Goal: Task Accomplishment & Management: Manage account settings

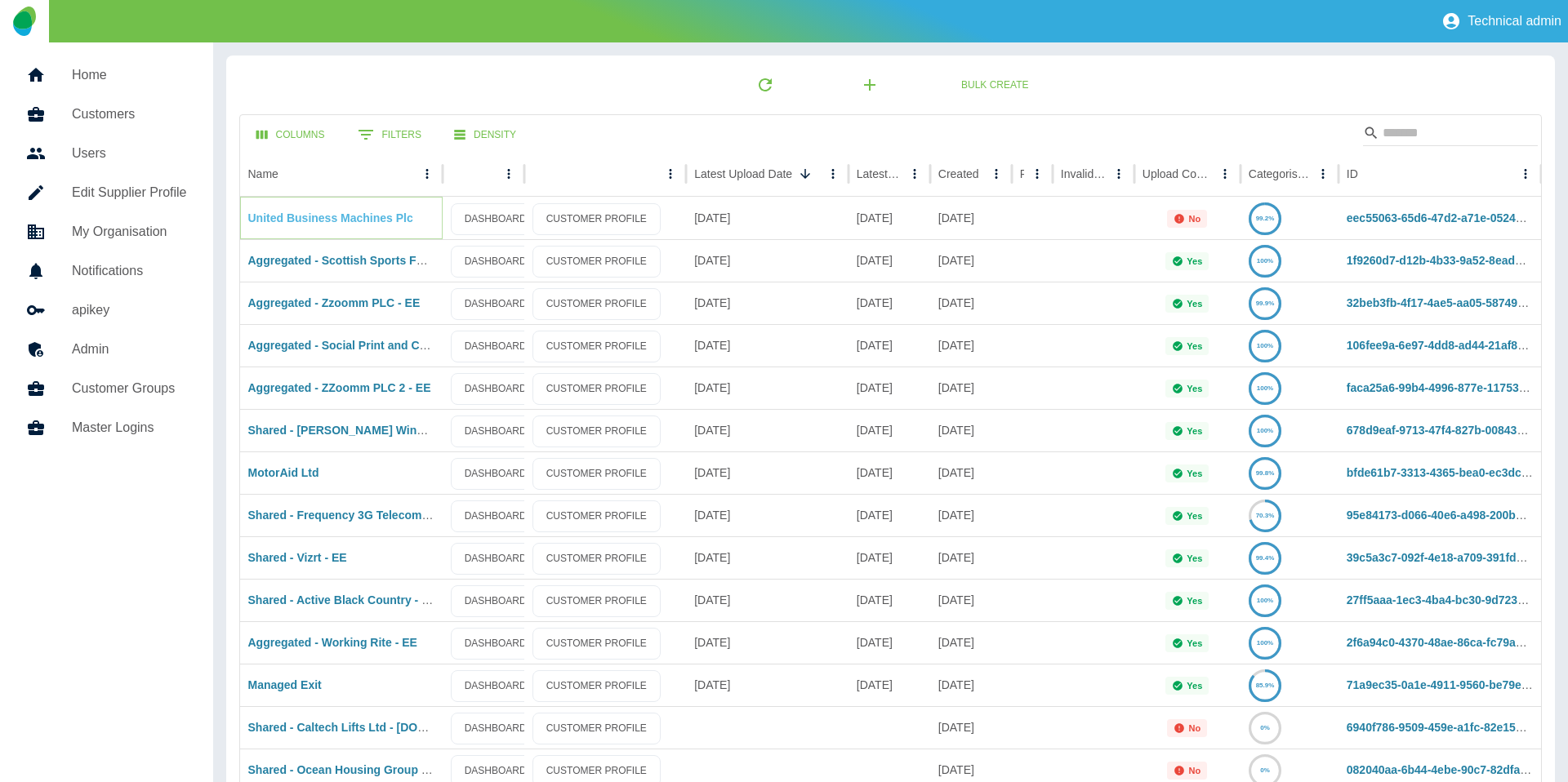
click at [365, 216] on link "United Business Machines Plc" at bounding box center [331, 218] width 165 height 13
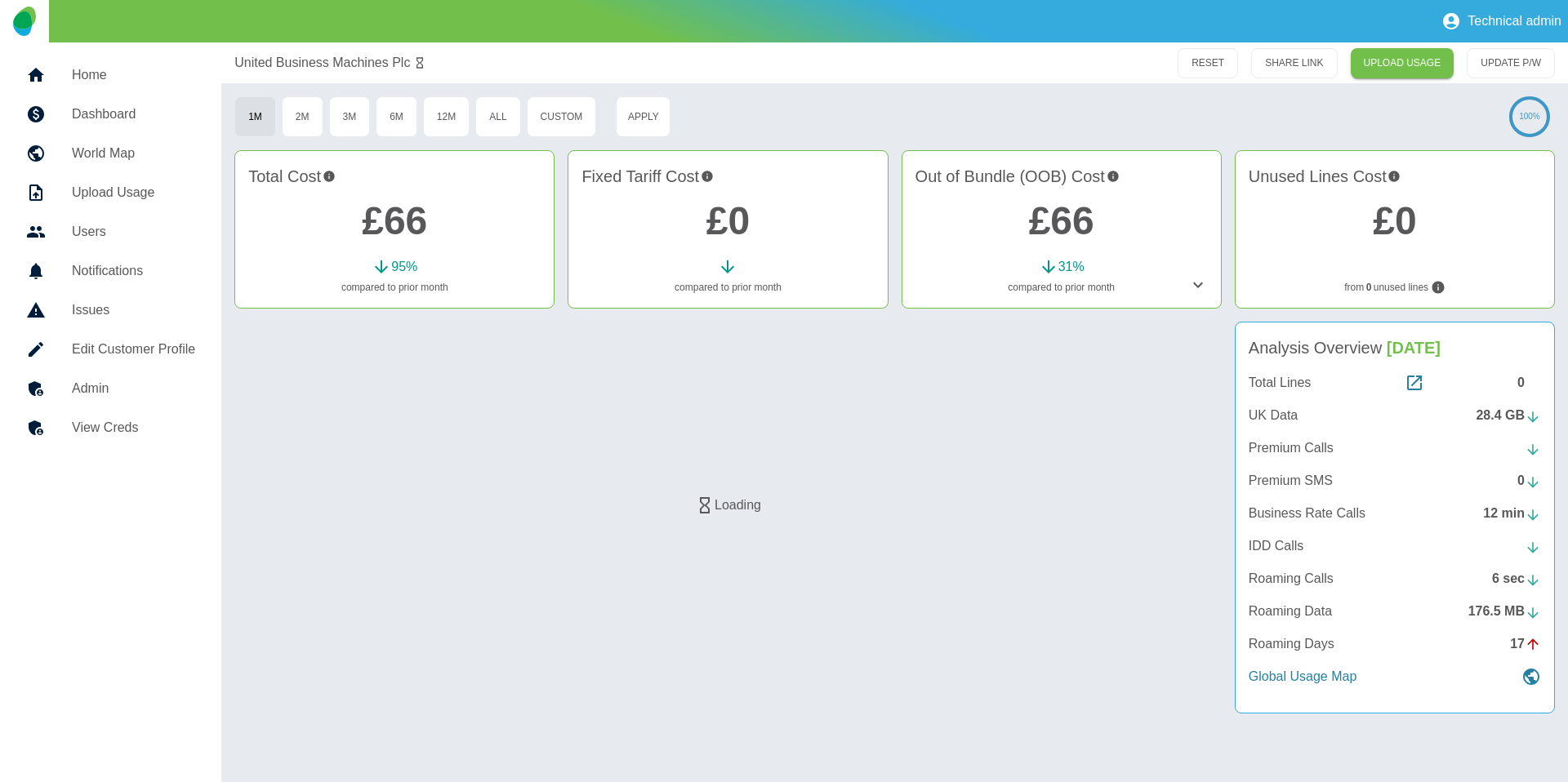
click at [1206, 292] on icon at bounding box center [1198, 285] width 20 height 20
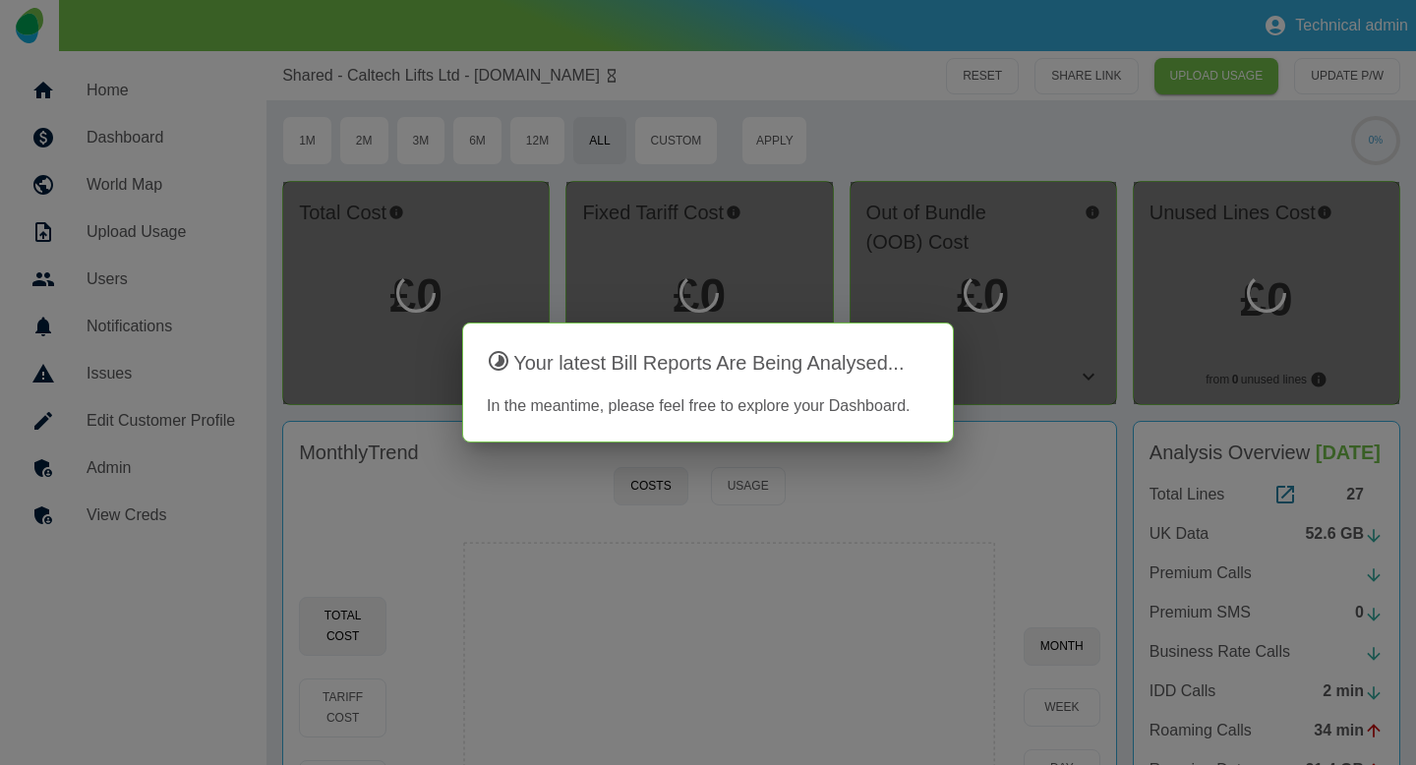
click at [729, 174] on div at bounding box center [708, 382] width 1416 height 765
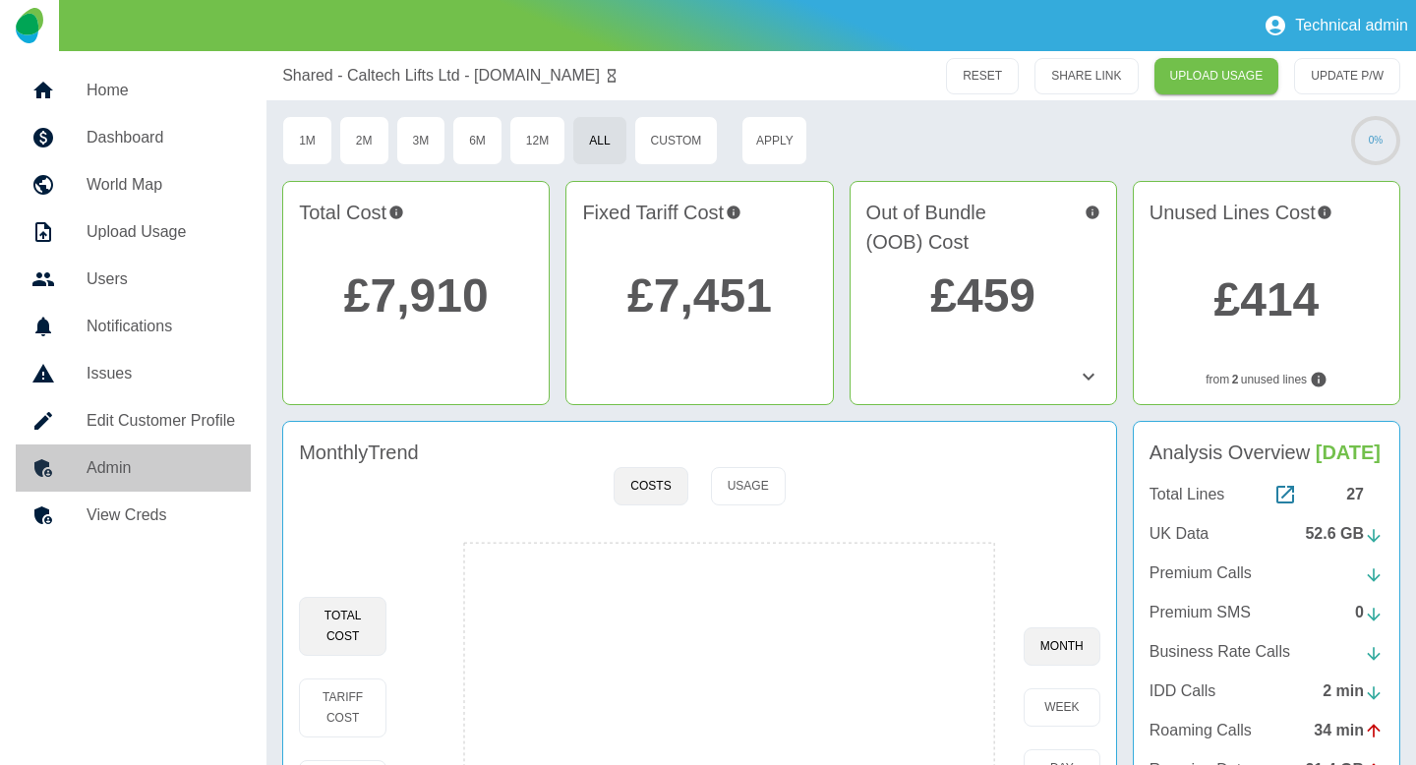
click at [185, 462] on h5 "Admin" at bounding box center [161, 468] width 149 height 24
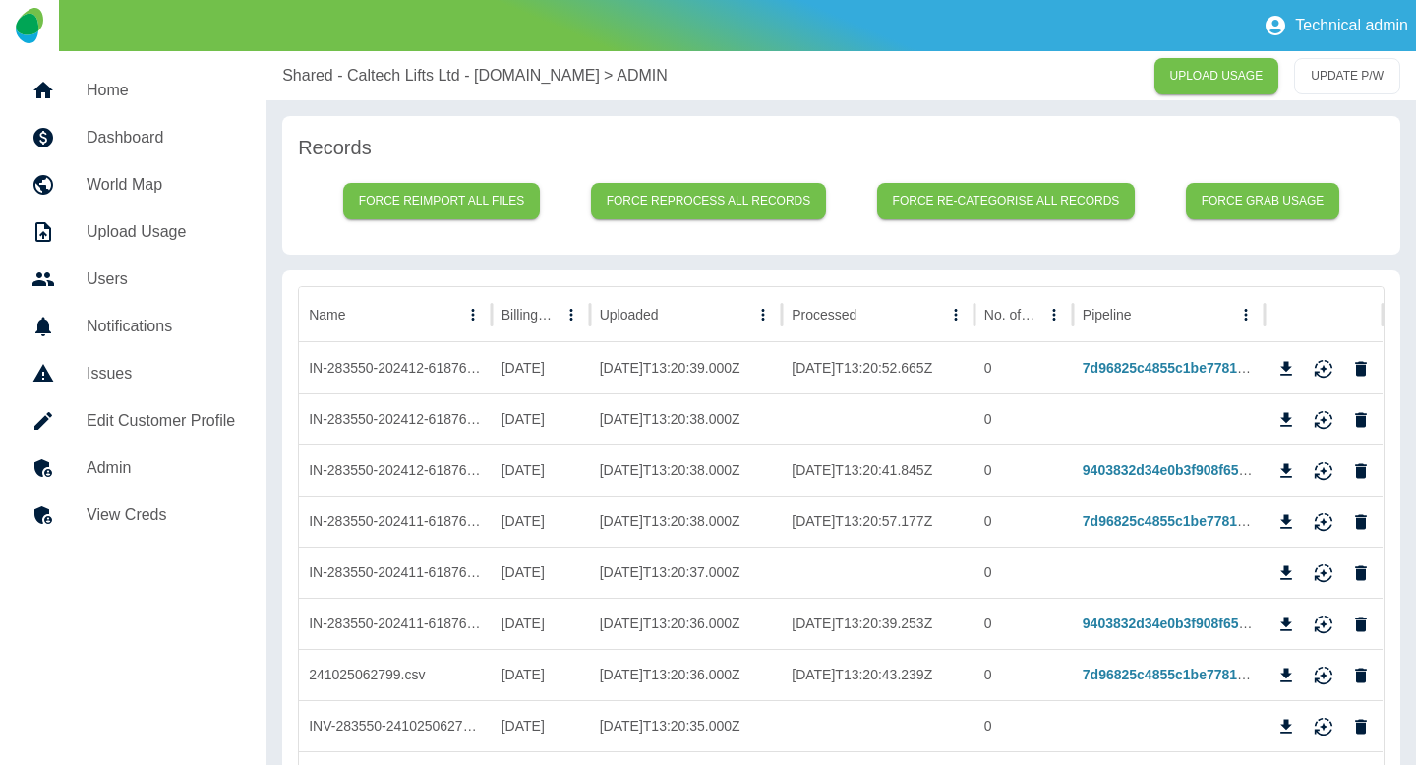
click at [379, 70] on p "Shared - Caltech Lifts Ltd - [DOMAIN_NAME]" at bounding box center [441, 76] width 318 height 24
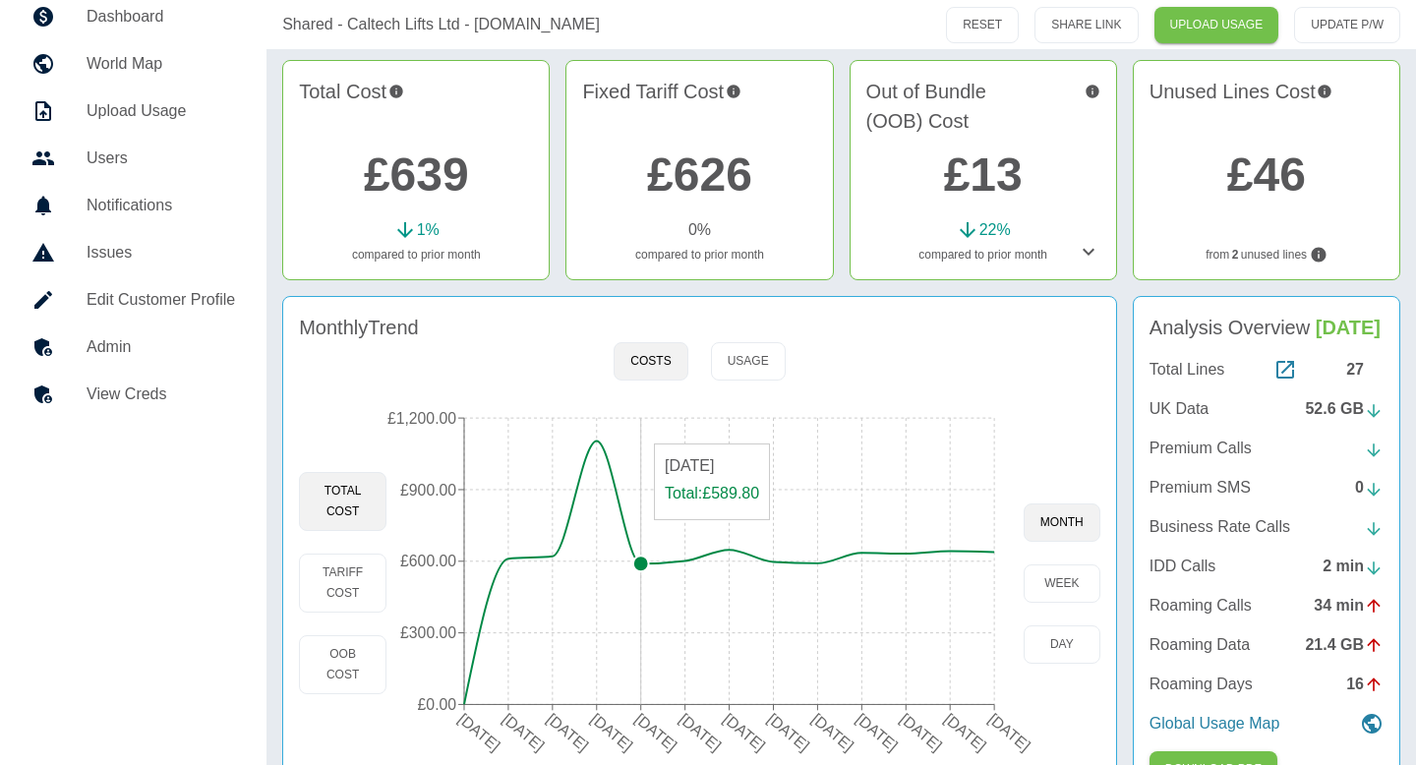
scroll to position [176, 0]
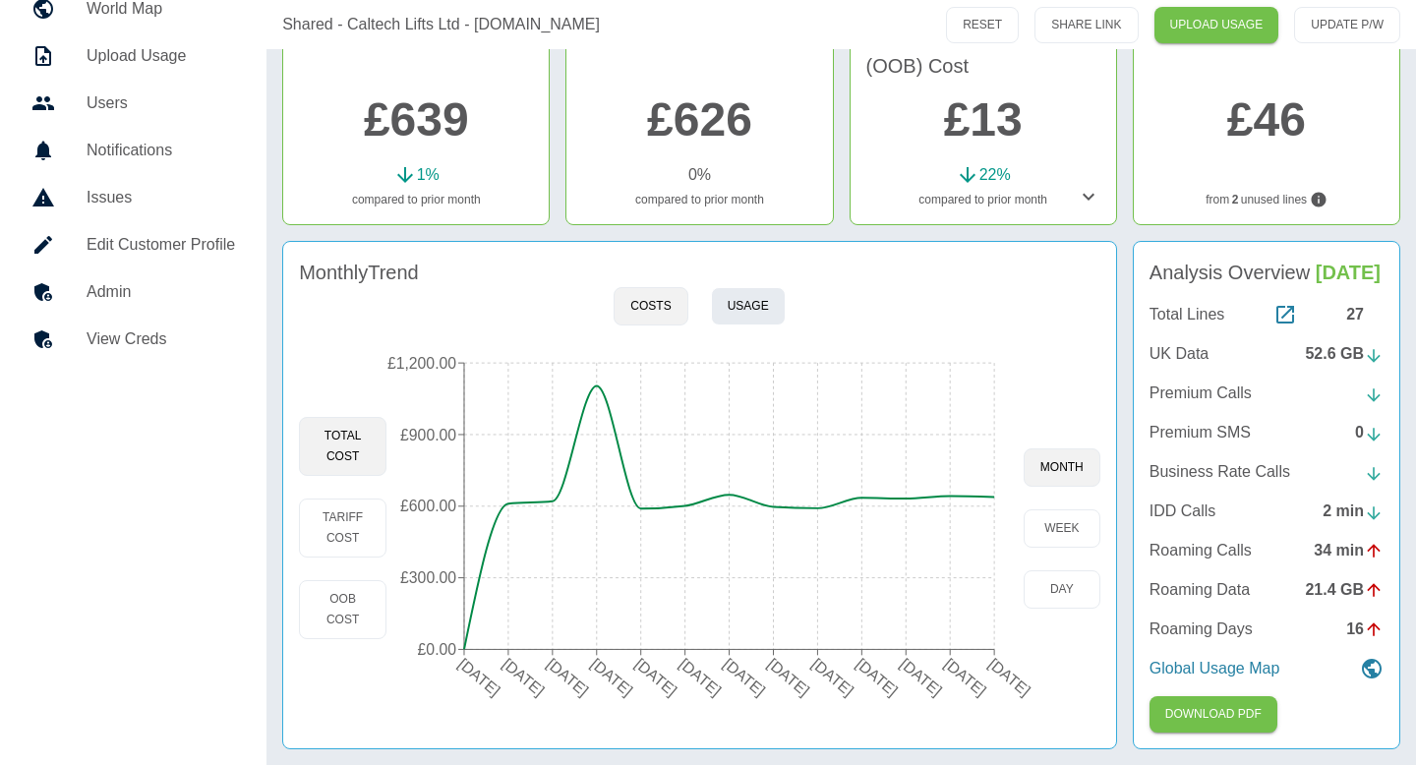
click at [727, 312] on button "Usage" at bounding box center [748, 306] width 75 height 38
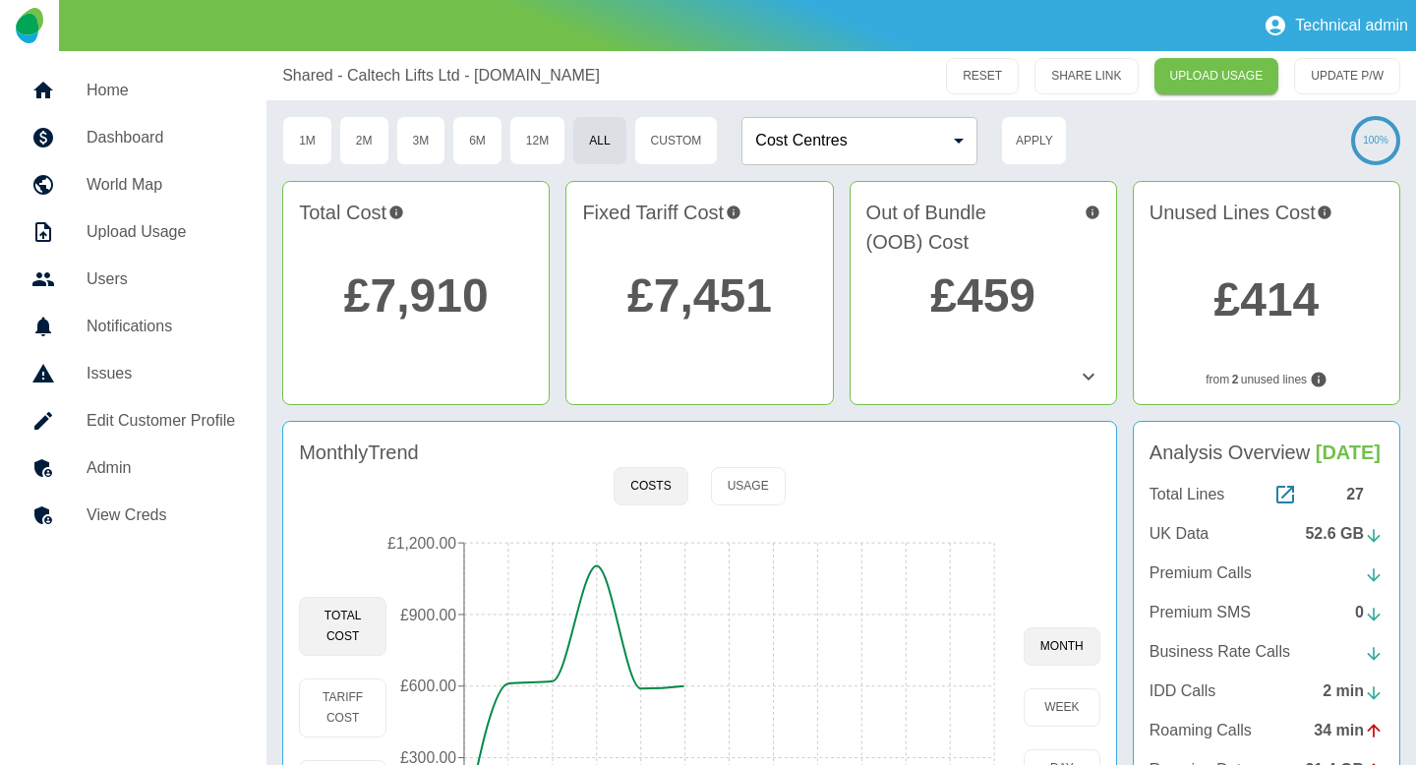
scroll to position [179, 0]
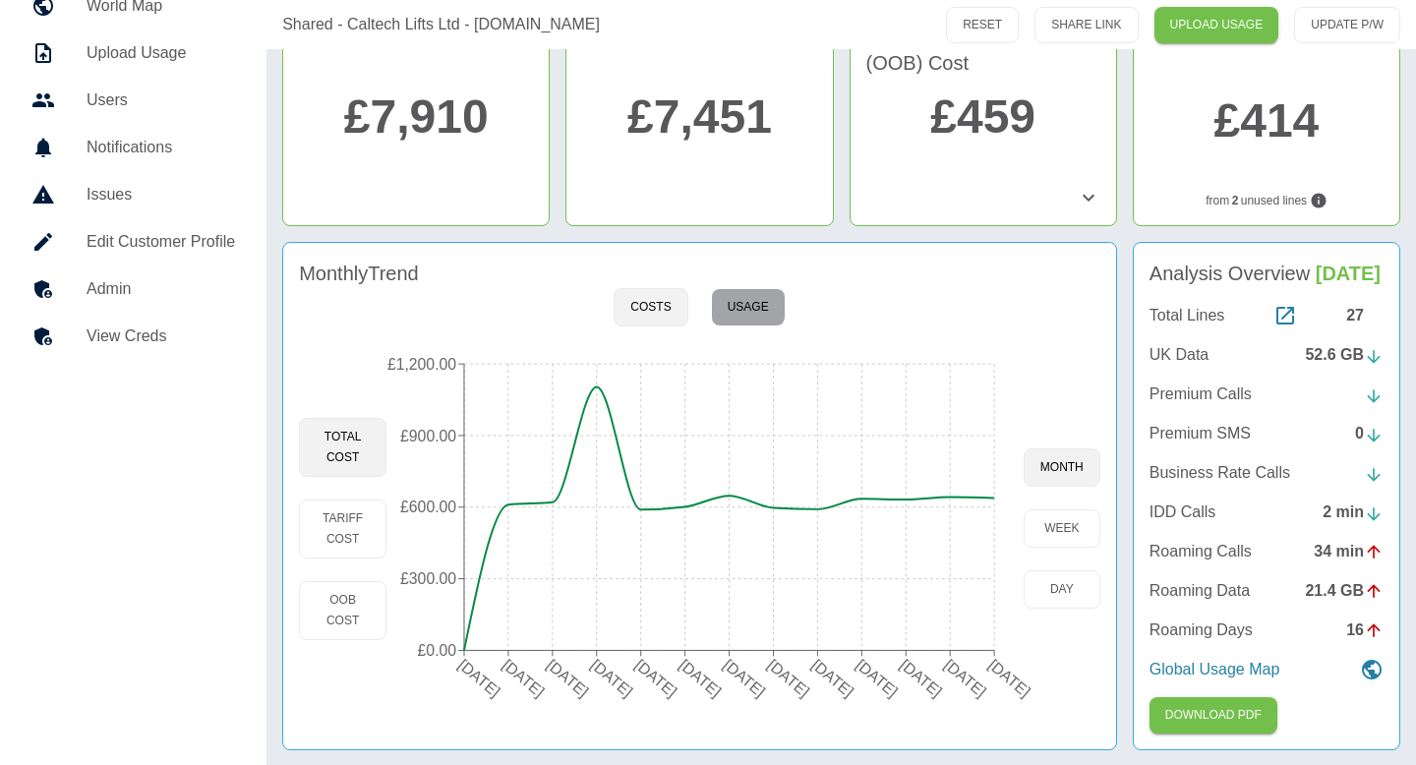
click at [747, 305] on button "Usage" at bounding box center [748, 307] width 75 height 38
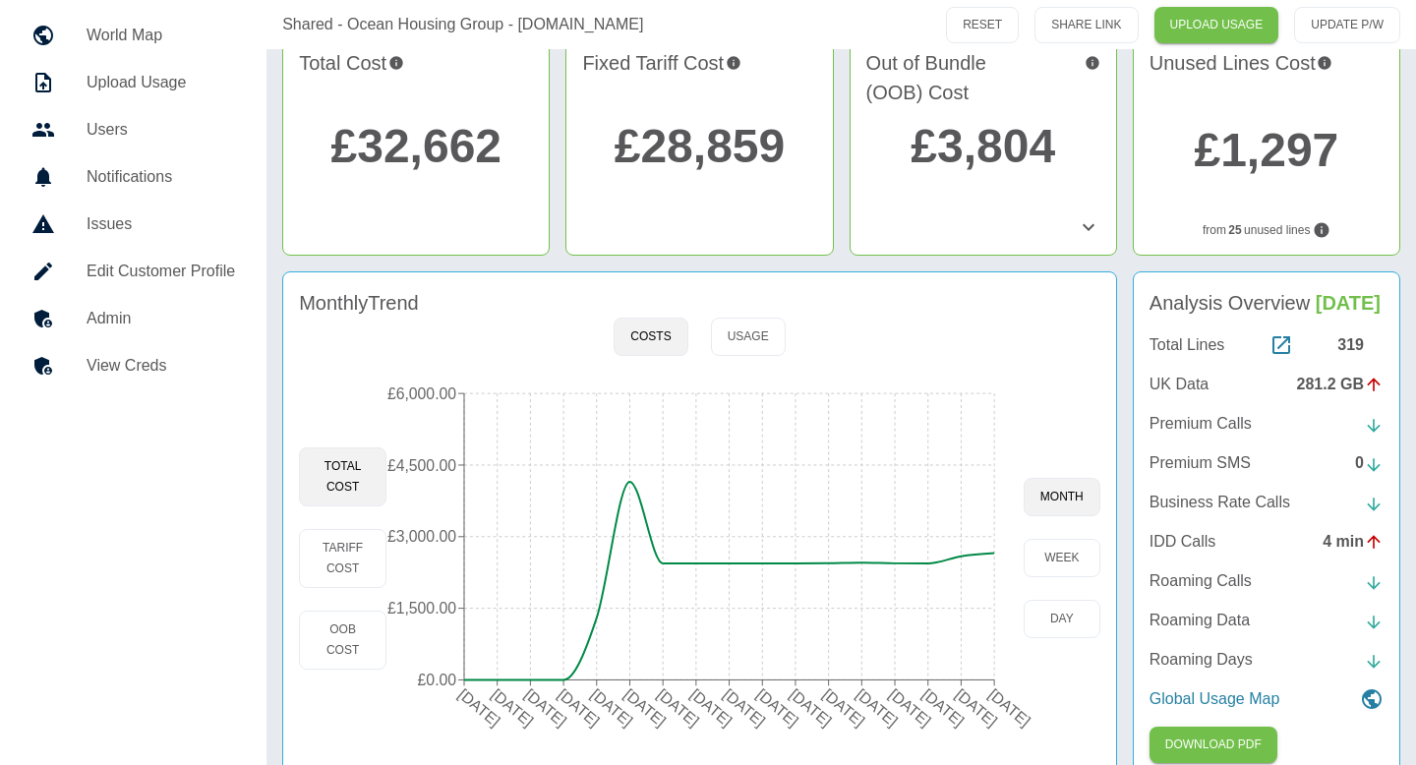
scroll to position [179, 0]
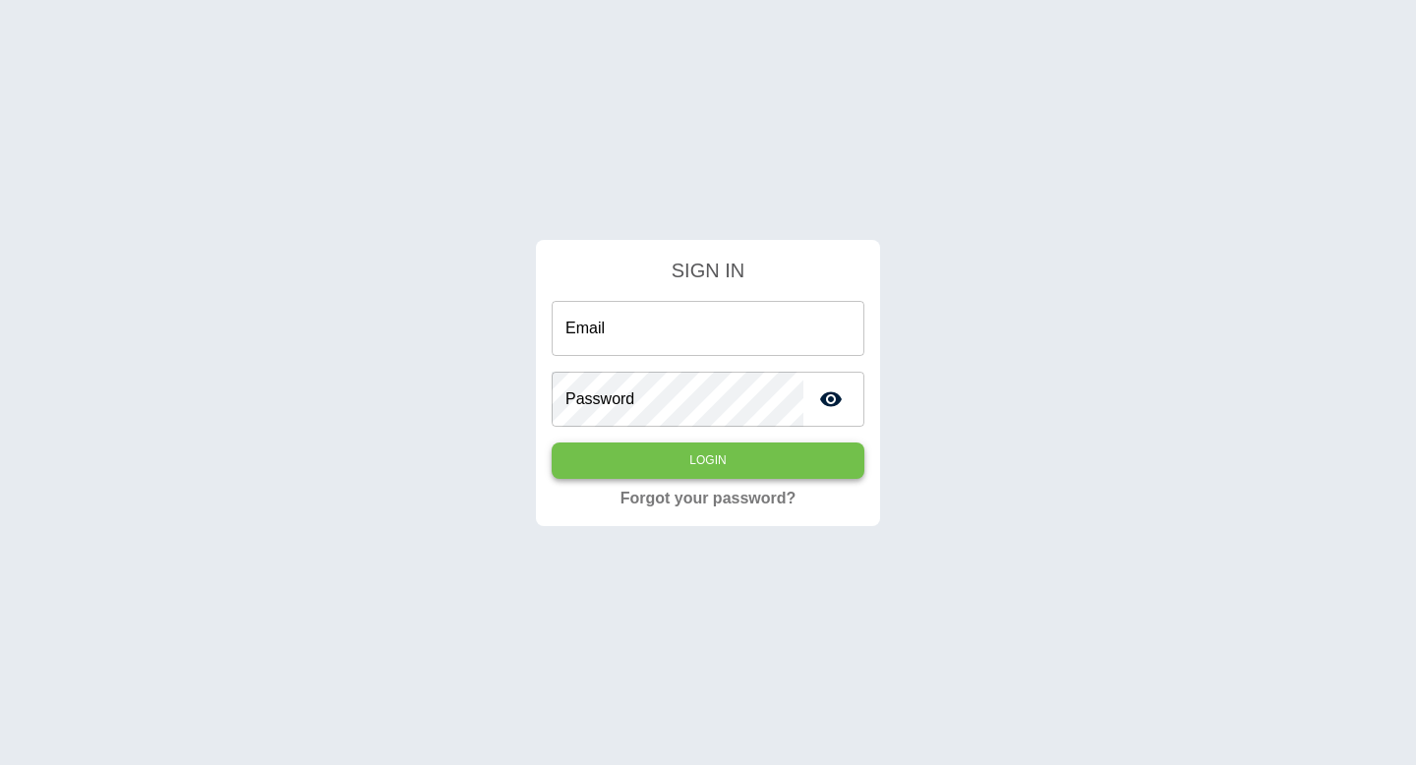
type input "**********"
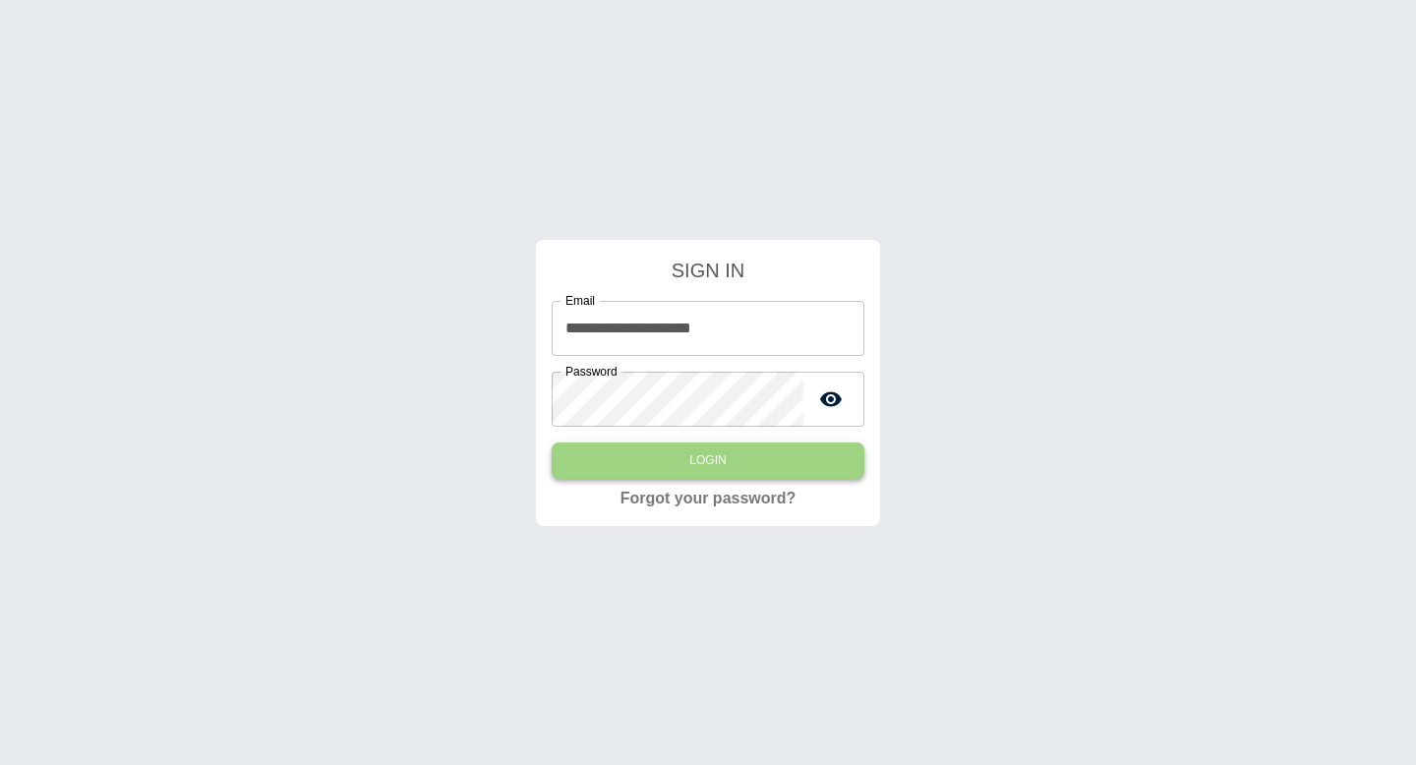
click at [665, 457] on button "Login" at bounding box center [708, 461] width 313 height 36
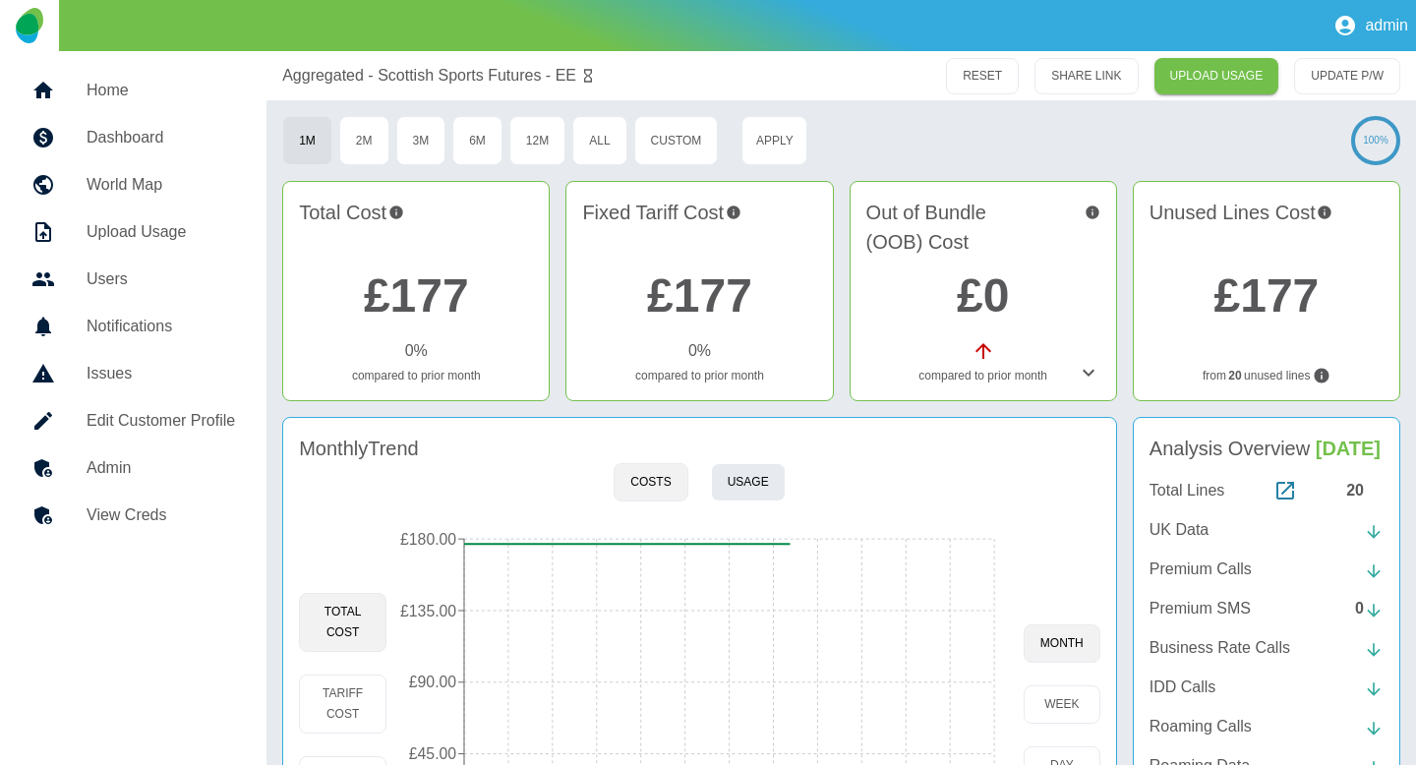
click at [758, 469] on button "Usage" at bounding box center [748, 482] width 75 height 38
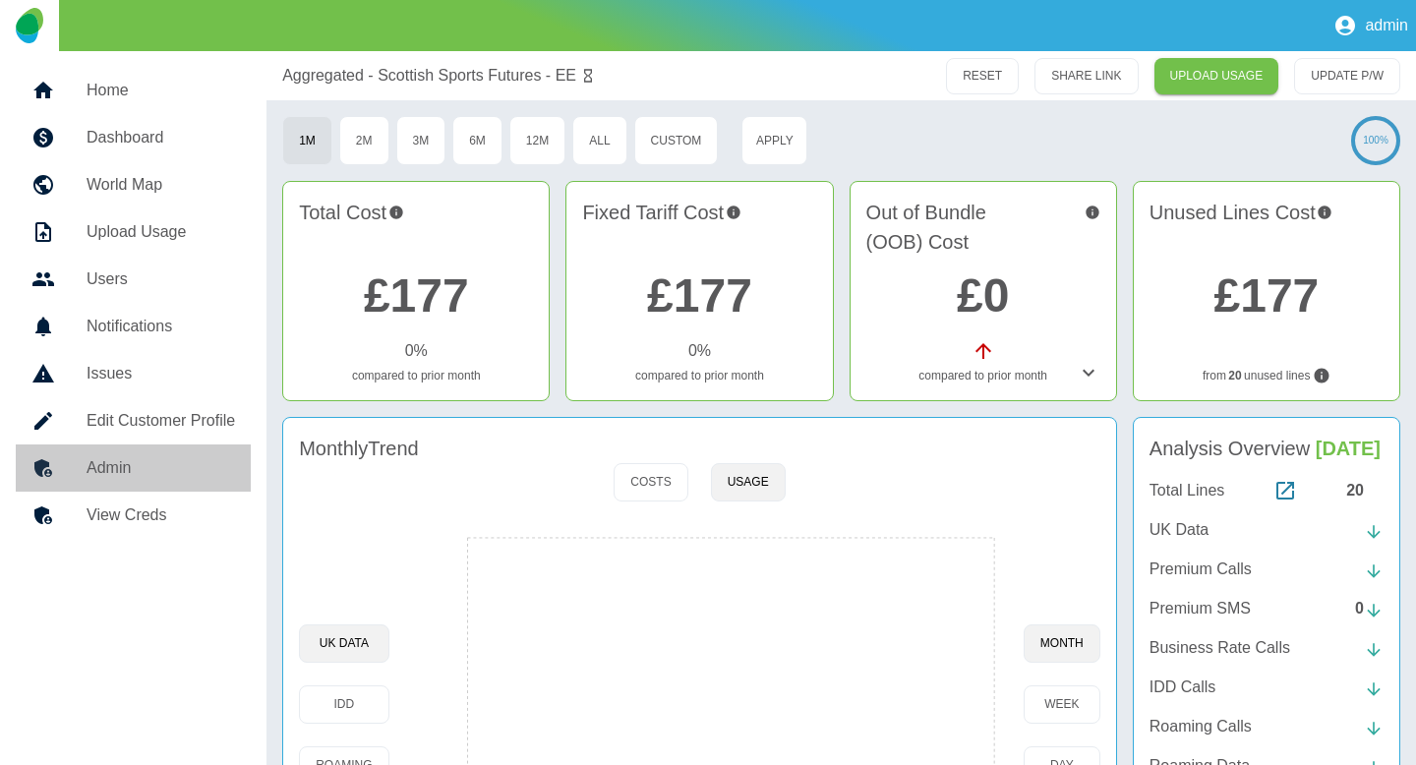
click at [99, 457] on h5 "Admin" at bounding box center [161, 468] width 149 height 24
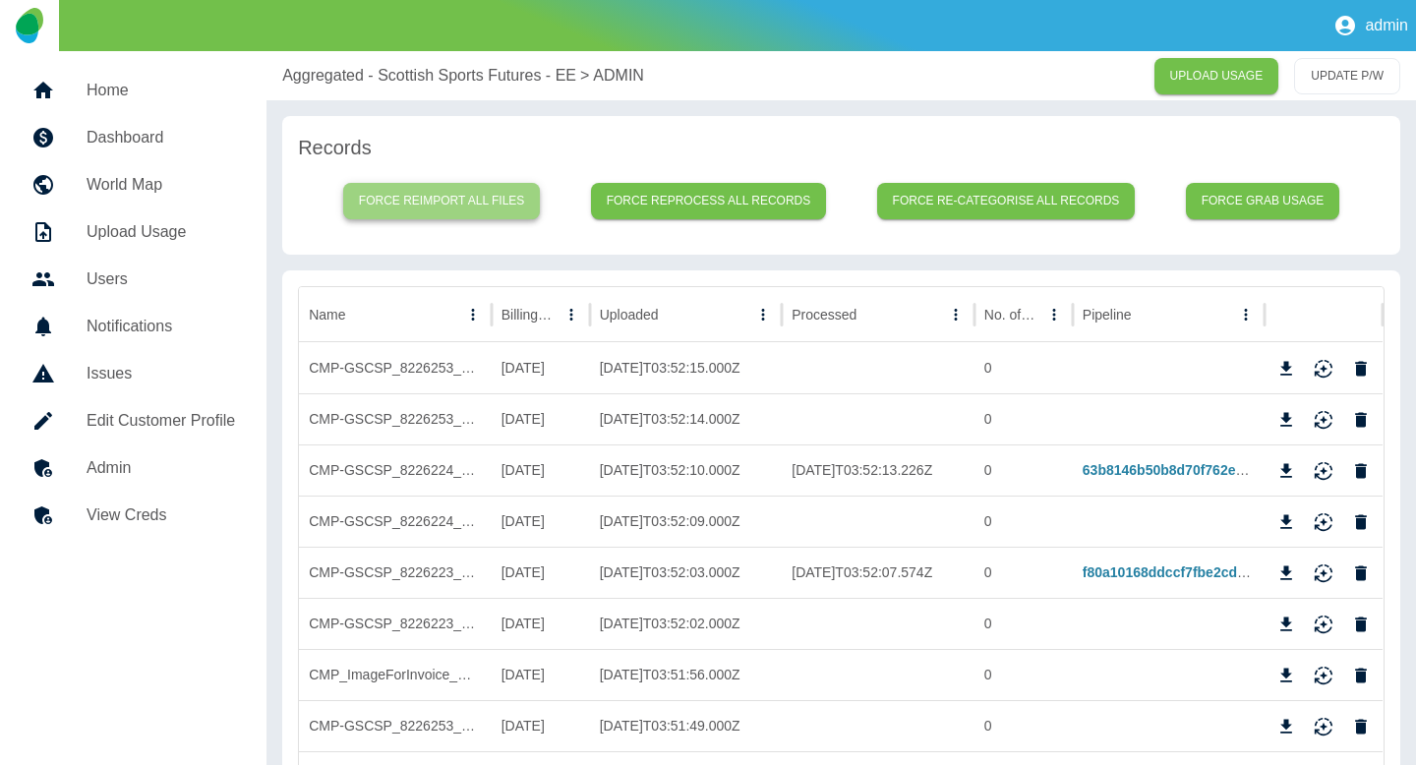
click at [471, 190] on button "Force reimport all files" at bounding box center [442, 201] width 198 height 36
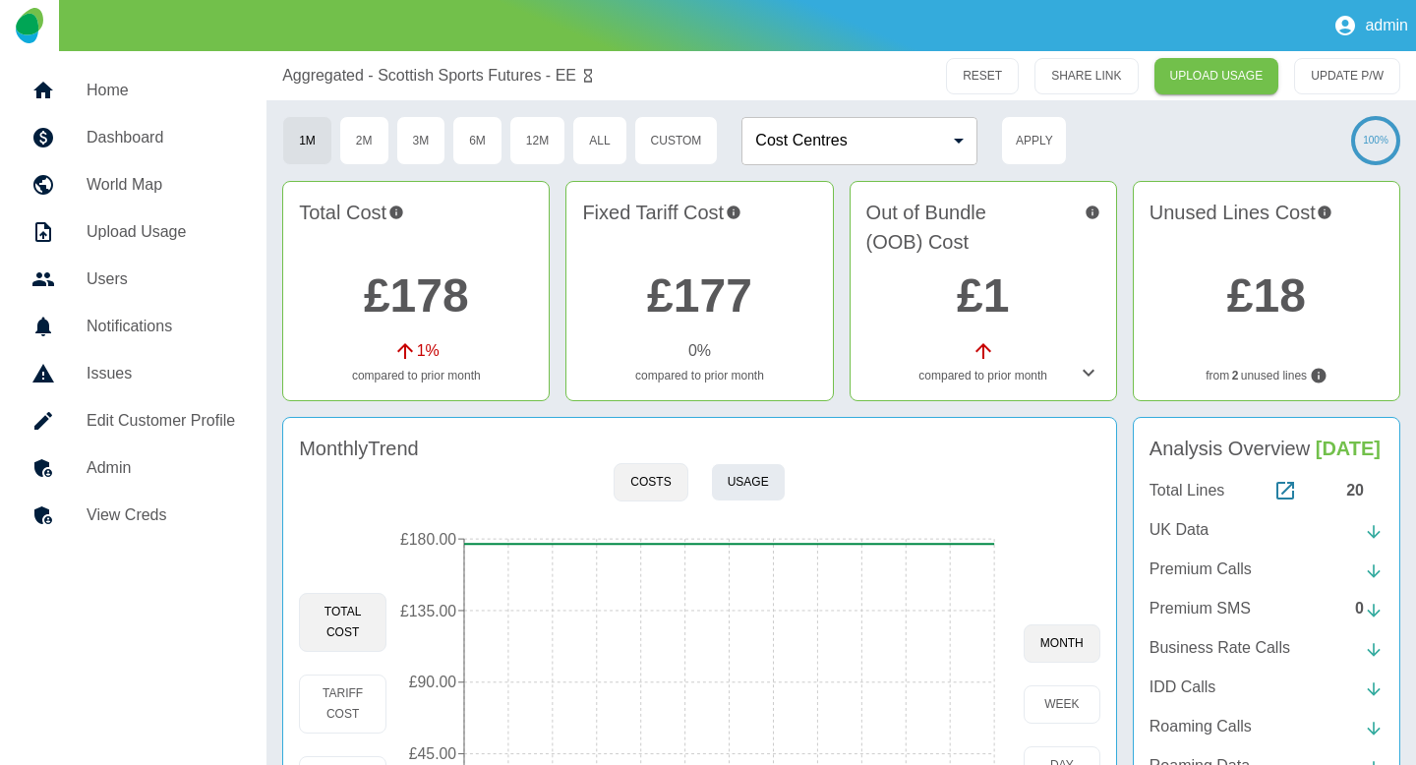
click at [746, 475] on button "Usage" at bounding box center [748, 482] width 75 height 38
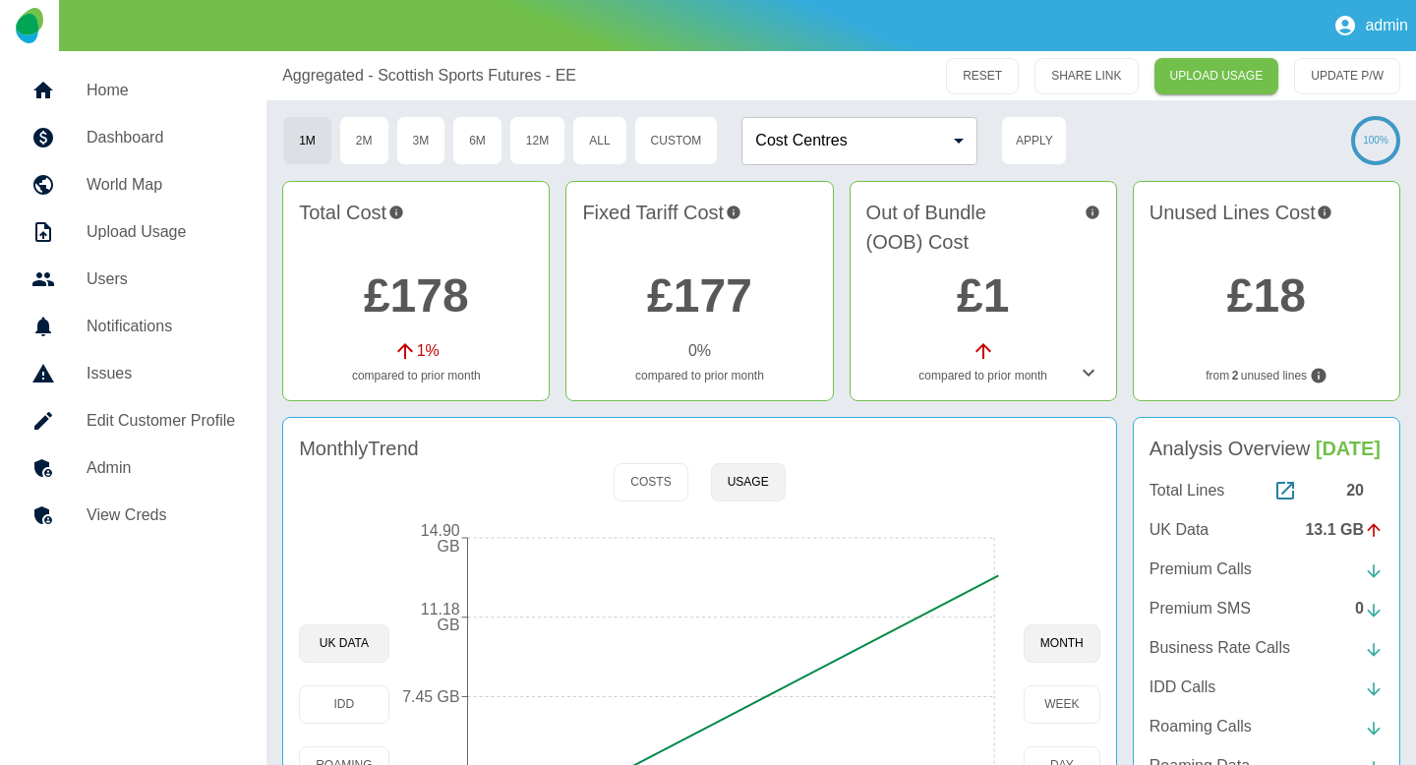
scroll to position [176, 0]
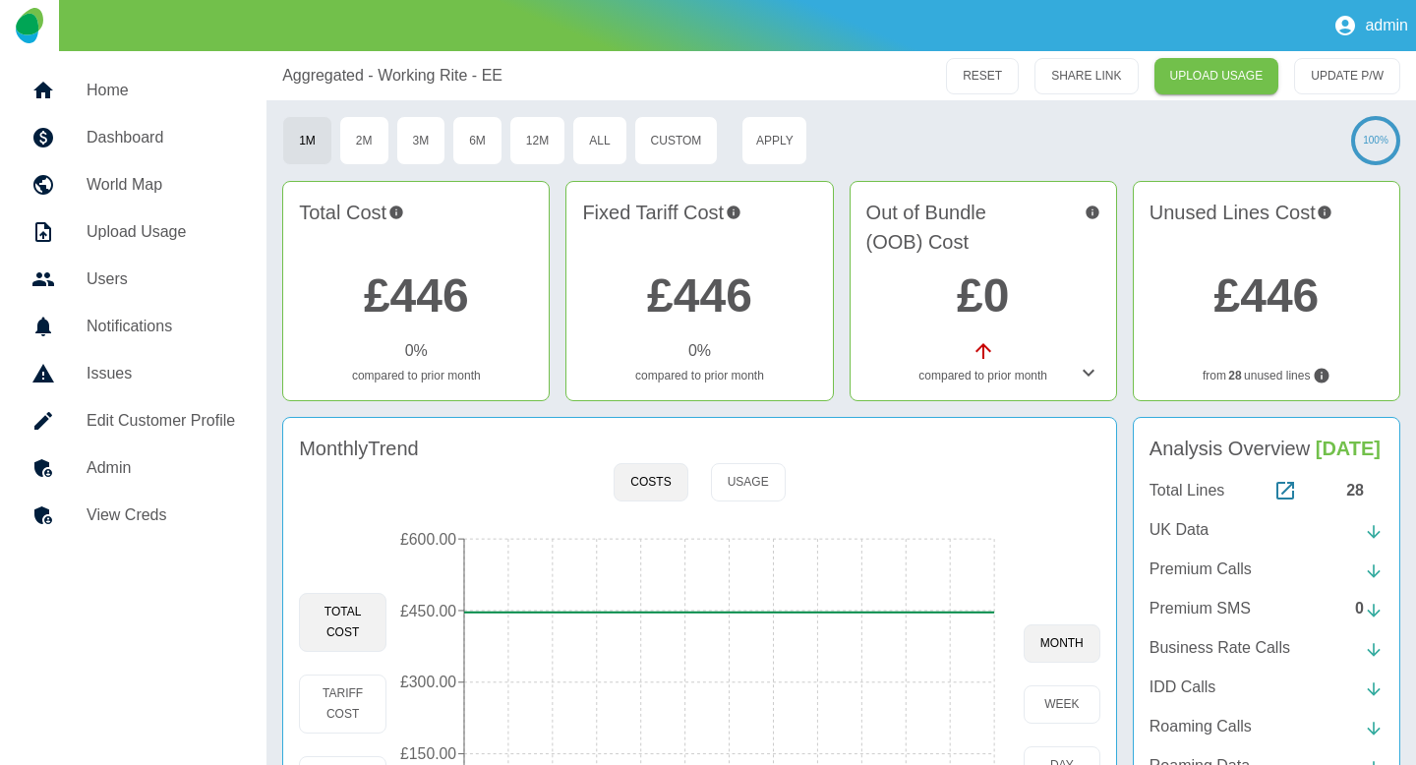
click at [722, 300] on div at bounding box center [700, 291] width 266 height 218
click at [710, 457] on div "Monthly Trend" at bounding box center [700, 449] width 802 height 30
click at [717, 470] on button "Usage" at bounding box center [748, 482] width 75 height 38
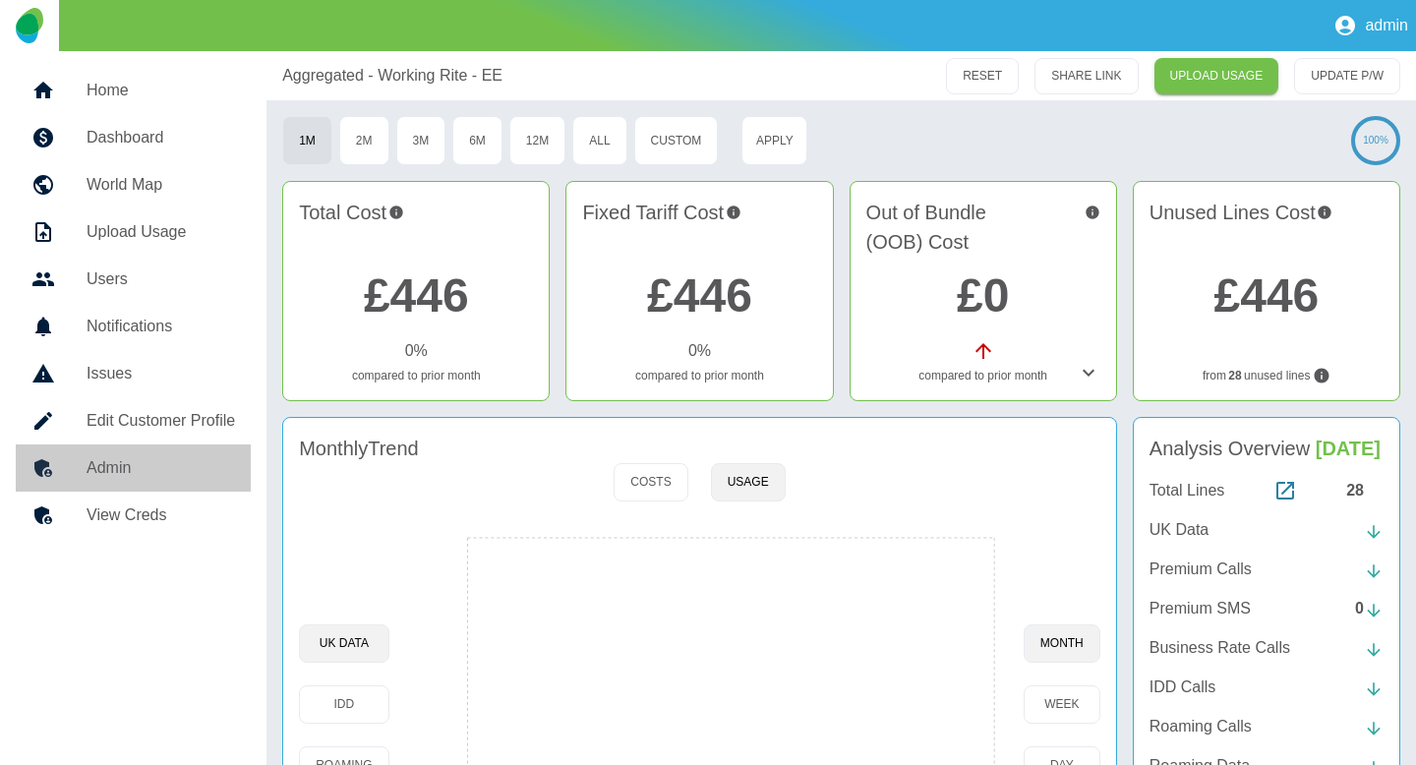
click at [139, 447] on link "Admin" at bounding box center [133, 468] width 235 height 47
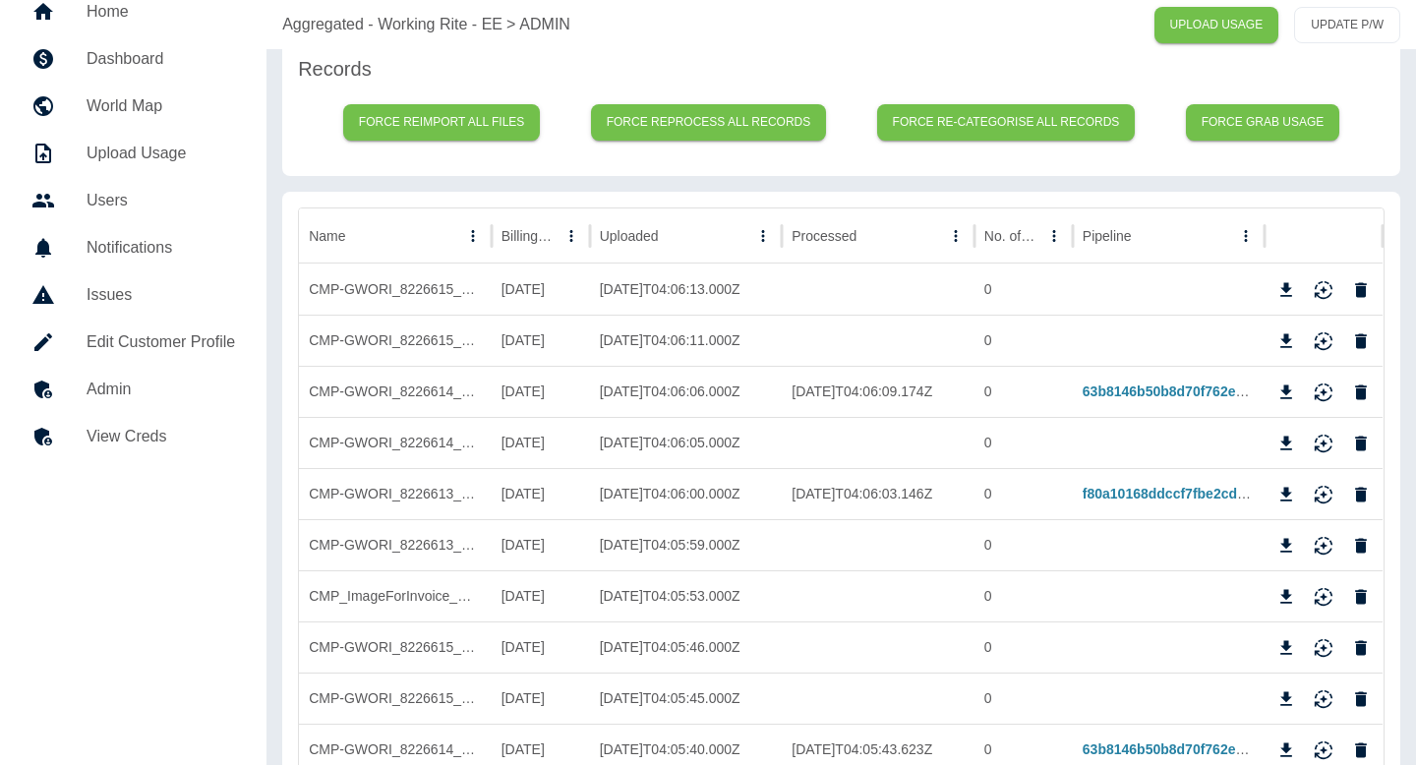
scroll to position [235, 0]
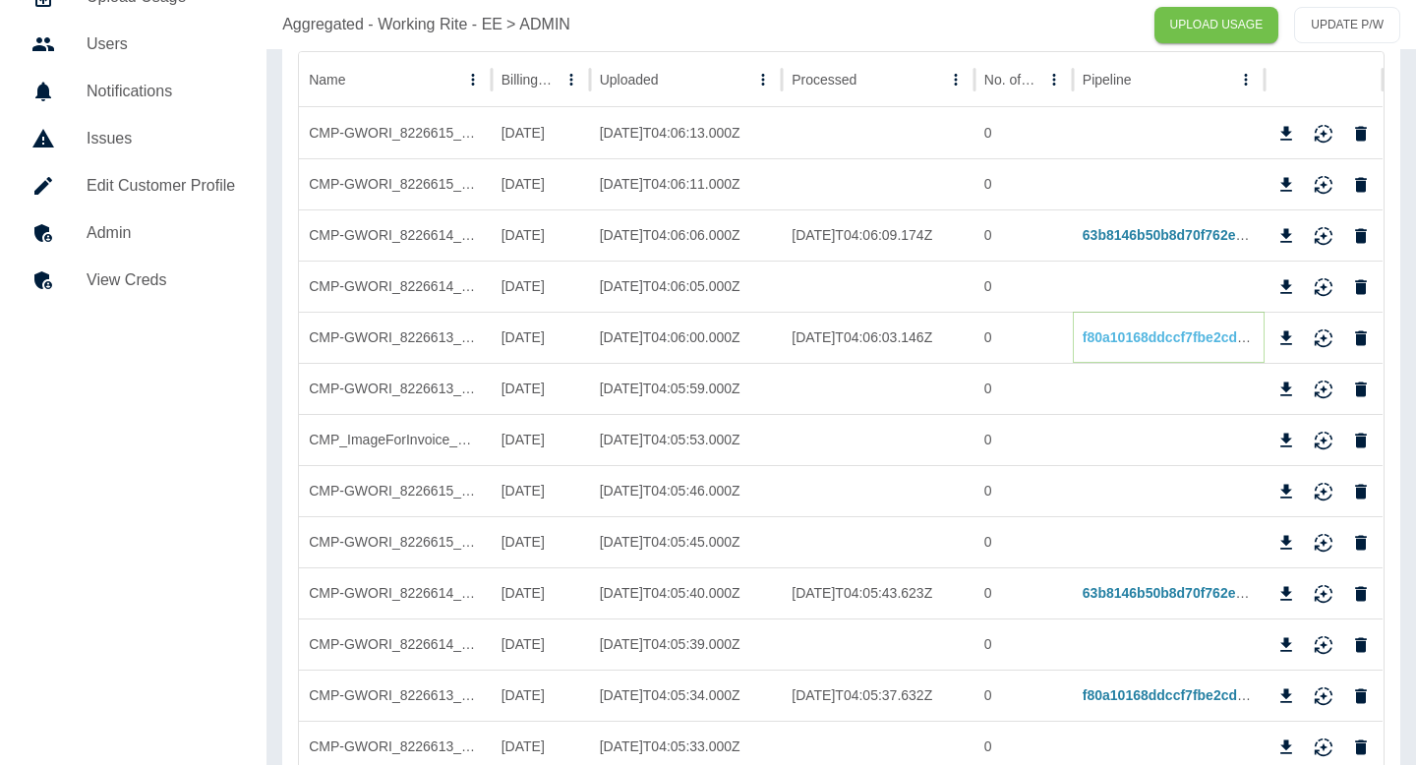
click at [1156, 336] on link "f80a10168ddccf7fbe2cdc59eb4ea455331bdd54" at bounding box center [1234, 337] width 303 height 16
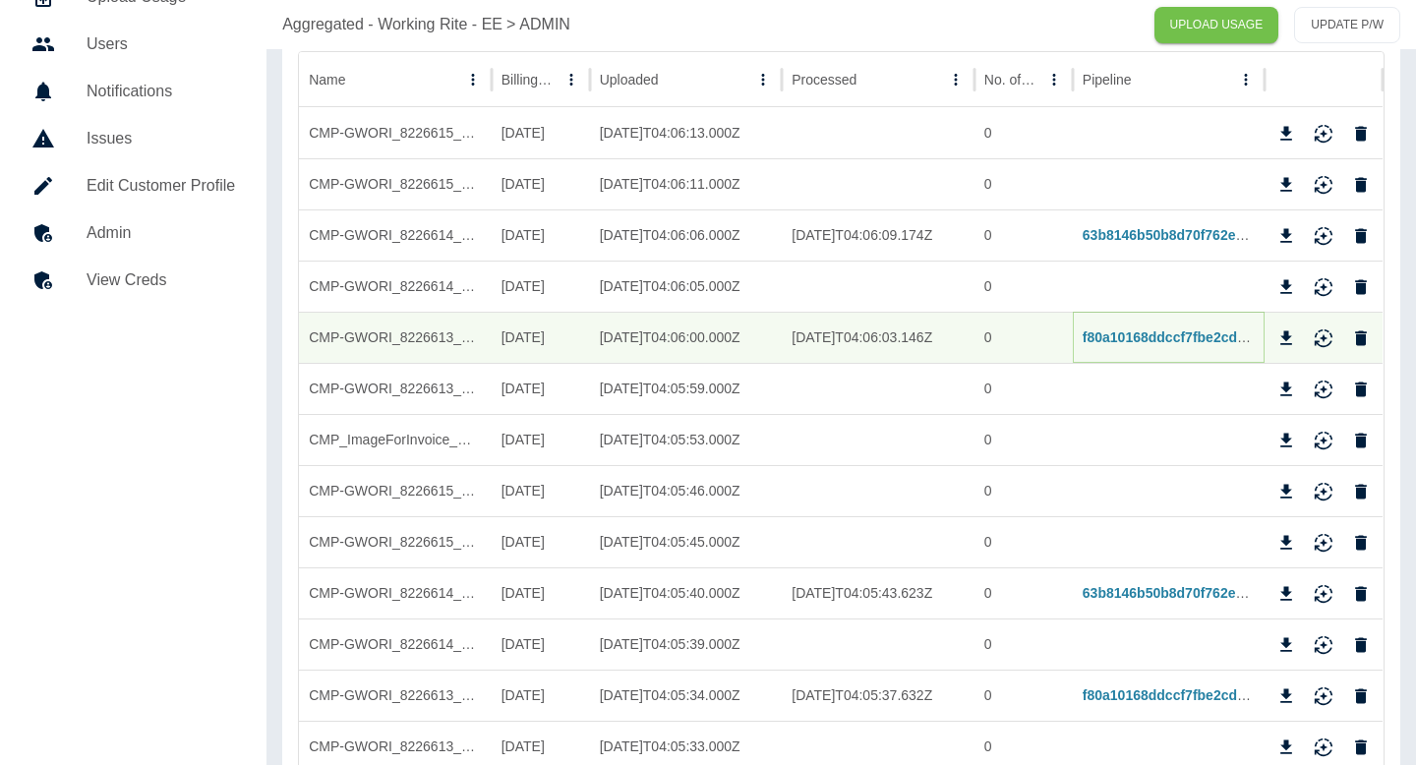
scroll to position [0, 0]
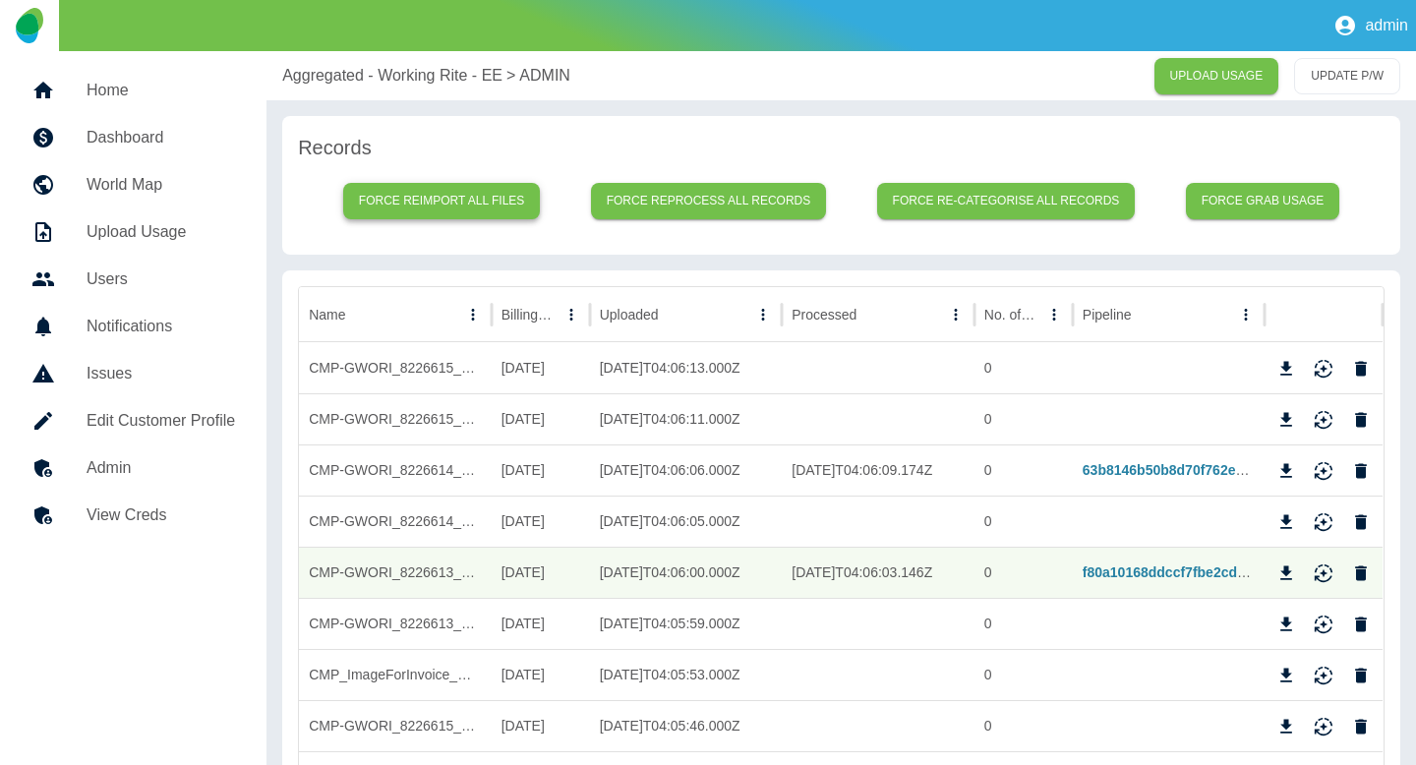
click at [425, 200] on button "Force reimport all files" at bounding box center [442, 201] width 198 height 36
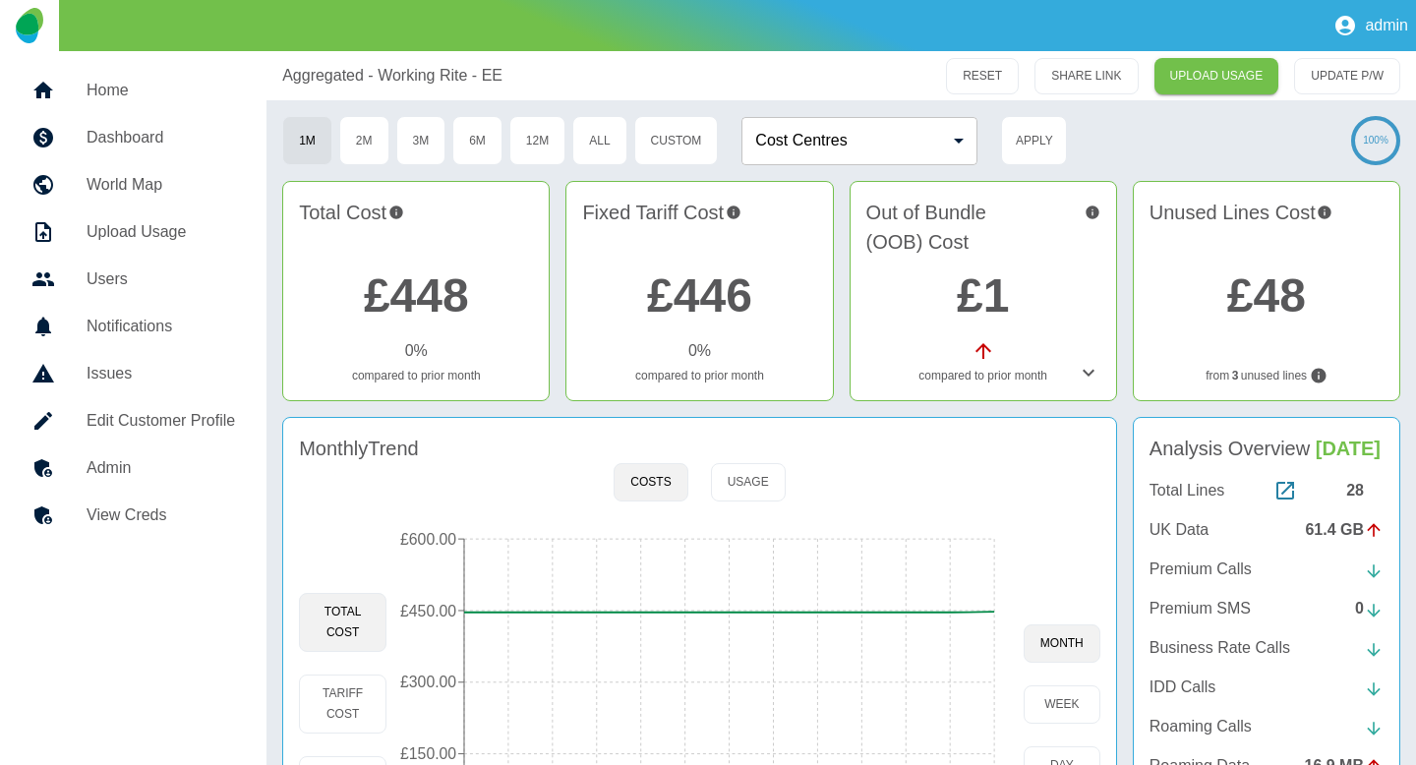
click at [1169, 527] on p "UK Data" at bounding box center [1179, 530] width 59 height 24
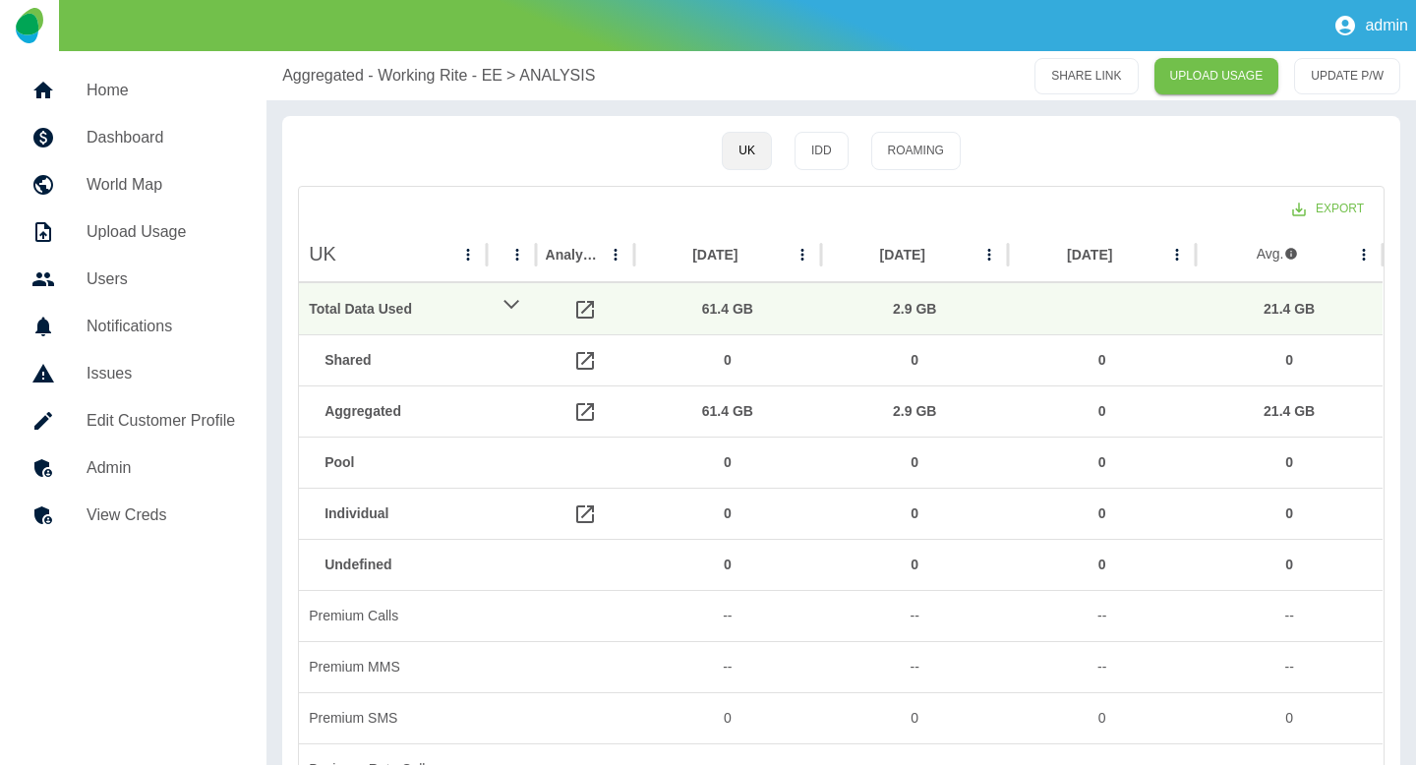
click at [404, 64] on p "Aggregated - Working Rite - EE" at bounding box center [392, 76] width 220 height 24
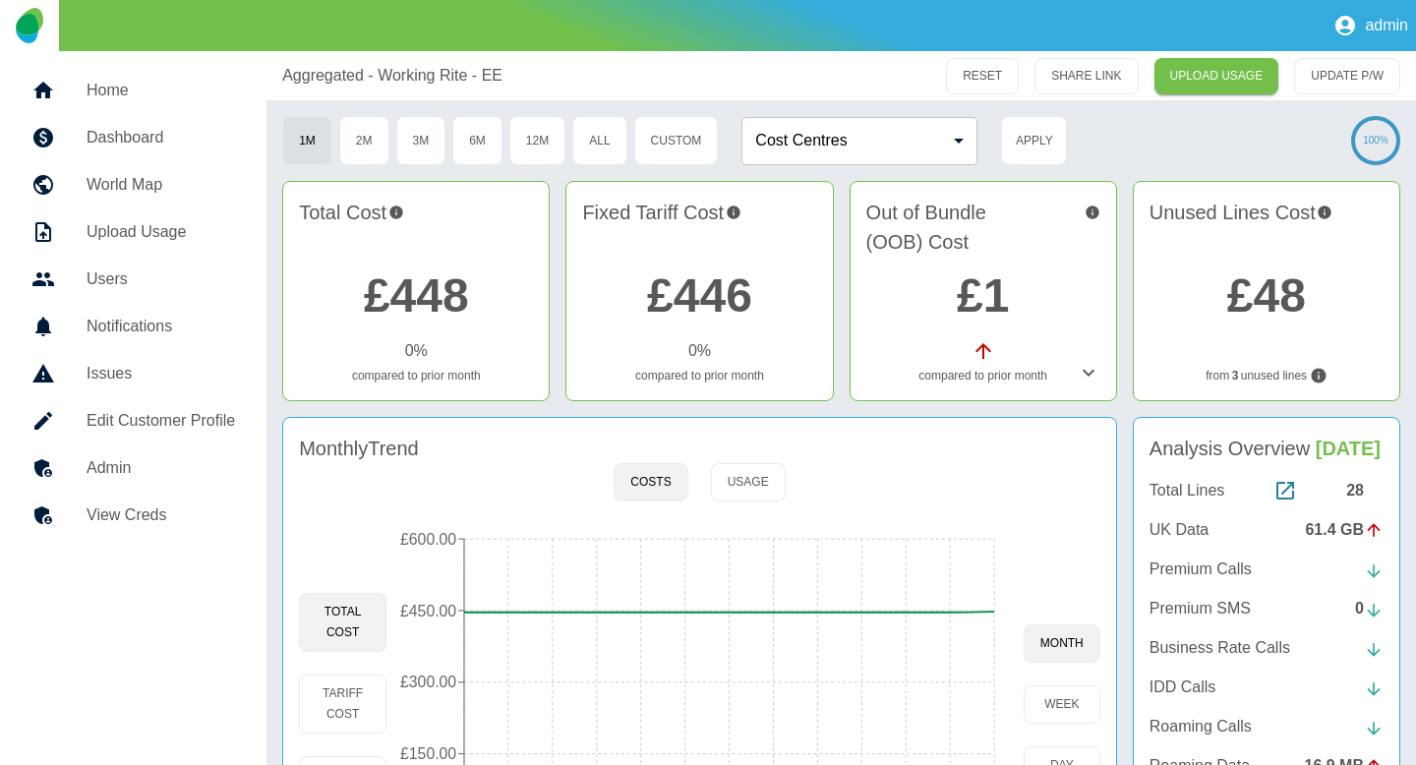
click at [696, 478] on div "Costs Usage" at bounding box center [699, 482] width 171 height 38
click at [706, 481] on div "Costs Usage" at bounding box center [699, 482] width 171 height 38
click at [725, 482] on button "Usage" at bounding box center [748, 482] width 75 height 38
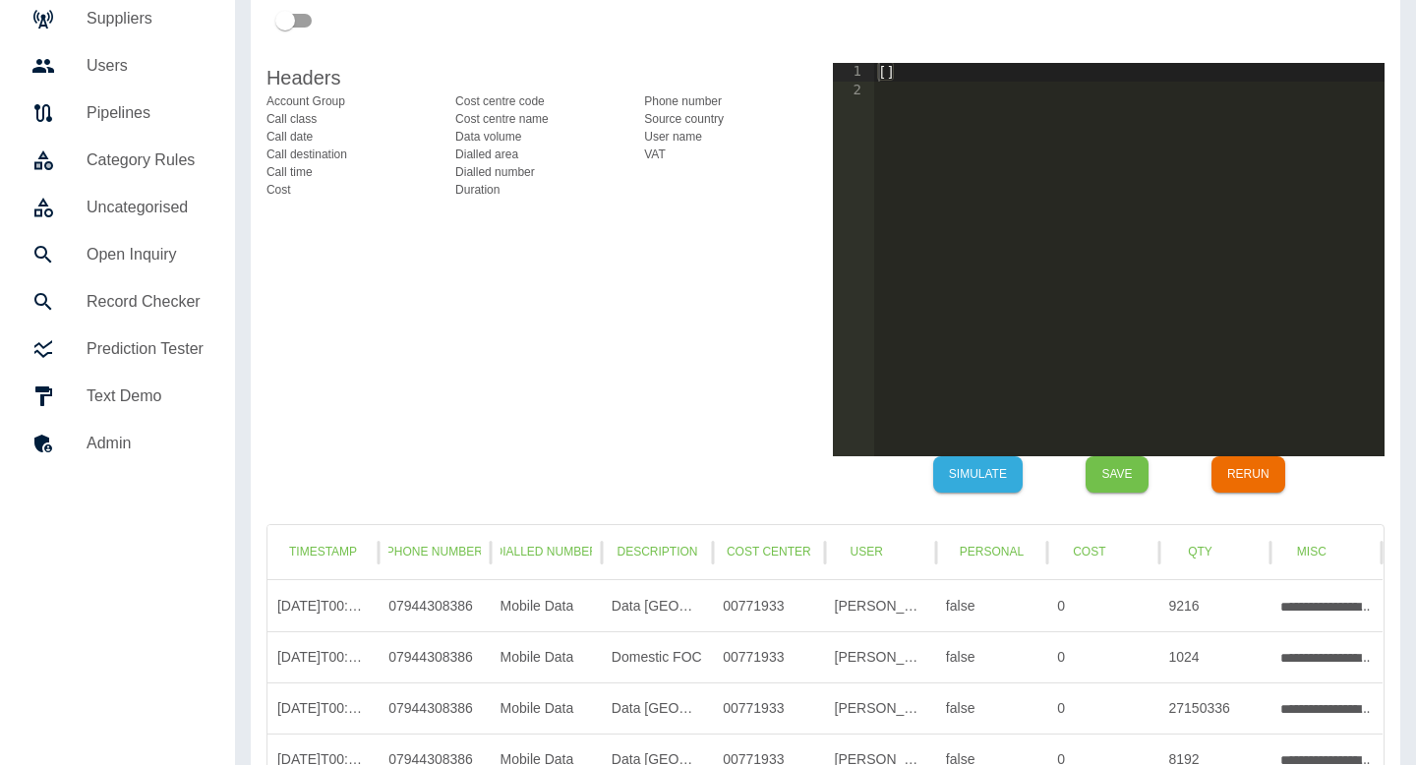
scroll to position [150, 0]
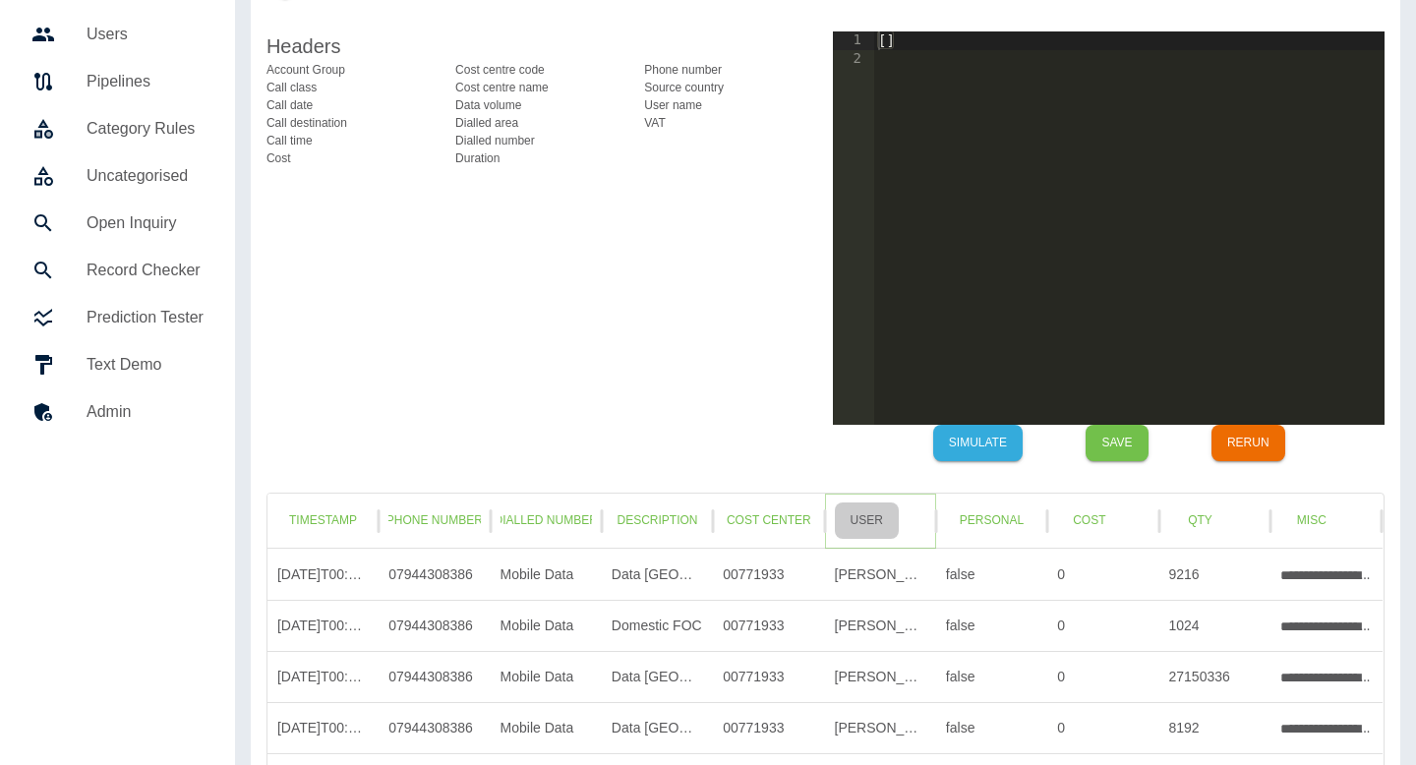
click at [869, 523] on button "User" at bounding box center [867, 521] width 64 height 36
click at [777, 523] on button "Cost Center" at bounding box center [768, 521] width 91 height 36
click at [1041, 522] on div "Personal" at bounding box center [991, 521] width 111 height 55
click at [1085, 511] on button "Cost" at bounding box center [1089, 521] width 64 height 36
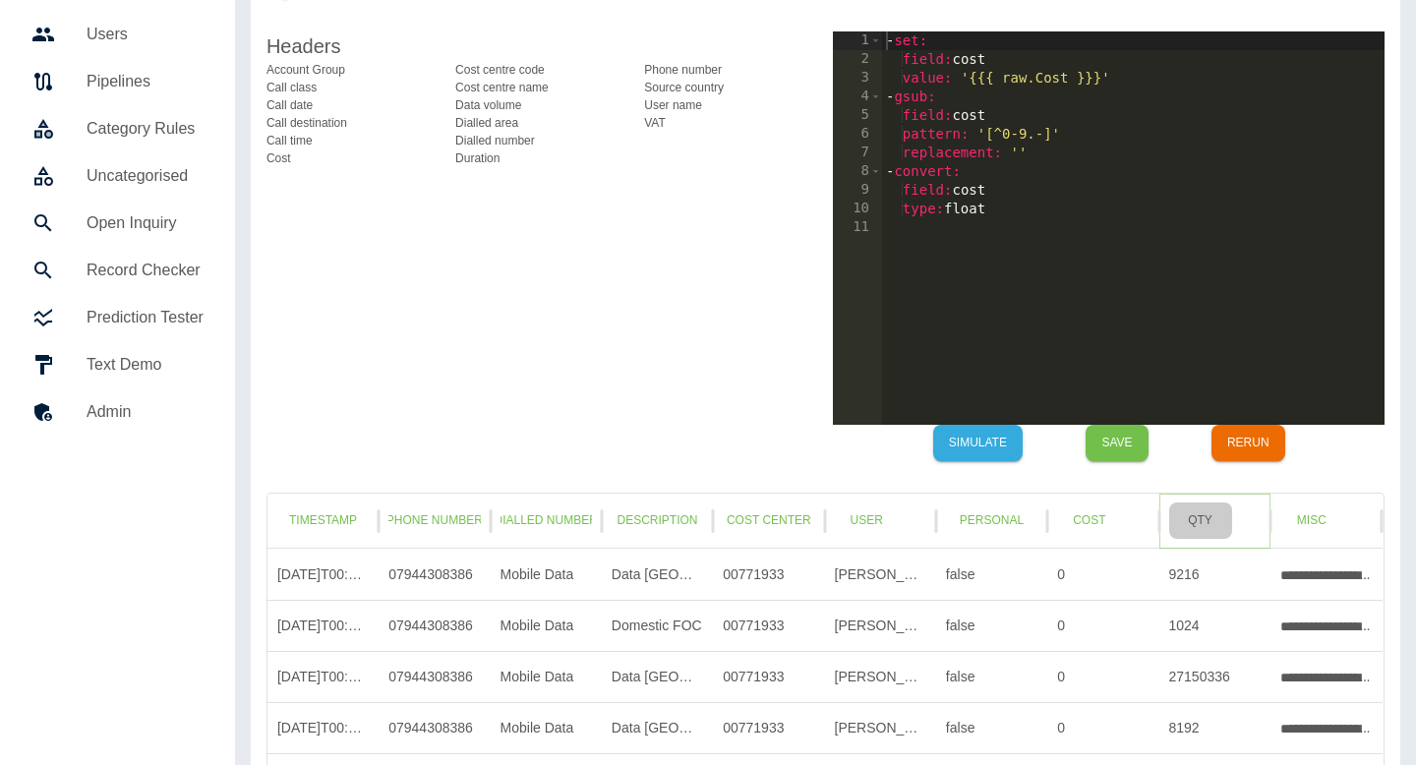
click at [1217, 507] on button "Qty" at bounding box center [1200, 521] width 63 height 36
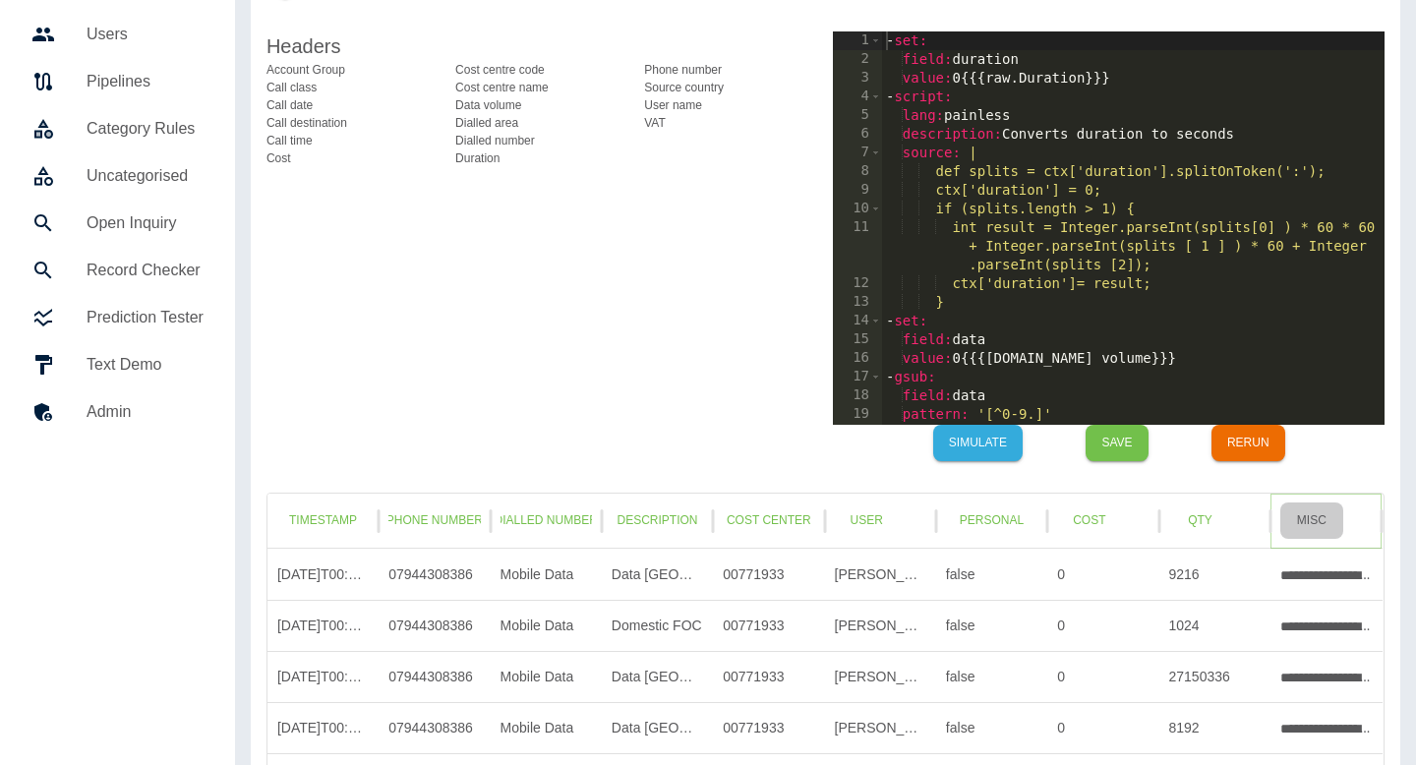
click at [1321, 510] on button "Misc" at bounding box center [1312, 521] width 63 height 36
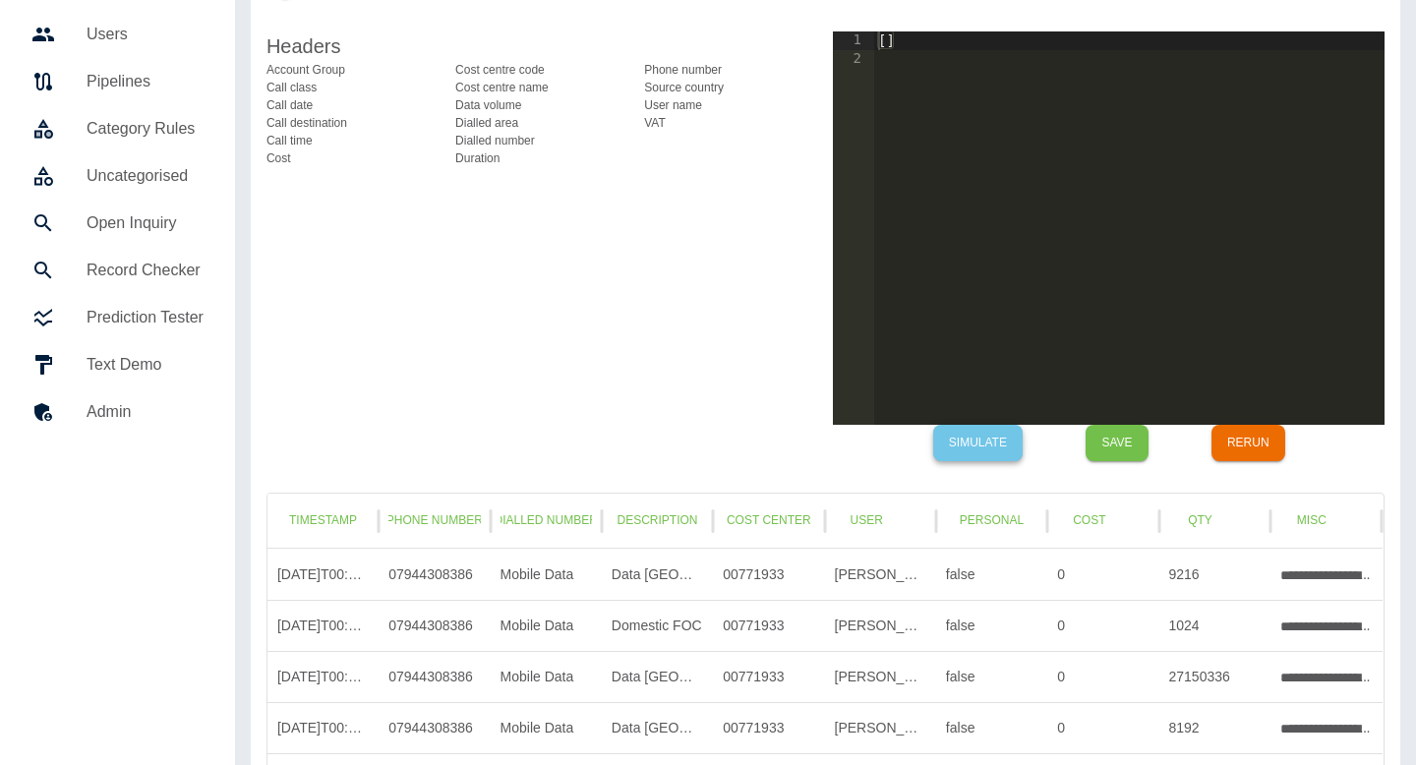
click at [972, 431] on button "Simulate" at bounding box center [978, 443] width 90 height 36
click at [1294, 519] on button "Misc" at bounding box center [1312, 521] width 63 height 36
click at [1191, 519] on button "Qty" at bounding box center [1200, 521] width 63 height 36
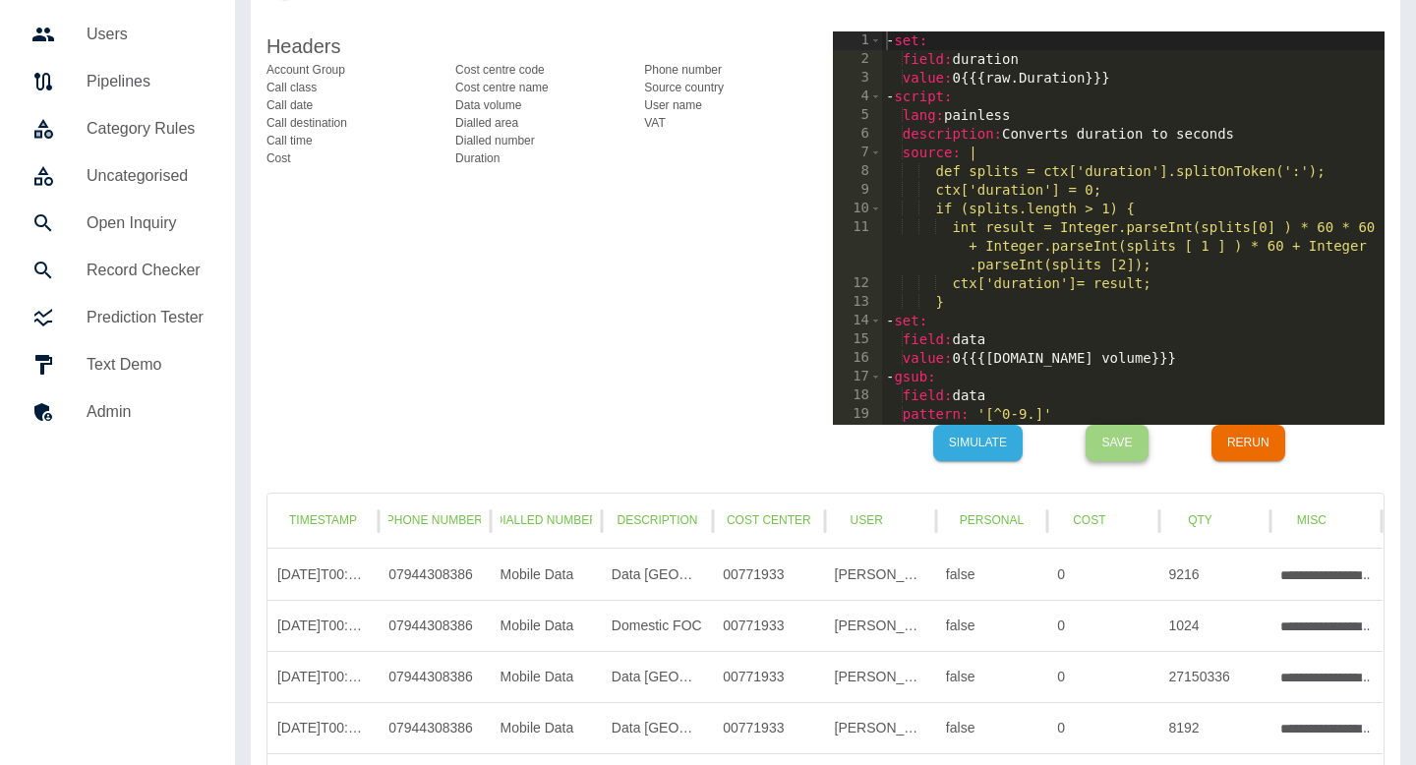
click at [1118, 439] on button "Save" at bounding box center [1117, 443] width 63 height 36
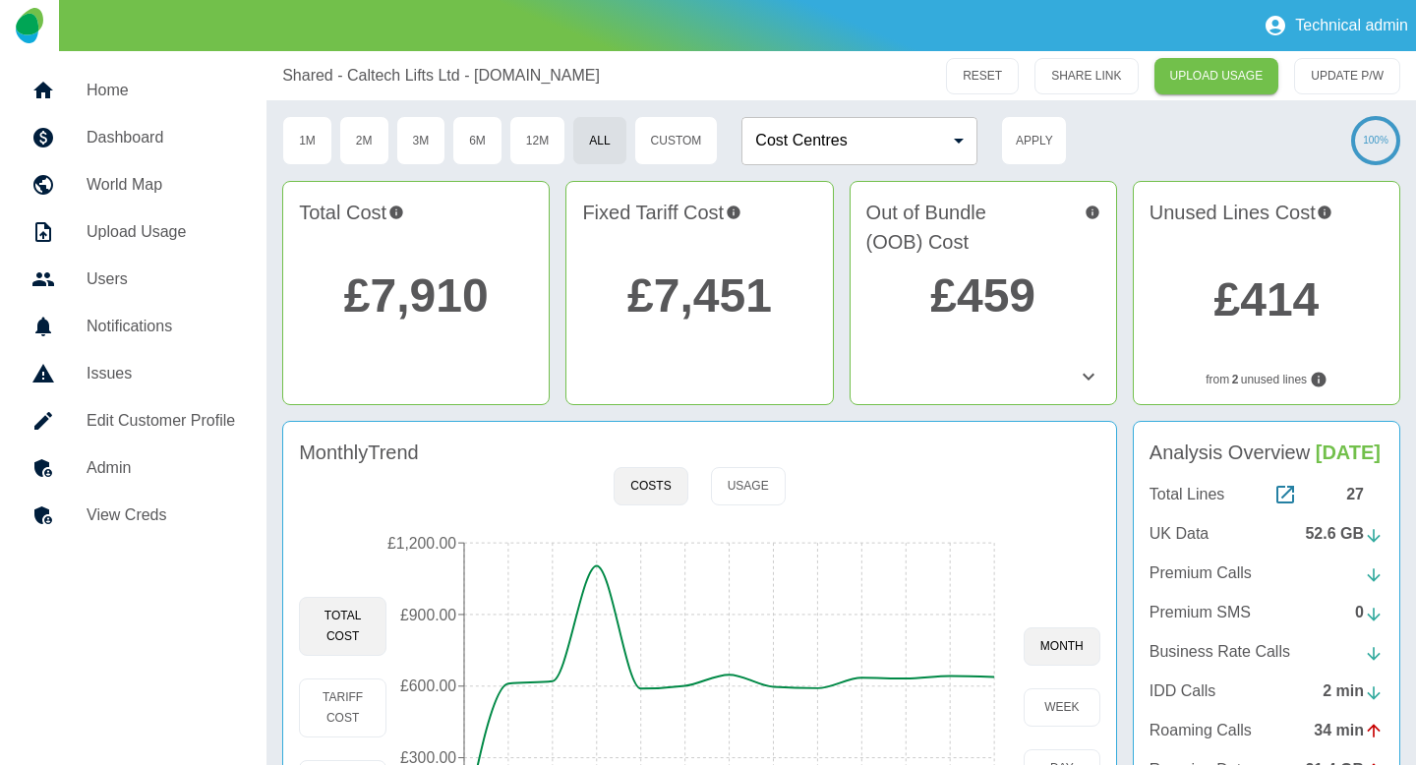
click at [808, 337] on div "Fixed Tariff Cost £7,451" at bounding box center [700, 293] width 268 height 224
click at [1151, 519] on div "Total Lines 27 UK Data 52.6 GB Premium Calls Premium SMS 0 Business Rate Calls …" at bounding box center [1267, 672] width 234 height 378
click at [1153, 522] on p "UK Data" at bounding box center [1179, 534] width 59 height 24
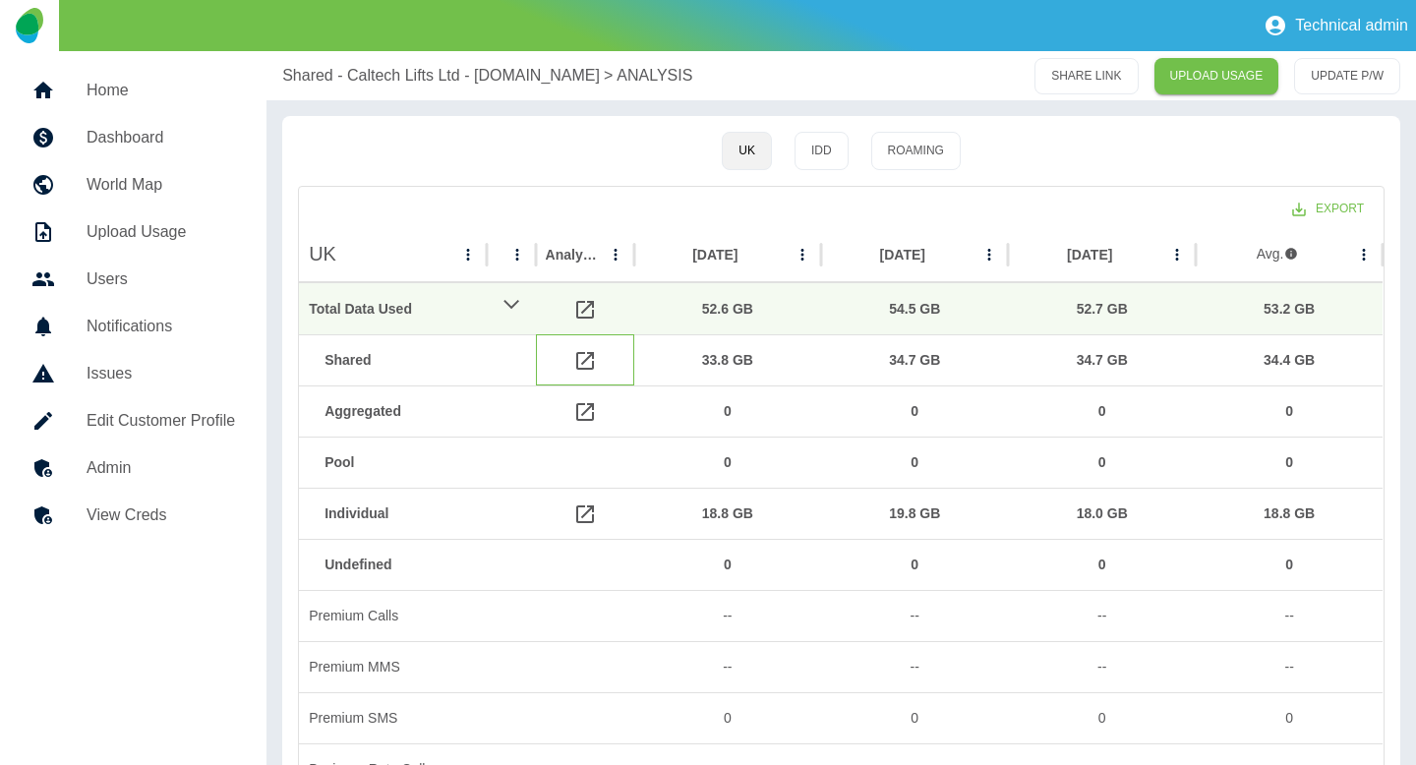
click at [582, 359] on icon at bounding box center [585, 361] width 24 height 24
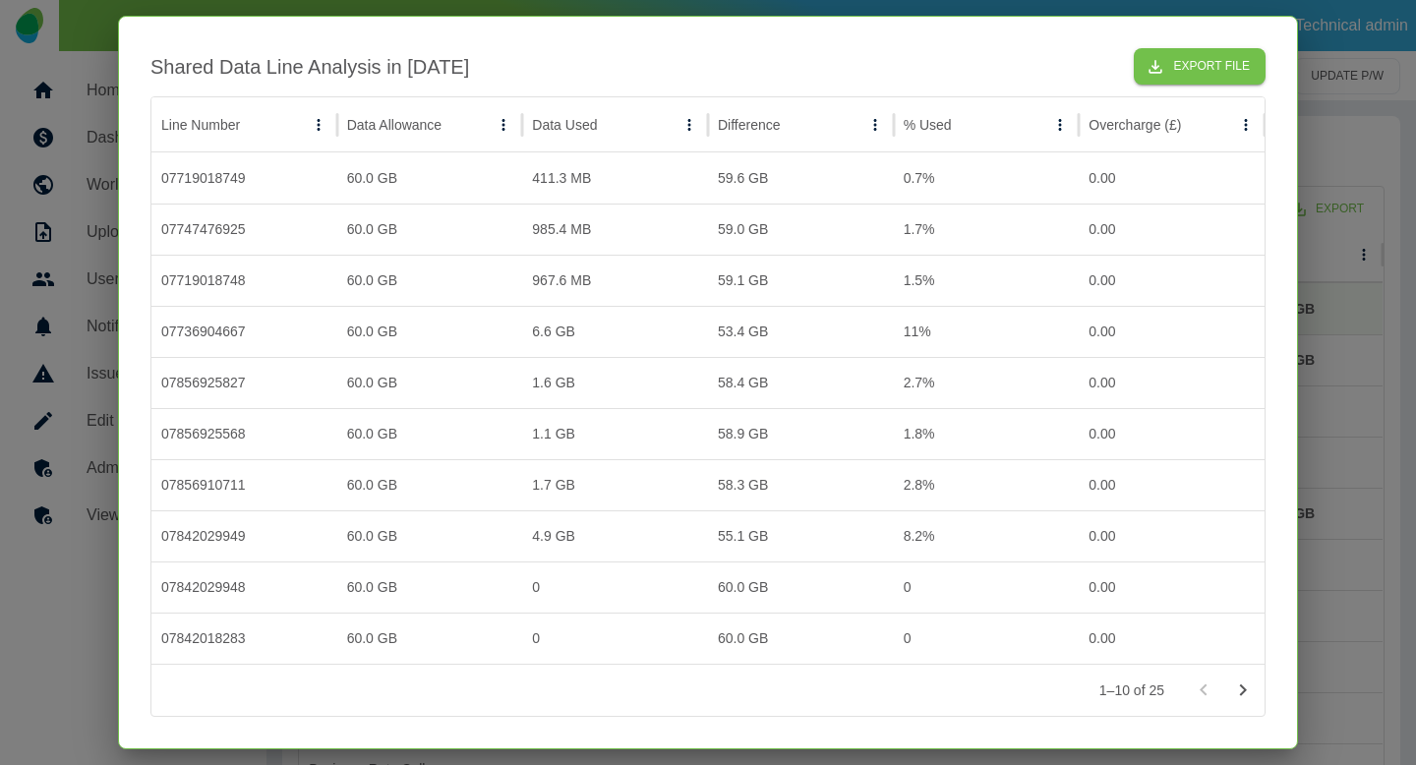
click at [1339, 379] on div at bounding box center [708, 382] width 1416 height 765
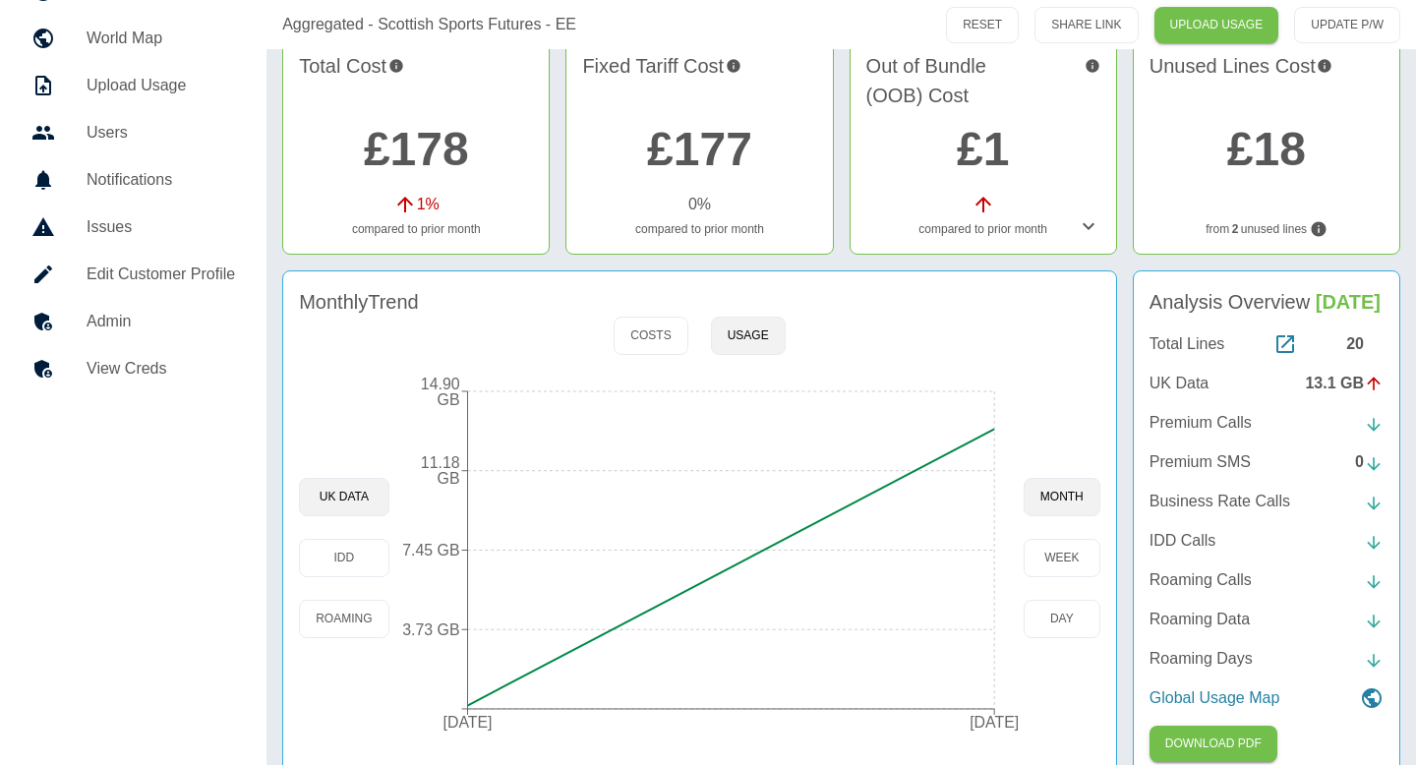
scroll to position [176, 0]
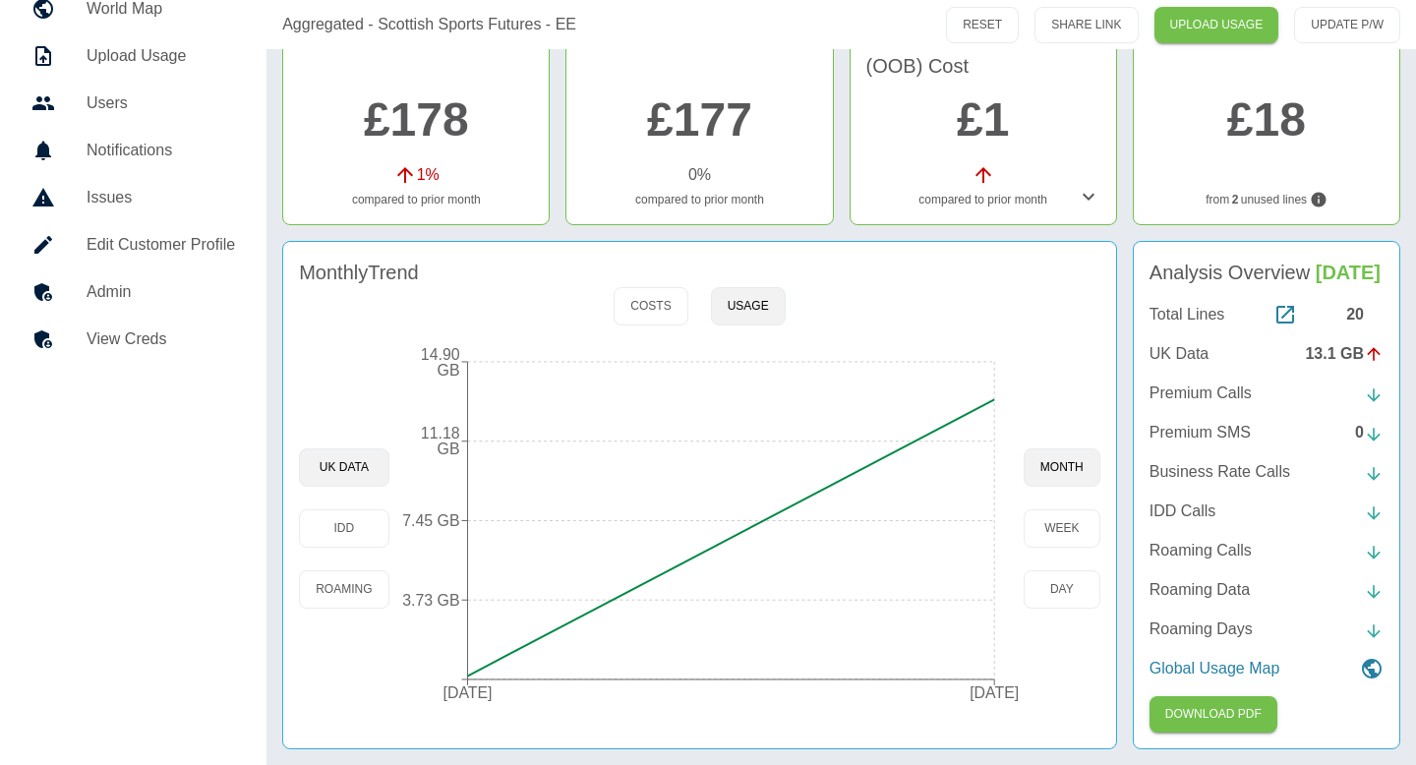
click at [1192, 362] on p "UK Data" at bounding box center [1179, 354] width 59 height 24
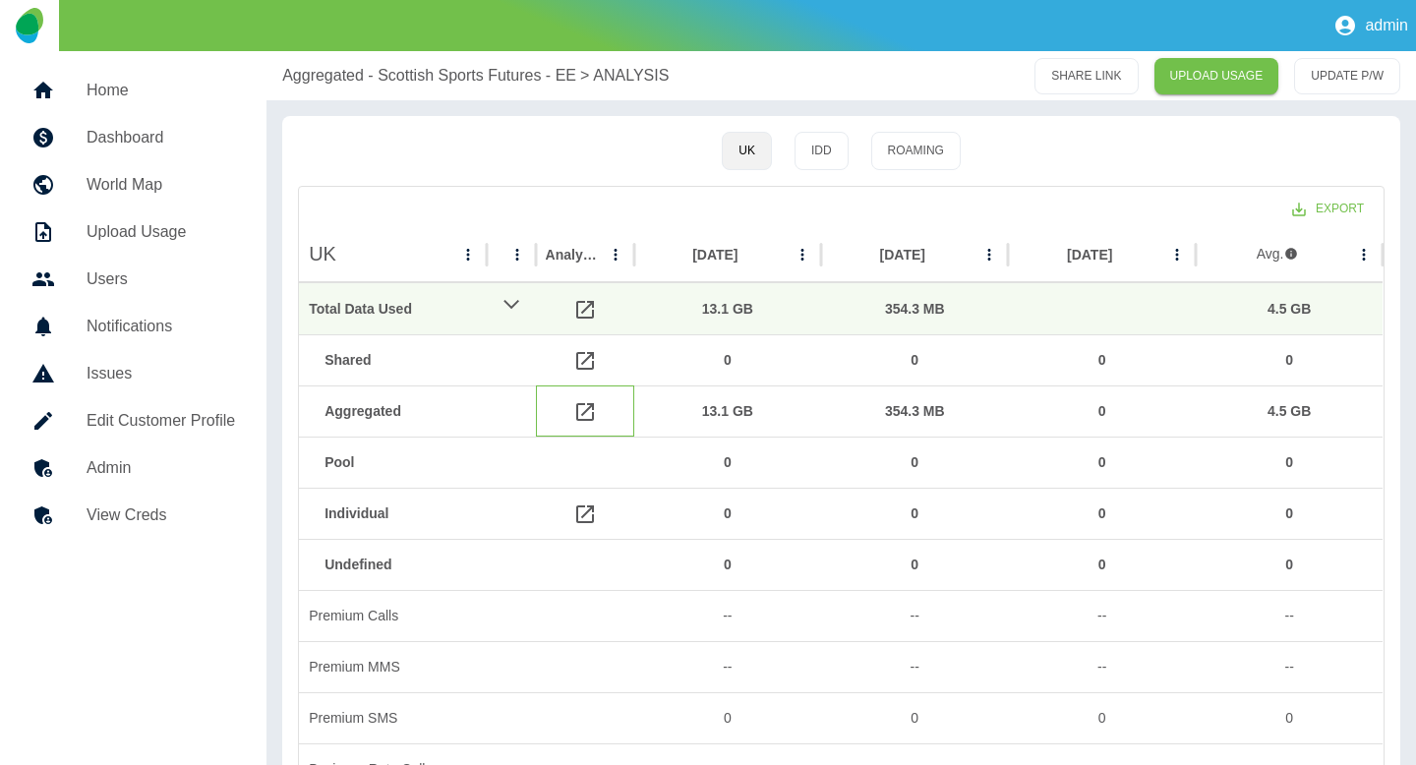
click at [588, 409] on icon at bounding box center [585, 412] width 18 height 18
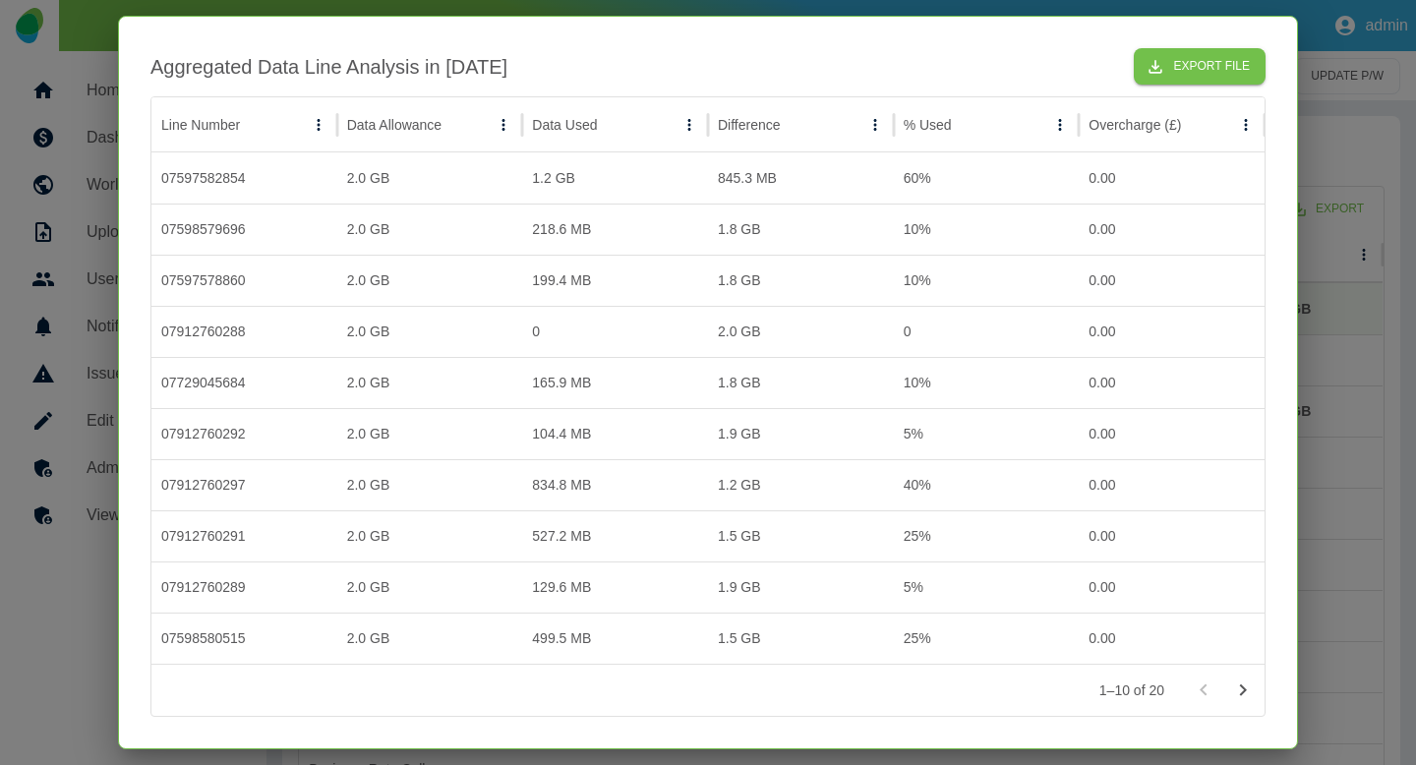
click at [1384, 399] on div at bounding box center [708, 382] width 1416 height 765
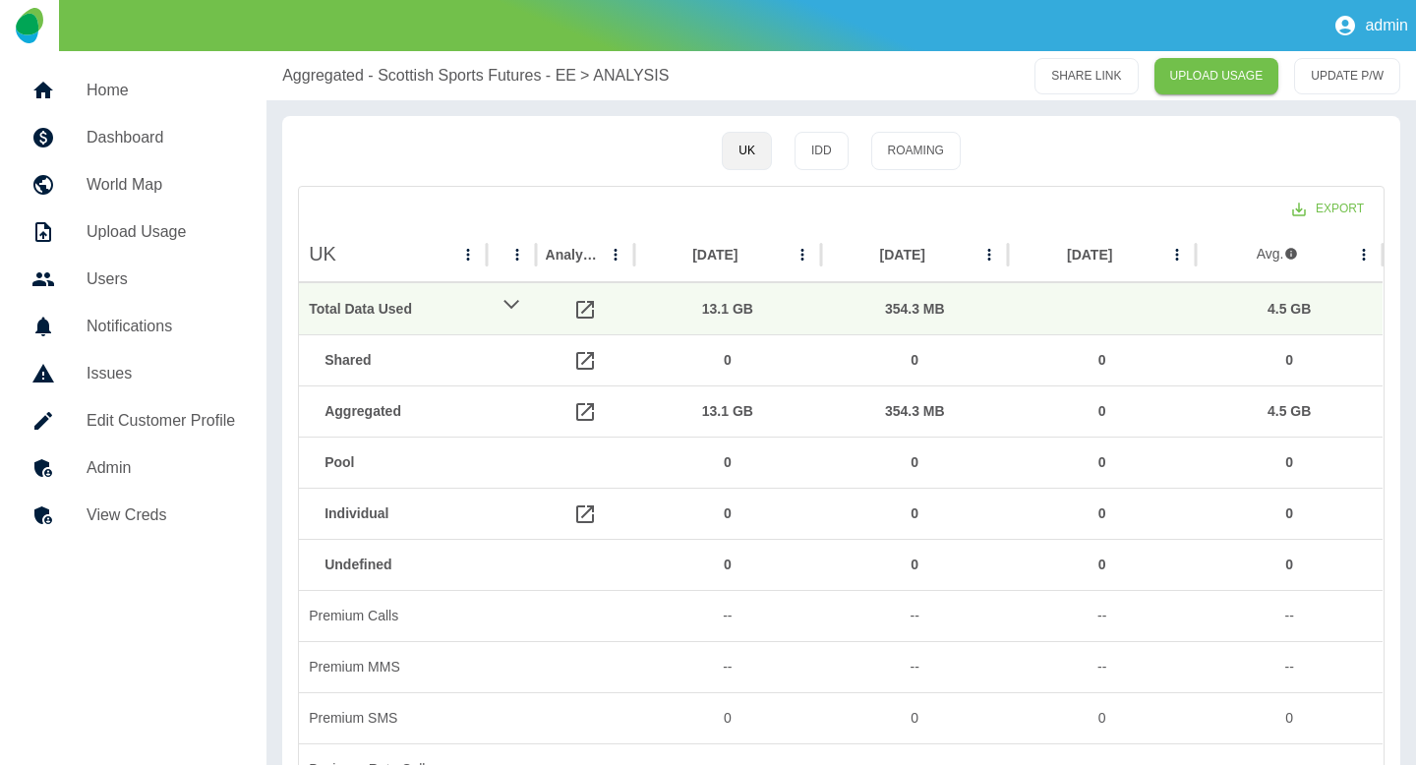
click at [345, 82] on p "Aggregated - Scottish Sports Futures - EE" at bounding box center [429, 76] width 294 height 24
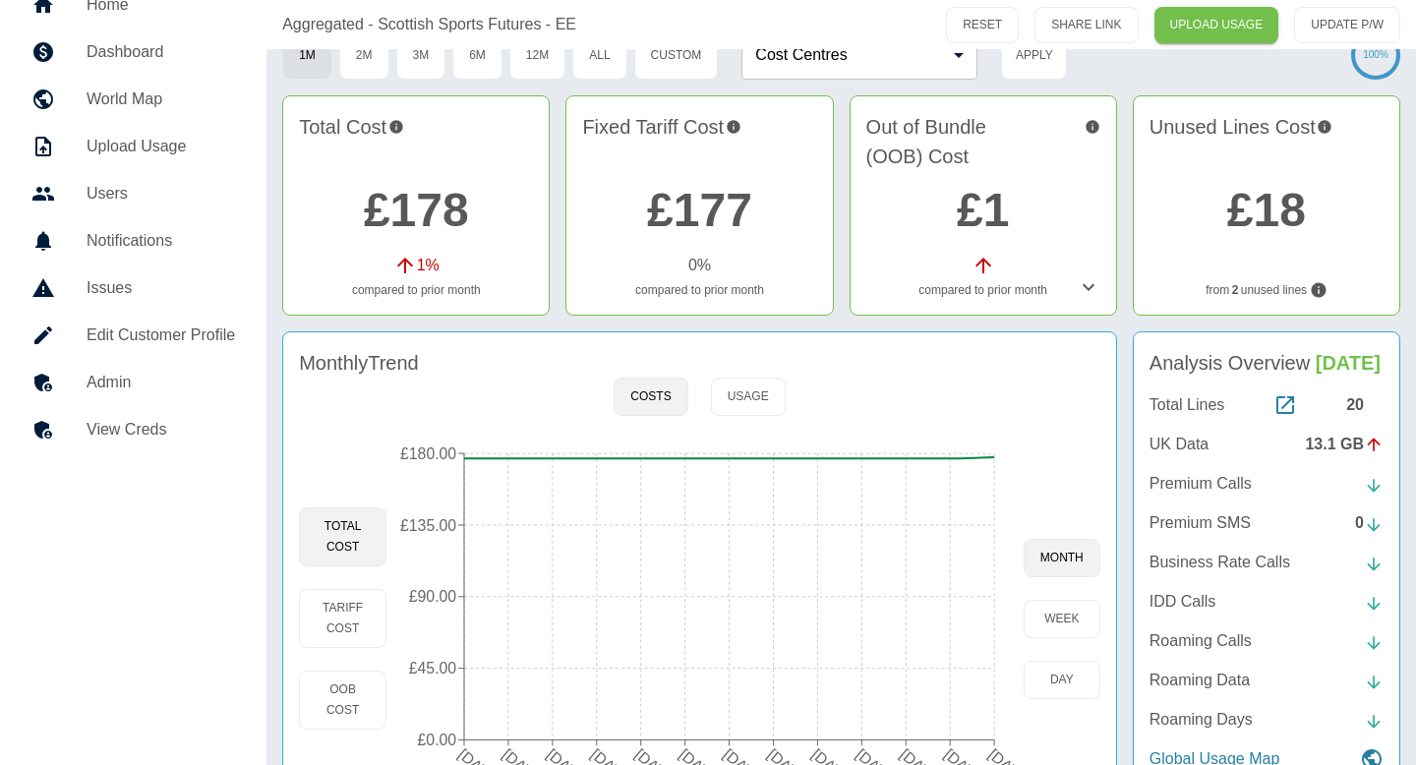
scroll to position [144, 0]
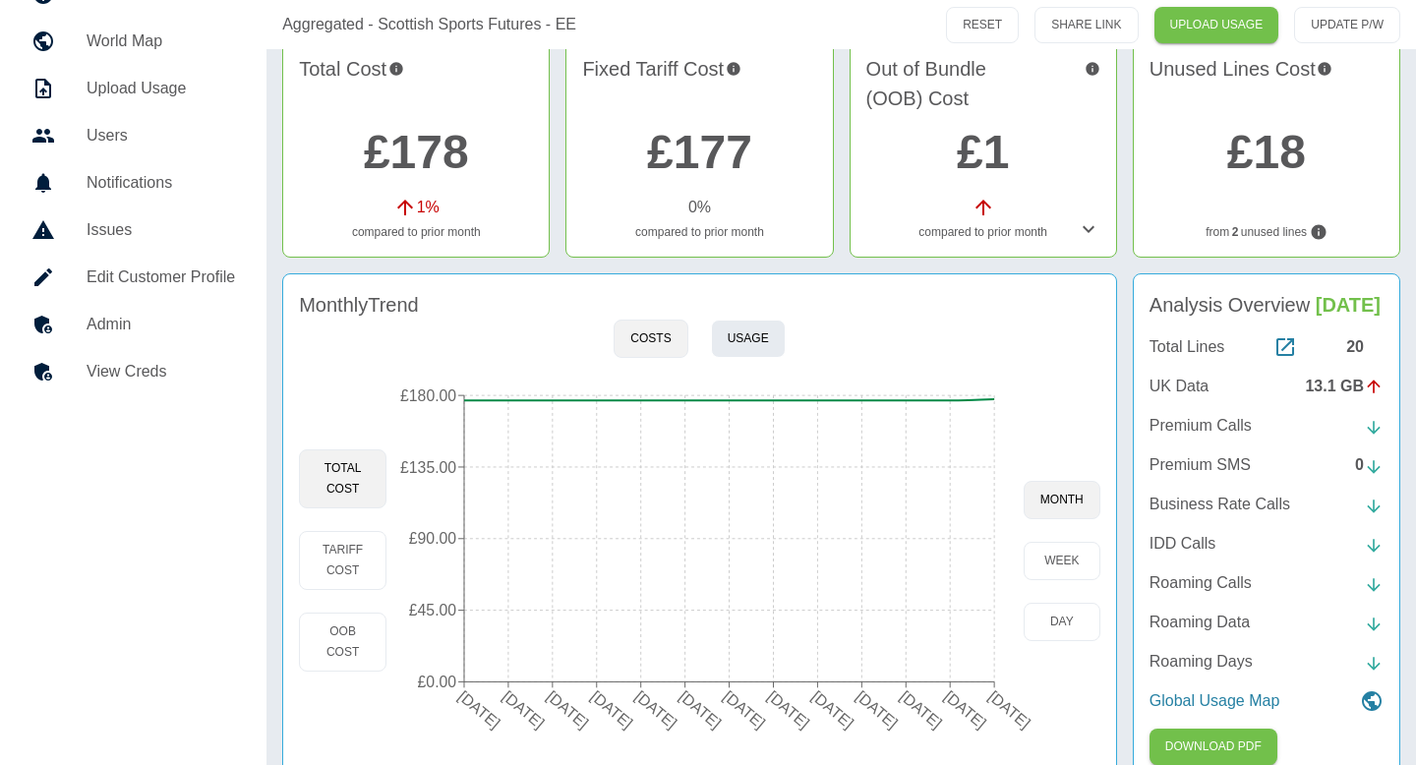
click at [761, 351] on button "Usage" at bounding box center [748, 339] width 75 height 38
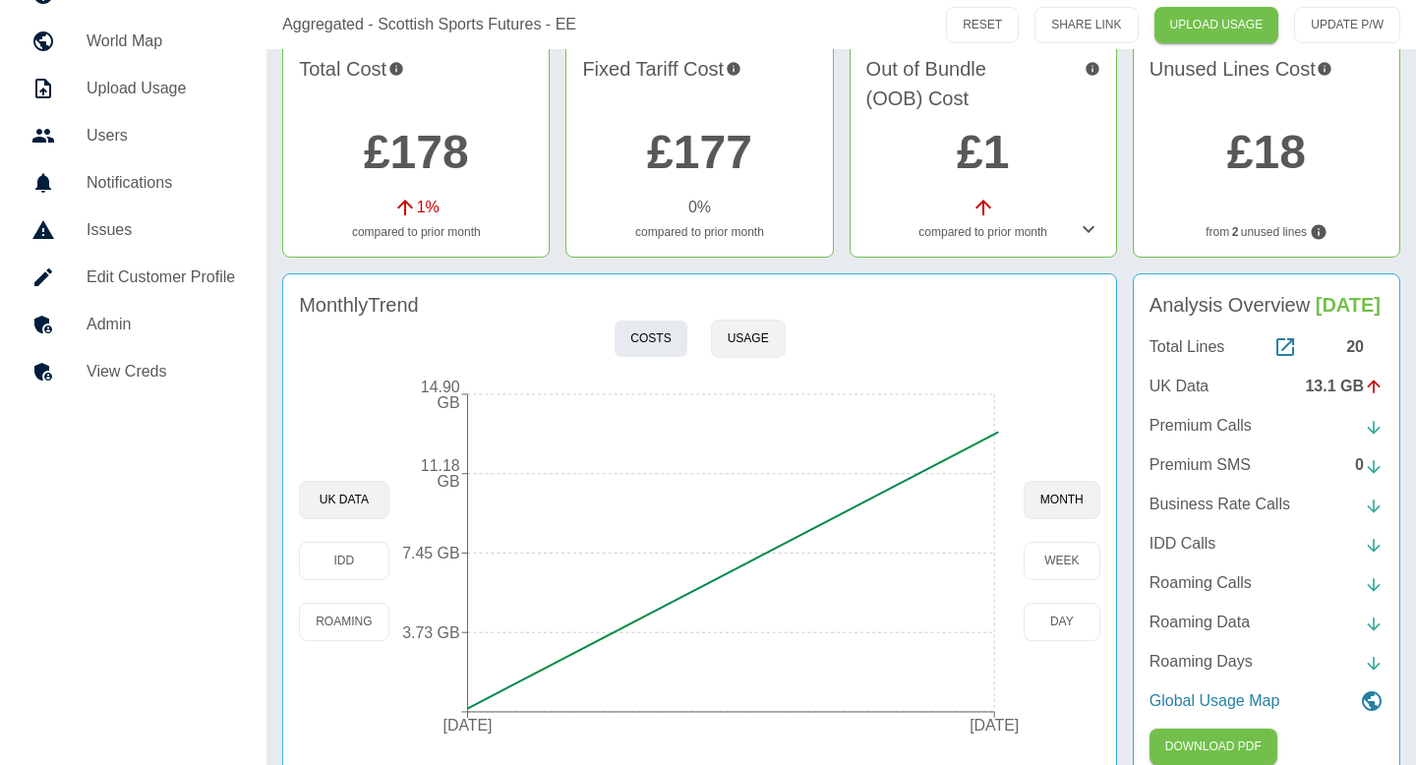
click at [682, 353] on button "Costs" at bounding box center [651, 339] width 74 height 38
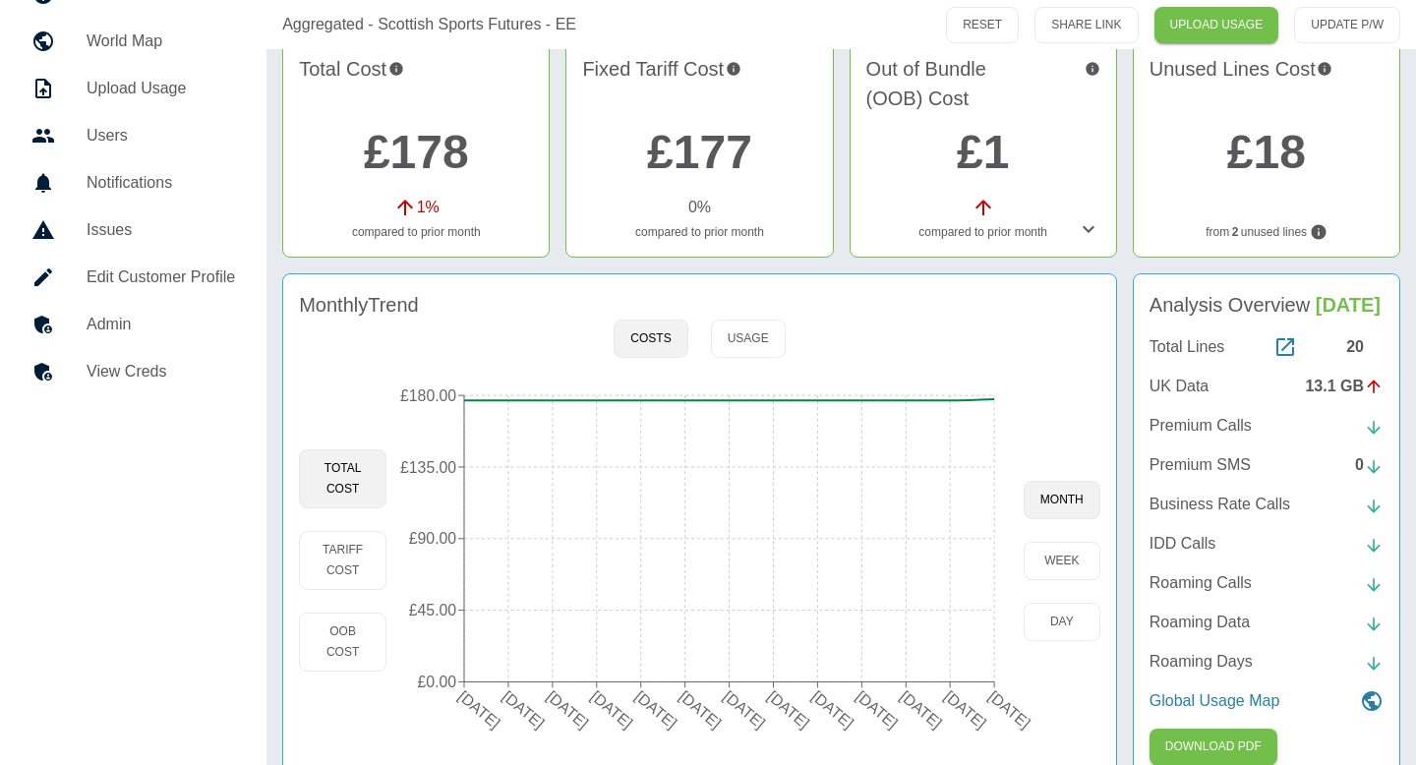
click at [781, 355] on div "Monthly Trend Costs Usage Total Cost Tariff Cost OOB Cost 17 Jul 2024 17 Aug 20…" at bounding box center [699, 527] width 835 height 509
click button "Usage"
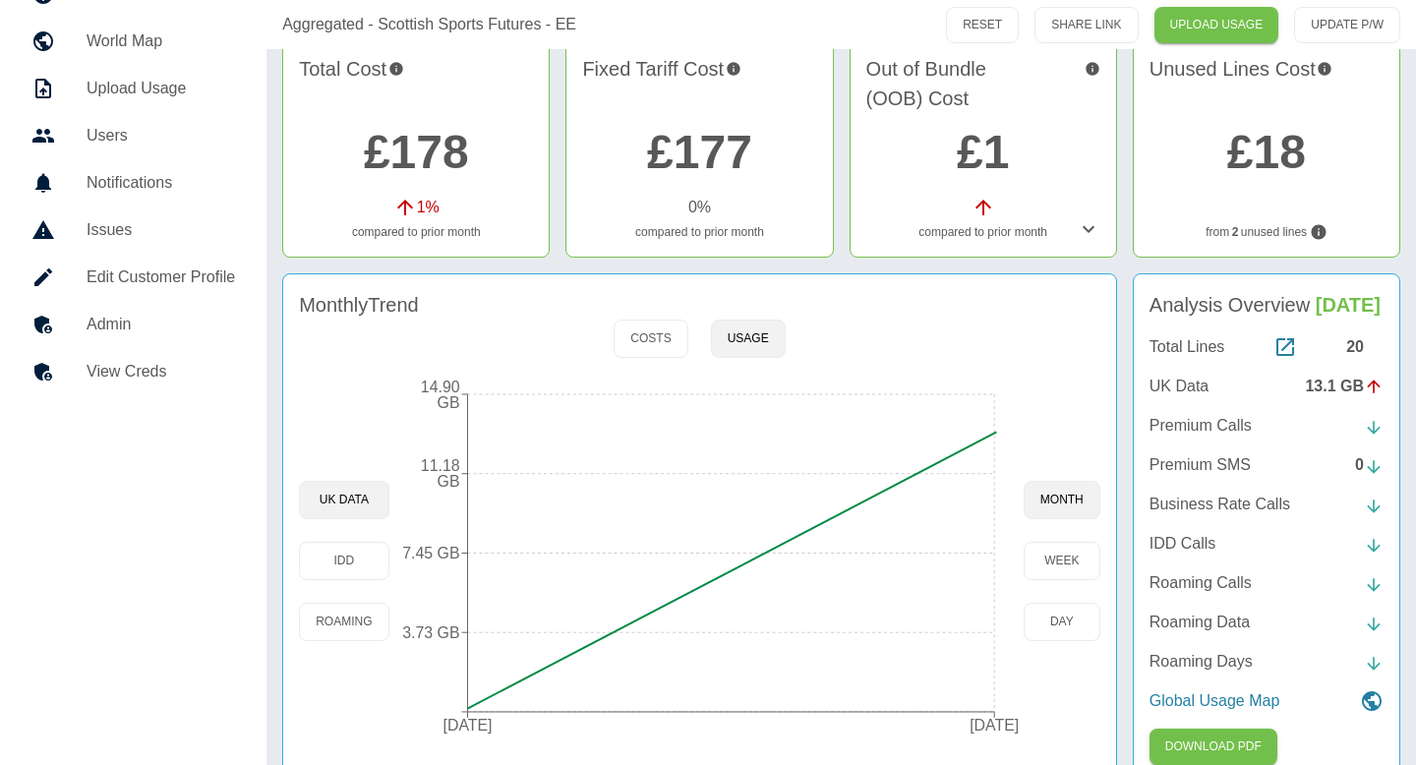
click h5 "Admin"
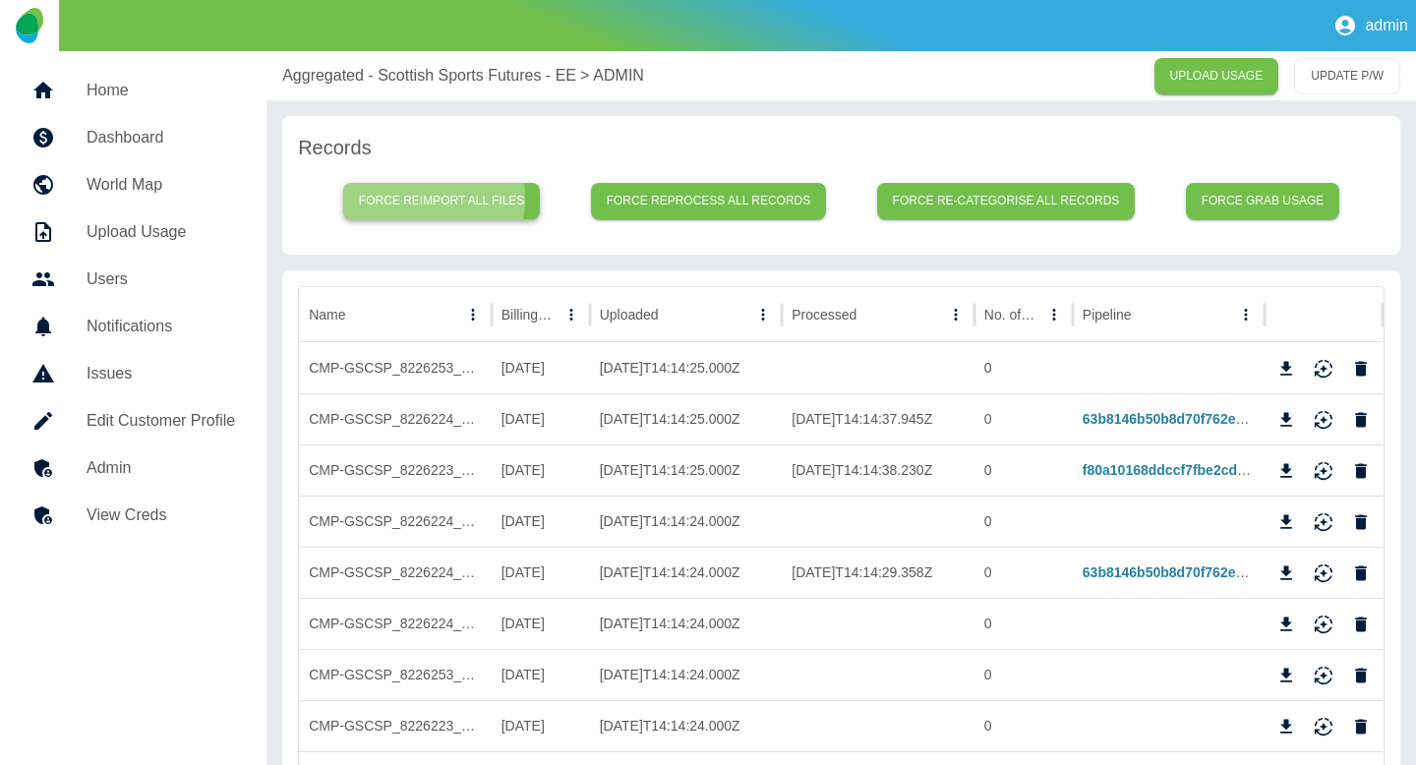
click button "Force reimport all files"
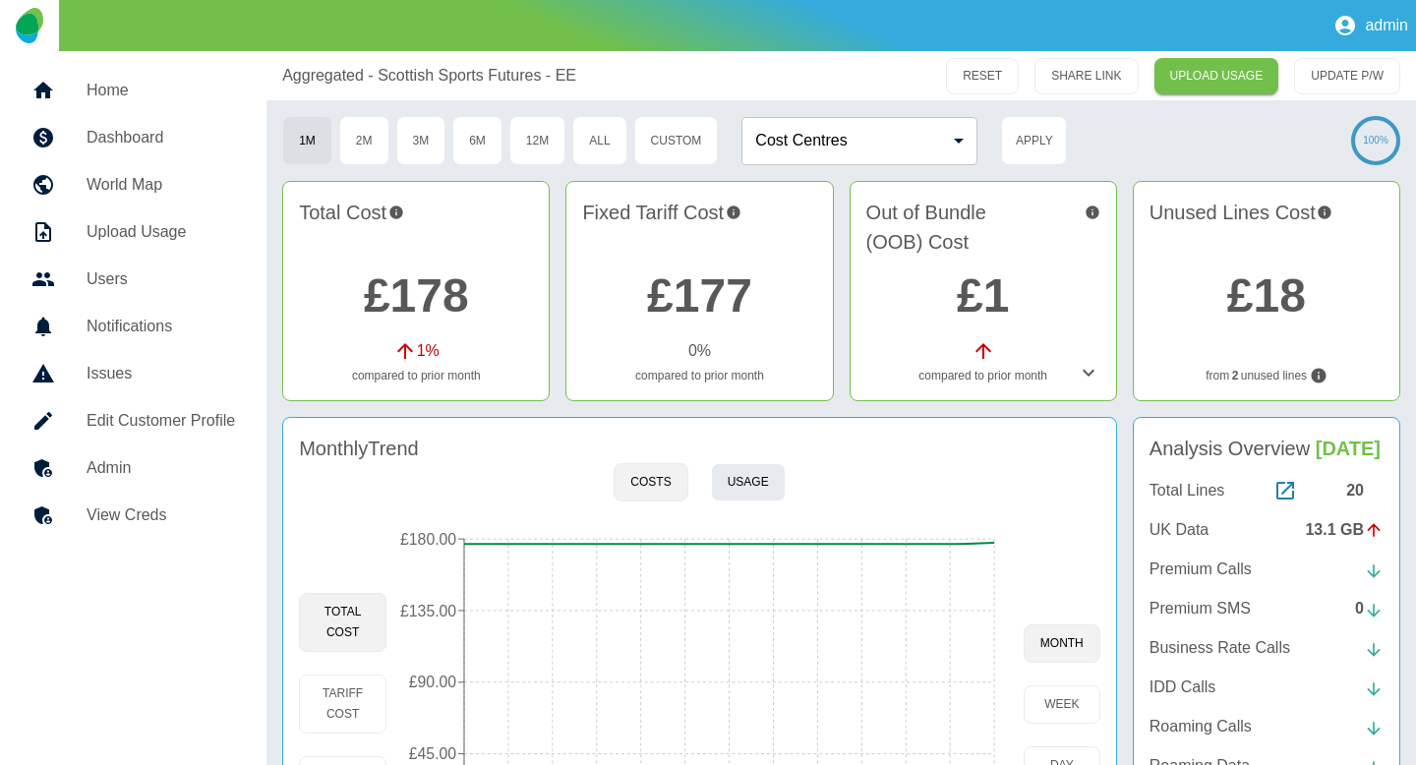
click button "Usage"
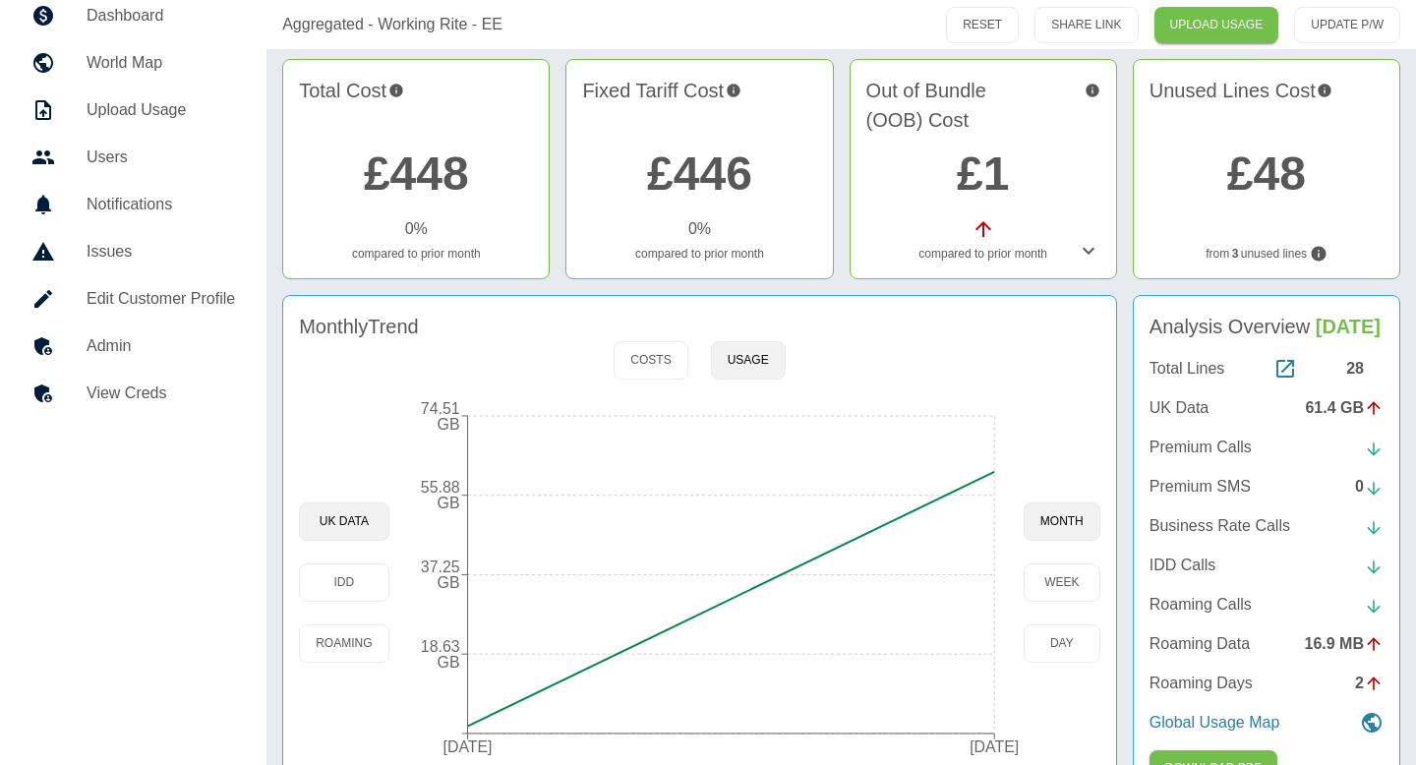
scroll to position [176, 0]
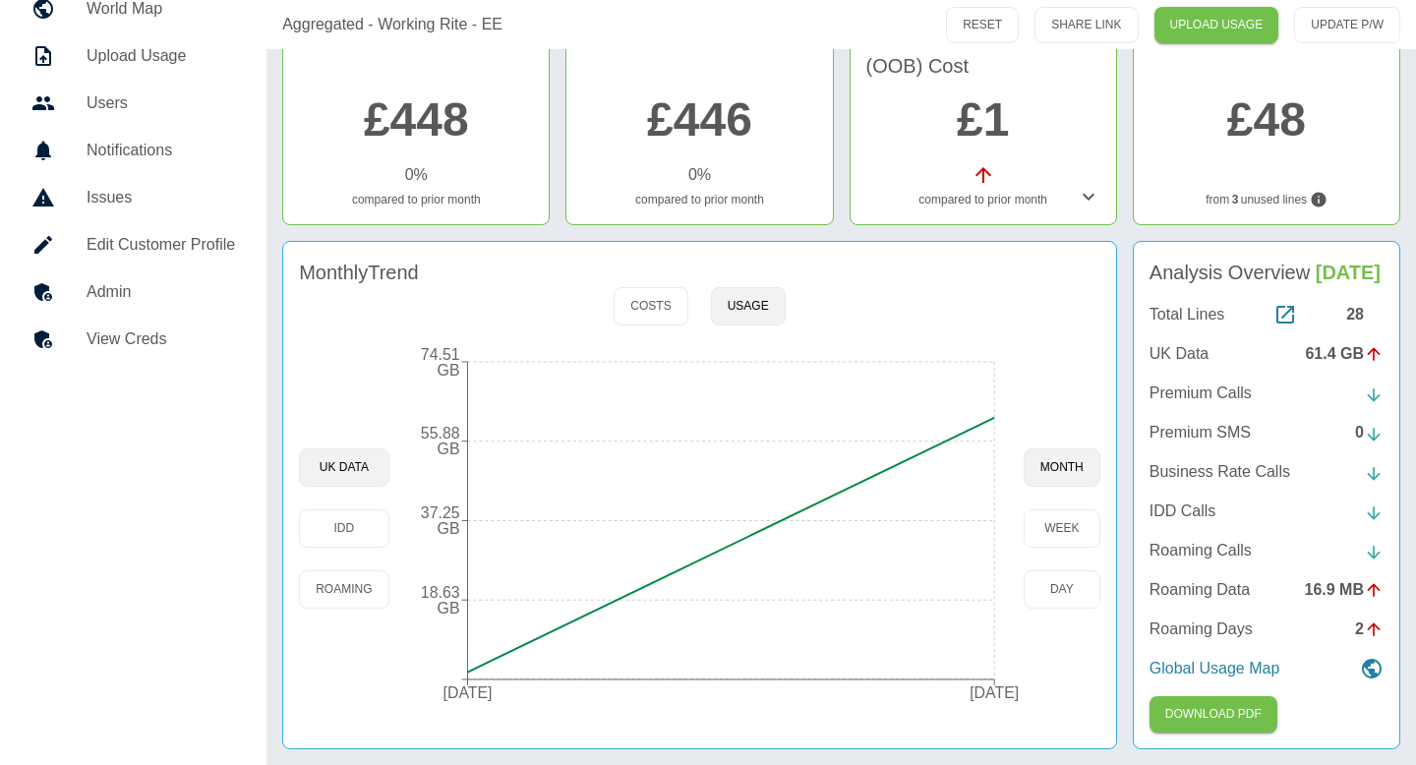
click at [173, 275] on link "Admin" at bounding box center [133, 292] width 235 height 47
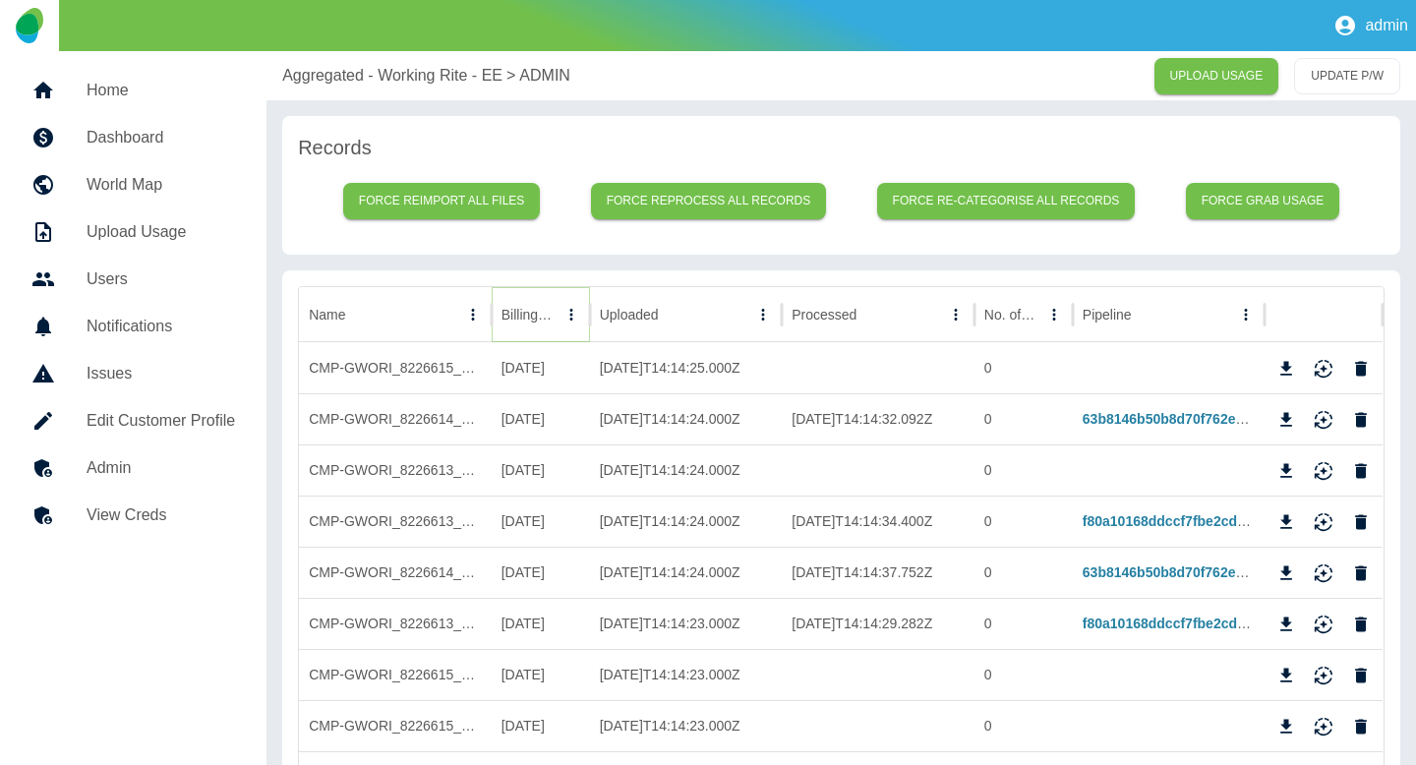
click at [566, 310] on icon "Sort" at bounding box center [572, 315] width 12 height 12
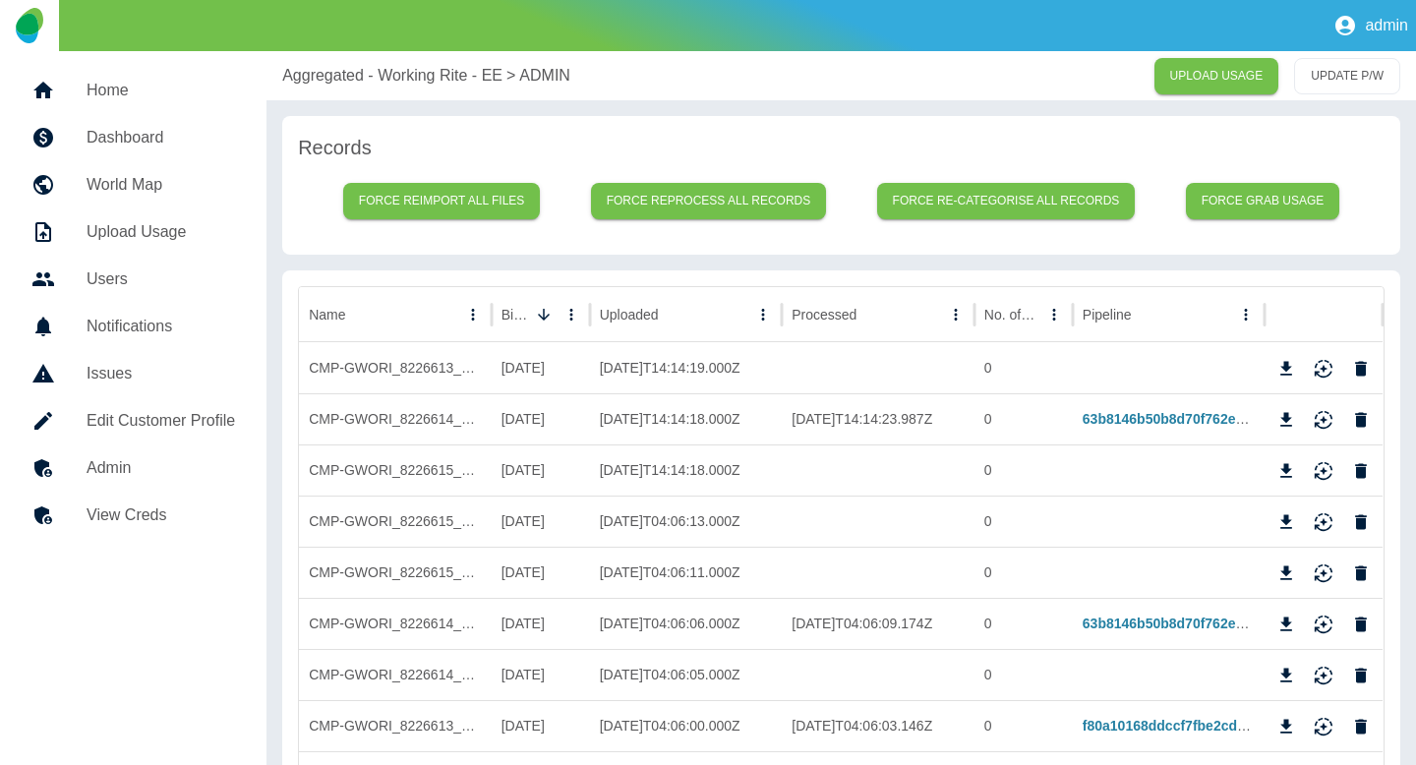
click at [339, 71] on p "Aggregated - Working Rite - EE" at bounding box center [392, 76] width 220 height 24
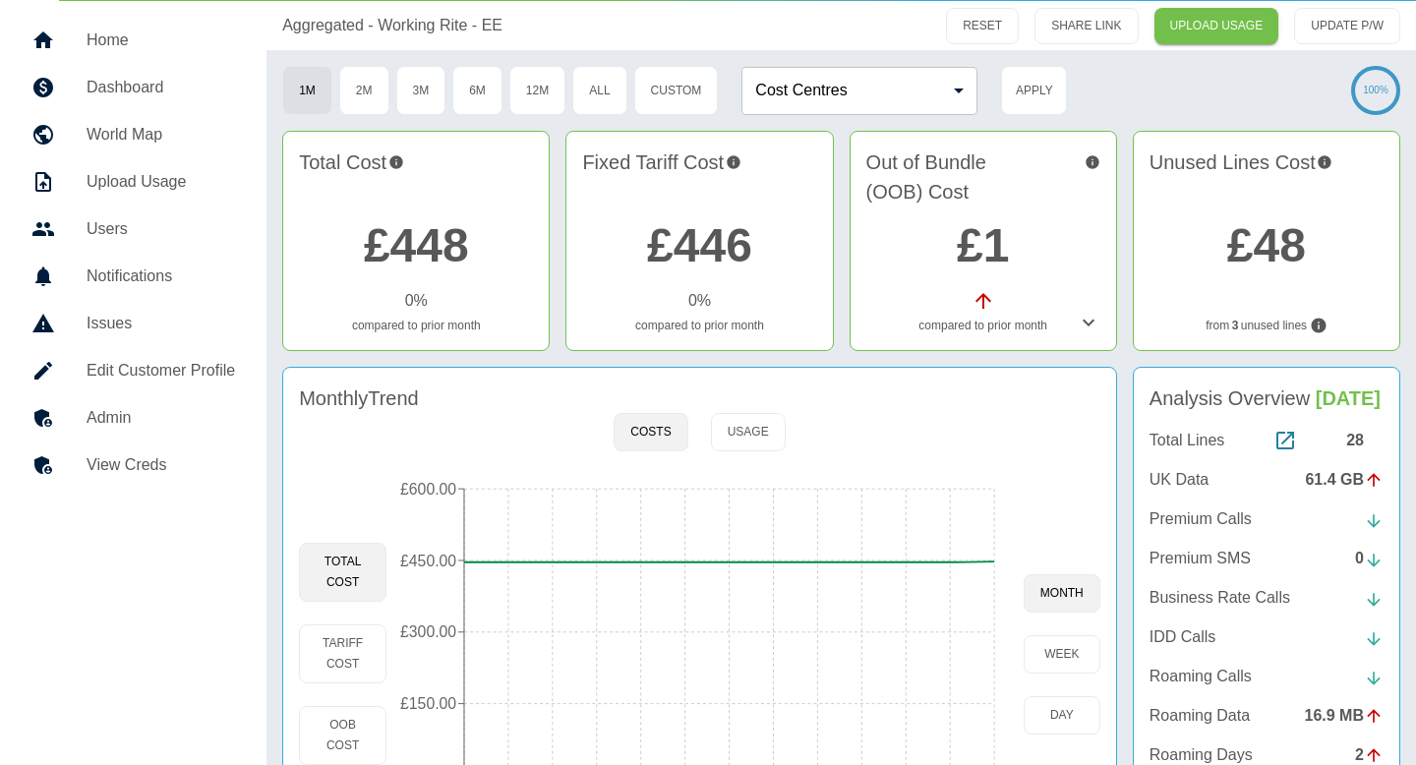
scroll to position [91, 0]
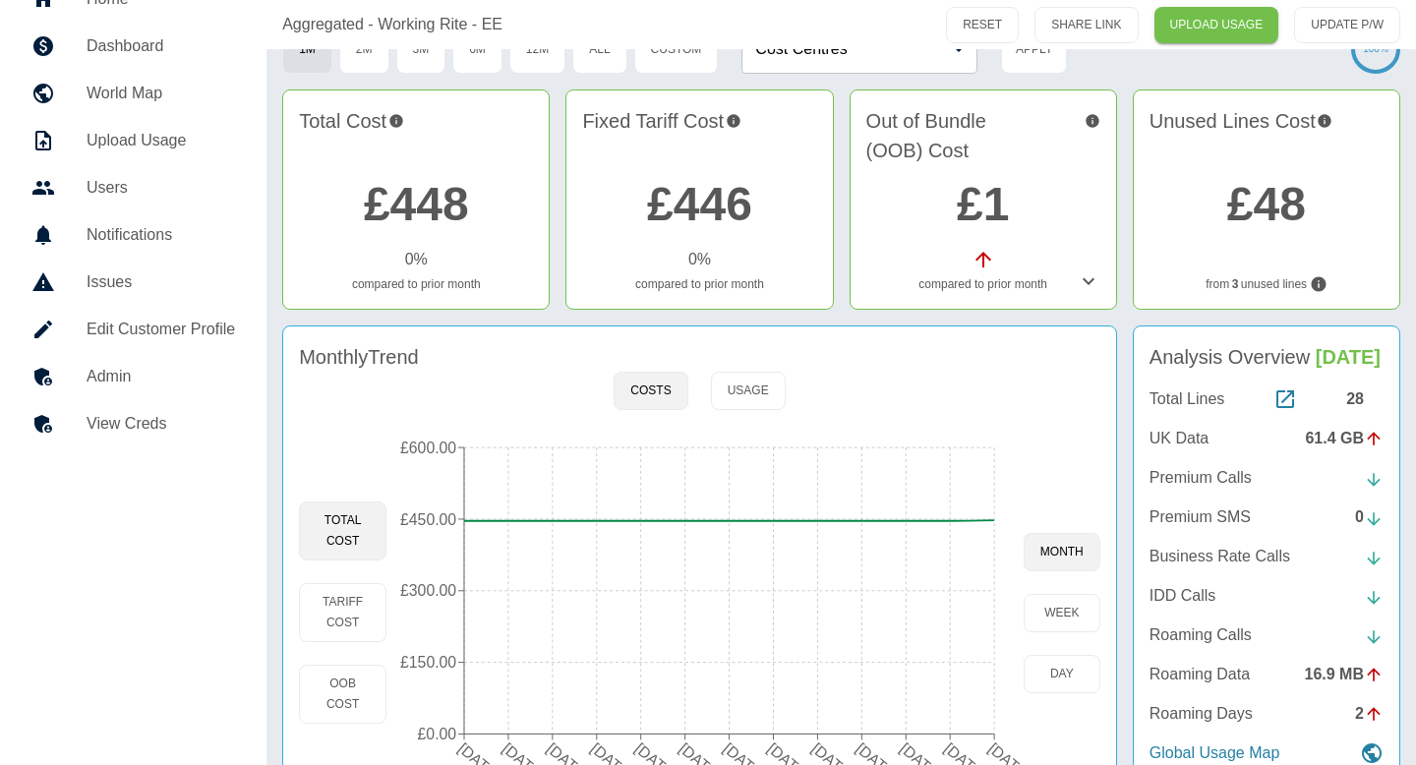
click at [780, 416] on div "Monthly Trend Costs Usage Total Cost Tariff Cost OOB Cost 14 Jul 2024 14 Aug 20…" at bounding box center [699, 580] width 835 height 509
click at [764, 401] on button "Usage" at bounding box center [748, 391] width 75 height 38
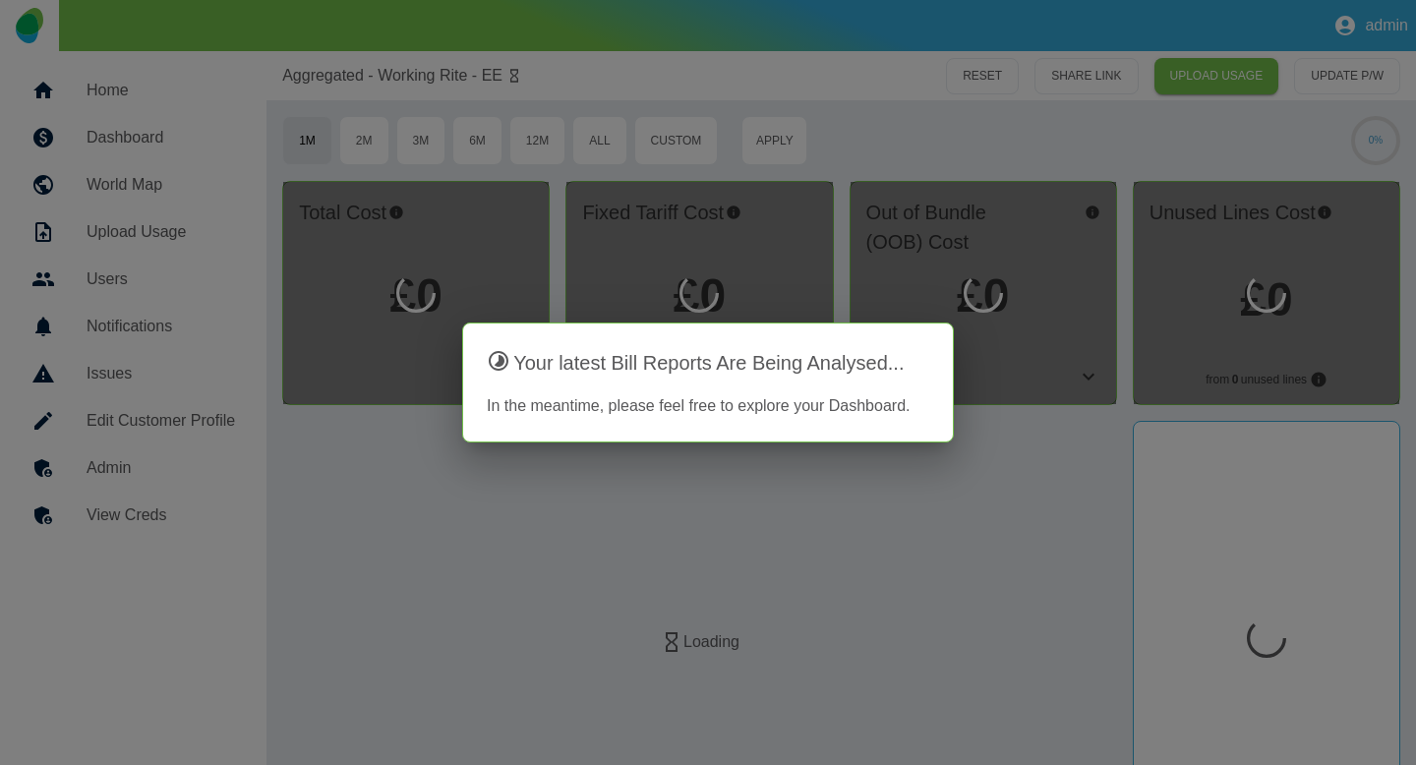
scroll to position [91, 0]
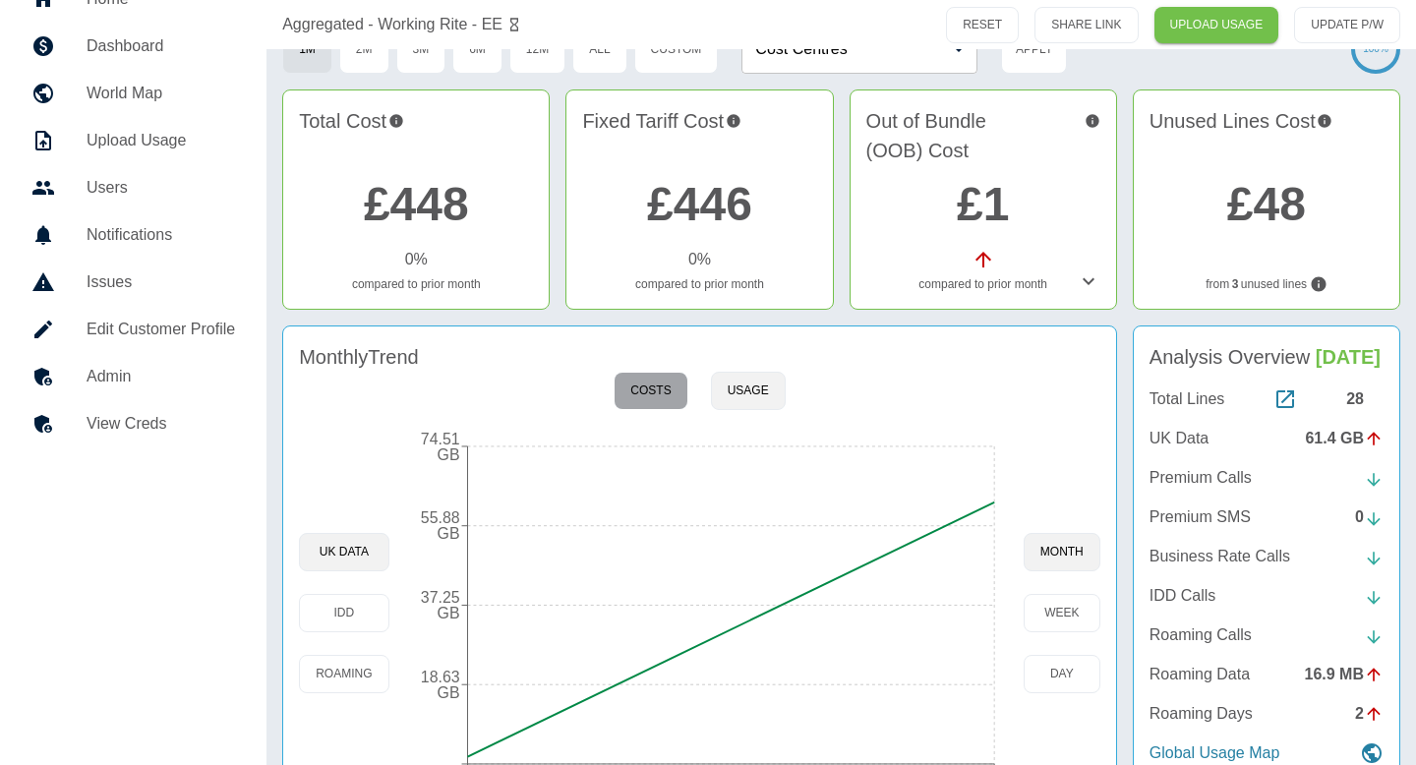
click at [639, 407] on button "Costs" at bounding box center [651, 391] width 74 height 38
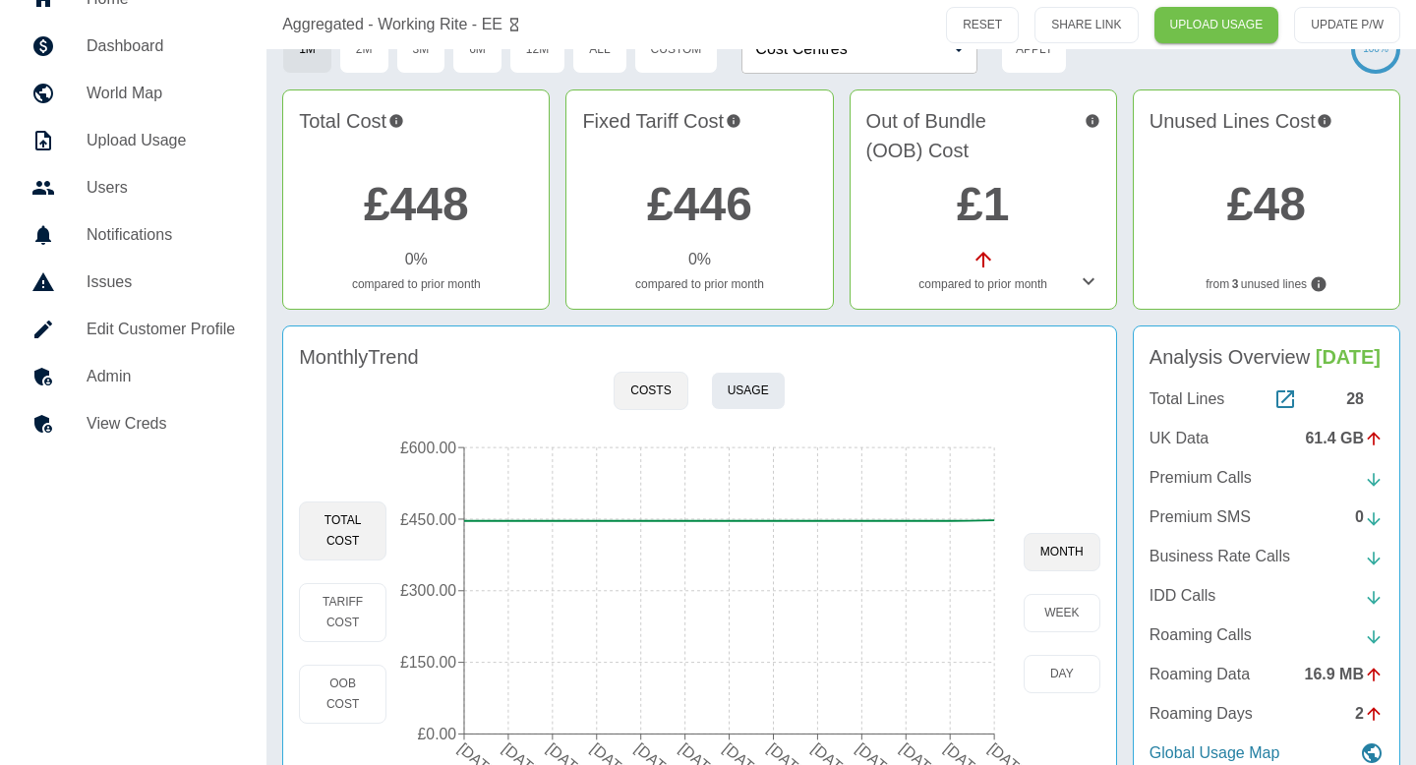
click at [747, 405] on button "Usage" at bounding box center [748, 391] width 75 height 38
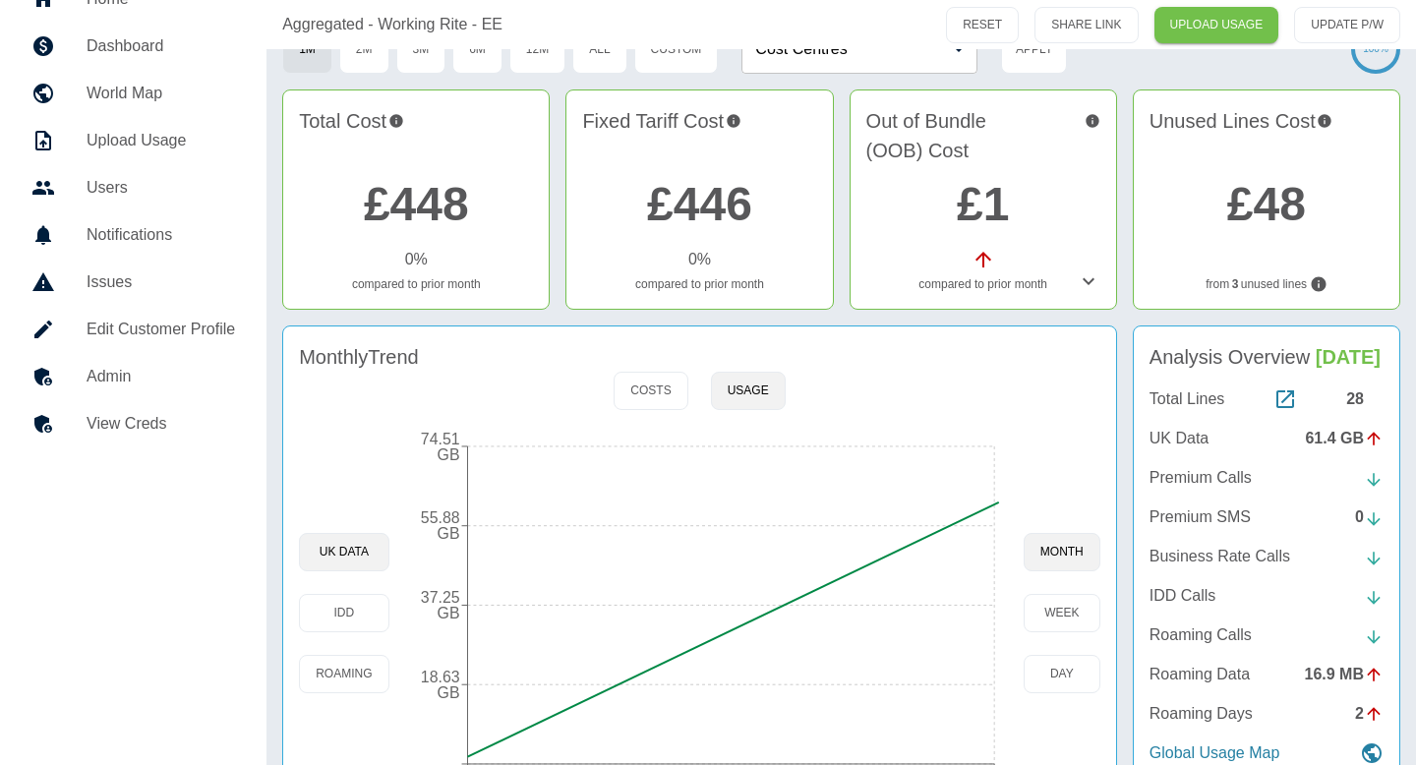
scroll to position [176, 0]
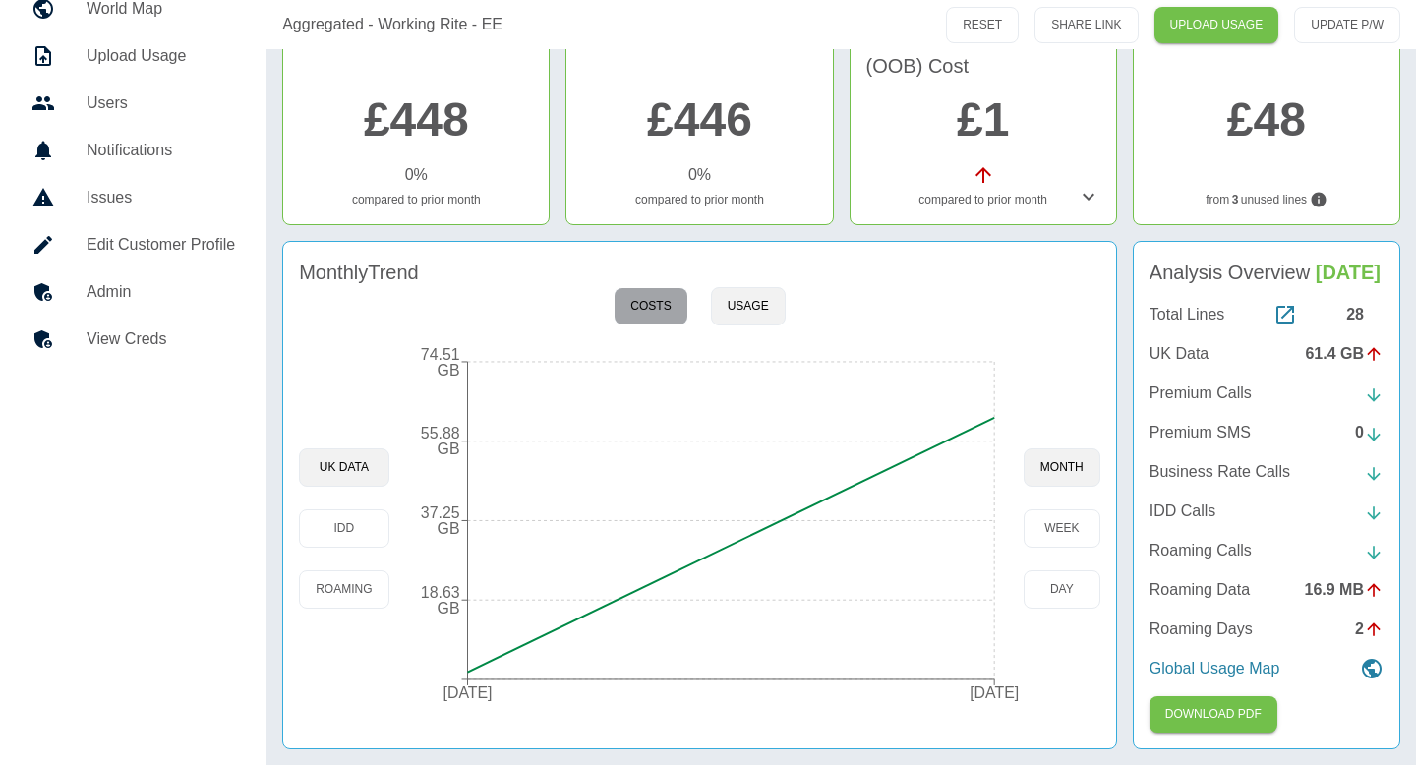
click at [652, 287] on button "Costs" at bounding box center [651, 306] width 74 height 38
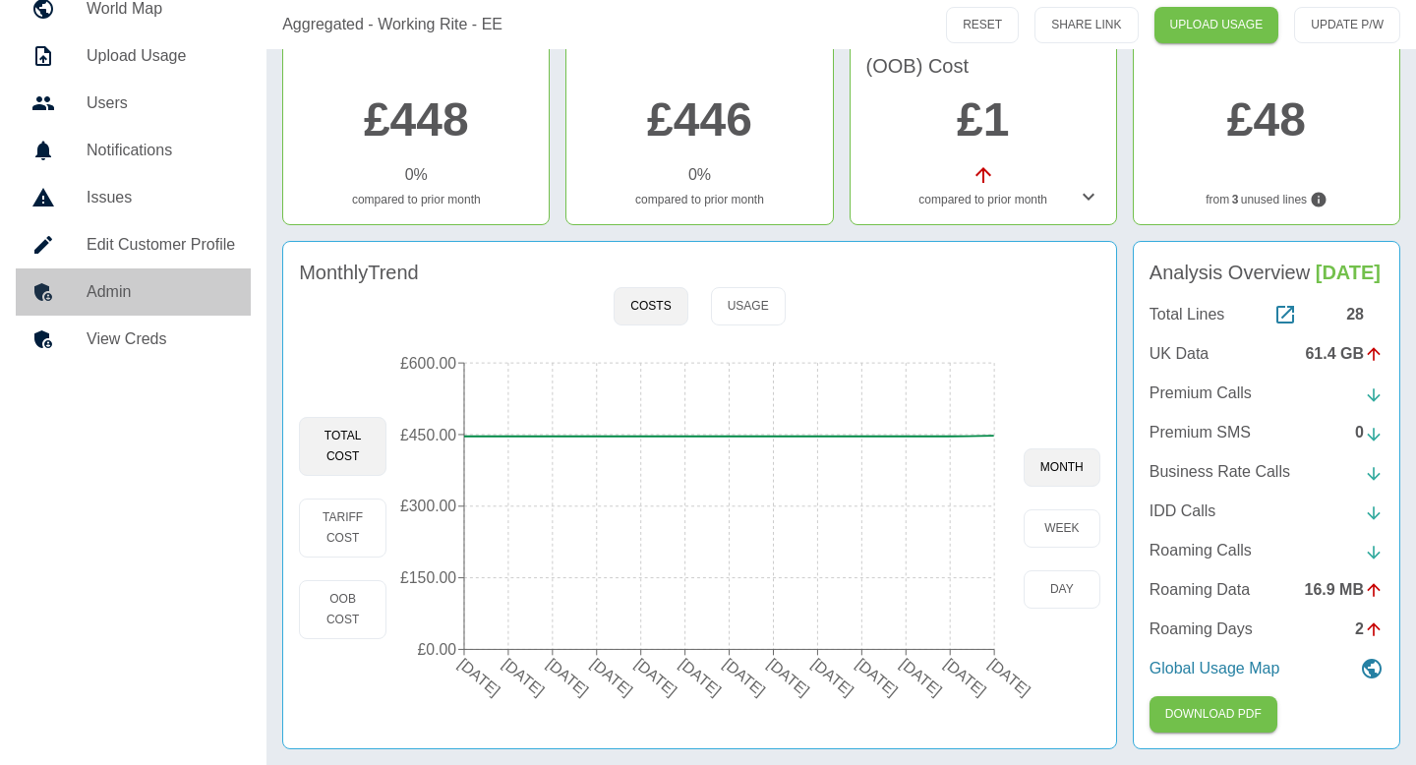
click at [144, 305] on link "Admin" at bounding box center [133, 292] width 235 height 47
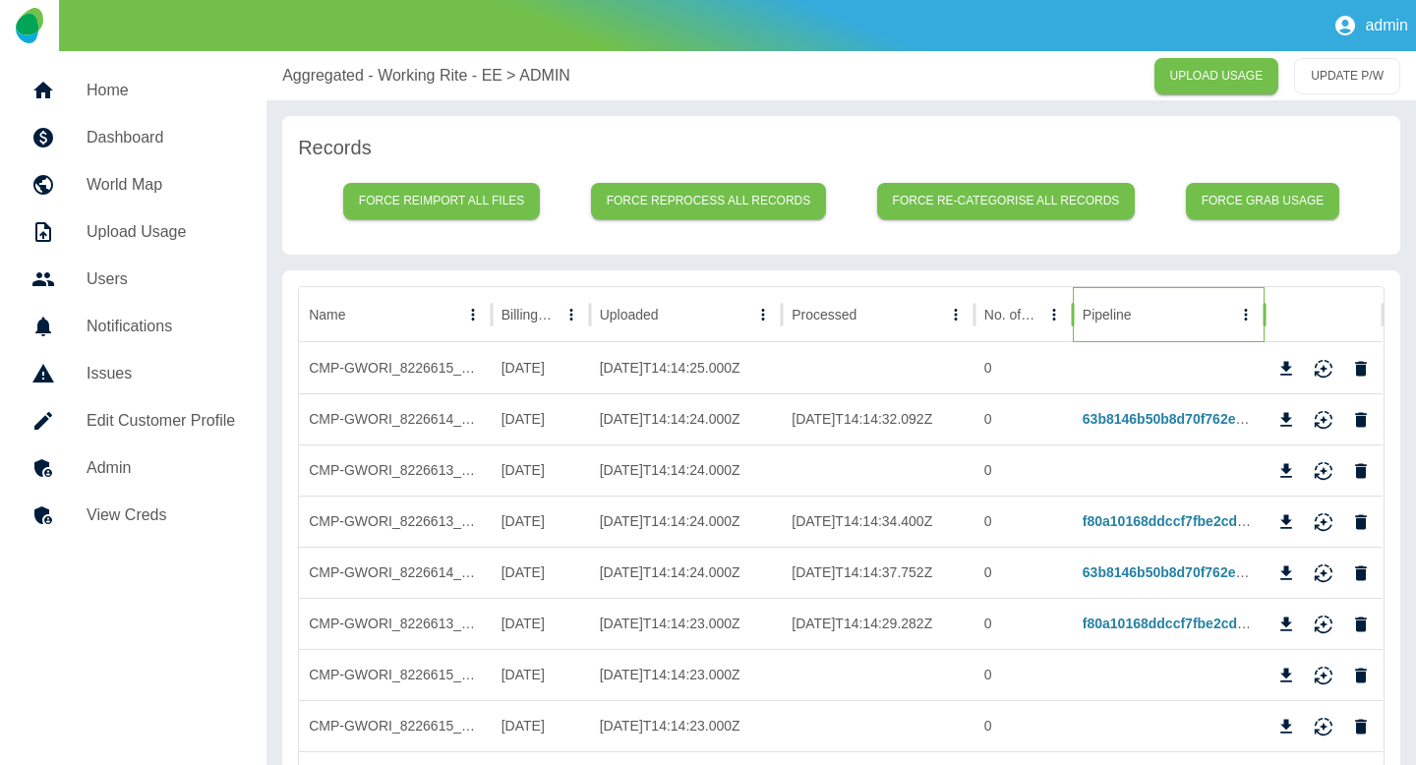
click at [1120, 307] on div "Pipeline" at bounding box center [1107, 315] width 49 height 16
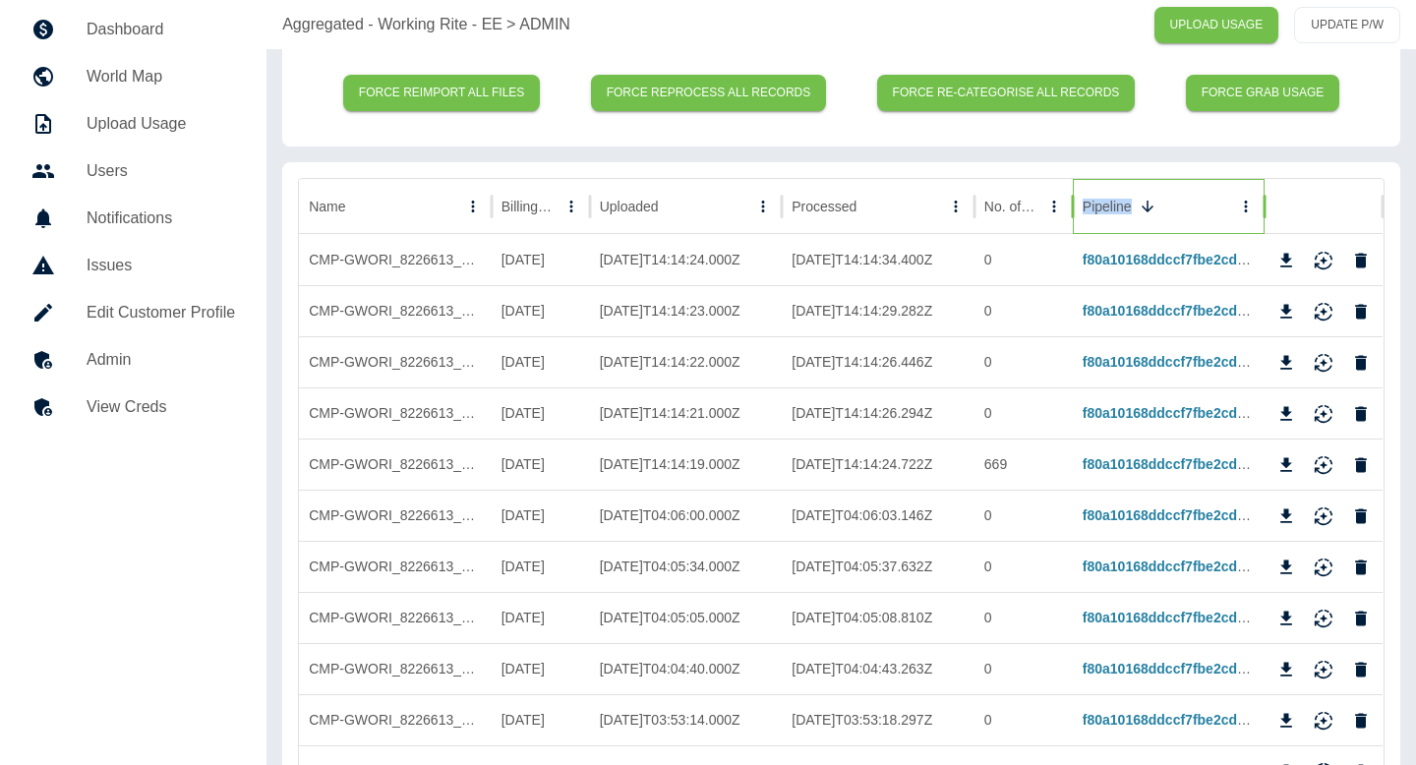
scroll to position [138, 0]
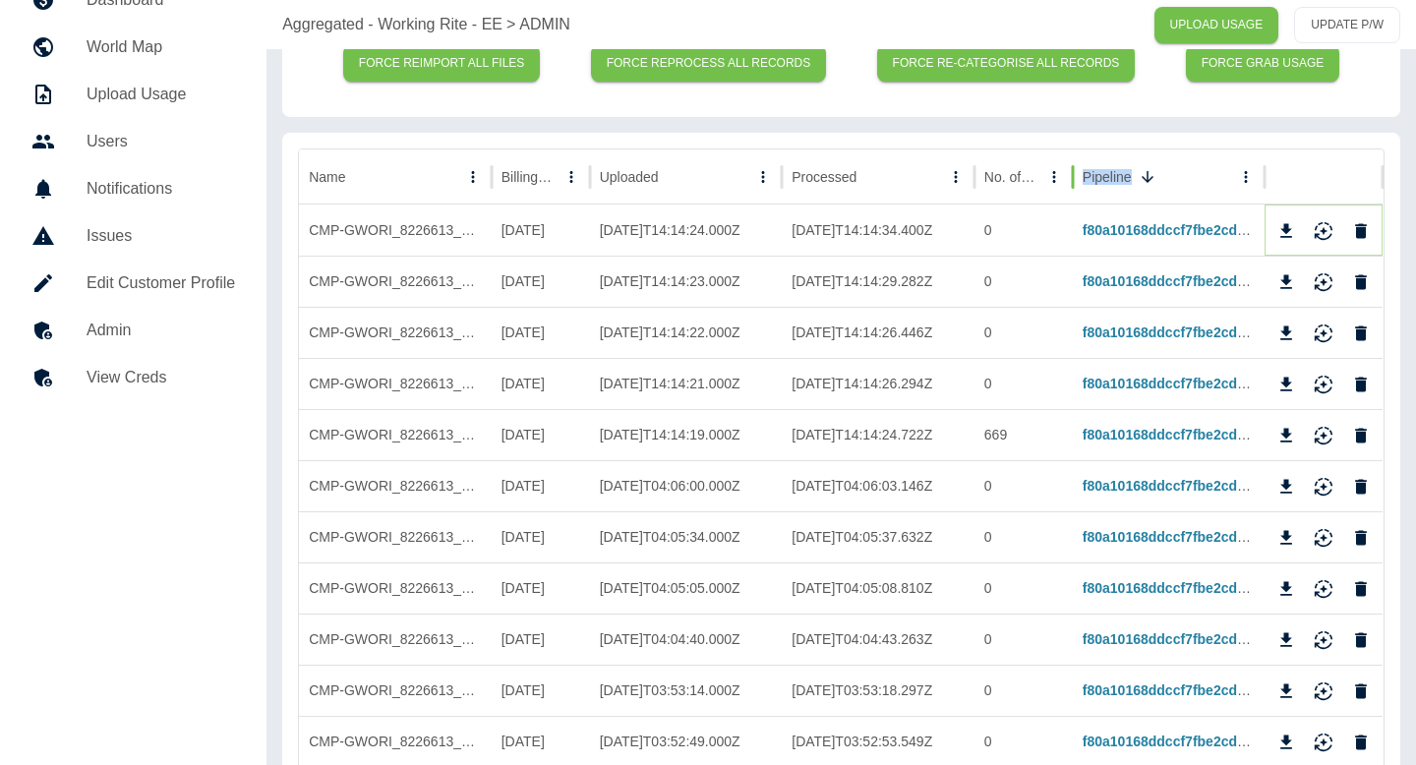
click at [1324, 231] on icon "Reimport" at bounding box center [1324, 227] width 18 height 13
click at [1324, 292] on button "Reimport" at bounding box center [1324, 283] width 30 height 30
click at [1323, 334] on icon "Reimport" at bounding box center [1324, 334] width 20 height 20
click at [1324, 388] on icon "Reimport" at bounding box center [1324, 385] width 20 height 20
click at [1323, 431] on icon "Reimport" at bounding box center [1324, 436] width 20 height 20
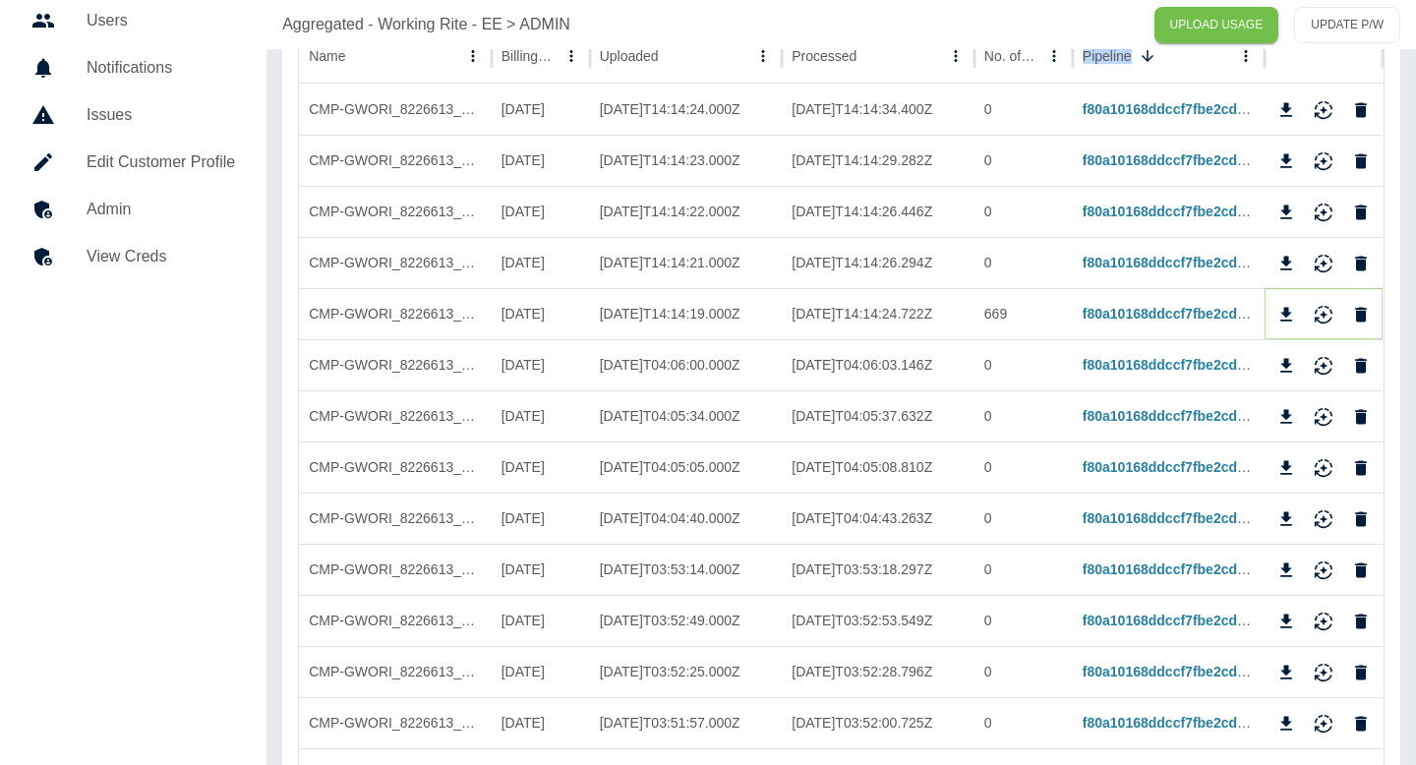
scroll to position [276, 0]
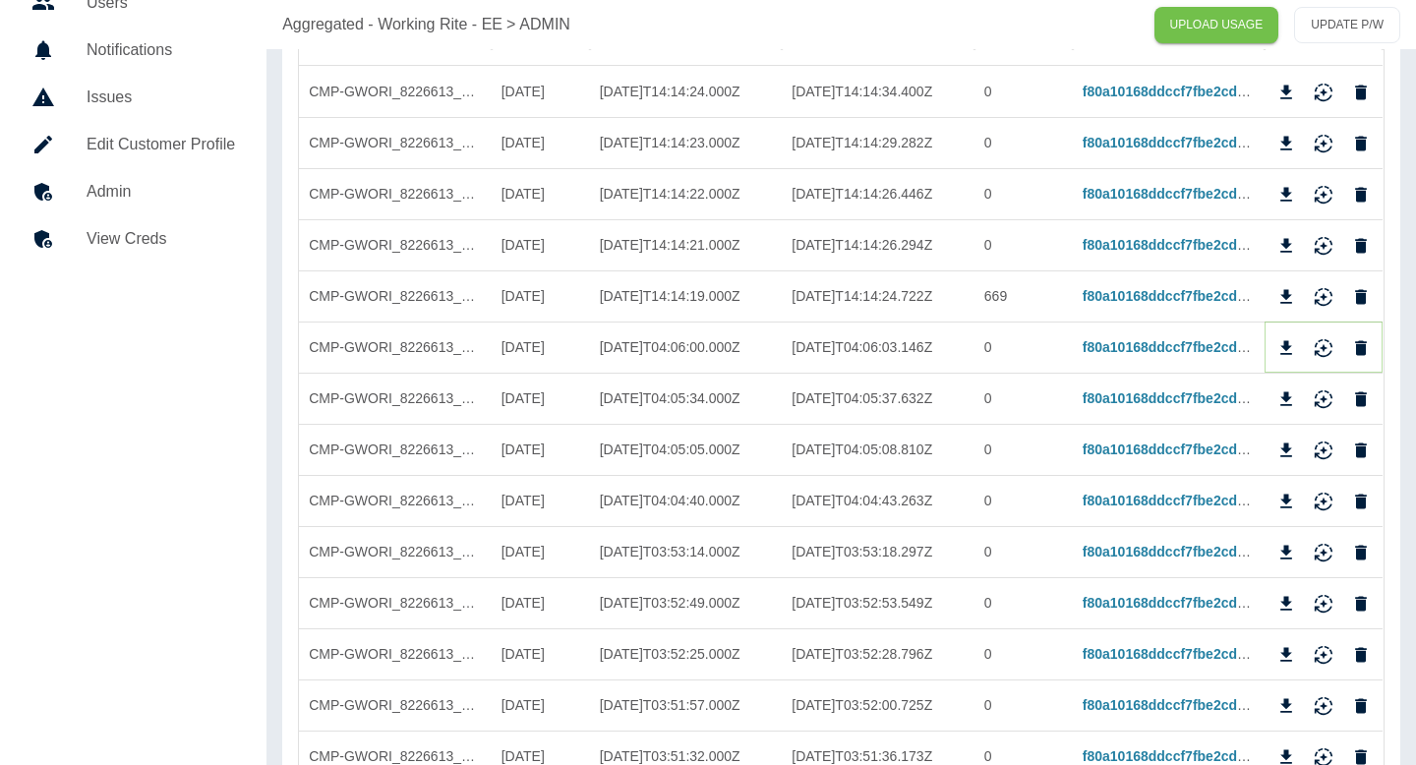
click at [1331, 338] on icon "Reimport" at bounding box center [1324, 348] width 20 height 20
click at [1330, 386] on button "Reimport" at bounding box center [1324, 400] width 30 height 30
click at [1326, 444] on icon "Reimport" at bounding box center [1324, 451] width 20 height 20
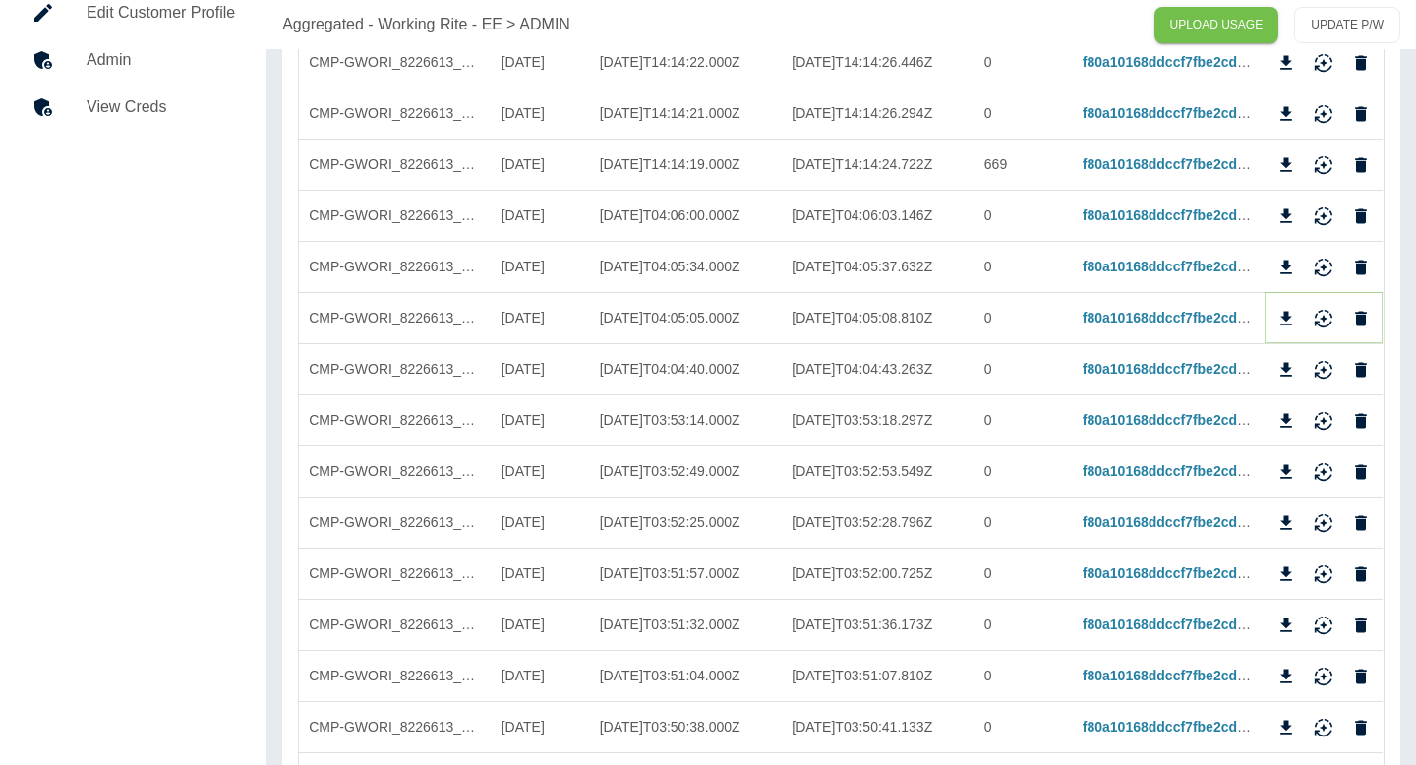
scroll to position [417, 0]
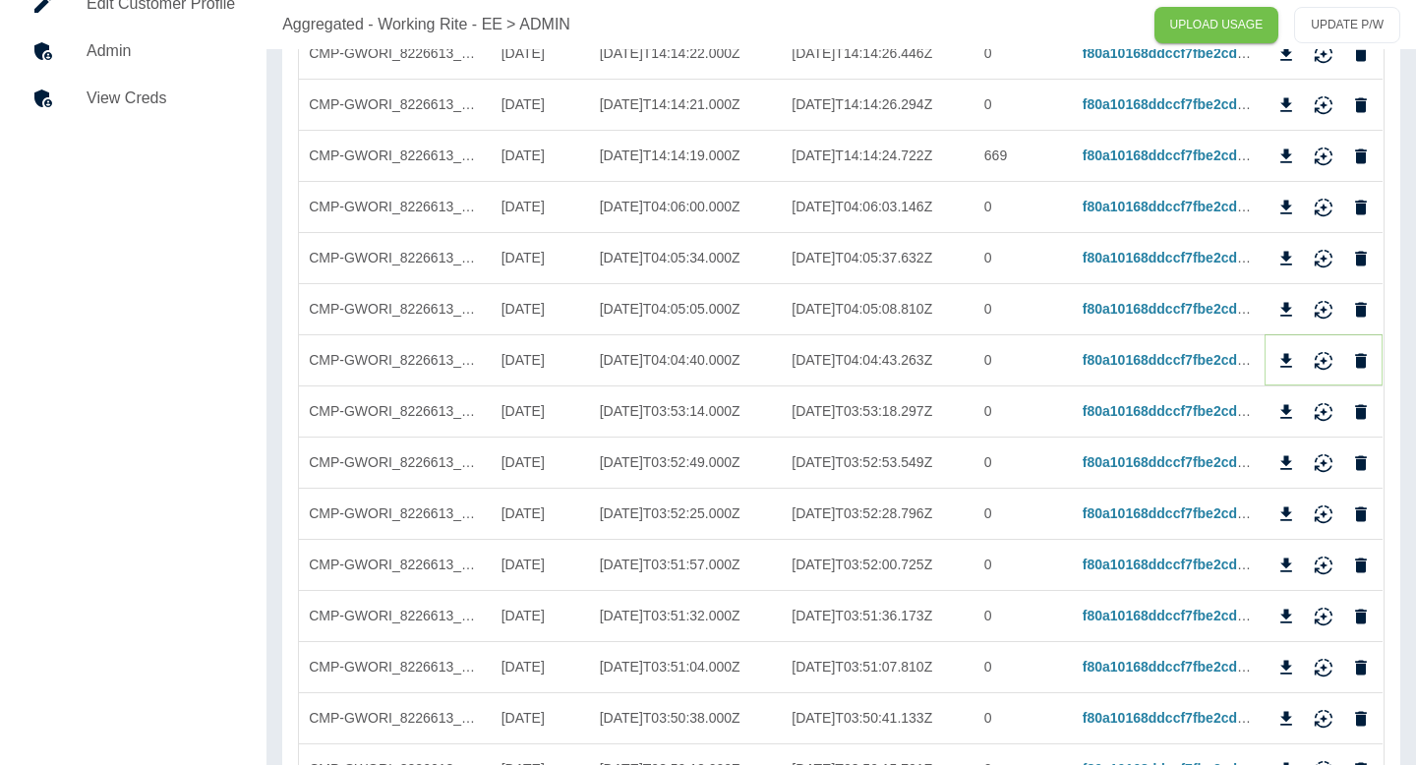
click at [1332, 359] on icon "Reimport" at bounding box center [1324, 357] width 18 height 13
click at [1324, 416] on icon "Reimport" at bounding box center [1324, 412] width 20 height 20
click at [1328, 471] on icon "Reimport" at bounding box center [1324, 463] width 20 height 20
click at [1319, 518] on icon "Reimport" at bounding box center [1324, 515] width 20 height 20
click at [1319, 566] on icon "Reimport" at bounding box center [1324, 566] width 20 height 20
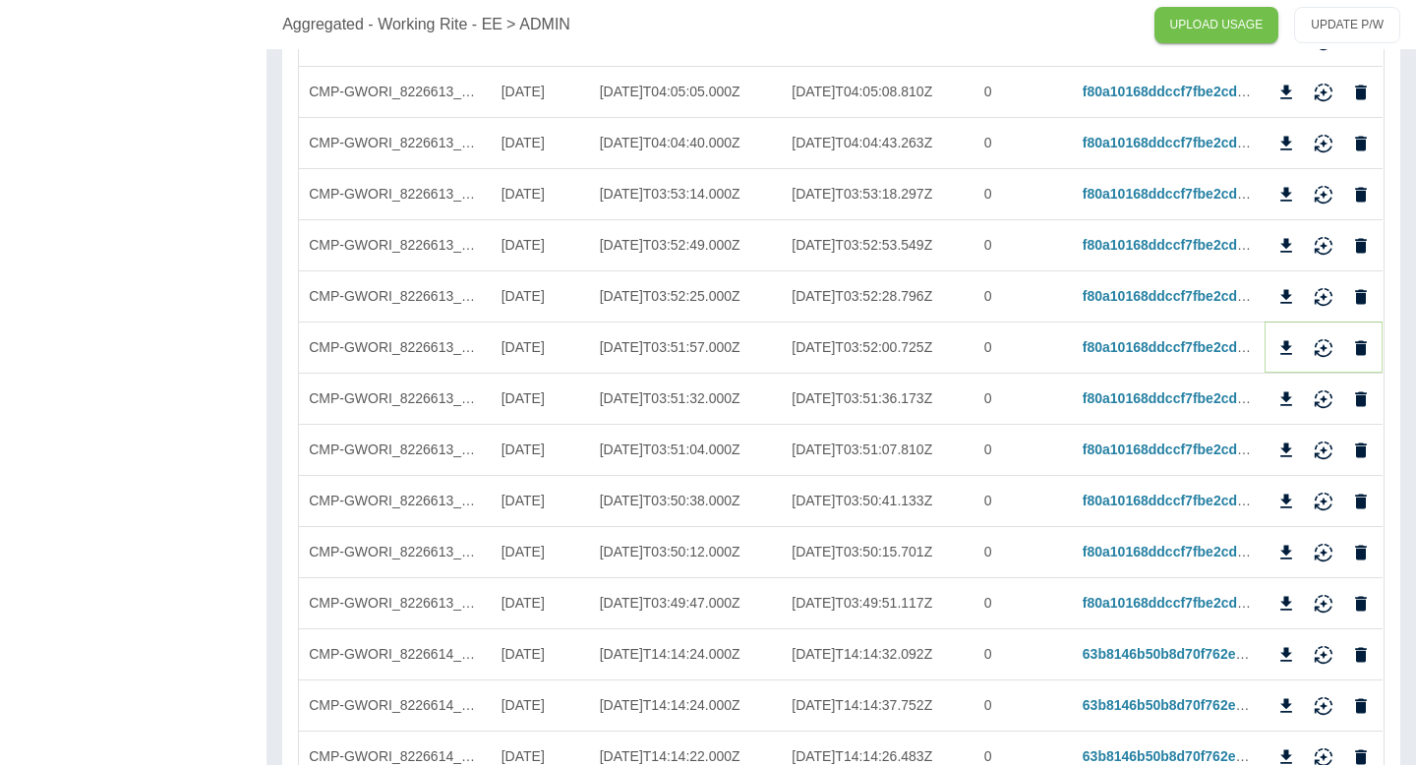
scroll to position [647, 0]
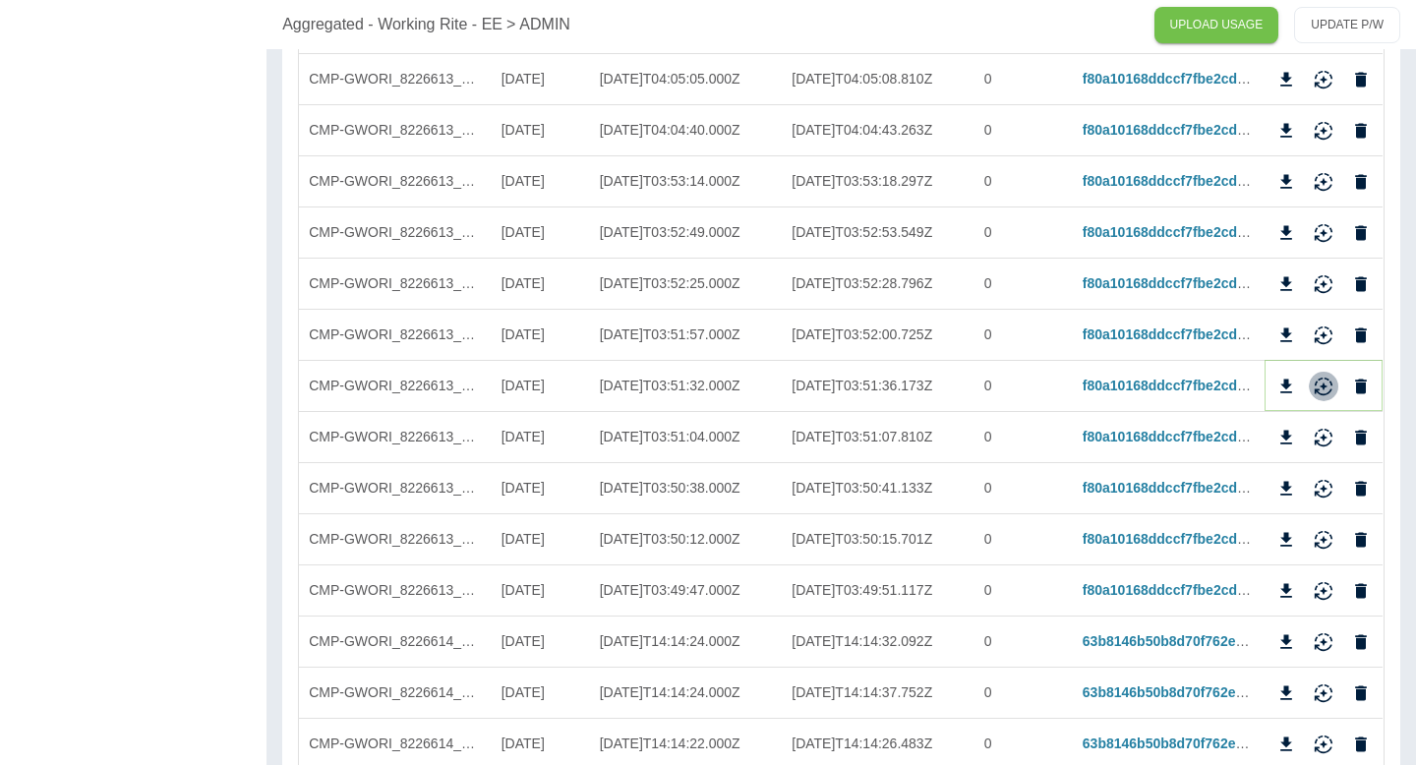
click at [1321, 392] on icon "Reimport" at bounding box center [1324, 387] width 20 height 20
click at [1323, 435] on icon "Reimport" at bounding box center [1324, 438] width 20 height 20
click at [1327, 500] on button "Reimport" at bounding box center [1324, 489] width 30 height 30
click at [1322, 544] on icon "Reimport" at bounding box center [1324, 540] width 20 height 20
click at [1317, 589] on icon "Reimport" at bounding box center [1324, 591] width 20 height 20
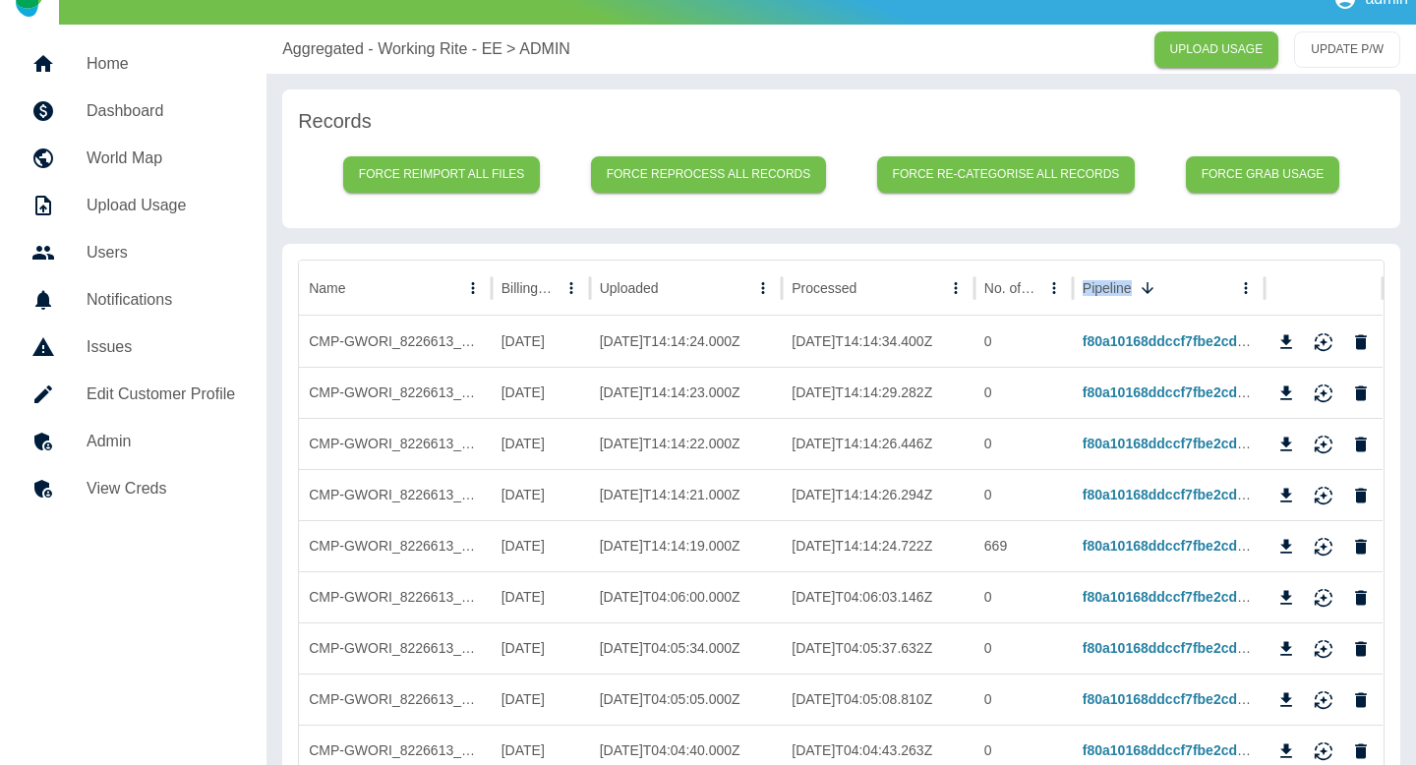
scroll to position [0, 0]
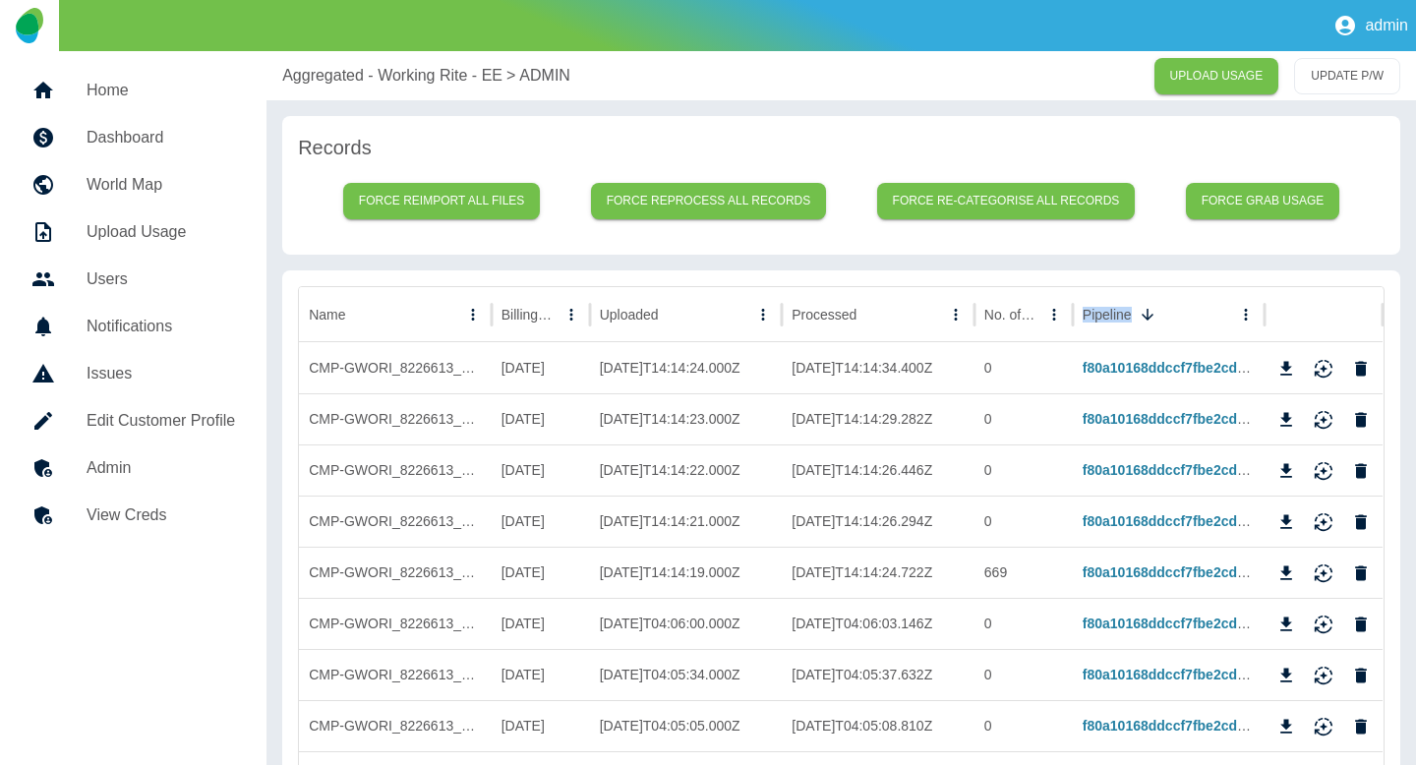
click at [429, 84] on p "Aggregated - Working Rite - EE" at bounding box center [392, 76] width 220 height 24
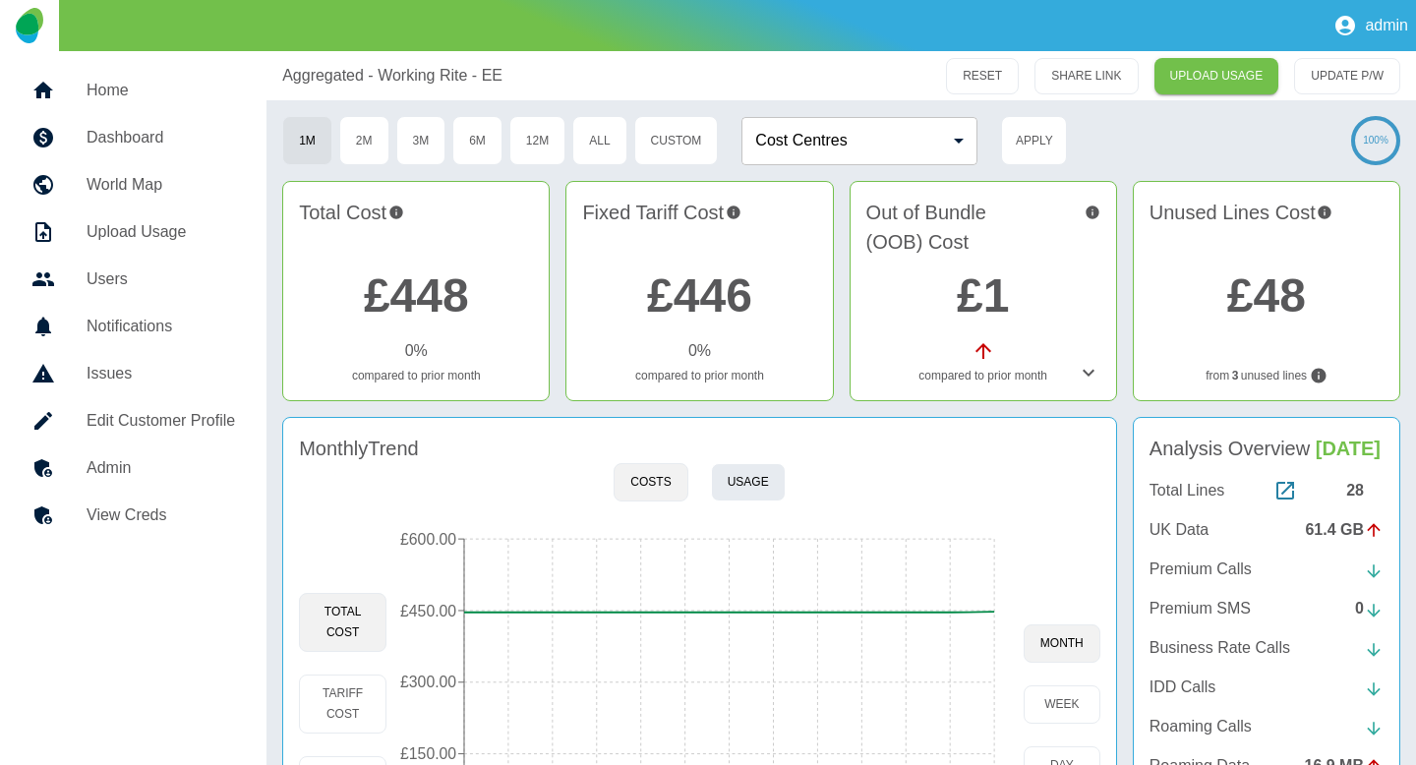
click at [750, 474] on button "Usage" at bounding box center [748, 482] width 75 height 38
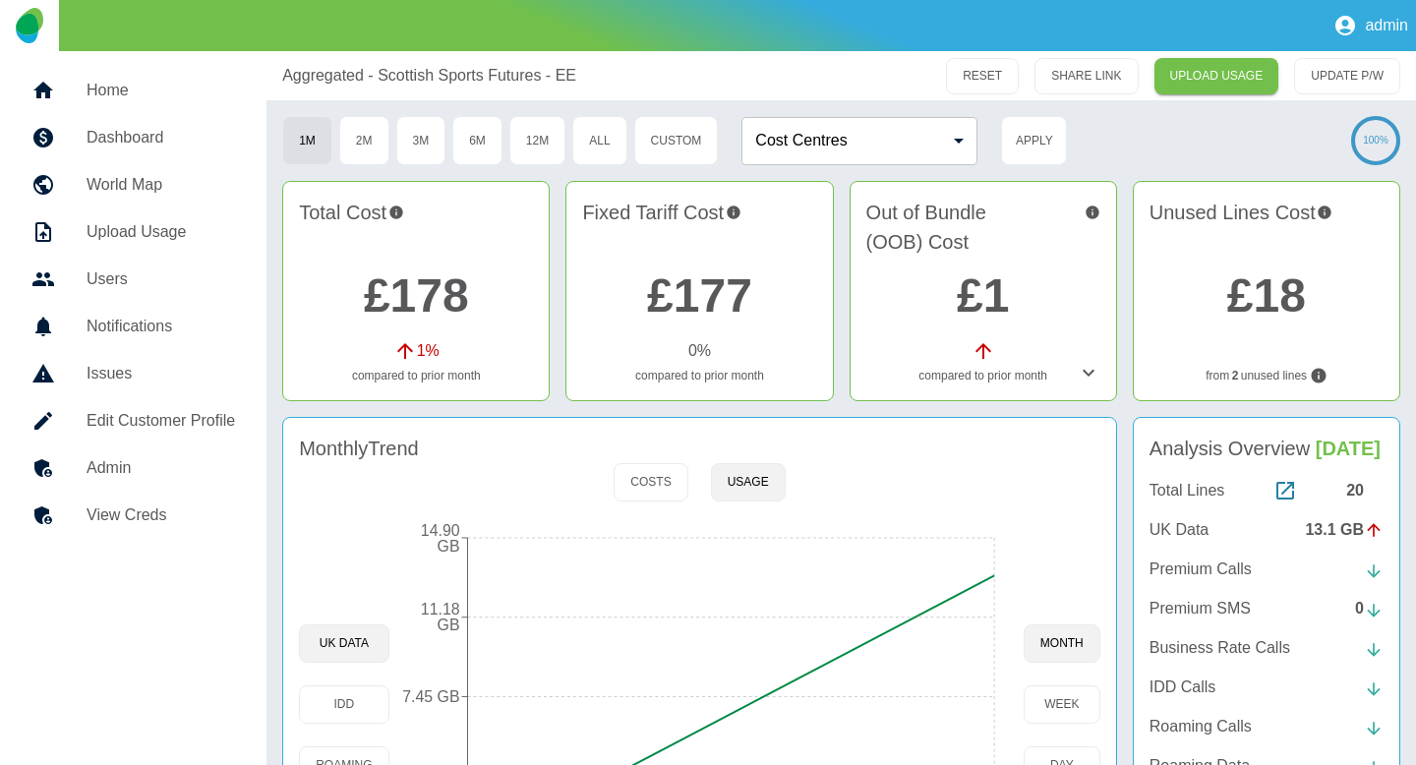
click at [716, 461] on div "Monthly Trend" at bounding box center [700, 449] width 802 height 30
drag, startPoint x: 698, startPoint y: 461, endPoint x: 680, endPoint y: 467, distance: 19.6
click at [697, 461] on div "Monthly Trend" at bounding box center [700, 449] width 802 height 30
click at [677, 468] on button "Costs" at bounding box center [651, 482] width 74 height 38
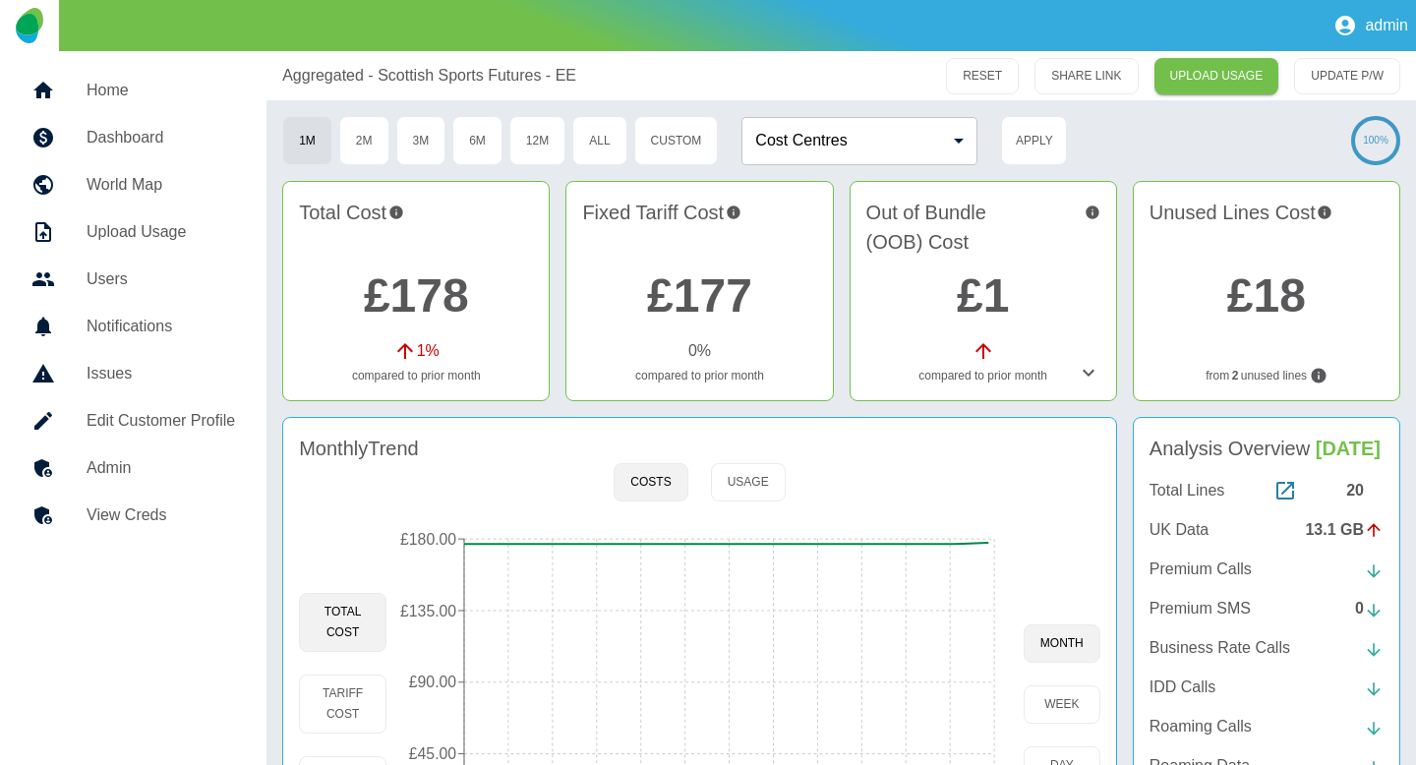
click at [790, 468] on div "Monthly Trend Costs Usage Total Cost Tariff Cost OOB Cost [DATE] [DATE] [DATE] …" at bounding box center [699, 671] width 835 height 509
click at [745, 482] on button "Usage" at bounding box center [748, 482] width 75 height 38
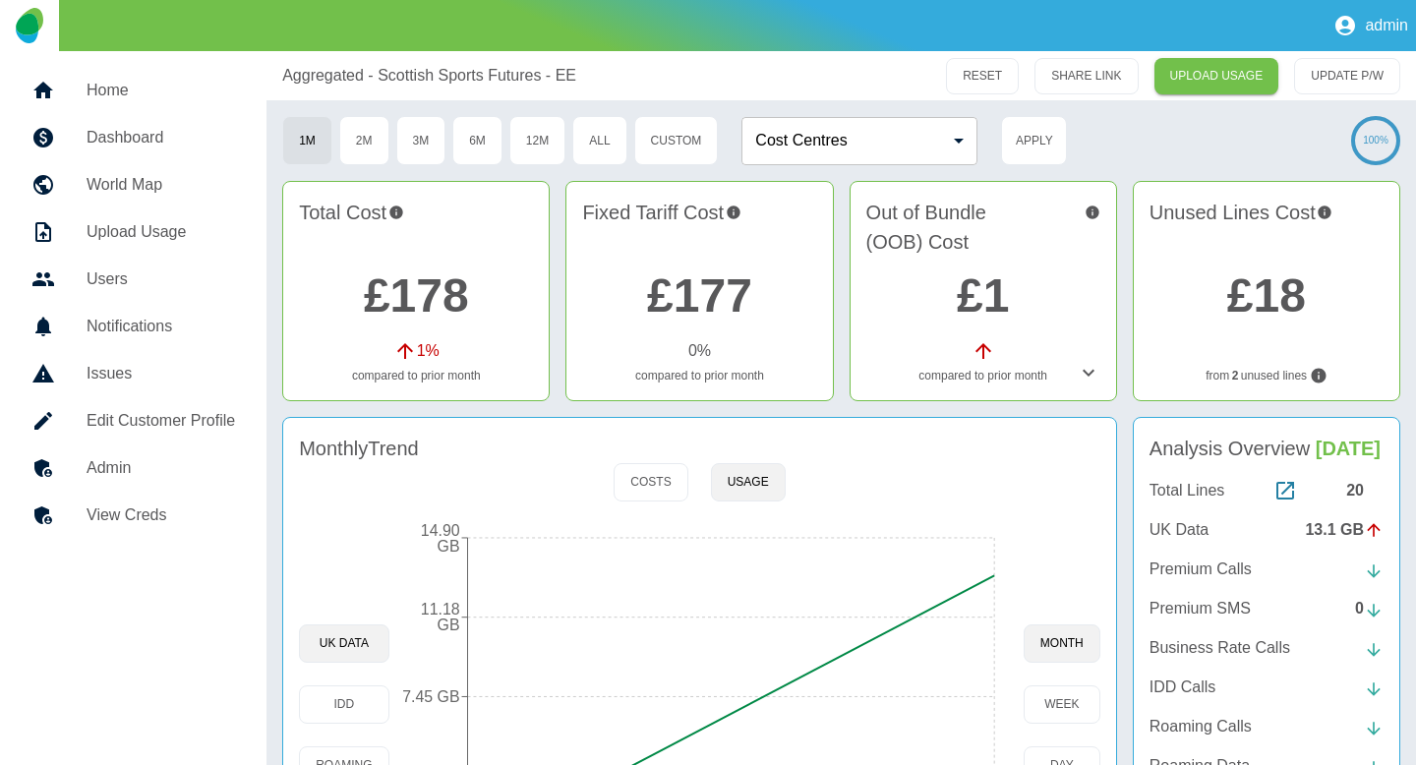
click at [173, 457] on h5 "Admin" at bounding box center [161, 468] width 149 height 24
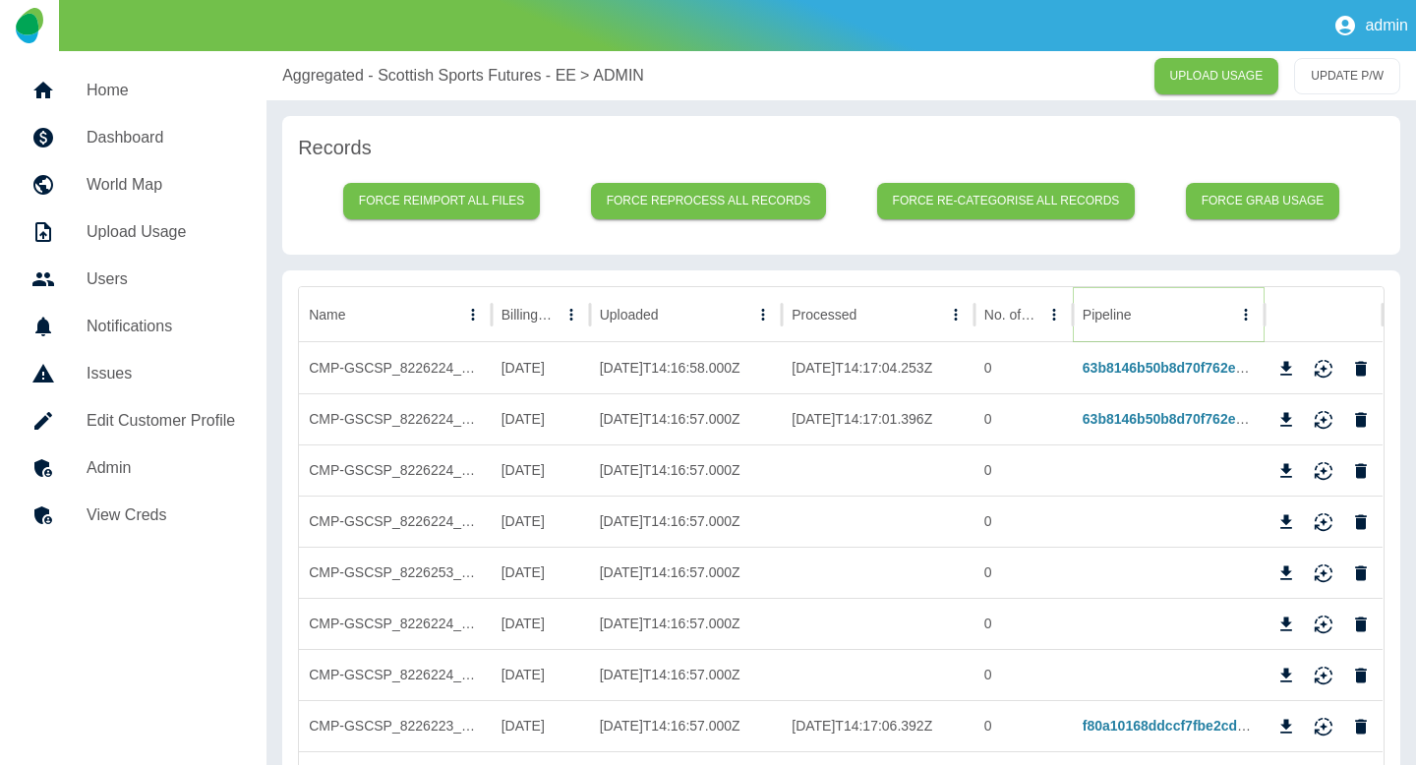
click at [1136, 310] on button "Sort" at bounding box center [1148, 315] width 28 height 28
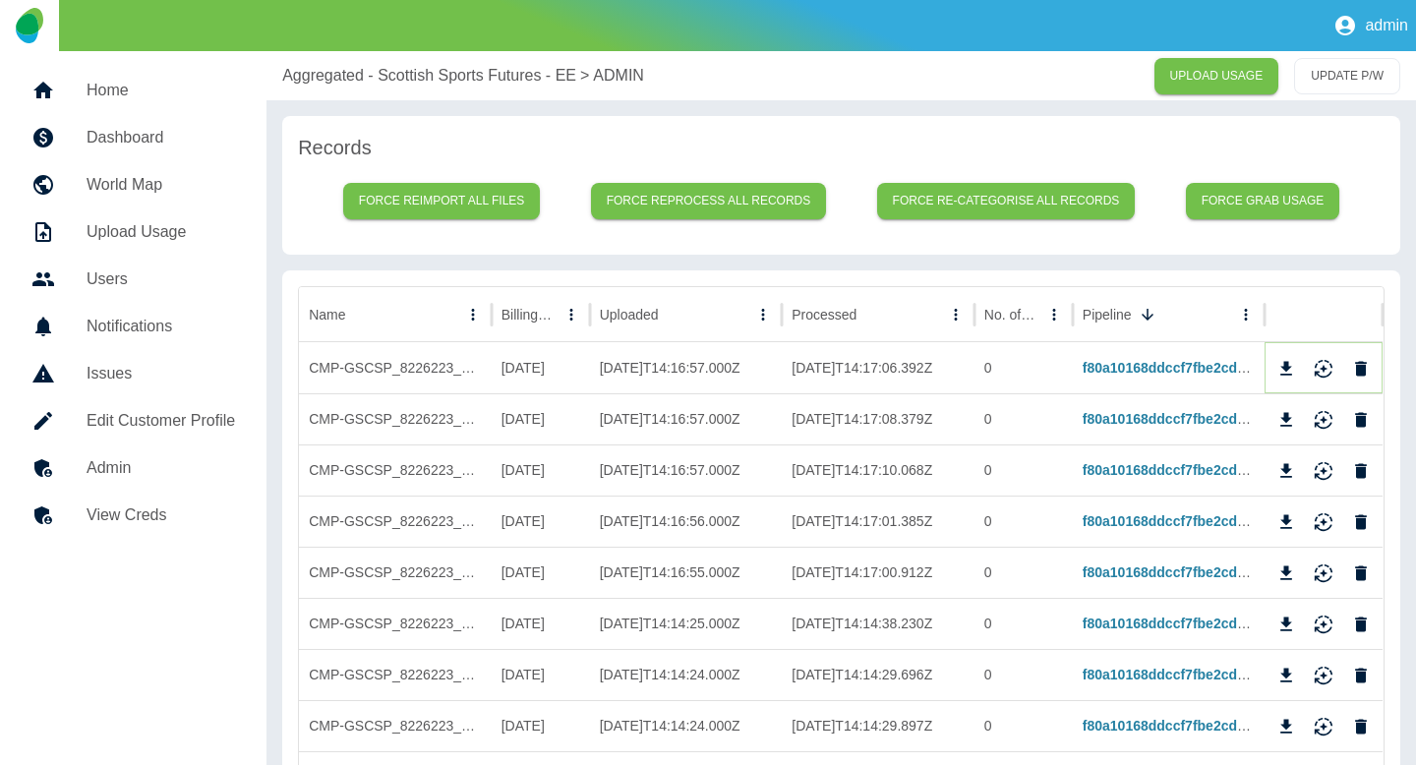
click at [1330, 362] on icon "Reimport" at bounding box center [1324, 369] width 20 height 20
click at [1325, 418] on icon "Reimport" at bounding box center [1324, 416] width 18 height 13
click at [1323, 471] on icon "Reimport" at bounding box center [1324, 467] width 18 height 13
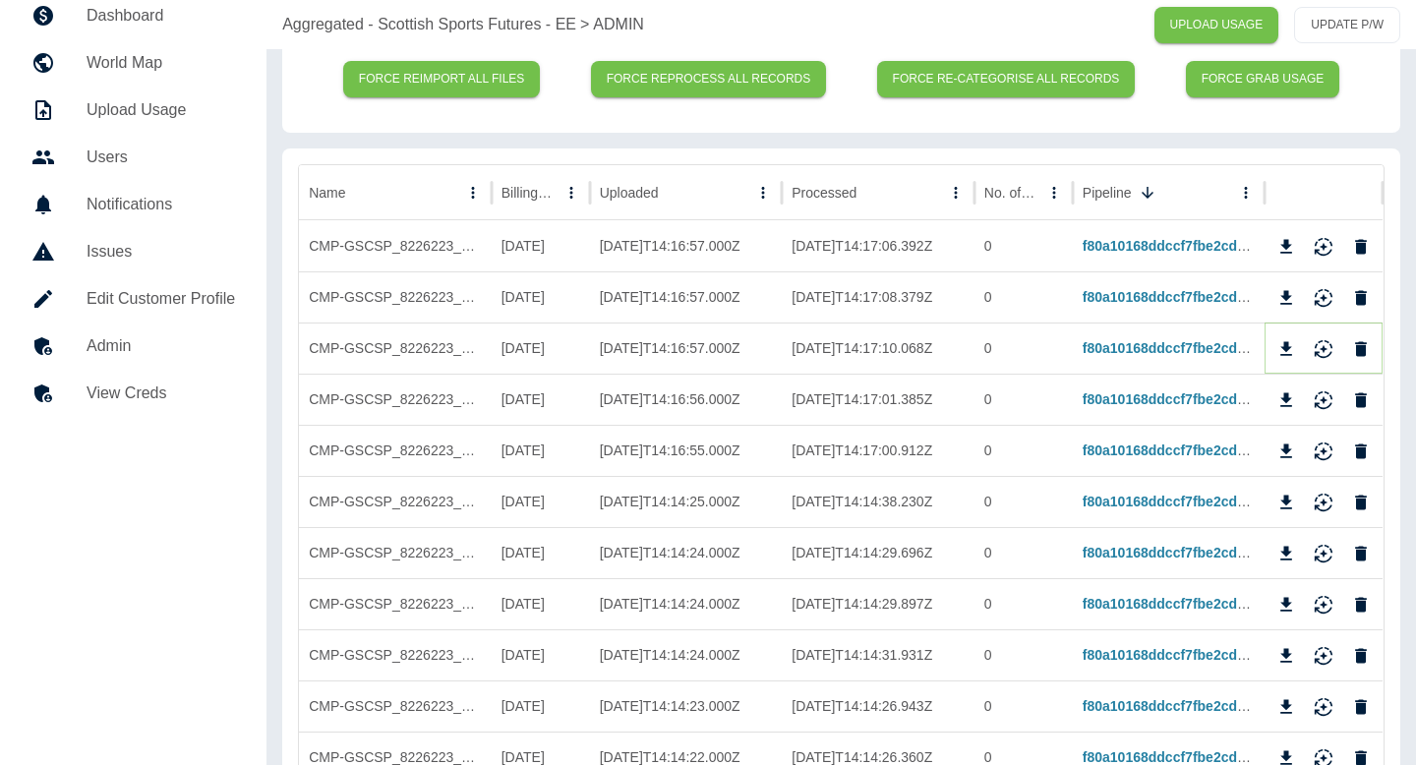
scroll to position [161, 0]
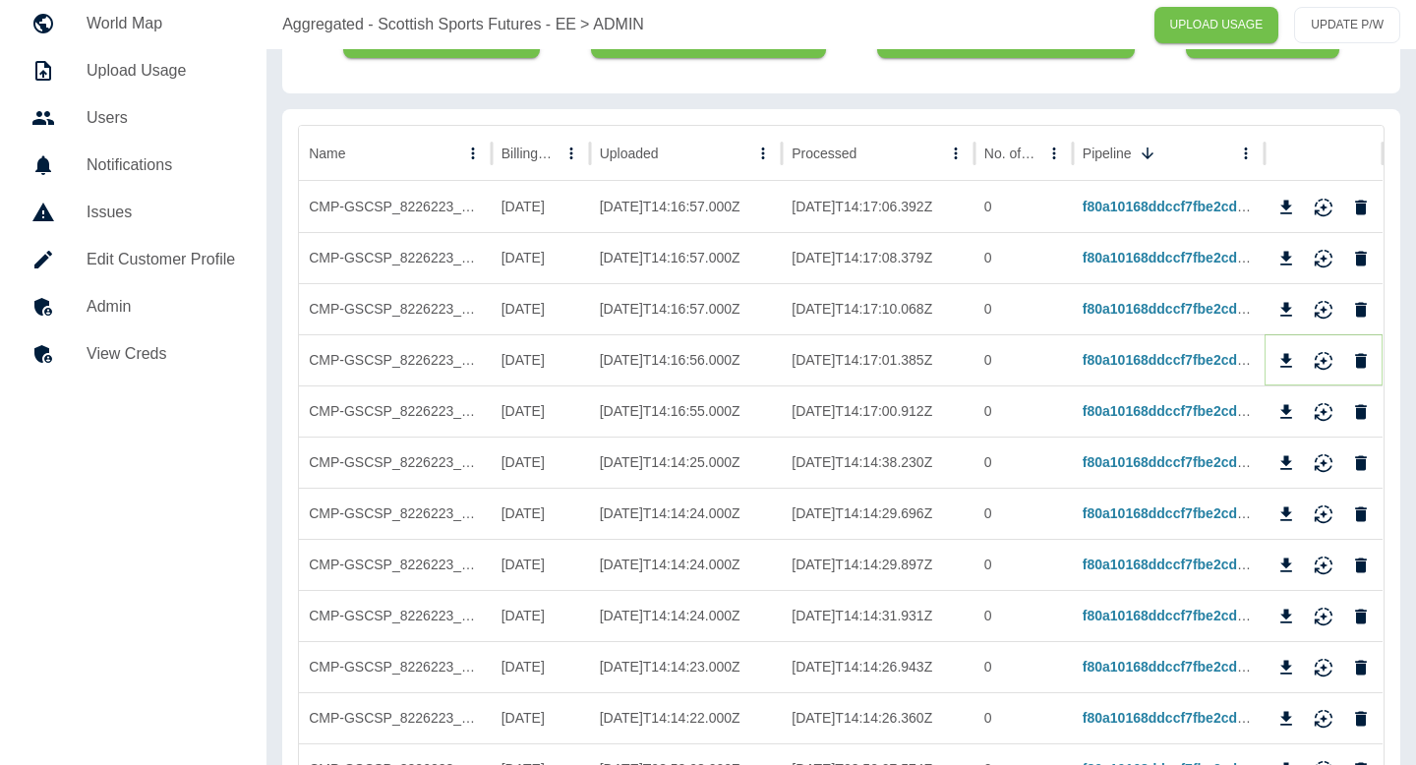
click at [1325, 357] on icon "Reimport" at bounding box center [1324, 361] width 20 height 20
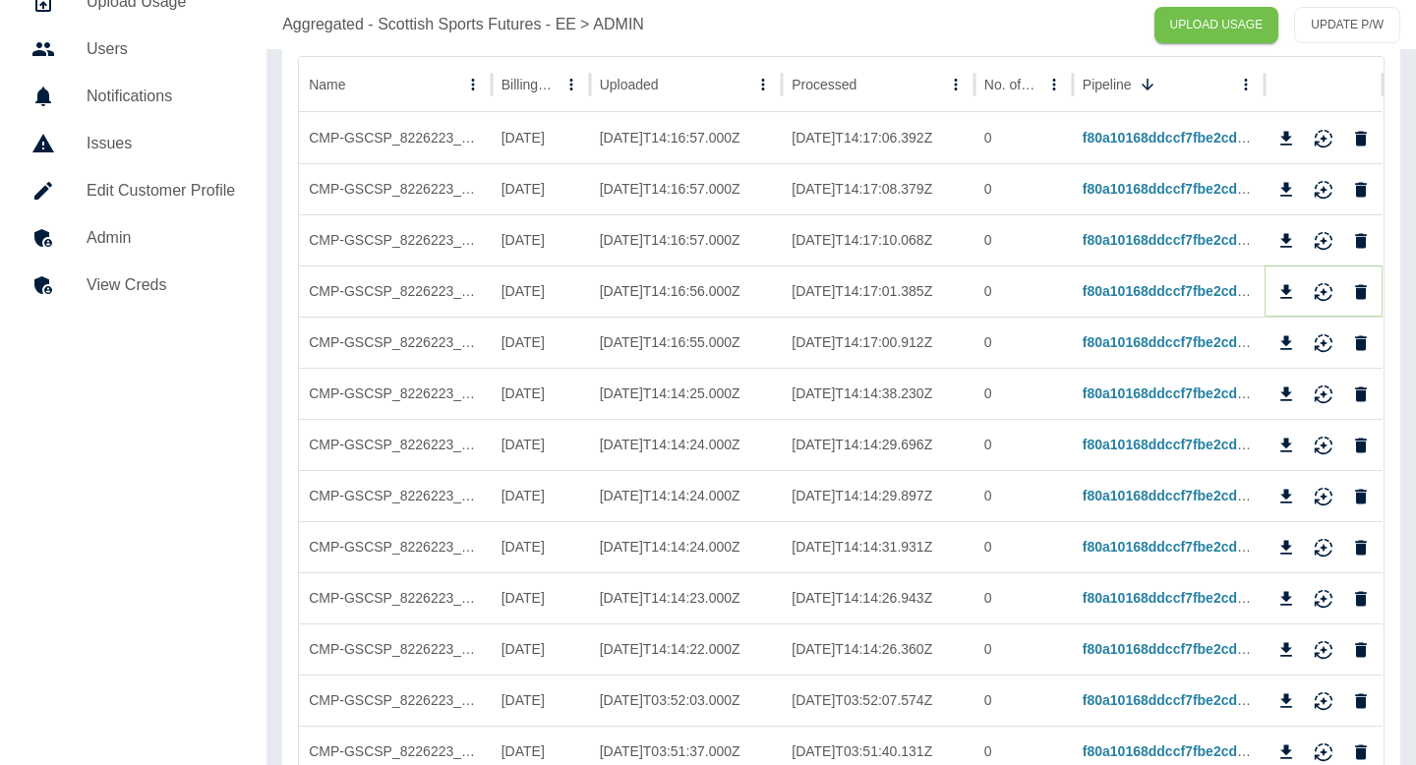
scroll to position [237, 0]
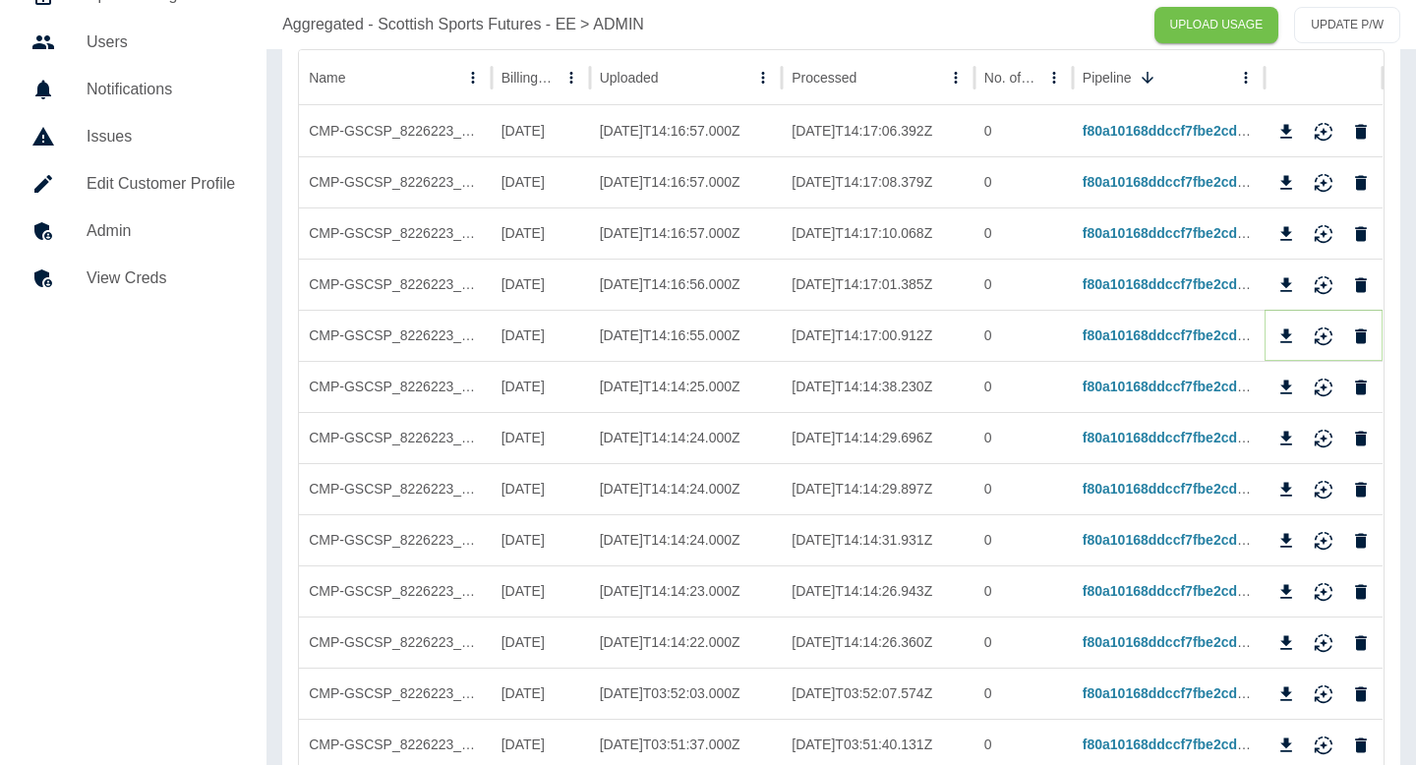
click at [1316, 339] on icon "Reimport" at bounding box center [1324, 341] width 18 height 7
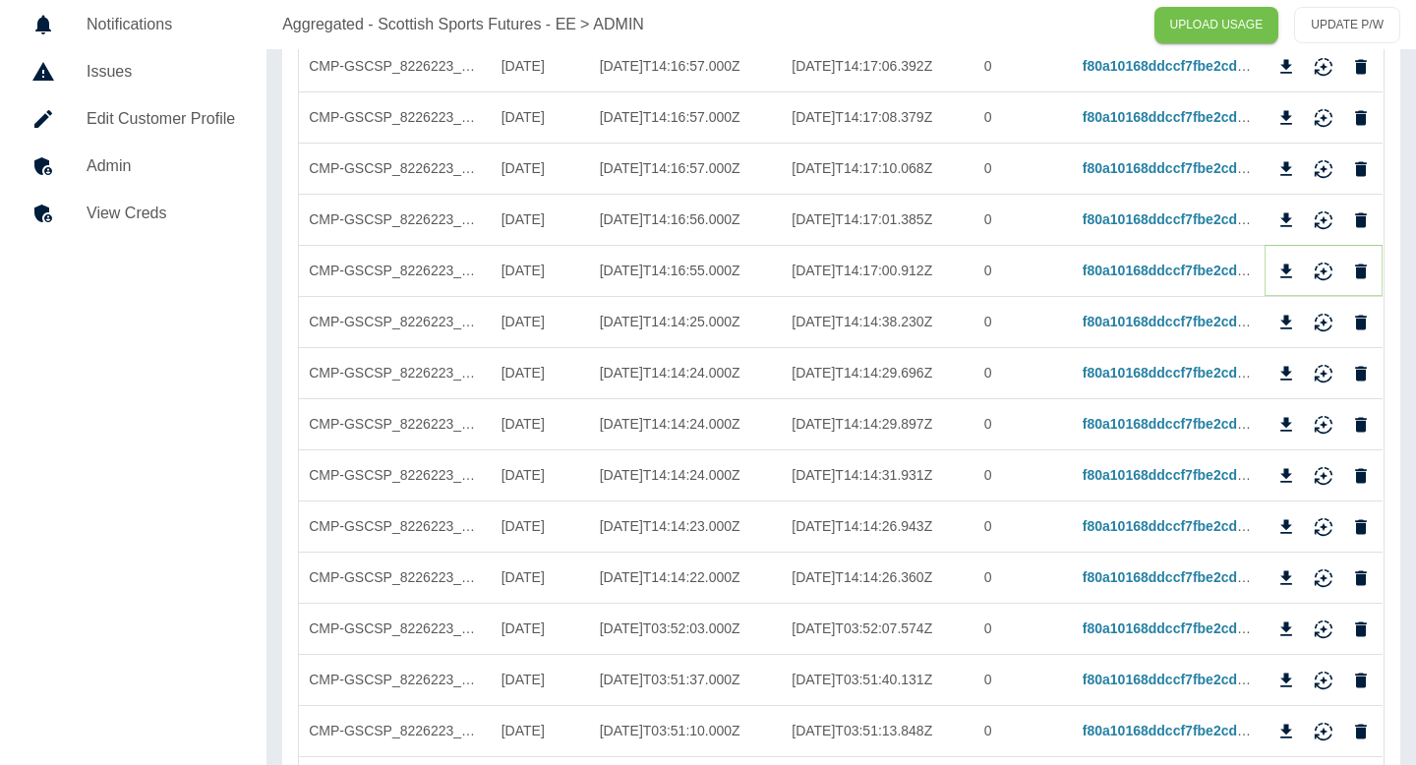
scroll to position [329, 0]
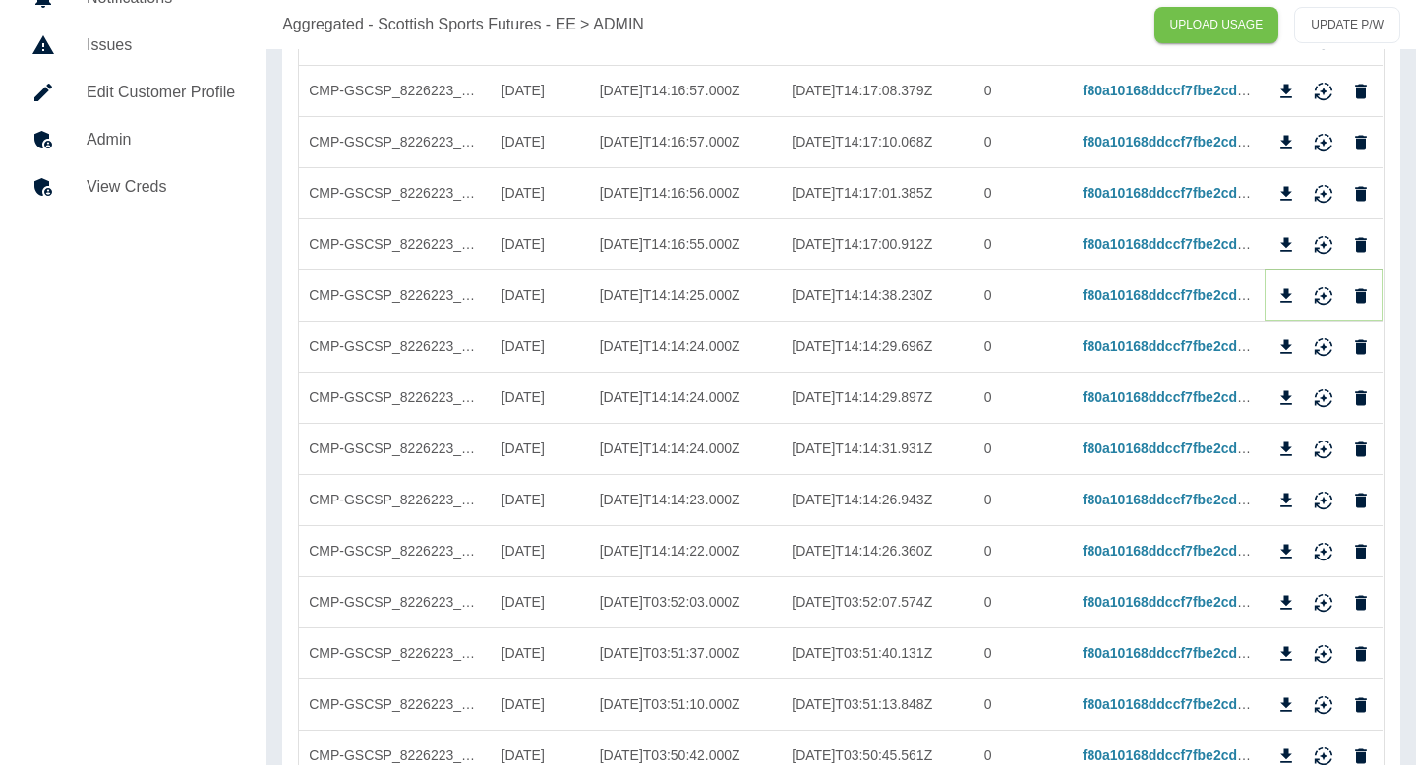
click at [1327, 299] on icon "Reimport" at bounding box center [1324, 296] width 20 height 20
click at [1321, 346] on icon "Reimport" at bounding box center [1324, 343] width 18 height 13
click at [1321, 389] on icon "Reimport" at bounding box center [1324, 395] width 18 height 13
click at [1321, 443] on icon "Reimport" at bounding box center [1324, 450] width 20 height 20
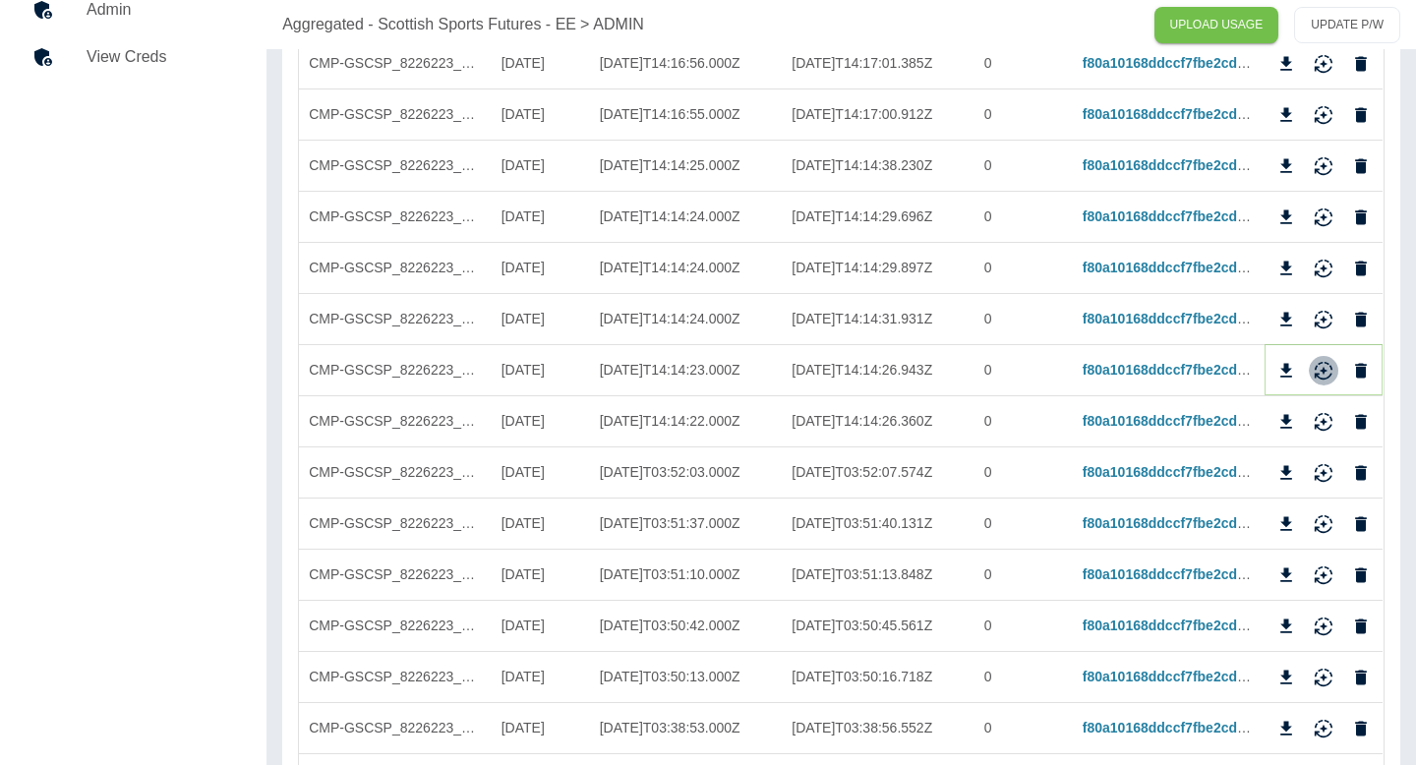
click at [1331, 371] on icon "Reimport" at bounding box center [1324, 371] width 20 height 20
click at [1331, 414] on icon "Reimport" at bounding box center [1324, 422] width 20 height 20
click at [1326, 471] on icon "Reimport" at bounding box center [1324, 469] width 18 height 13
click at [1321, 525] on icon "Reimport" at bounding box center [1324, 524] width 20 height 20
click at [1320, 570] on icon "Reimport" at bounding box center [1324, 576] width 20 height 20
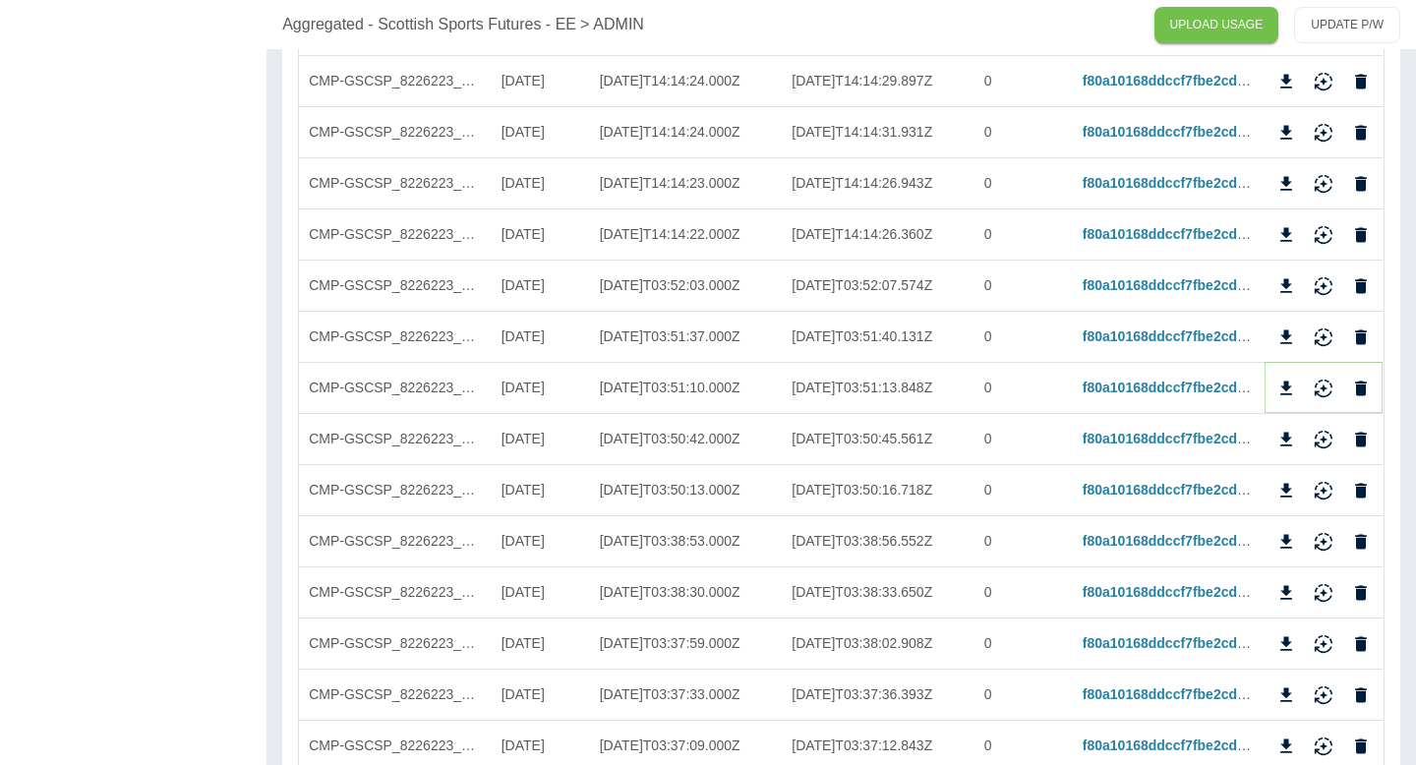
scroll to position [662, 0]
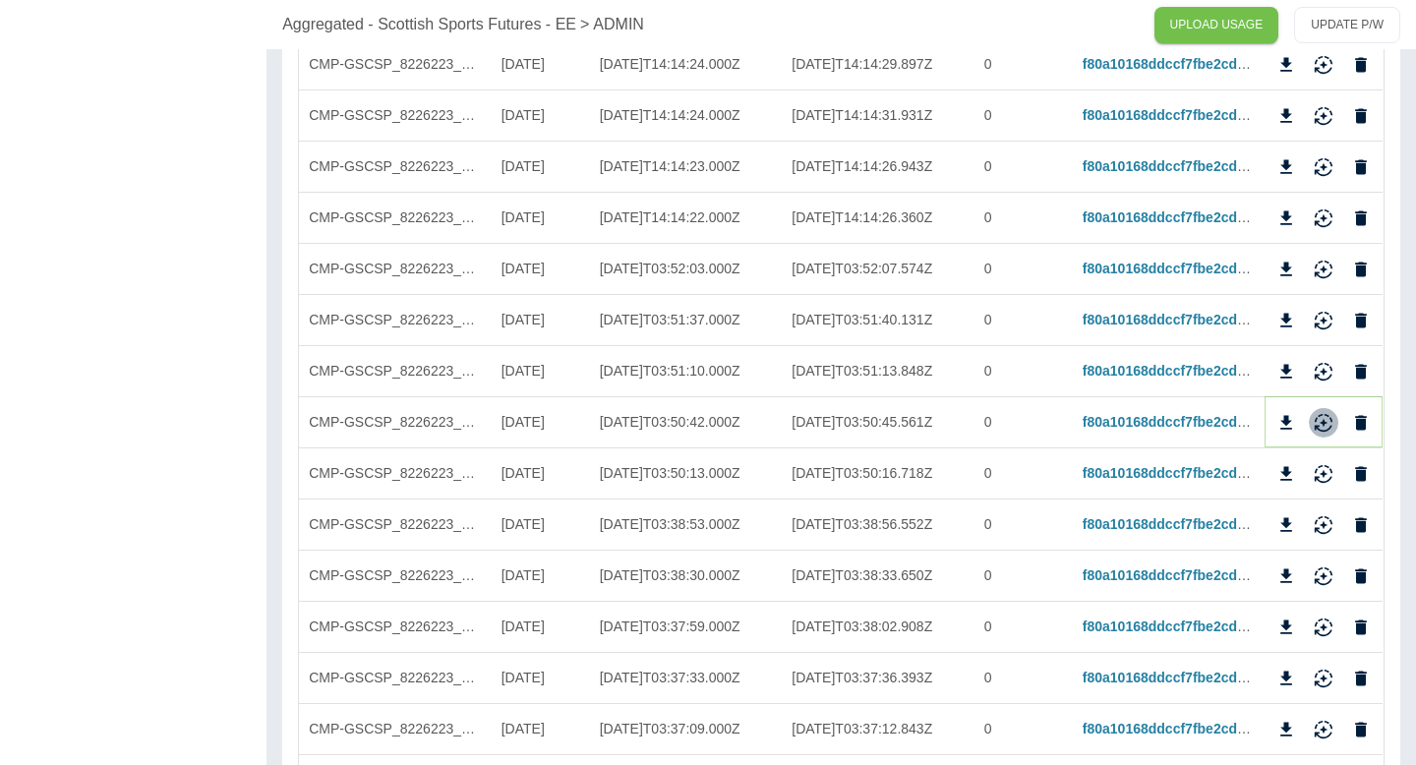
click at [1325, 420] on icon "Reimport" at bounding box center [1324, 419] width 18 height 13
click at [1319, 480] on icon "Reimport" at bounding box center [1324, 479] width 18 height 7
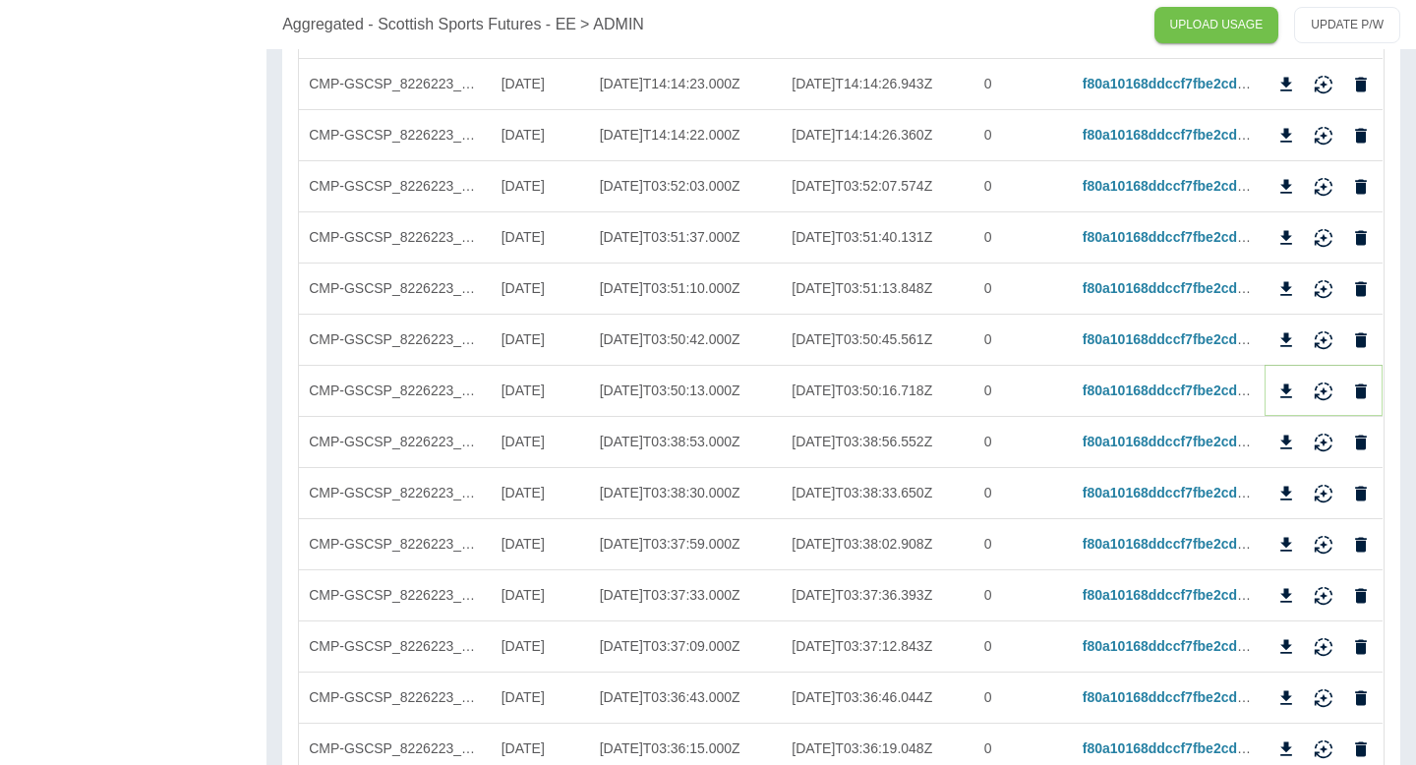
scroll to position [830, 0]
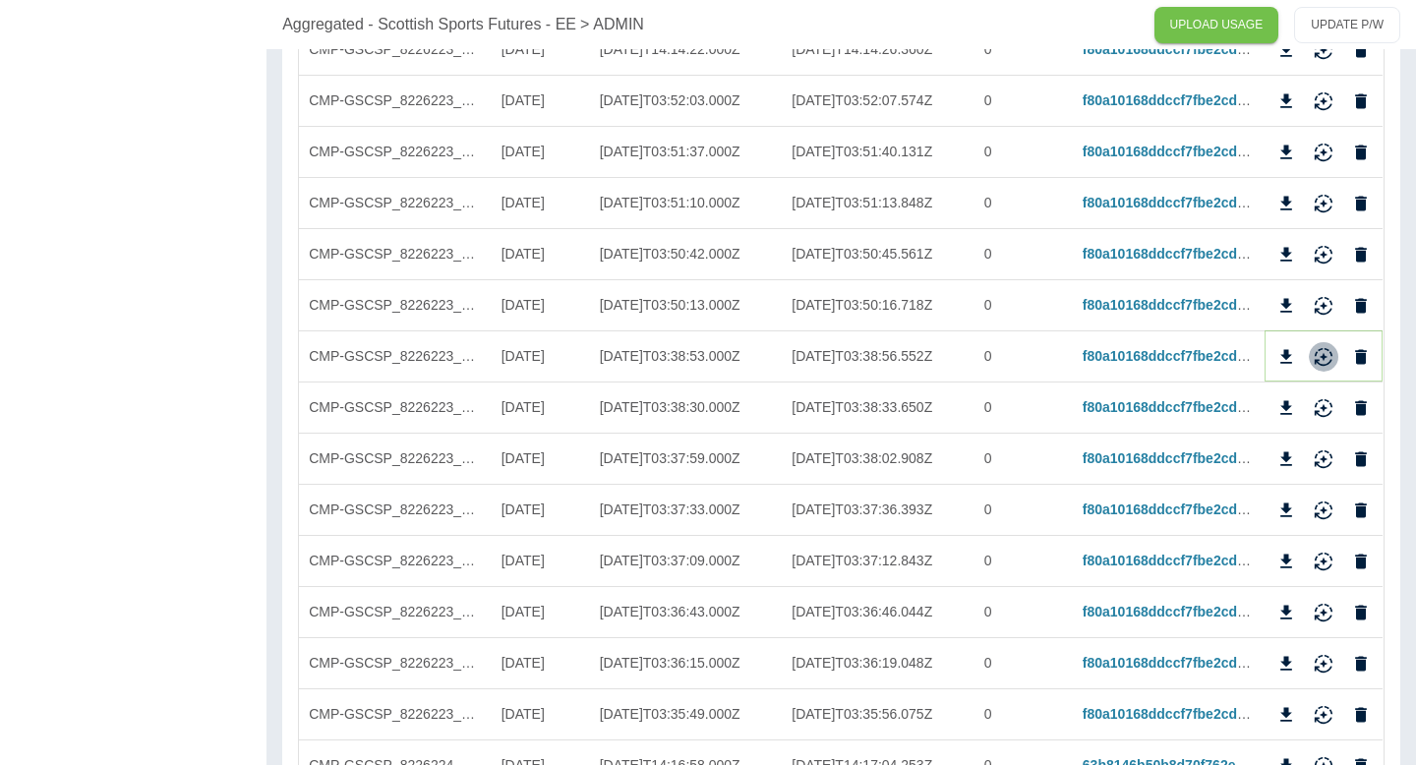
click at [1325, 352] on icon "Reimport" at bounding box center [1324, 357] width 20 height 20
click at [1325, 400] on icon "Reimport" at bounding box center [1324, 408] width 20 height 20
click at [1322, 452] on icon "Reimport" at bounding box center [1324, 459] width 20 height 20
click at [1322, 513] on icon "Reimport" at bounding box center [1324, 511] width 20 height 20
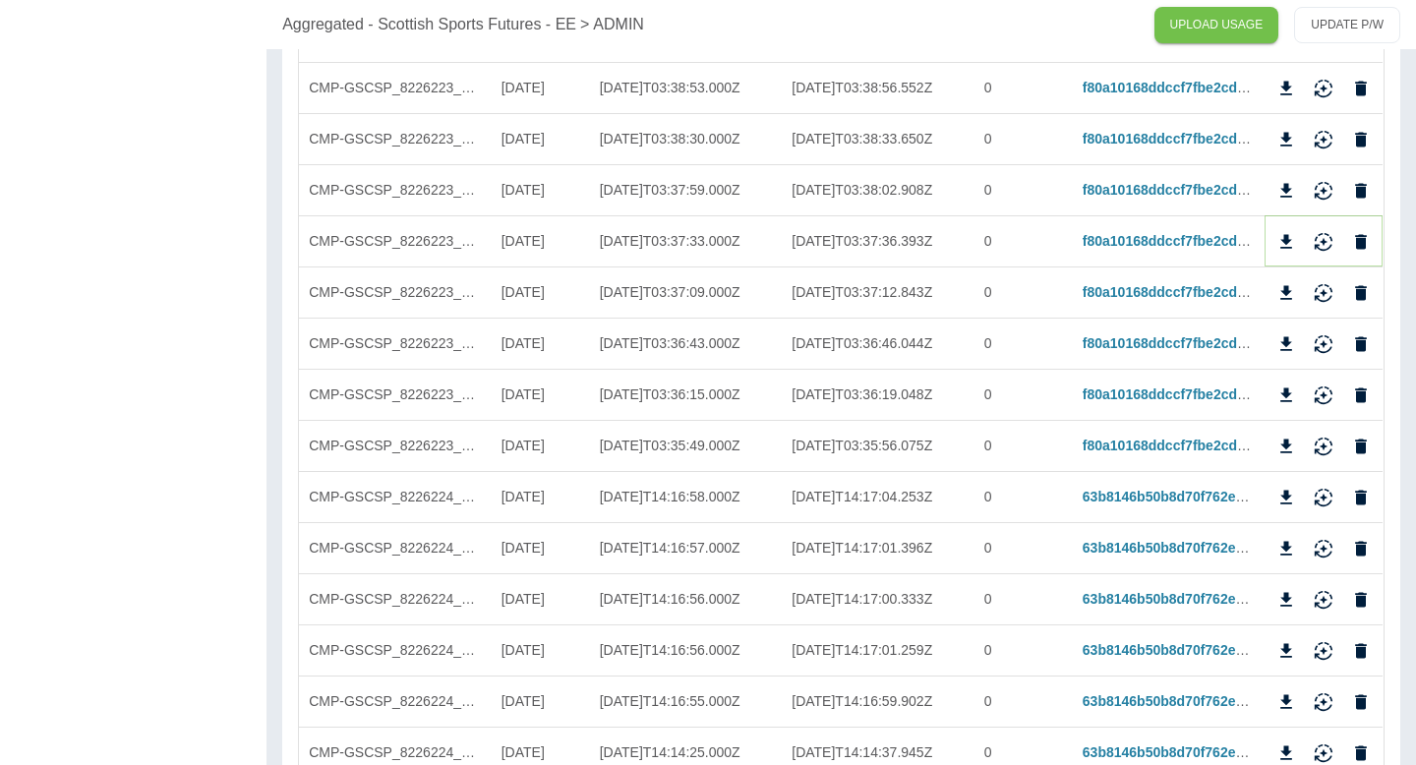
scroll to position [1170, 0]
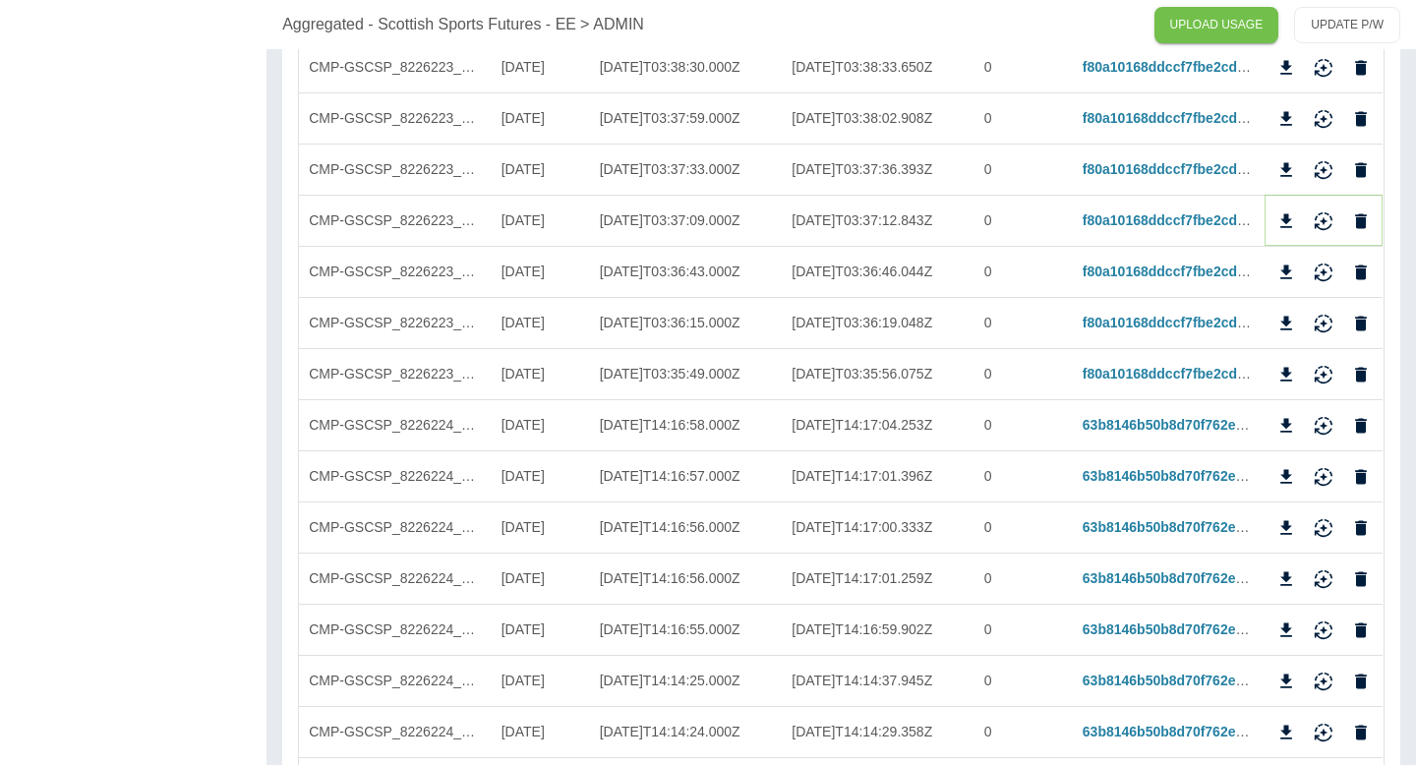
click at [1325, 229] on icon "Reimport" at bounding box center [1324, 221] width 20 height 20
click at [1325, 272] on icon "Reimport" at bounding box center [1324, 269] width 18 height 13
click at [1323, 330] on icon "Reimport" at bounding box center [1324, 329] width 18 height 7
click at [1323, 365] on icon "Reimport" at bounding box center [1324, 375] width 20 height 20
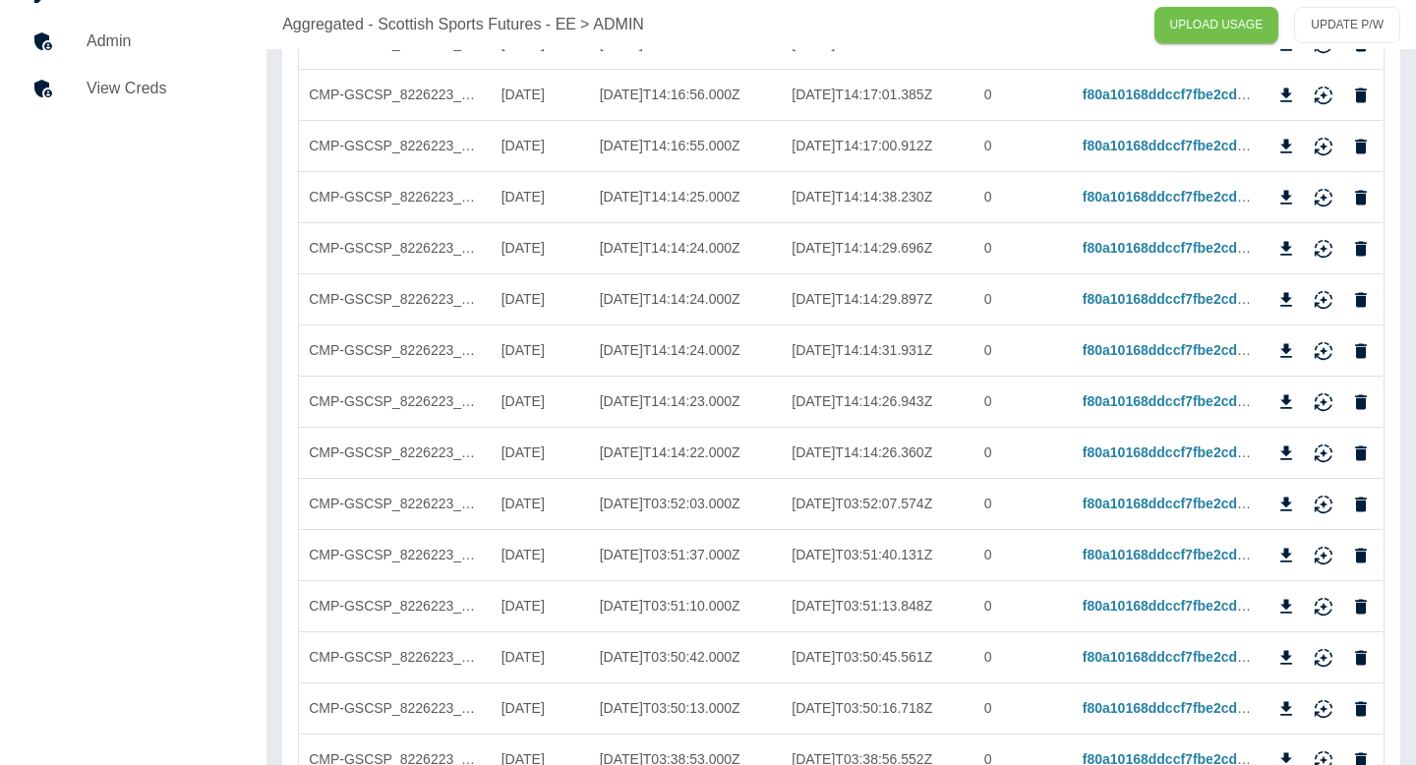
scroll to position [0, 0]
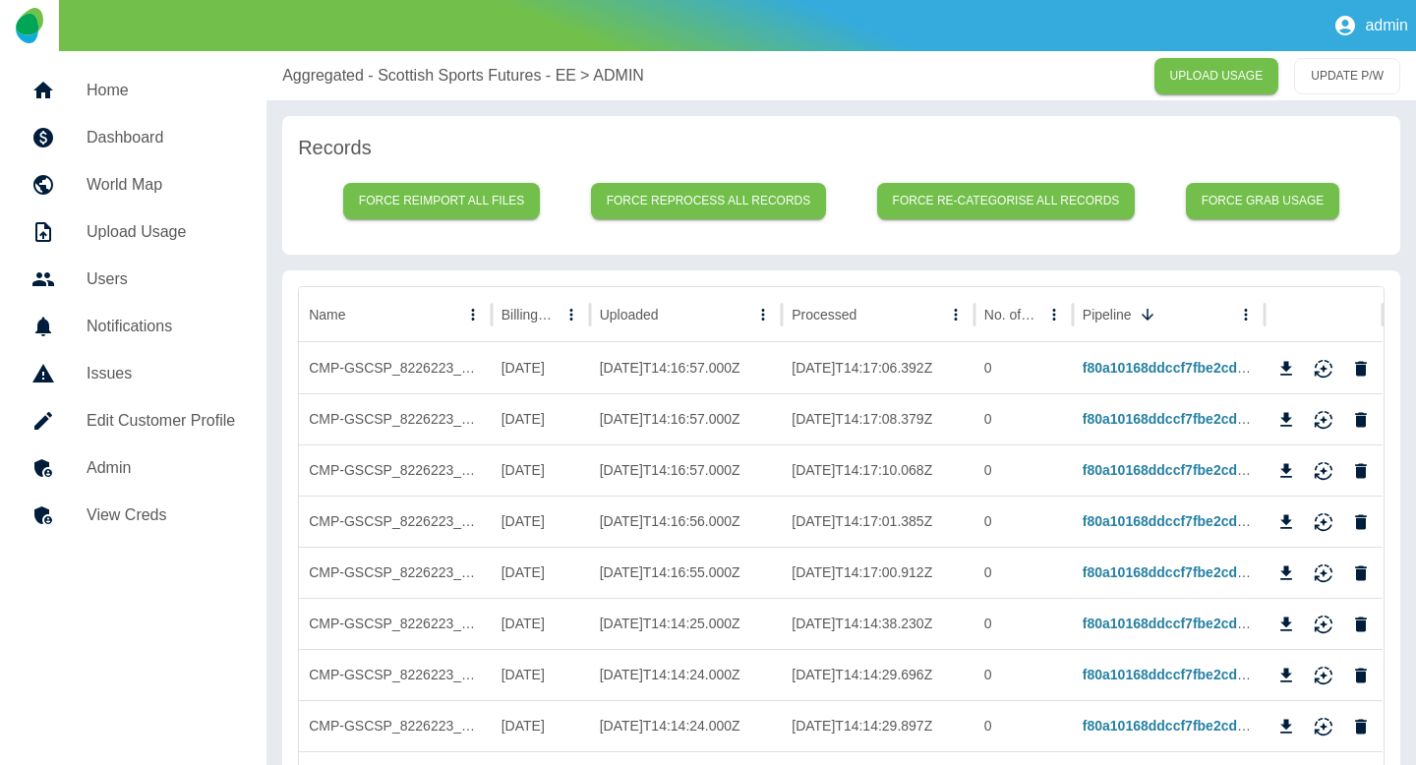
click at [399, 85] on p "Aggregated - Scottish Sports Futures - EE" at bounding box center [429, 76] width 294 height 24
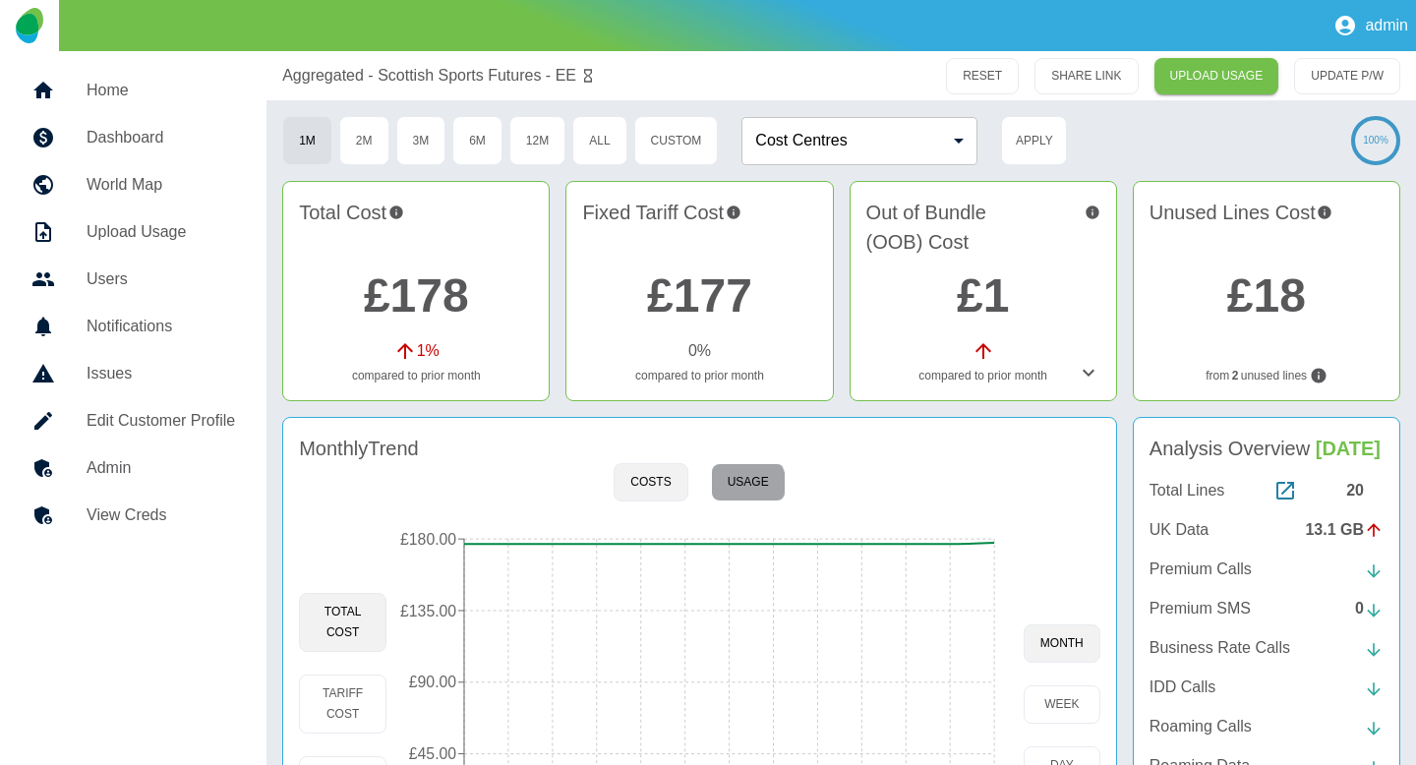
click at [726, 492] on button "Usage" at bounding box center [748, 482] width 75 height 38
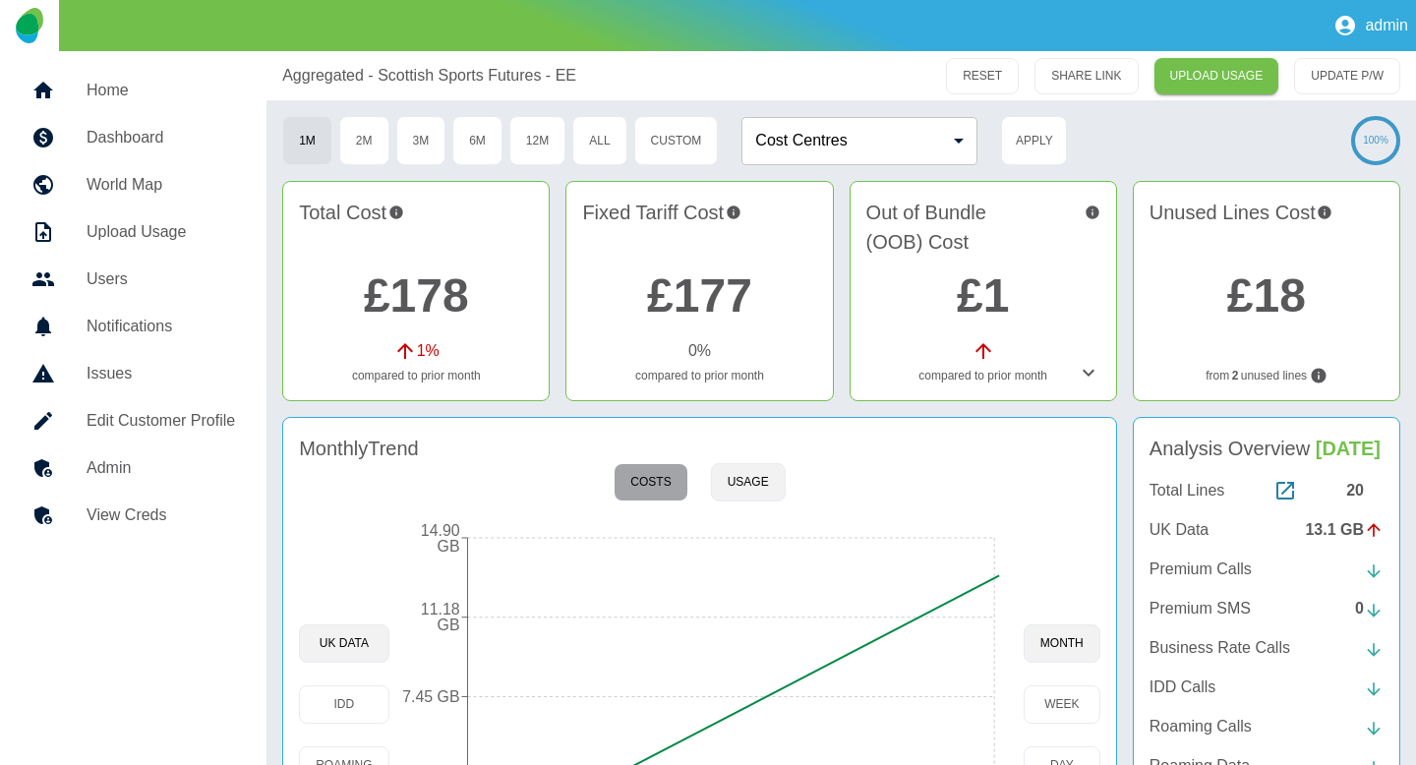
click at [657, 482] on button "Costs" at bounding box center [651, 482] width 74 height 38
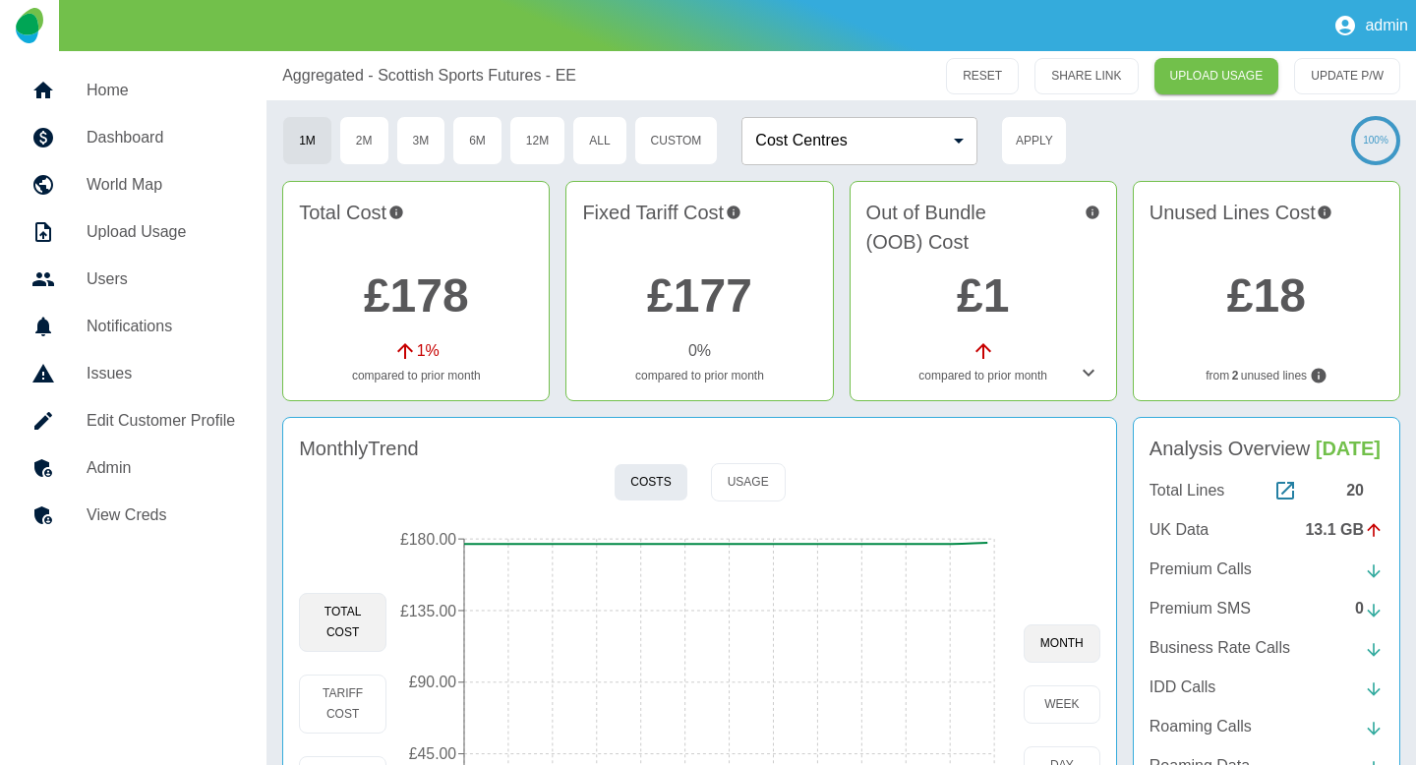
scroll to position [176, 0]
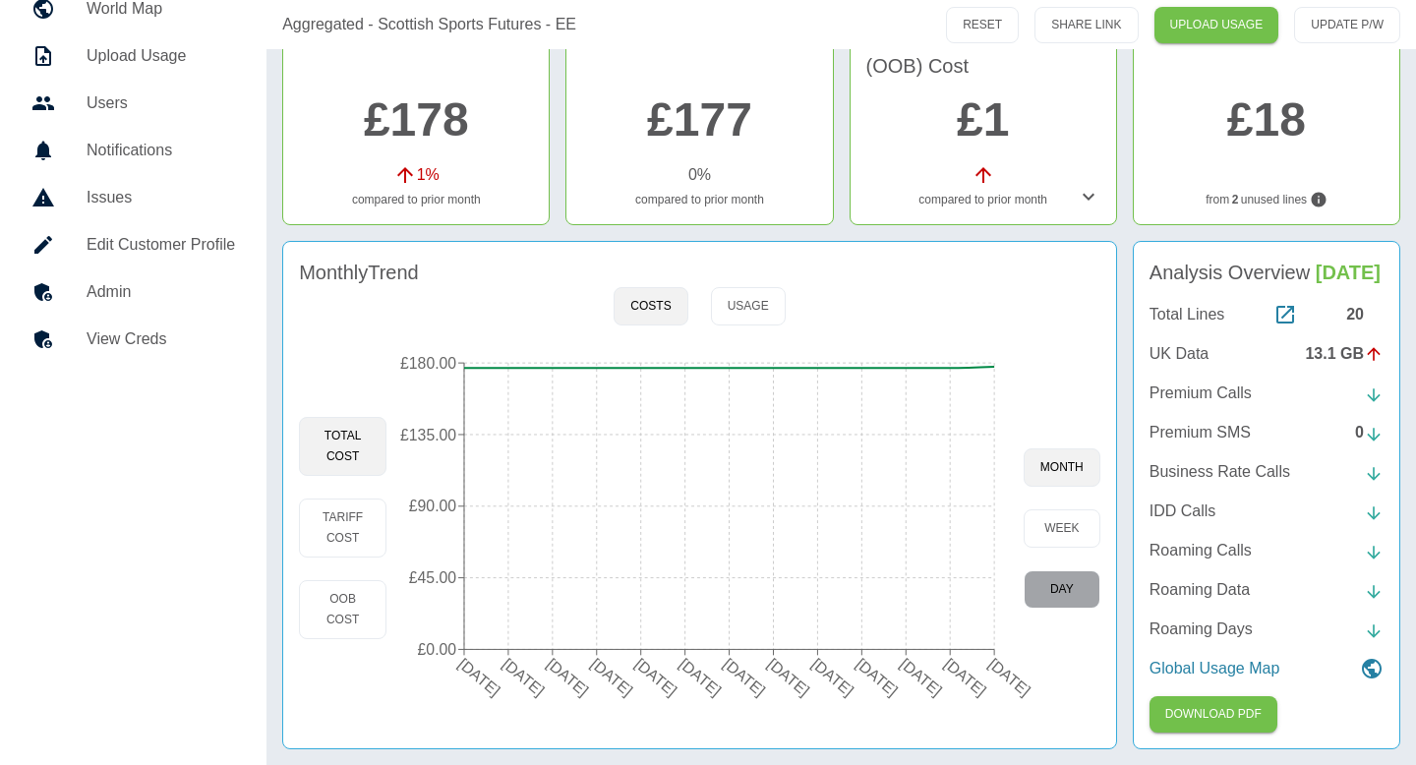
click at [1080, 572] on button "day" at bounding box center [1062, 589] width 77 height 38
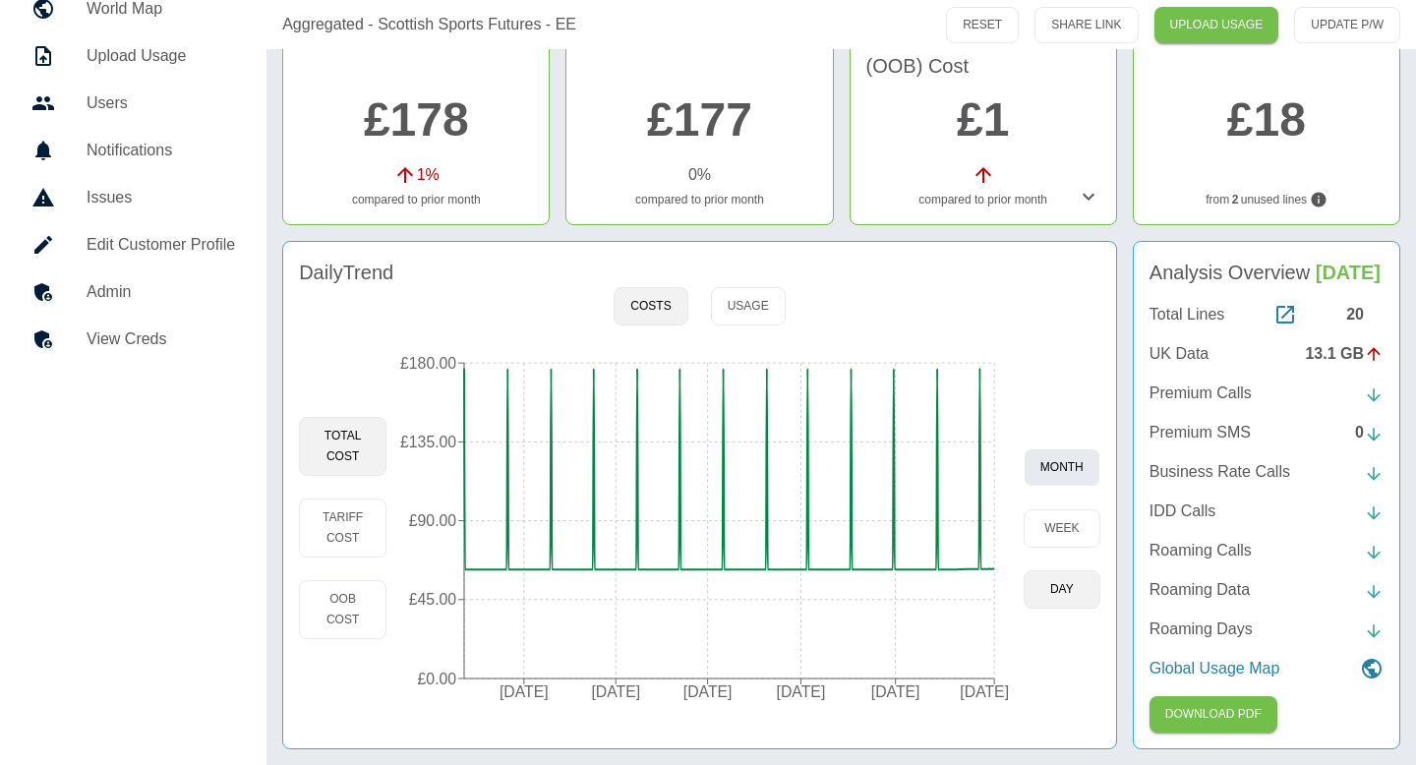
click at [1060, 462] on button "month" at bounding box center [1062, 468] width 77 height 38
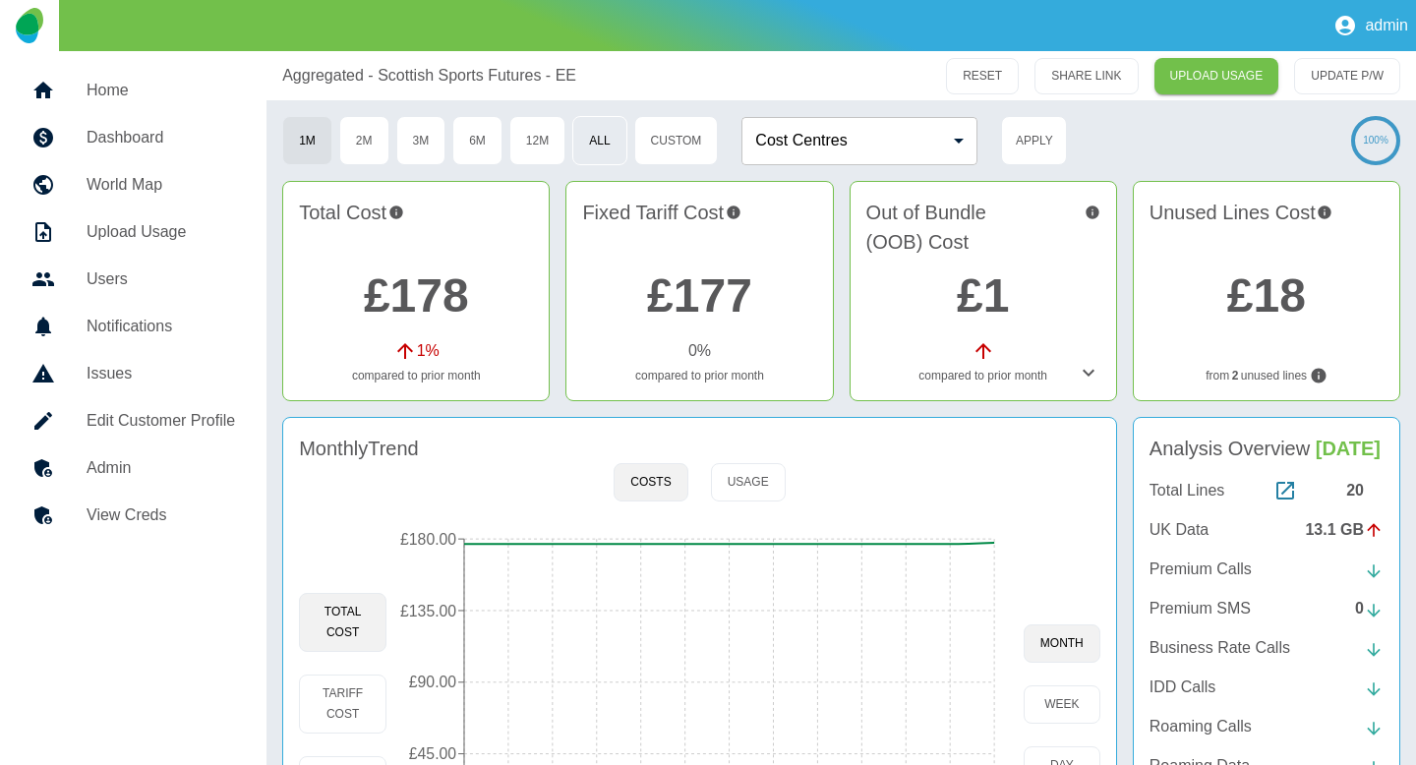
click at [607, 124] on button "All" at bounding box center [599, 140] width 54 height 49
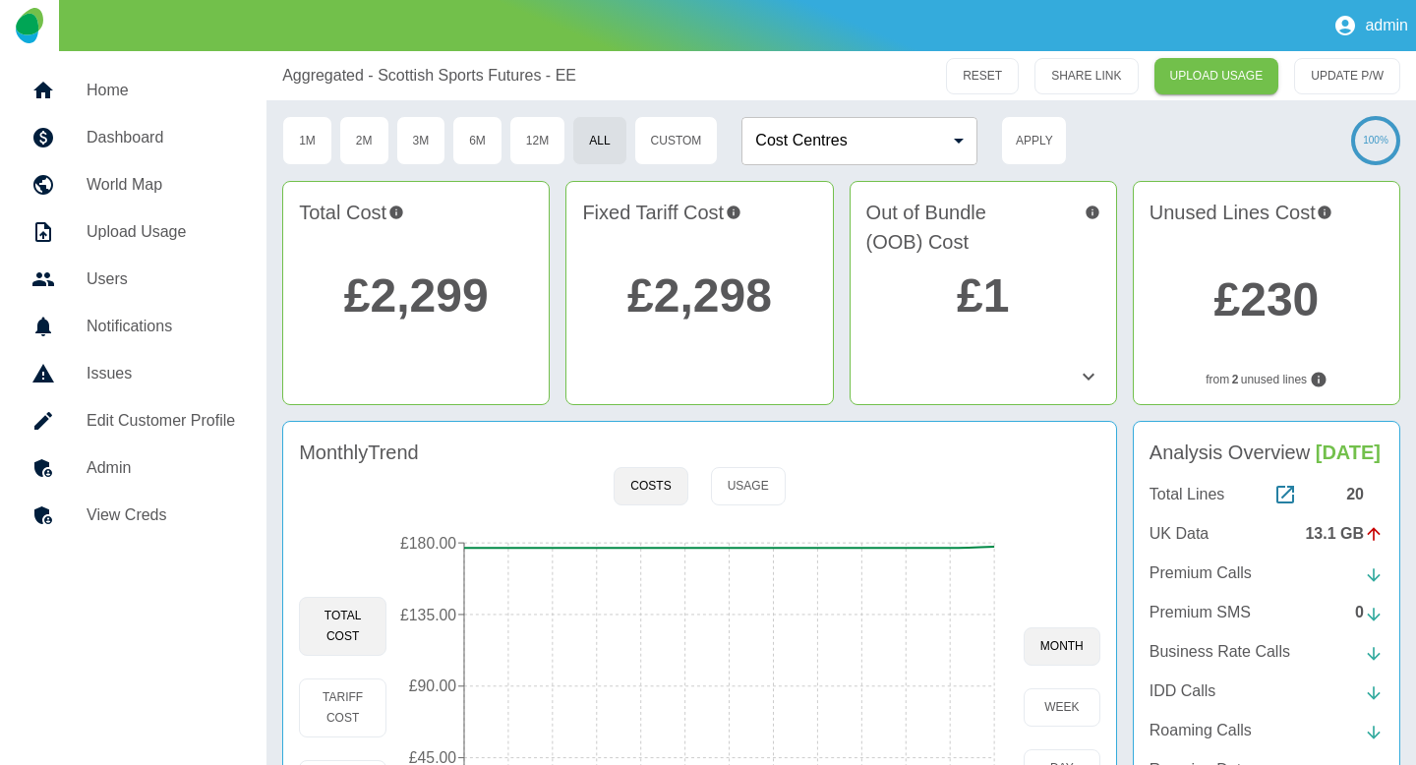
click at [978, 303] on link "£1" at bounding box center [983, 296] width 52 height 52
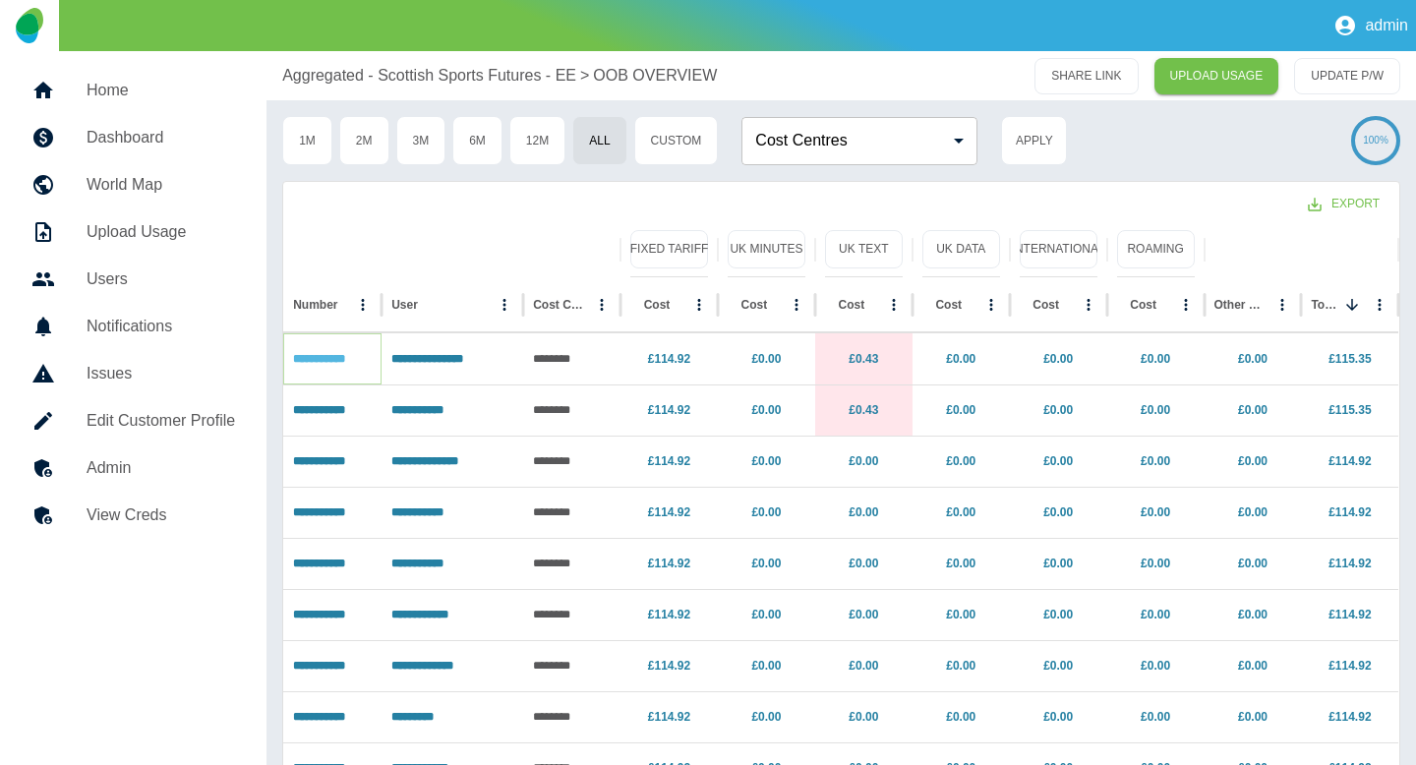
click at [340, 365] on link "**********" at bounding box center [319, 359] width 52 height 12
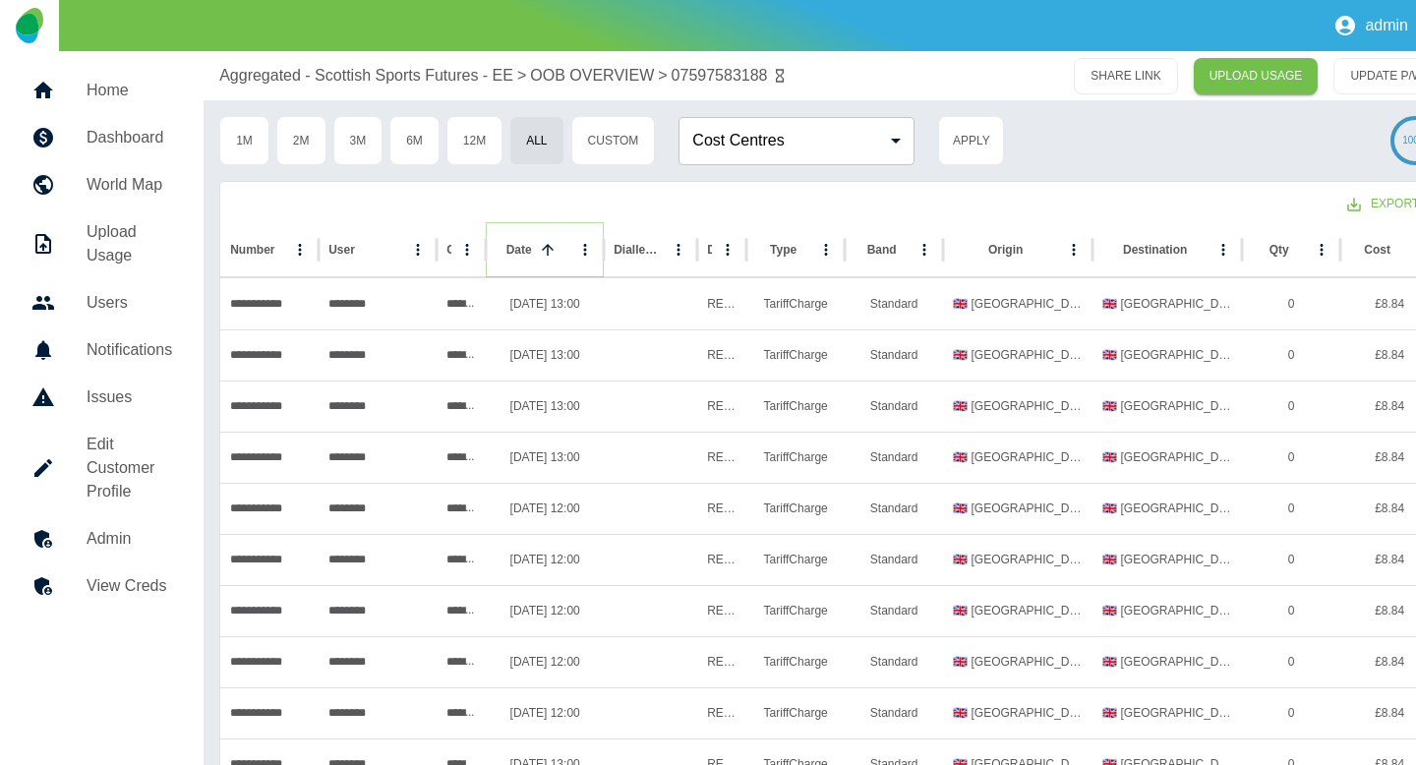
click at [559, 254] on button "Sort" at bounding box center [548, 250] width 28 height 28
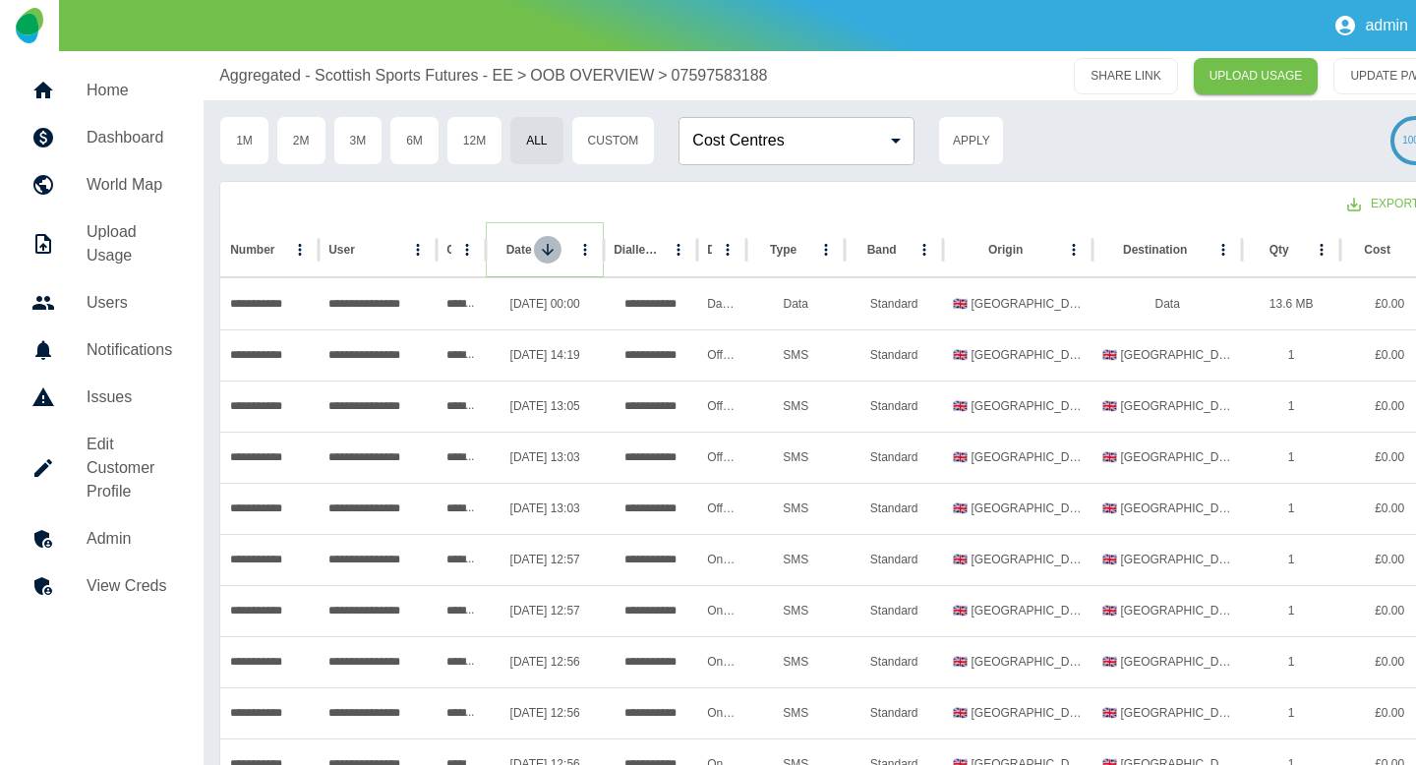
click at [551, 254] on icon "Sort" at bounding box center [548, 250] width 18 height 18
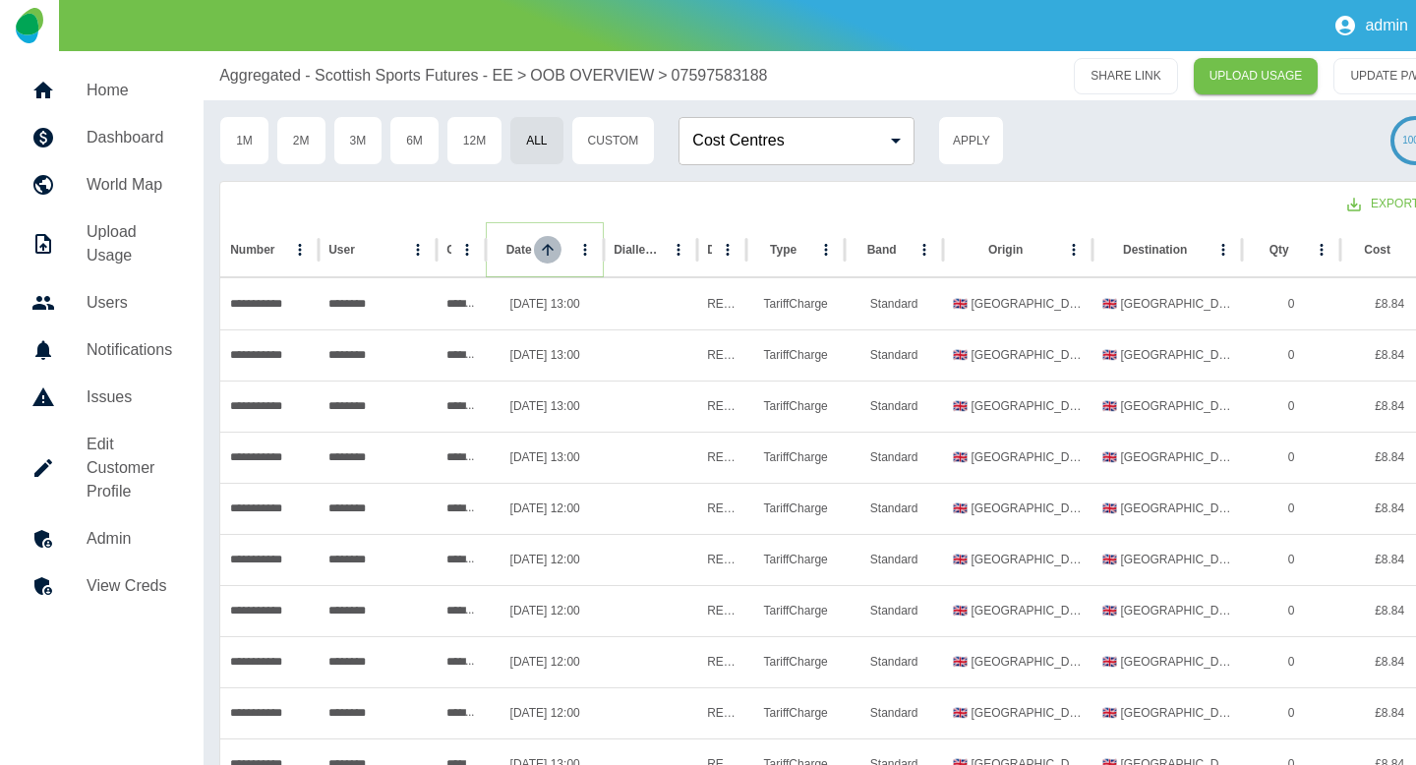
click at [551, 254] on icon "Sort" at bounding box center [548, 250] width 18 height 18
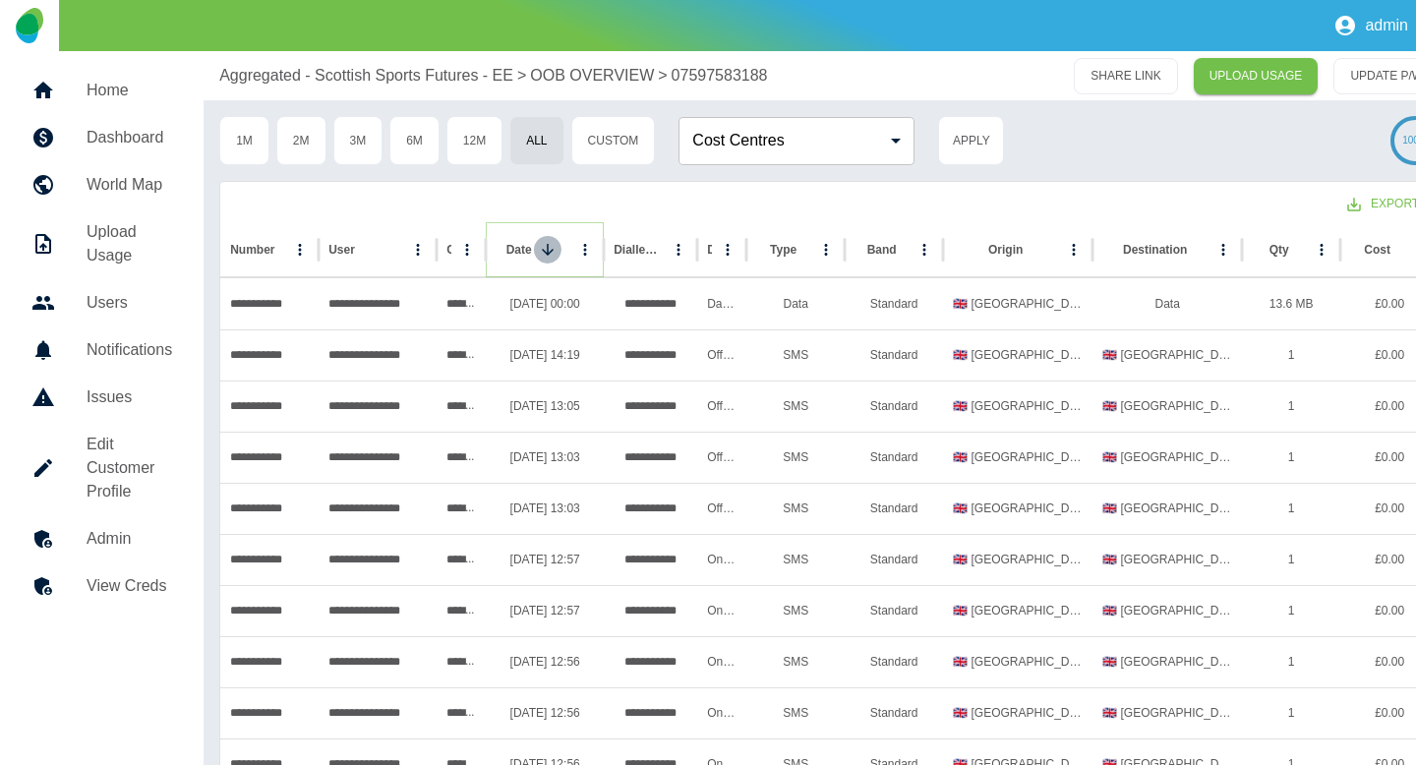
click at [551, 254] on icon "Sort" at bounding box center [548, 250] width 18 height 18
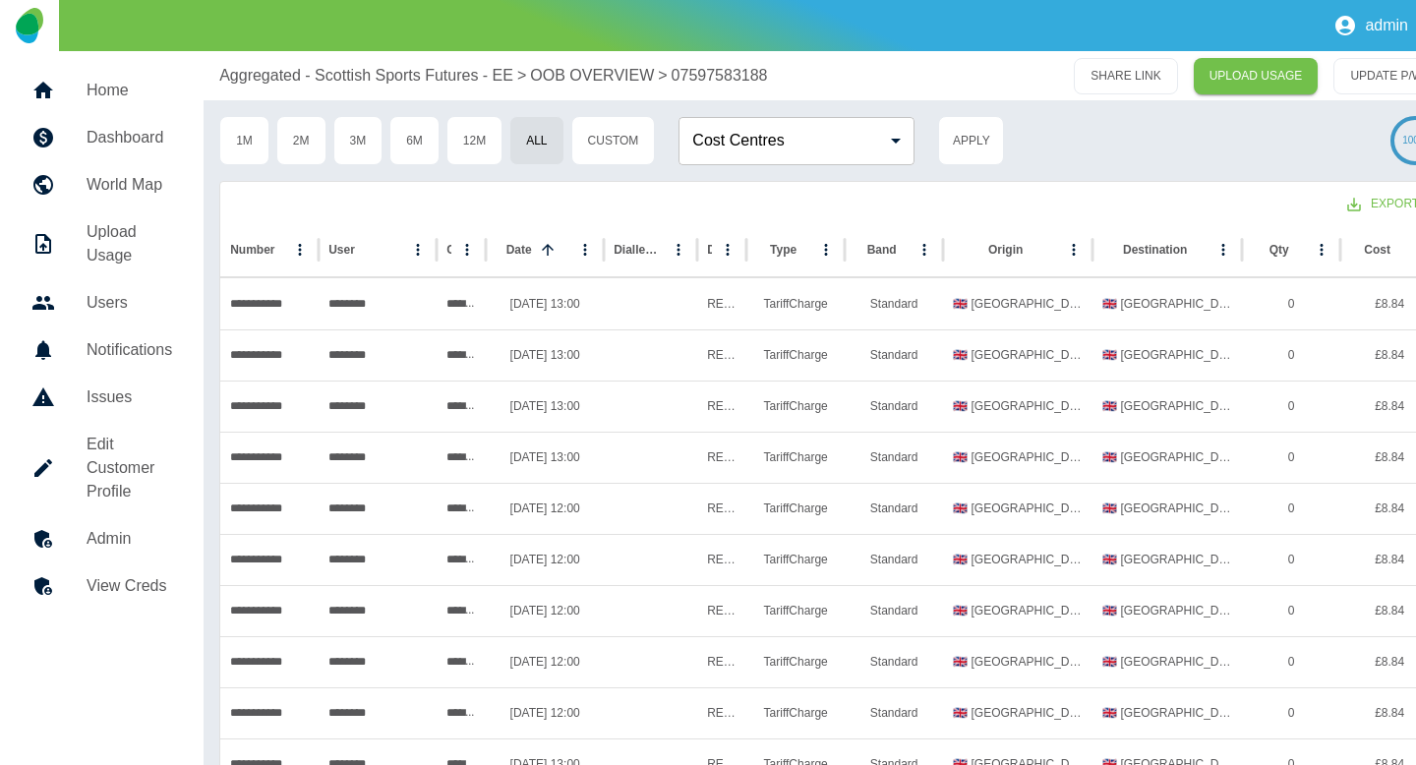
click at [326, 73] on p "Aggregated - Scottish Sports Futures - EE" at bounding box center [366, 76] width 294 height 24
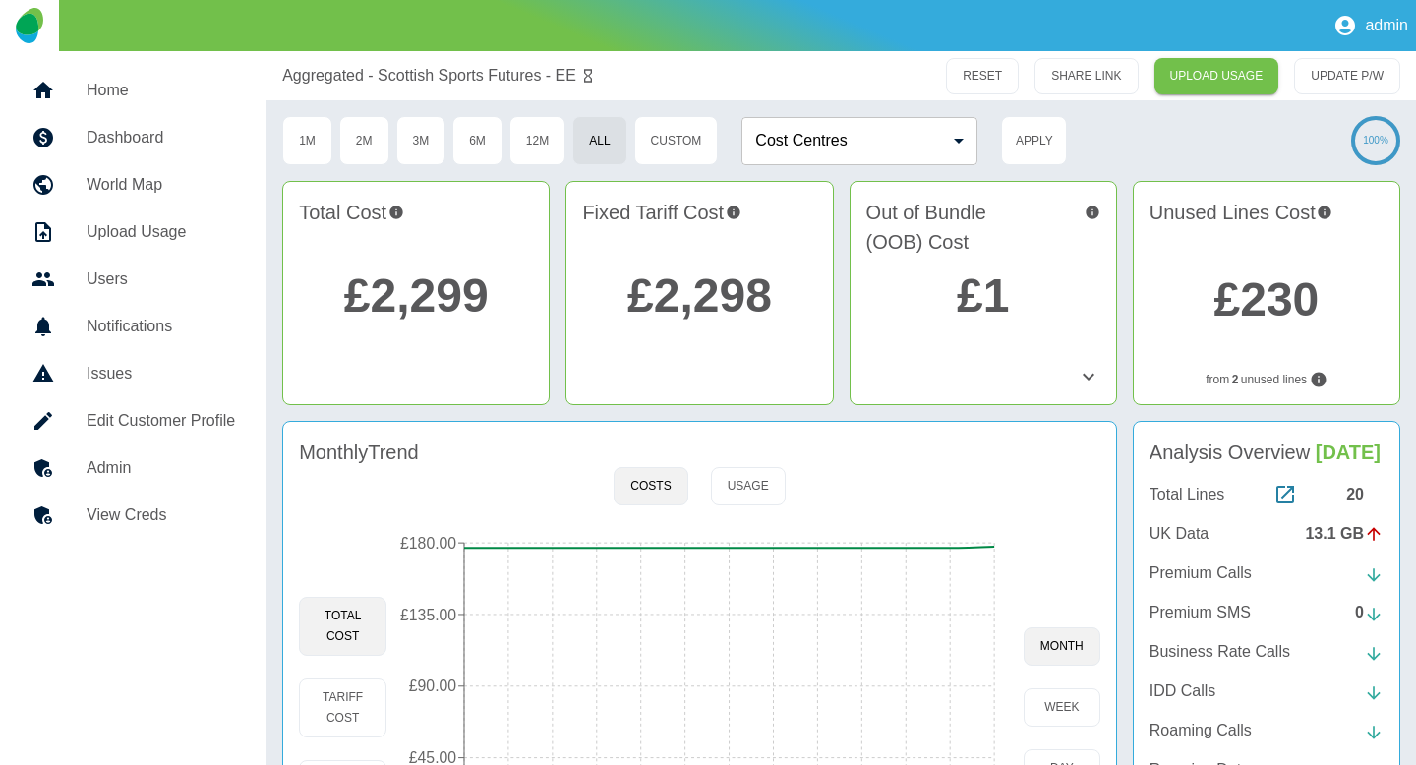
scroll to position [179, 0]
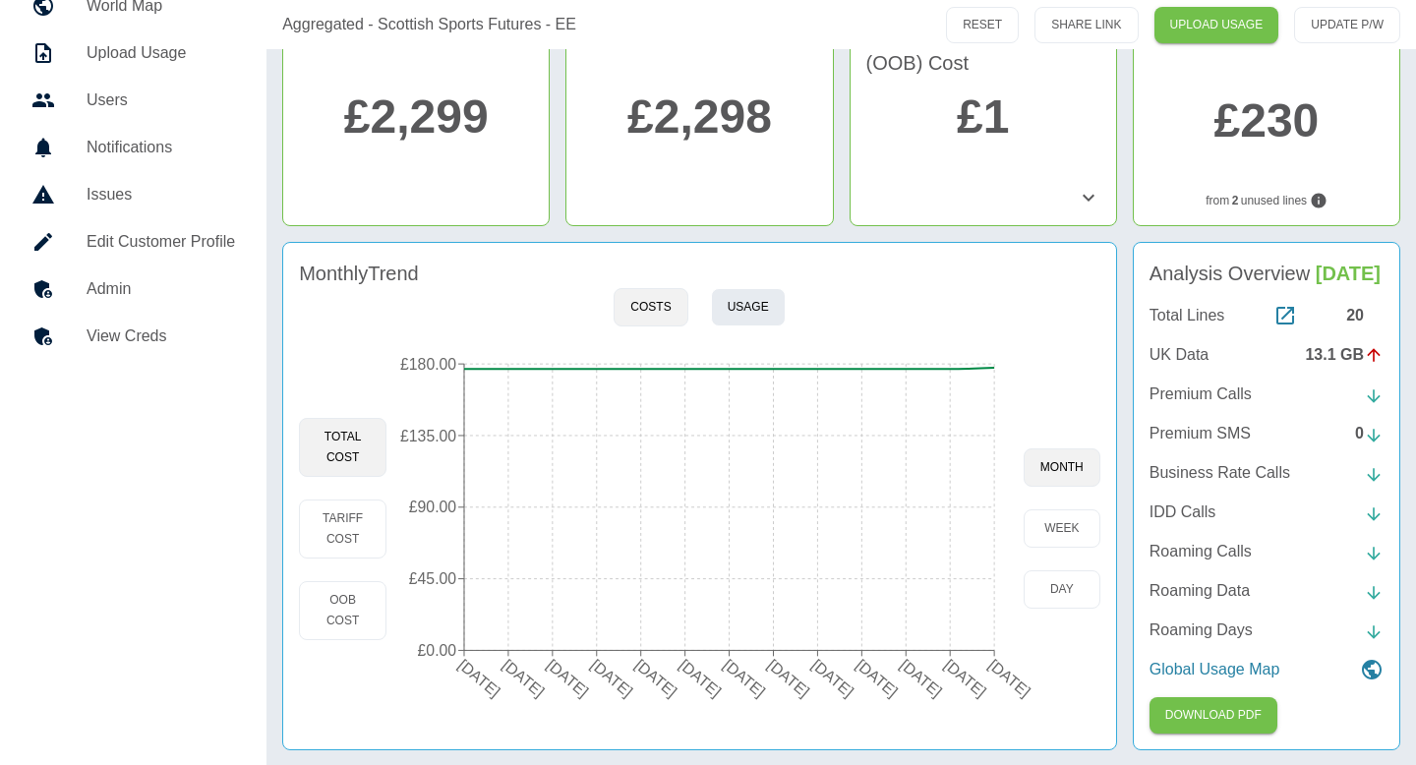
click at [755, 311] on button "Usage" at bounding box center [748, 307] width 75 height 38
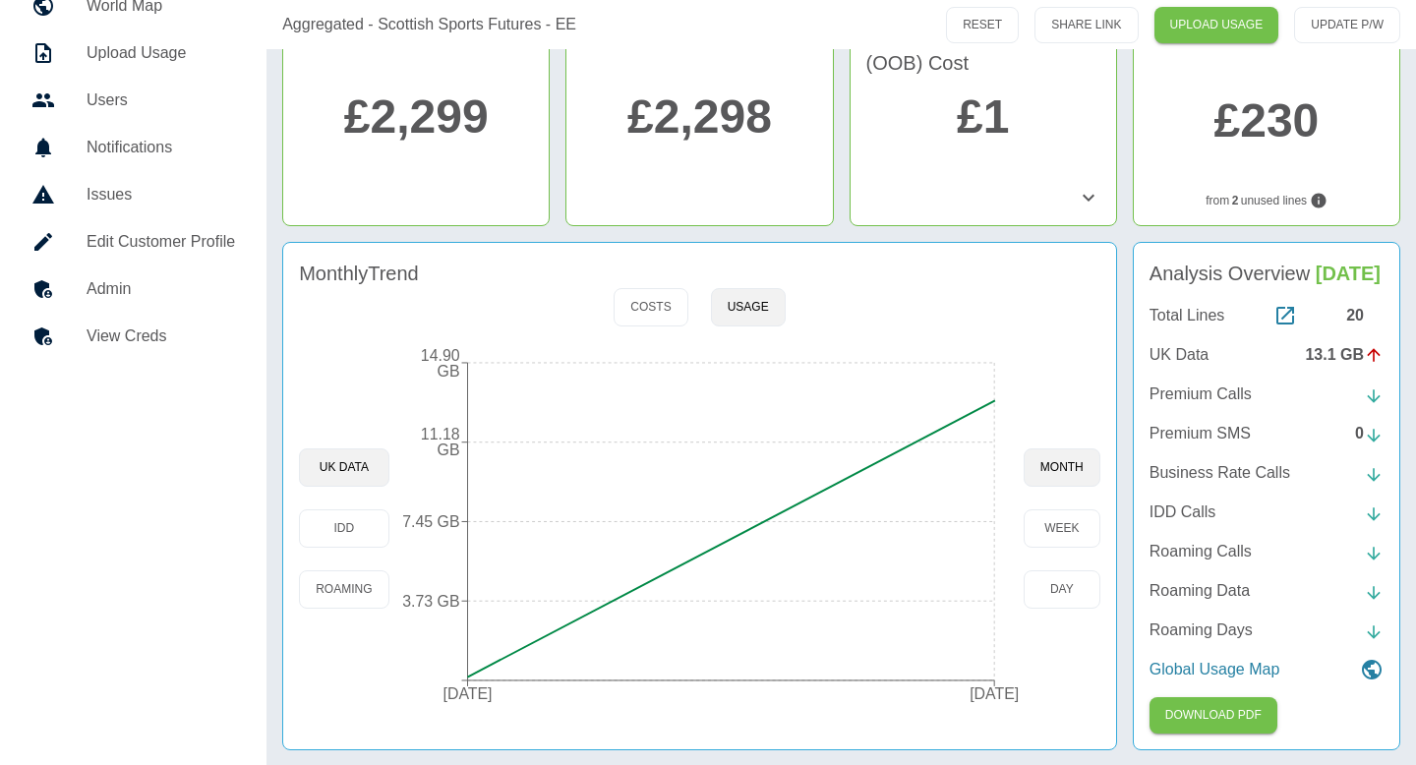
click at [1196, 358] on p "UK Data" at bounding box center [1179, 355] width 59 height 24
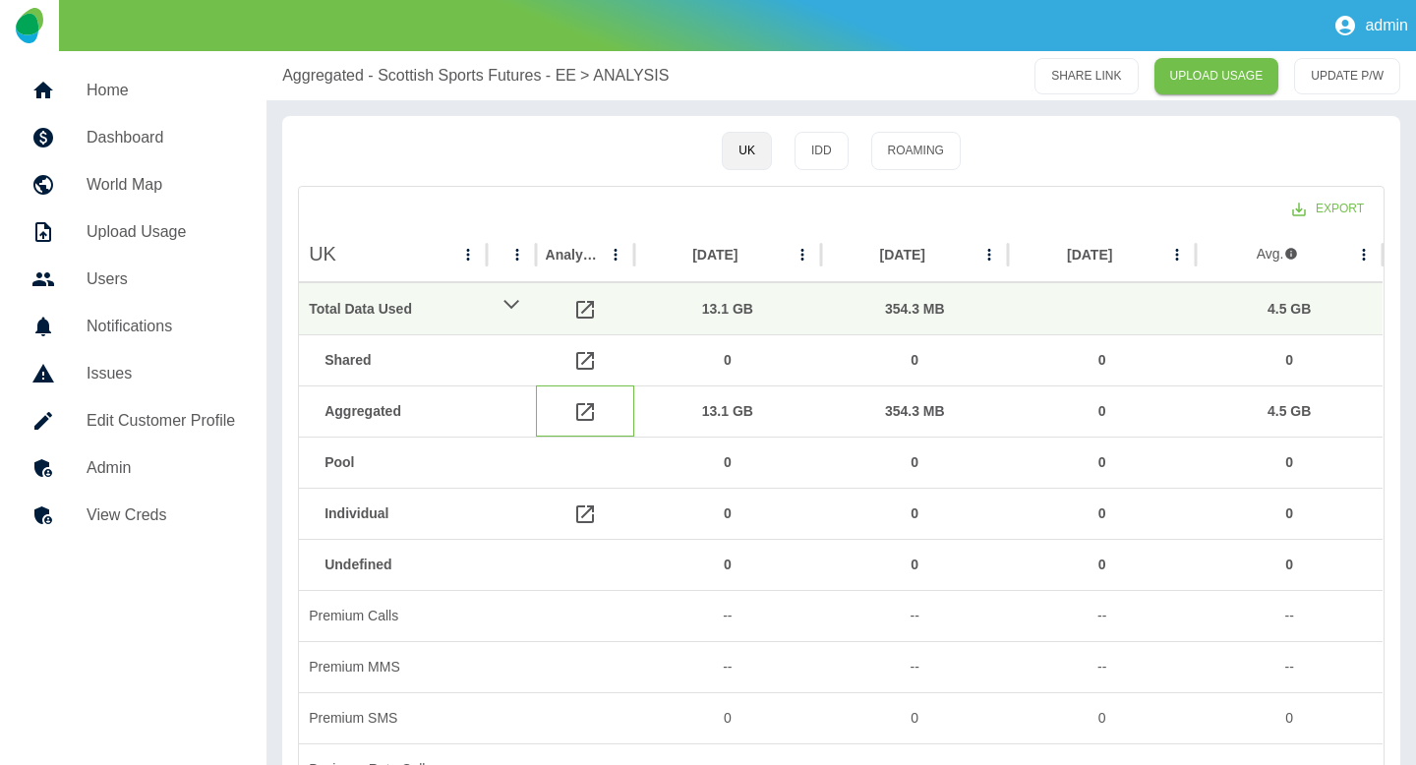
click at [590, 407] on icon at bounding box center [585, 412] width 24 height 24
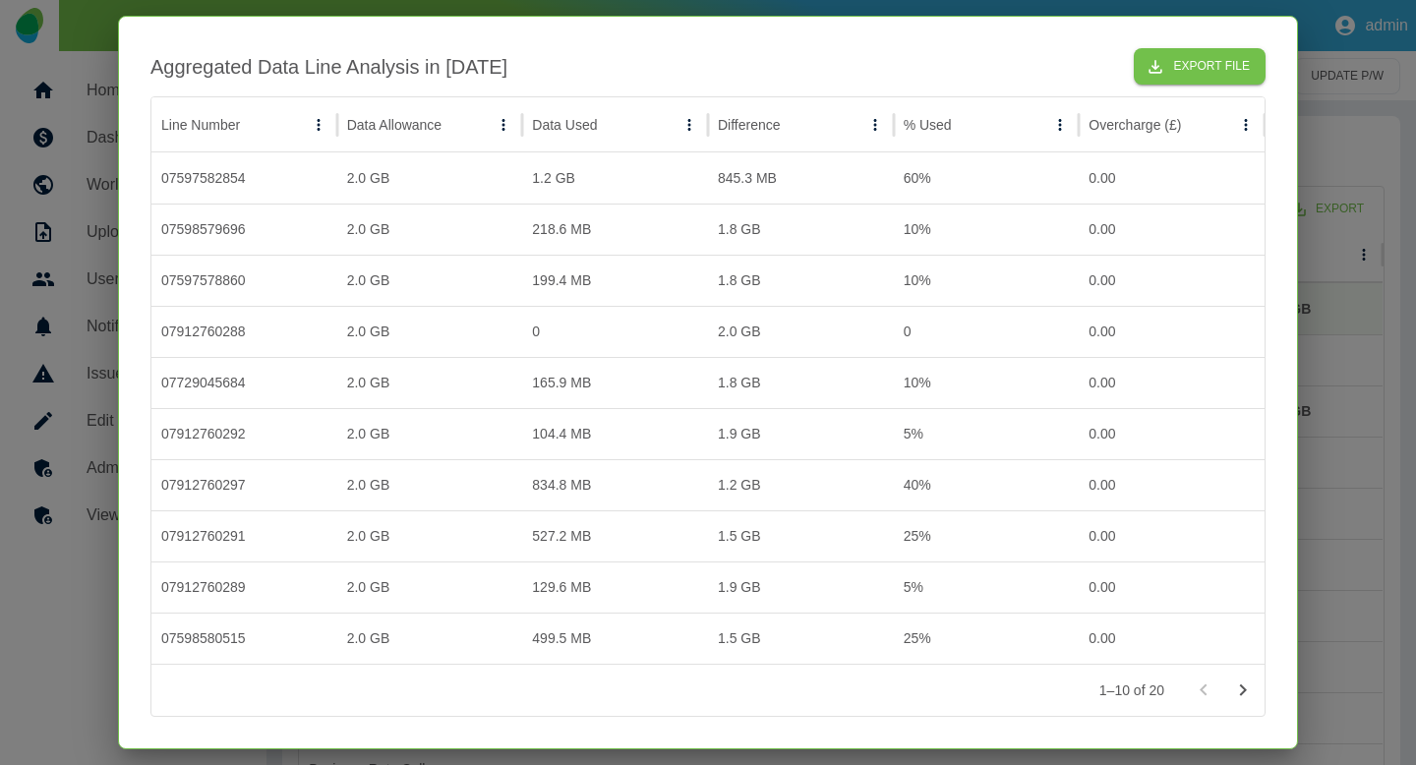
click at [1376, 474] on div at bounding box center [708, 382] width 1416 height 765
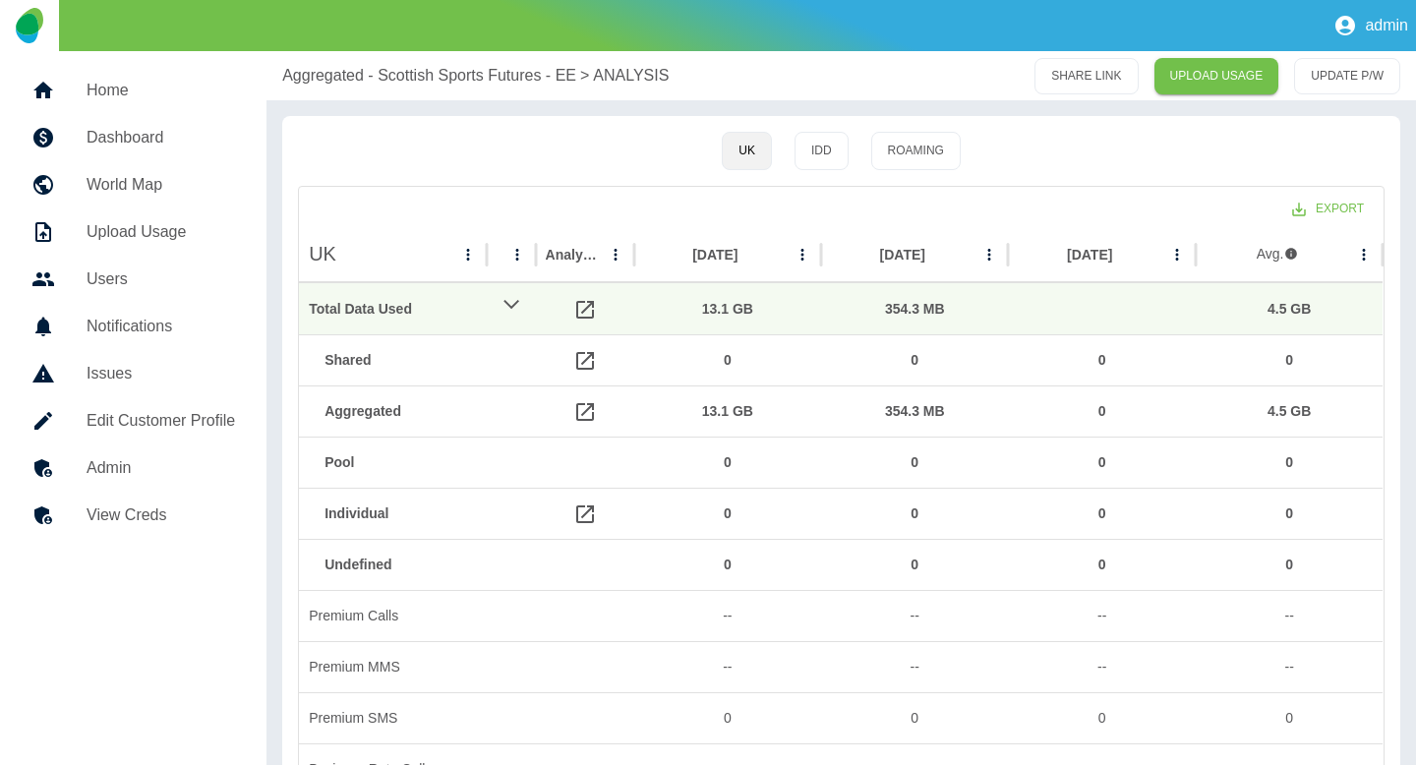
click at [347, 77] on p "Aggregated - Scottish Sports Futures - EE" at bounding box center [429, 76] width 294 height 24
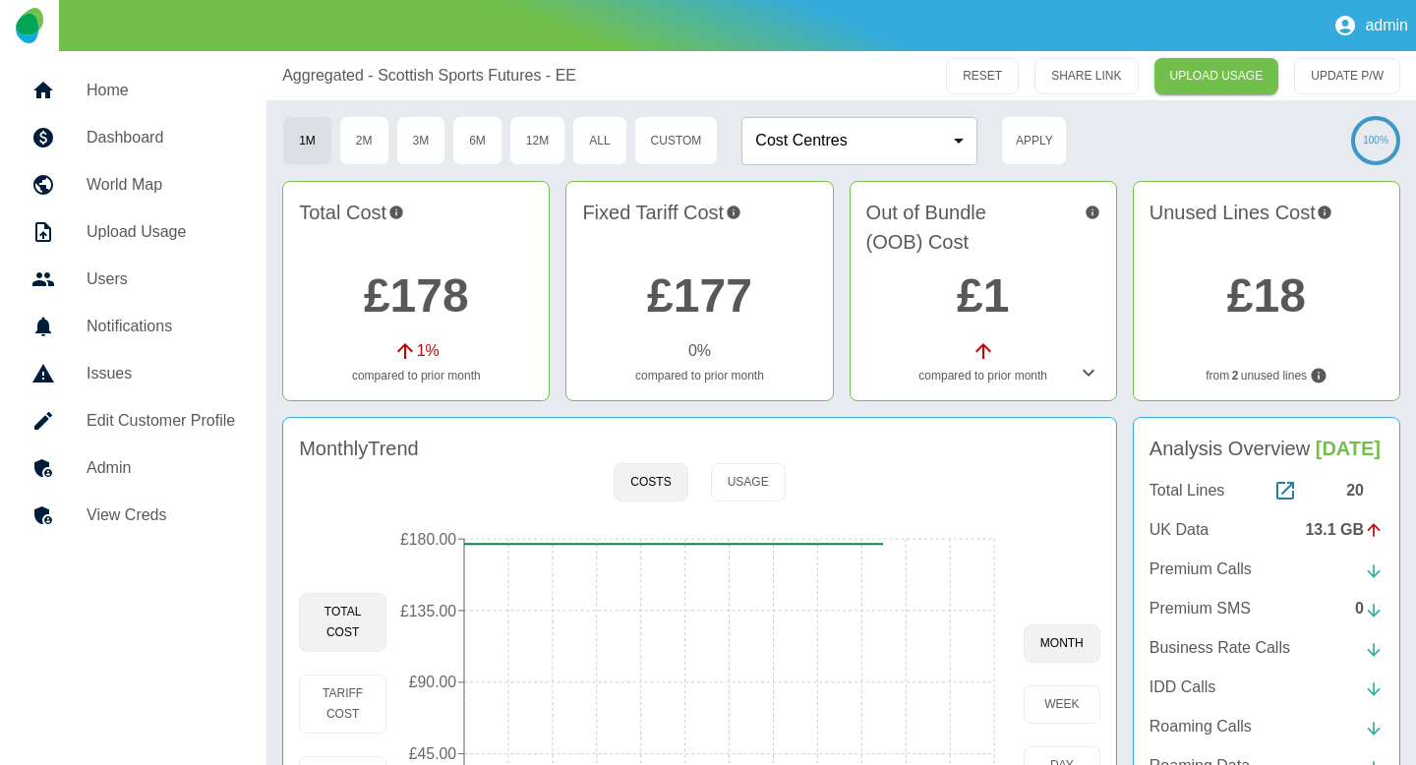
scroll to position [176, 0]
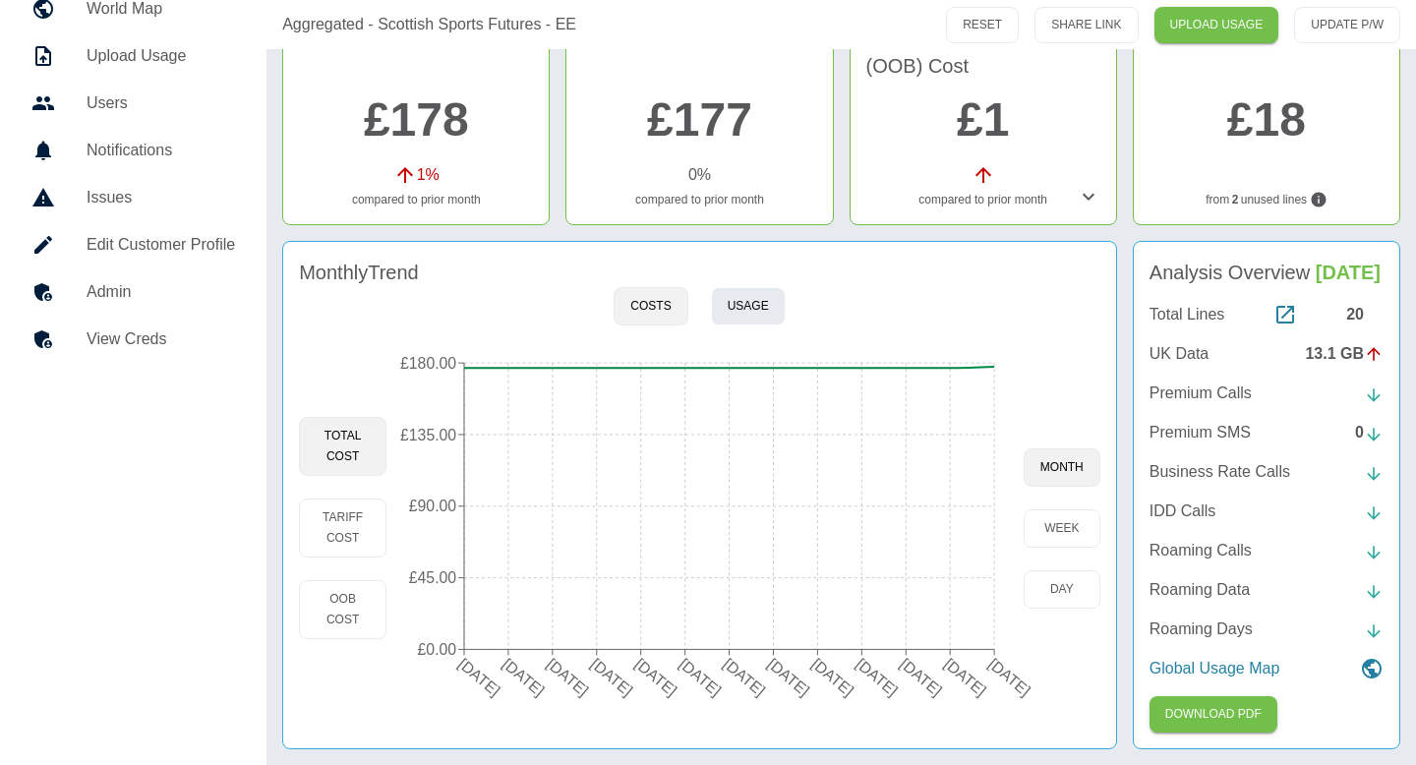
click at [767, 304] on button "Usage" at bounding box center [748, 306] width 75 height 38
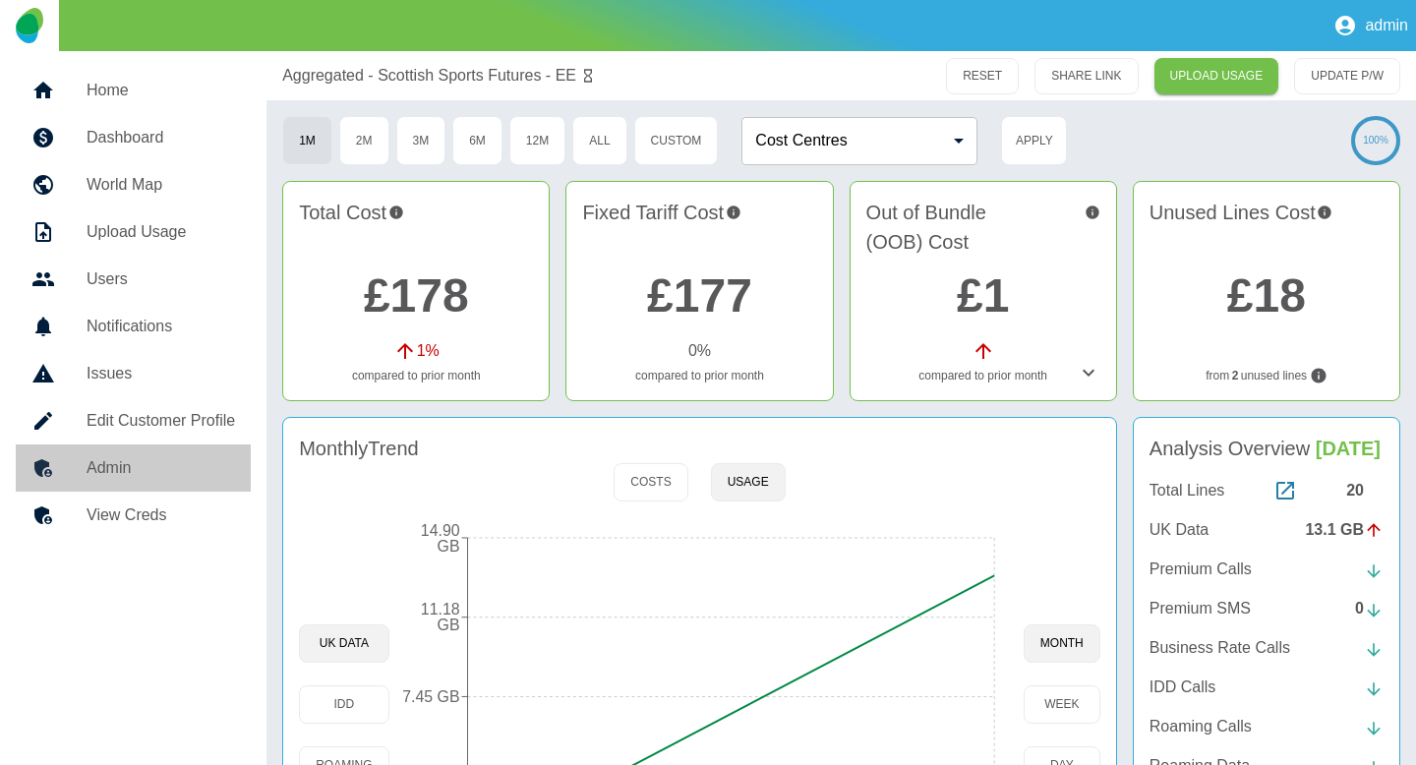
click at [107, 457] on h5 "Admin" at bounding box center [161, 468] width 149 height 24
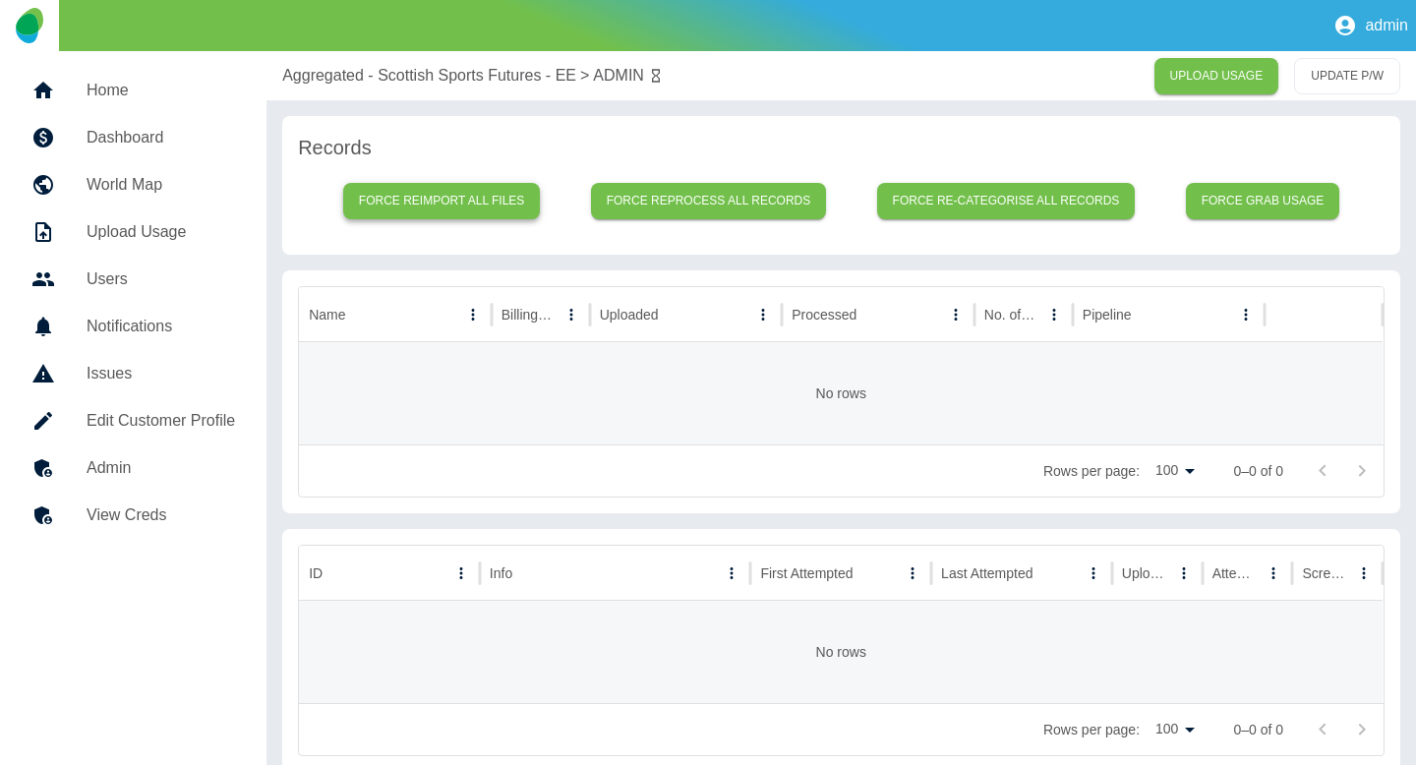
click at [457, 192] on button "Force reimport all files" at bounding box center [442, 201] width 198 height 36
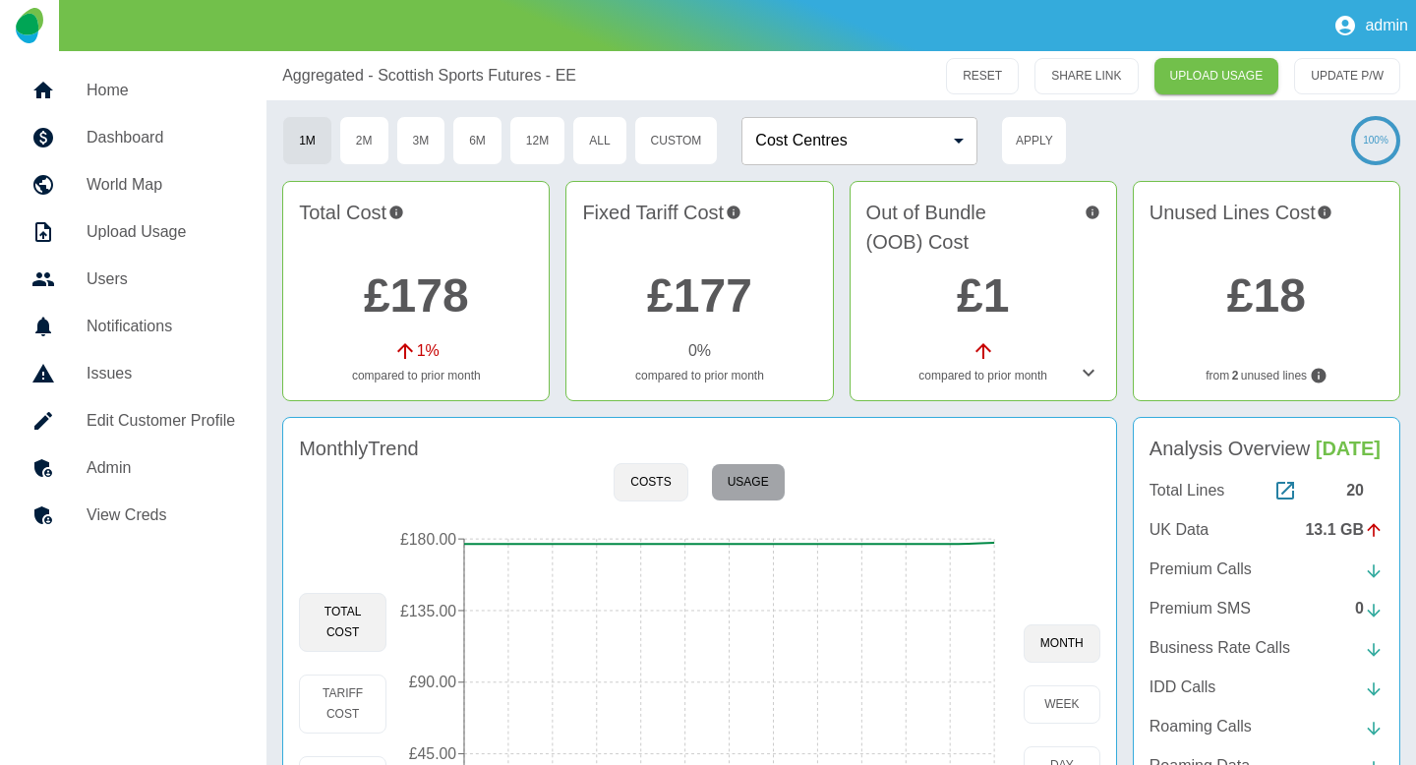
click at [749, 493] on button "Usage" at bounding box center [748, 482] width 75 height 38
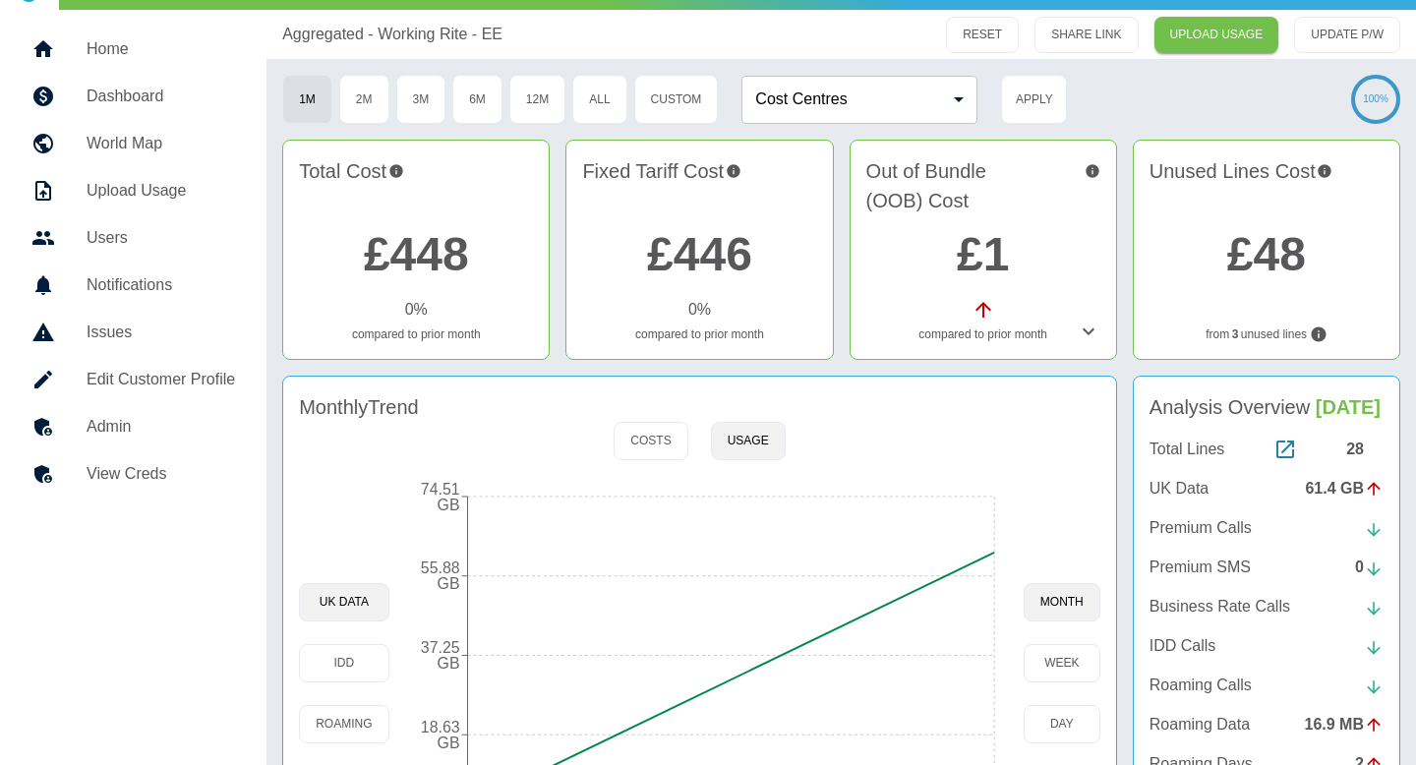
scroll to position [176, 0]
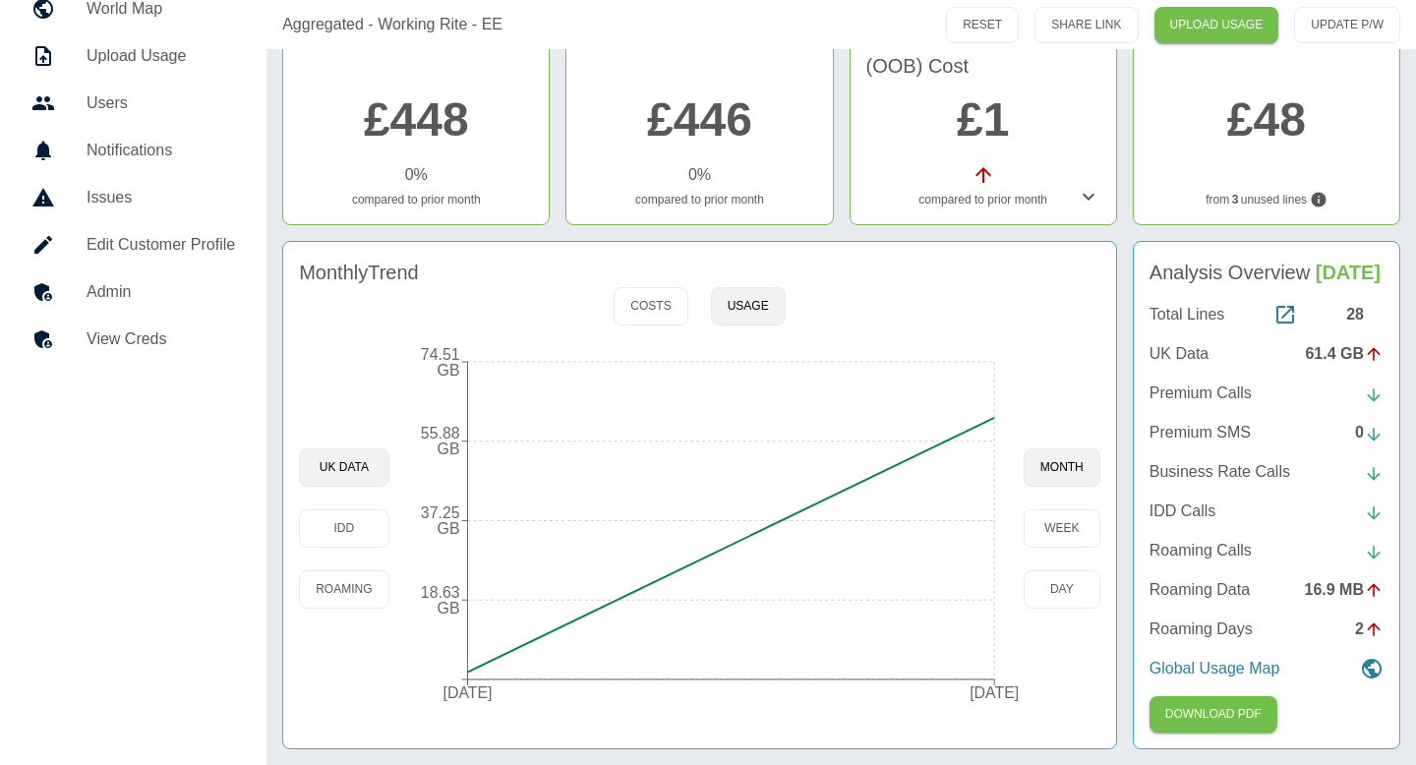
click at [169, 307] on link "Admin" at bounding box center [133, 292] width 235 height 47
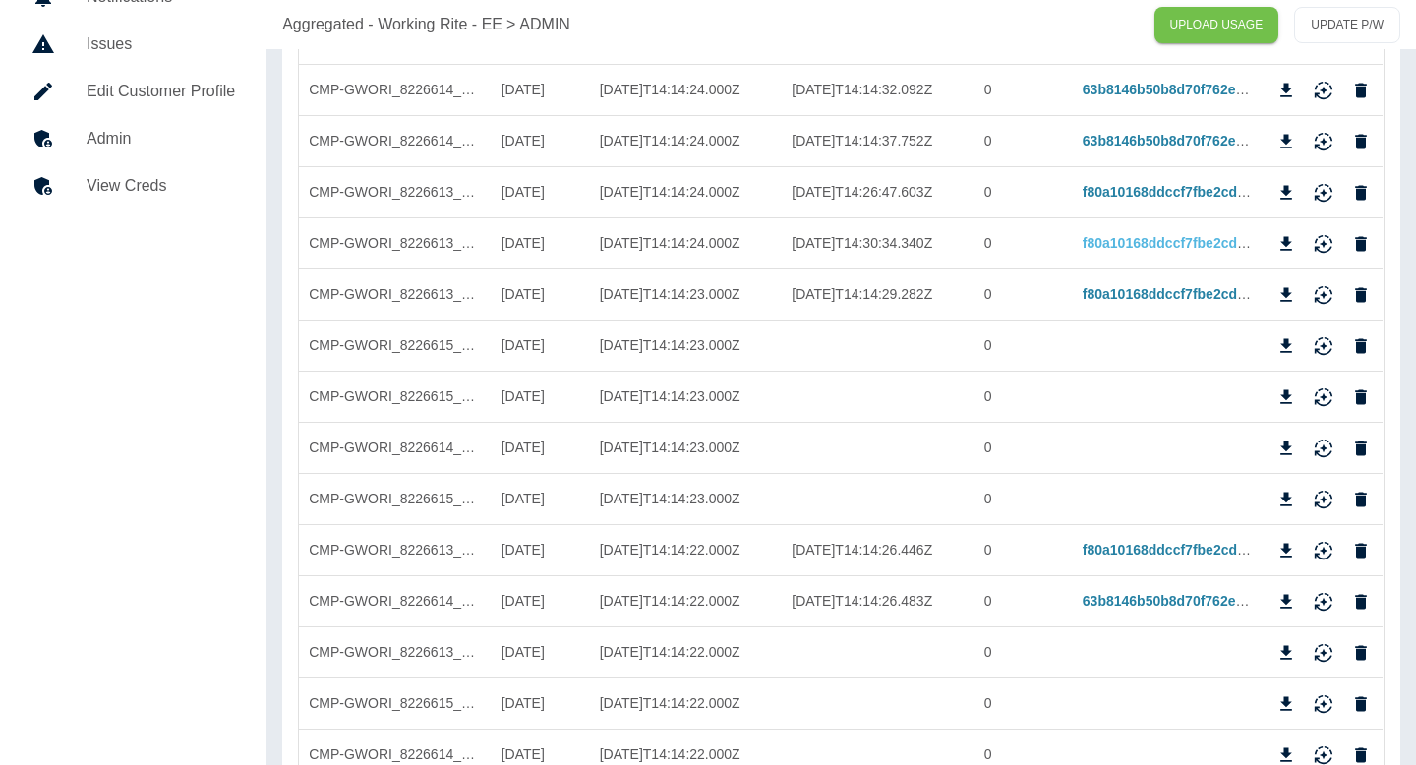
scroll to position [229, 0]
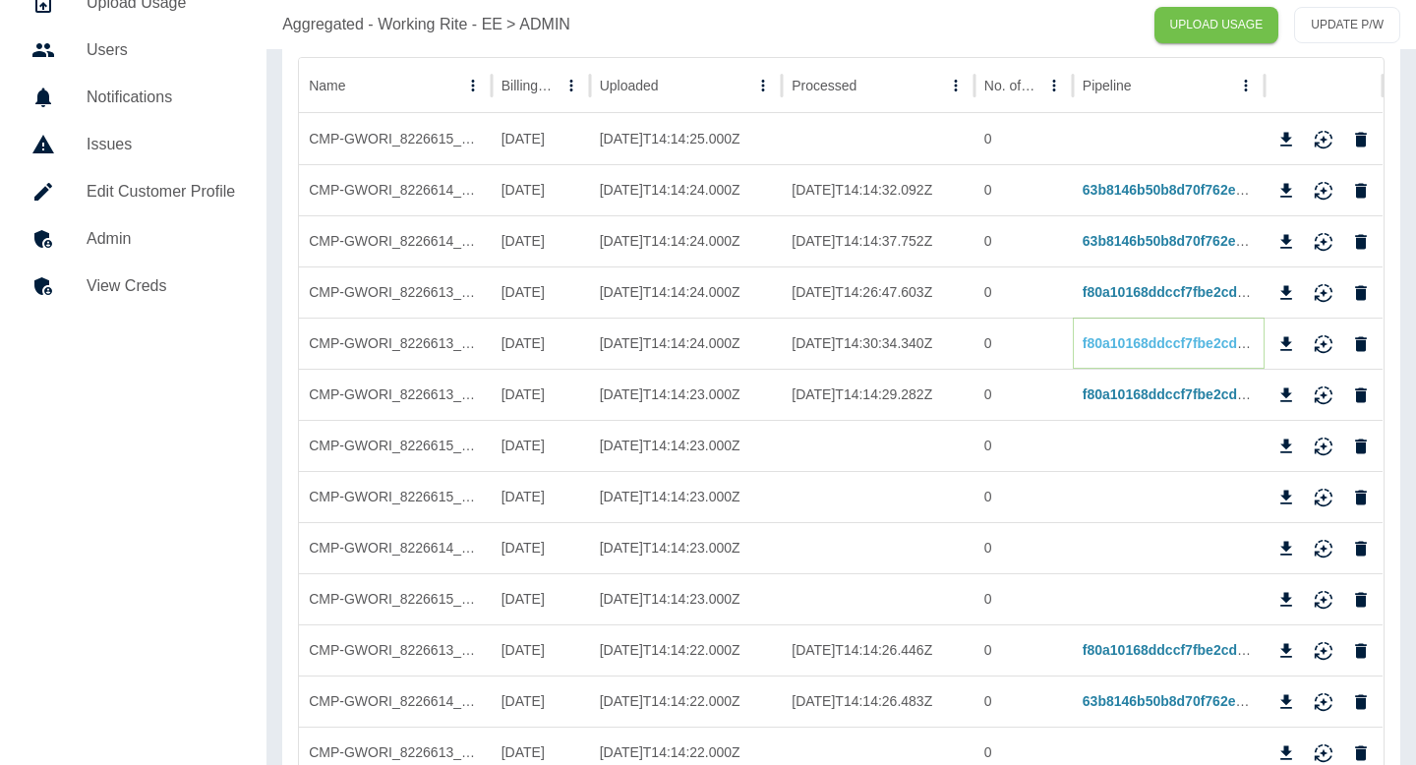
click at [1140, 335] on link "f80a10168ddccf7fbe2cdc59eb4ea455331bdd54" at bounding box center [1234, 343] width 303 height 16
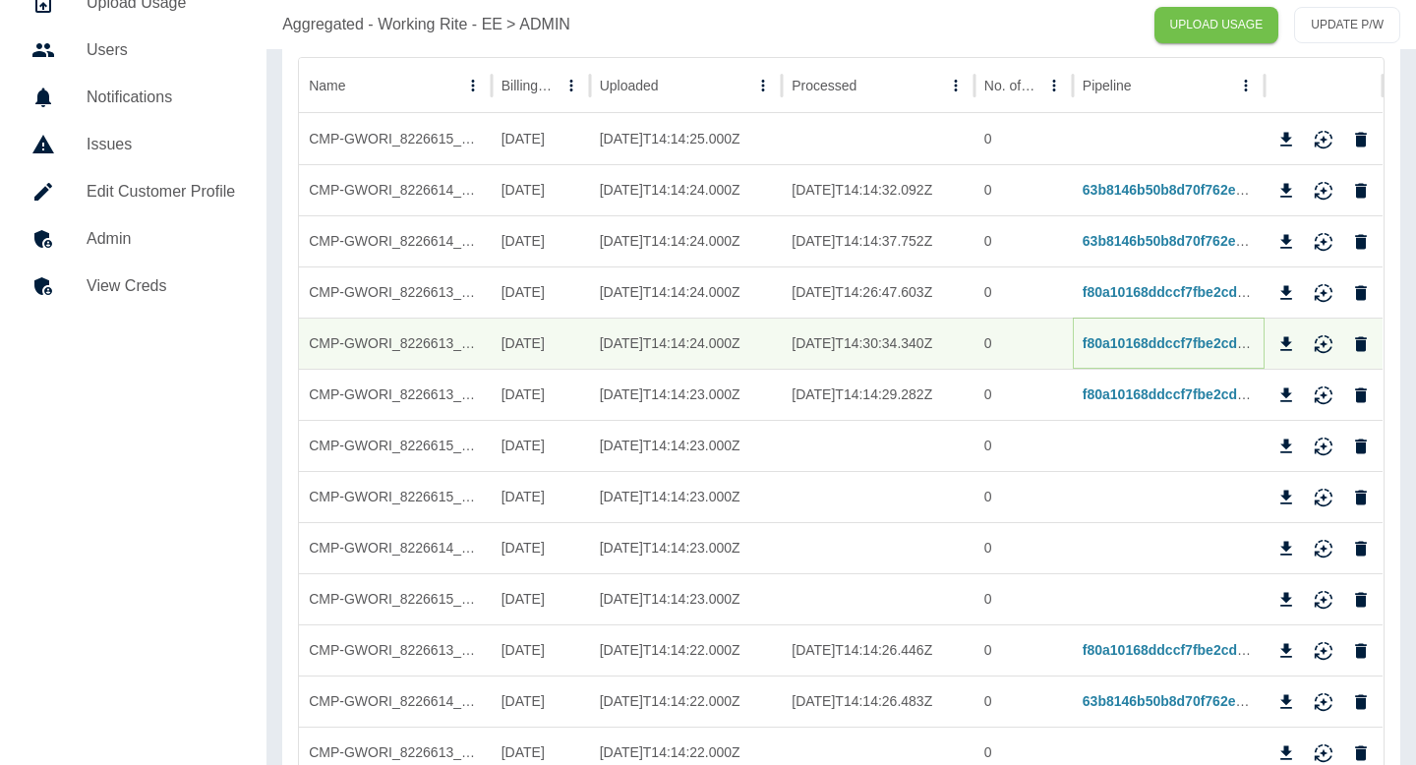
scroll to position [0, 0]
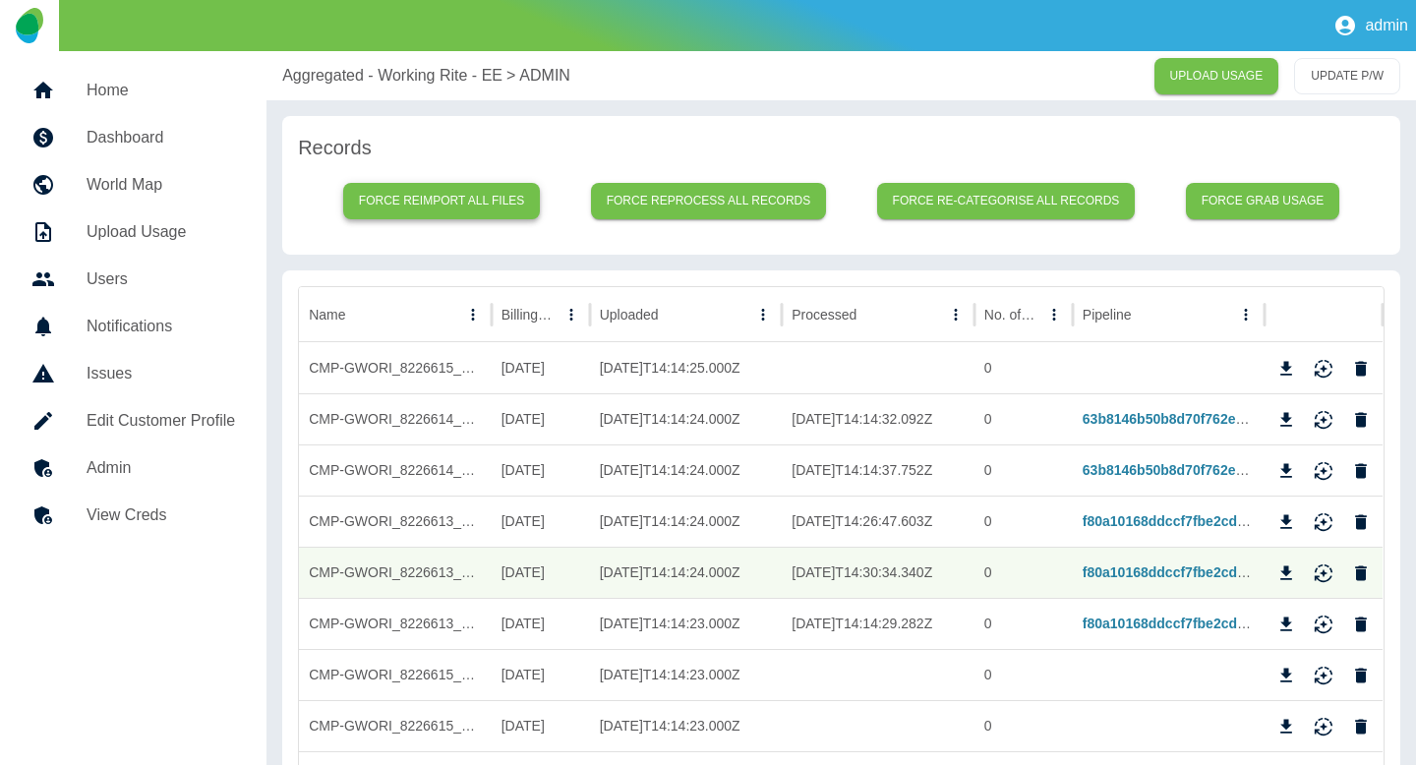
click at [465, 188] on button "Force reimport all files" at bounding box center [442, 201] width 198 height 36
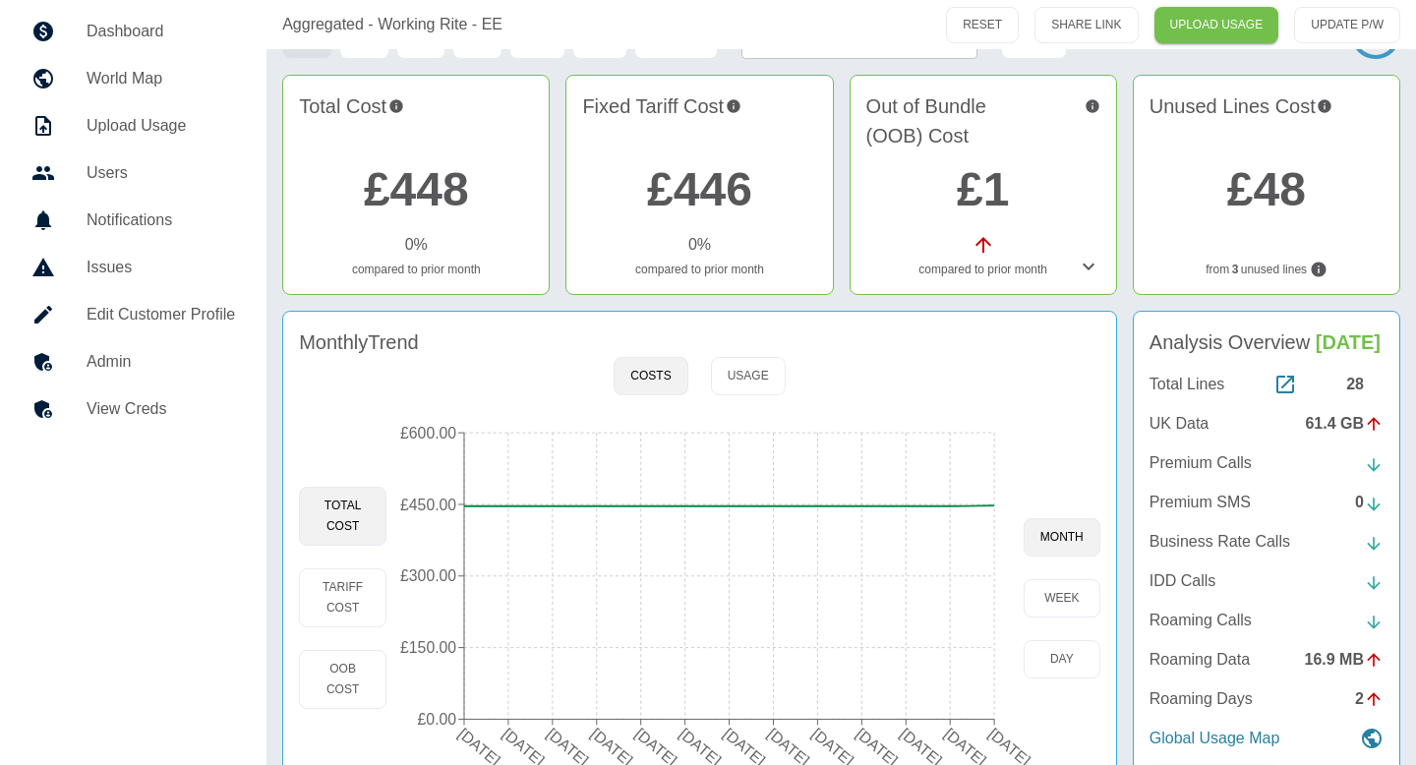
scroll to position [176, 0]
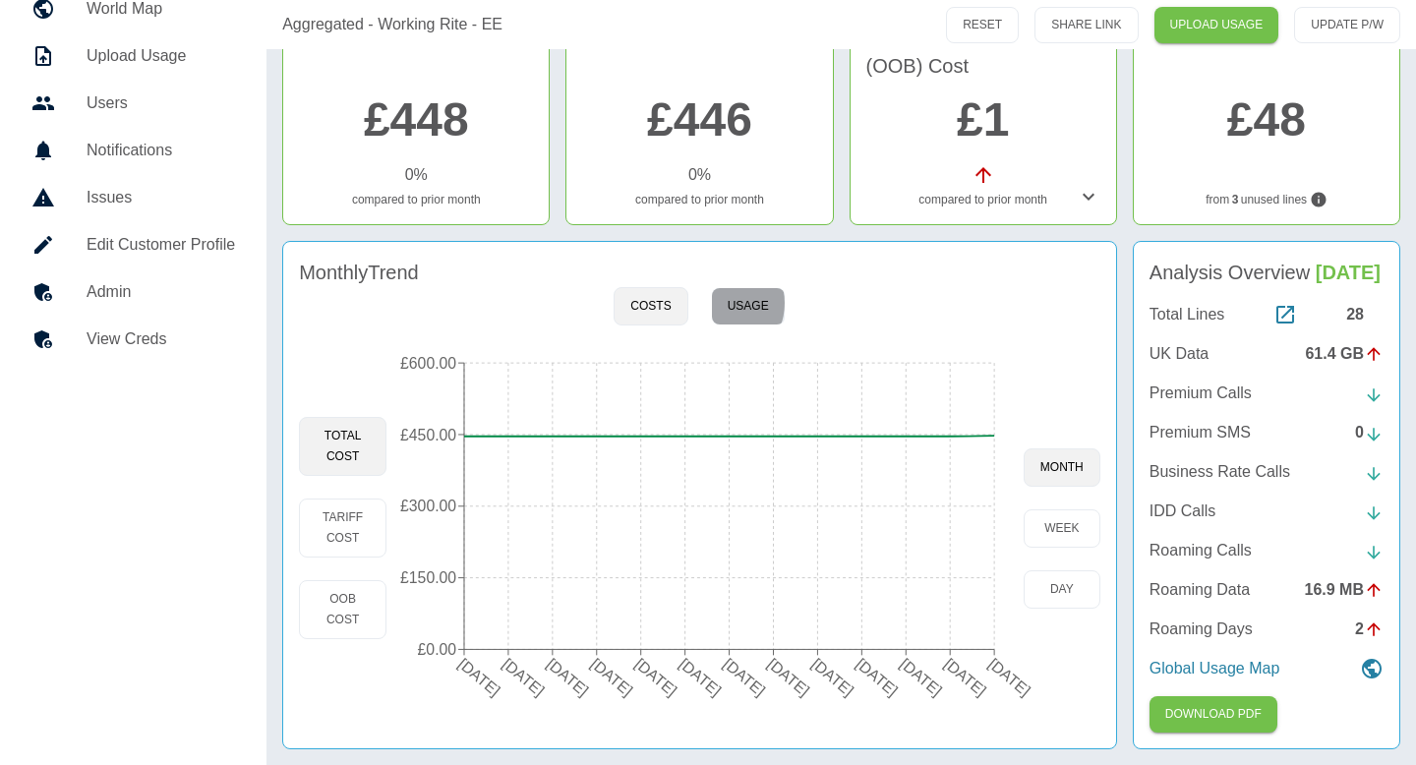
click at [718, 303] on button "Usage" at bounding box center [748, 306] width 75 height 38
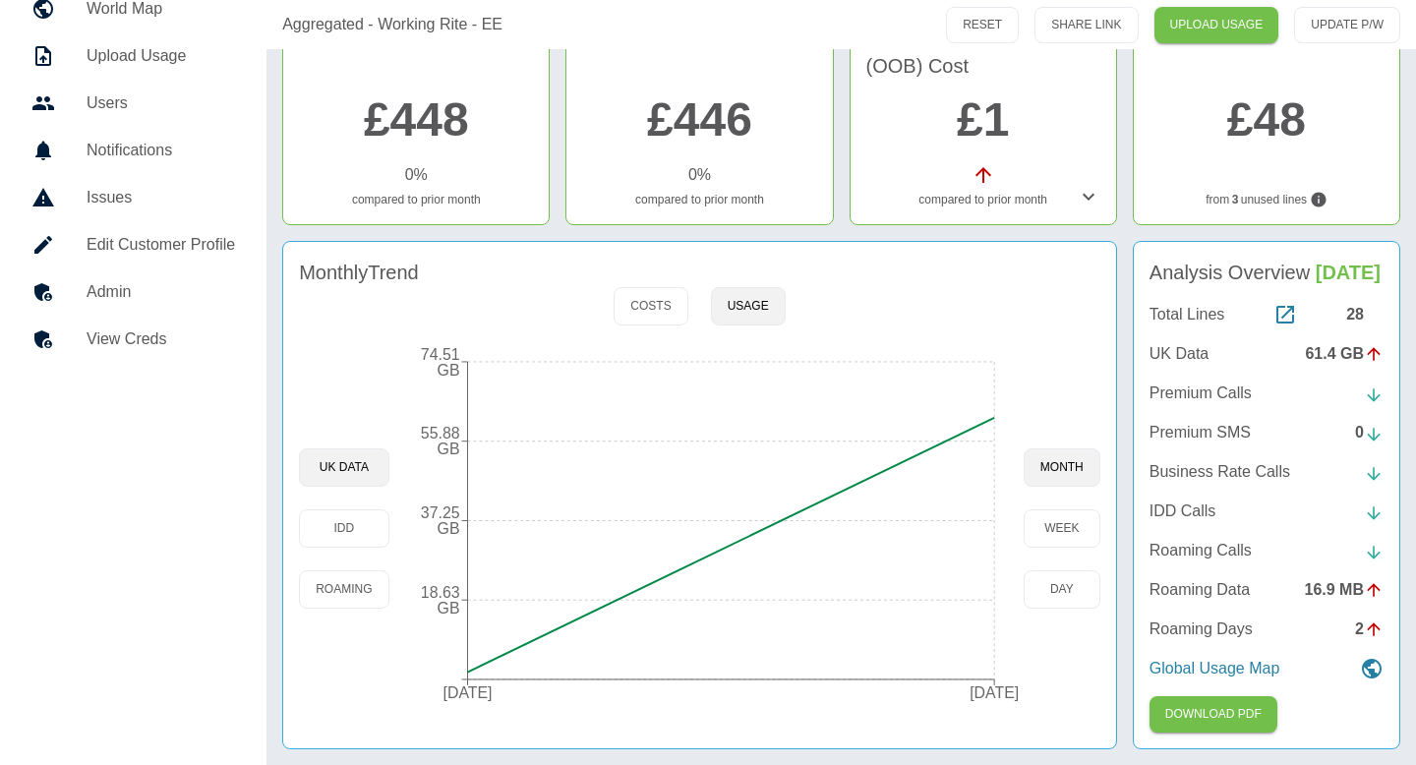
click at [149, 270] on link "Admin" at bounding box center [133, 292] width 235 height 47
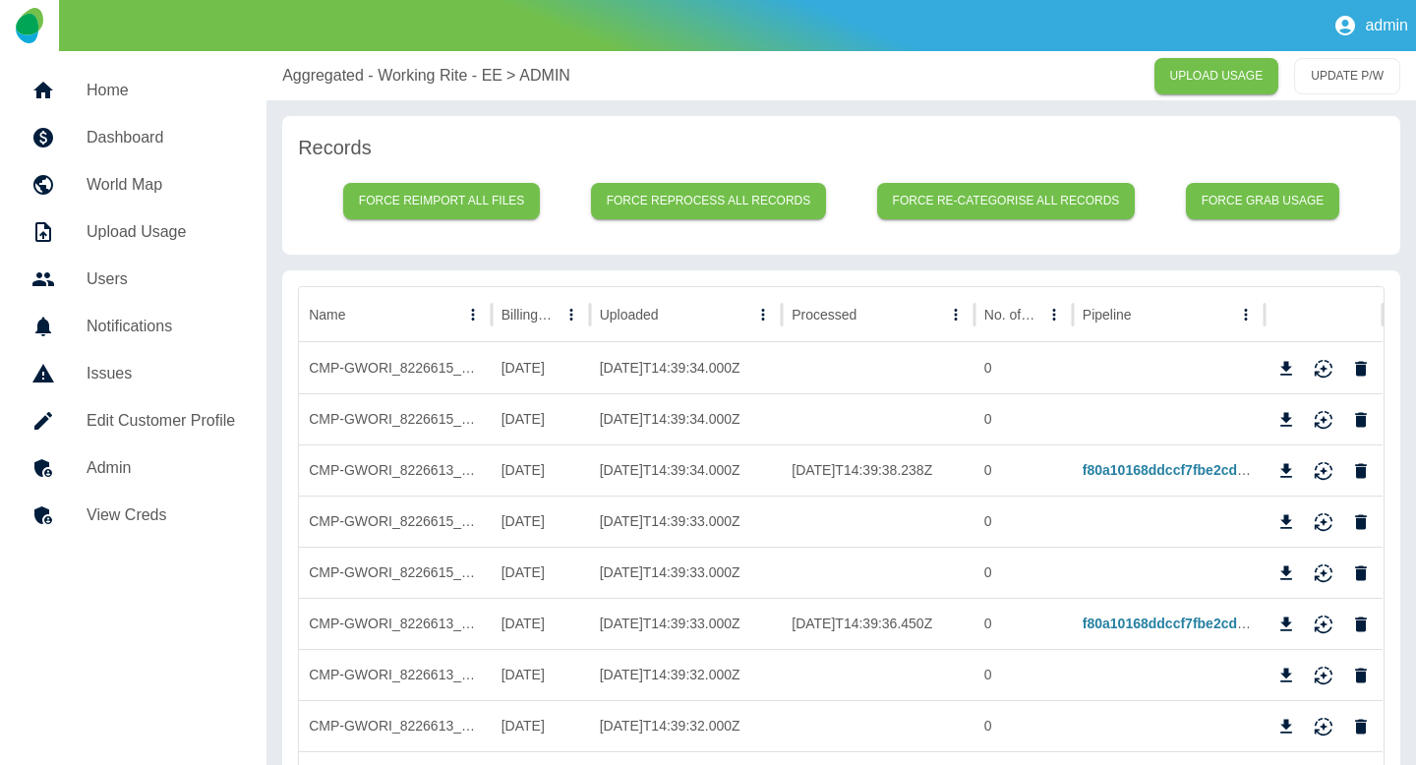
click at [336, 73] on p "Aggregated - Working Rite - EE" at bounding box center [392, 76] width 220 height 24
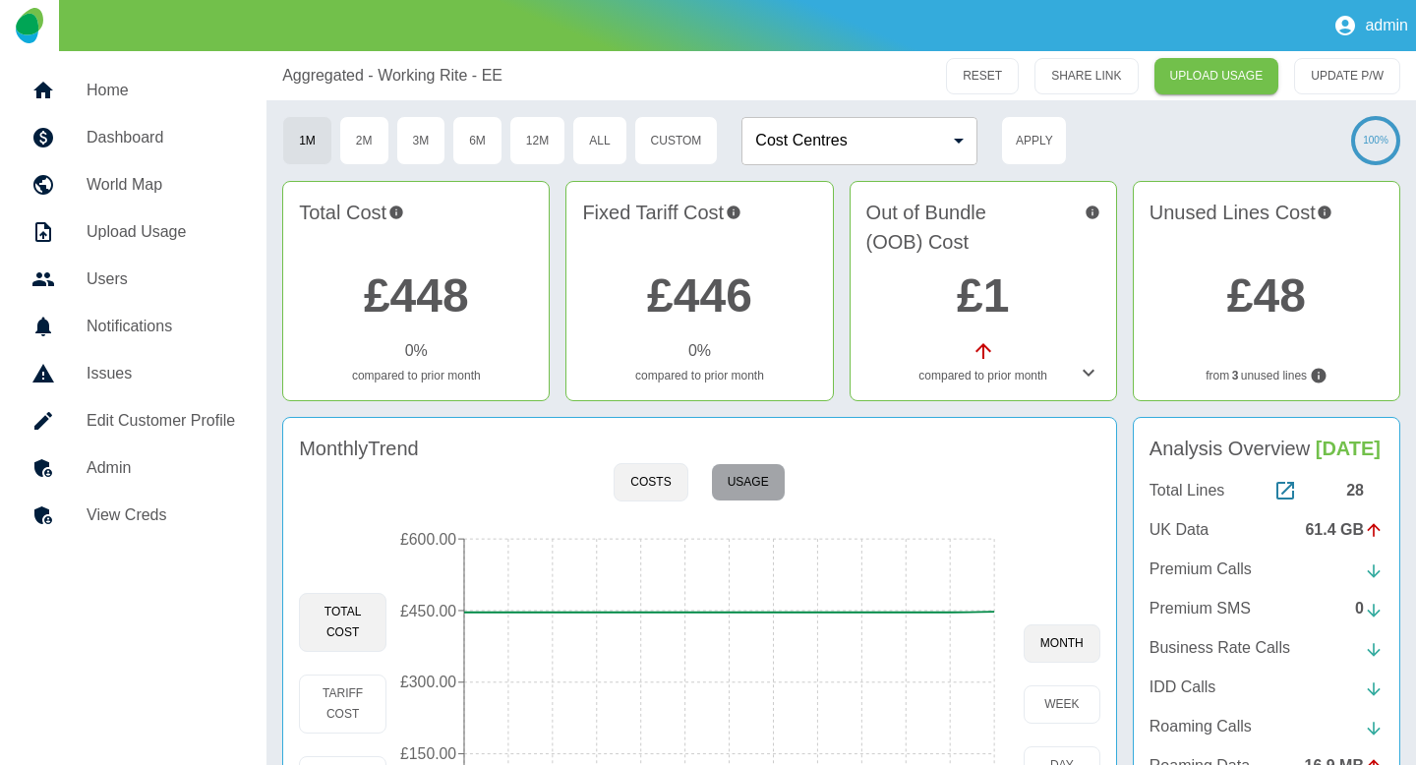
click at [757, 472] on button "Usage" at bounding box center [748, 482] width 75 height 38
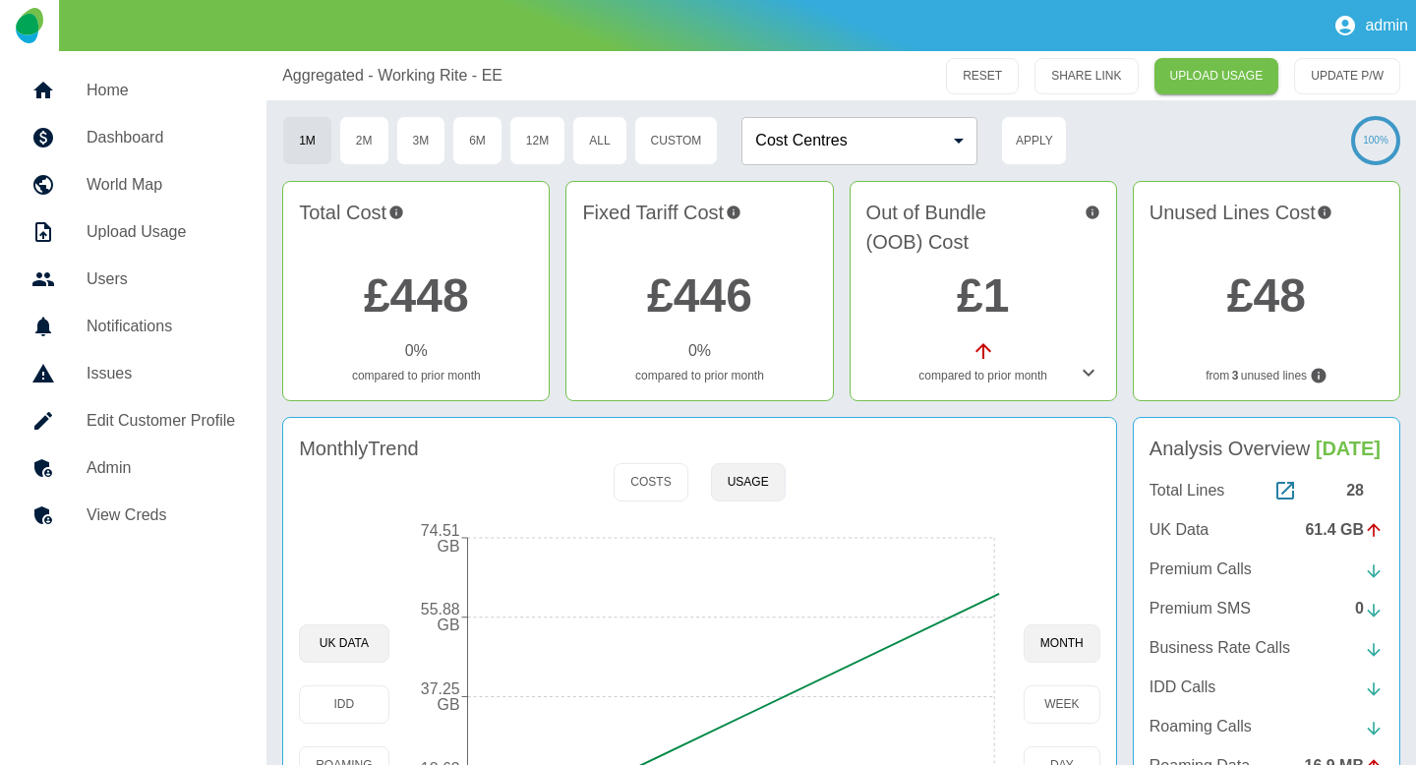
scroll to position [176, 0]
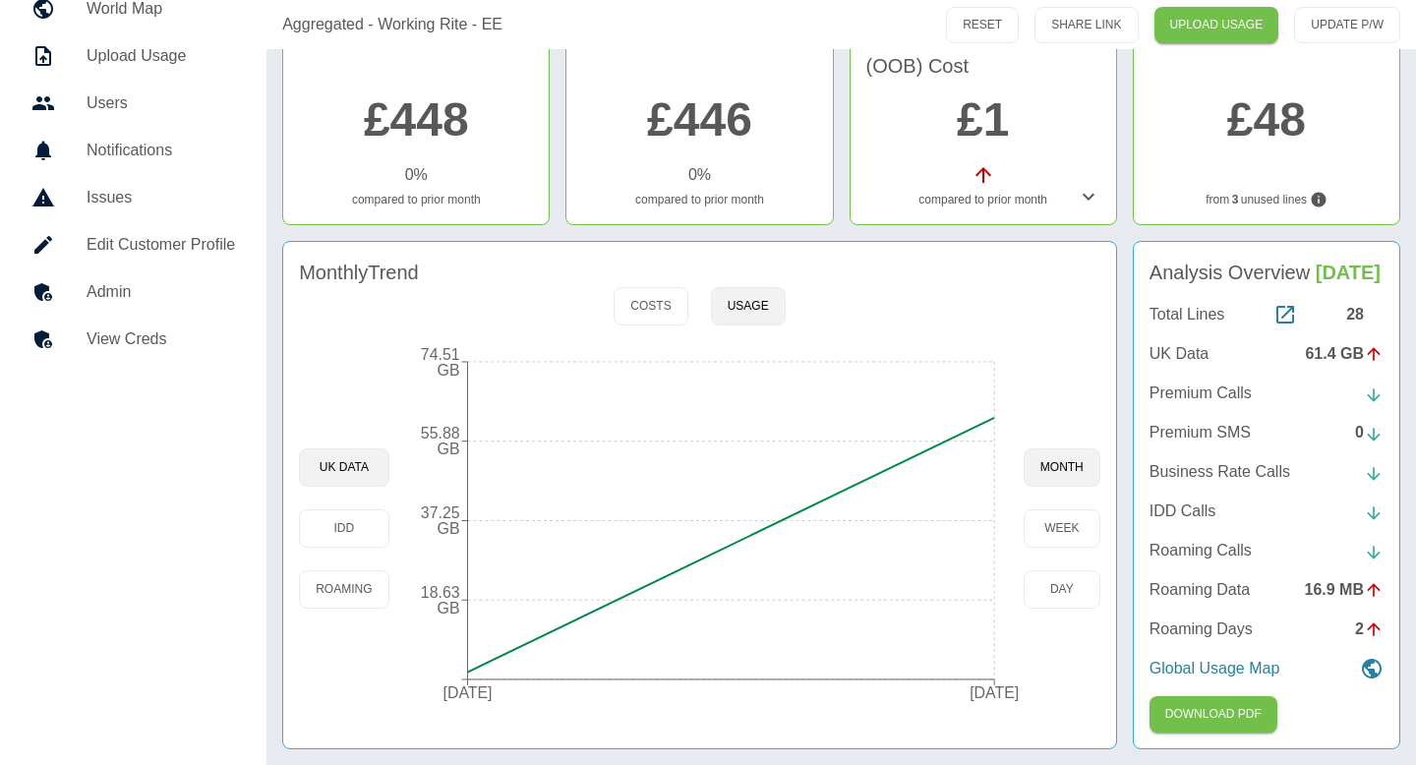
type button "usage"
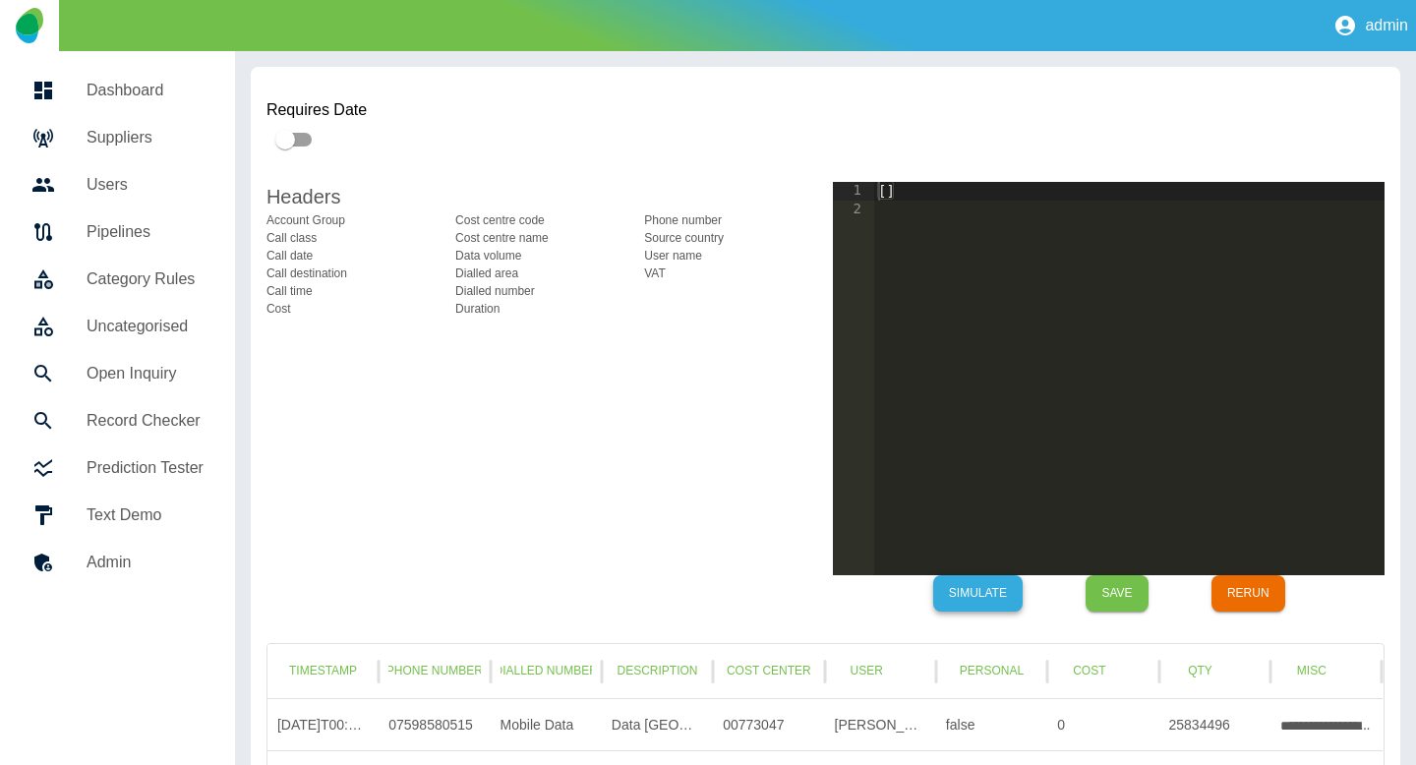
click at [1011, 601] on button "Simulate" at bounding box center [978, 593] width 90 height 36
click at [1126, 597] on button "Save" at bounding box center [1117, 593] width 63 height 36
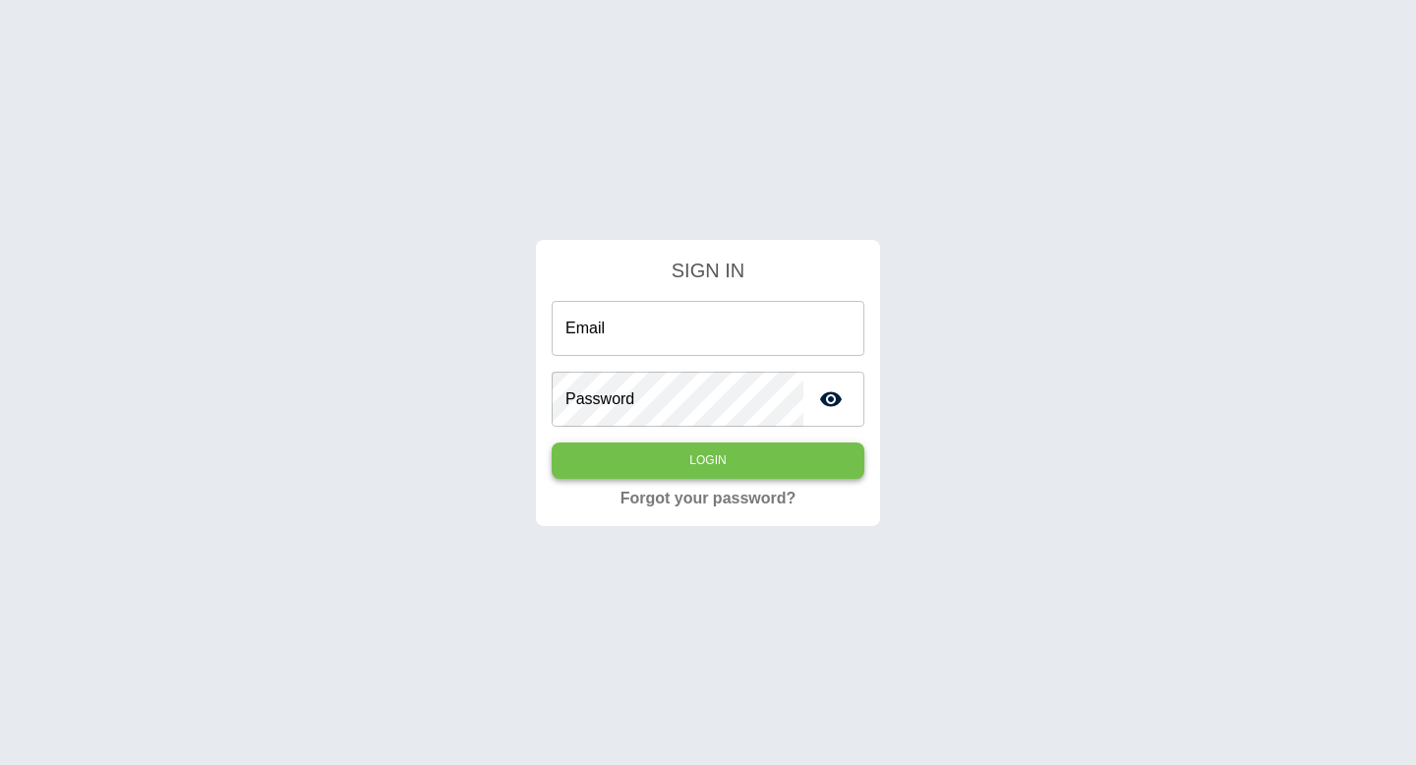
type input "**********"
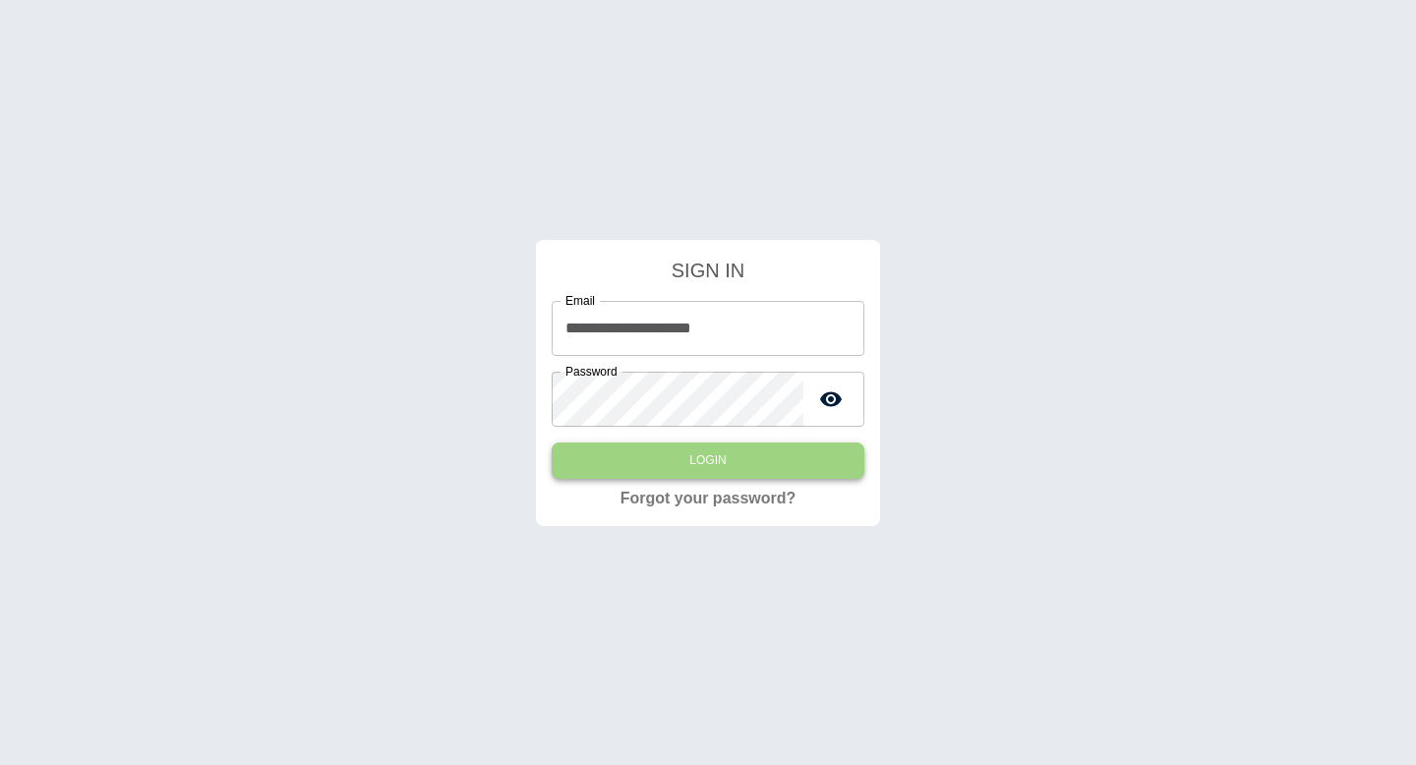
click at [761, 455] on button "Login" at bounding box center [708, 461] width 313 height 36
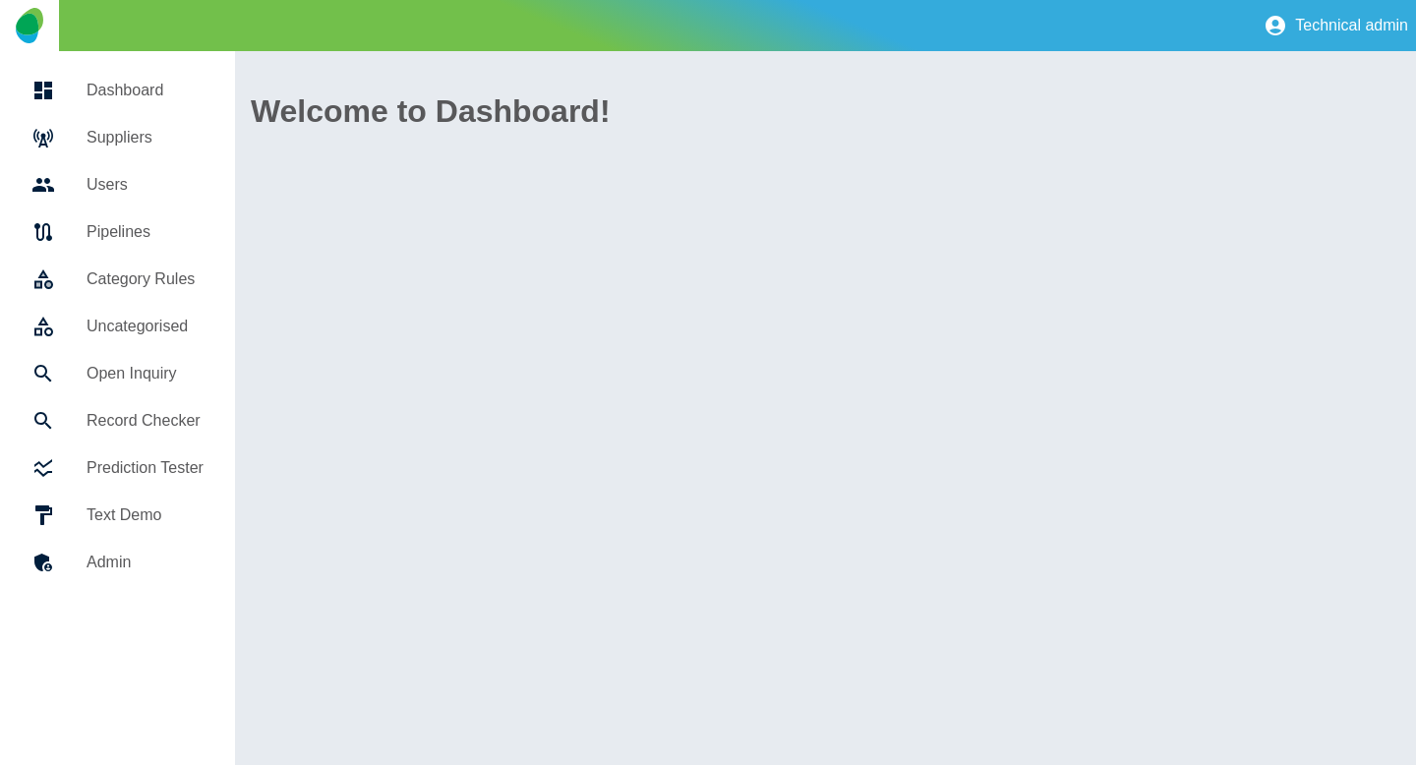
click at [121, 146] on h5 "Suppliers" at bounding box center [145, 138] width 117 height 24
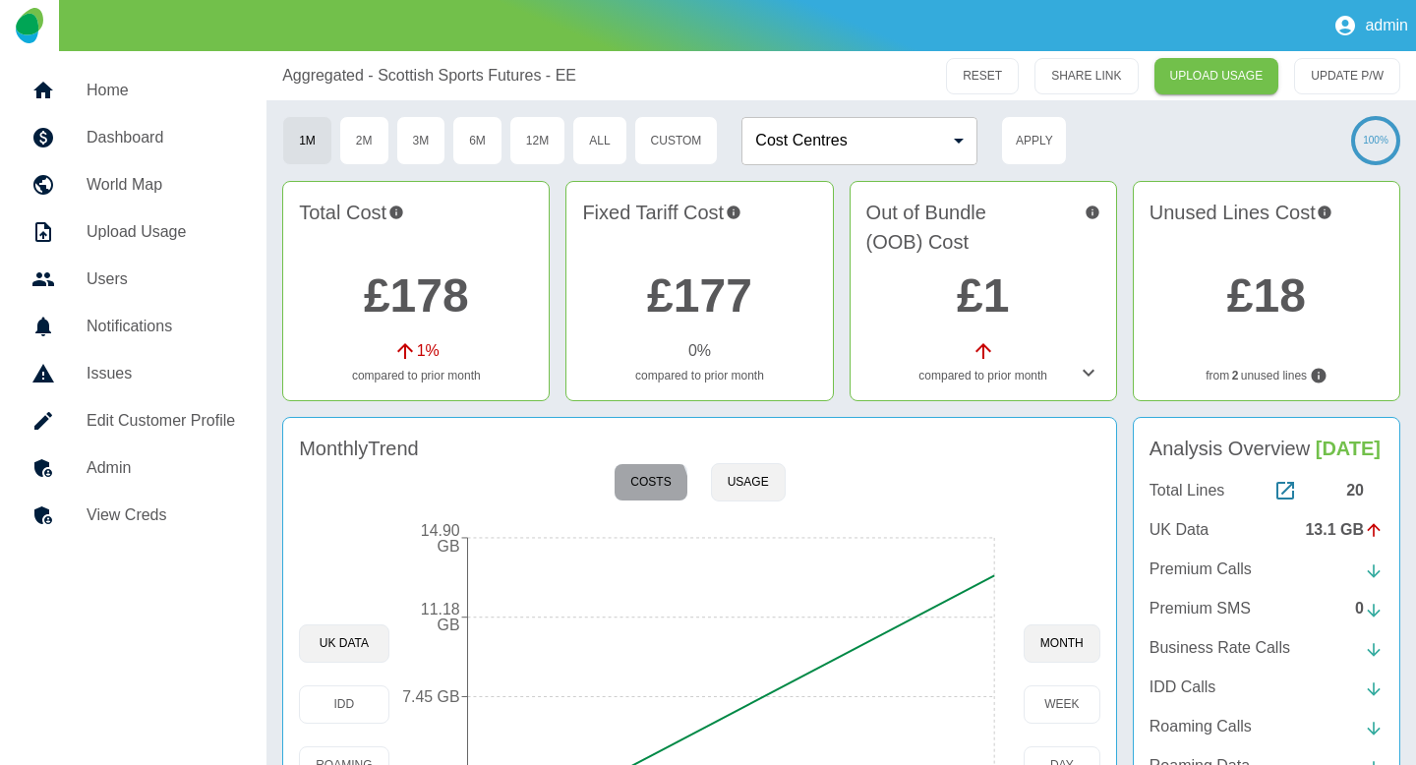
click at [632, 492] on button "Costs" at bounding box center [651, 482] width 74 height 38
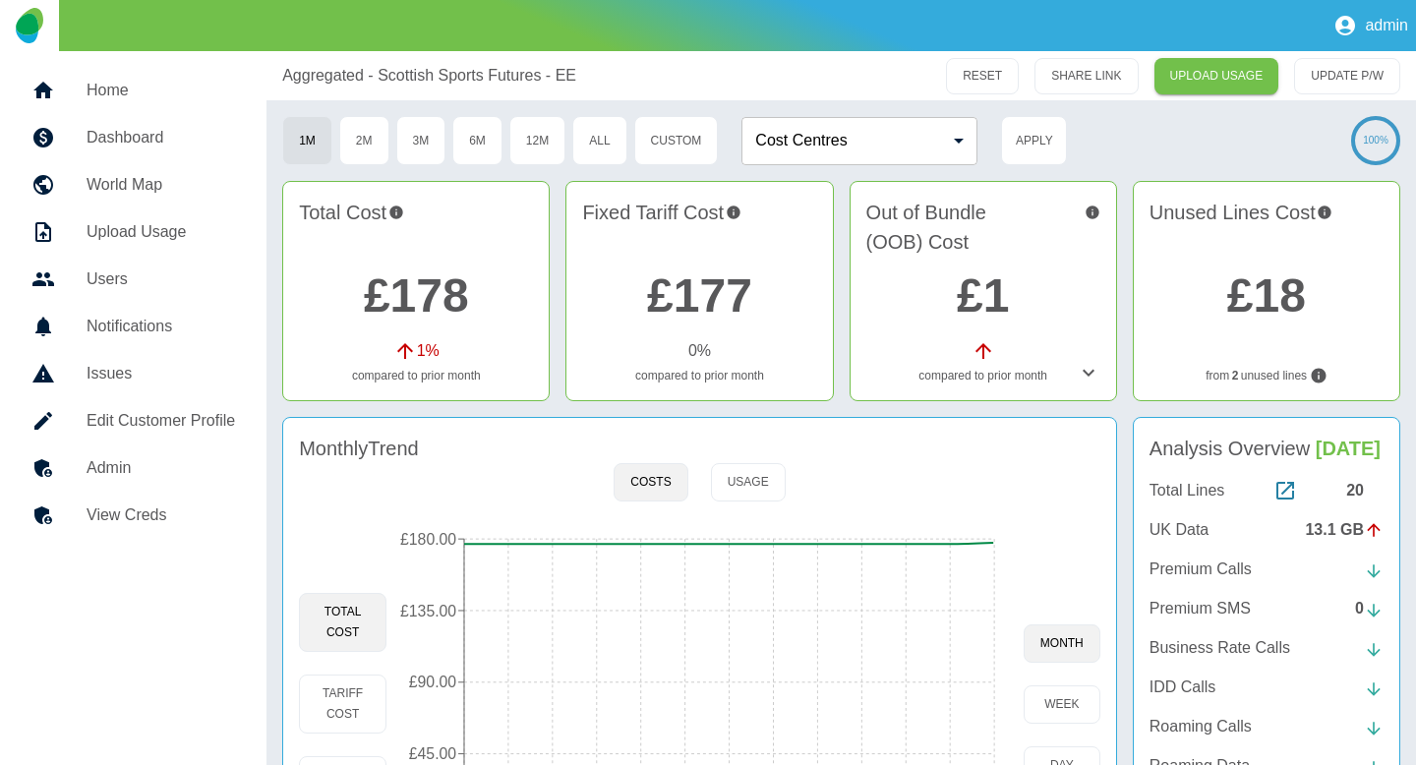
click at [1177, 530] on p "UK Data" at bounding box center [1179, 530] width 59 height 24
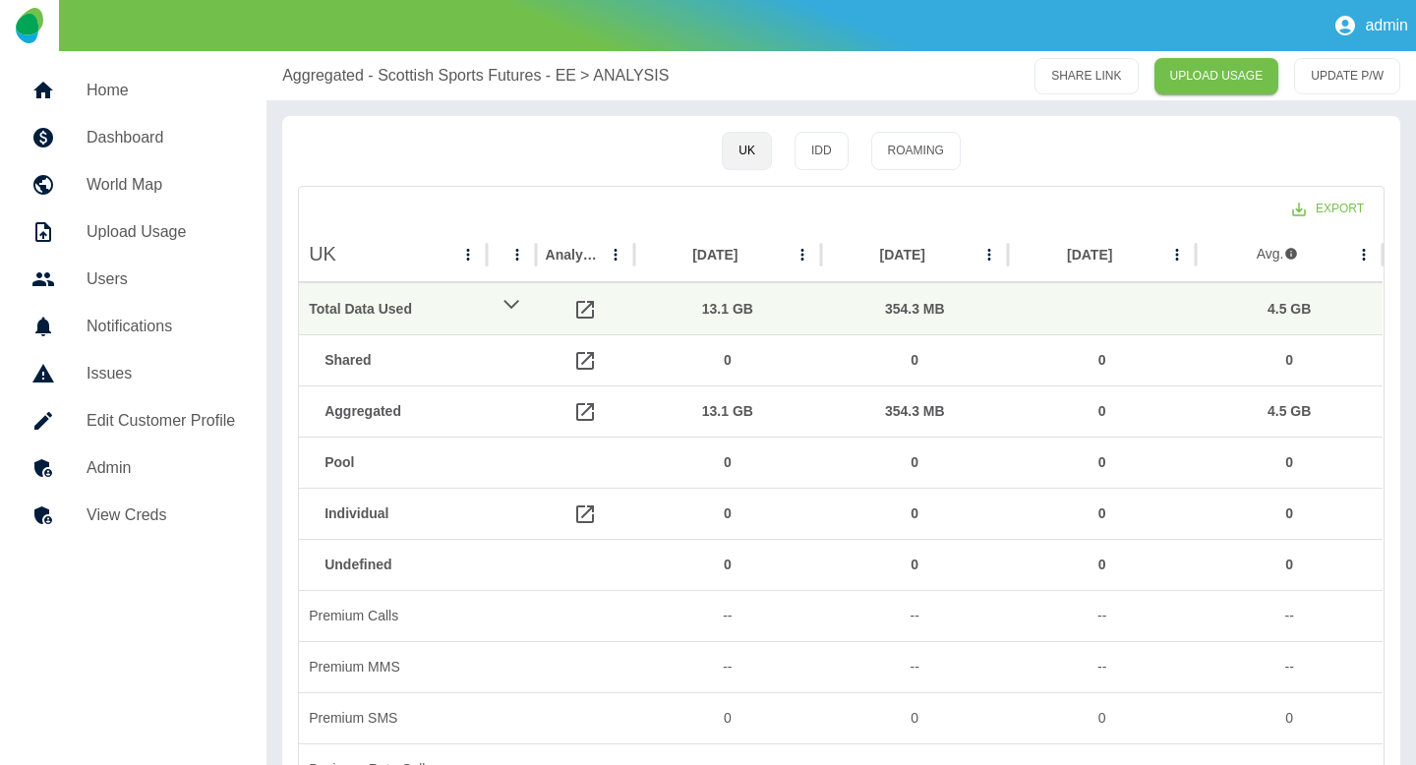
click at [351, 90] on div "Aggregated - Scottish Sports Futures - EE > ANALYSIS SHARE LINK UPLOAD USAGE UP…" at bounding box center [842, 75] width 1150 height 49
click at [350, 83] on p "Aggregated - Scottish Sports Futures - EE" at bounding box center [429, 76] width 294 height 24
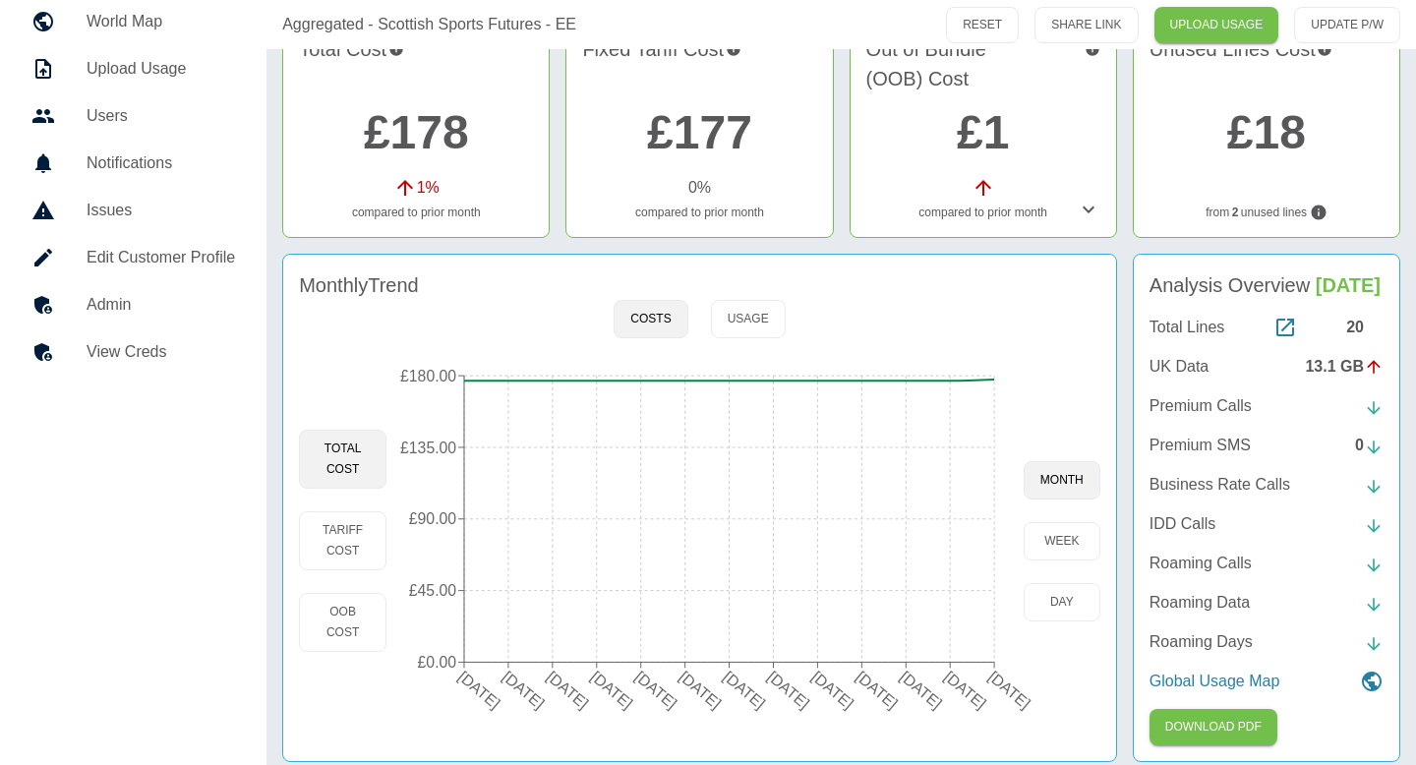
scroll to position [176, 0]
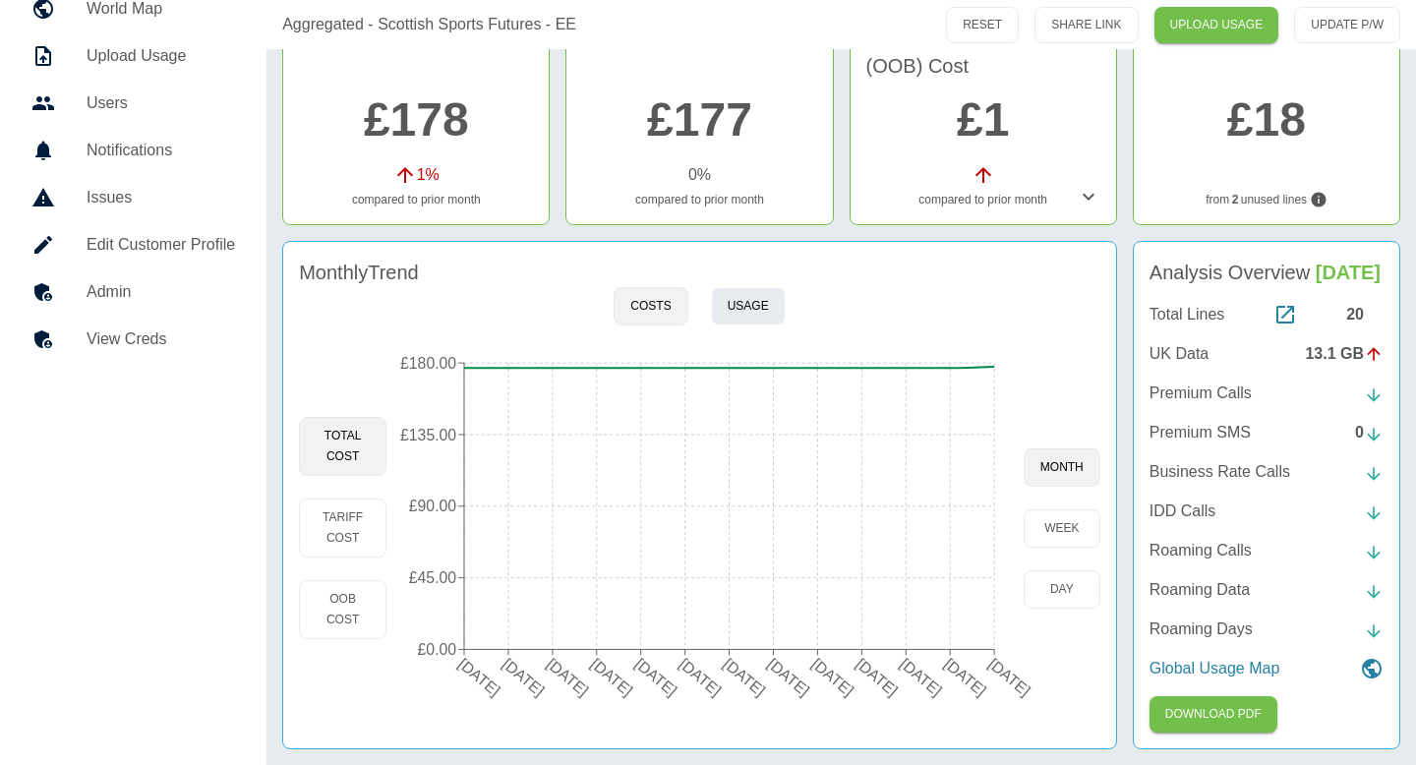
click at [767, 315] on button "Usage" at bounding box center [748, 306] width 75 height 38
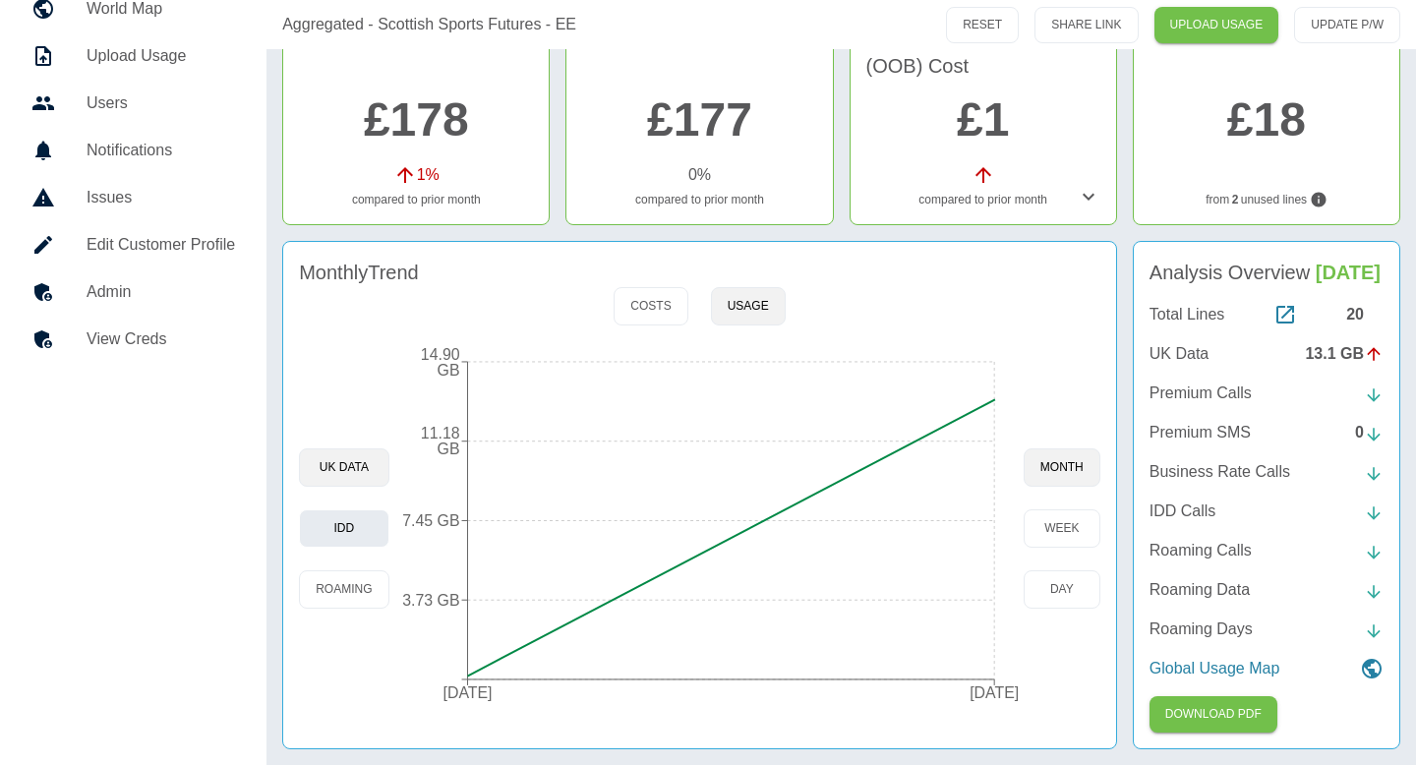
click at [330, 544] on button "IDD" at bounding box center [344, 528] width 90 height 38
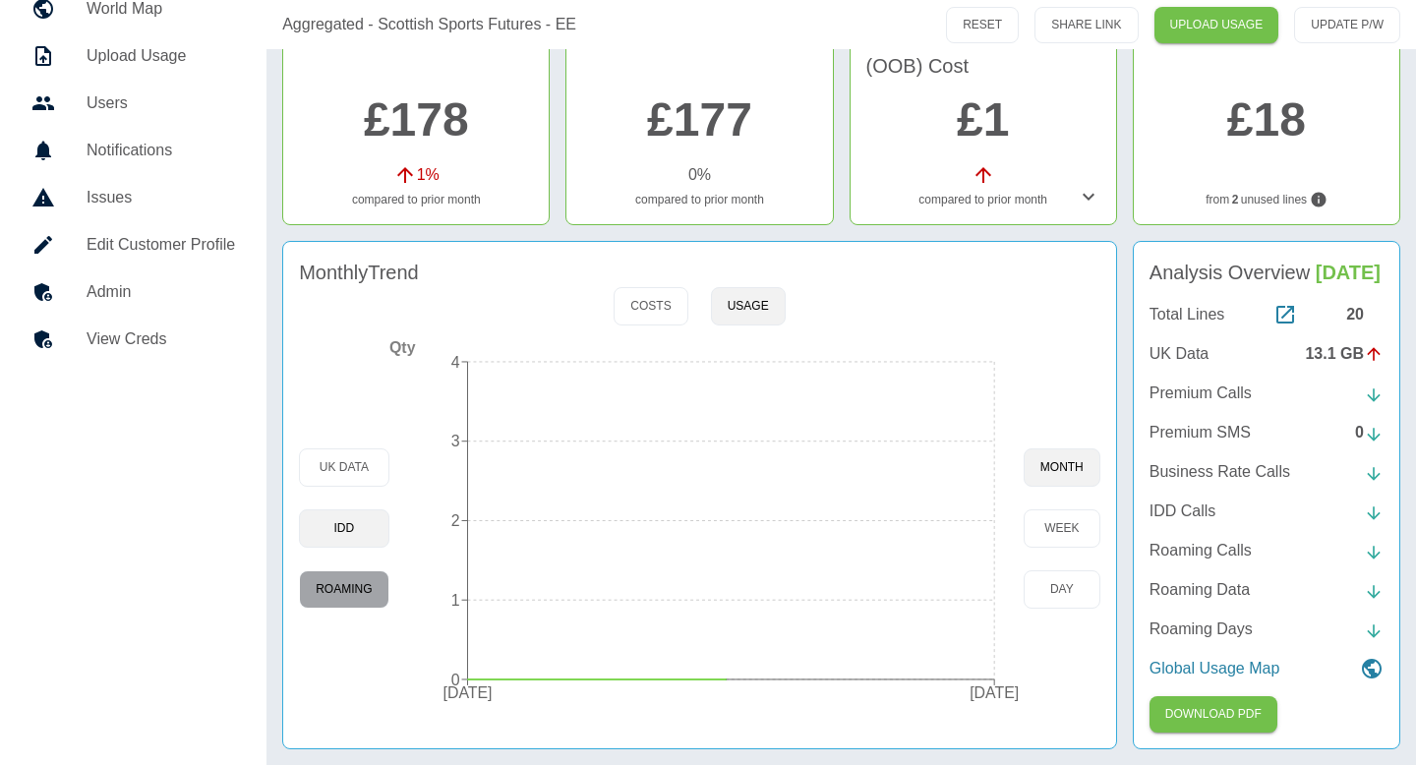
click at [332, 580] on button "Roaming" at bounding box center [344, 589] width 90 height 38
click at [1047, 581] on button "day" at bounding box center [1062, 589] width 77 height 38
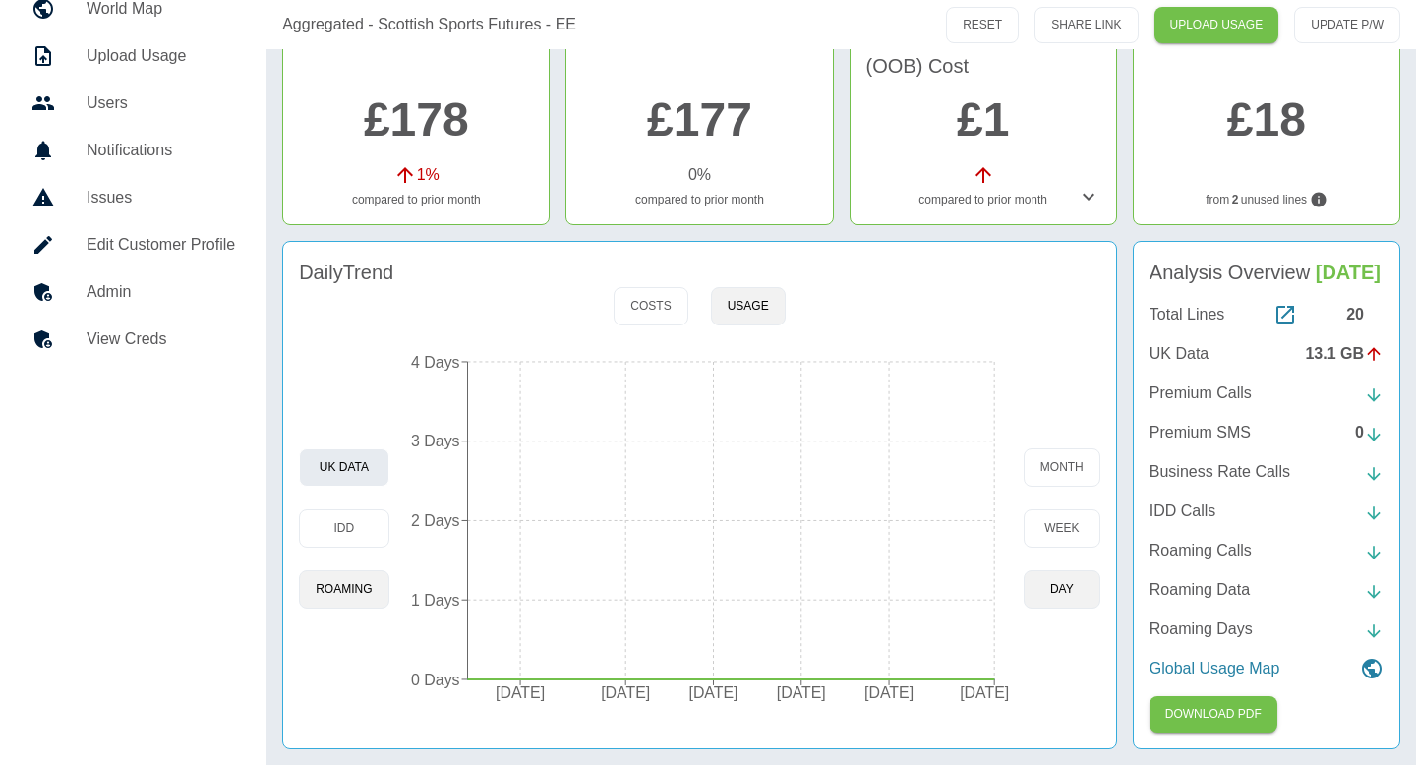
click at [331, 472] on button "UK Data" at bounding box center [344, 468] width 90 height 38
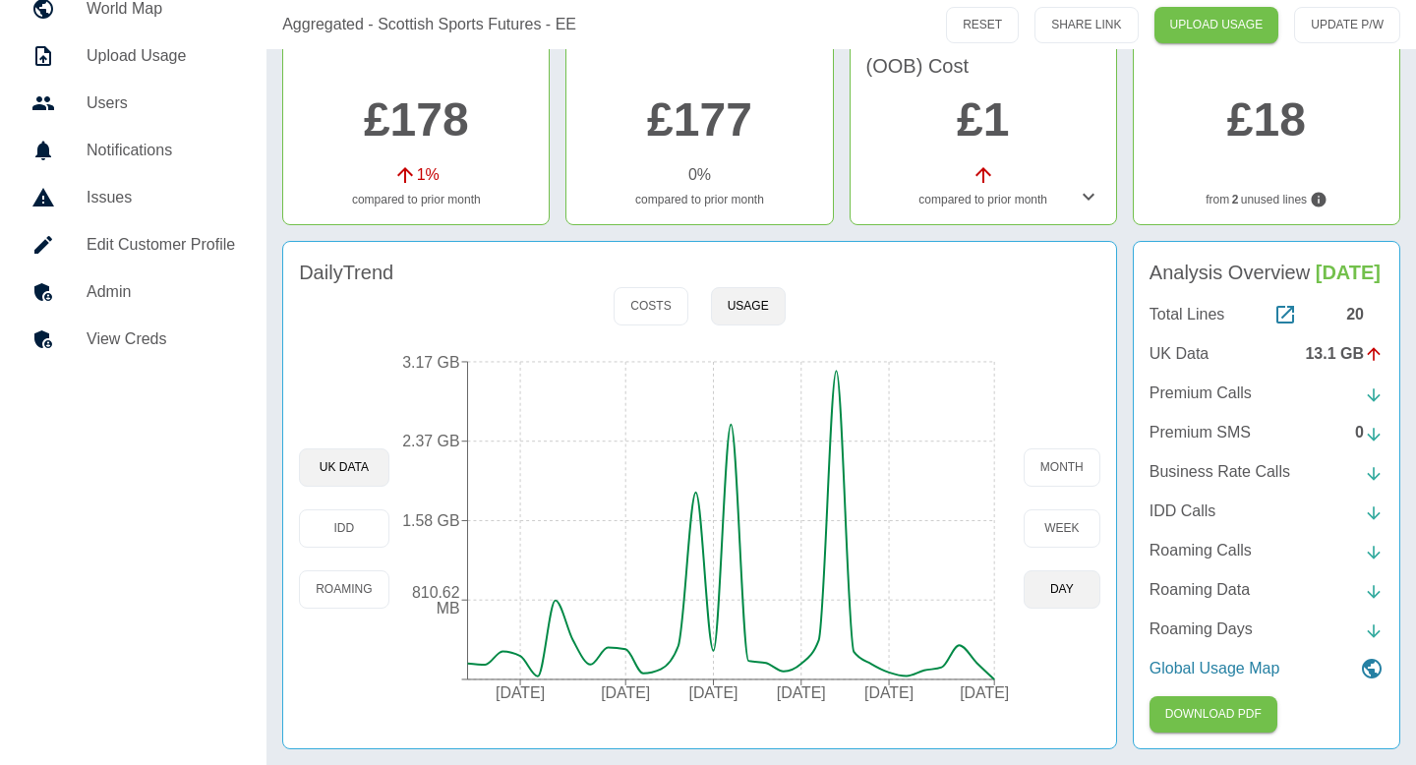
drag, startPoint x: 191, startPoint y: 286, endPoint x: 215, endPoint y: 284, distance: 24.7
click at [190, 285] on h5 "Admin" at bounding box center [161, 292] width 149 height 24
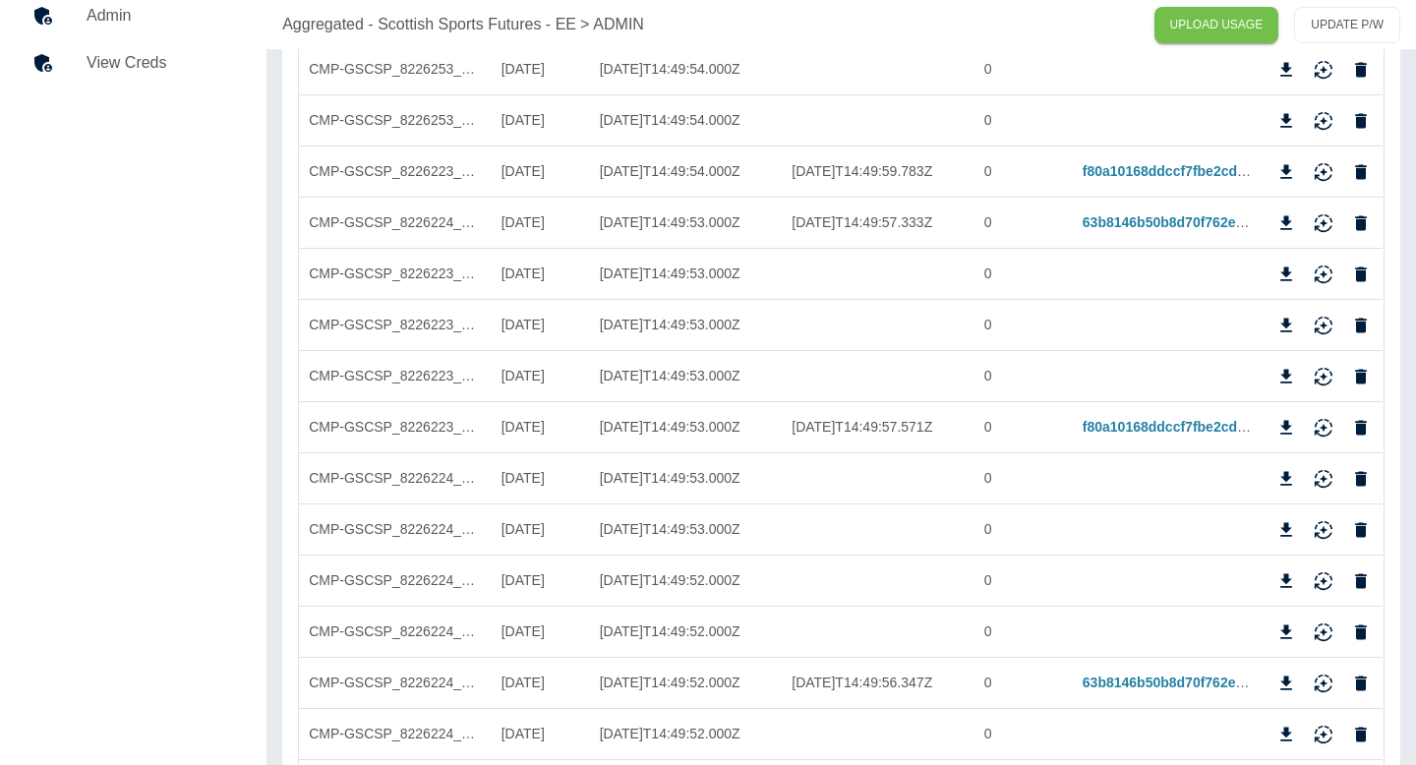
scroll to position [150, 0]
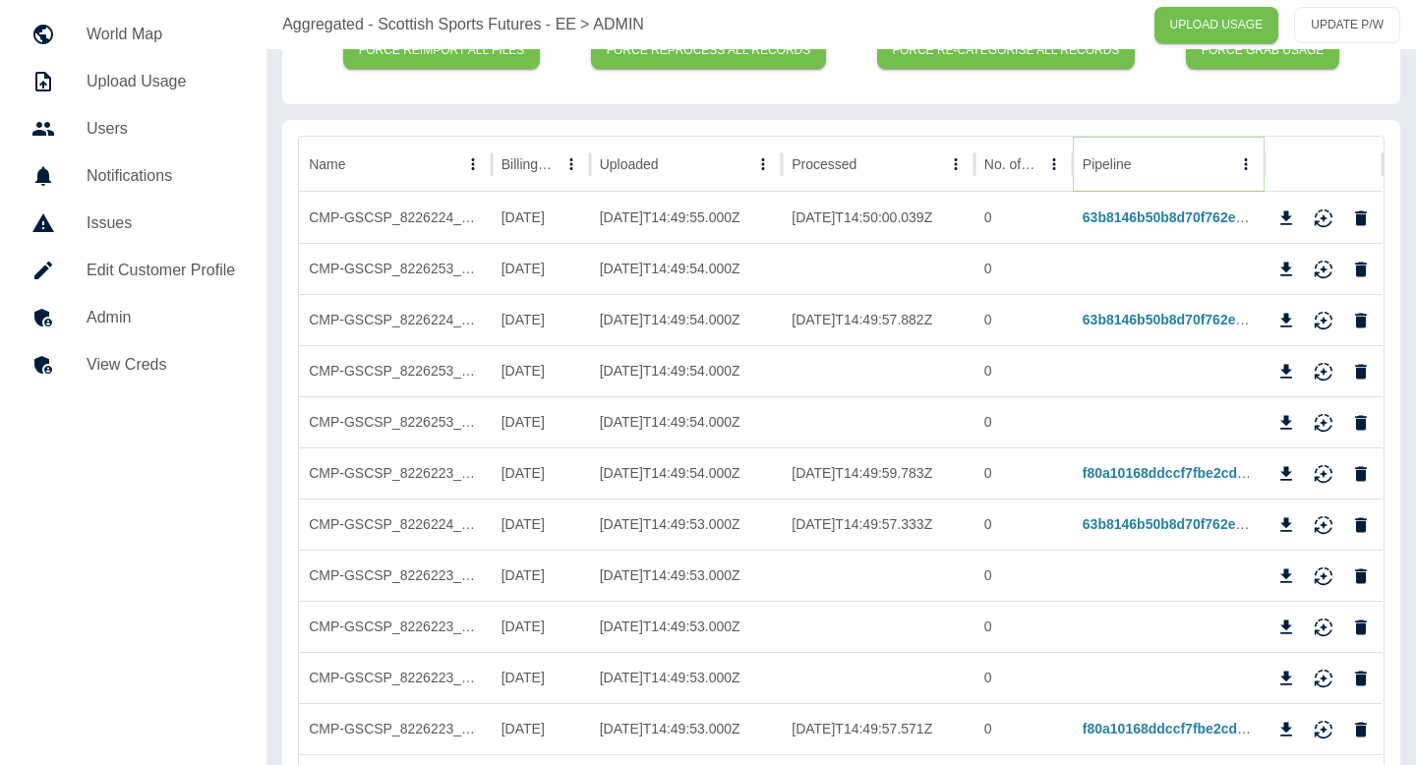
click at [1140, 158] on icon "Sort" at bounding box center [1148, 164] width 18 height 18
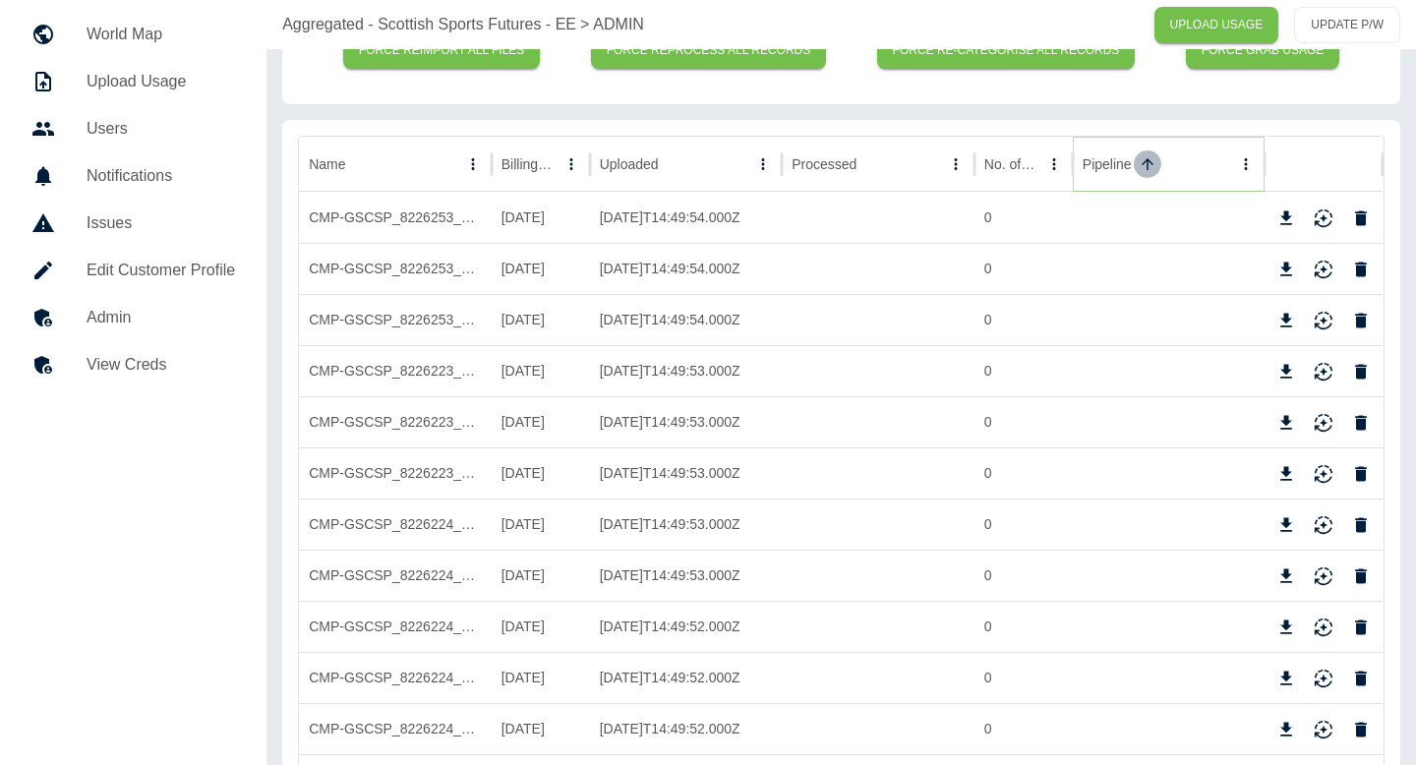
click at [1140, 158] on icon "Sort" at bounding box center [1148, 164] width 18 height 18
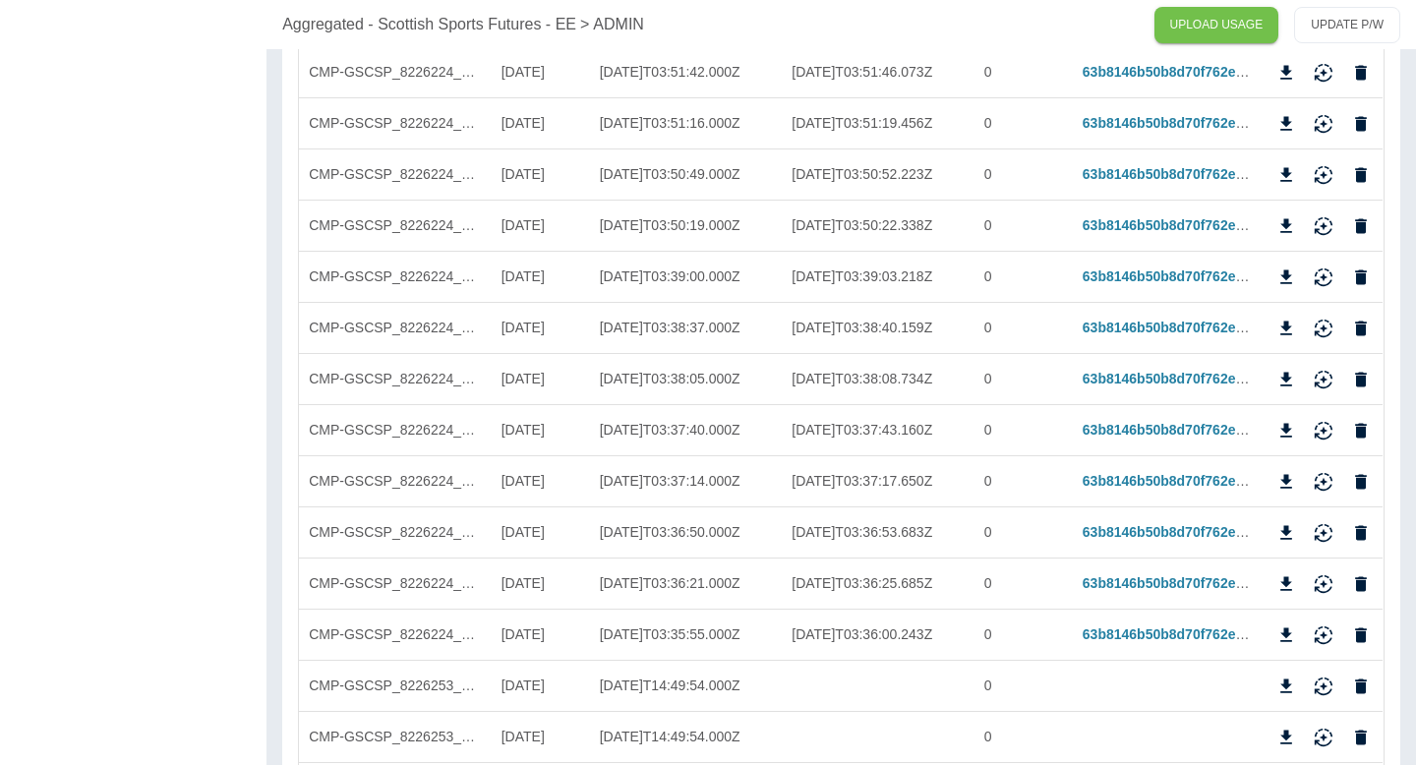
scroll to position [2391, 0]
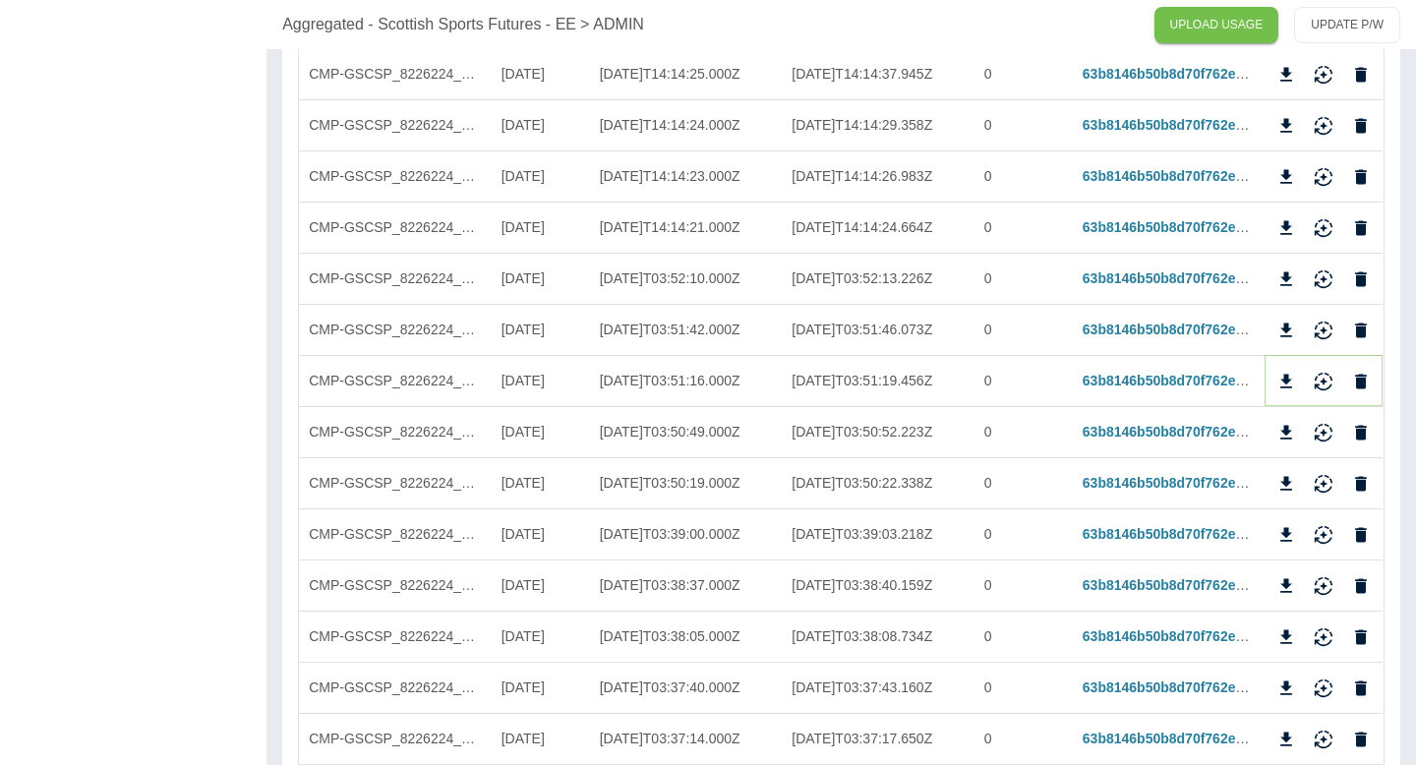
click at [1287, 384] on icon "Download" at bounding box center [1288, 381] width 12 height 14
click at [1365, 381] on icon "Delete" at bounding box center [1362, 381] width 12 height 15
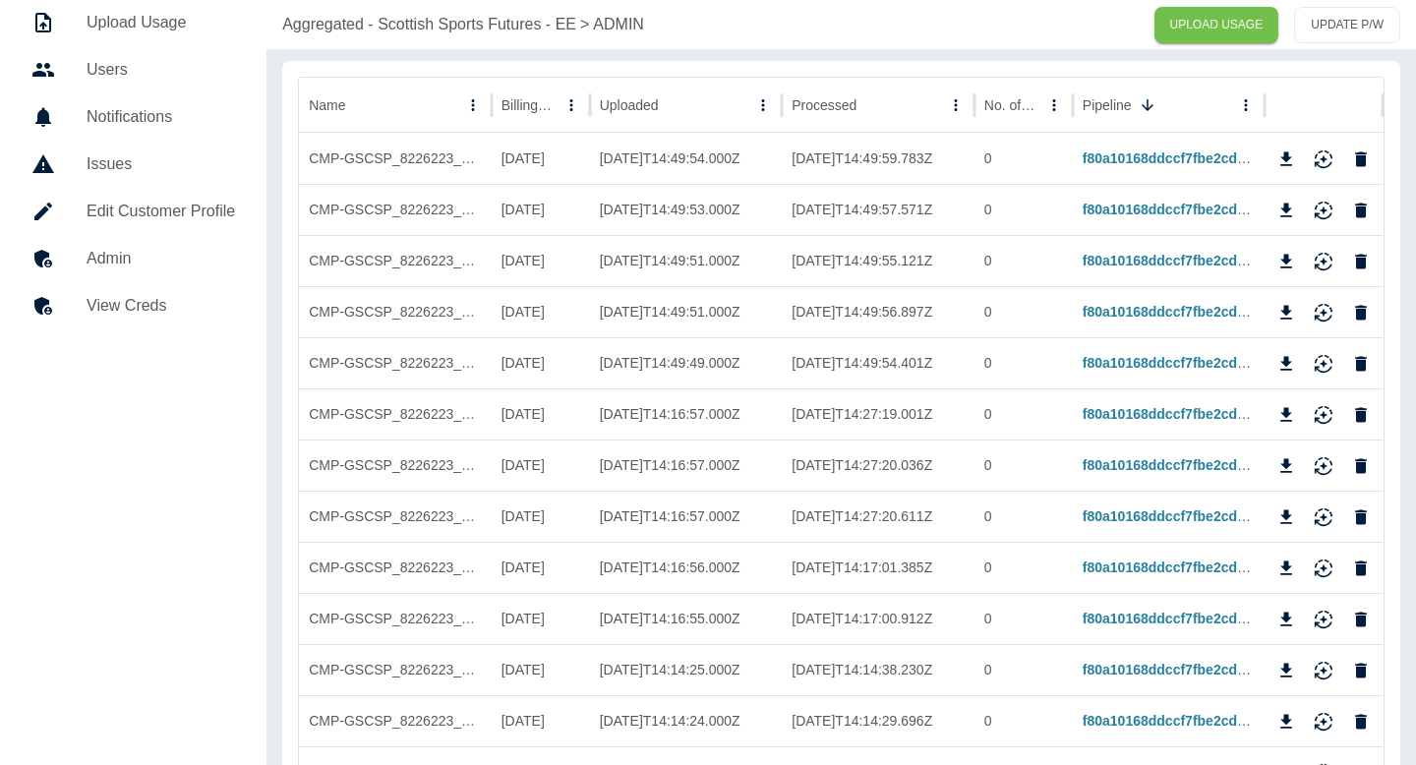
scroll to position [53, 0]
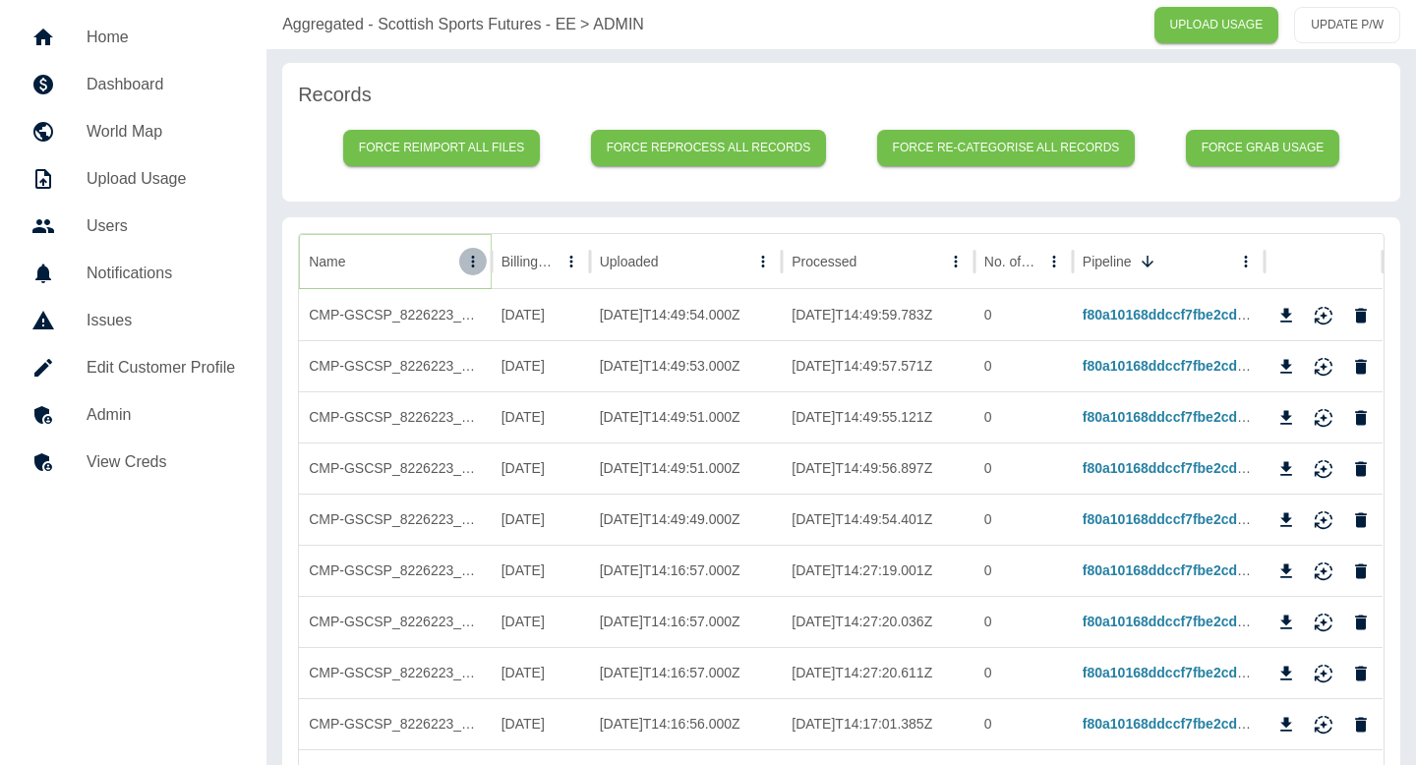
click at [465, 258] on icon "Name column menu" at bounding box center [473, 262] width 18 height 18
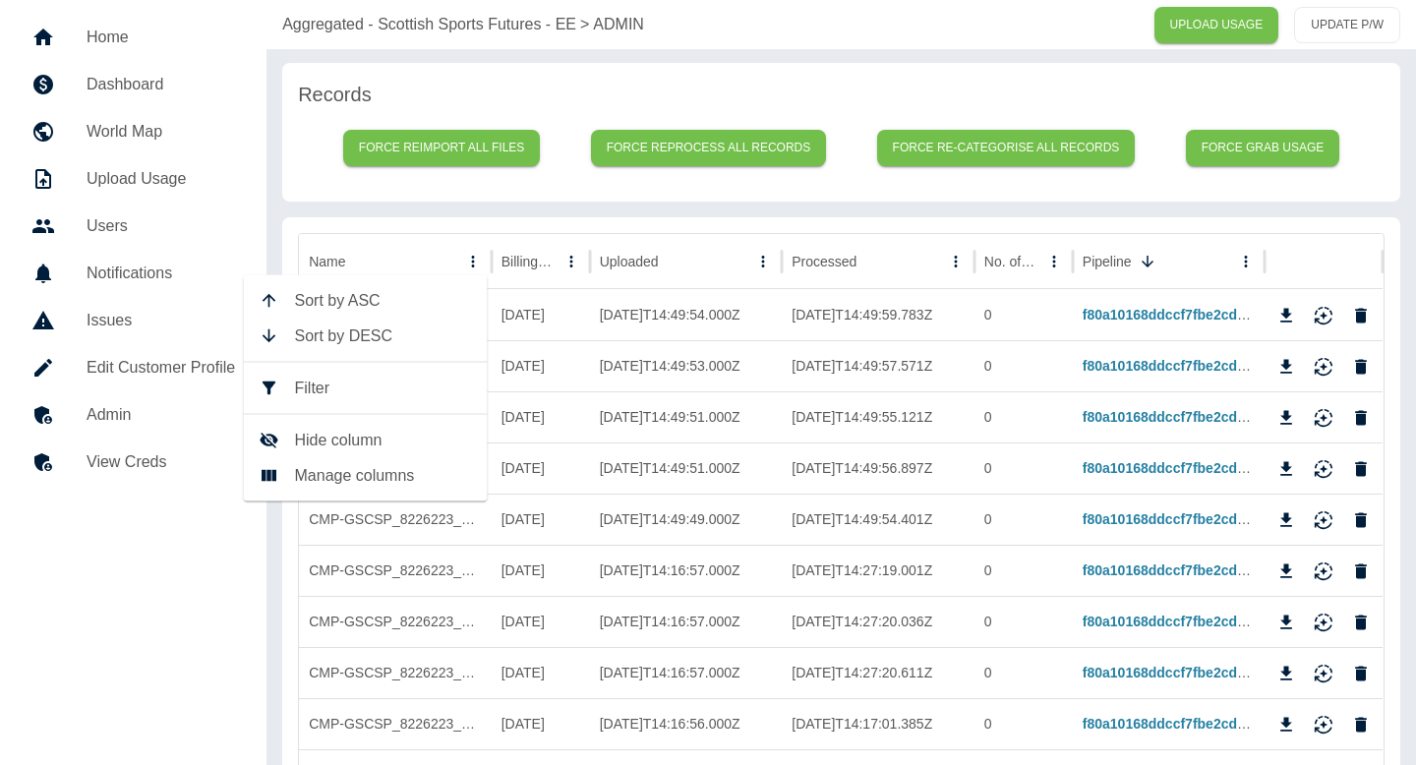
click at [405, 389] on span "Filter" at bounding box center [383, 389] width 177 height 24
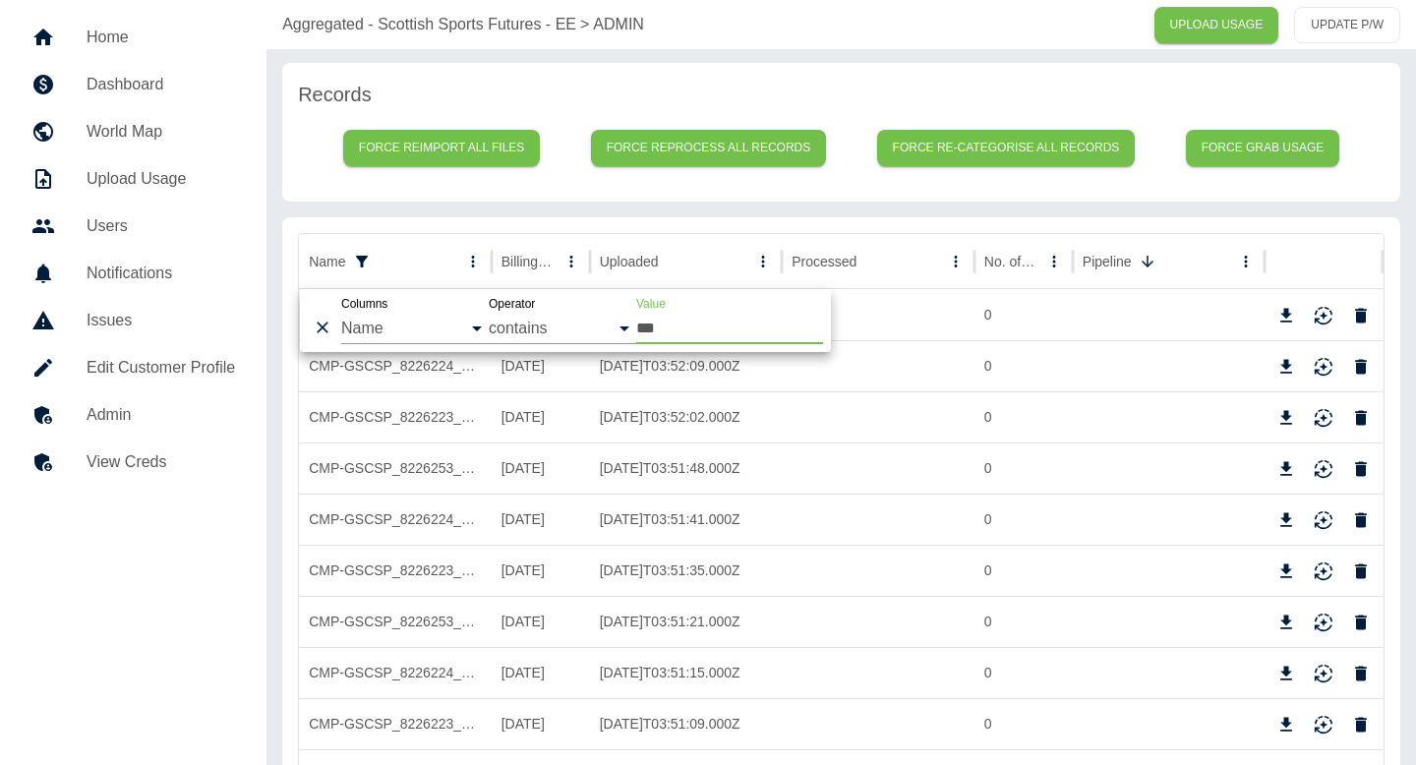
type input "***"
click at [588, 192] on div "Records Force reimport all files Force reprocess all records Force re-categoris…" at bounding box center [841, 132] width 1118 height 139
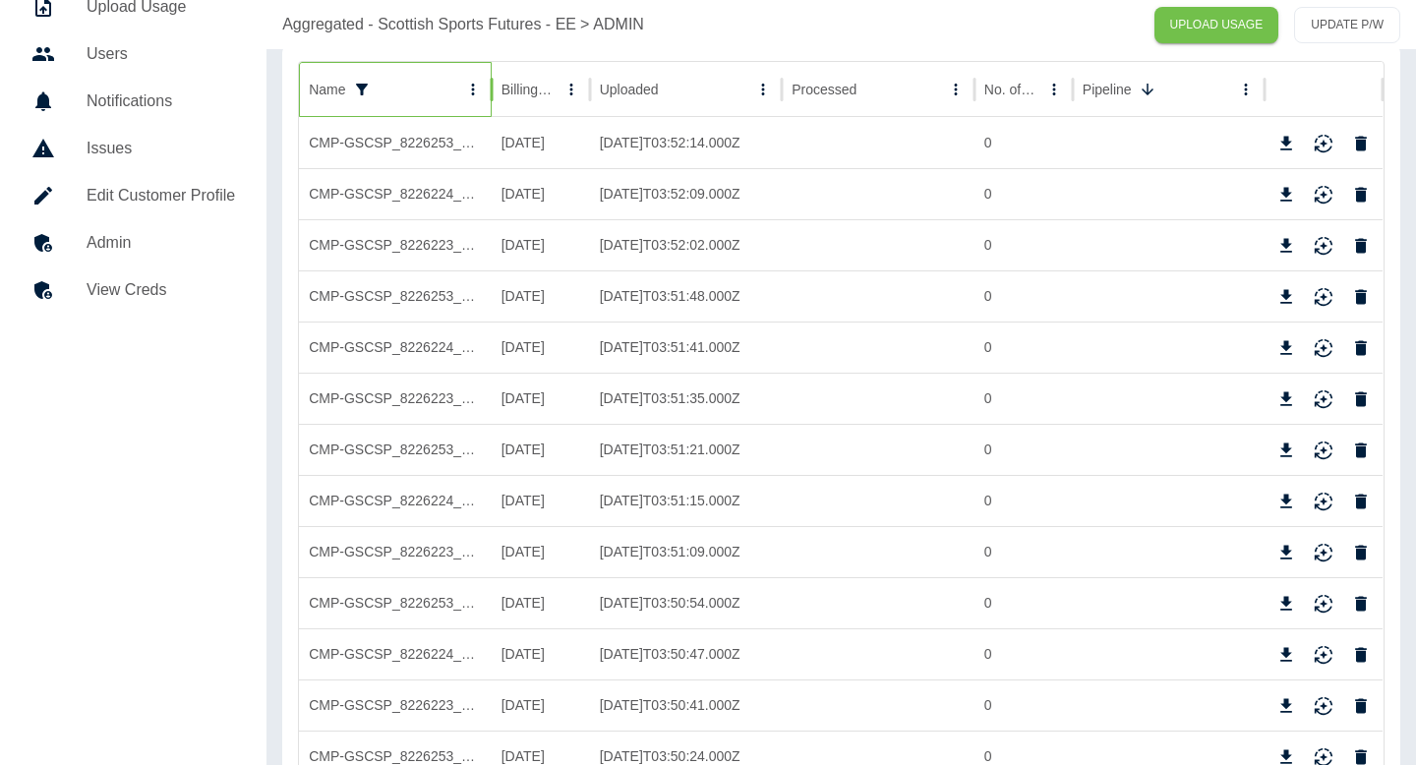
scroll to position [230, 0]
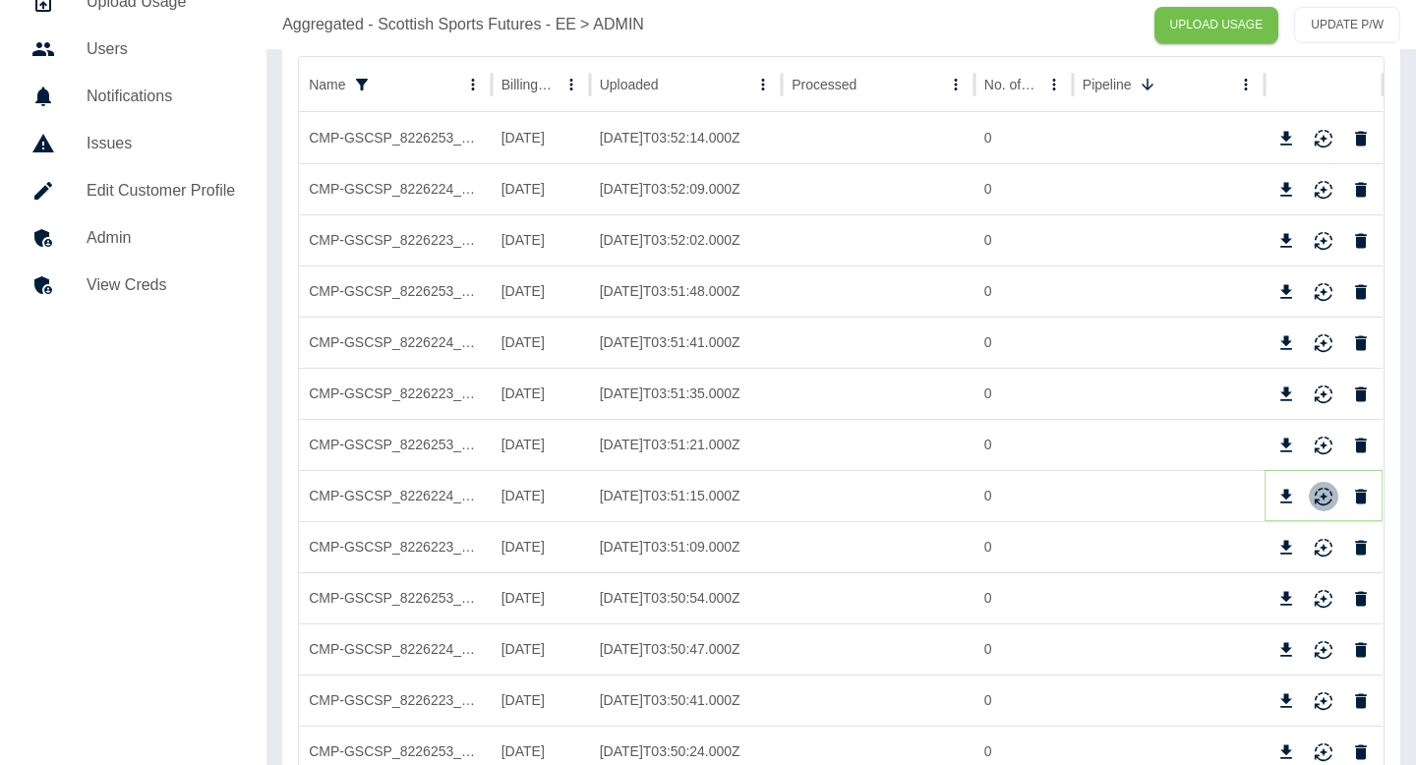
click at [1320, 492] on icon "Reimport" at bounding box center [1324, 497] width 20 height 20
click at [1326, 541] on icon "Reimport" at bounding box center [1324, 548] width 20 height 20
click at [1325, 441] on icon "Reimport" at bounding box center [1324, 446] width 20 height 20
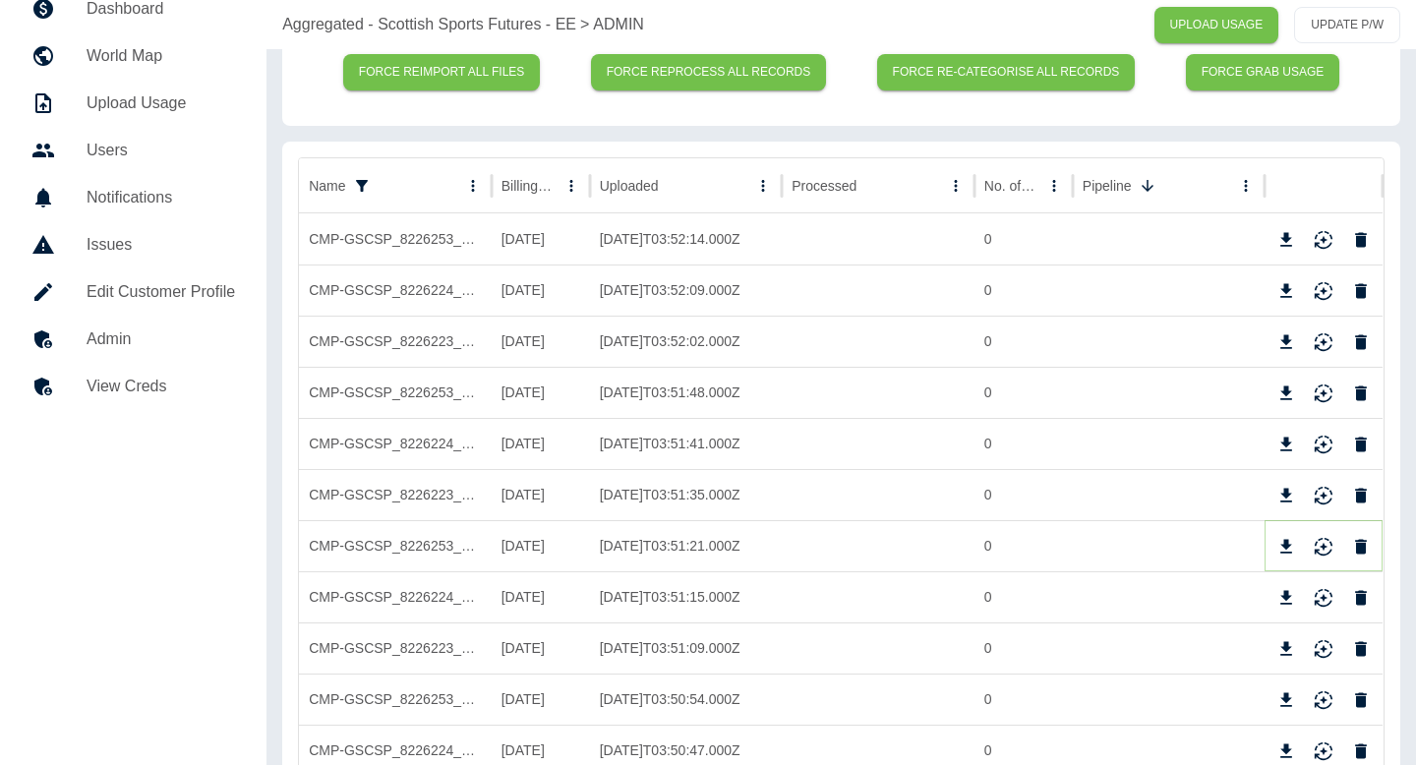
scroll to position [0, 0]
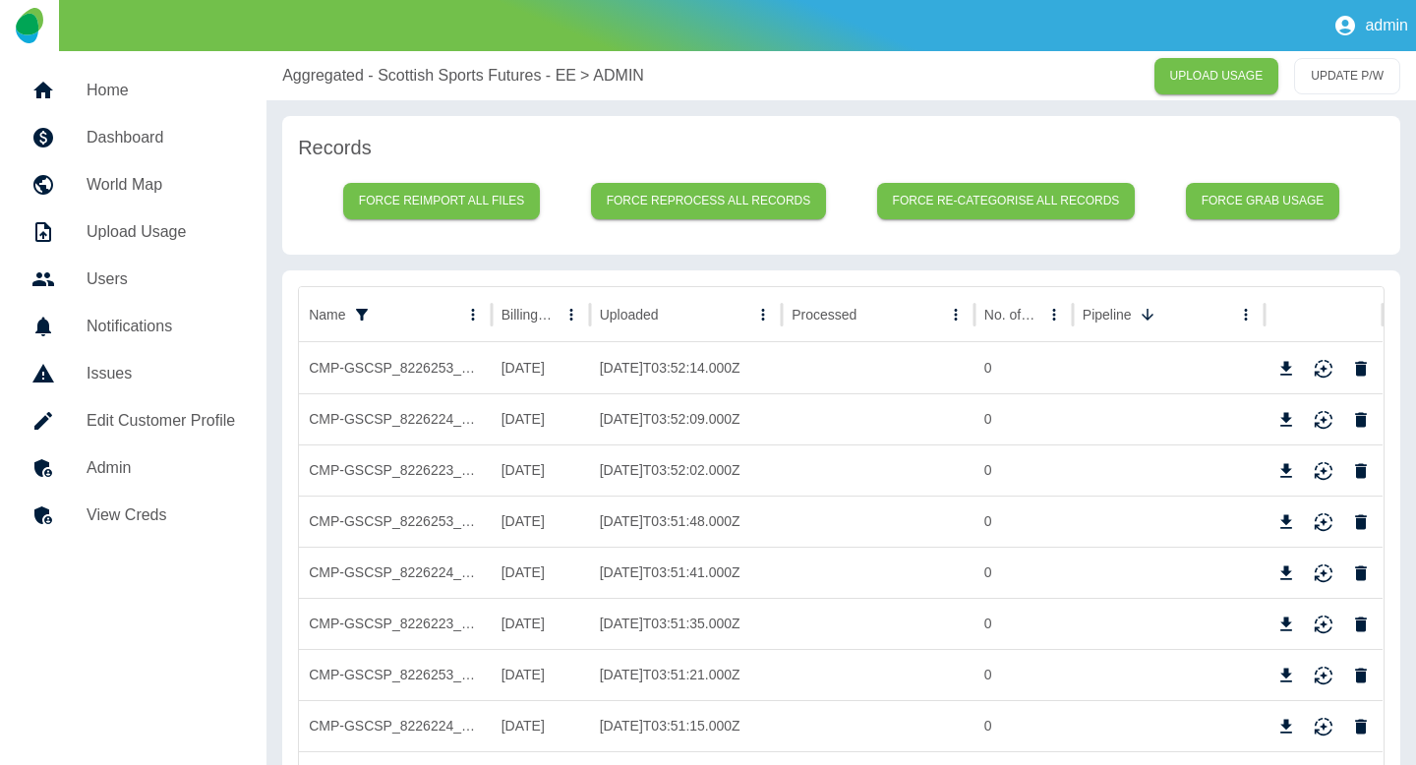
click at [378, 76] on p "Aggregated - Scottish Sports Futures - EE" at bounding box center [429, 76] width 294 height 24
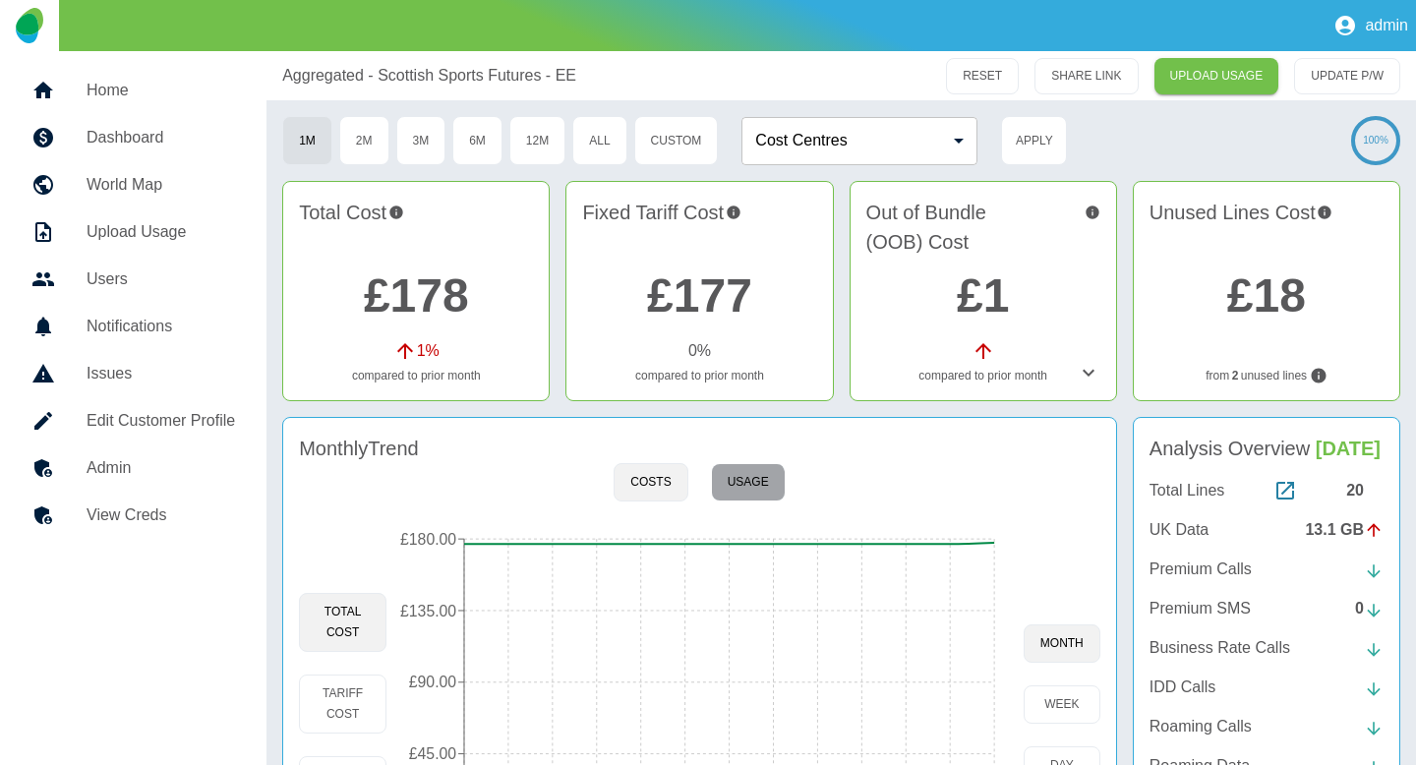
click at [745, 487] on button "Usage" at bounding box center [748, 482] width 75 height 38
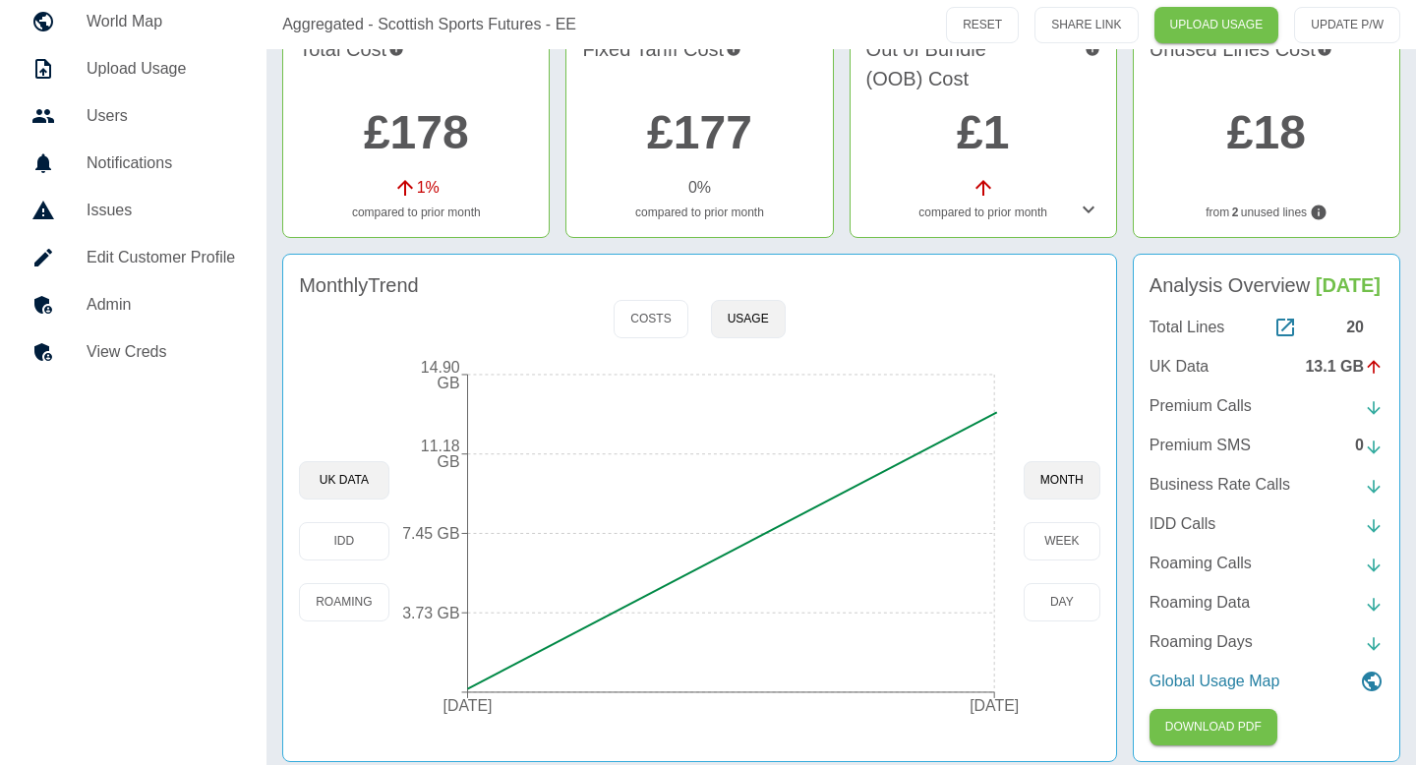
scroll to position [176, 0]
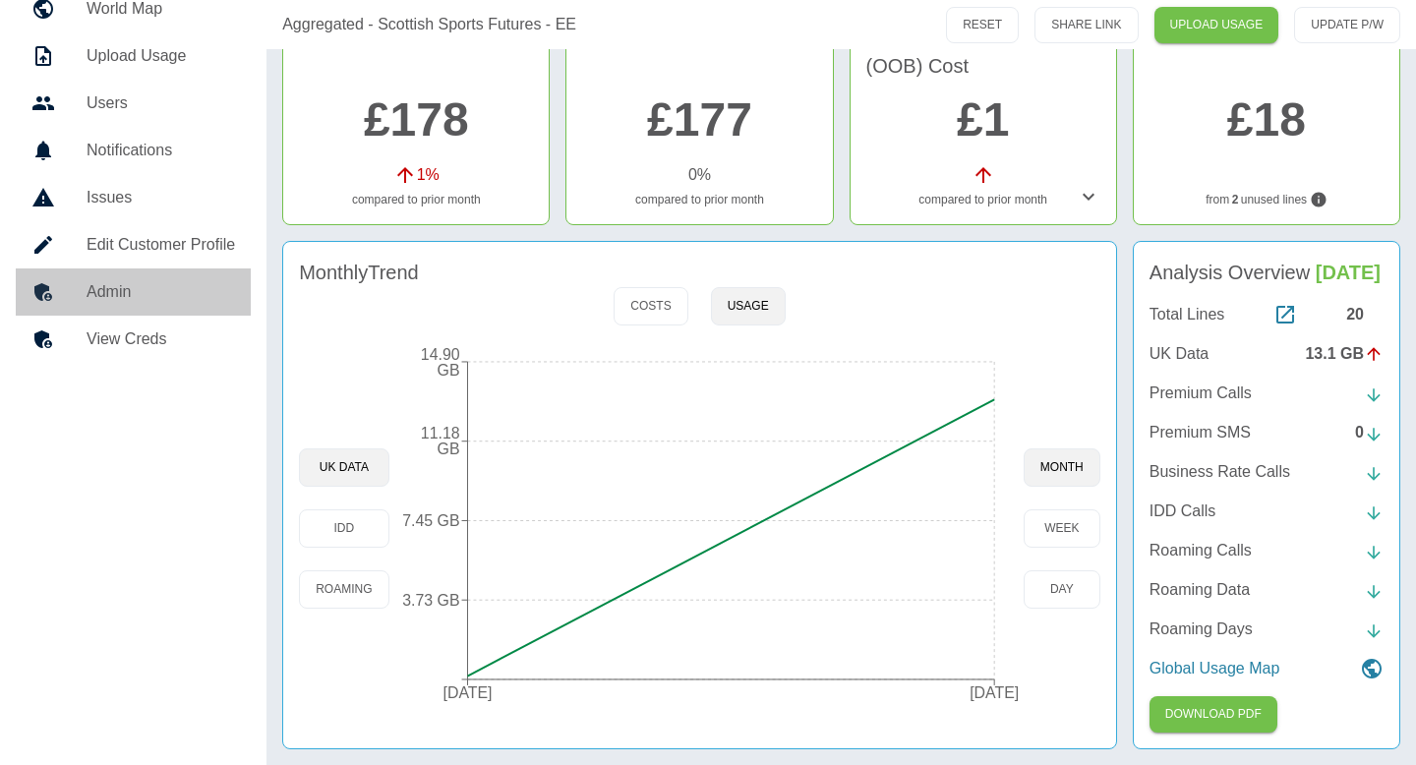
click at [116, 286] on h5 "Admin" at bounding box center [161, 292] width 149 height 24
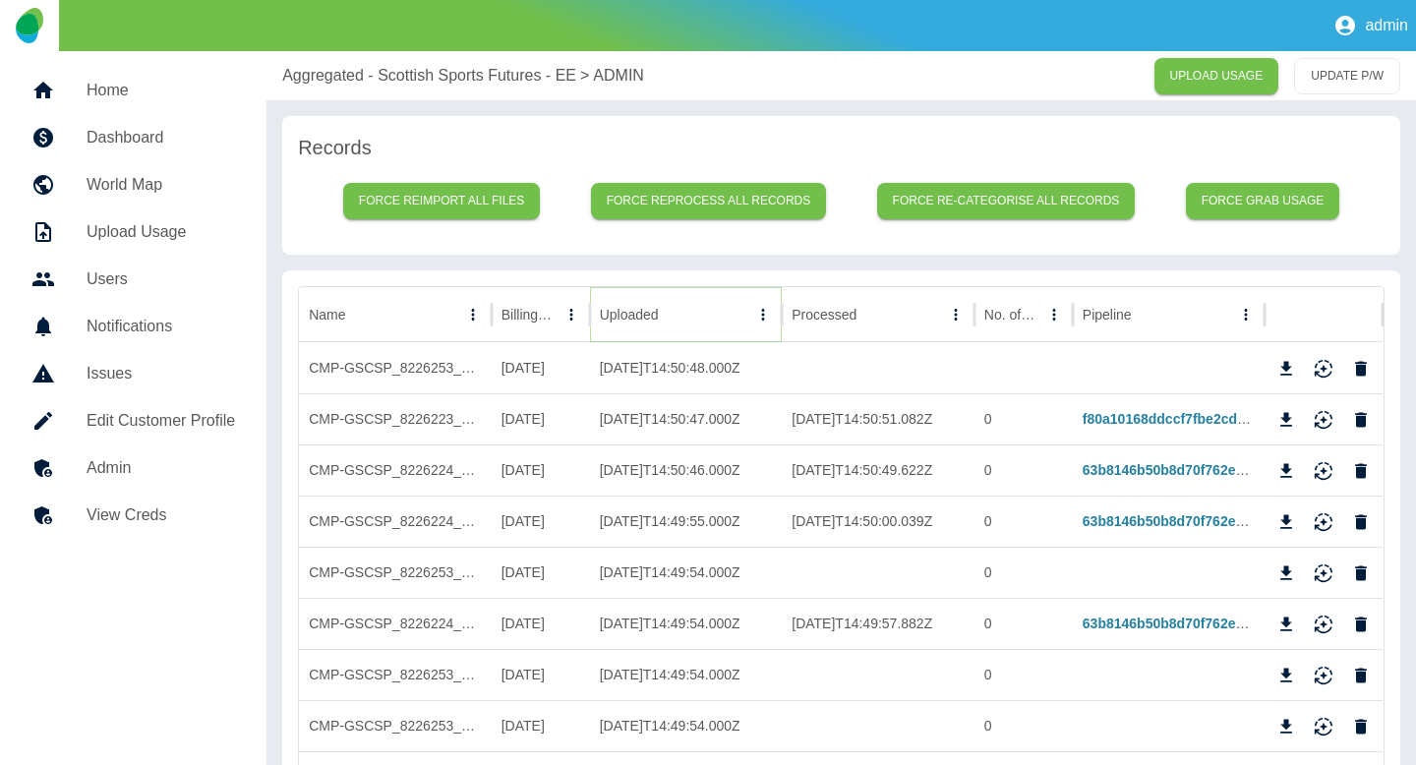
click at [668, 322] on icon "Sort" at bounding box center [675, 315] width 18 height 18
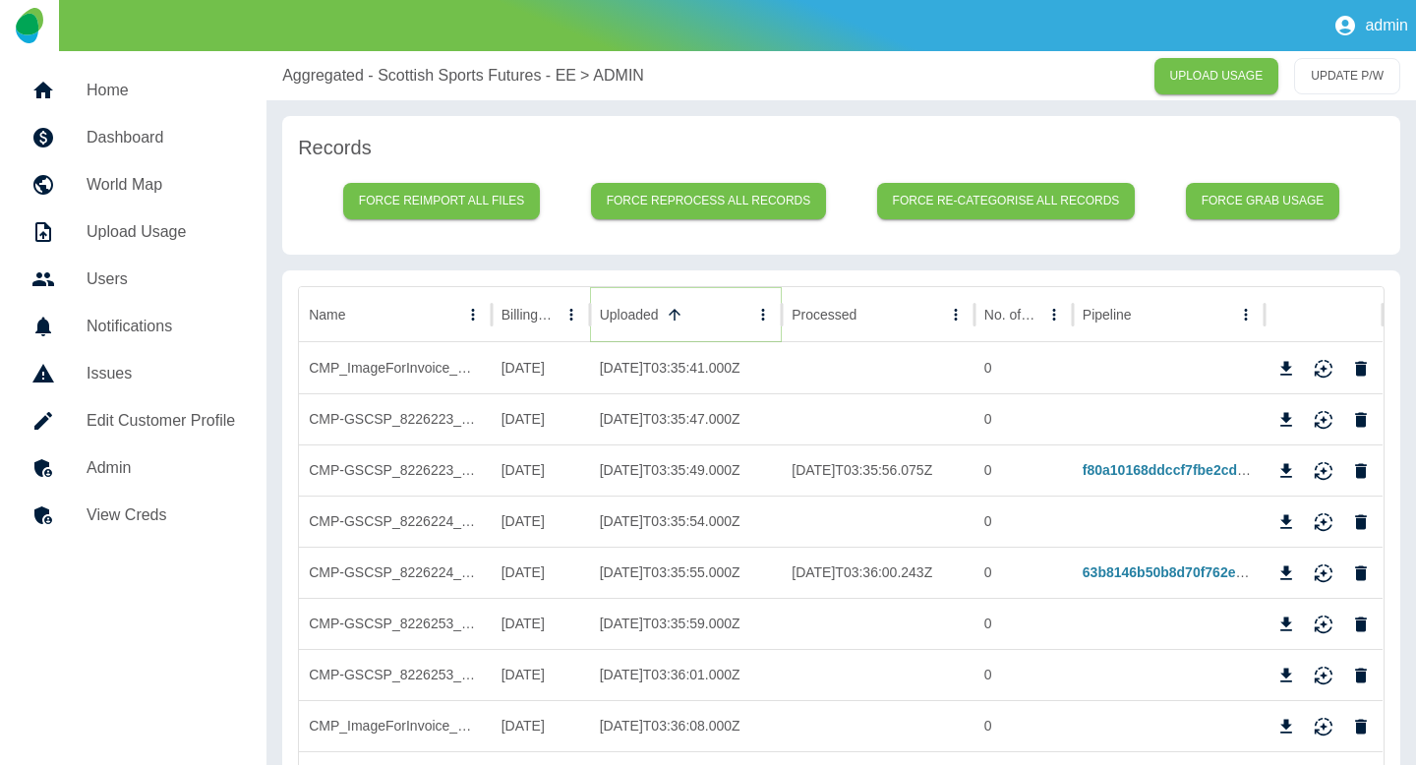
click at [668, 322] on icon "Sort" at bounding box center [675, 315] width 18 height 18
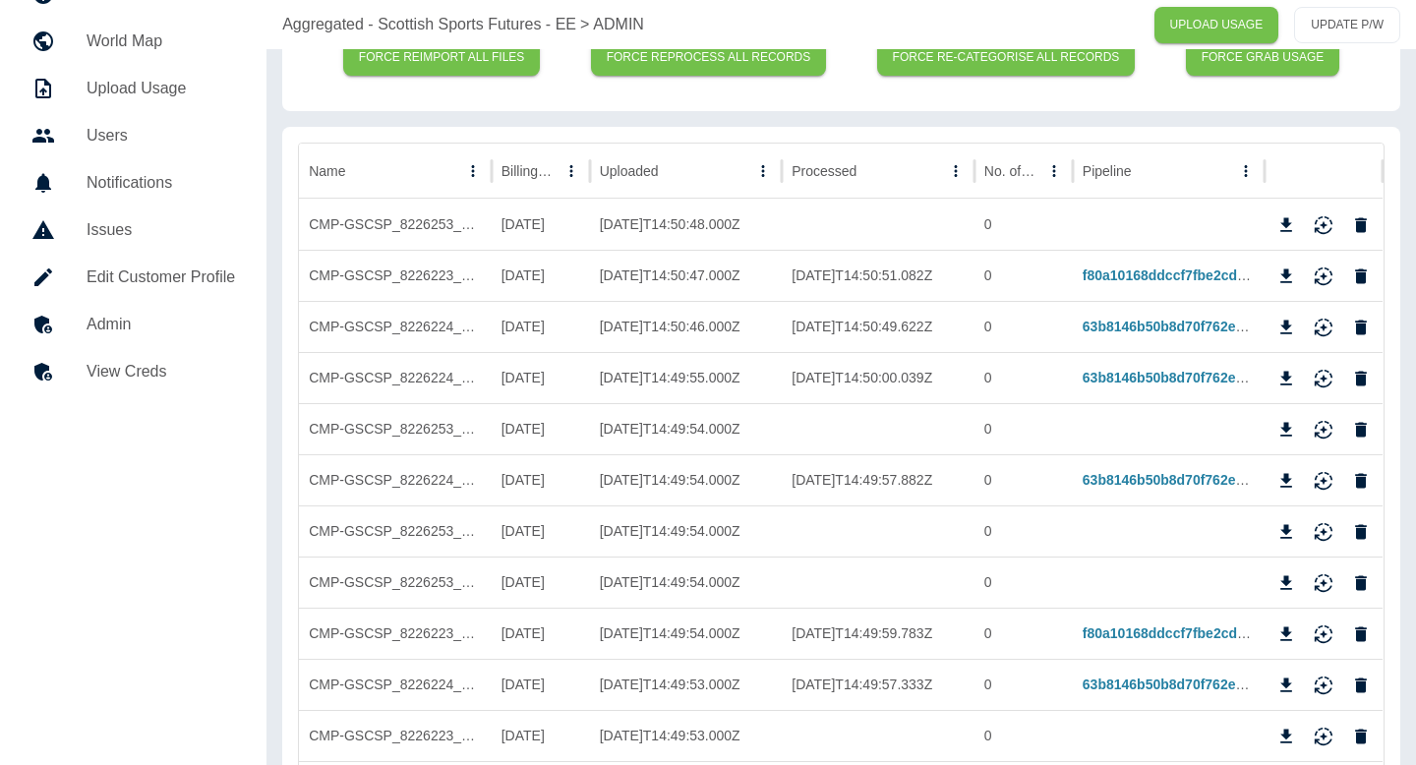
scroll to position [156, 0]
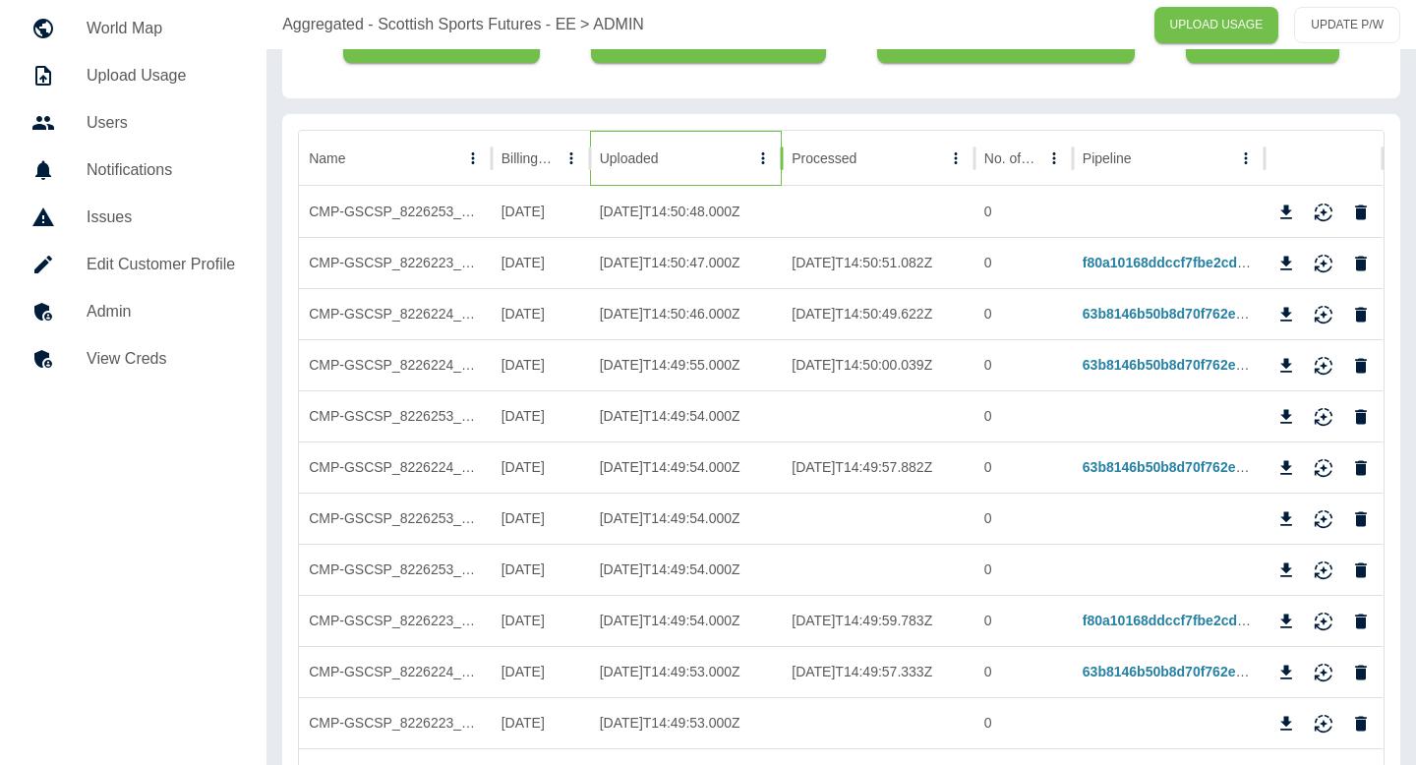
click at [656, 169] on div "Uploaded" at bounding box center [675, 158] width 150 height 54
click at [673, 161] on icon "Sort" at bounding box center [675, 159] width 18 height 18
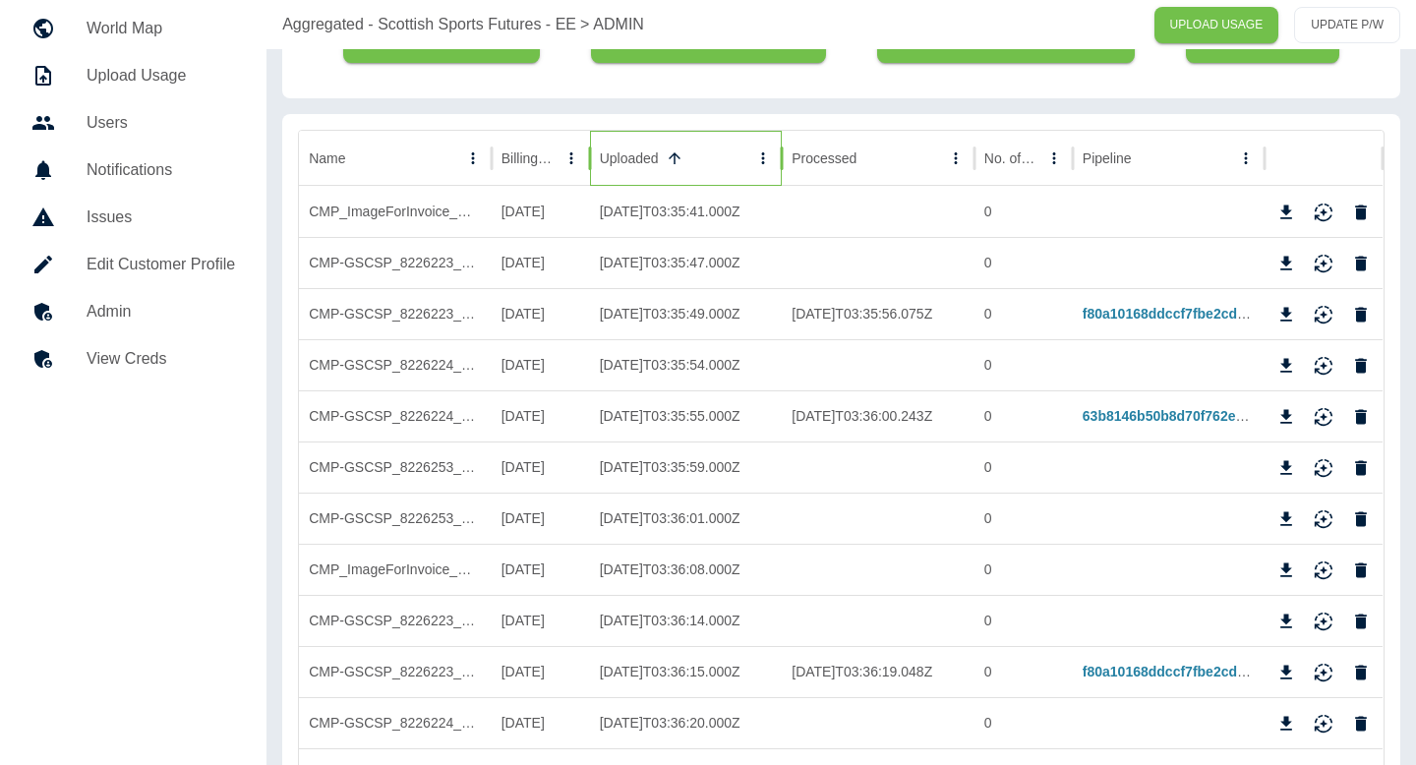
click at [673, 161] on icon "Sort" at bounding box center [675, 159] width 18 height 18
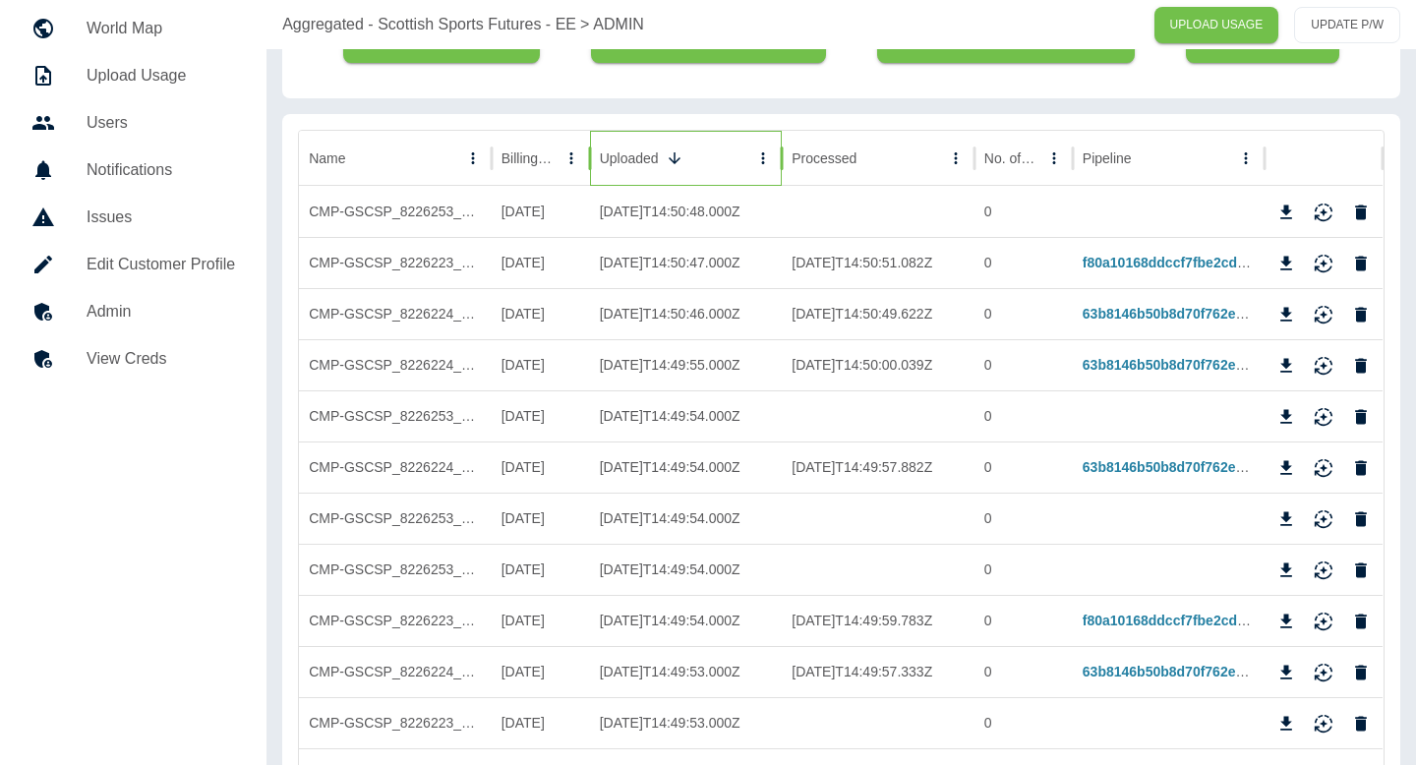
click at [673, 161] on icon "Sort" at bounding box center [675, 159] width 18 height 18
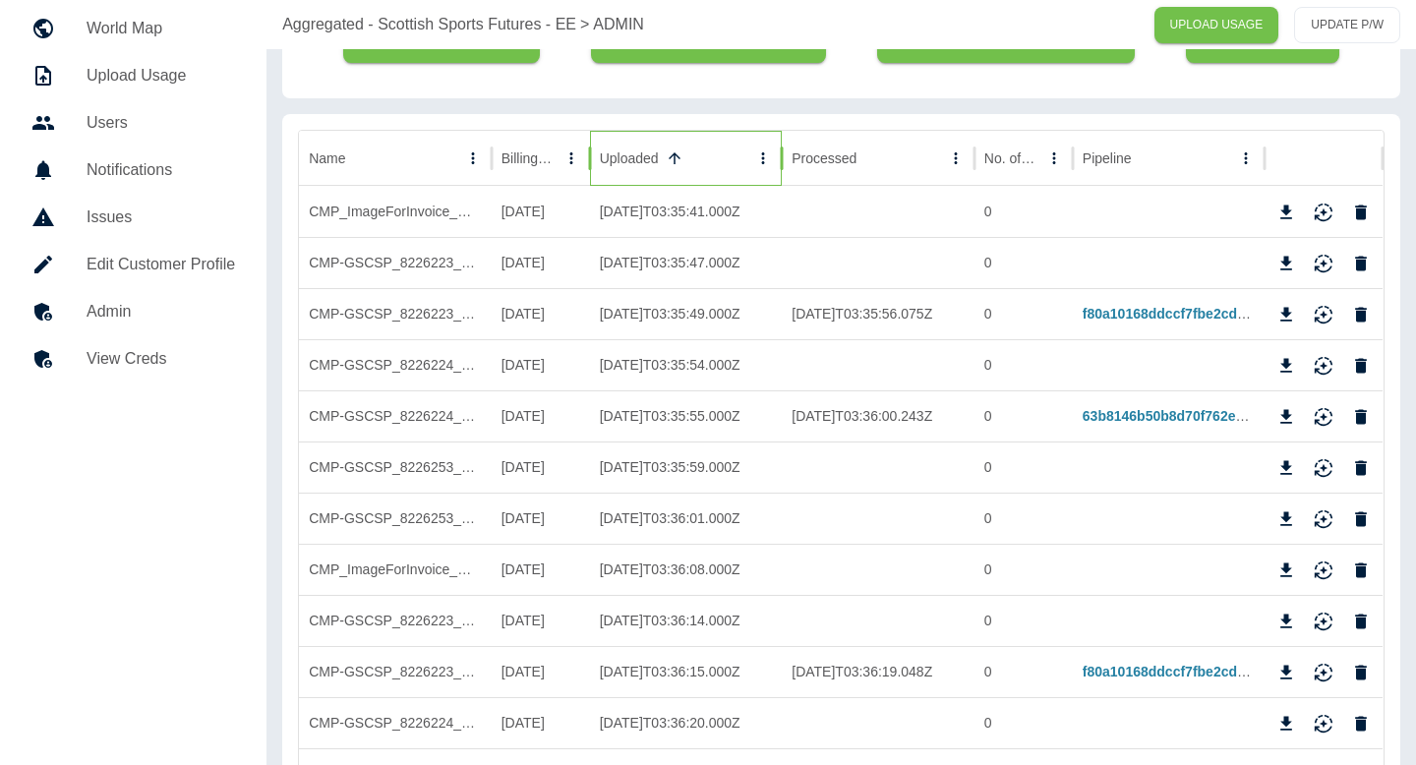
click at [673, 161] on icon "Sort" at bounding box center [675, 159] width 18 height 18
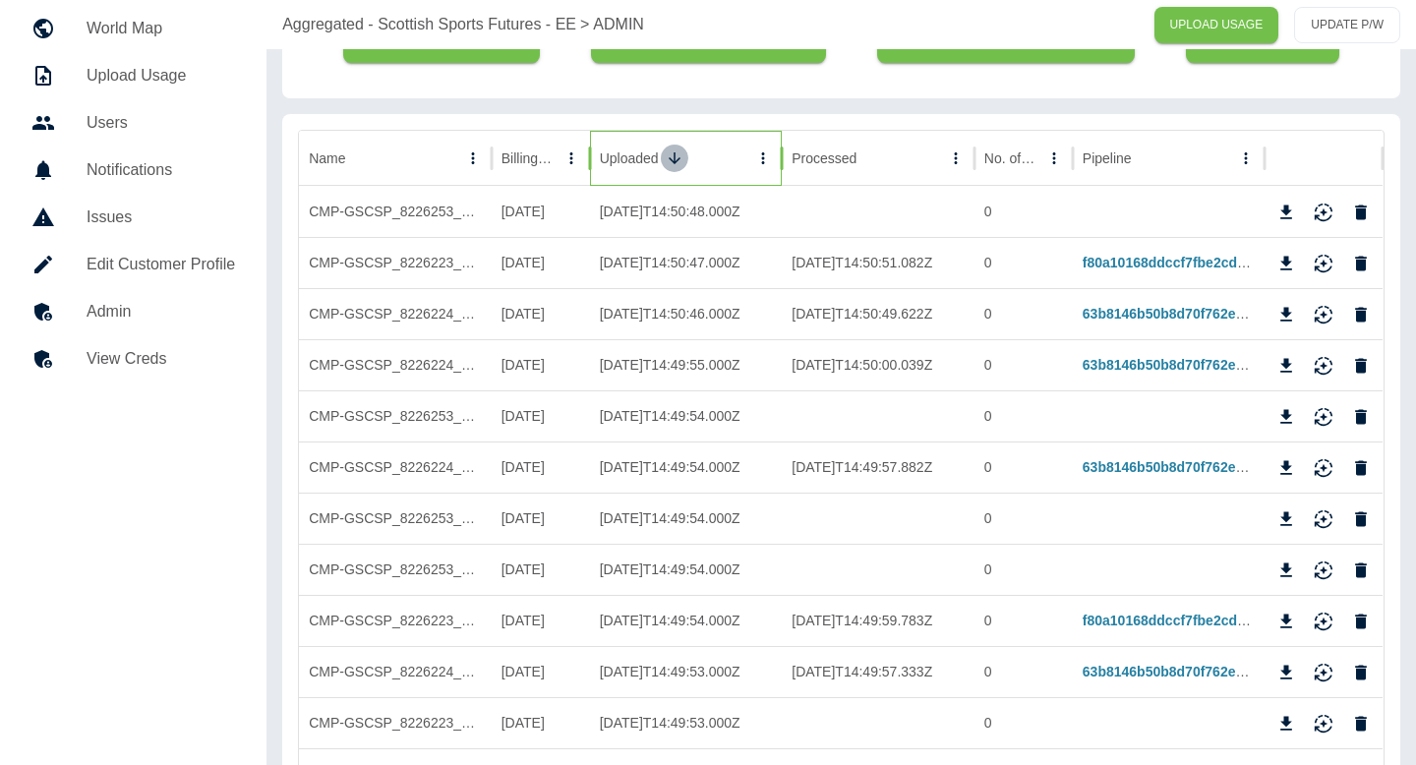
click at [673, 161] on icon "Sort" at bounding box center [675, 159] width 18 height 18
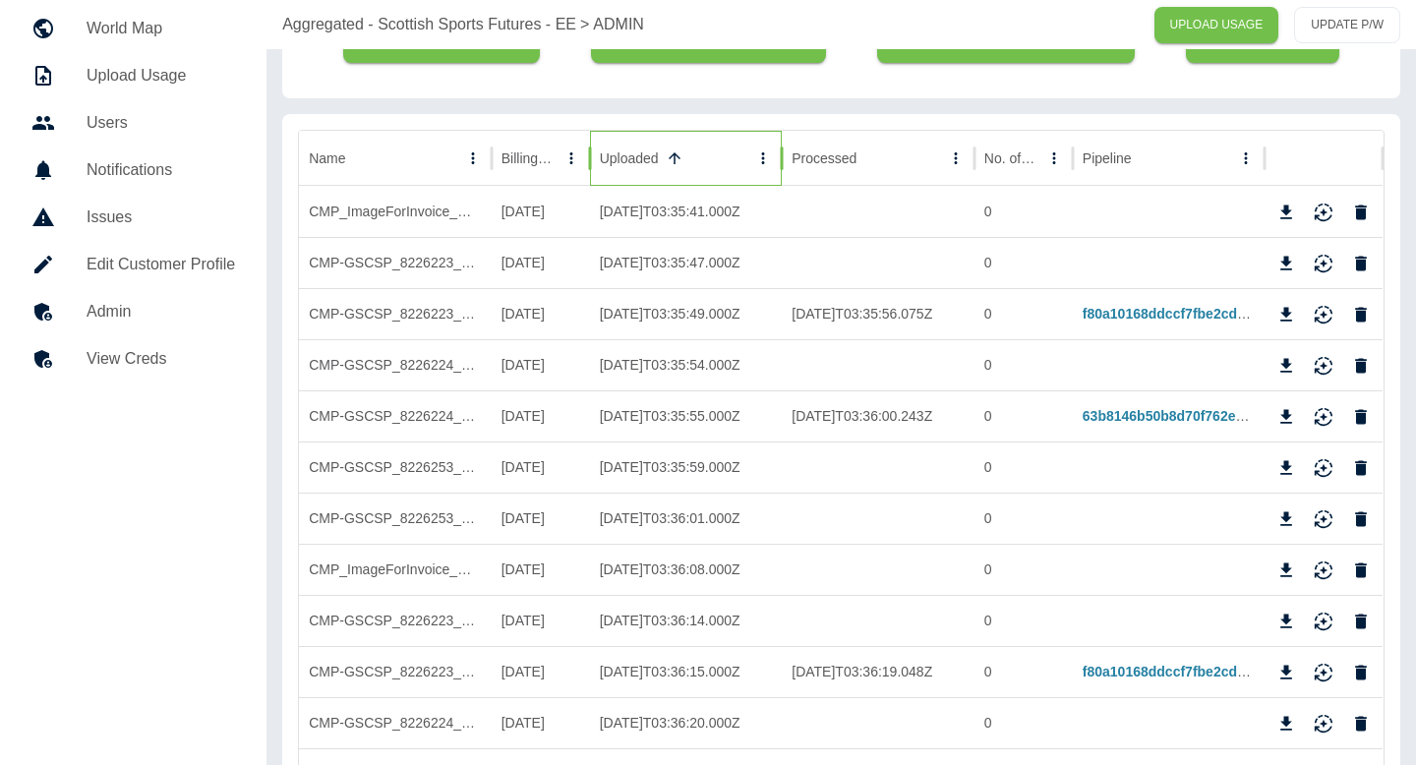
scroll to position [0, 0]
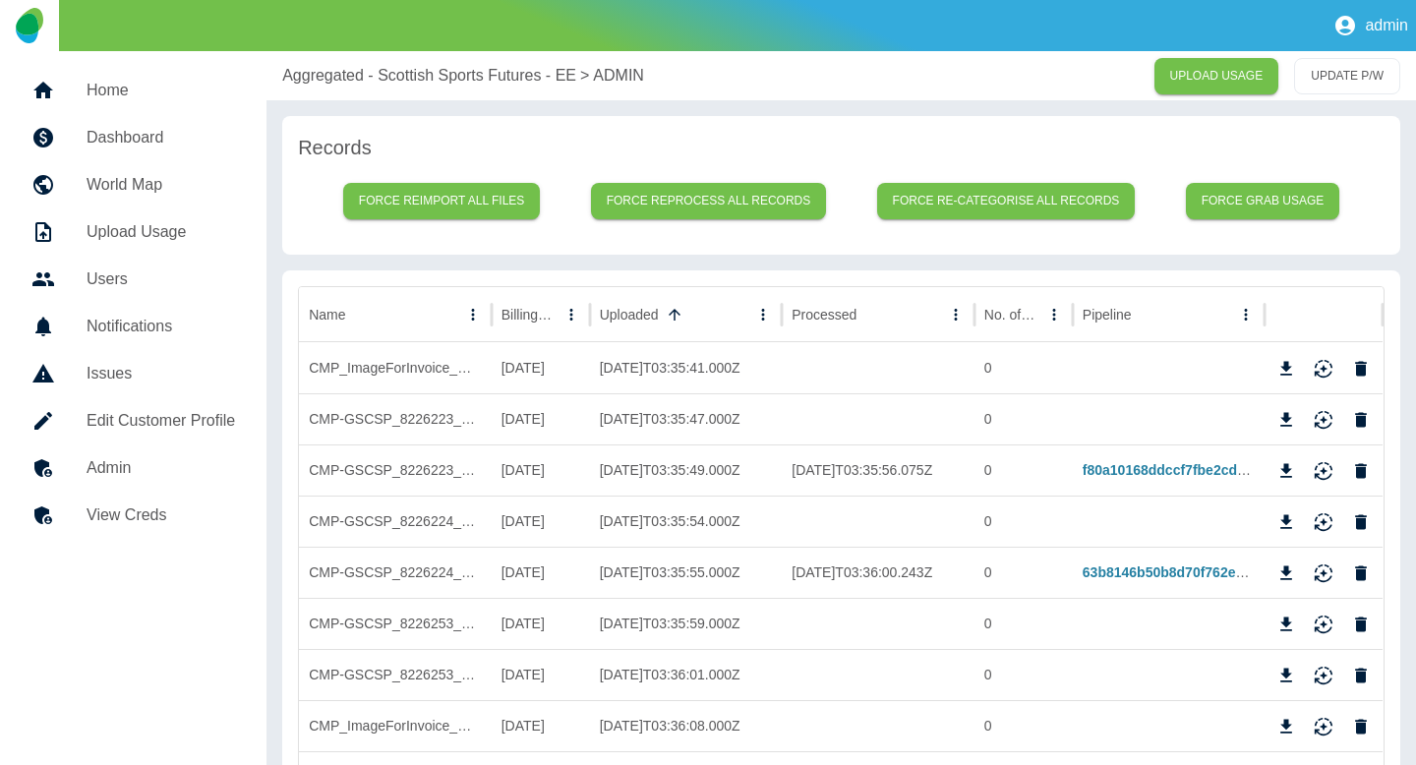
click at [396, 82] on p "Aggregated - Scottish Sports Futures - EE" at bounding box center [429, 76] width 294 height 24
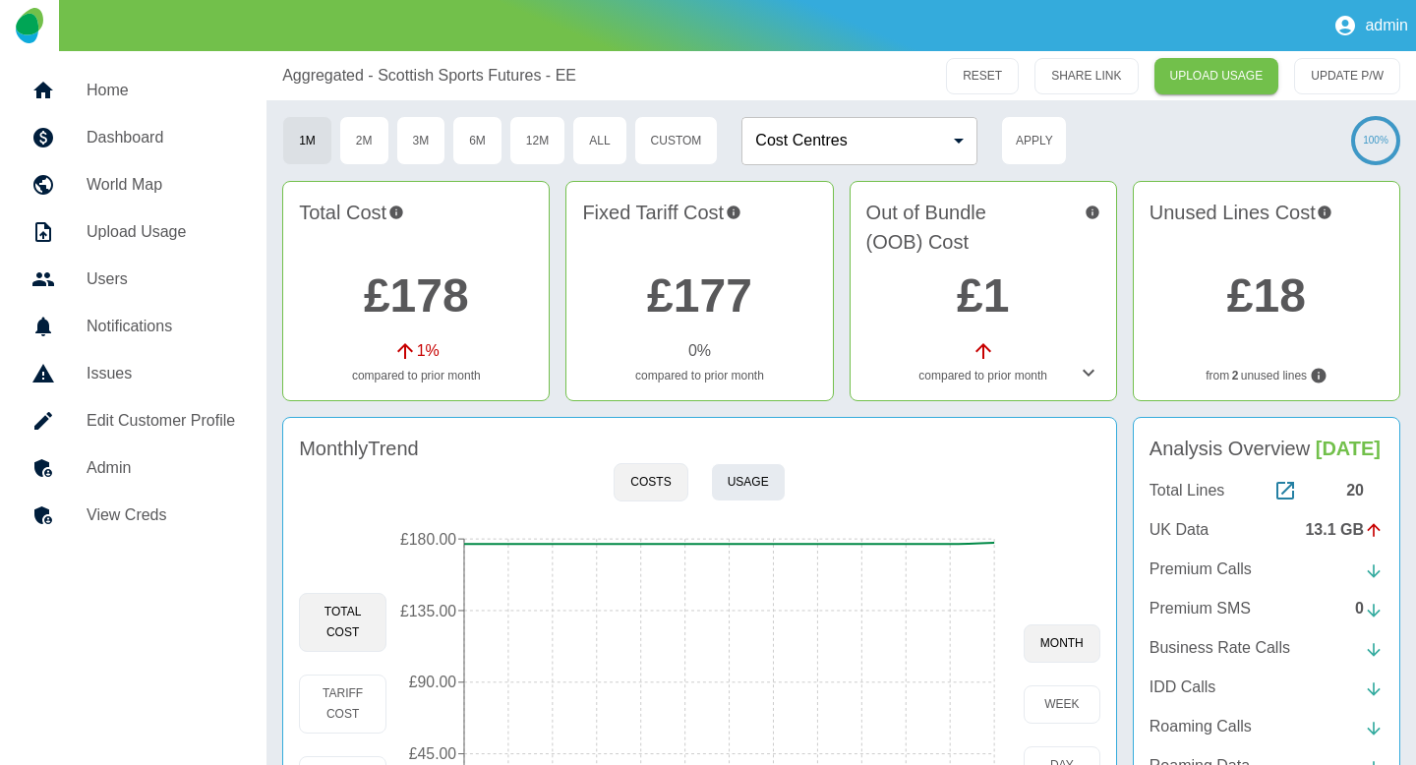
click at [745, 477] on button "Usage" at bounding box center [748, 482] width 75 height 38
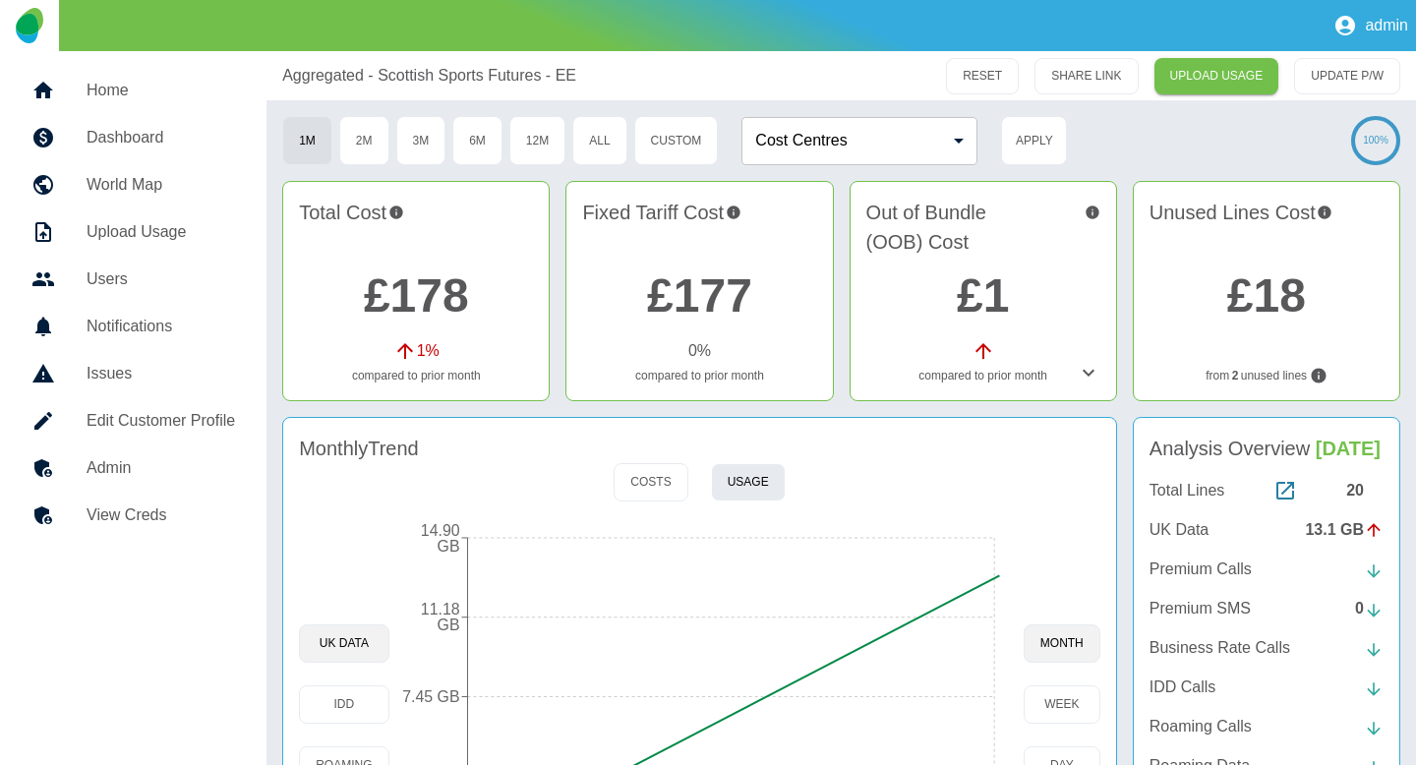
scroll to position [176, 0]
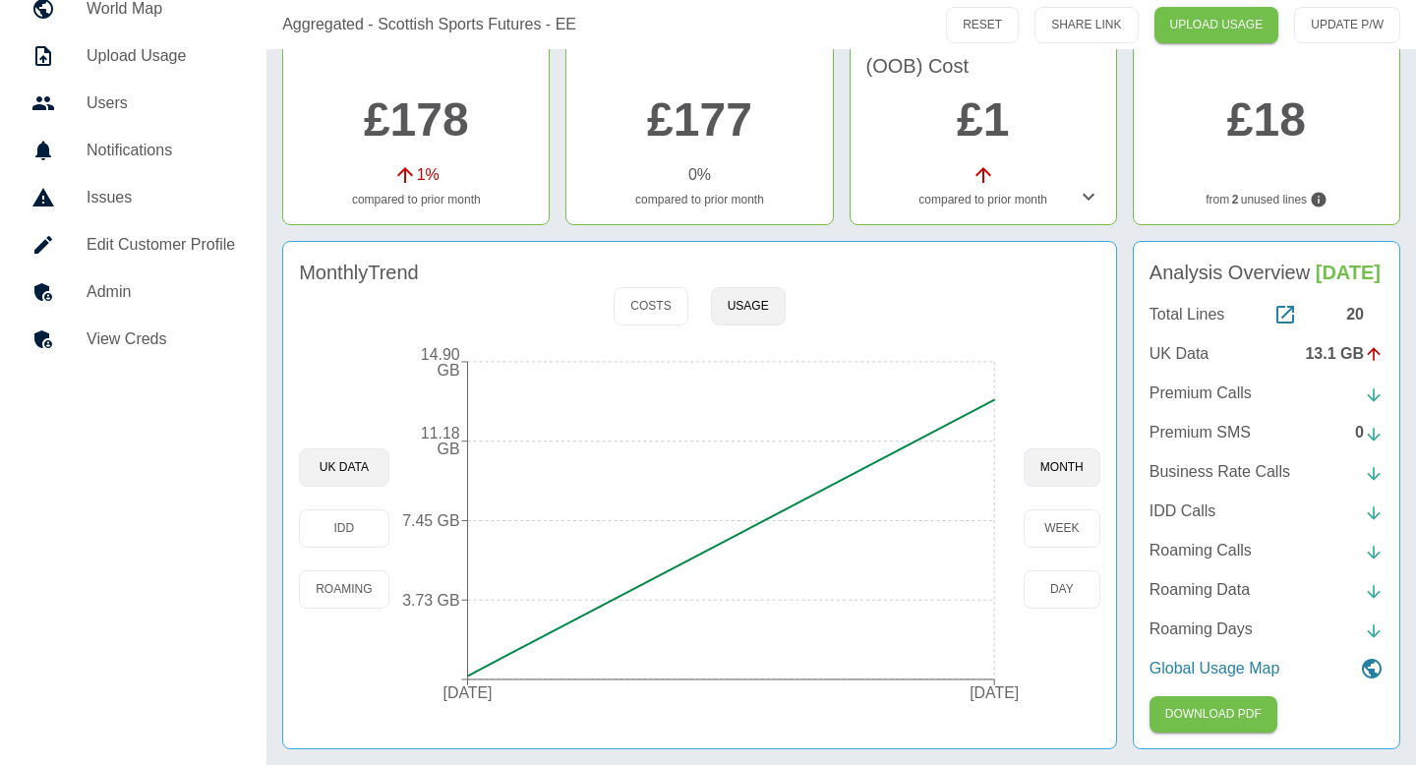
click at [194, 318] on link "View Creds" at bounding box center [133, 339] width 235 height 47
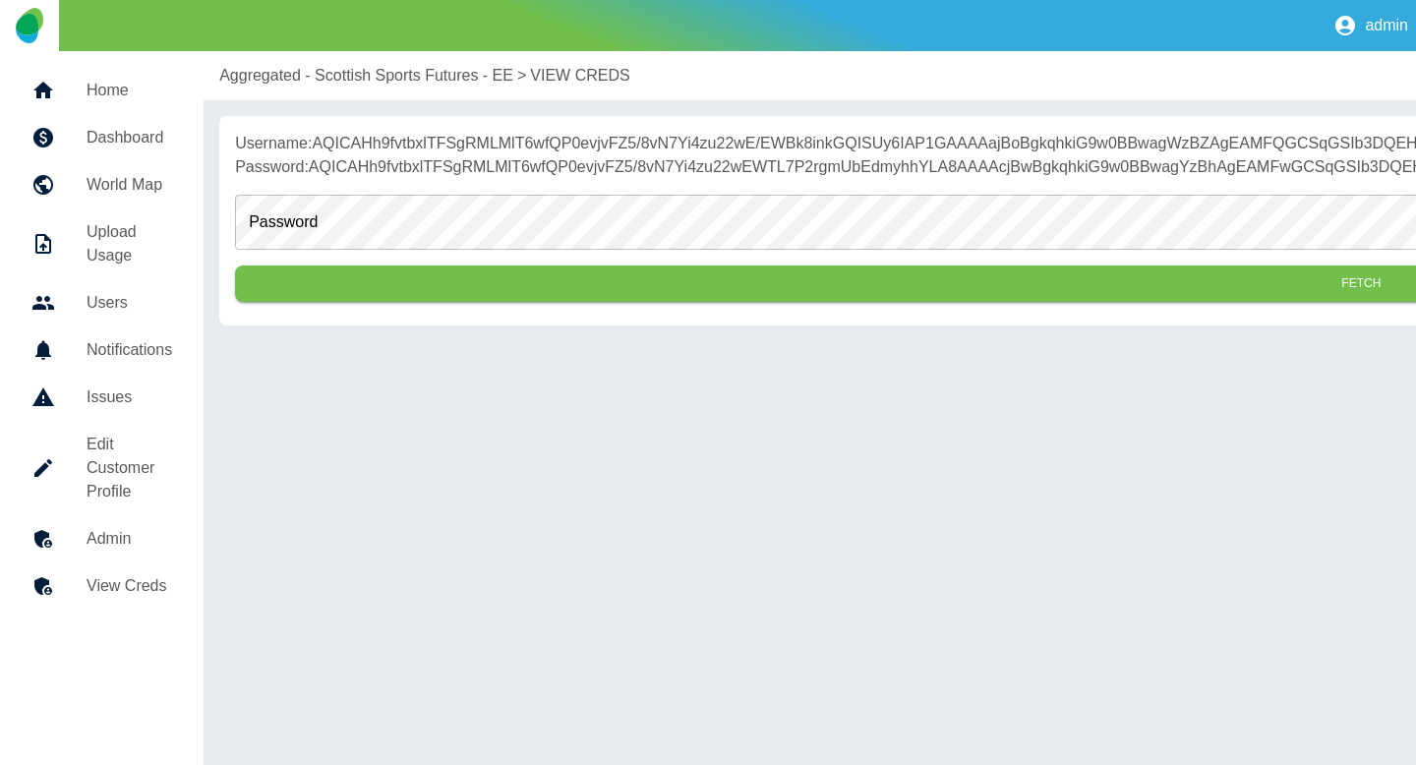
click at [126, 525] on link "Admin" at bounding box center [102, 538] width 172 height 47
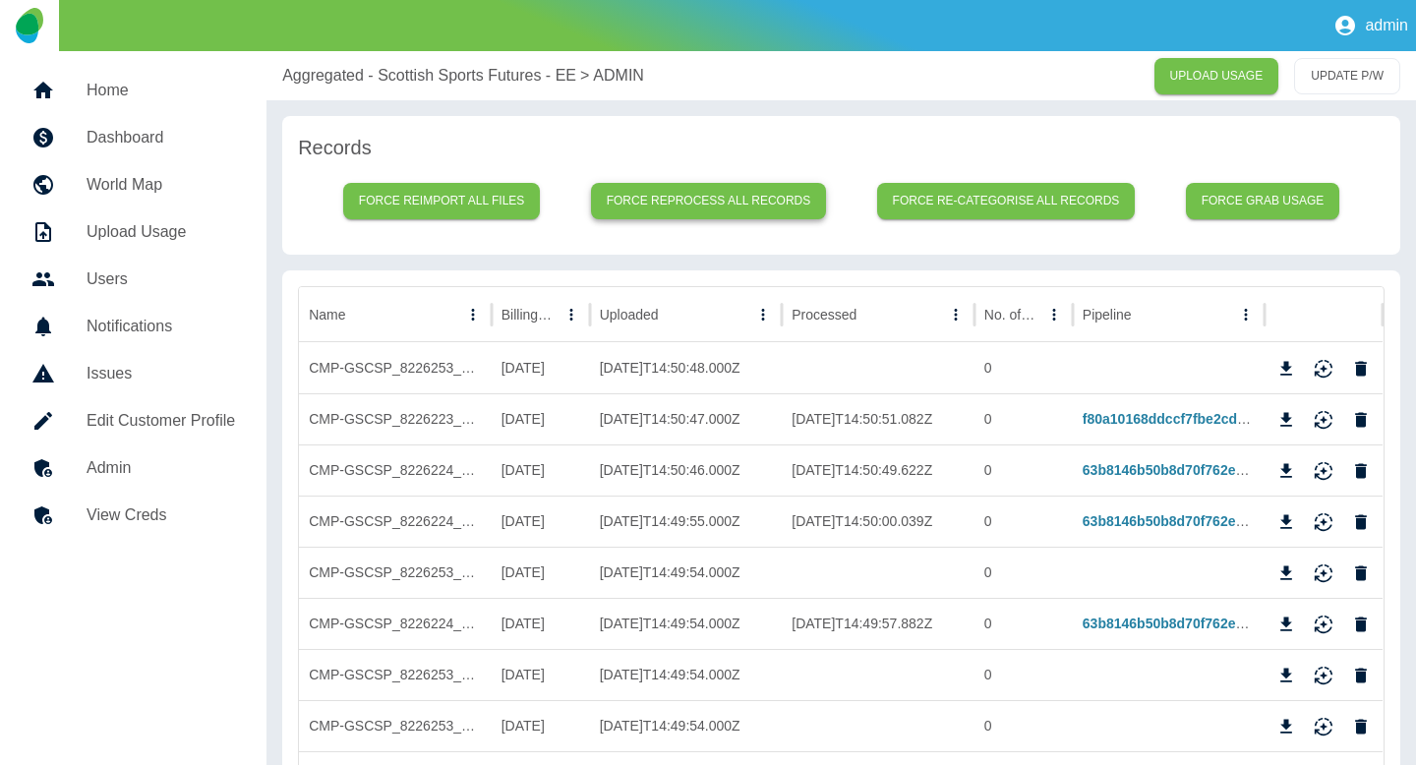
click at [748, 207] on button "Force reprocess all records" at bounding box center [709, 201] width 236 height 36
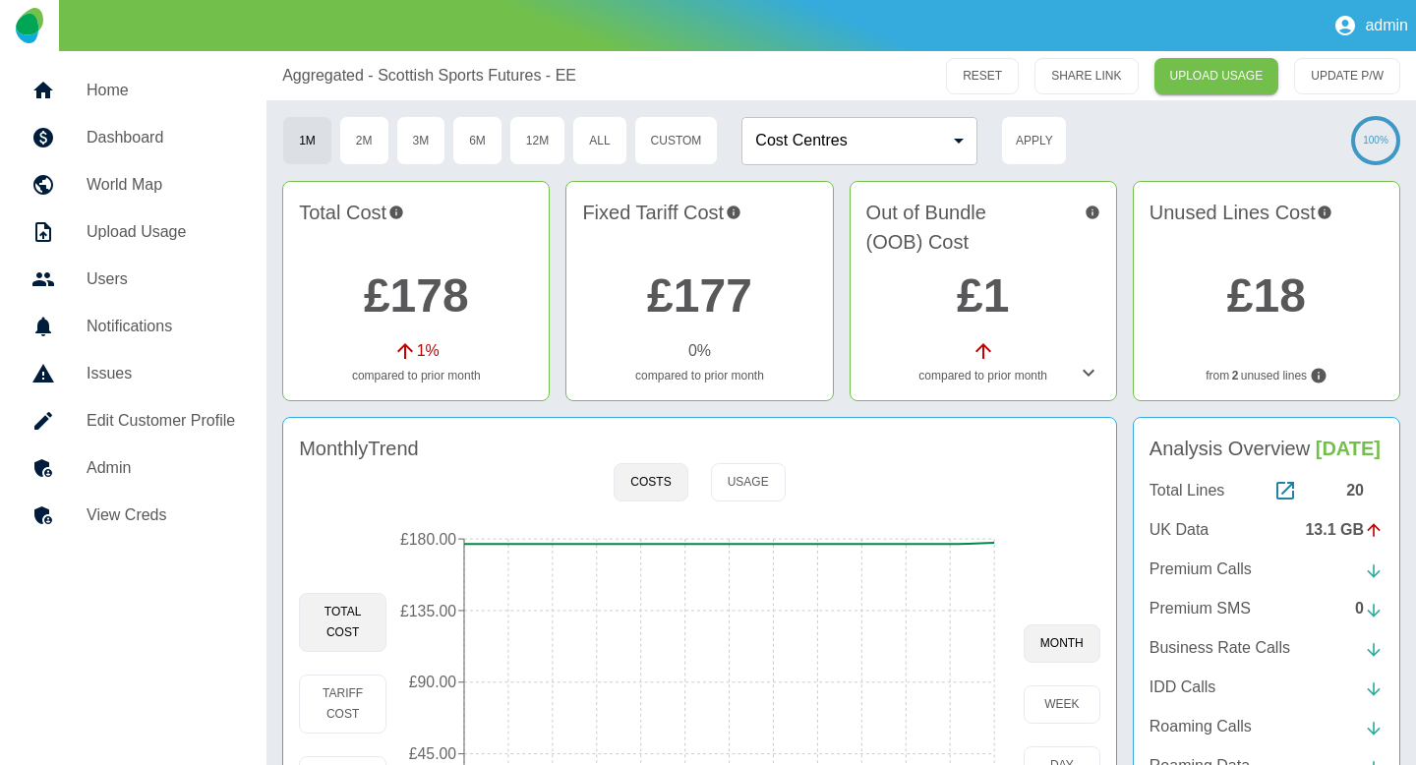
click at [87, 478] on h5 "Admin" at bounding box center [161, 468] width 149 height 24
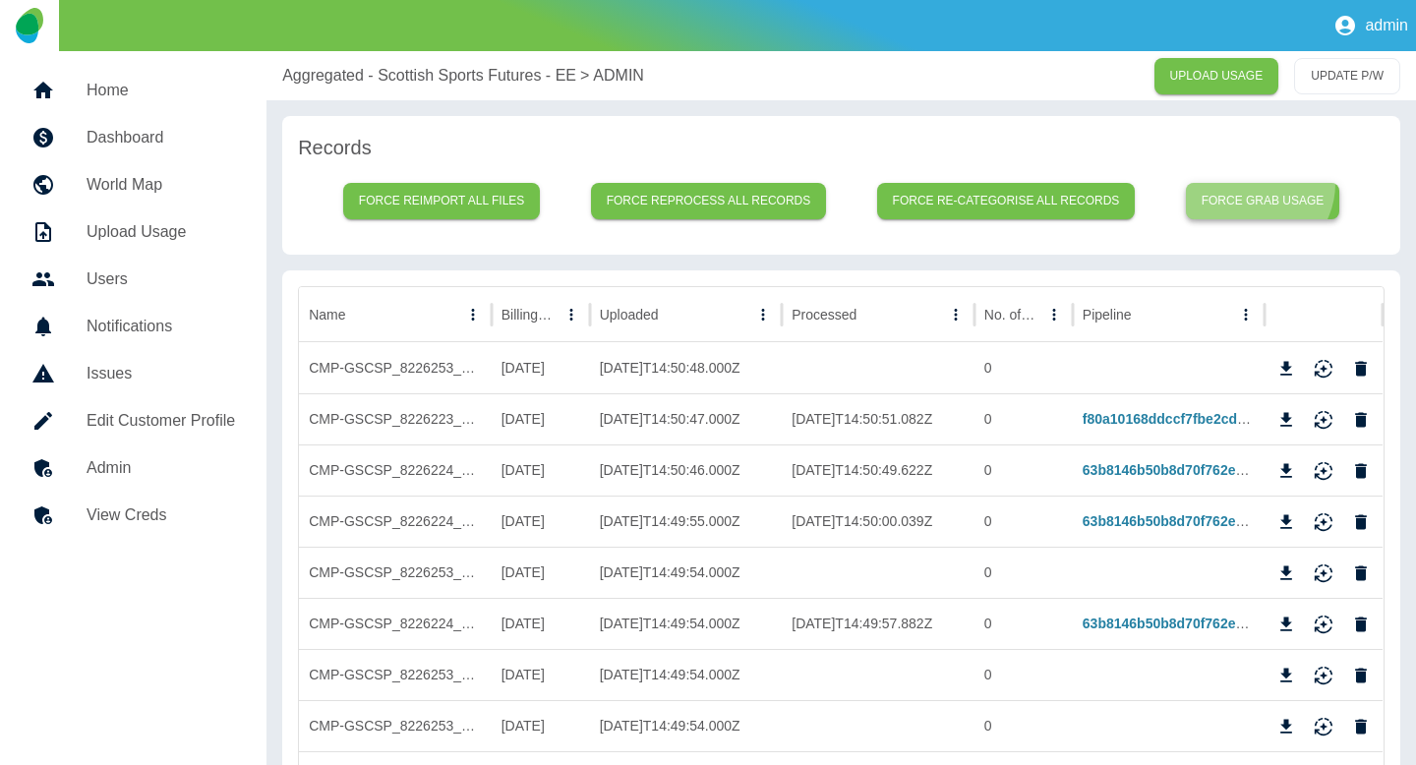
click at [1255, 184] on button "Force grab usage" at bounding box center [1263, 201] width 154 height 36
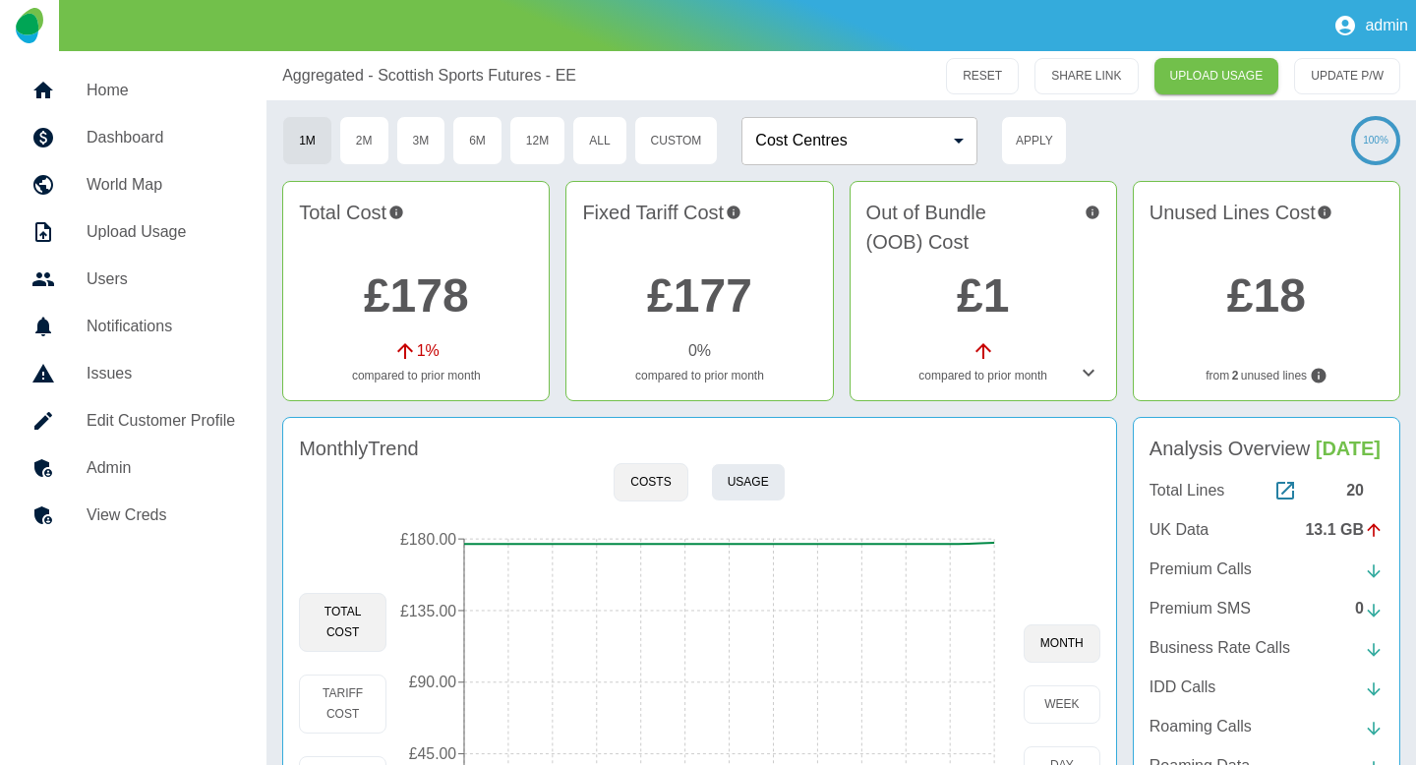
click at [765, 501] on div "Monthly Trend Costs Usage Total Cost Tariff Cost OOB Cost 17 Jul 2024 17 Aug 20…" at bounding box center [699, 671] width 835 height 509
click at [761, 494] on button "Usage" at bounding box center [748, 482] width 75 height 38
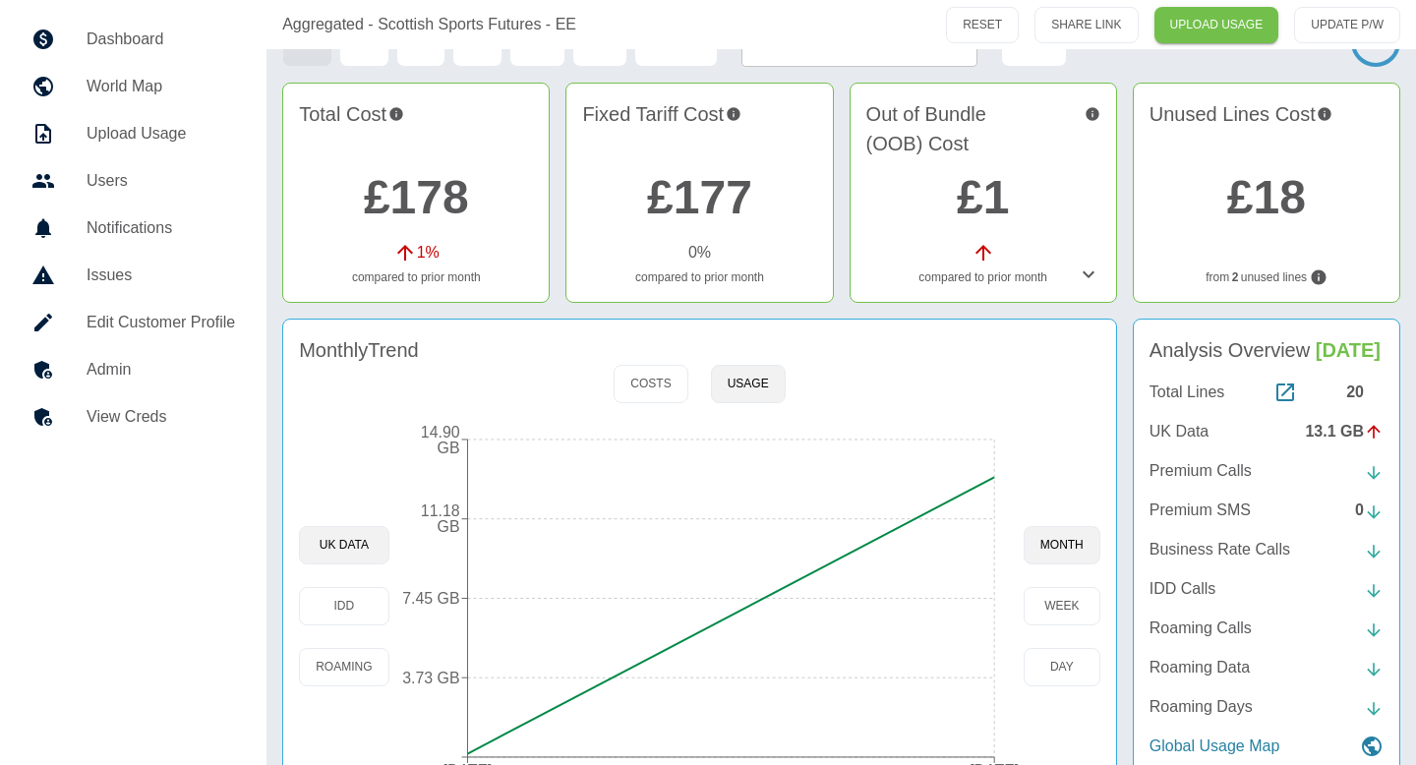
scroll to position [176, 0]
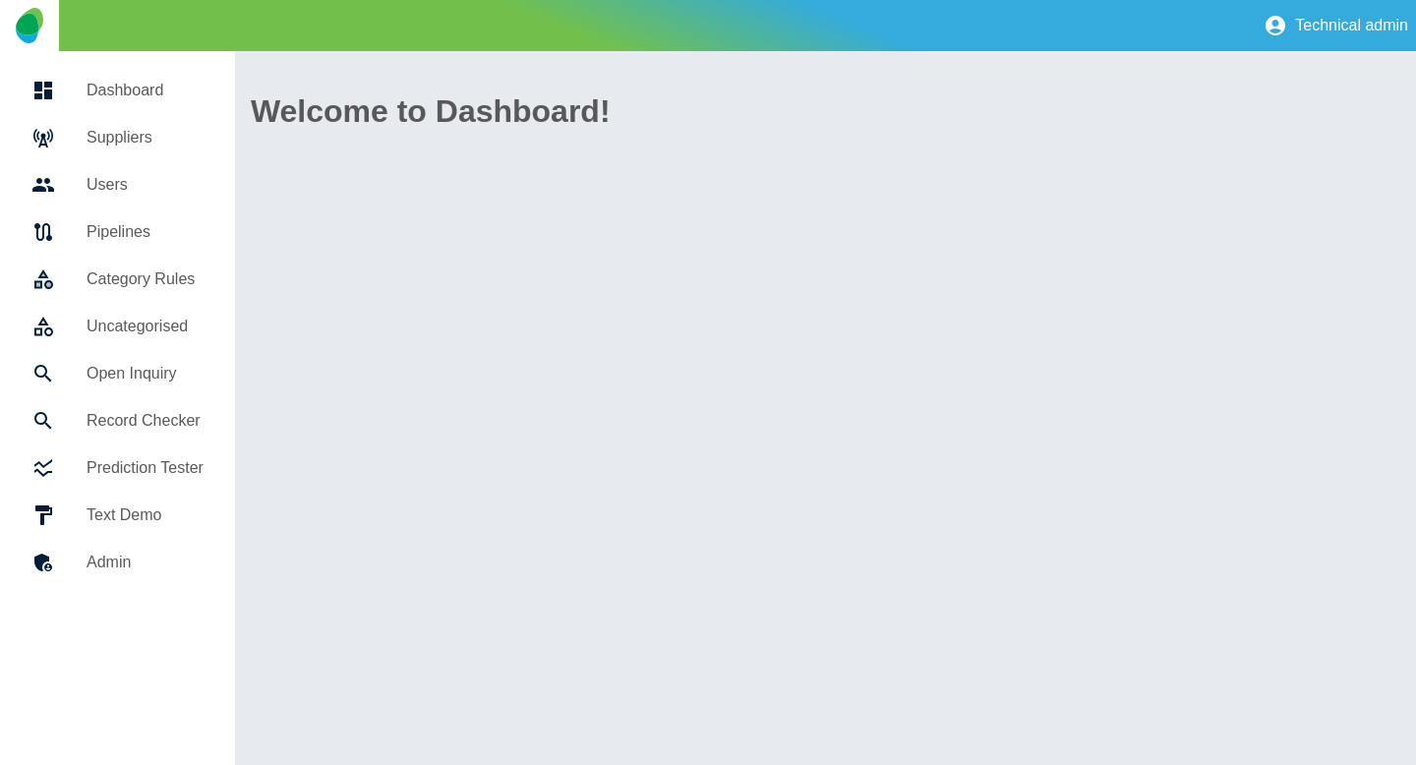
click at [145, 148] on h5 "Suppliers" at bounding box center [145, 138] width 117 height 24
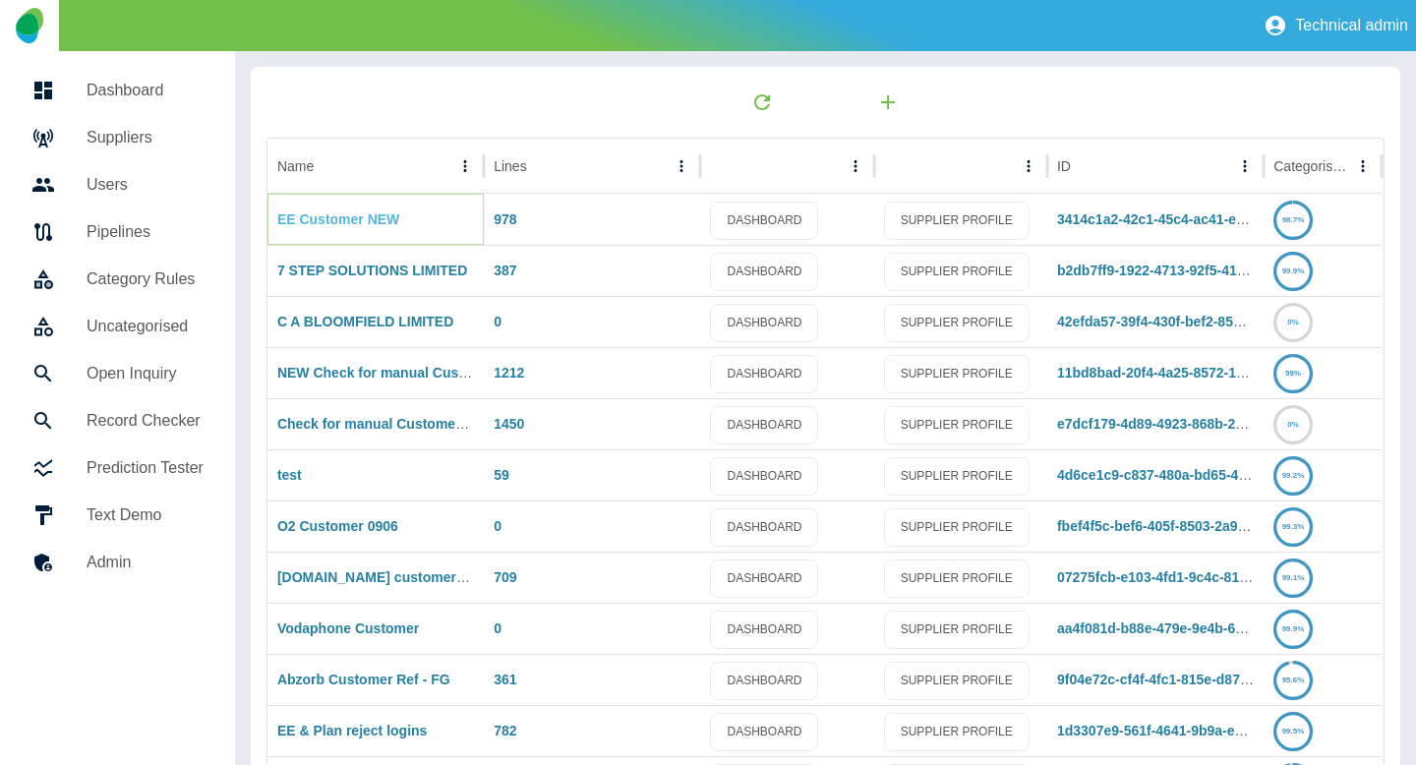
click at [351, 220] on link "EE Customer NEW" at bounding box center [338, 219] width 122 height 16
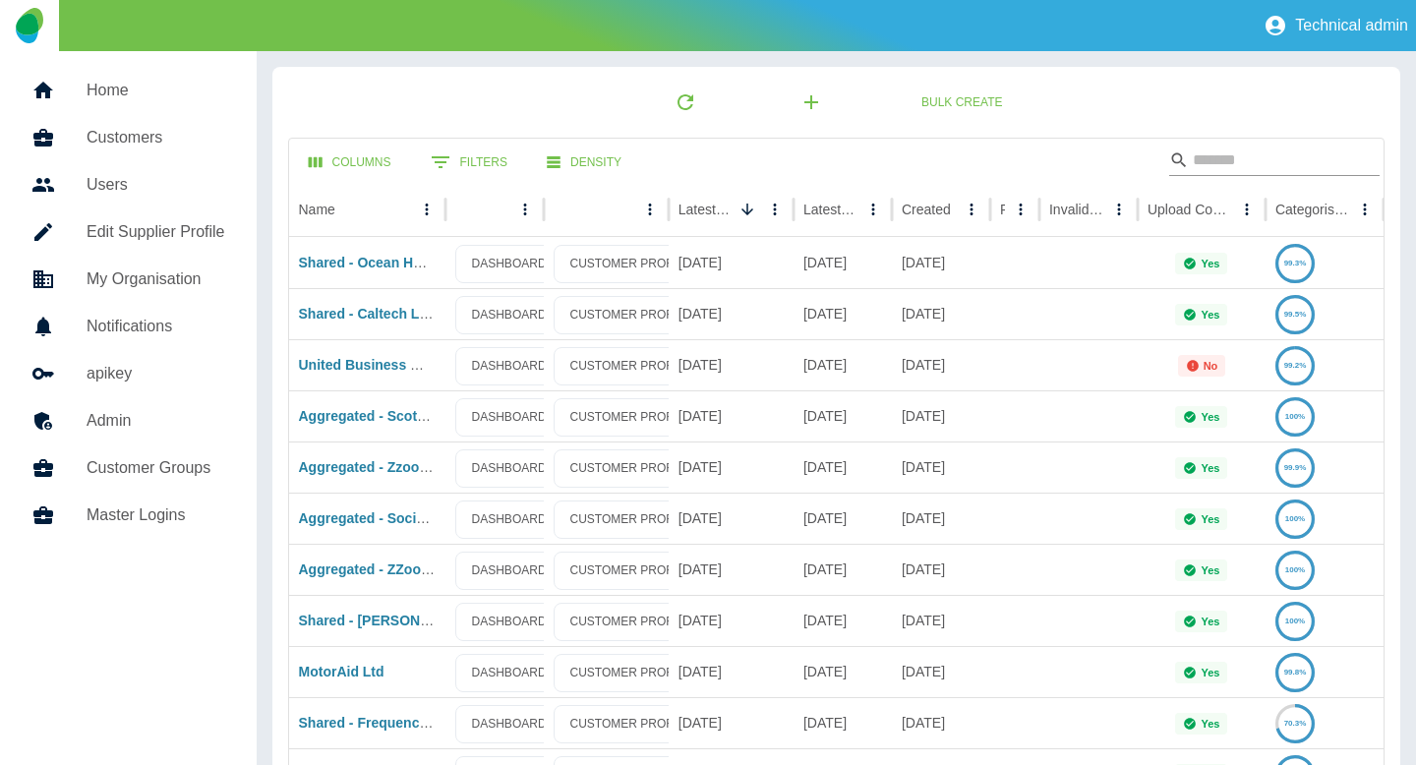
click at [1254, 168] on input "Search" at bounding box center [1271, 160] width 157 height 31
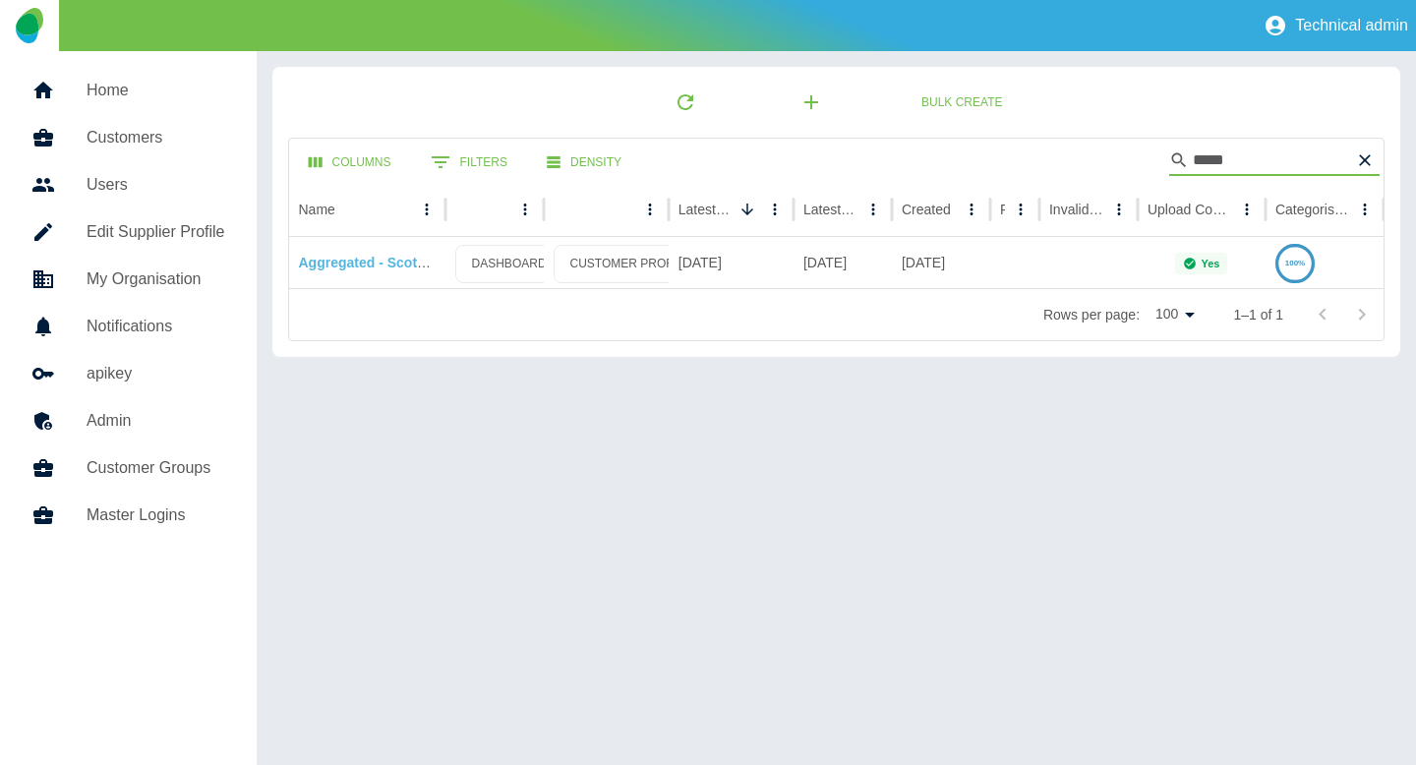
type input "*****"
click at [372, 263] on link "Aggregated - Scottish Sports Futures - EE" at bounding box center [436, 263] width 275 height 16
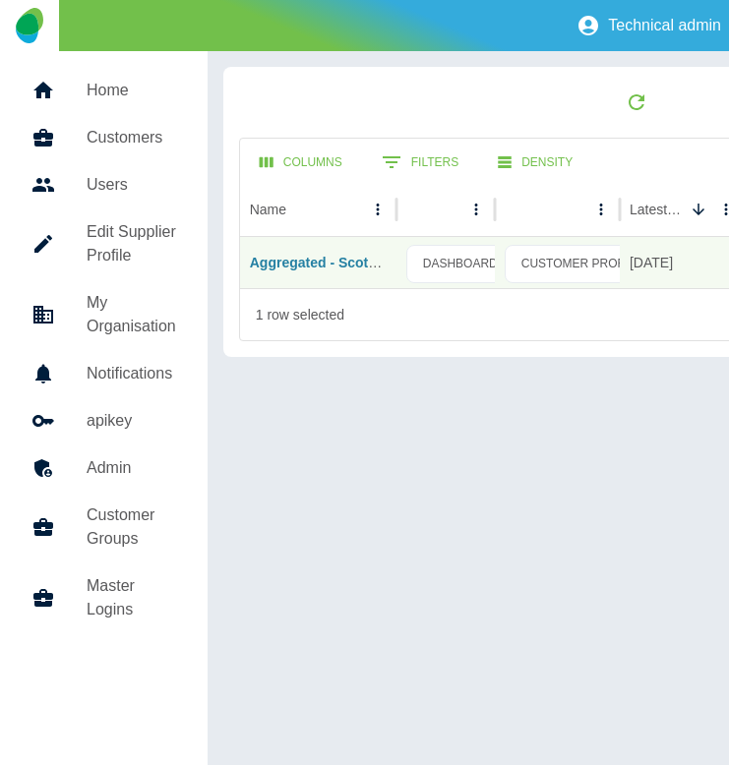
drag, startPoint x: 900, startPoint y: 132, endPoint x: 1071, endPoint y: 390, distance: 310.2
click at [0, 0] on div "Technical admin Home Customers Users Edit Supplier Profile My Organisation Noti…" at bounding box center [364, 382] width 729 height 765
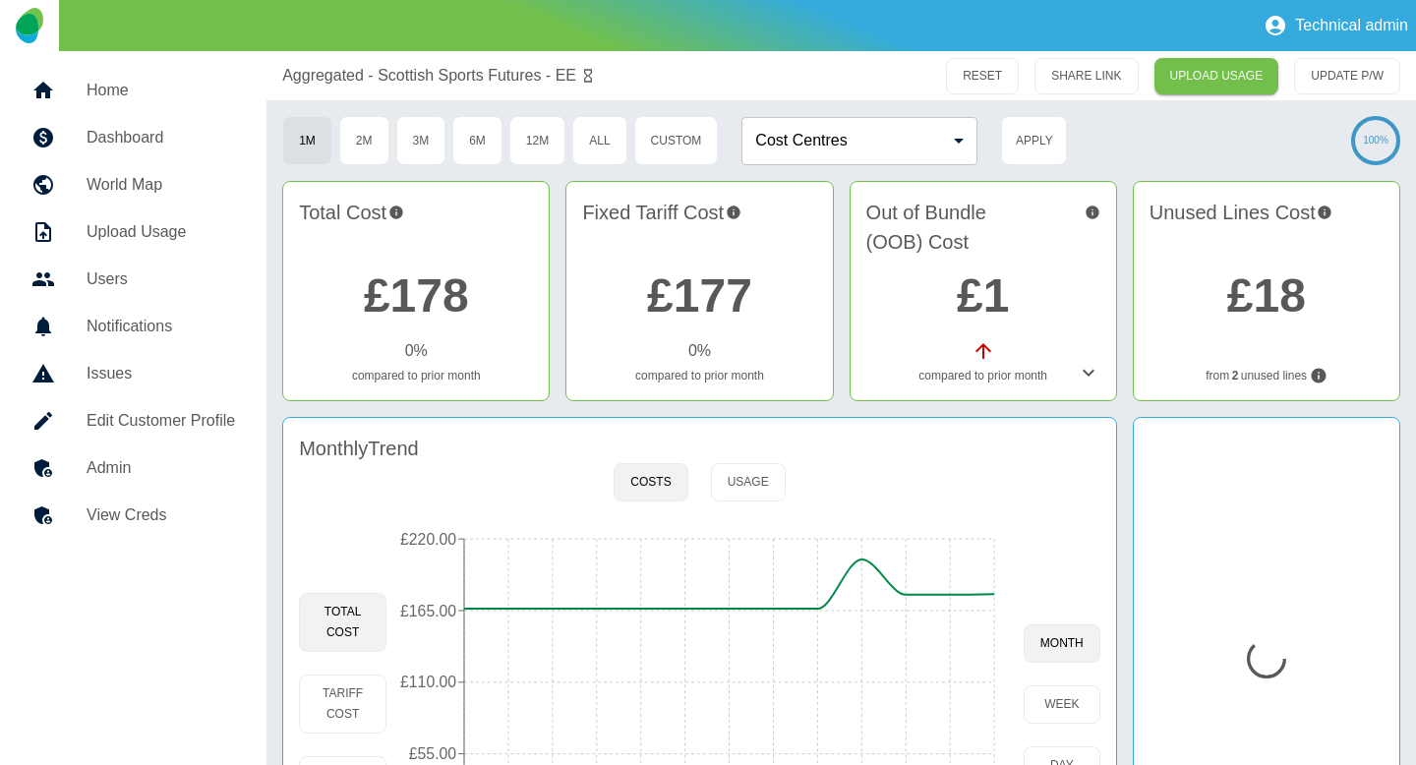
click at [732, 506] on div "Monthly Trend Costs Usage Total Cost Tariff Cost OOB Cost 17 Jul 2024 17 Aug 20…" at bounding box center [699, 662] width 835 height 491
click at [736, 475] on button "Usage" at bounding box center [748, 482] width 75 height 38
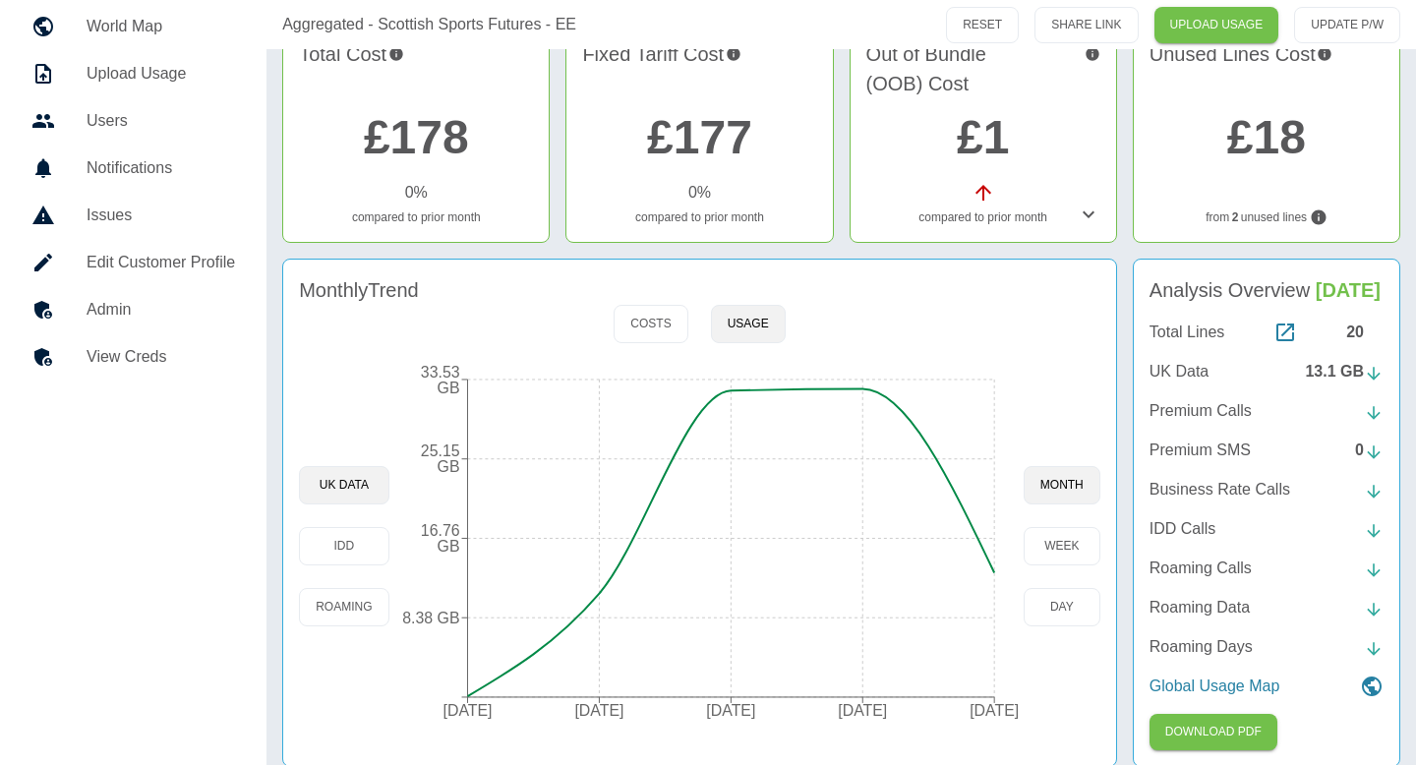
scroll to position [176, 0]
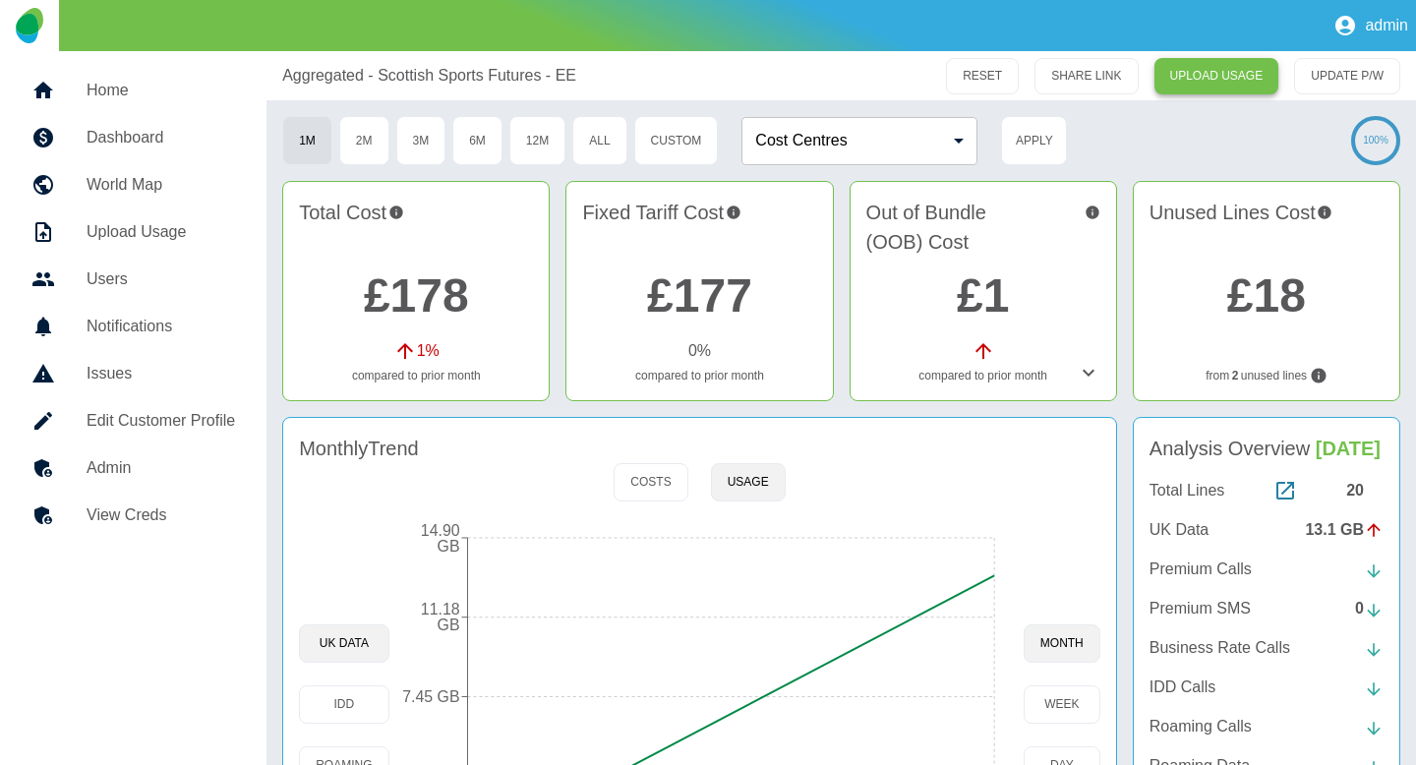
click at [1228, 82] on link "UPLOAD USAGE" at bounding box center [1217, 76] width 125 height 36
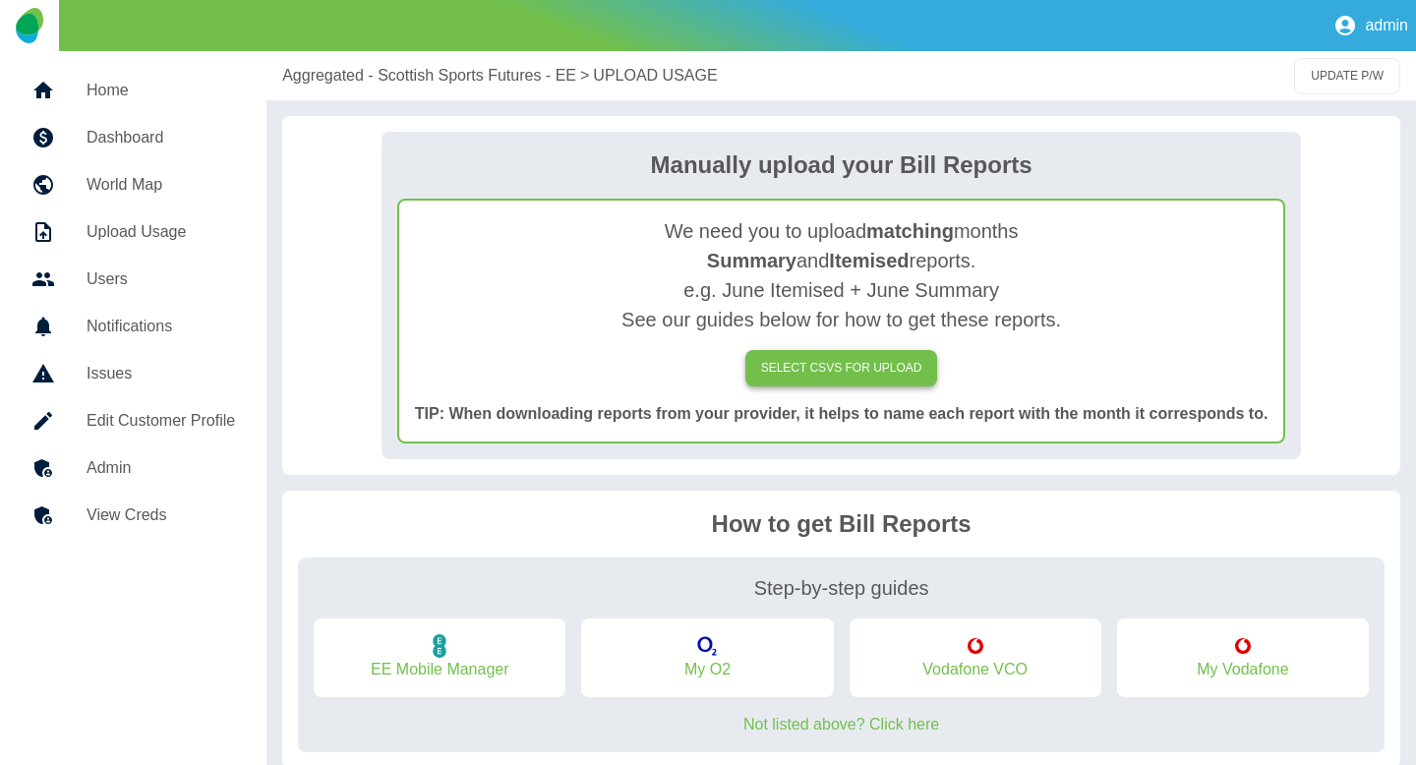
click at [813, 381] on label "SELECT CSVs FOR UPLOAD" at bounding box center [842, 368] width 193 height 36
click at [0, 0] on input "SELECT CSVs FOR UPLOAD" at bounding box center [0, 0] width 0 height 0
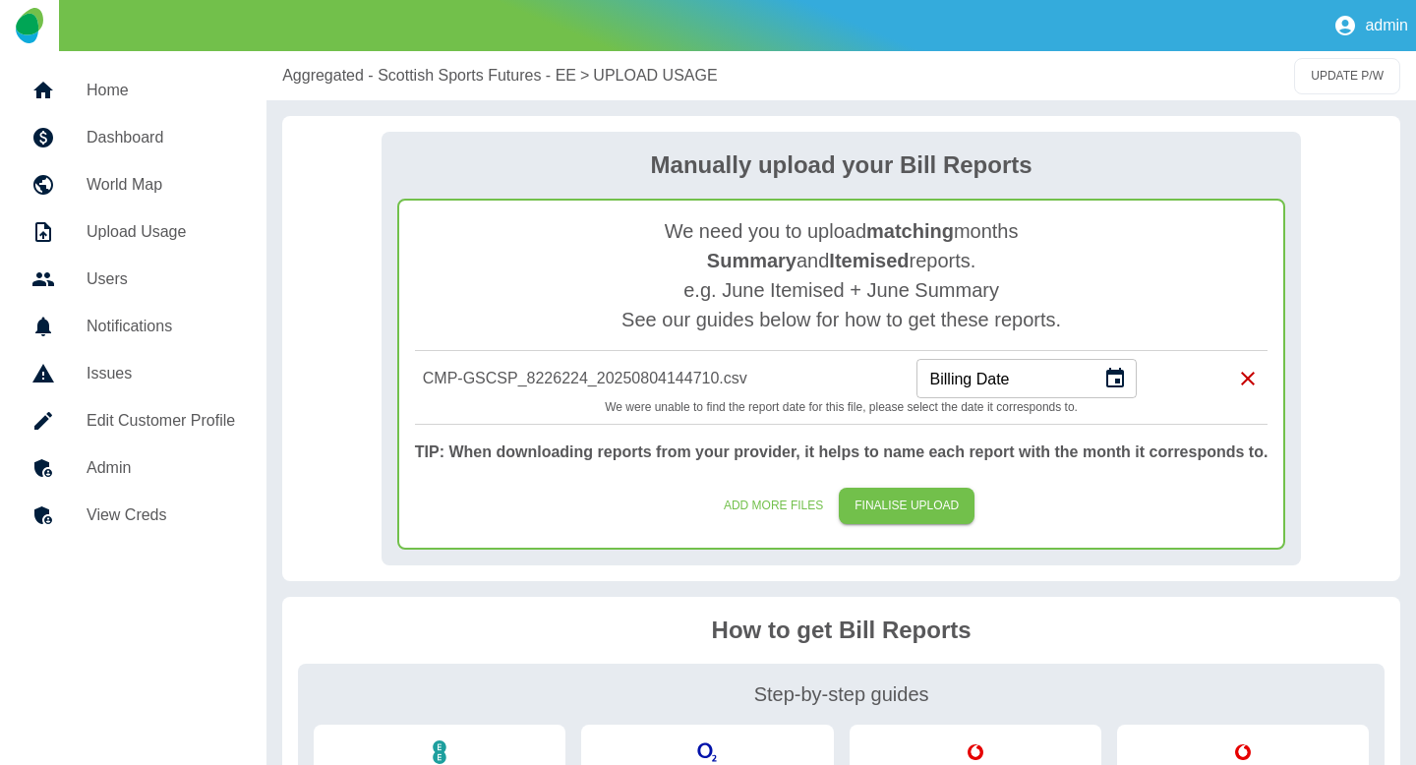
click at [1119, 382] on icon "Choose date" at bounding box center [1116, 378] width 18 height 20
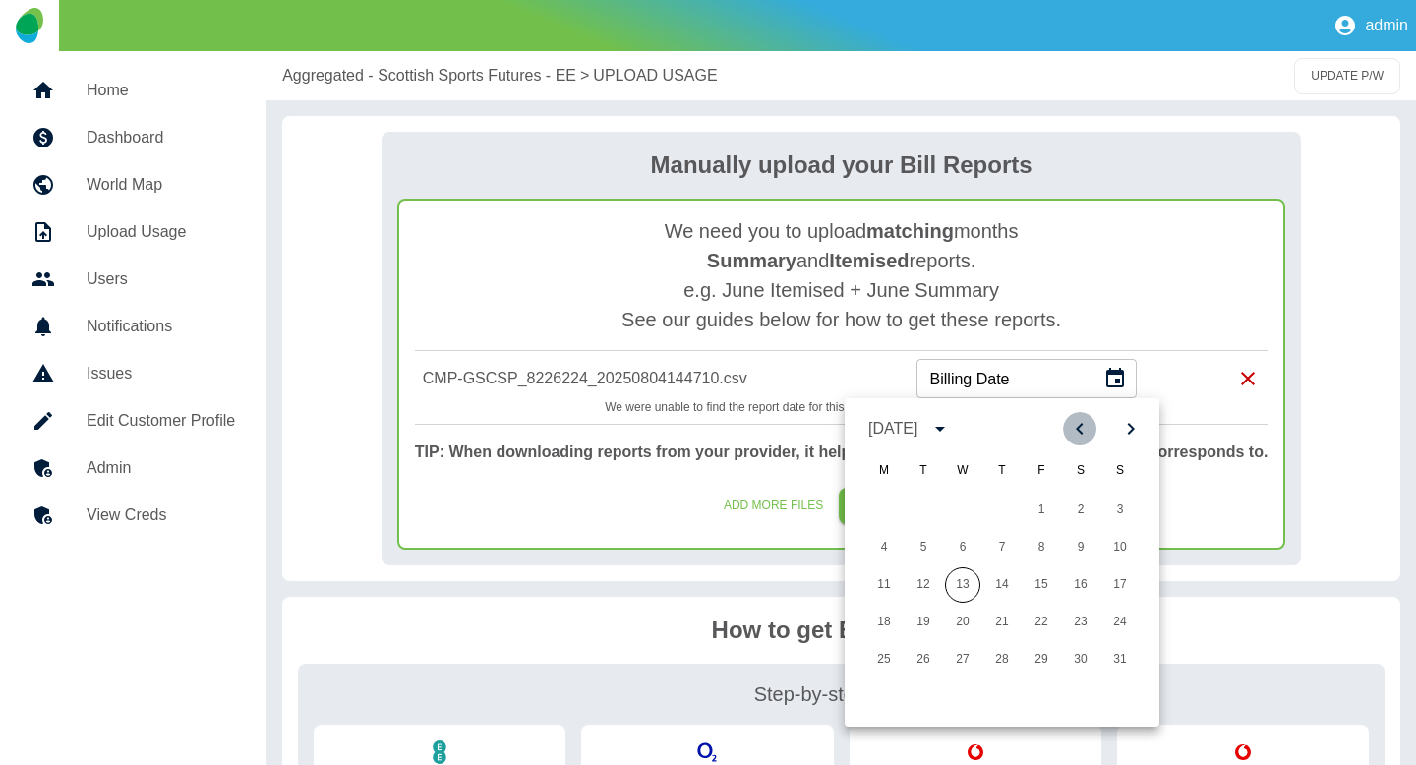
click at [1081, 424] on icon "Previous month" at bounding box center [1079, 429] width 7 height 12
click at [998, 503] on button "1" at bounding box center [1002, 510] width 35 height 35
type input "**********"
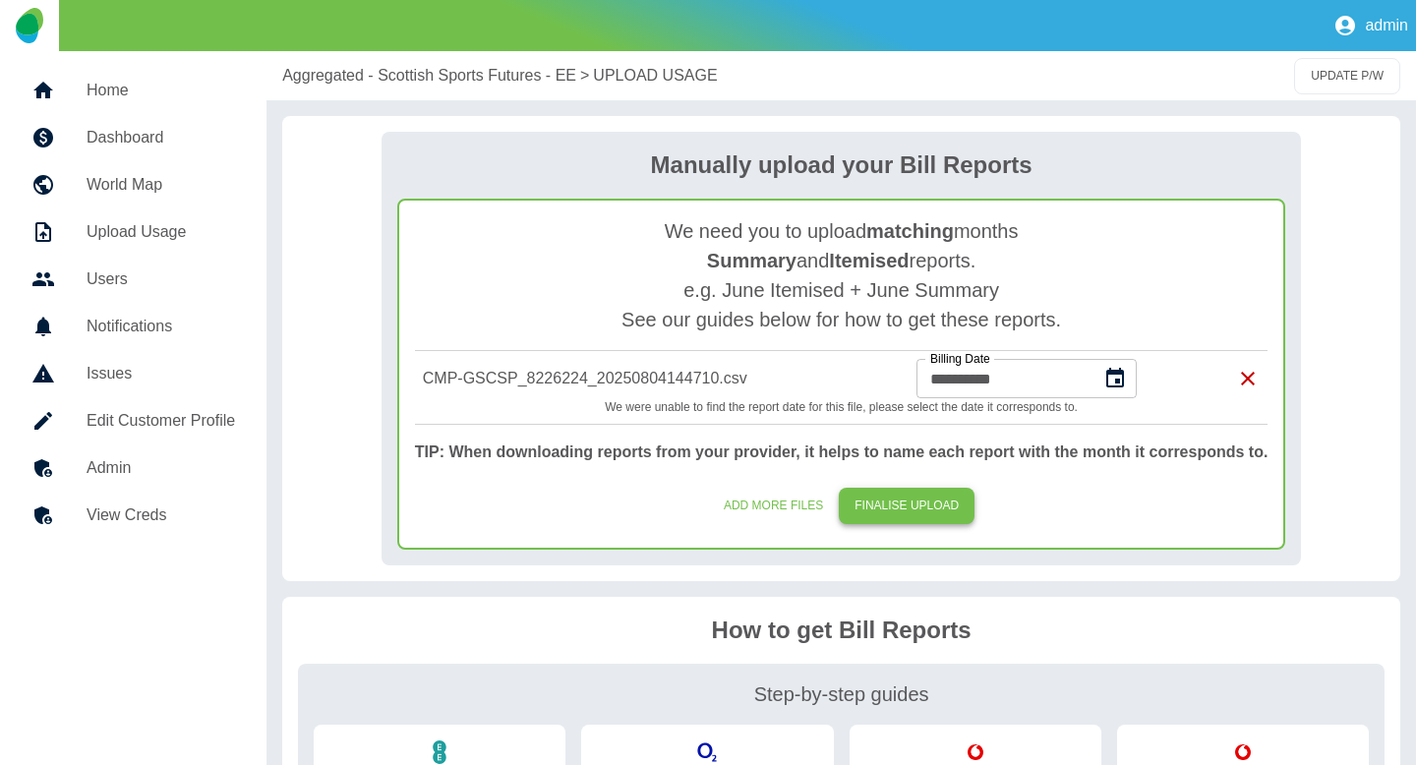
click at [923, 497] on button "FINALISE UPLOAD" at bounding box center [907, 506] width 136 height 36
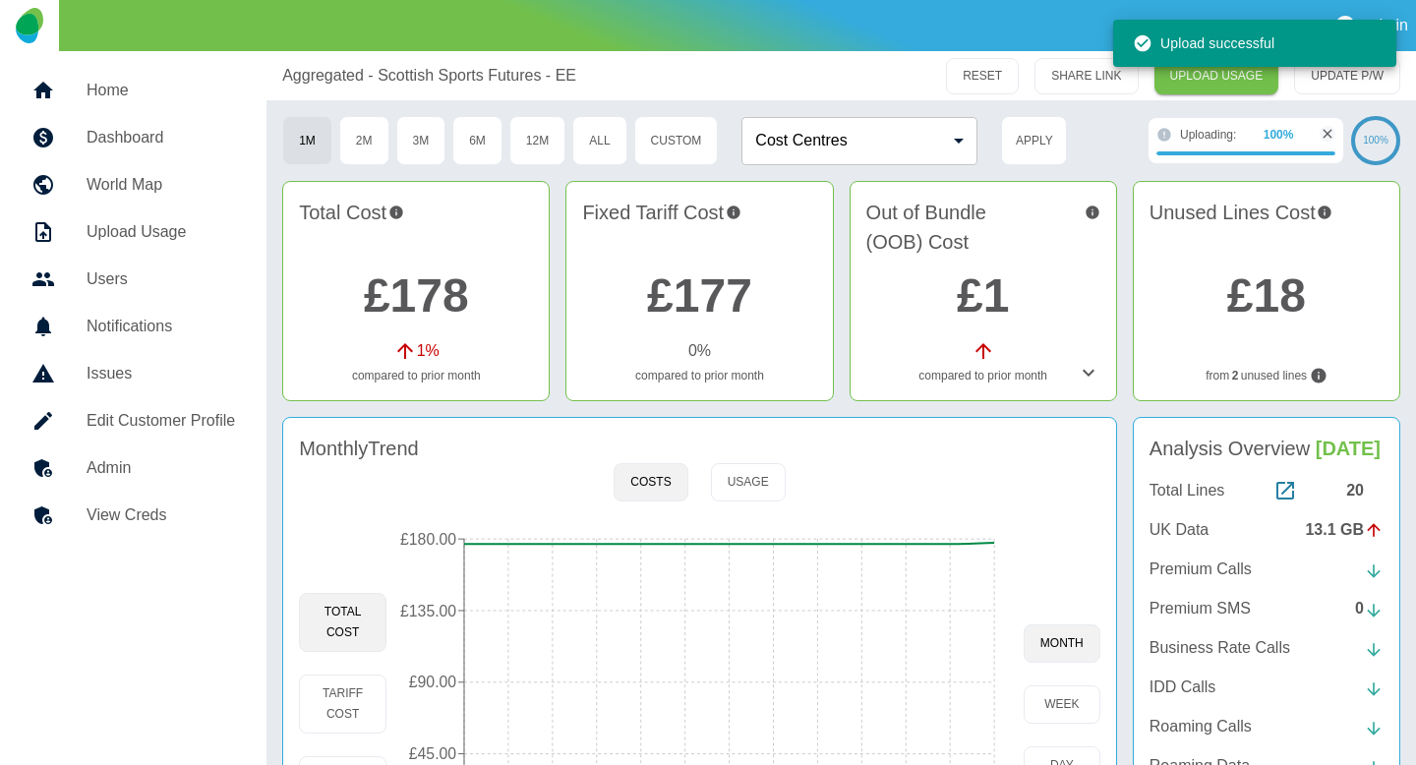
click at [202, 470] on h5 "Admin" at bounding box center [161, 468] width 149 height 24
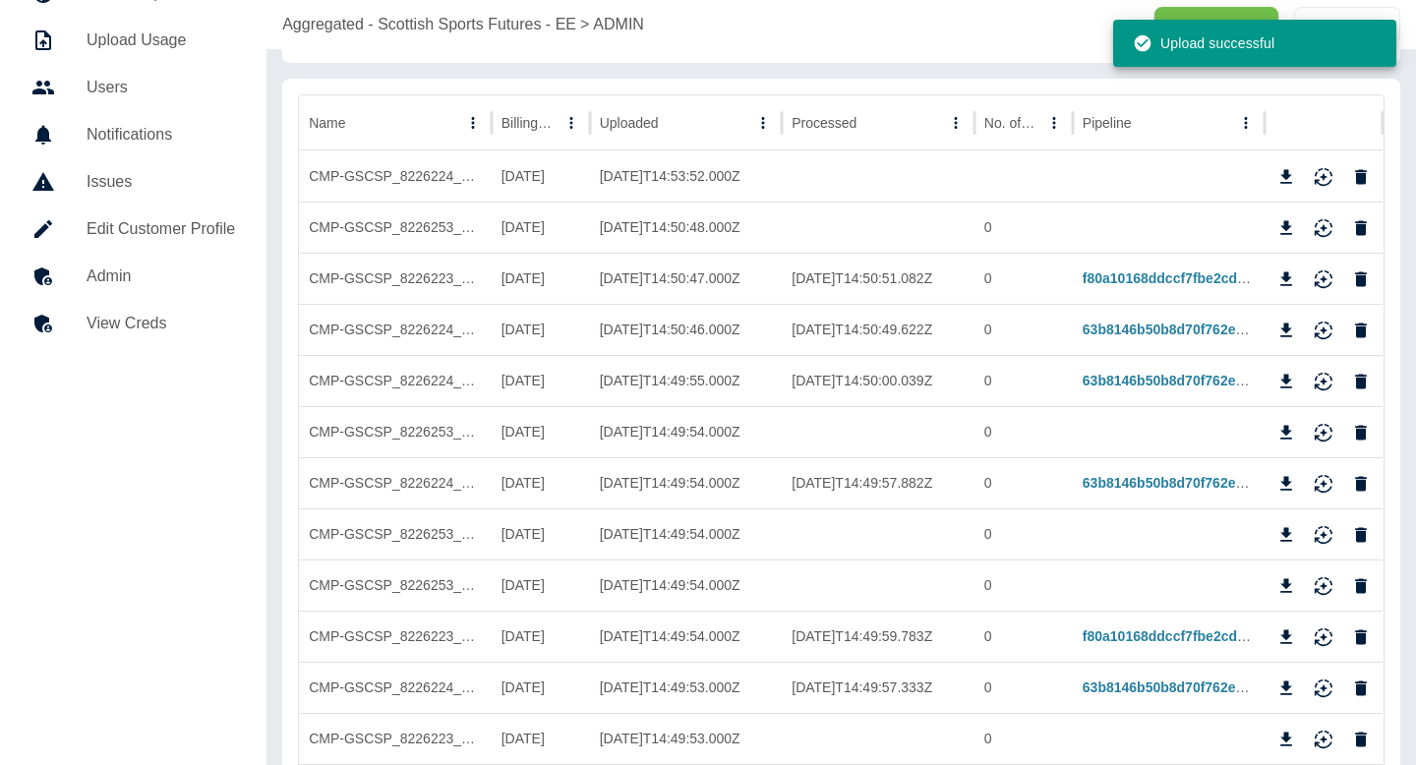
scroll to position [54, 0]
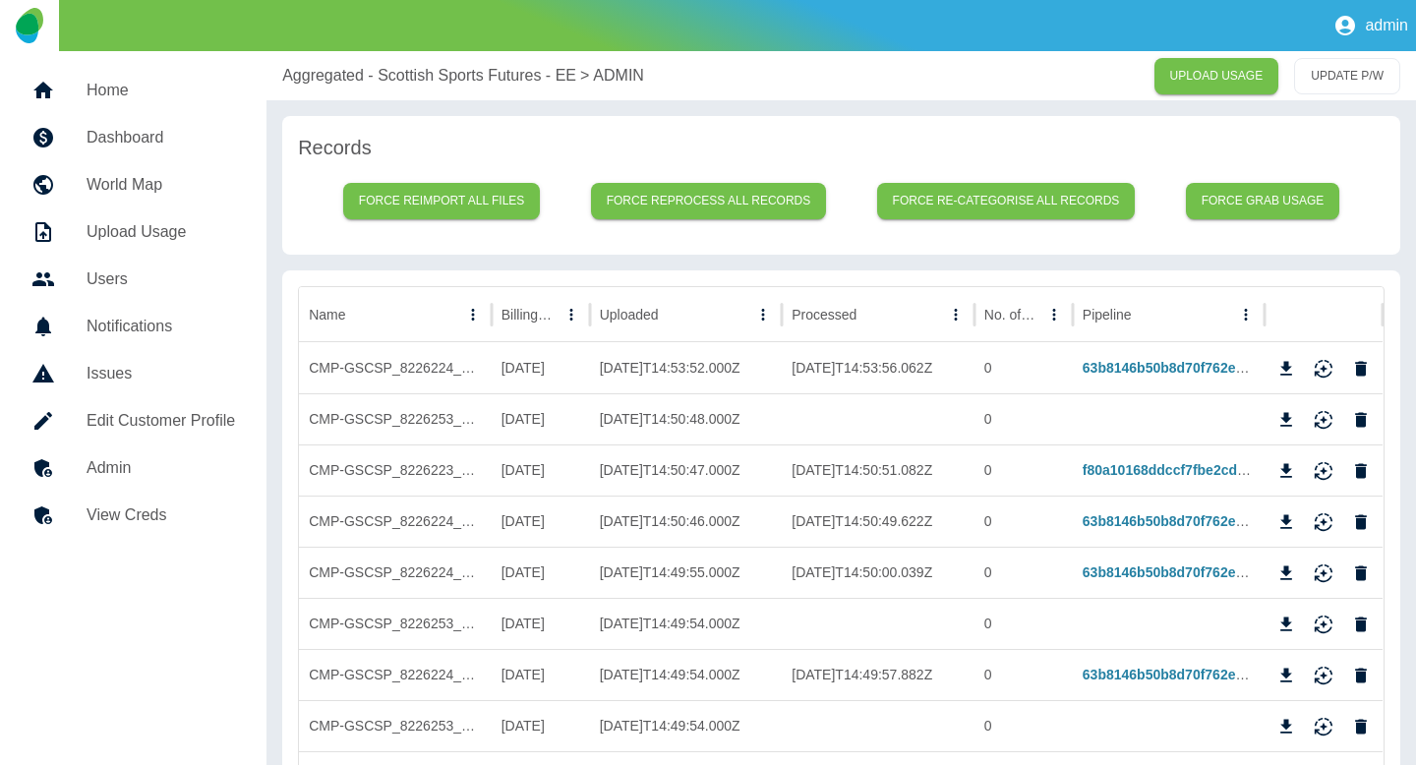
click at [338, 72] on p "Aggregated - Scottish Sports Futures - EE" at bounding box center [429, 76] width 294 height 24
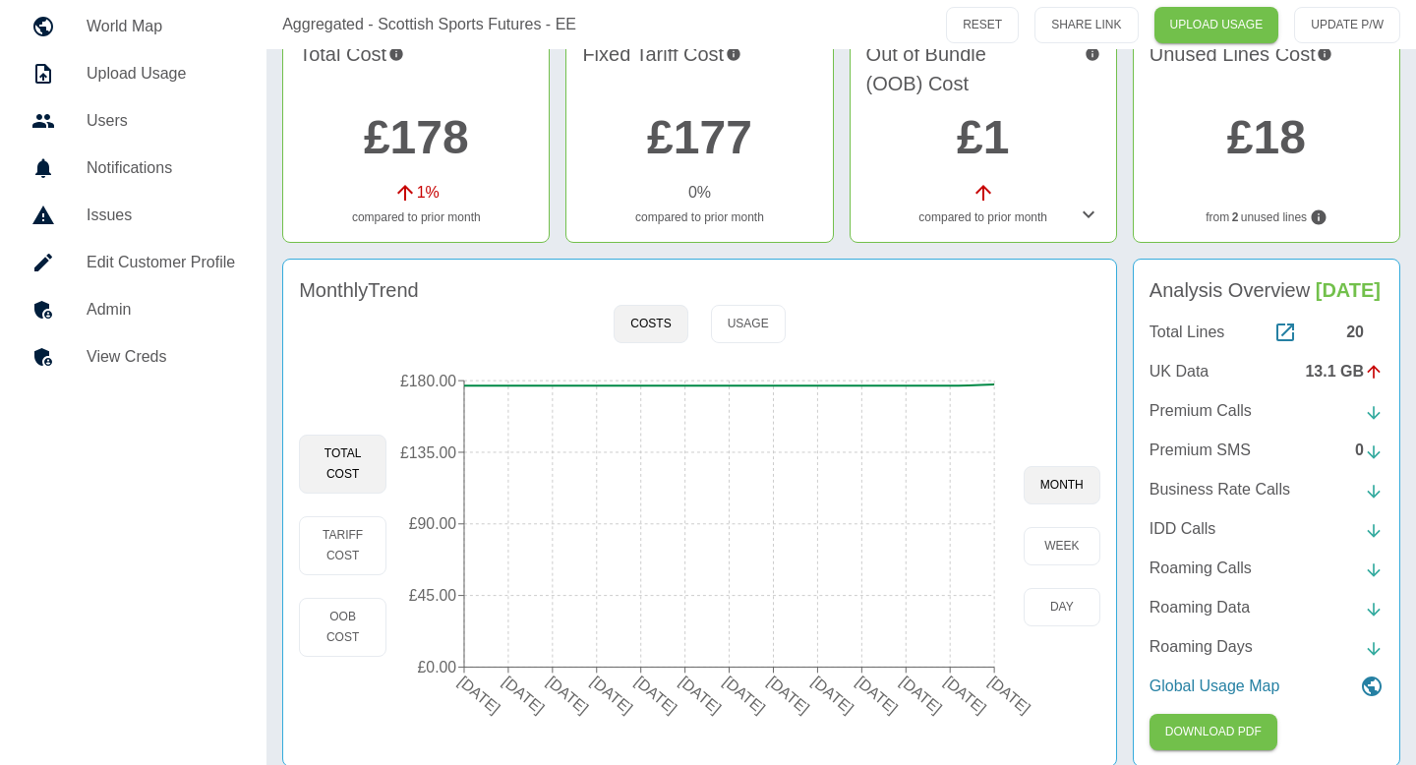
scroll to position [176, 0]
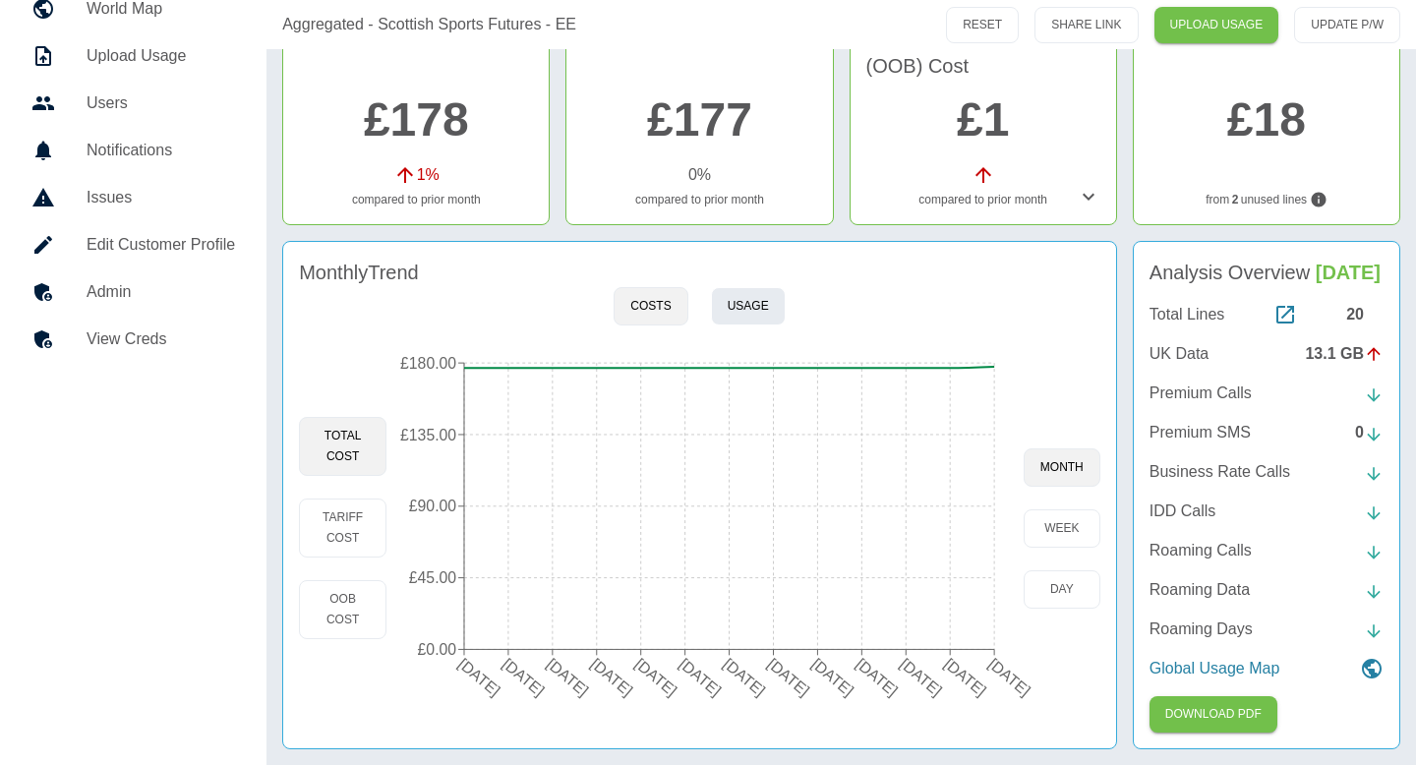
click at [721, 298] on button "Usage" at bounding box center [748, 306] width 75 height 38
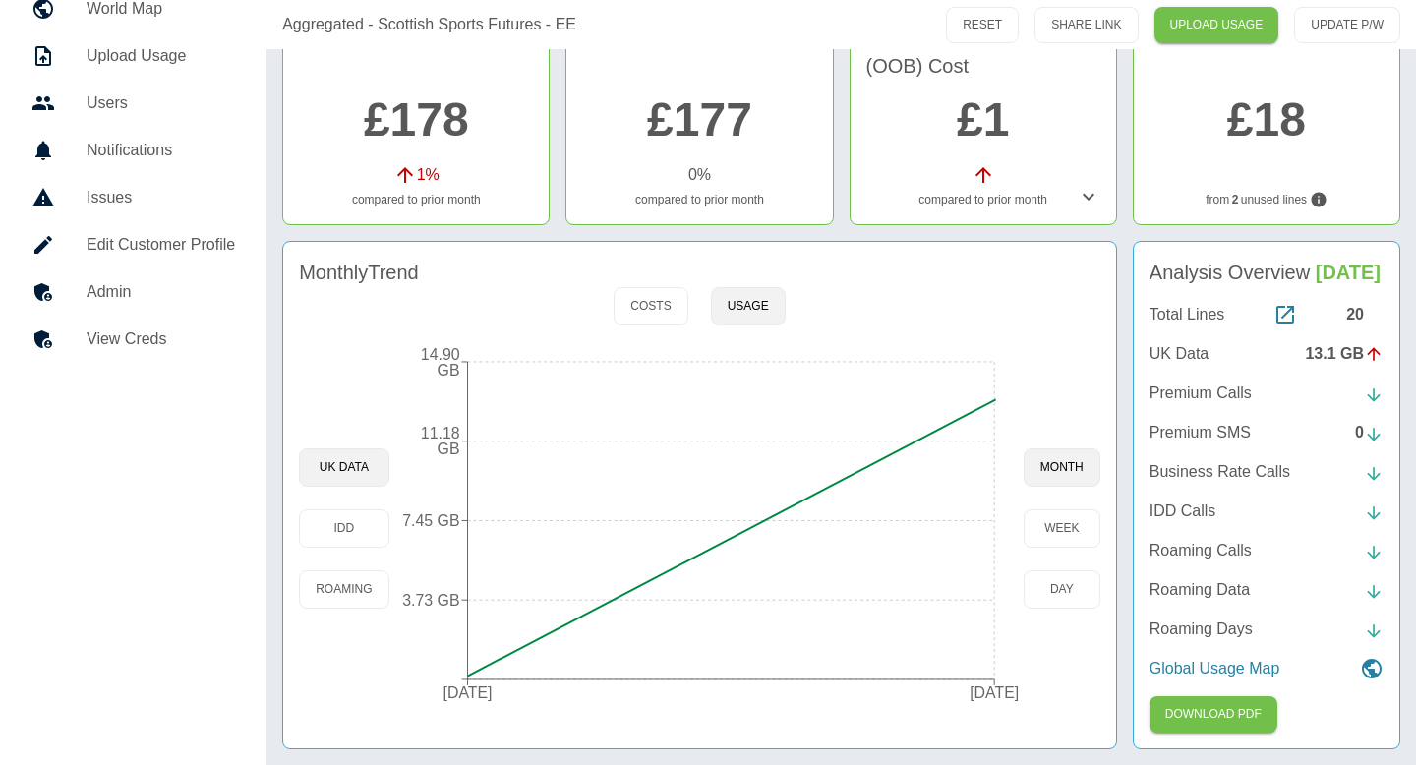
click at [103, 287] on h5 "Admin" at bounding box center [161, 292] width 149 height 24
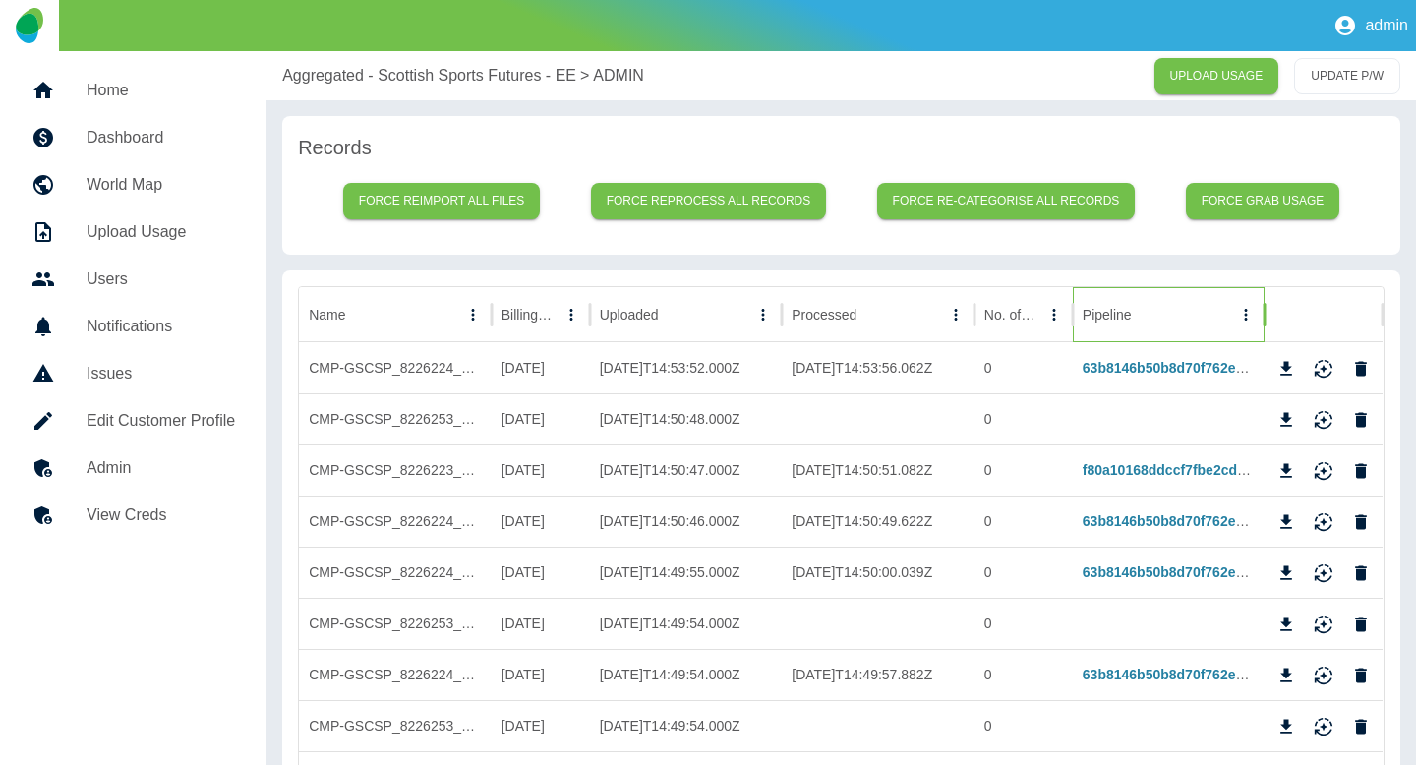
click at [1133, 318] on div "Pipeline" at bounding box center [1158, 314] width 150 height 54
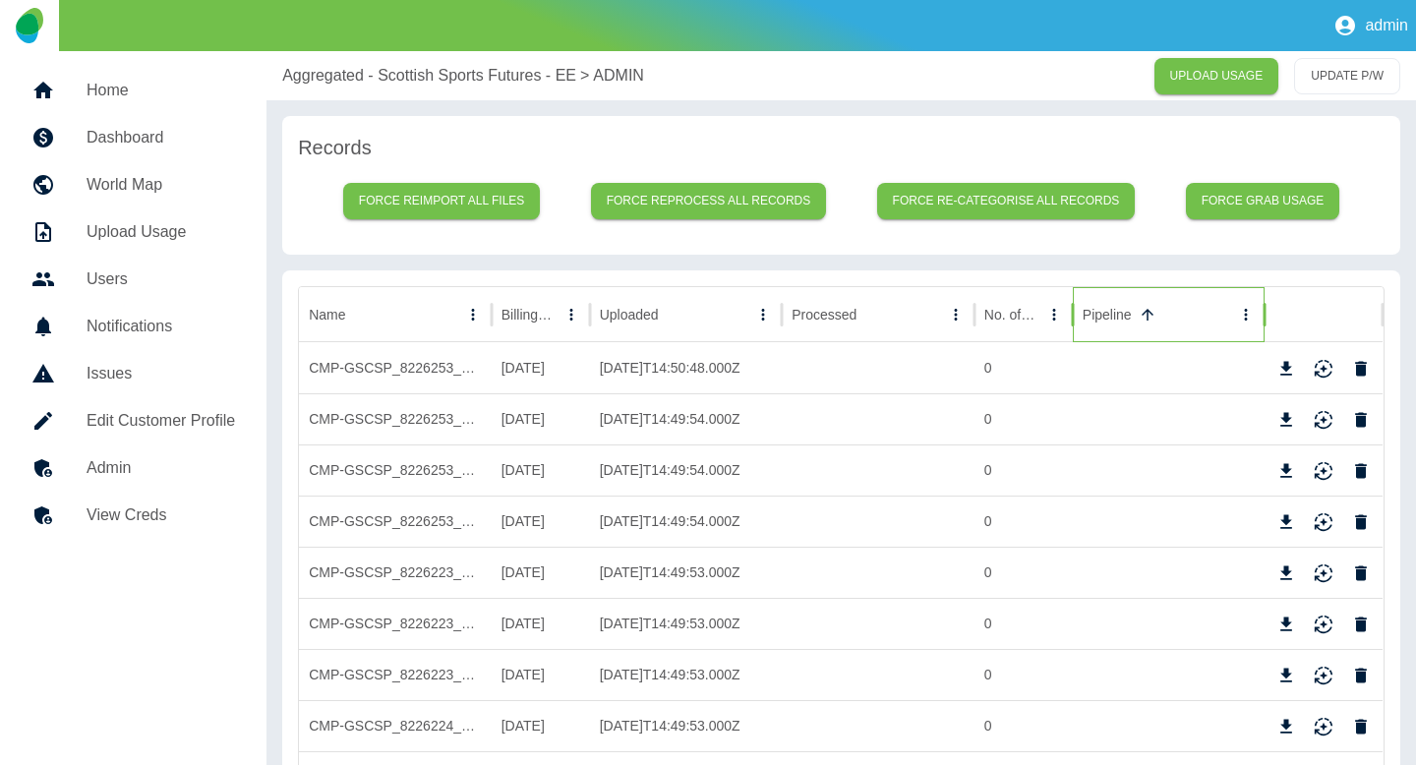
click at [1133, 318] on div "Pipeline" at bounding box center [1158, 314] width 150 height 54
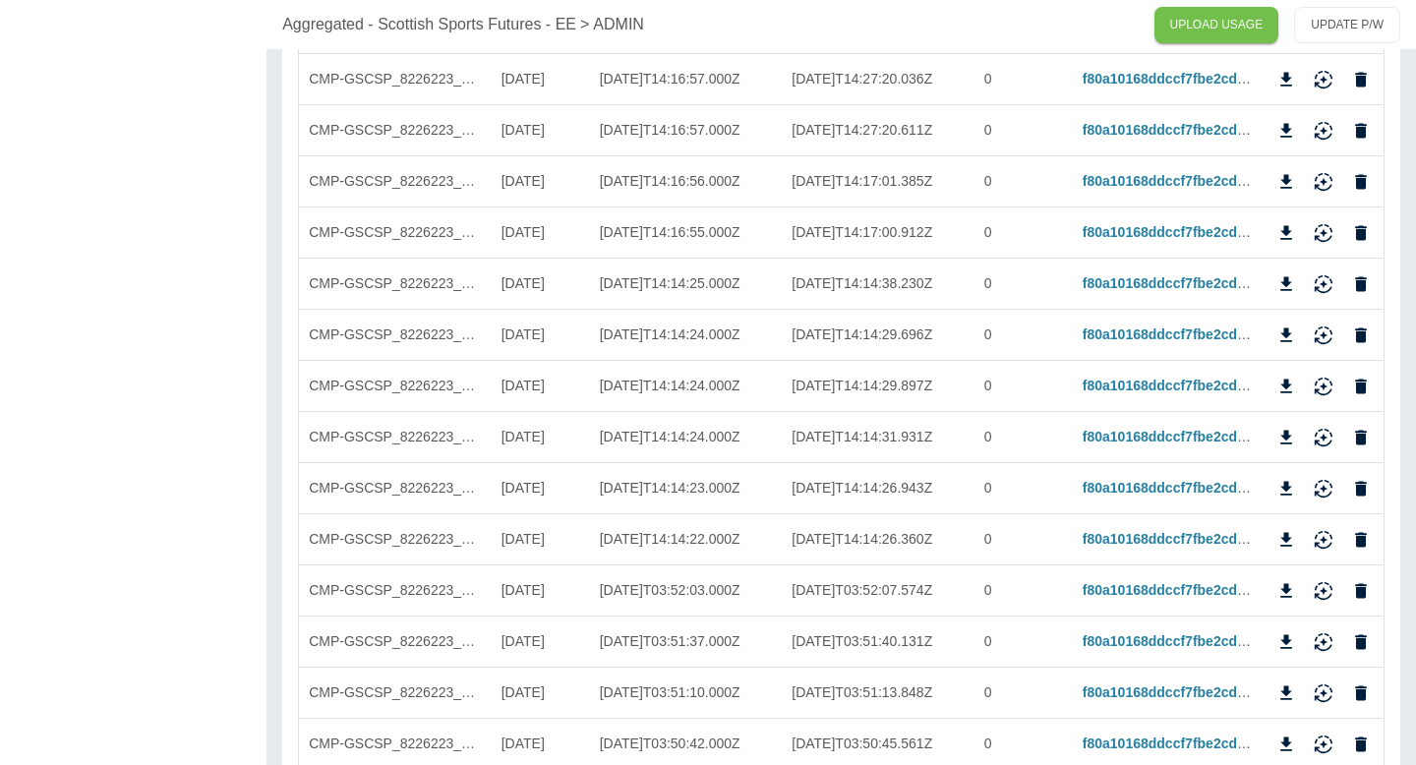
scroll to position [661, 0]
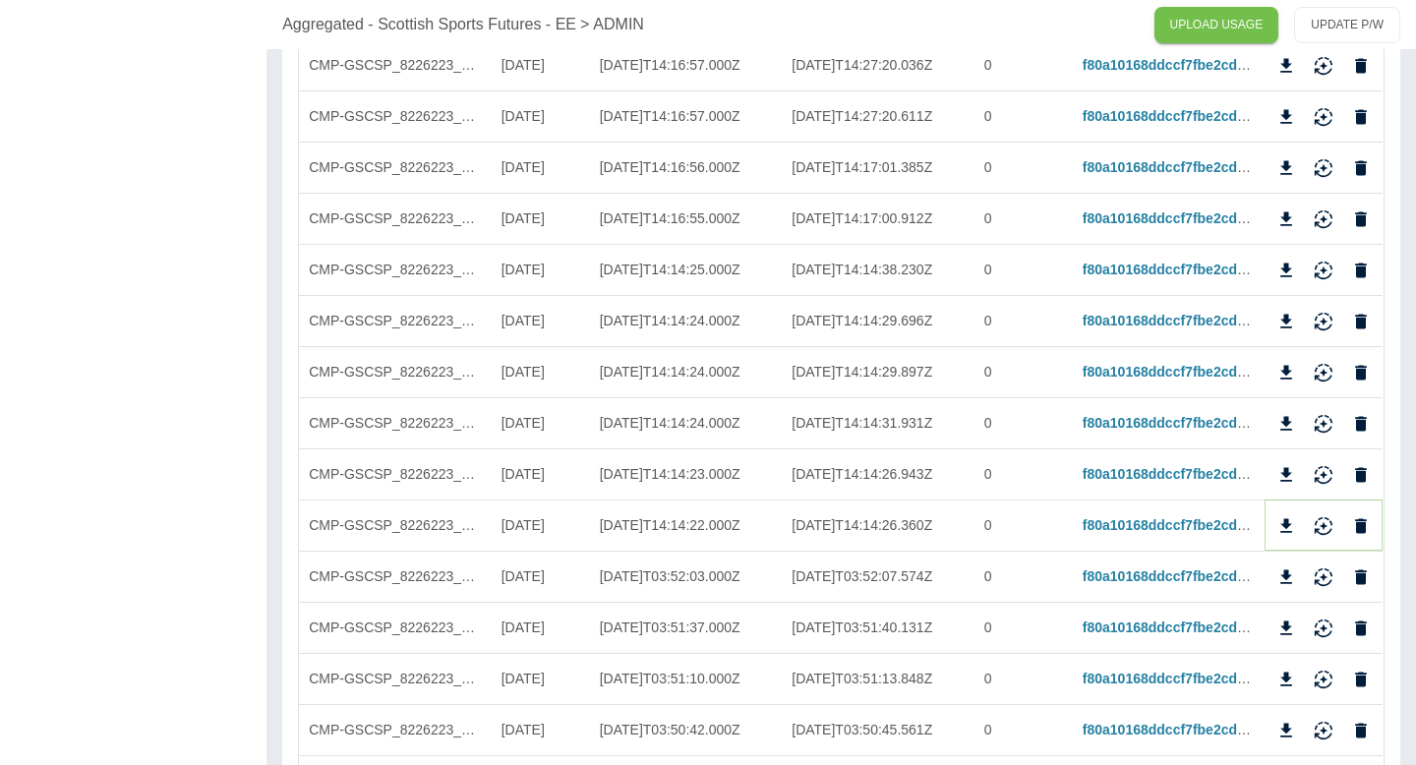
click at [1291, 524] on icon "Download" at bounding box center [1288, 525] width 12 height 14
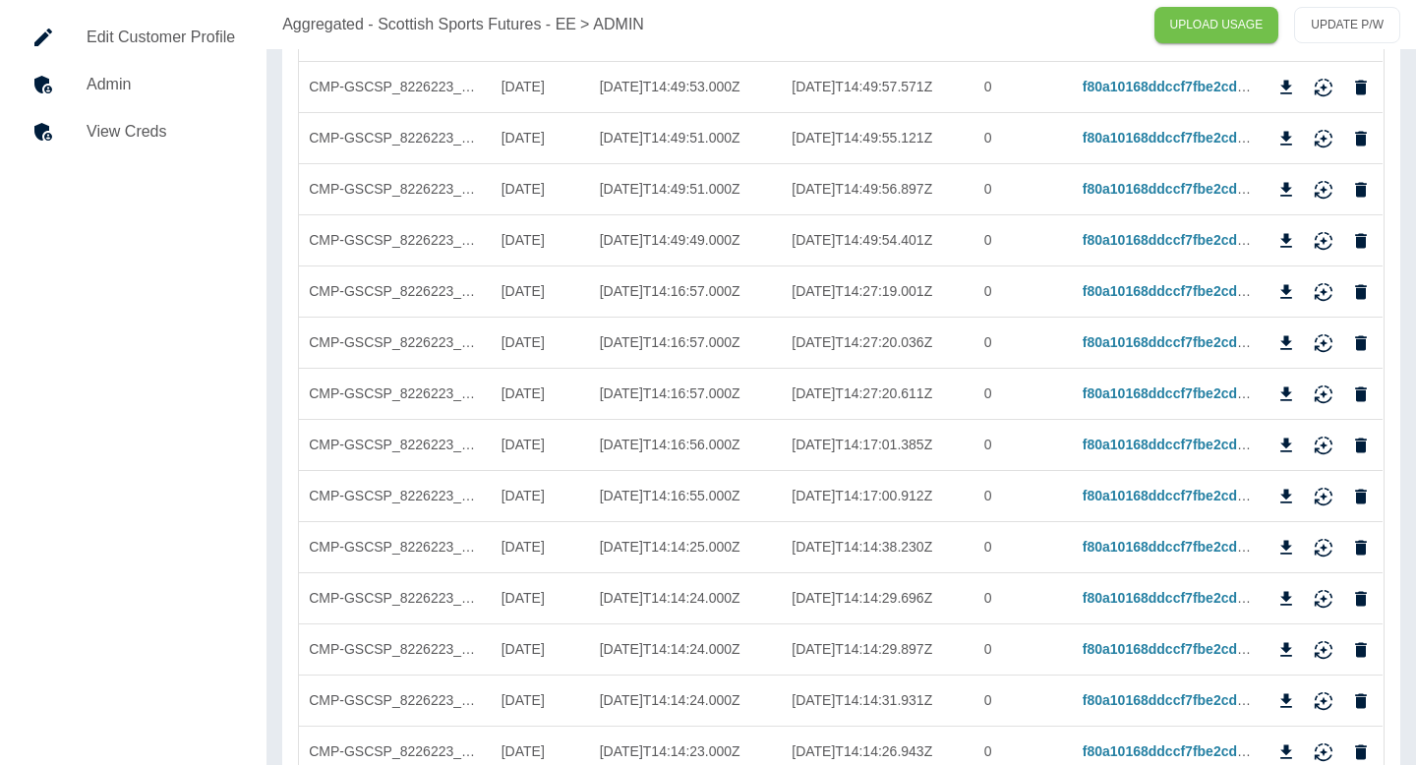
scroll to position [0, 0]
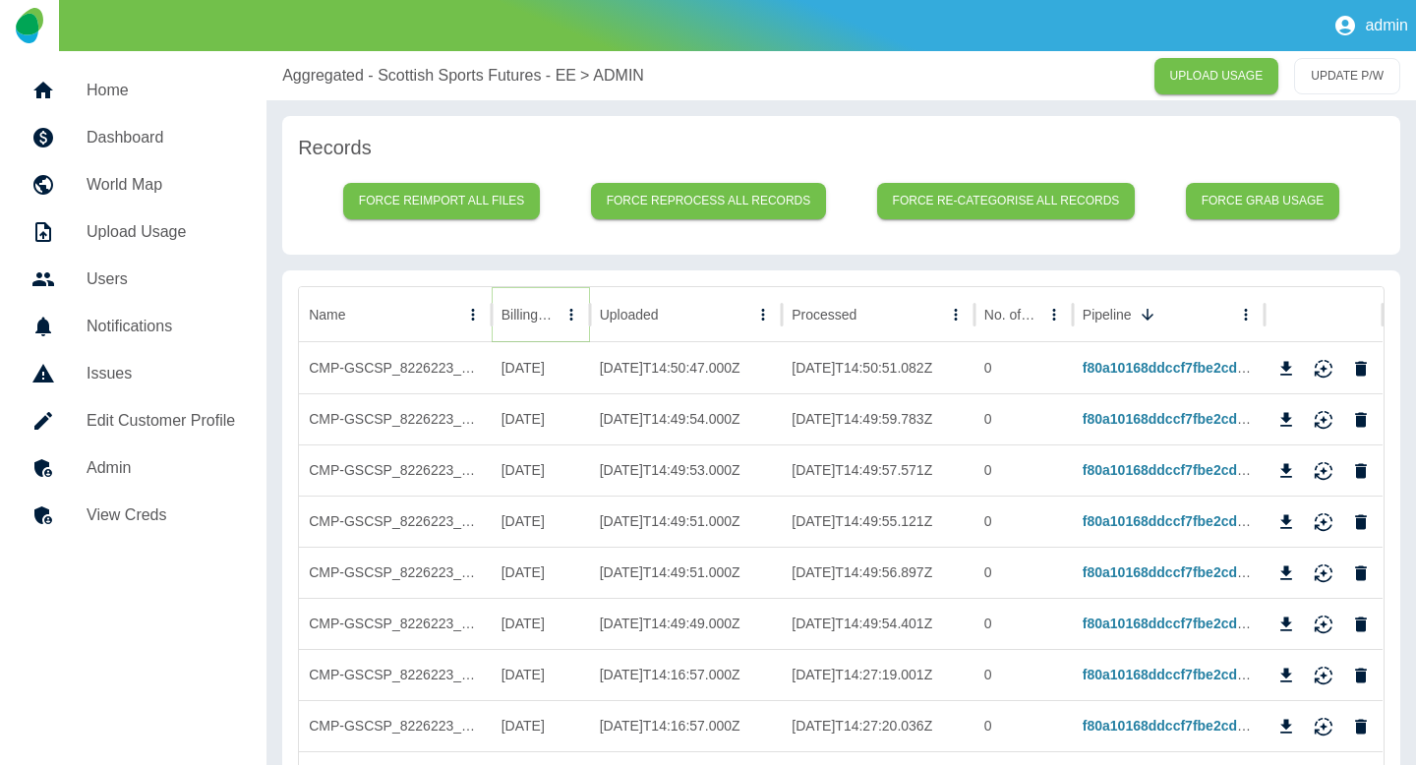
click at [566, 314] on icon "Sort" at bounding box center [572, 315] width 12 height 12
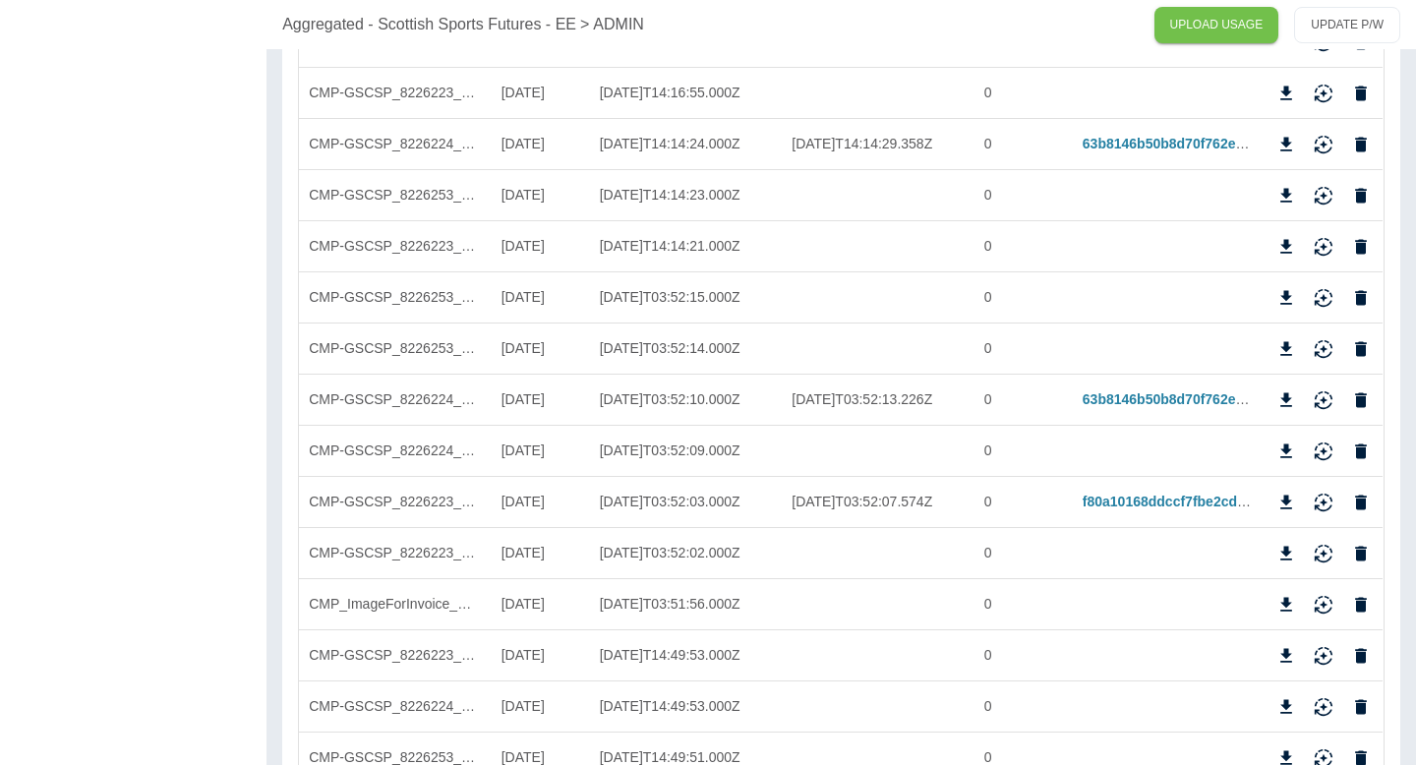
scroll to position [566, 0]
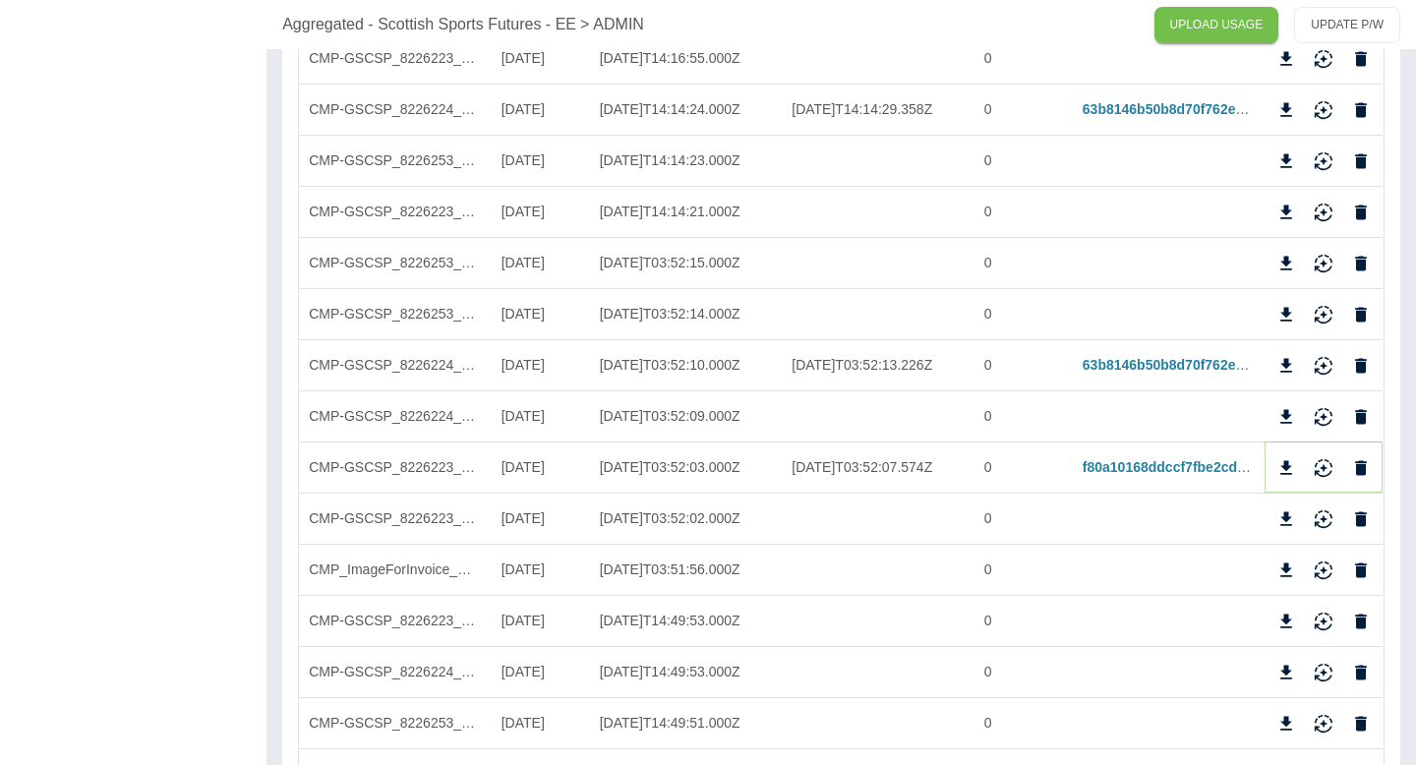
click at [1362, 463] on icon "Delete" at bounding box center [1362, 467] width 12 height 15
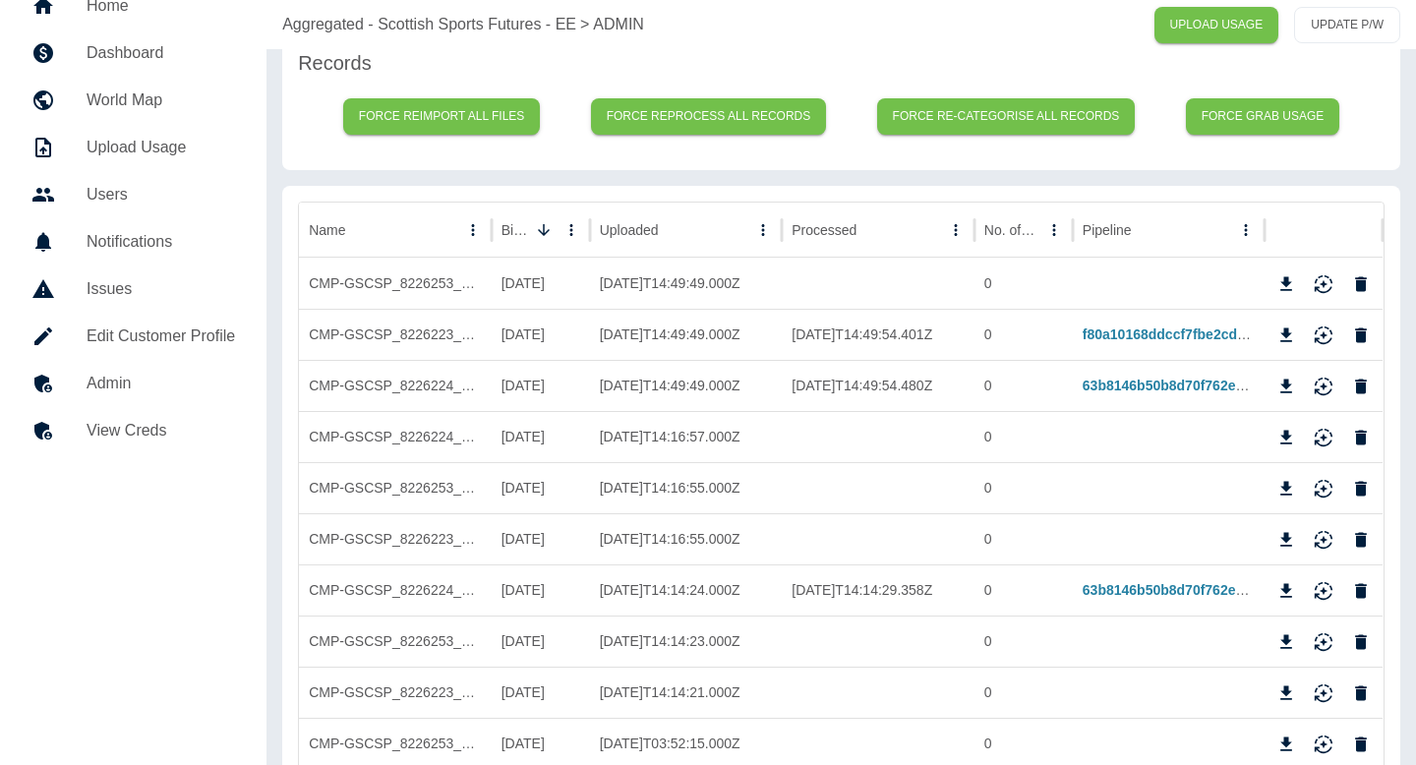
scroll to position [145, 0]
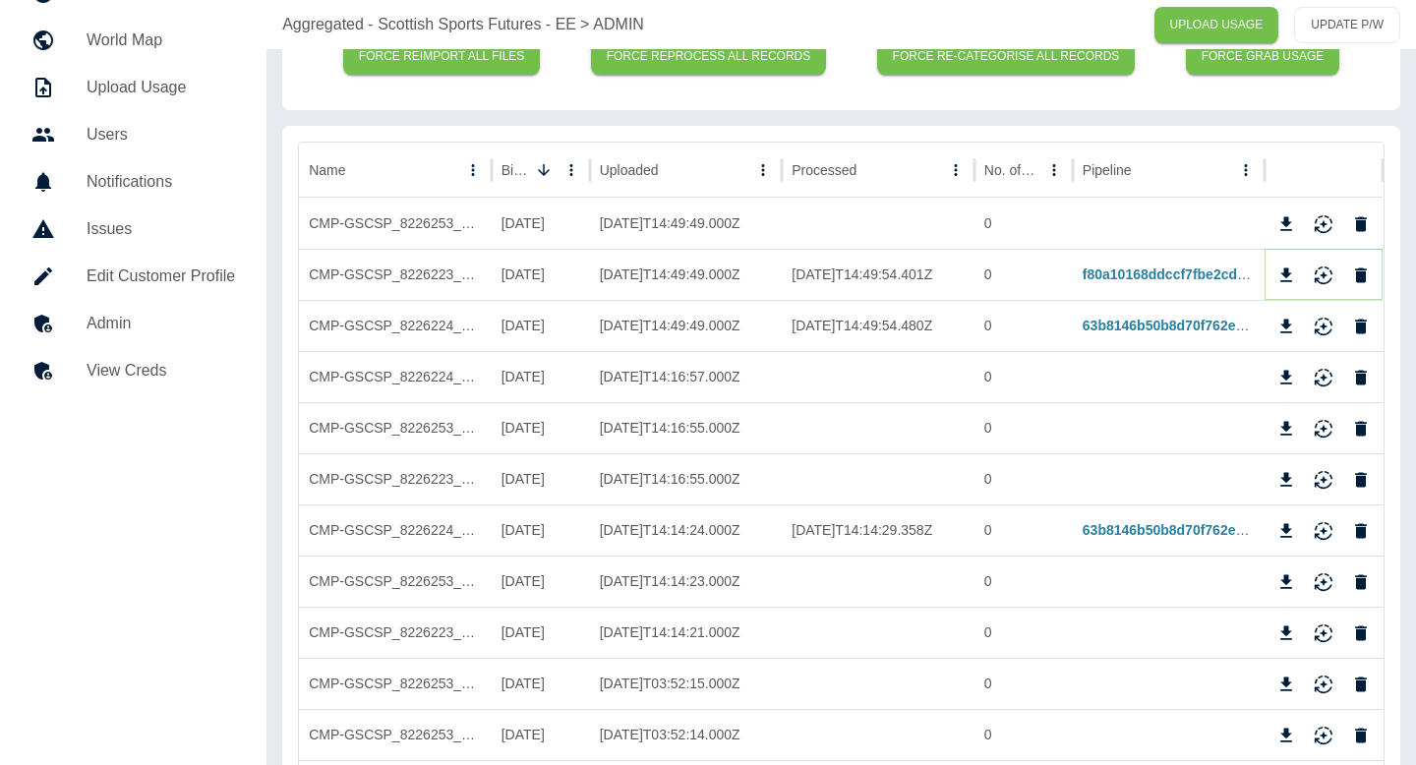
click at [1330, 269] on icon "Reimport" at bounding box center [1324, 276] width 20 height 20
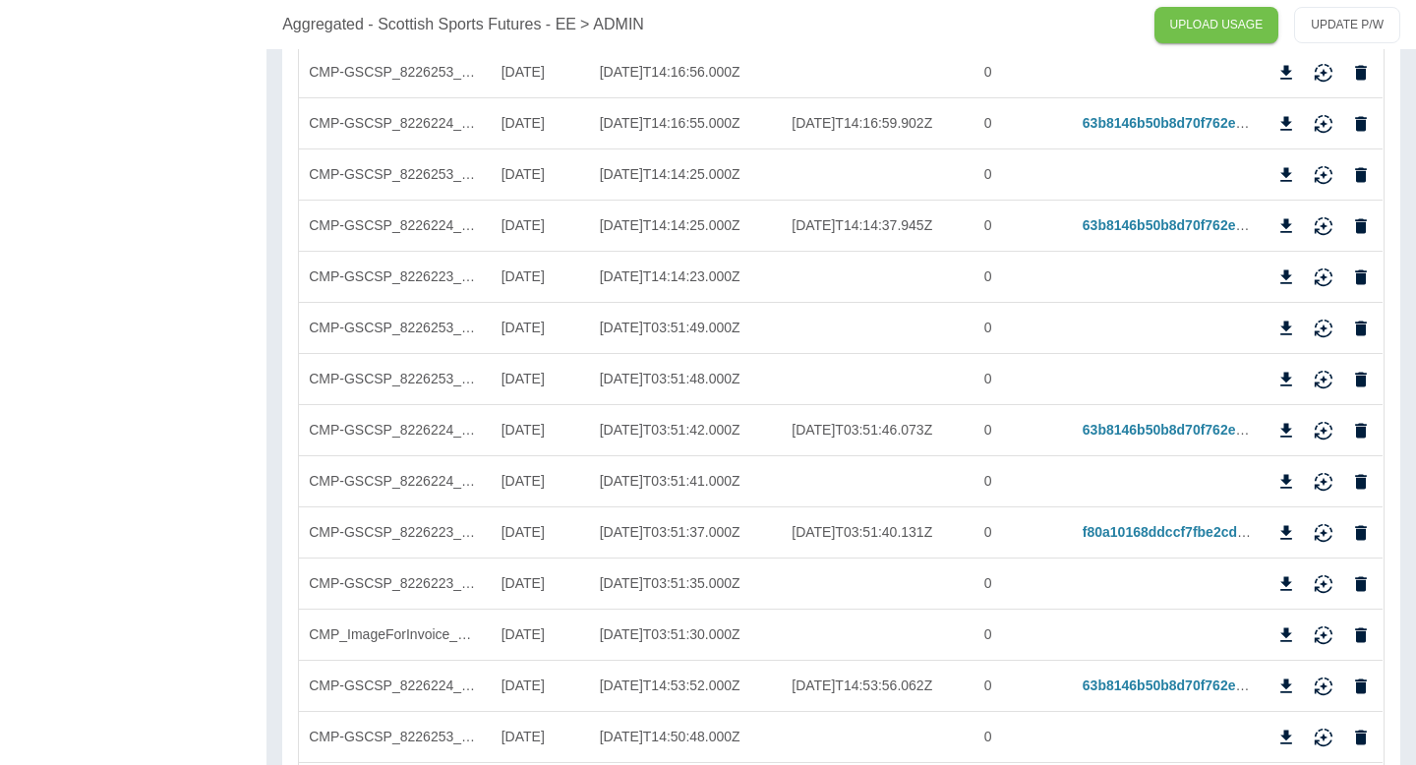
scroll to position [1277, 0]
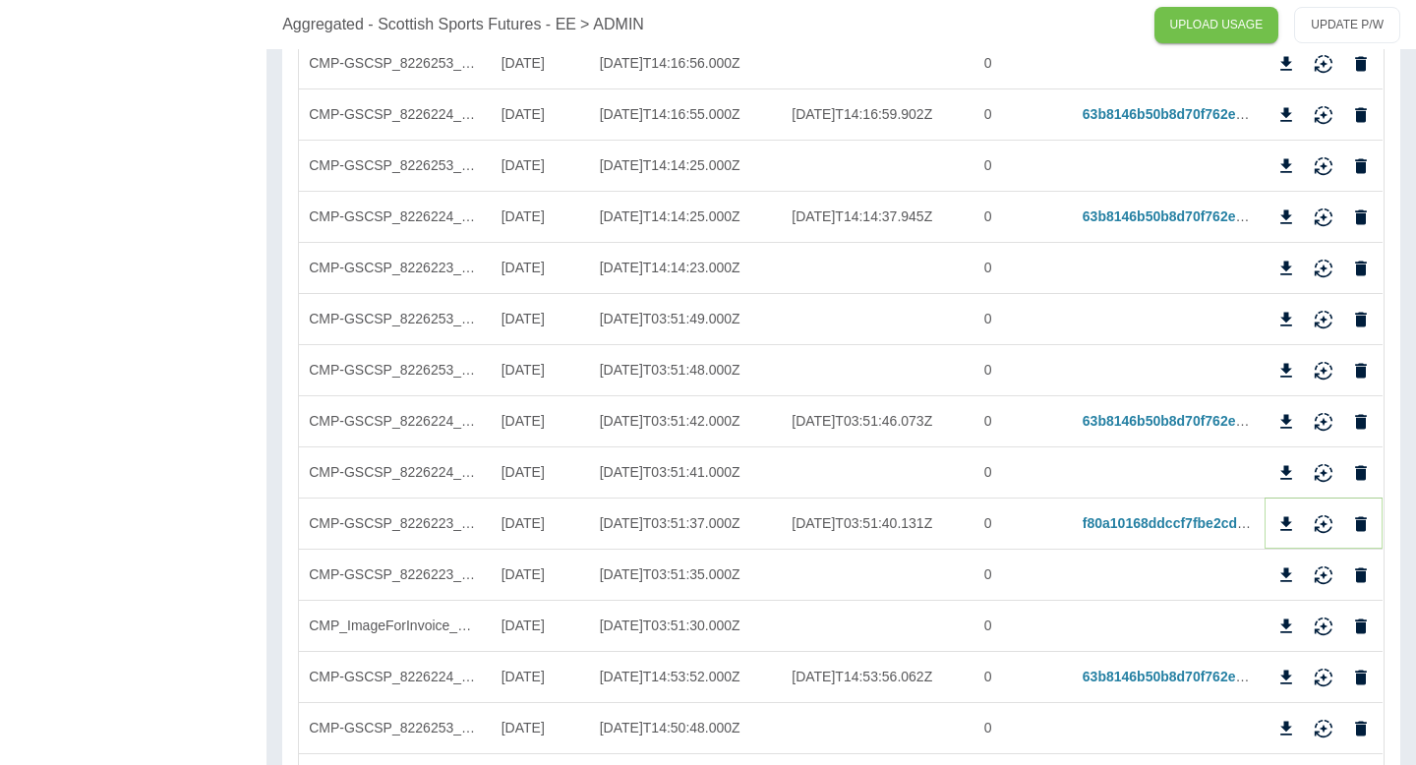
click at [1363, 527] on icon "Delete" at bounding box center [1362, 523] width 12 height 15
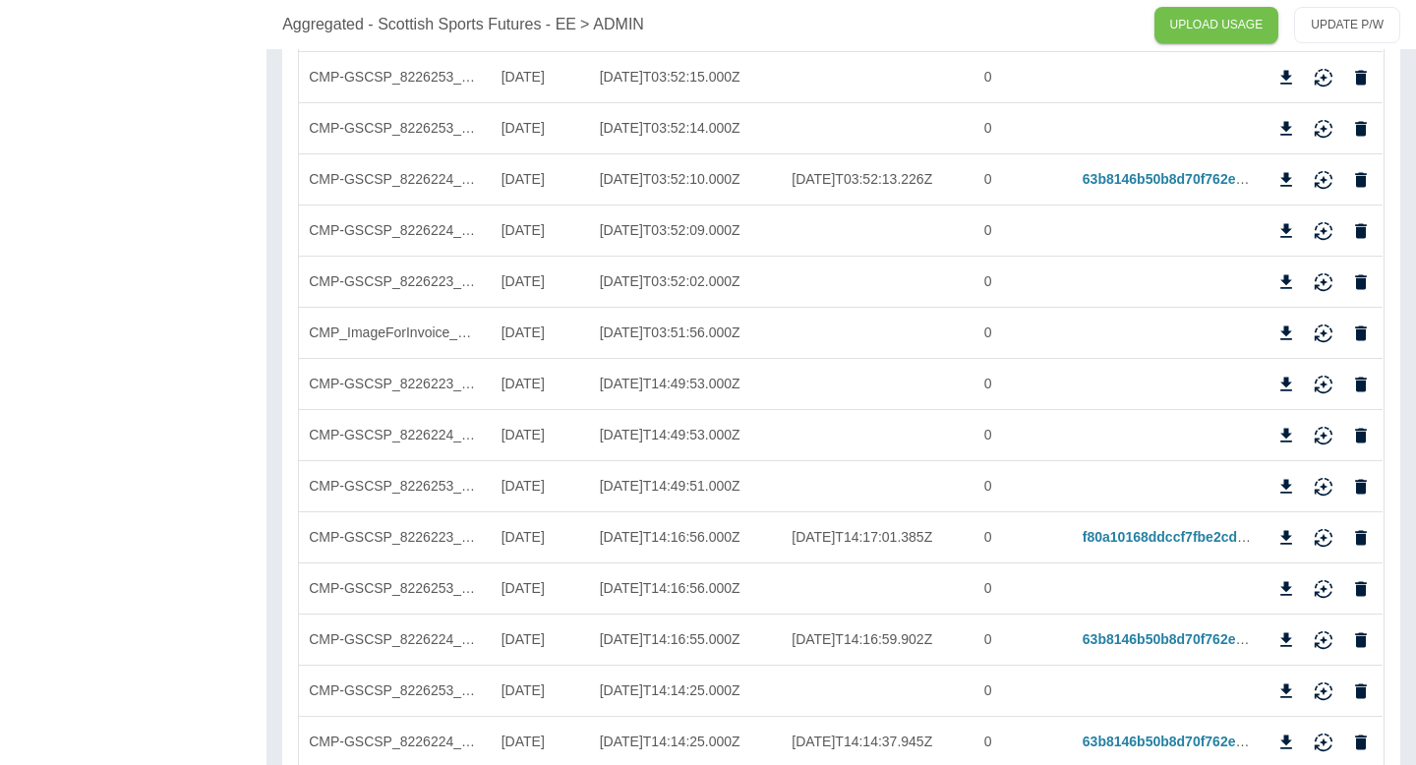
scroll to position [761, 0]
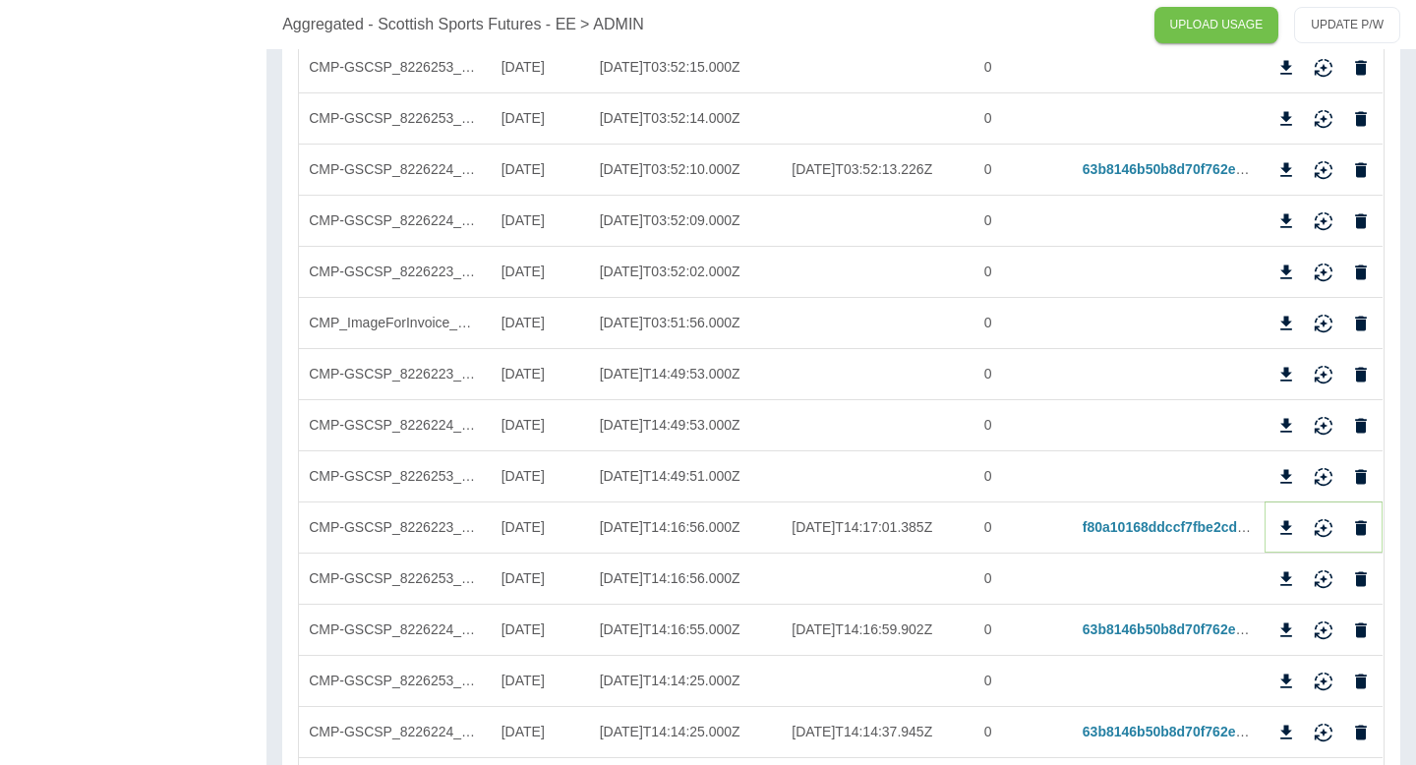
click at [1326, 532] on icon "Reimport" at bounding box center [1324, 528] width 20 height 20
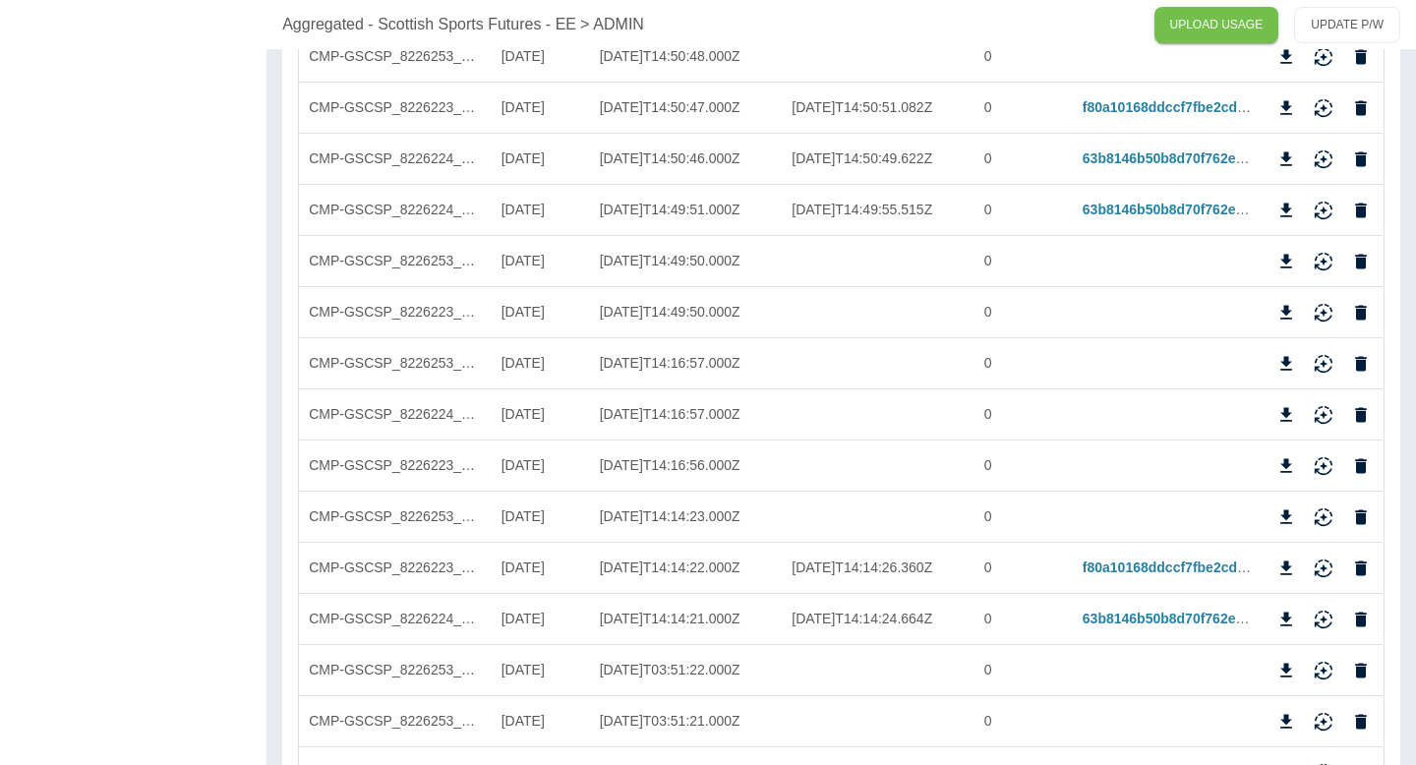
scroll to position [1899, 0]
click at [1360, 567] on icon "Delete" at bounding box center [1362, 566] width 12 height 15
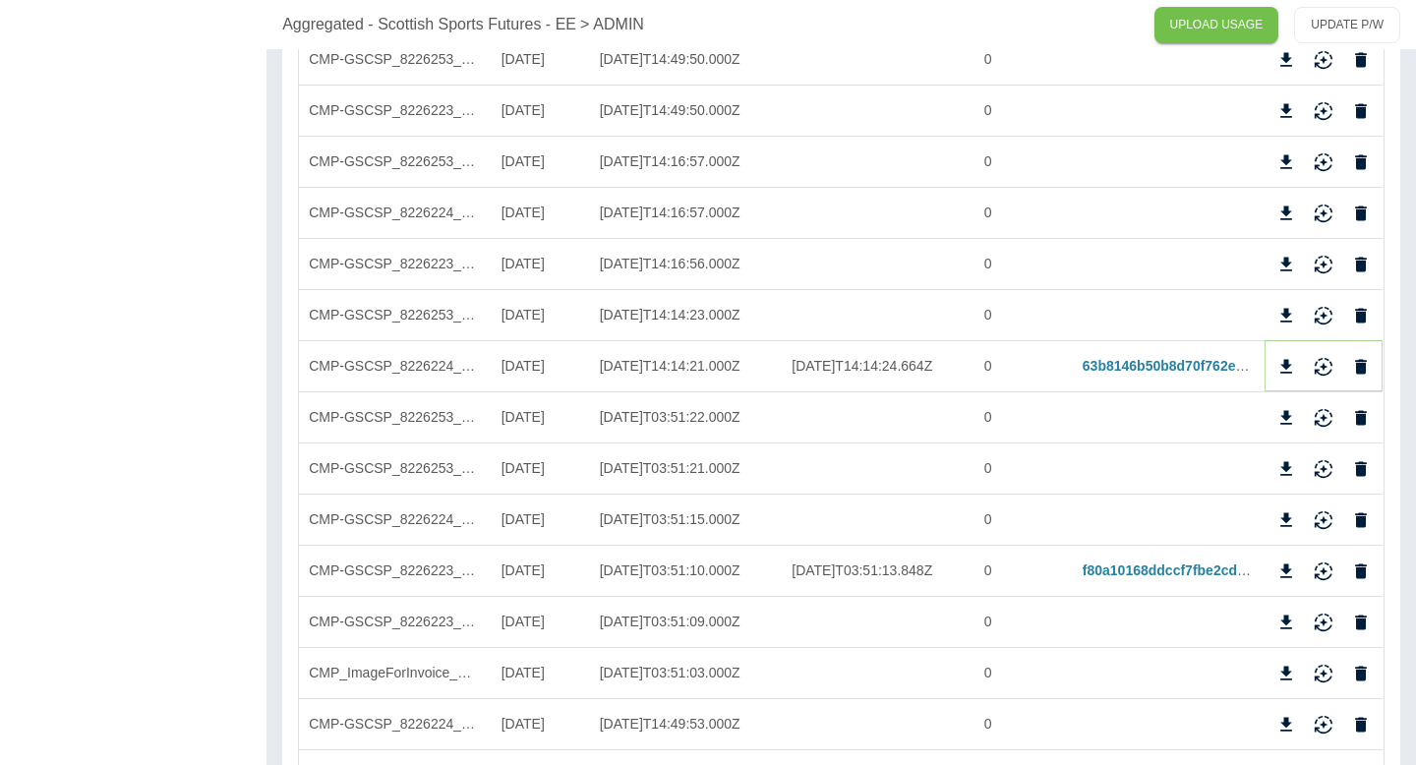
scroll to position [2156, 0]
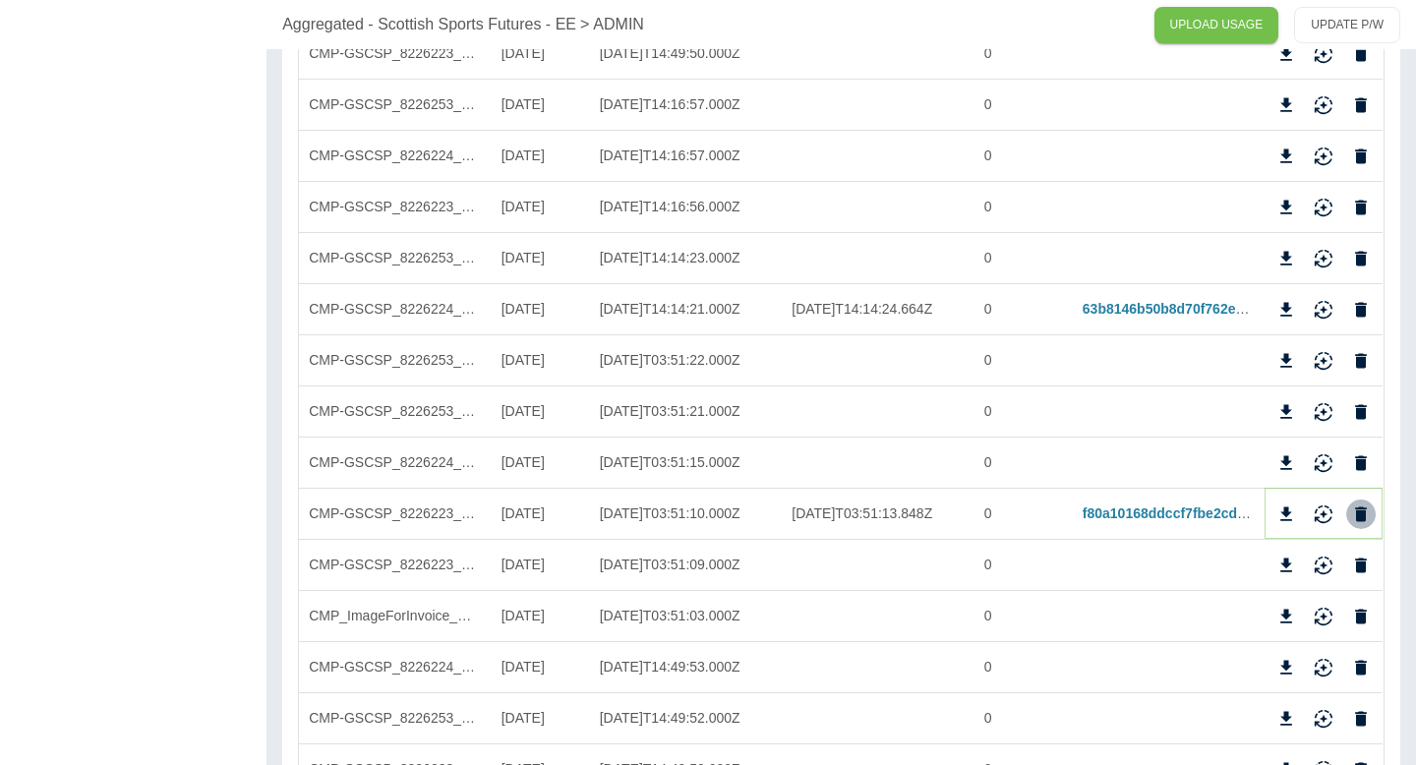
click at [1365, 514] on icon "Delete" at bounding box center [1362, 514] width 12 height 15
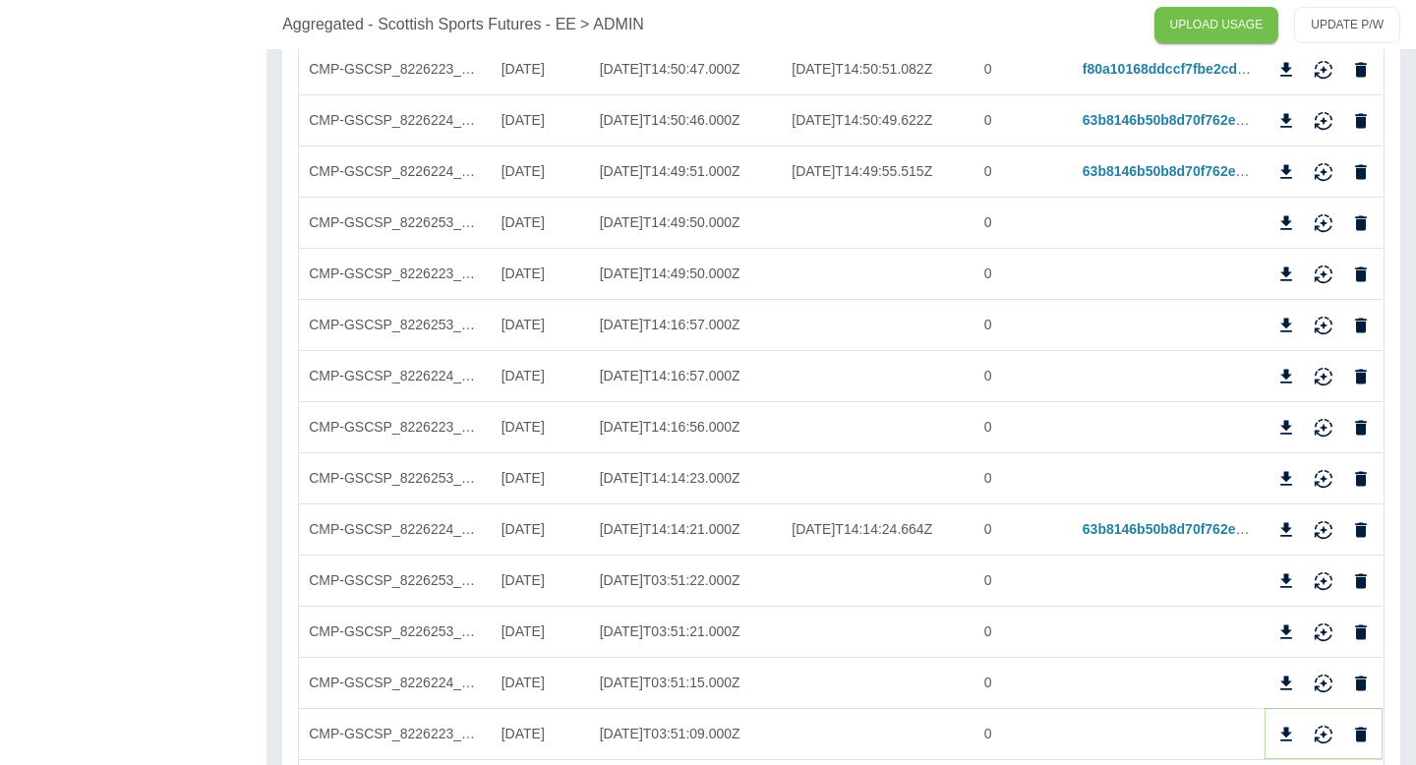
scroll to position [1903, 0]
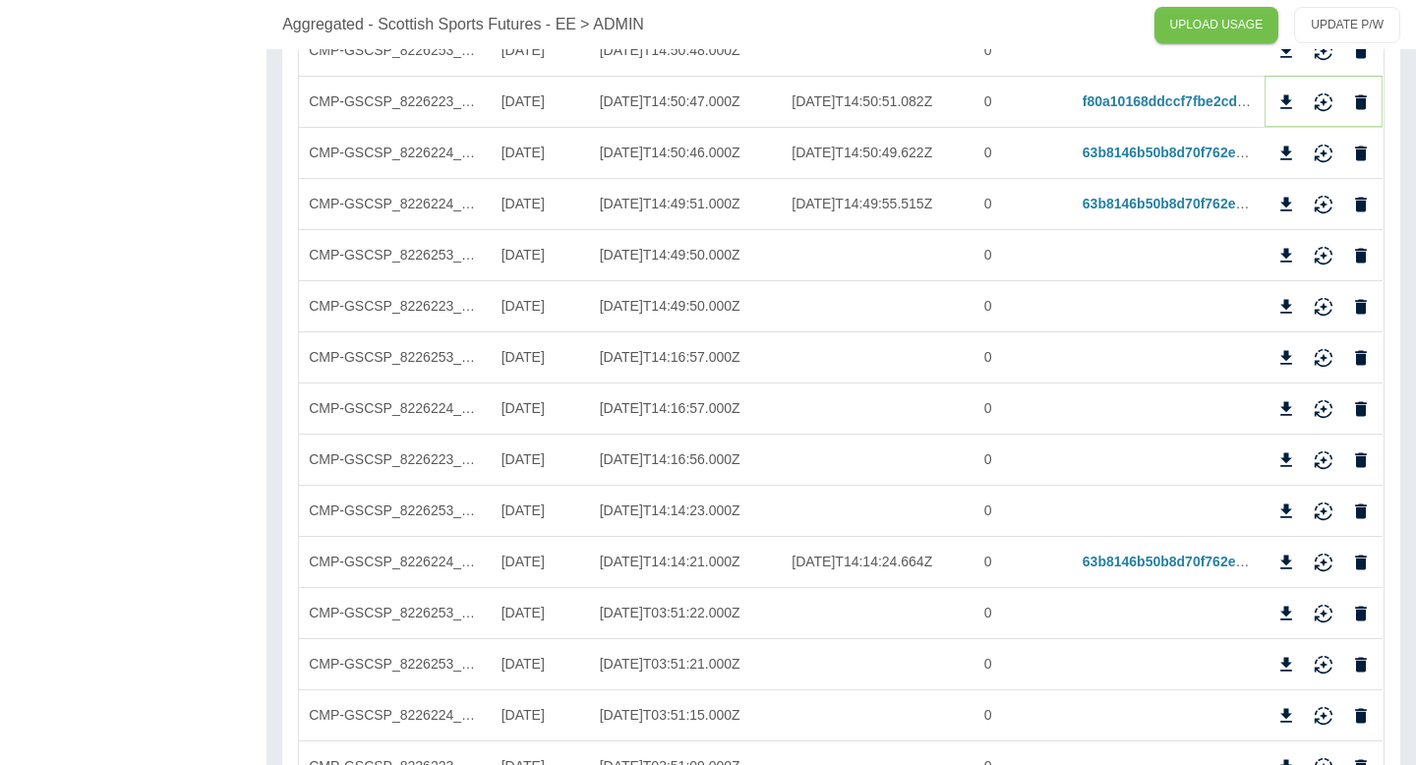
click at [1331, 102] on icon "Reimport" at bounding box center [1324, 102] width 20 height 20
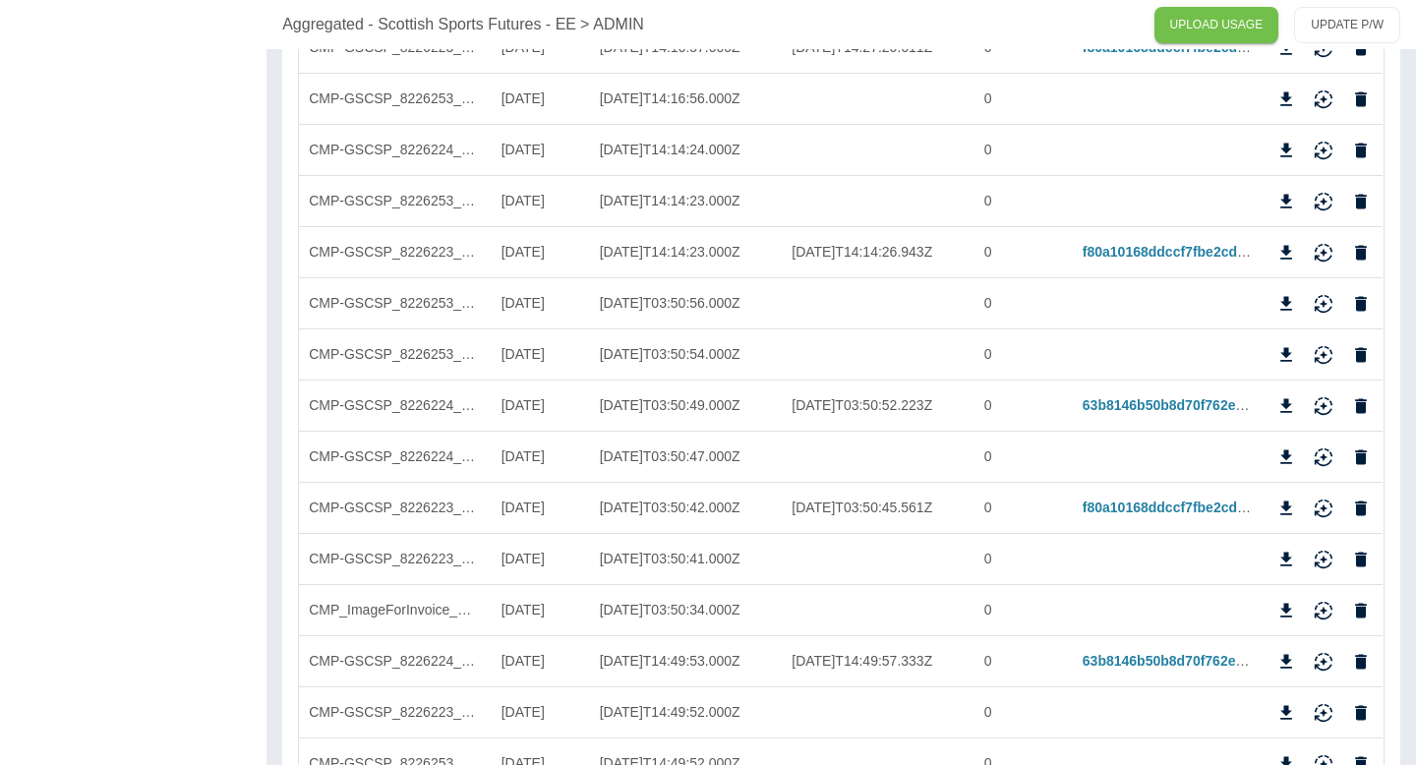
scroll to position [2937, 0]
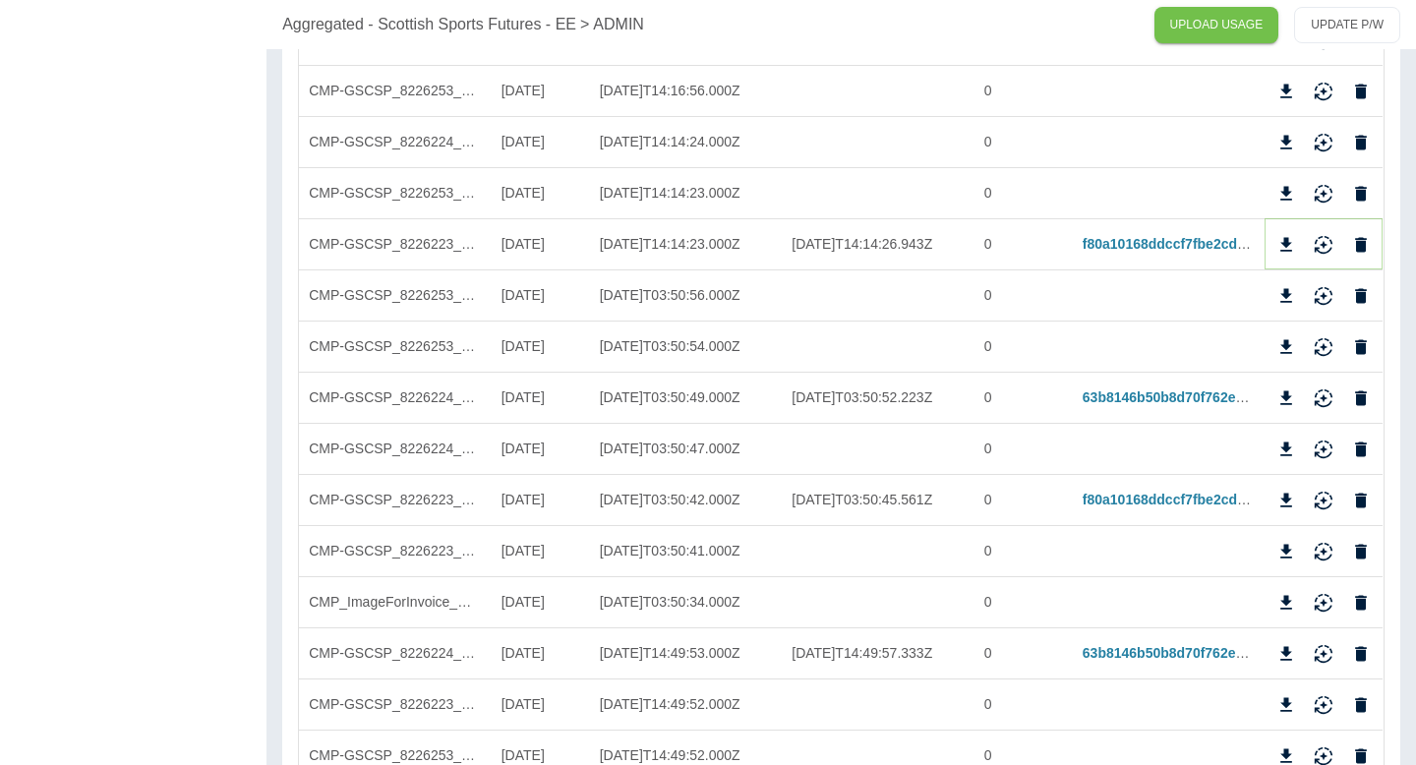
click at [1360, 240] on icon "Delete" at bounding box center [1362, 244] width 12 height 15
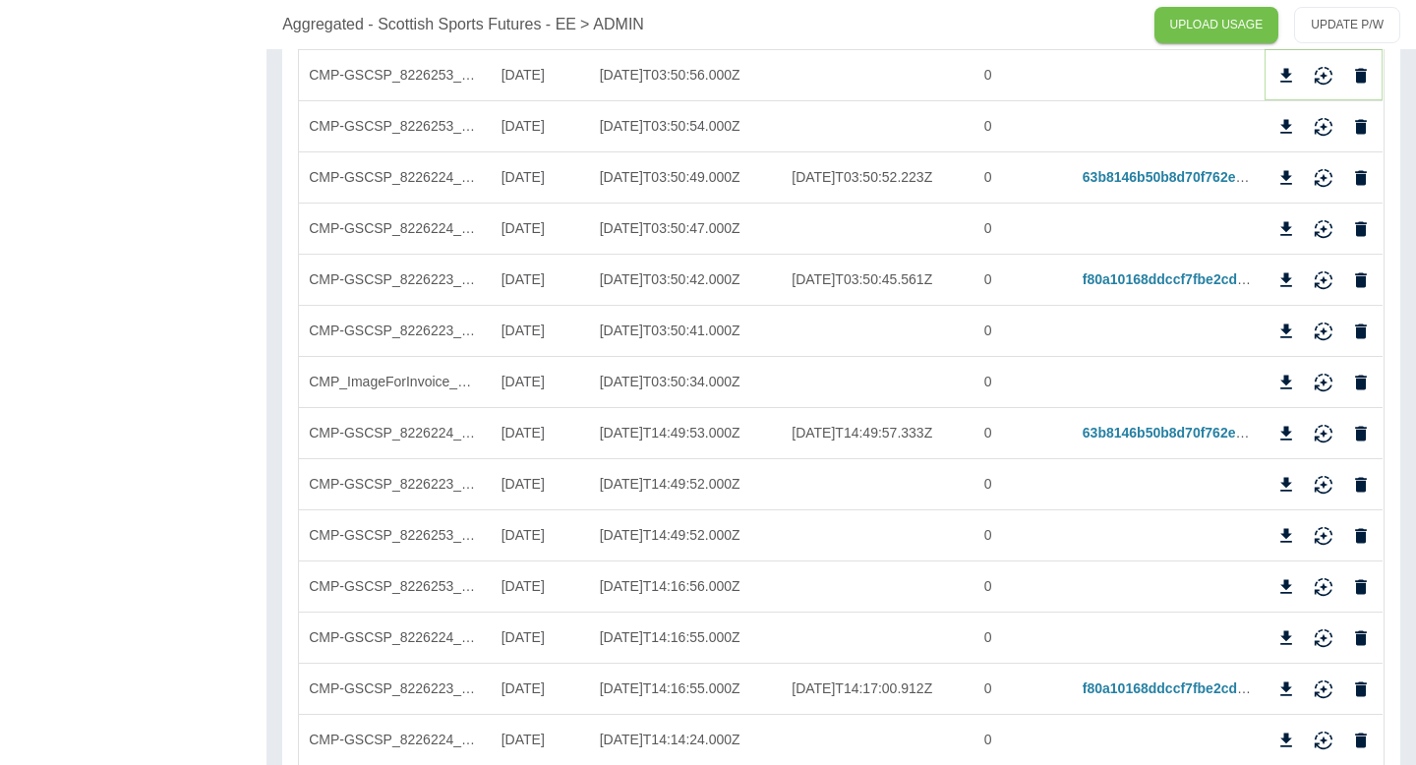
scroll to position [3101, 0]
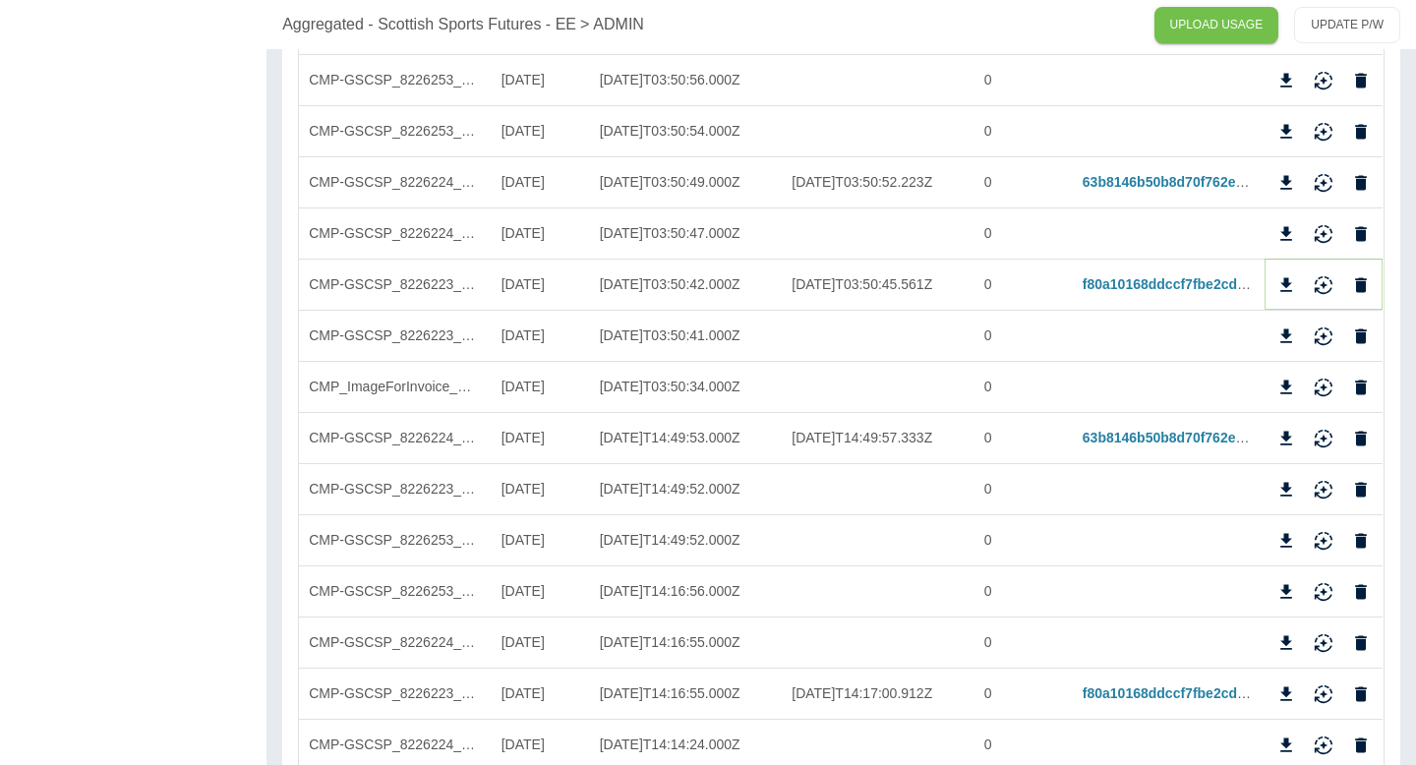
click at [1325, 286] on icon "Reimport" at bounding box center [1324, 281] width 18 height 13
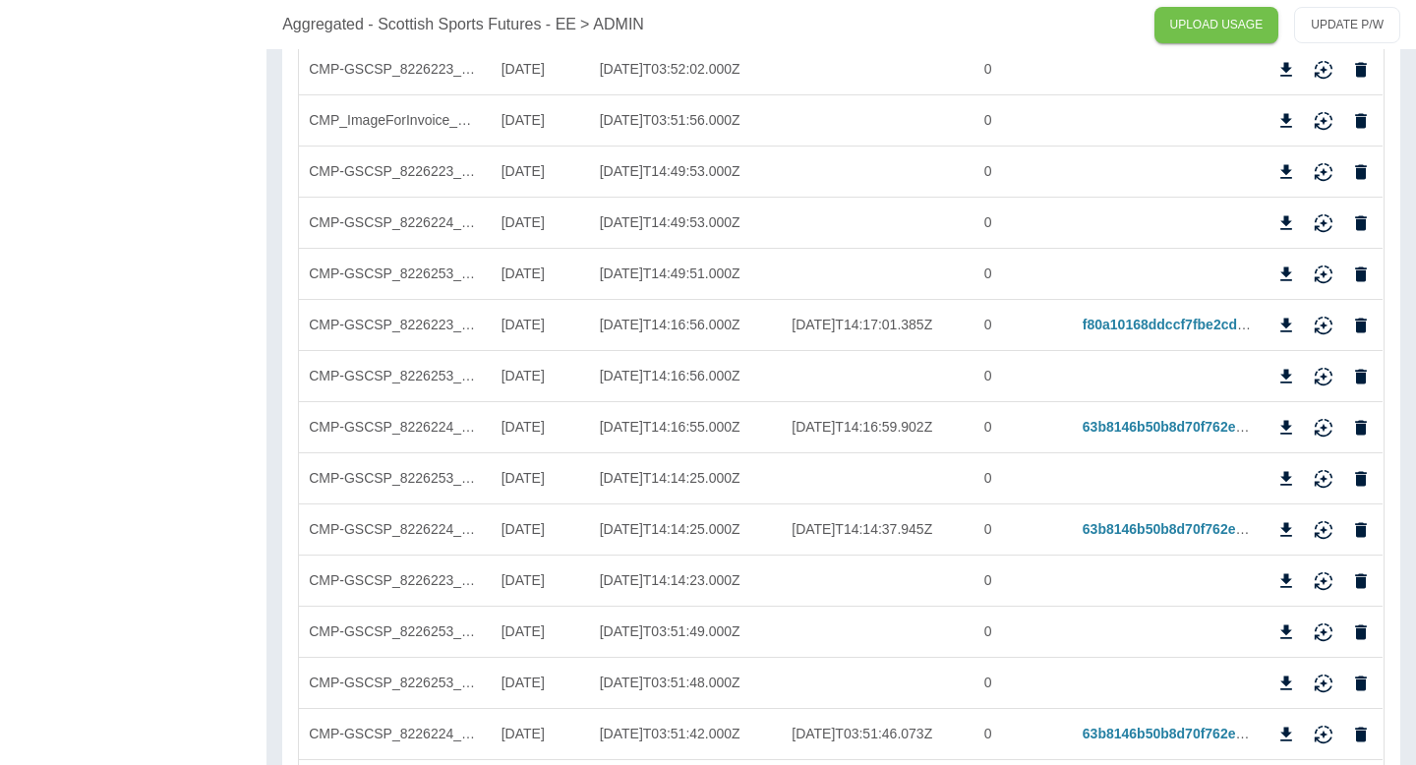
click at [351, 27] on p "Aggregated - Scottish Sports Futures - EE" at bounding box center [429, 25] width 294 height 24
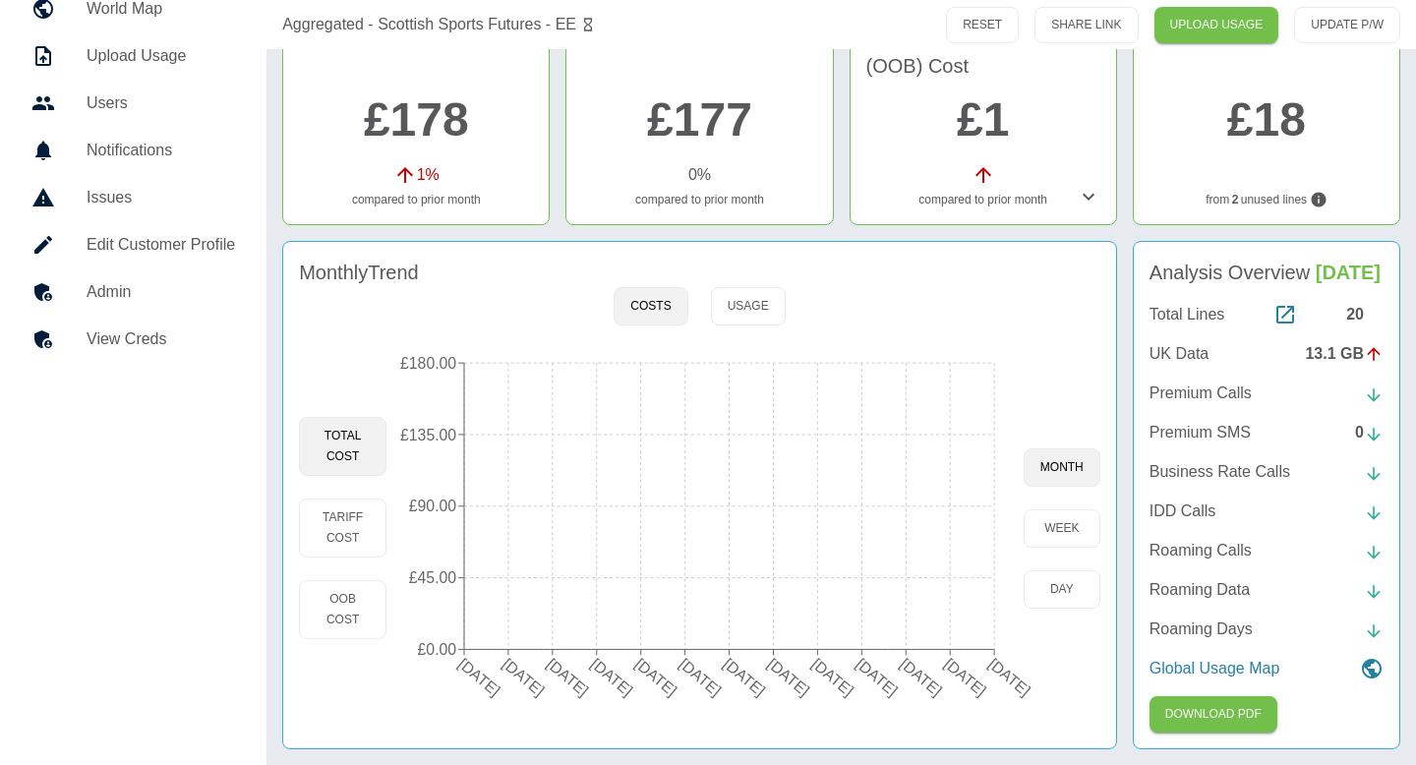
scroll to position [176, 0]
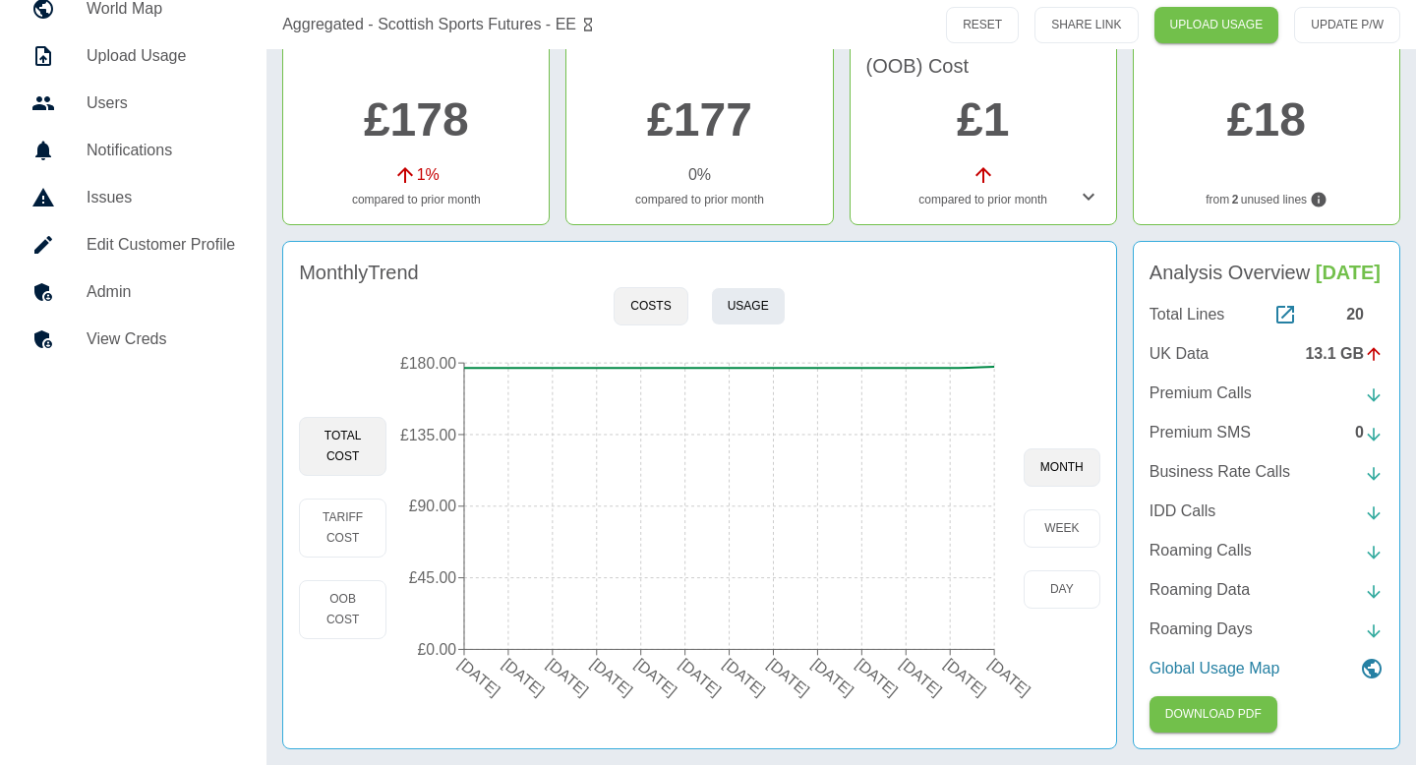
click at [732, 322] on button "Usage" at bounding box center [748, 306] width 75 height 38
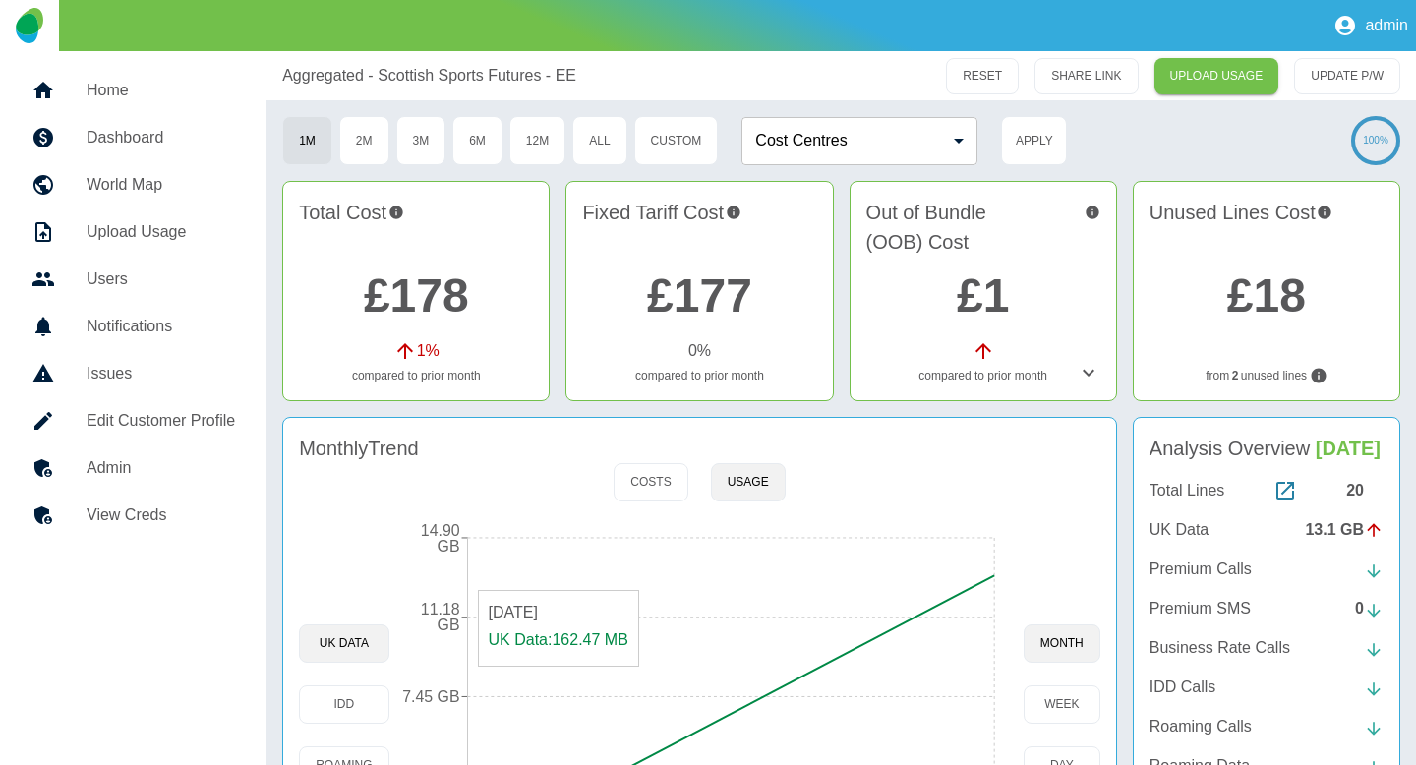
scroll to position [176, 0]
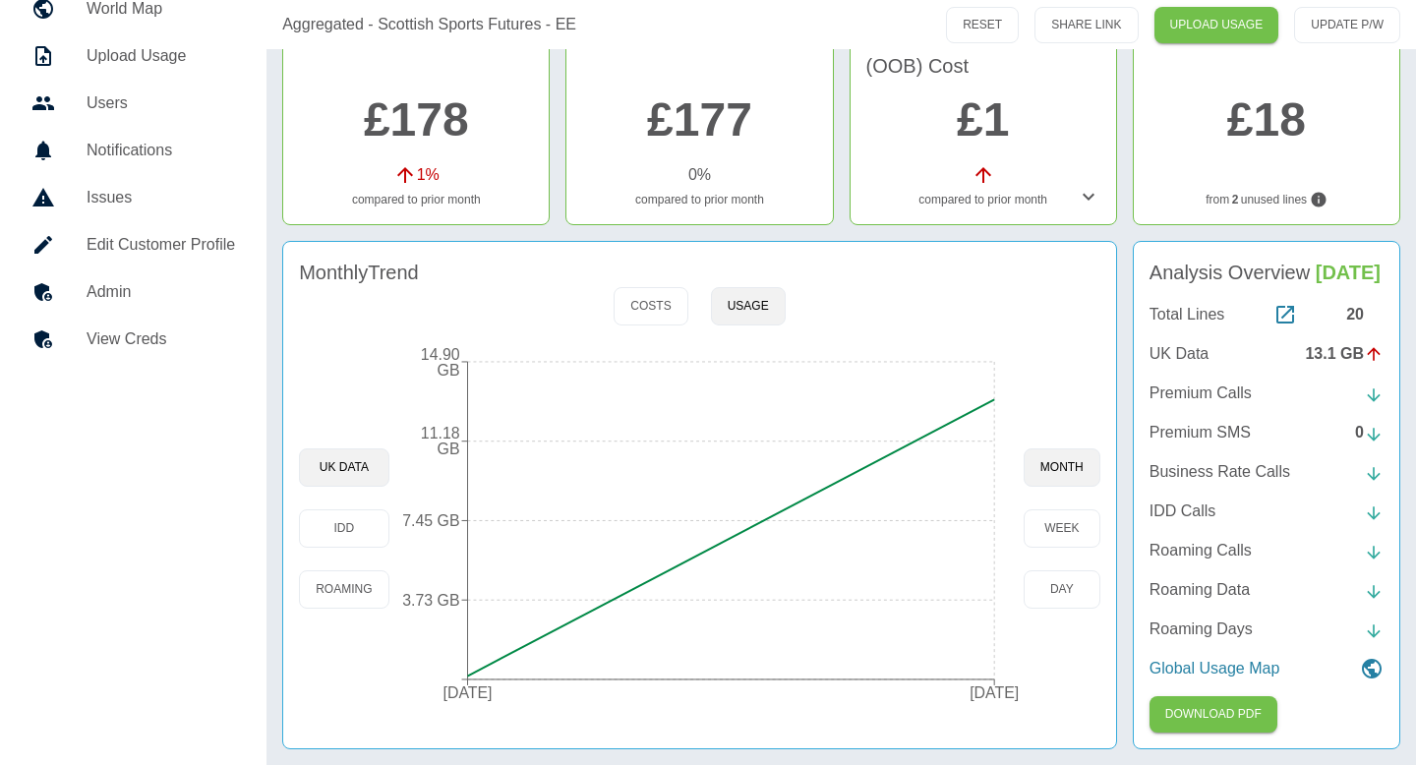
click at [689, 313] on div "Costs Usage" at bounding box center [699, 306] width 171 height 38
click at [682, 312] on button "Costs" at bounding box center [651, 306] width 74 height 38
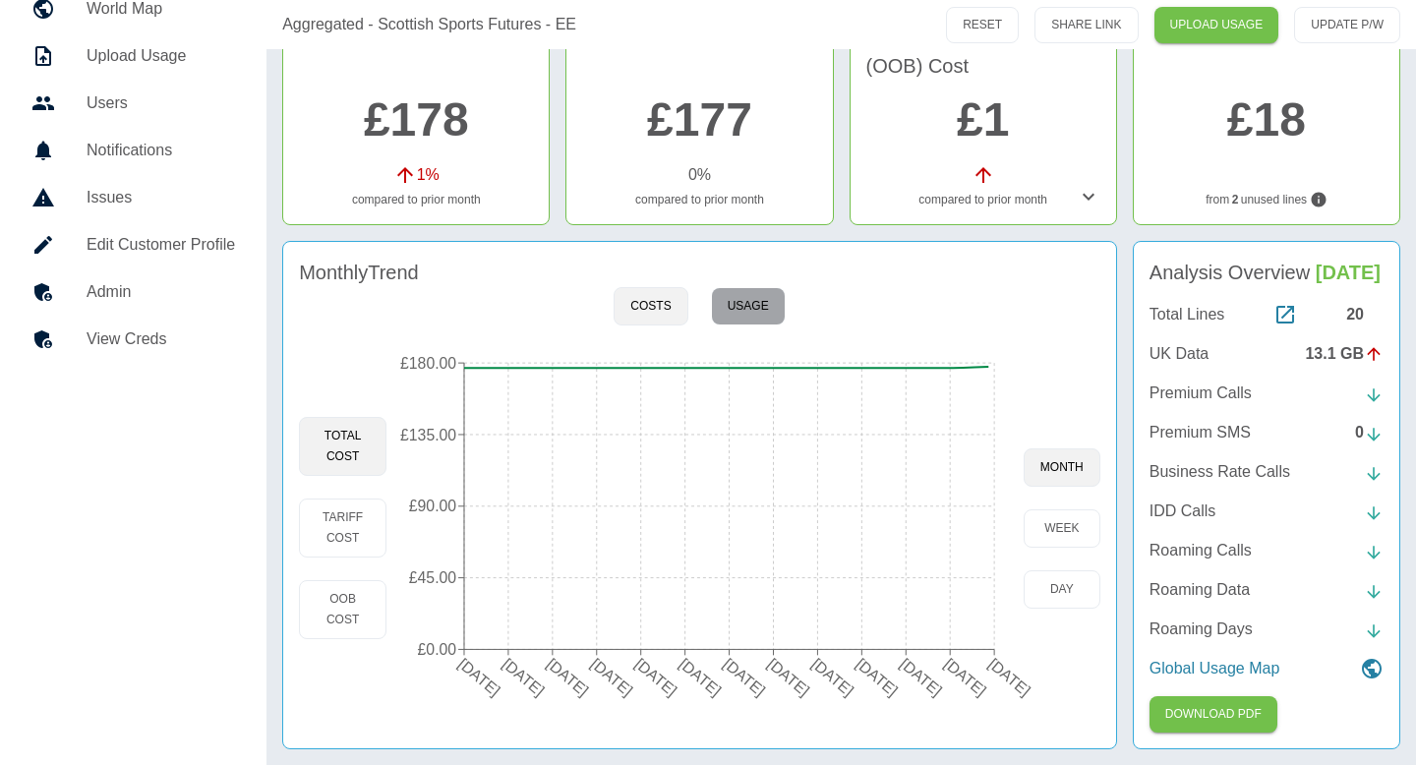
click at [774, 316] on button "Usage" at bounding box center [748, 306] width 75 height 38
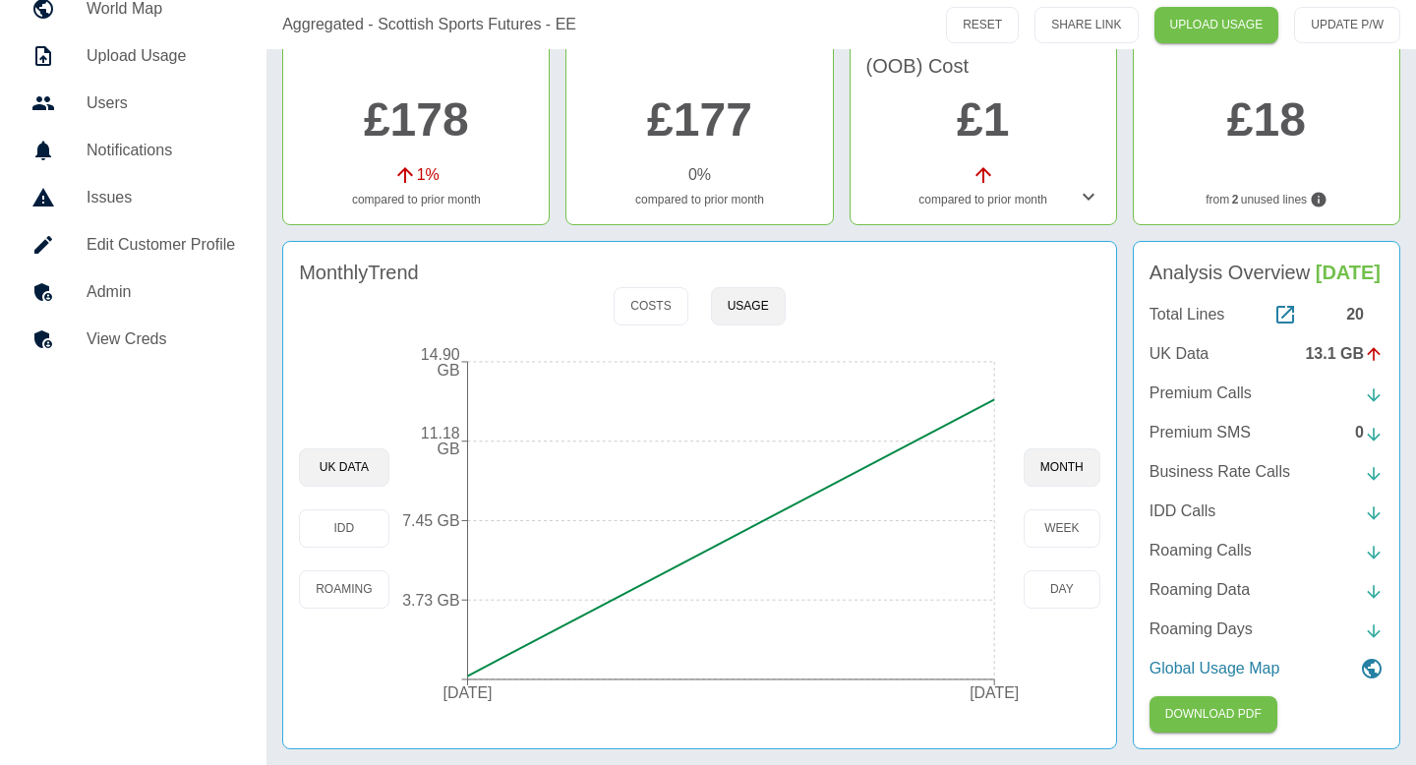
click at [215, 294] on h5 "Admin" at bounding box center [161, 292] width 149 height 24
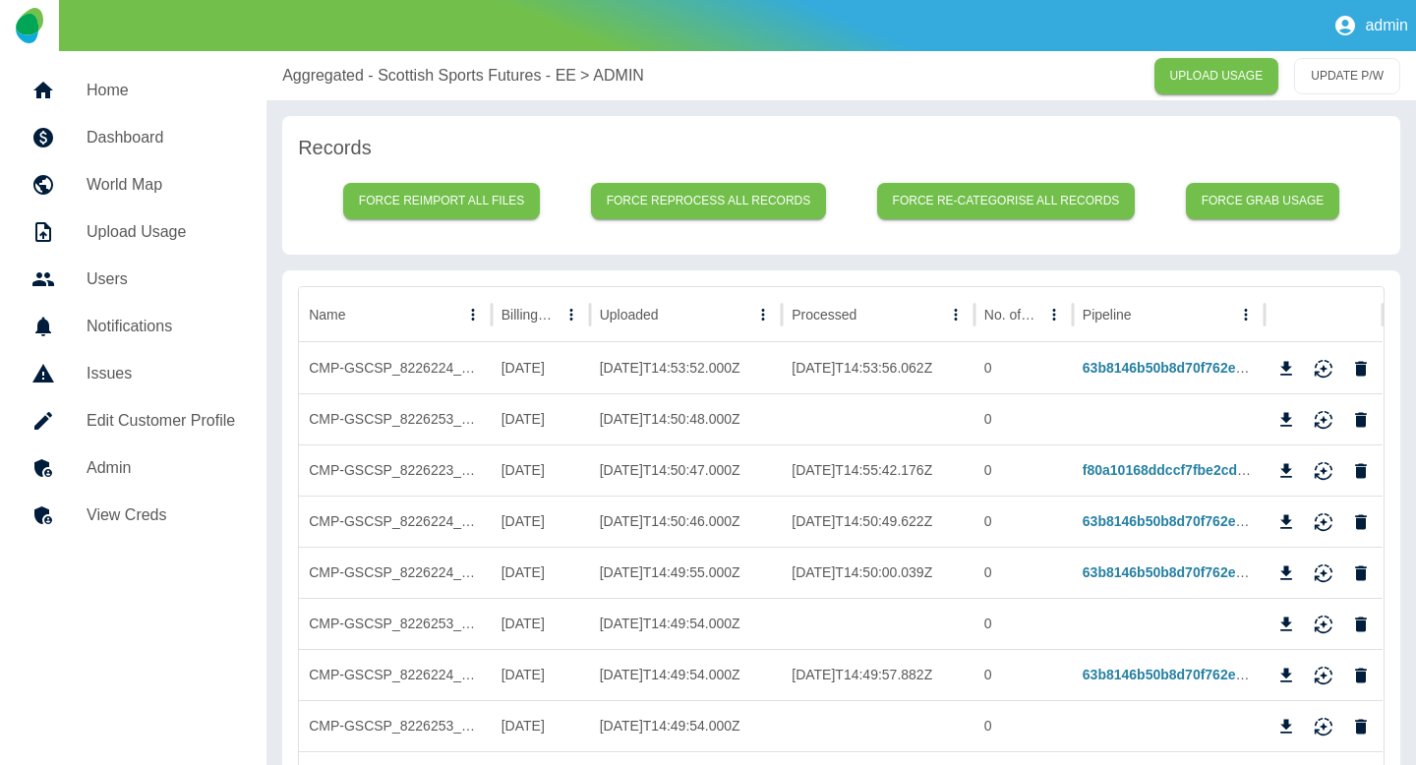
click at [362, 68] on p "Aggregated - Scottish Sports Futures - EE" at bounding box center [429, 76] width 294 height 24
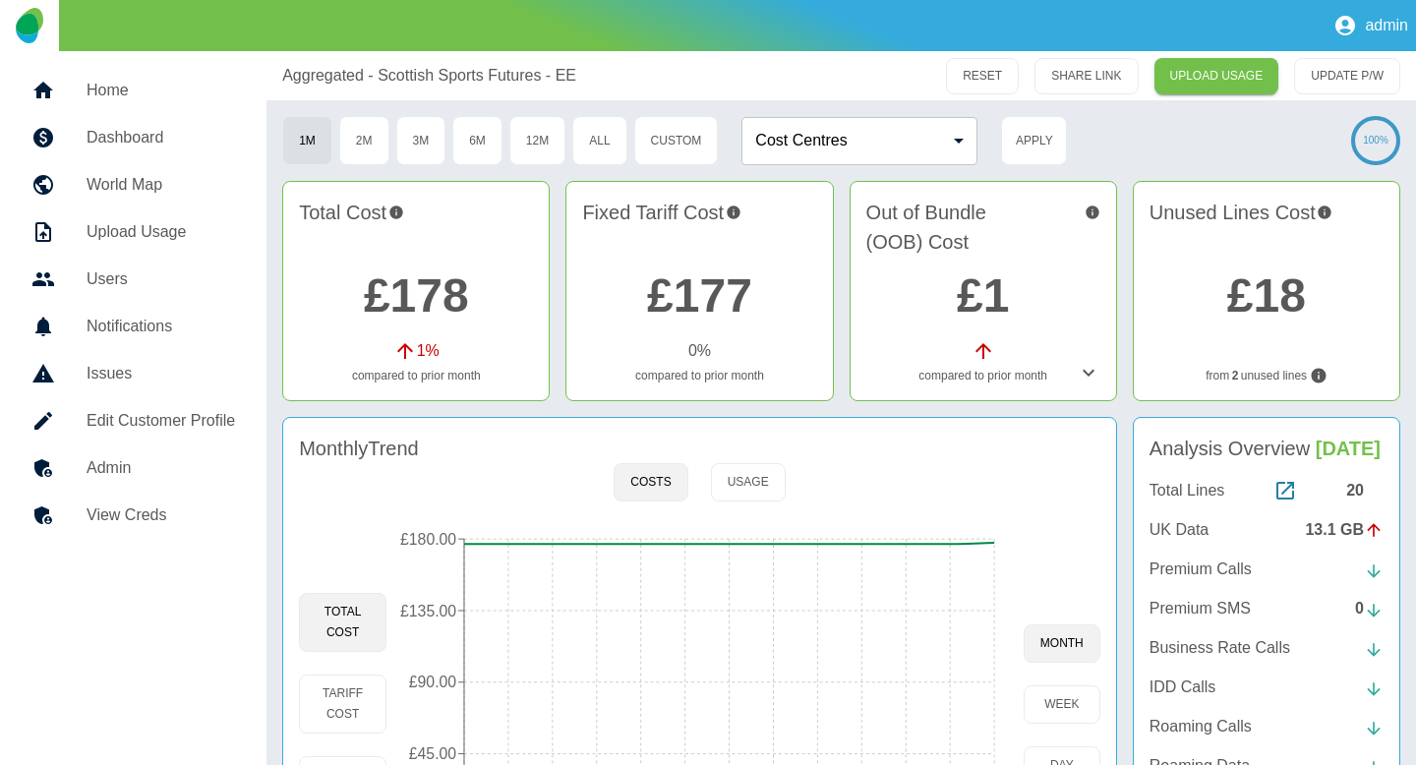
scroll to position [176, 0]
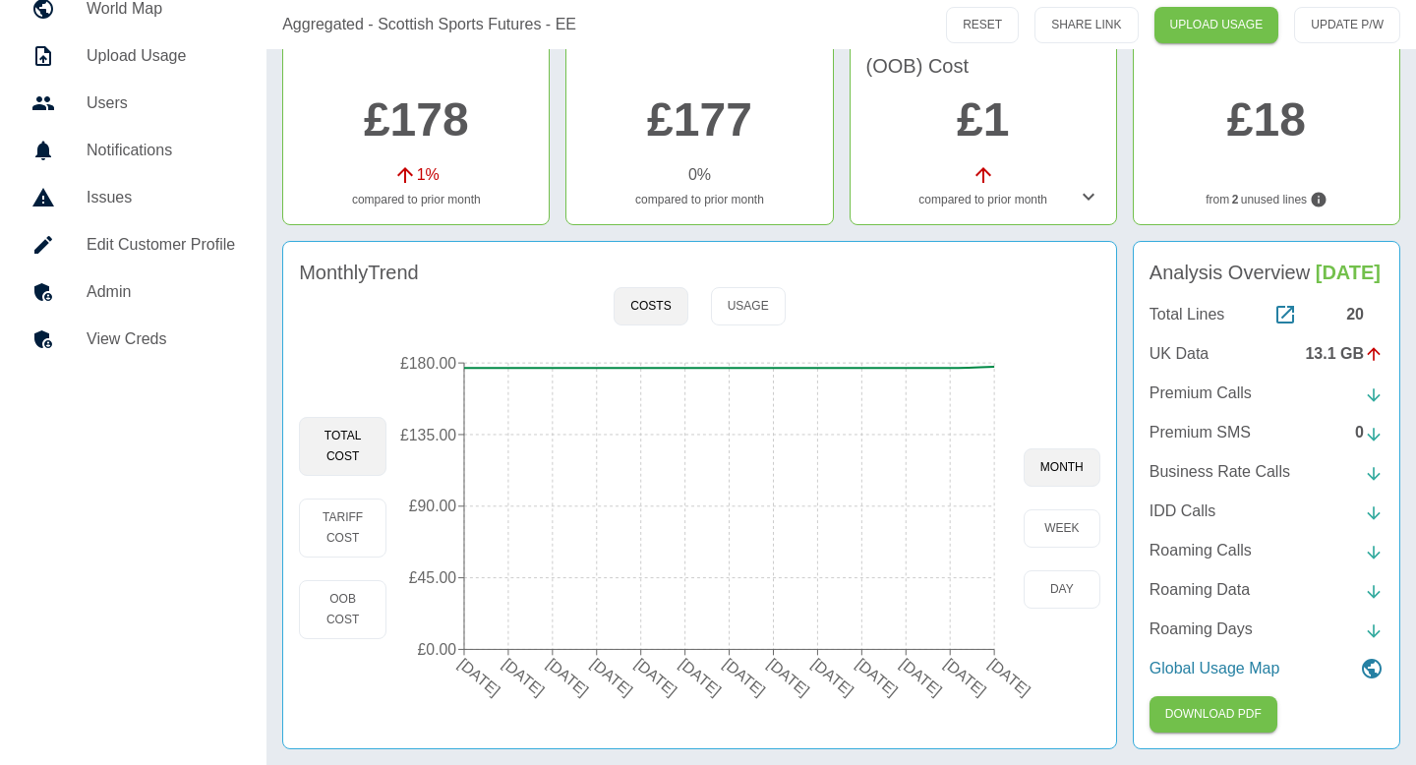
click at [783, 312] on div "Monthly Trend Costs Usage Total Cost Tariff Cost OOB Cost [DATE] [DATE] [DATE] …" at bounding box center [699, 495] width 835 height 509
click at [752, 310] on button "Usage" at bounding box center [748, 306] width 75 height 38
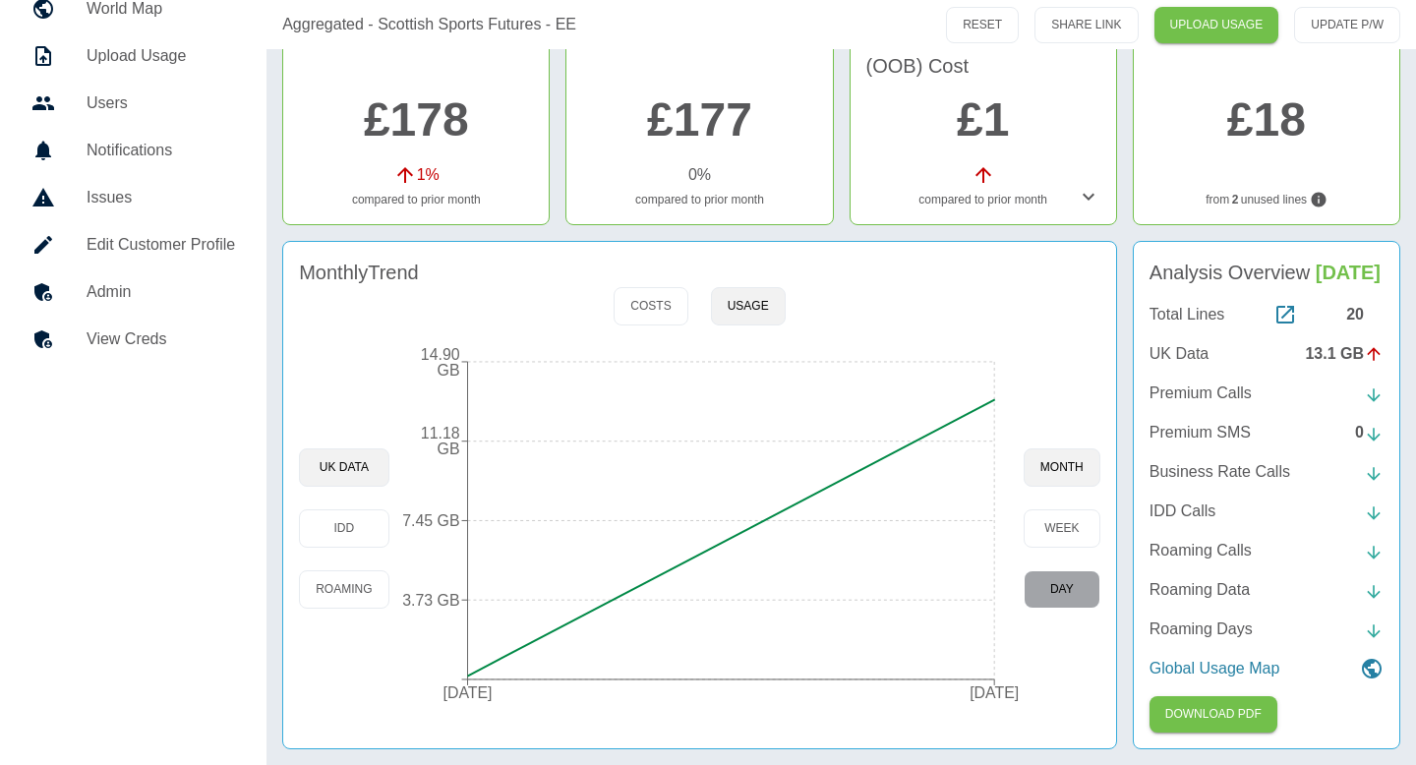
click at [1065, 599] on button "day" at bounding box center [1062, 589] width 77 height 38
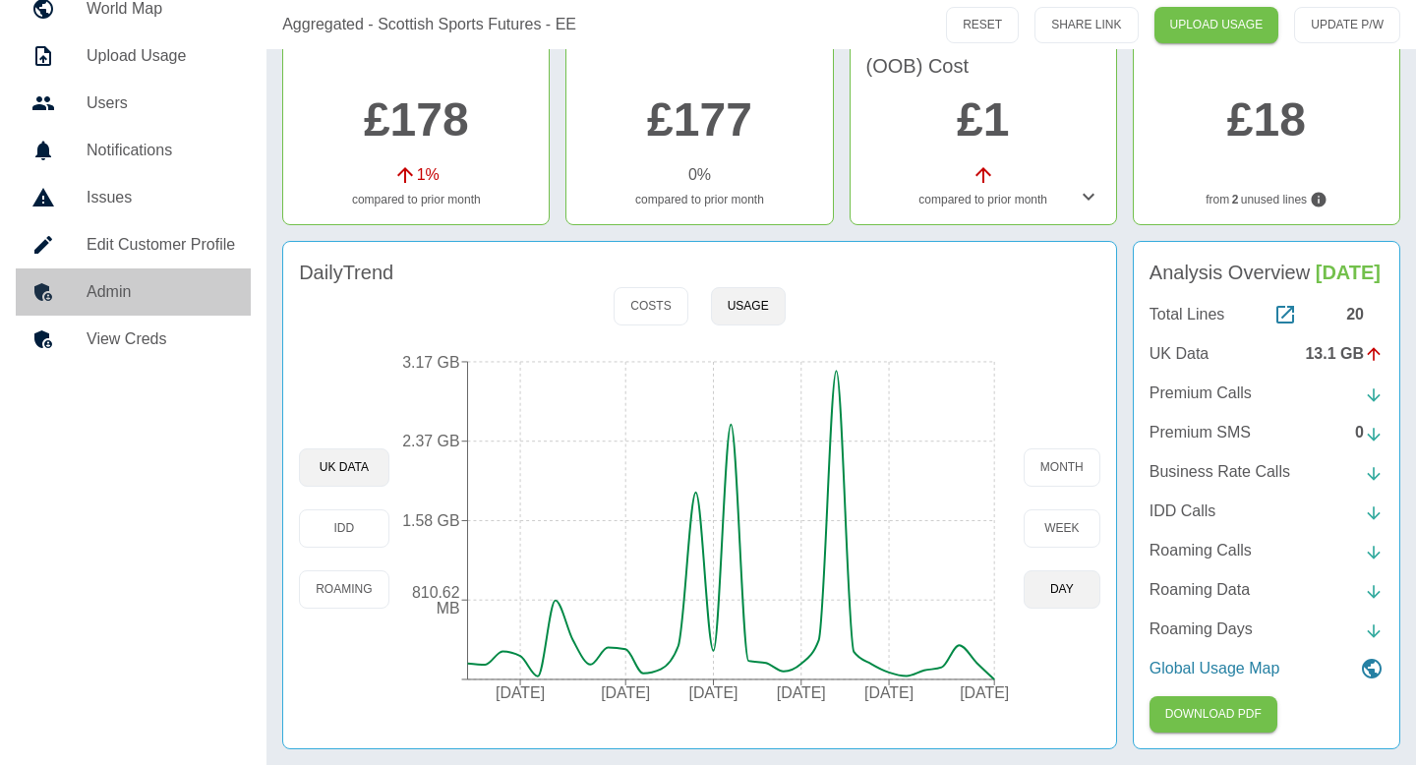
click at [142, 311] on link "Admin" at bounding box center [133, 292] width 235 height 47
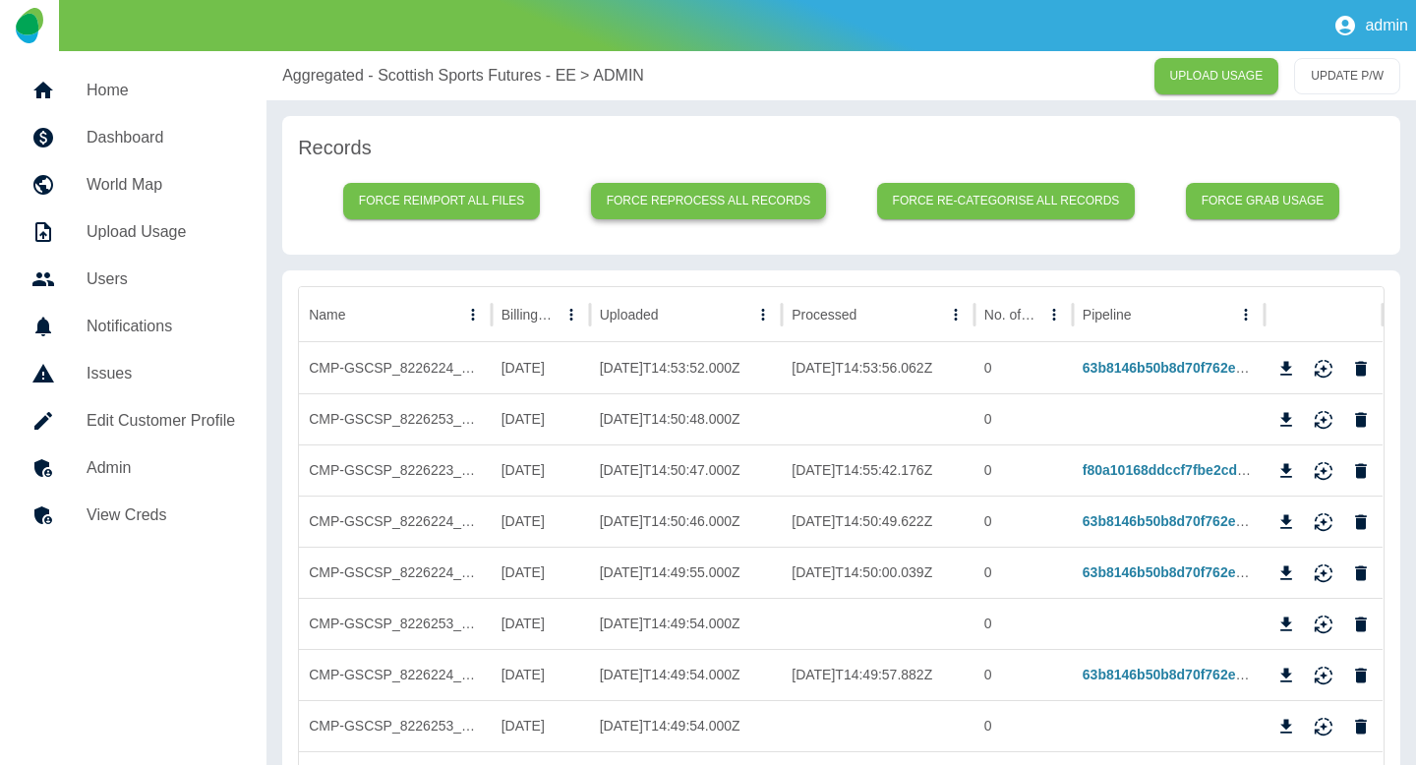
click at [701, 206] on button "Force reprocess all records" at bounding box center [709, 201] width 236 height 36
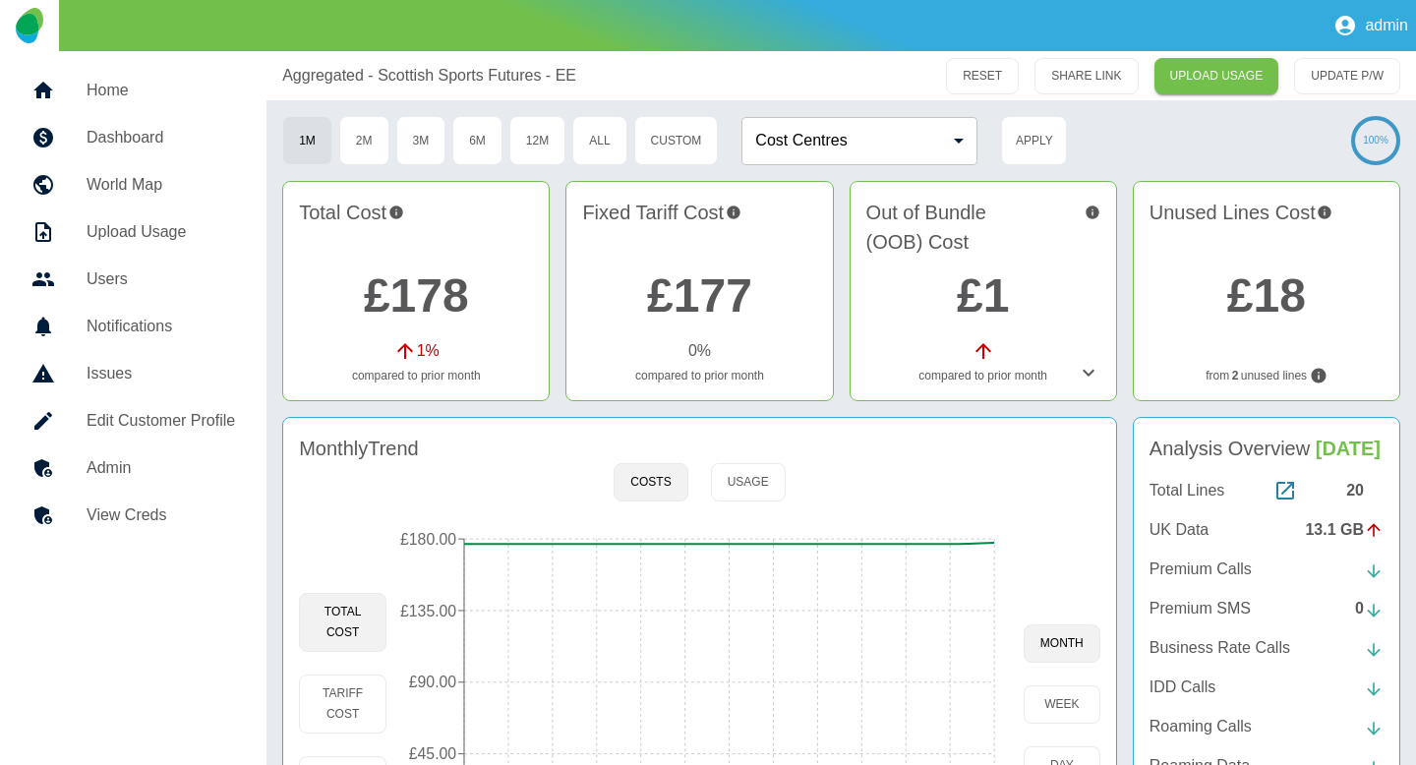
click at [128, 474] on h5 "Admin" at bounding box center [161, 468] width 149 height 24
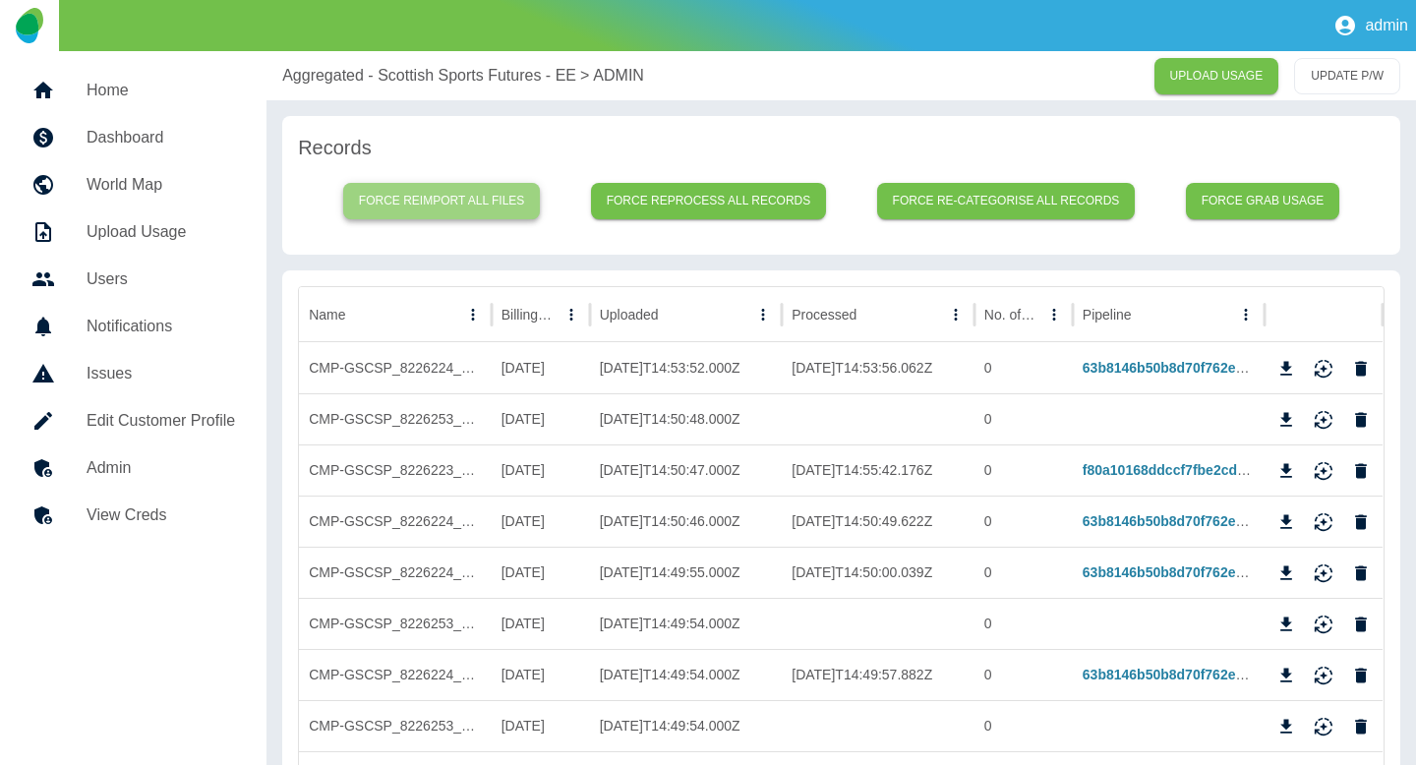
click at [507, 209] on button "Force reimport all files" at bounding box center [442, 201] width 198 height 36
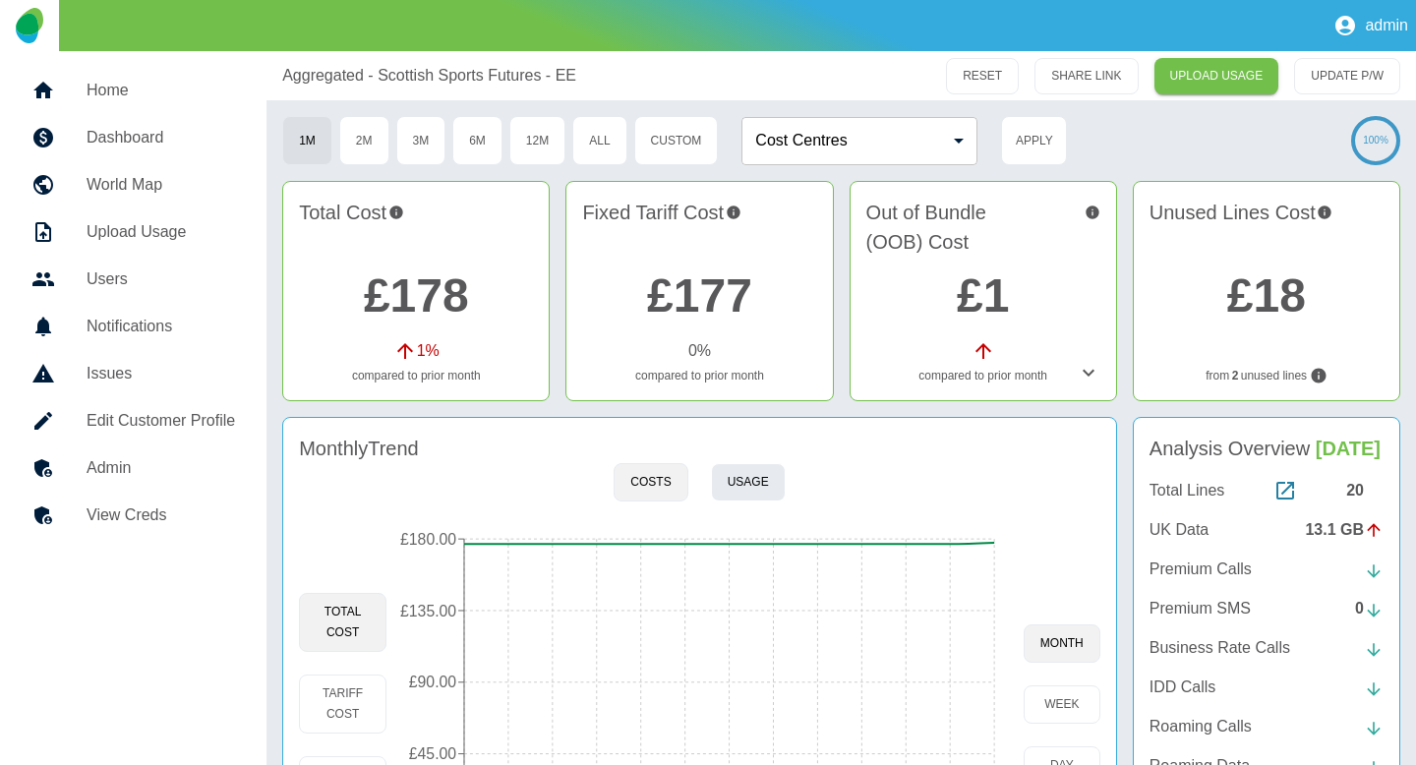
click at [756, 484] on button "Usage" at bounding box center [748, 482] width 75 height 38
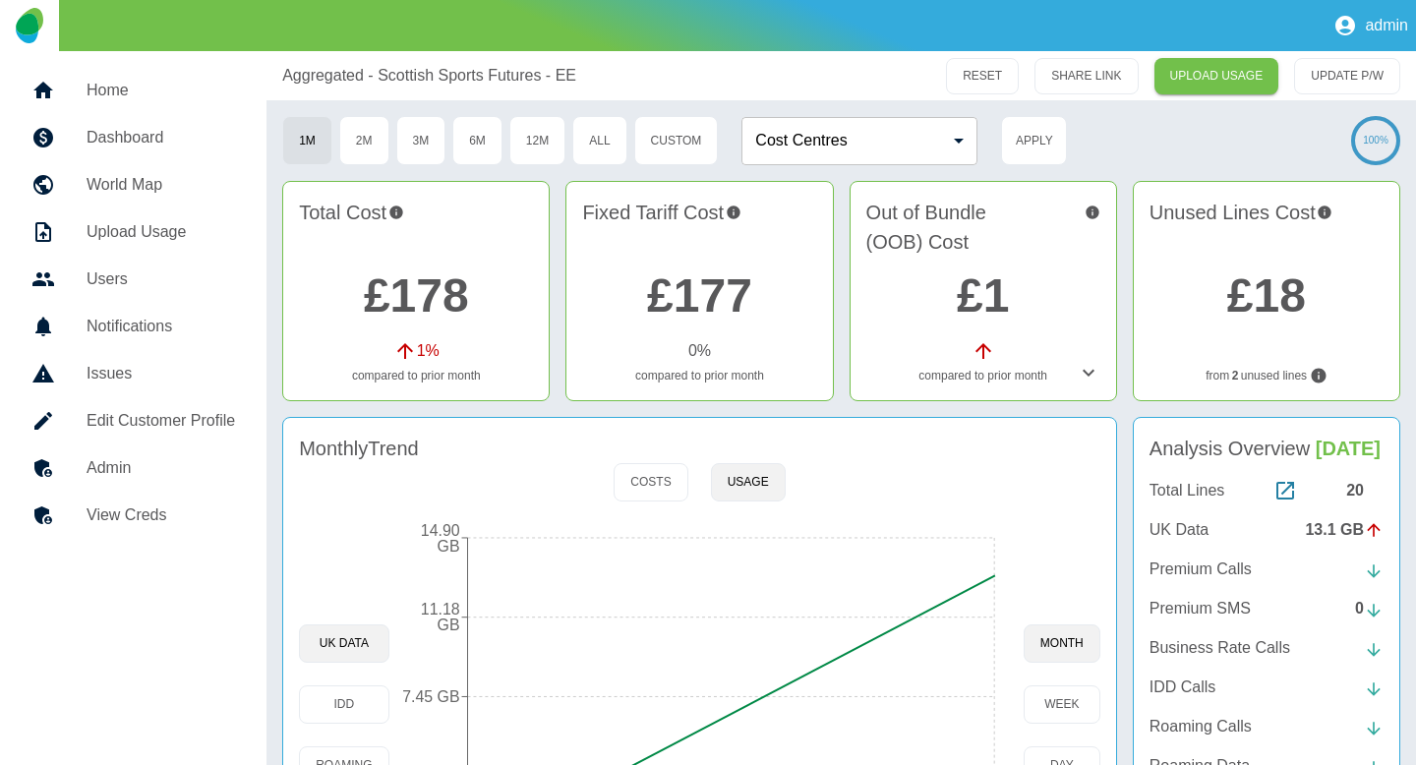
click at [116, 475] on h5 "Admin" at bounding box center [161, 468] width 149 height 24
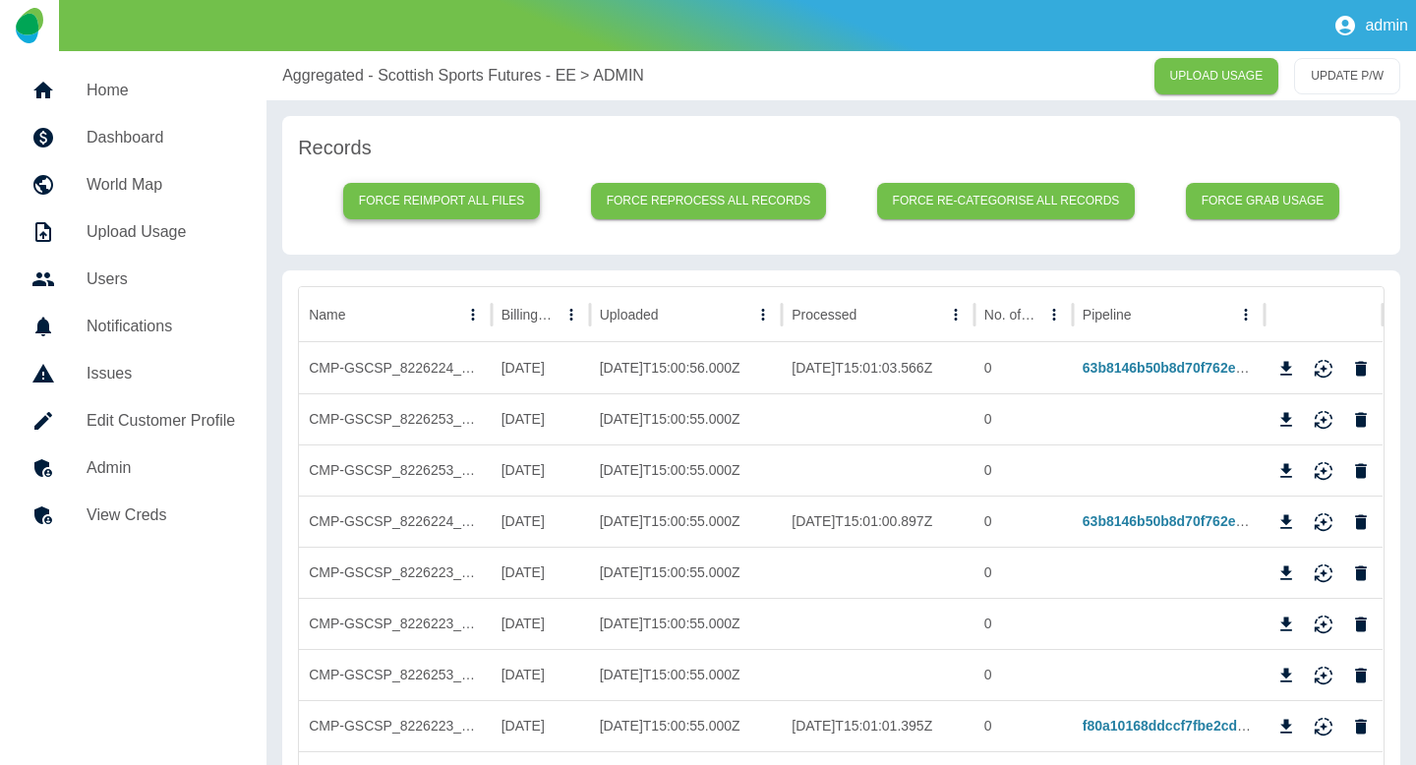
click at [464, 213] on button "Force reimport all files" at bounding box center [442, 201] width 198 height 36
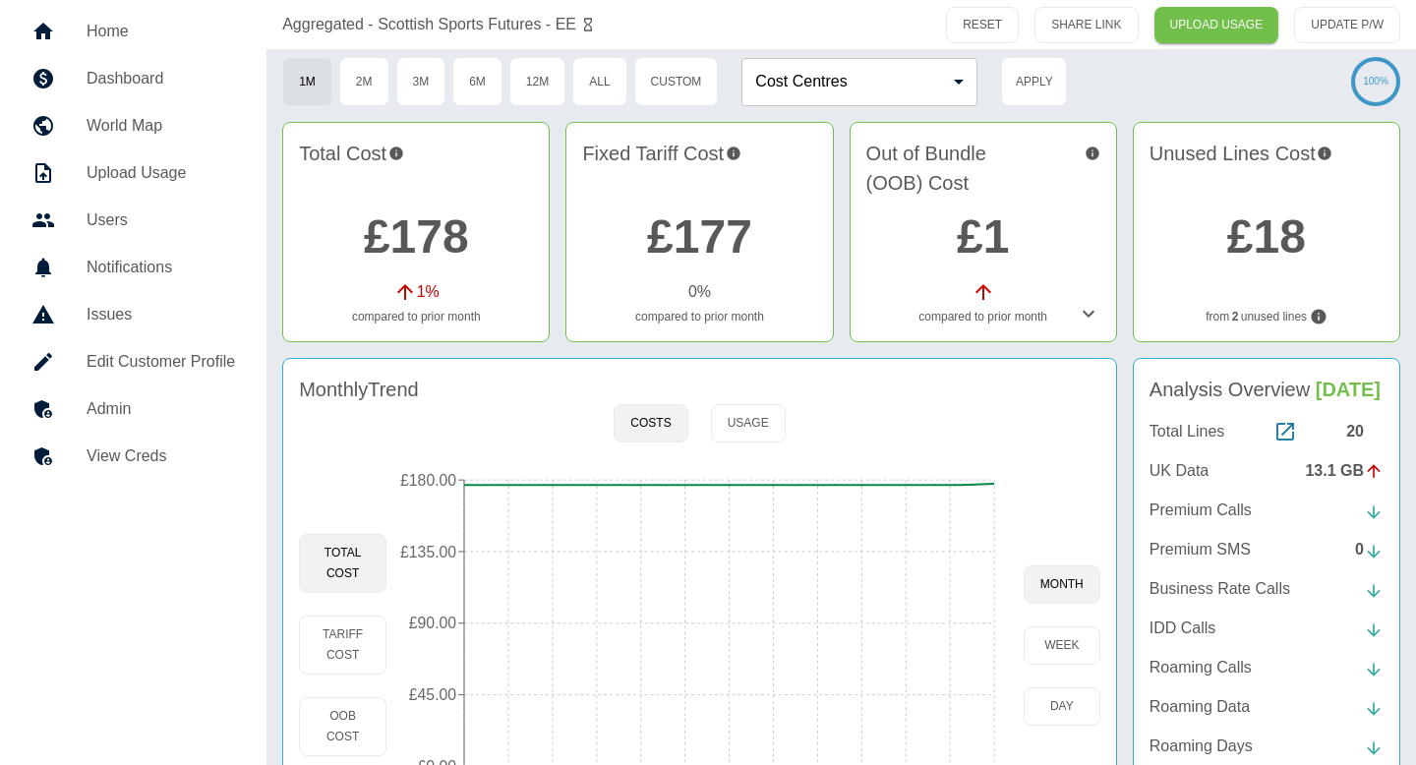
scroll to position [126, 0]
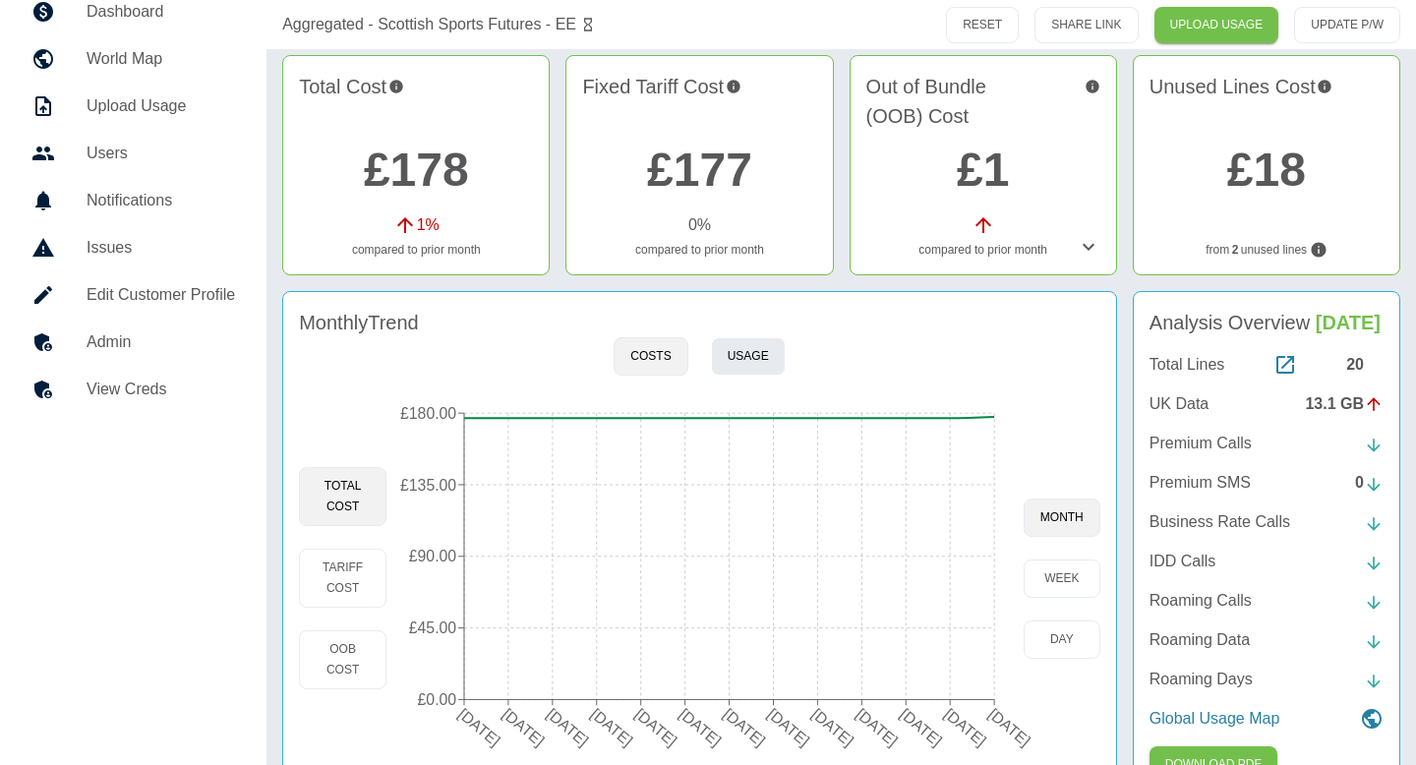
click at [753, 360] on button "Usage" at bounding box center [748, 356] width 75 height 38
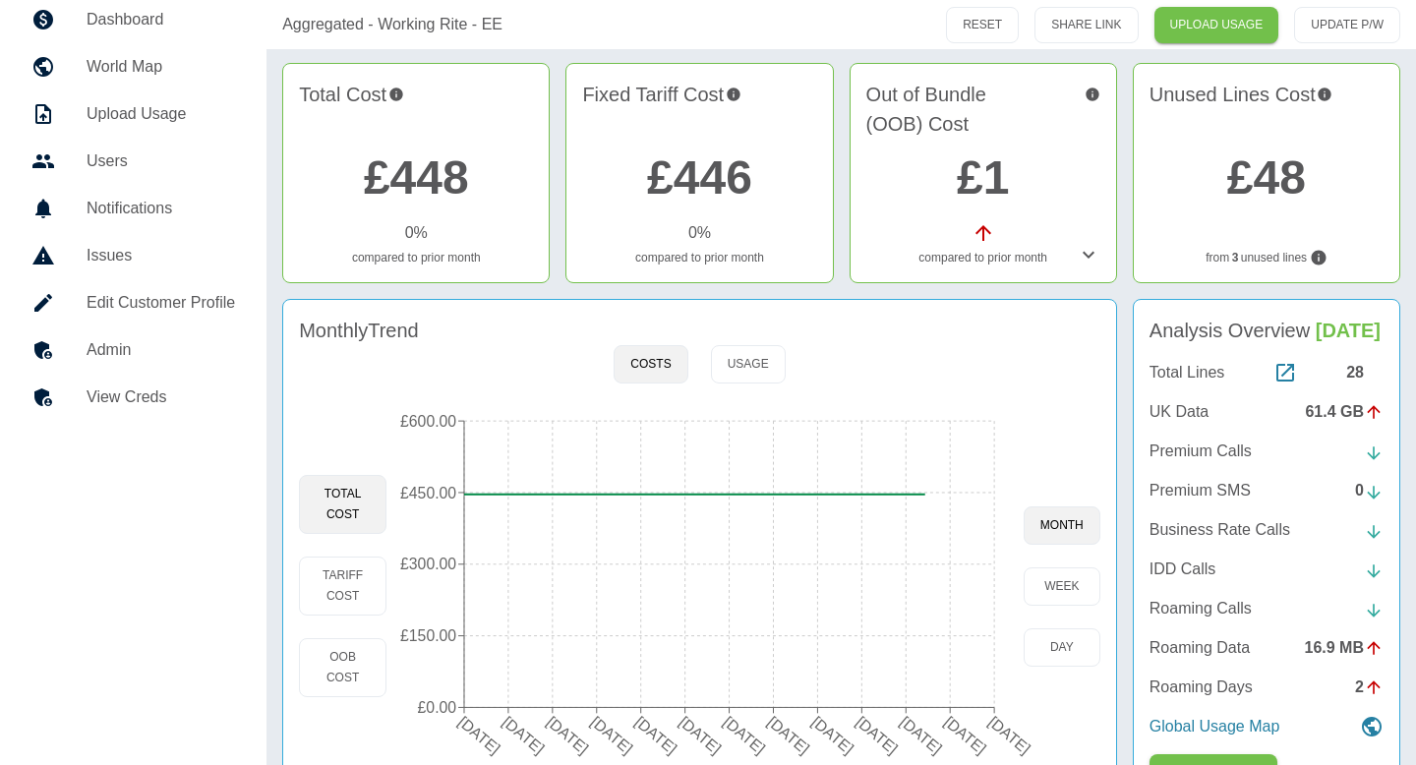
scroll to position [153, 0]
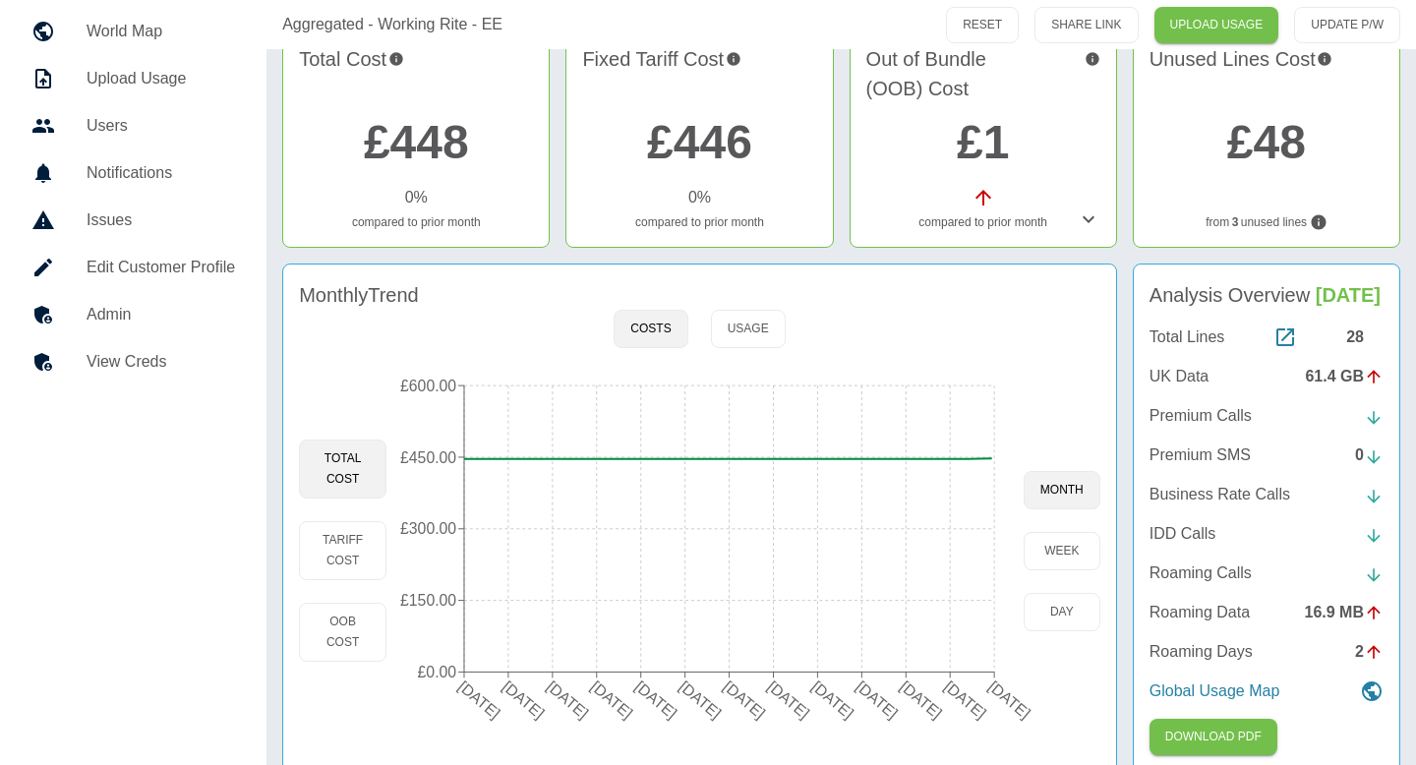
click at [1192, 368] on p "UK Data" at bounding box center [1179, 377] width 59 height 24
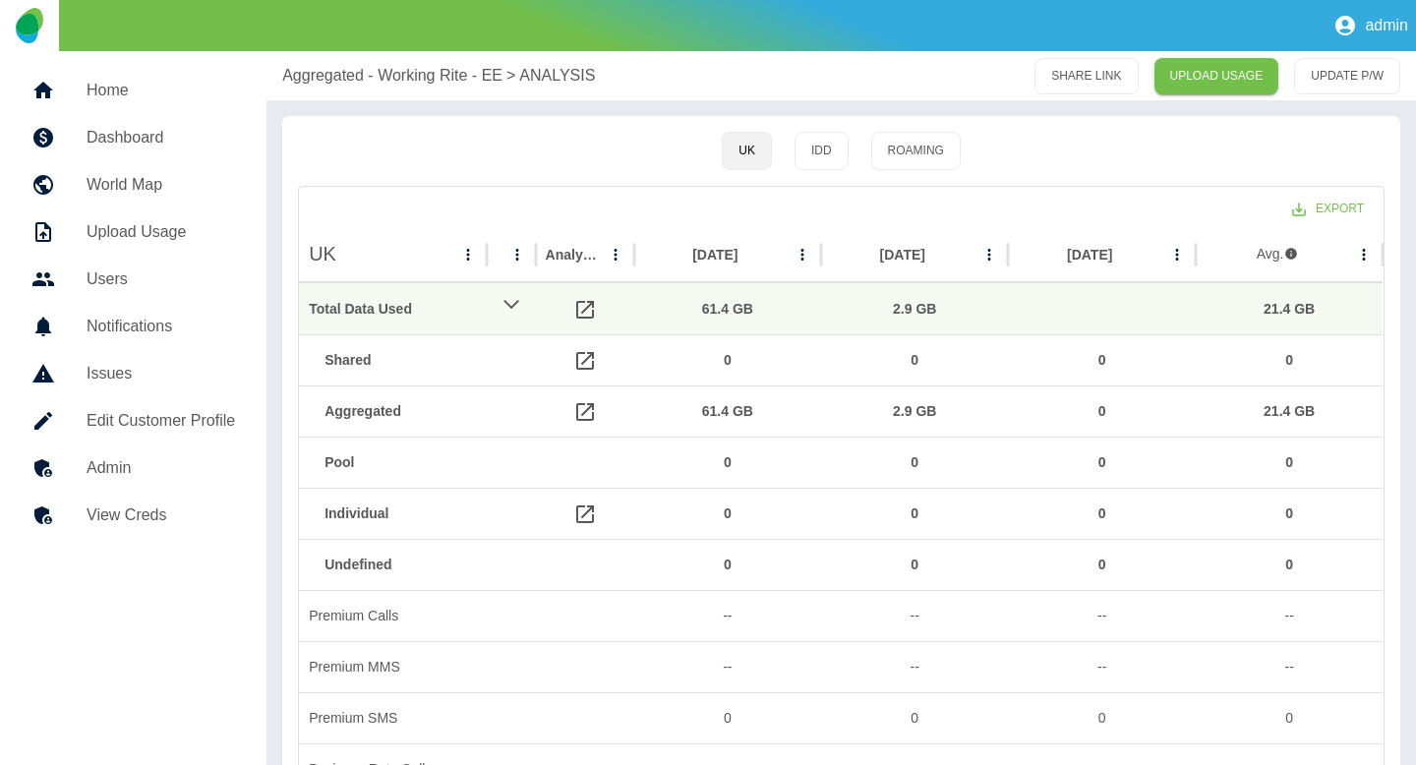
click at [375, 66] on p "Aggregated - Working Rite - EE" at bounding box center [392, 76] width 220 height 24
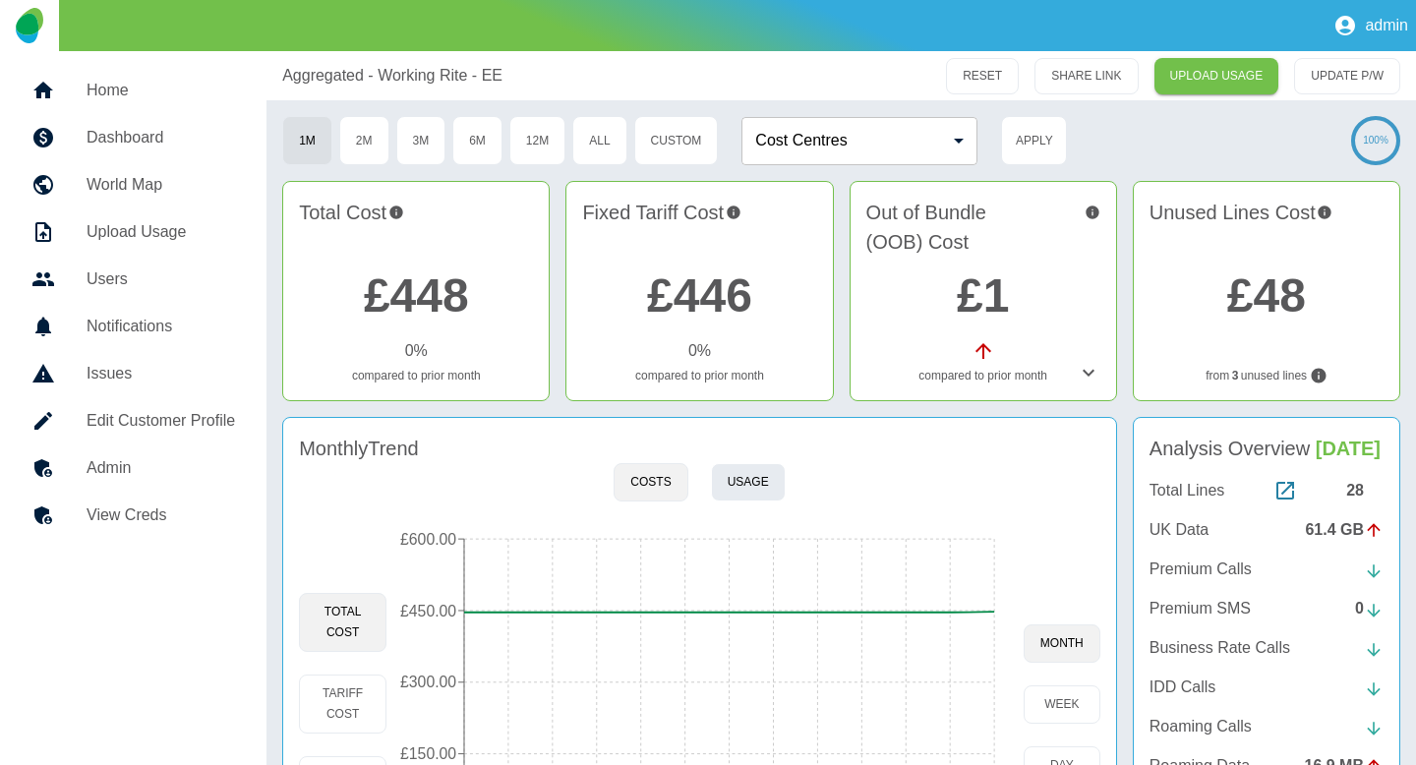
click at [776, 483] on button "Usage" at bounding box center [748, 482] width 75 height 38
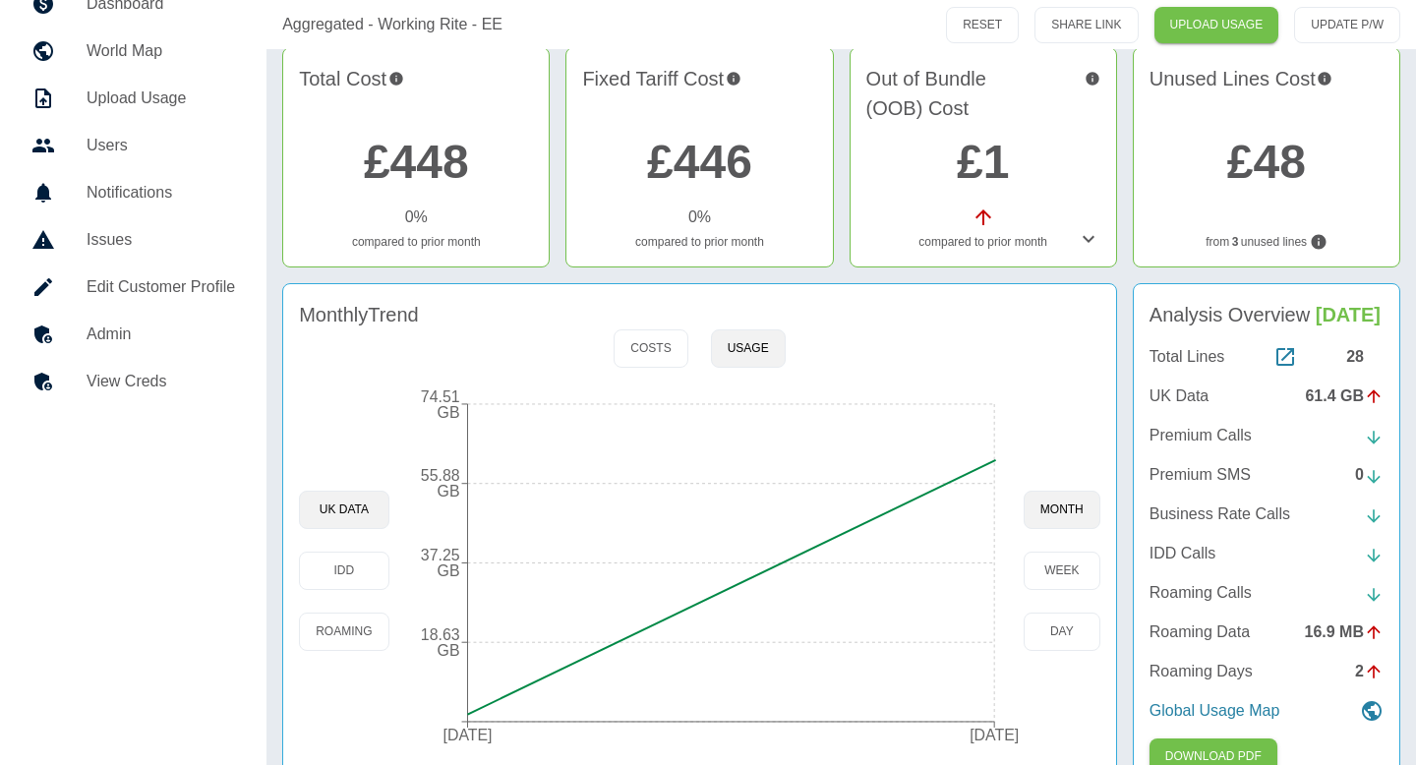
scroll to position [176, 0]
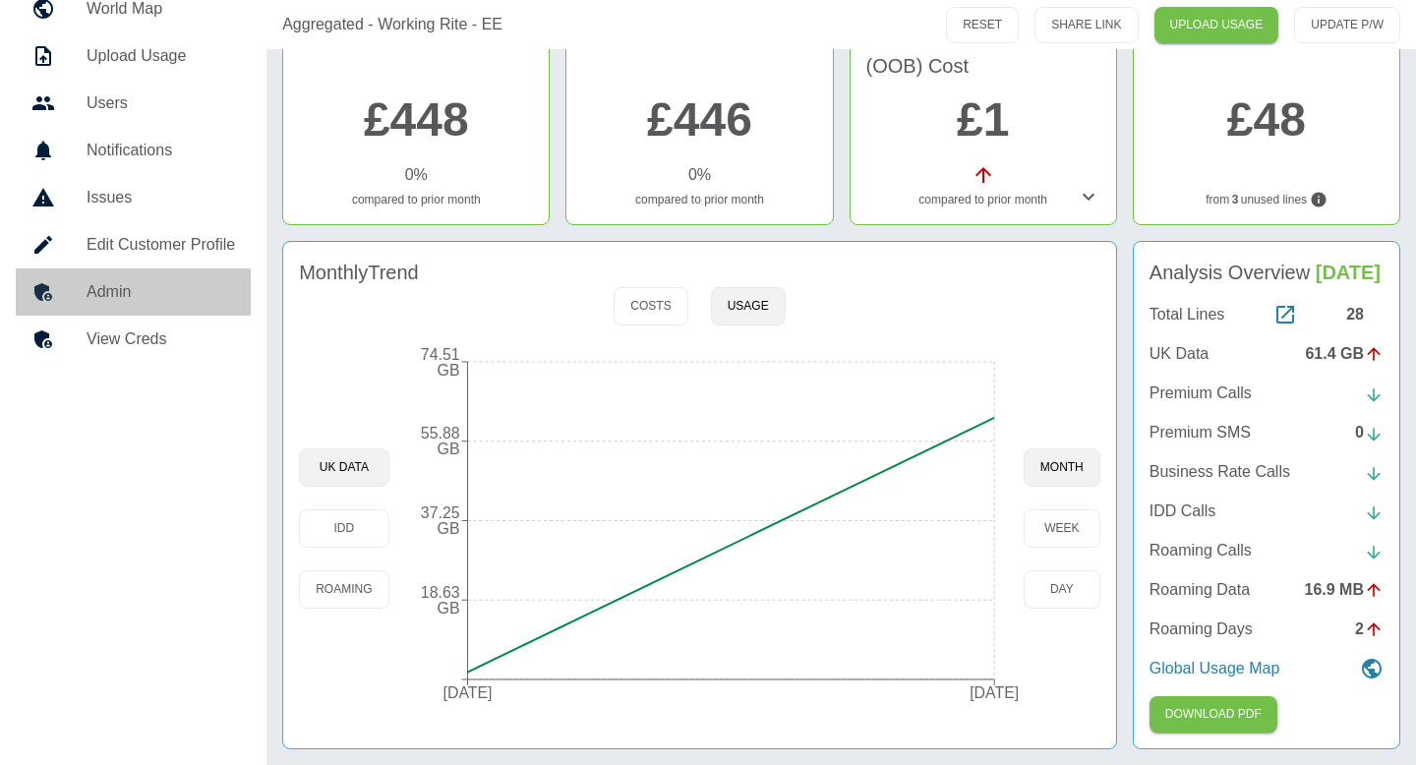
click at [124, 294] on h5 "Admin" at bounding box center [161, 292] width 149 height 24
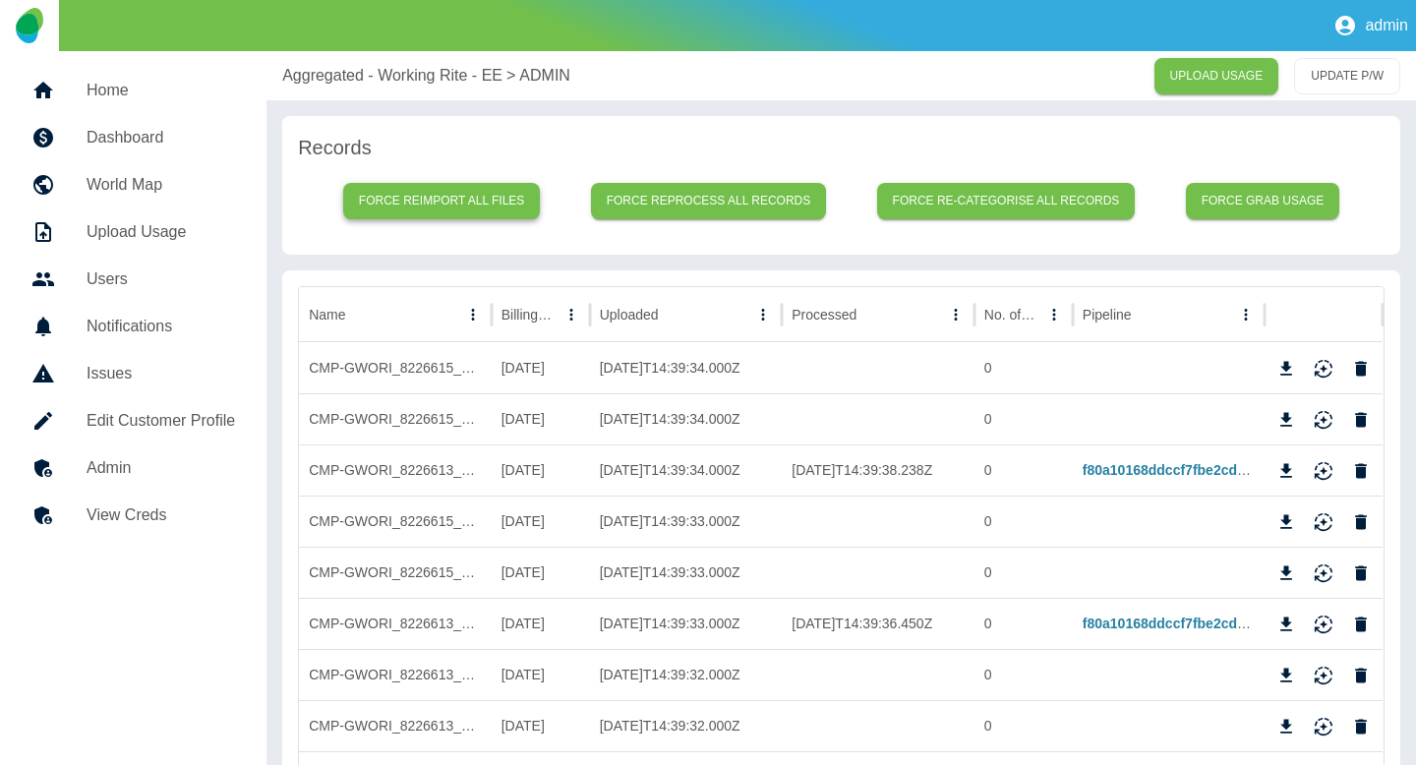
click at [466, 205] on button "Force reimport all files" at bounding box center [442, 201] width 198 height 36
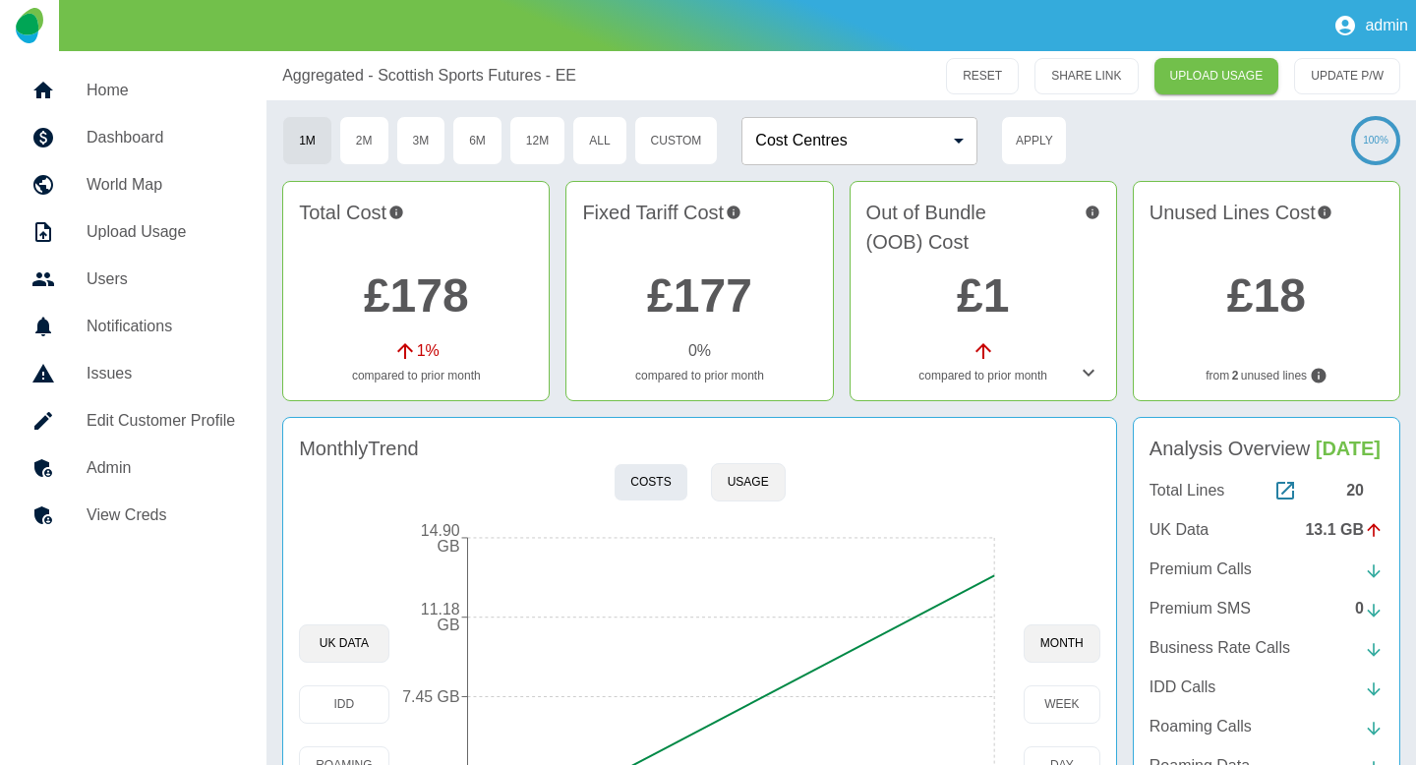
click at [664, 477] on button "Costs" at bounding box center [651, 482] width 74 height 38
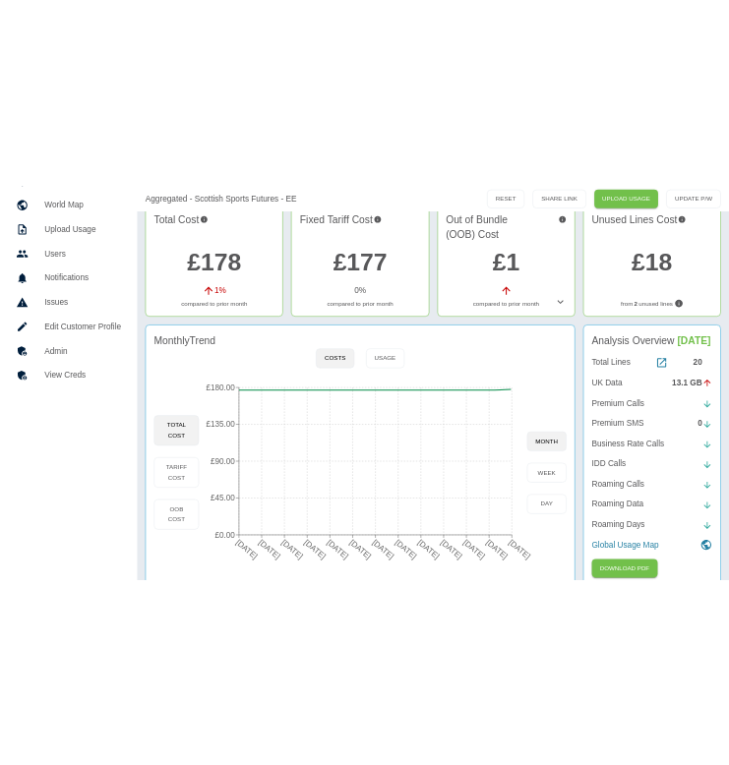
scroll to position [176, 0]
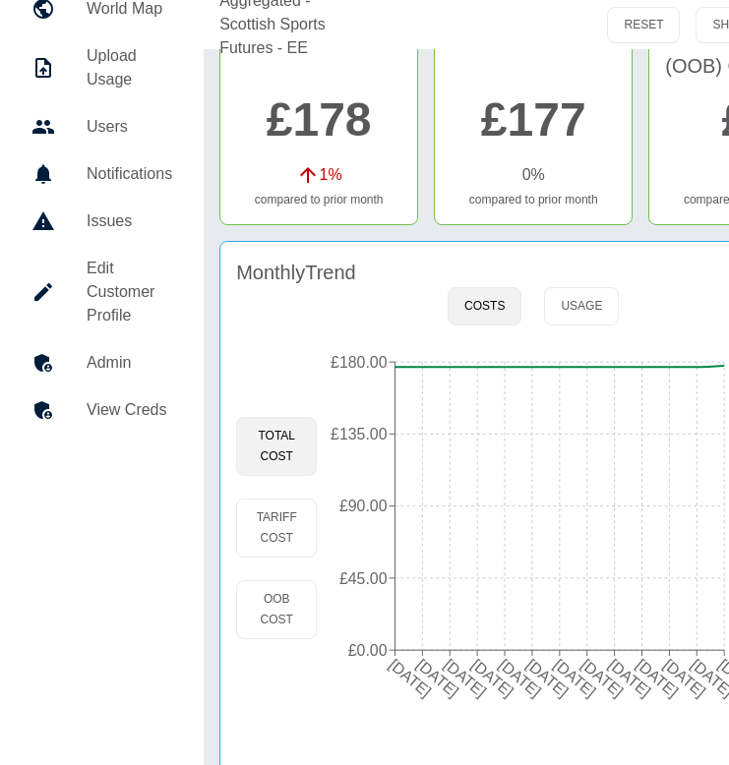
drag, startPoint x: 997, startPoint y: 268, endPoint x: 1147, endPoint y: 175, distance: 175.8
click at [0, 0] on div "Home Dashboard World Map Upload Usage Users Notifications Issues Edit Customer …" at bounding box center [364, 335] width 729 height 920
click at [640, 223] on div "Total Cost £178 1 % compared to prior month Fixed Tariff Cost £177 0 % compared…" at bounding box center [640, 115] width 842 height 220
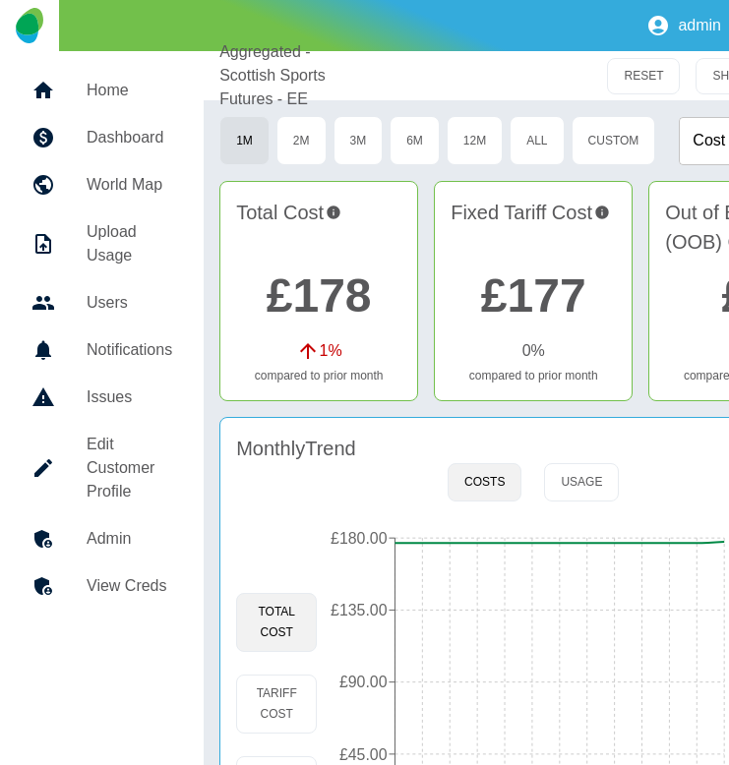
click at [136, 215] on link "Upload Usage" at bounding box center [102, 244] width 172 height 71
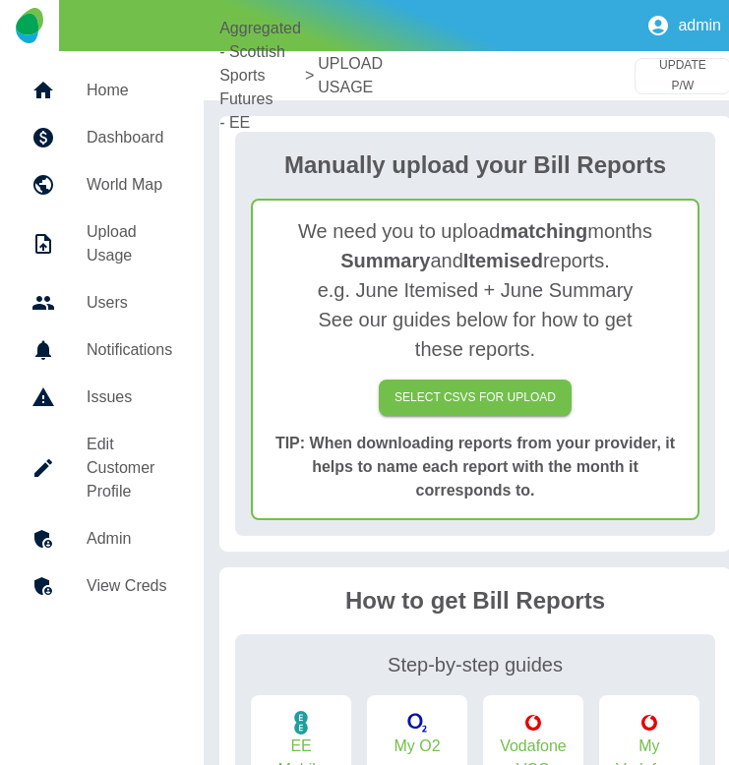
click at [100, 79] on h5 "Home" at bounding box center [130, 91] width 86 height 24
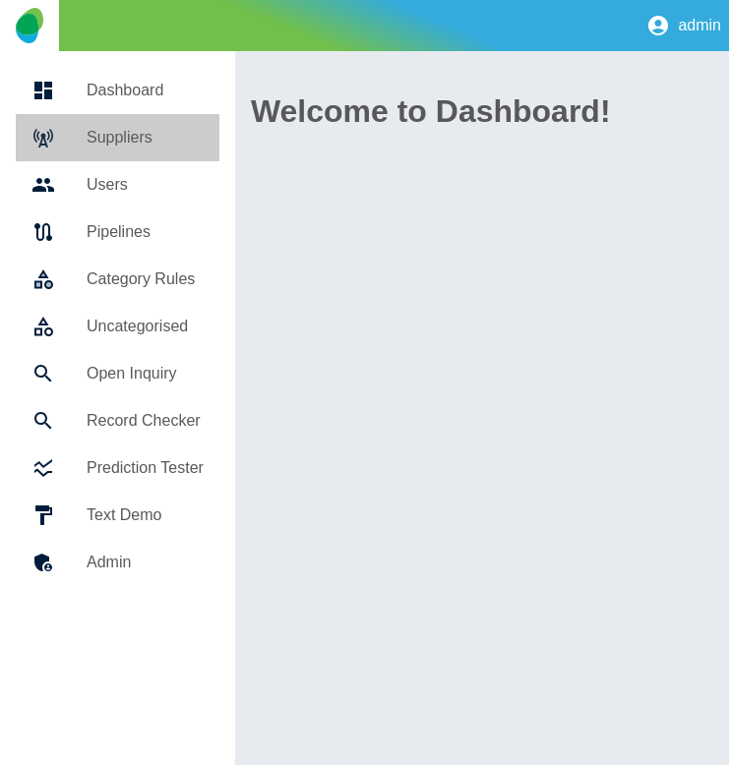
click at [179, 136] on h5 "Suppliers" at bounding box center [145, 138] width 117 height 24
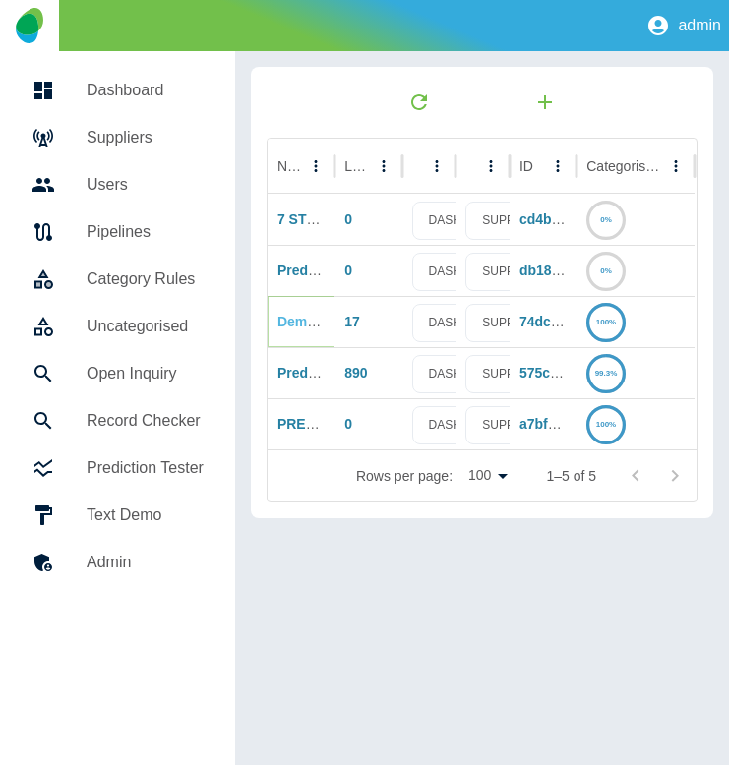
click at [290, 314] on link "Demo Sensabill 1111" at bounding box center [345, 322] width 137 height 16
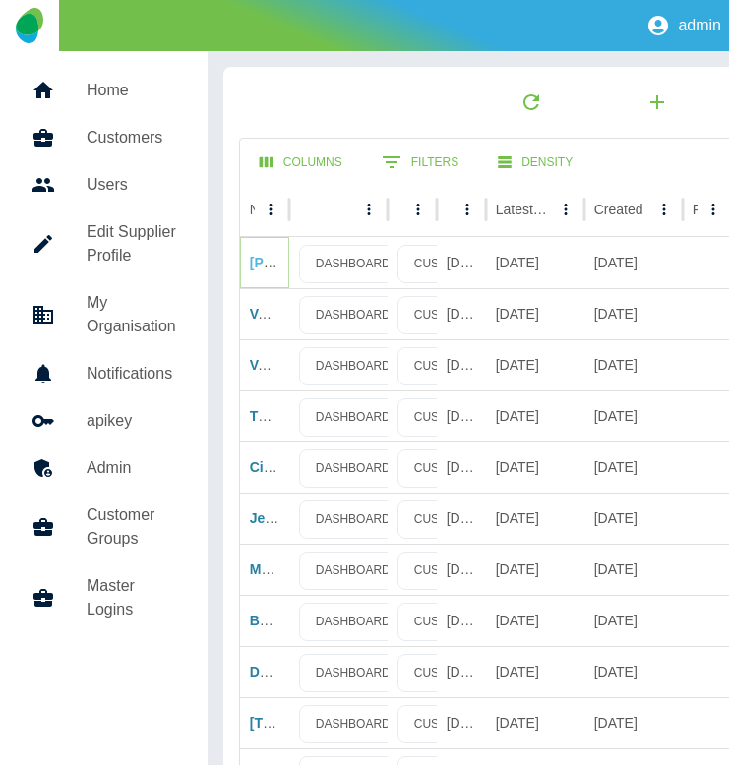
click at [261, 260] on link "[PERSON_NAME] [PERSON_NAME] (Scotland) Ltd (Abzorb)" at bounding box center [445, 263] width 391 height 16
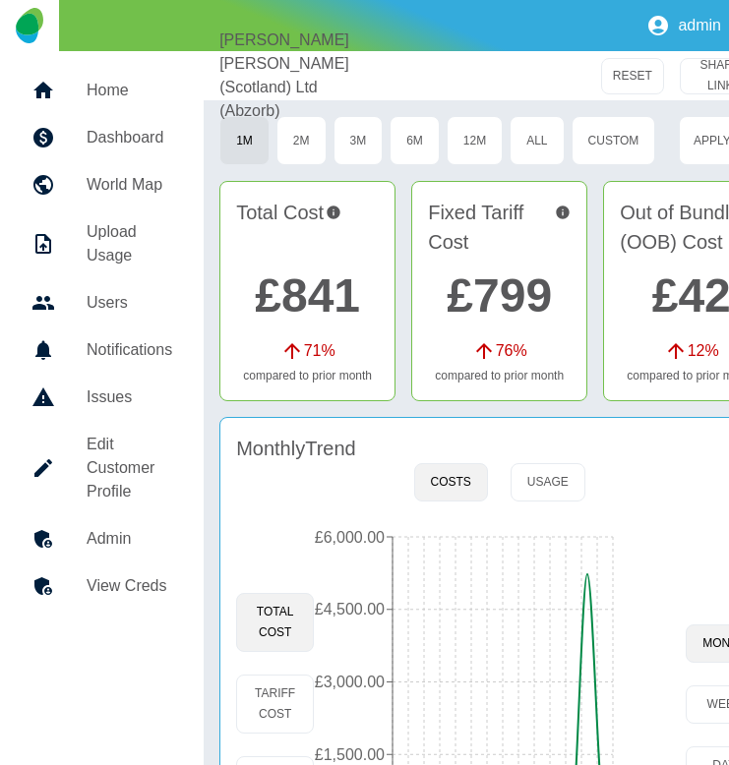
click at [314, 321] on link "£841" at bounding box center [307, 296] width 105 height 52
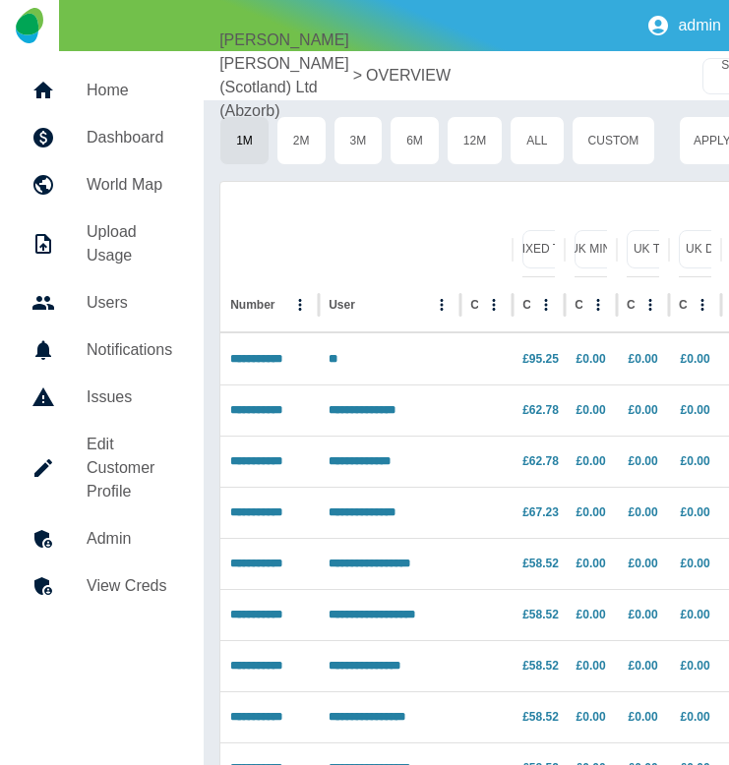
click at [0, 0] on div "**********" at bounding box center [364, 382] width 729 height 765
drag, startPoint x: 123, startPoint y: 189, endPoint x: 687, endPoint y: 110, distance: 569.1
click at [0, 0] on div "**********" at bounding box center [364, 382] width 729 height 765
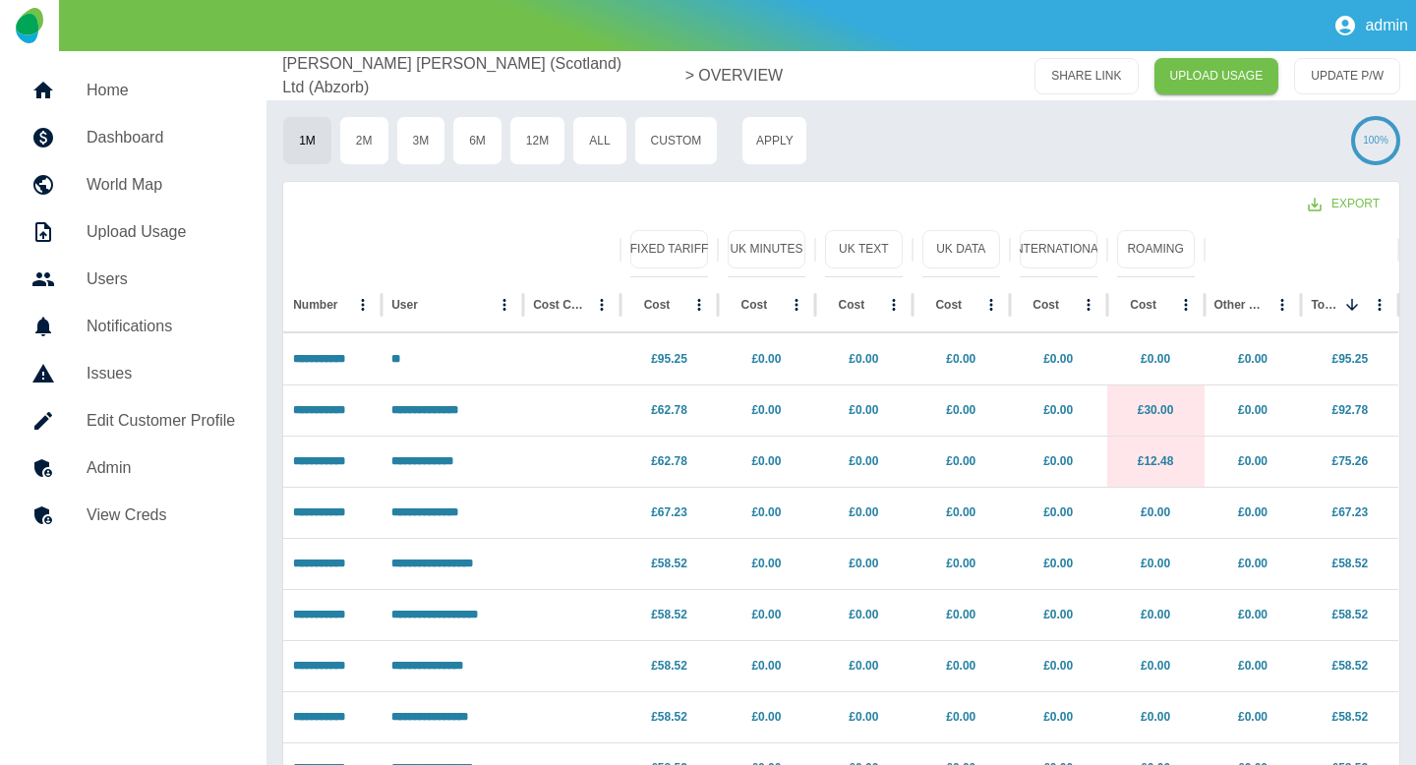
click at [148, 412] on h5 "Edit Customer Profile" at bounding box center [161, 421] width 149 height 24
click at [210, 427] on h5 "Edit Customer Profile" at bounding box center [161, 421] width 149 height 24
click at [920, 156] on div "1M 2M 3M 6M 12M All Custom Apply" at bounding box center [812, 140] width 1061 height 49
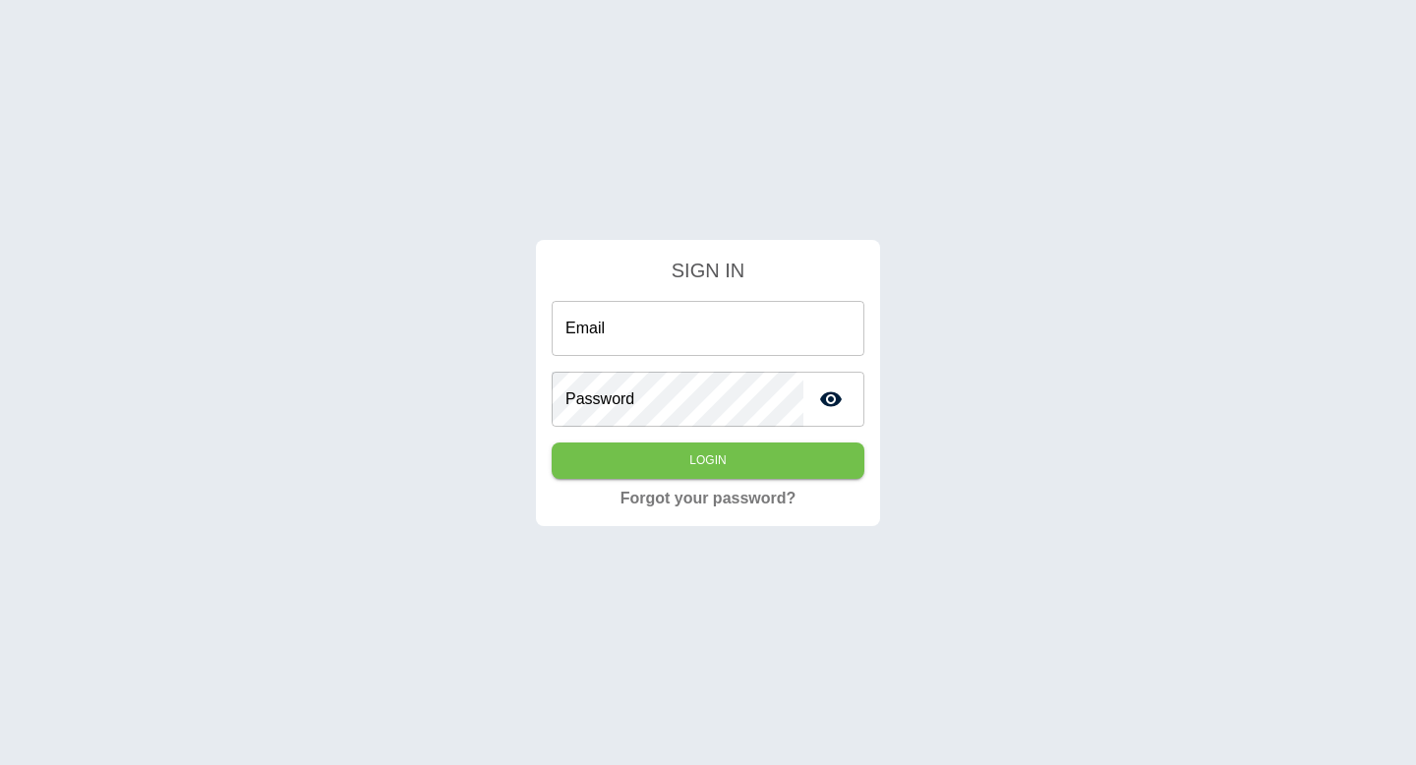
type input "**********"
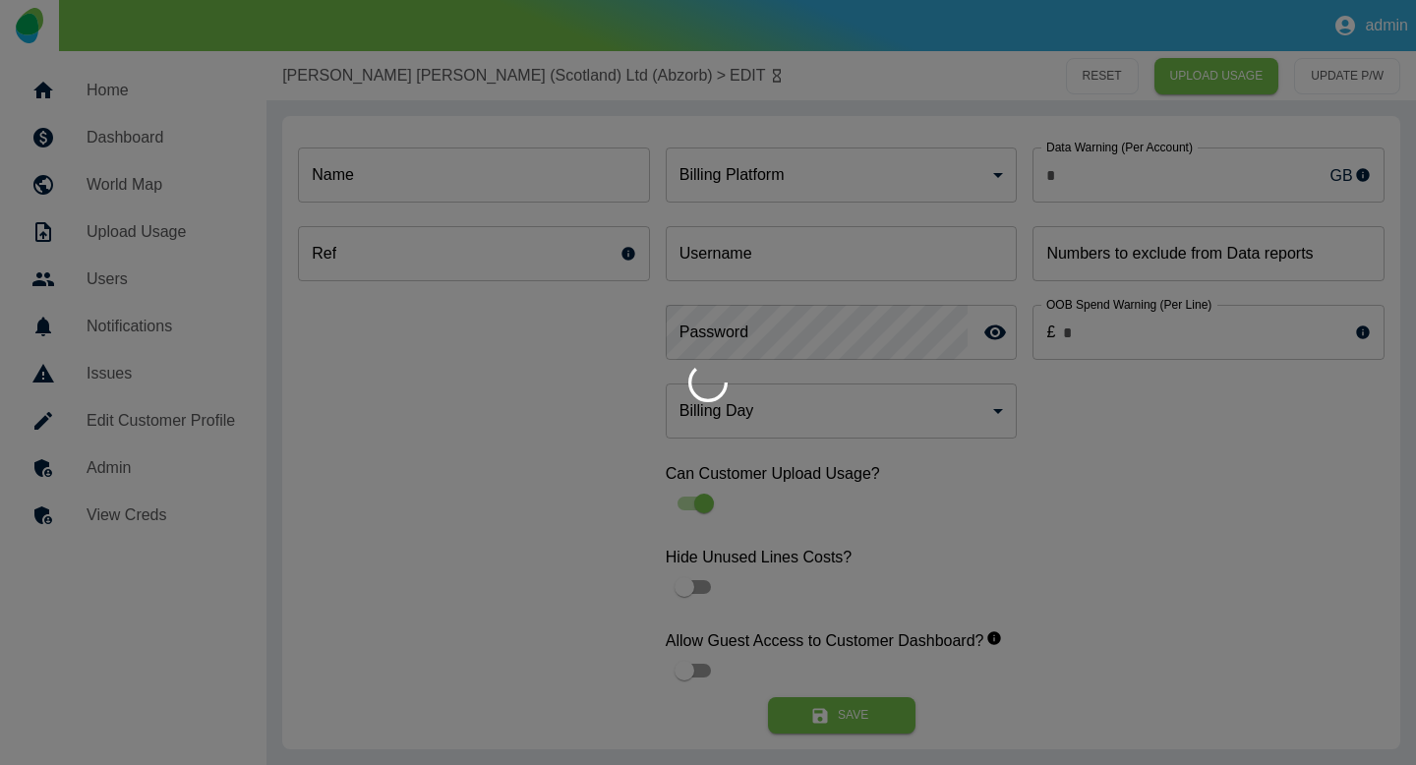
type input "*"
type input "**********"
type input "*"
type input "*********"
type input "*"
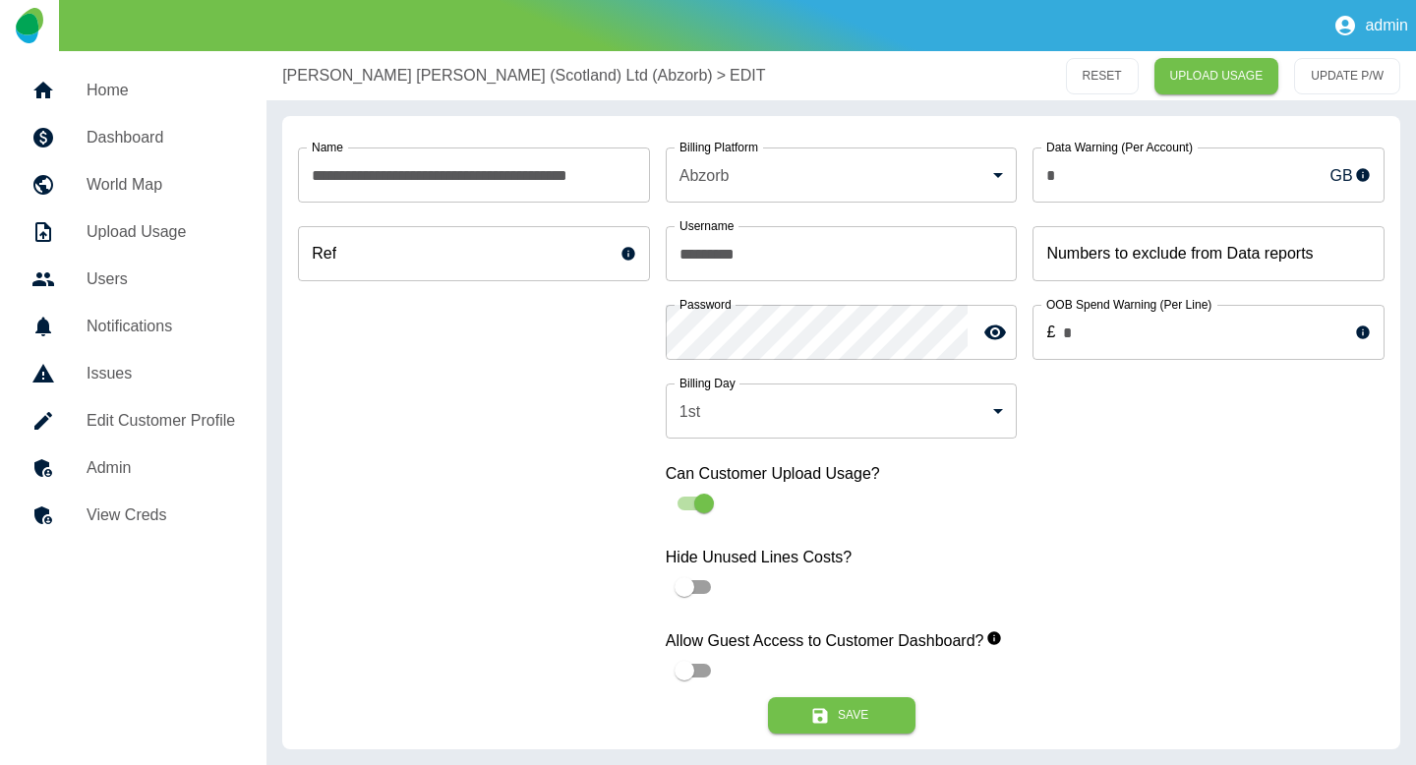
drag, startPoint x: 153, startPoint y: 425, endPoint x: 863, endPoint y: 9, distance: 822.2
click at [0, 0] on div "**********" at bounding box center [708, 382] width 1416 height 765
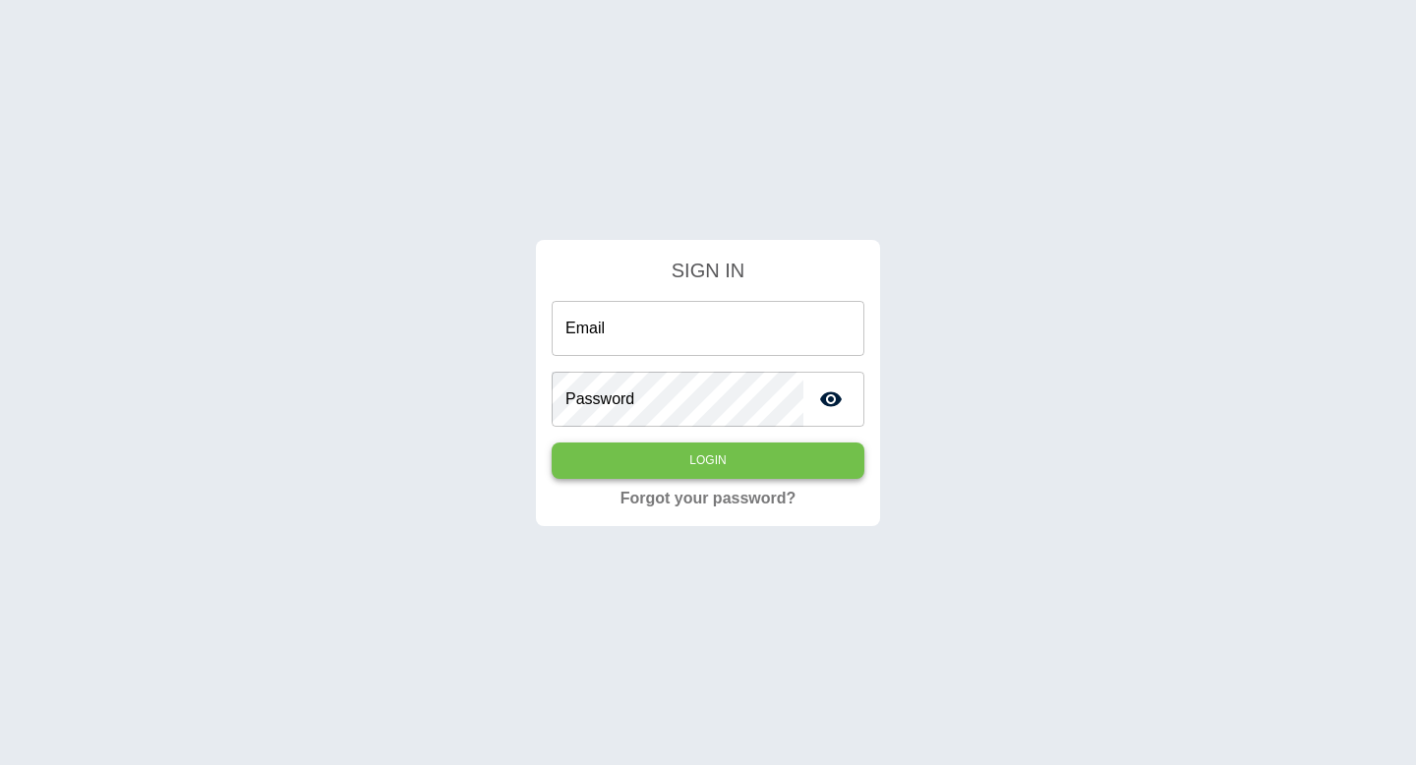
type input "**********"
click at [698, 466] on button "Login" at bounding box center [708, 461] width 313 height 36
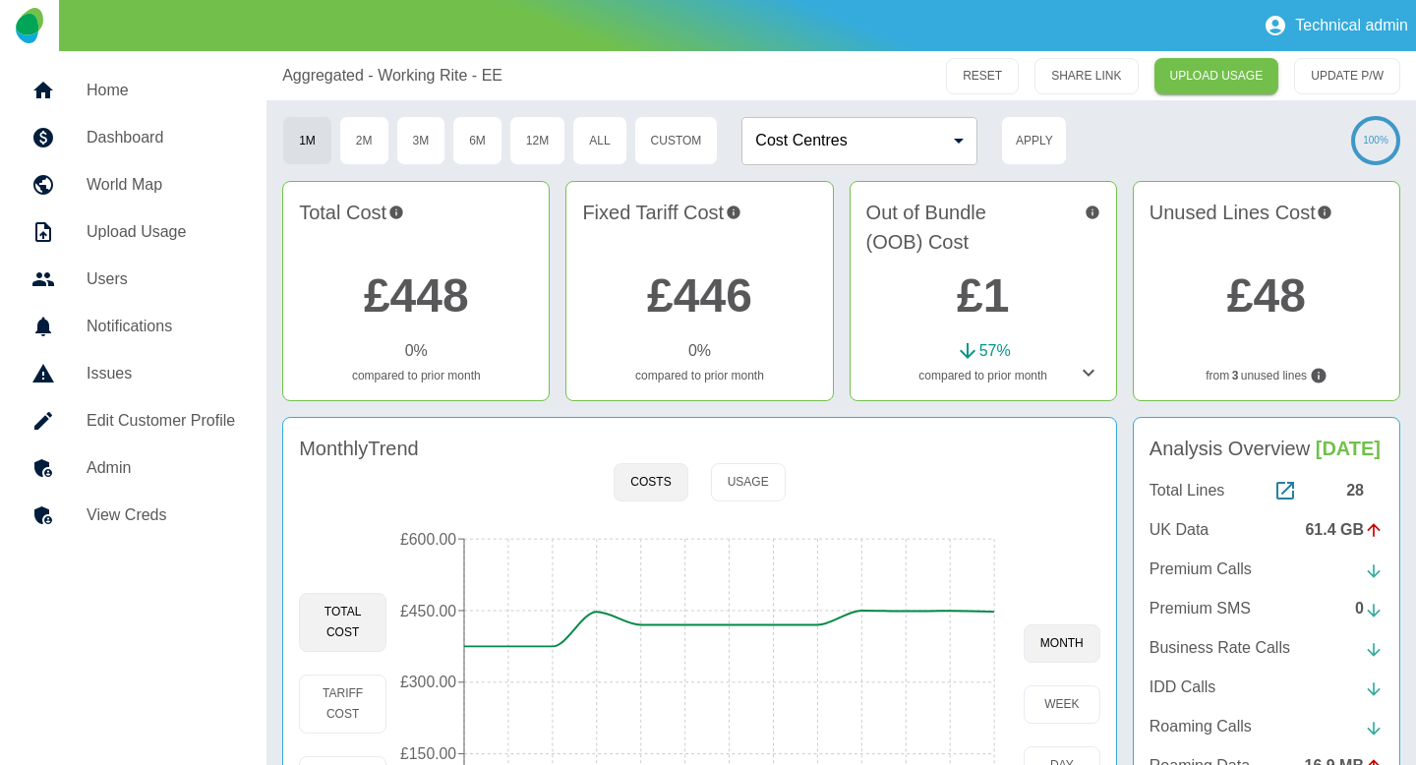
click at [0, 0] on div "Technical admin Home Dashboard World Map Upload Usage Users Notifications Issue…" at bounding box center [708, 382] width 1416 height 765
drag, startPoint x: 195, startPoint y: 411, endPoint x: 1239, endPoint y: 4, distance: 1121.1
click at [0, 0] on div "Technical admin Home Dashboard World Map Upload Usage Users Notifications Issue…" at bounding box center [708, 382] width 1416 height 765
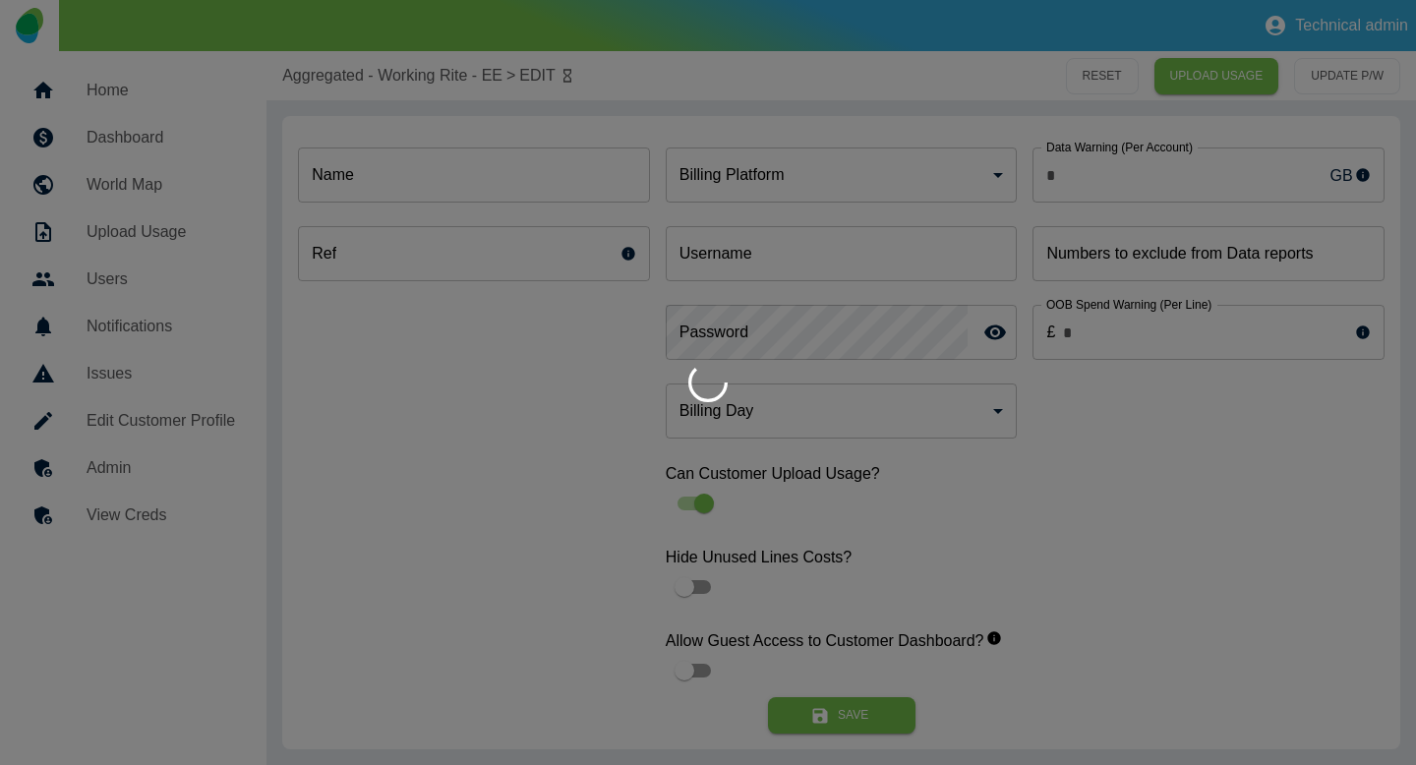
type input "*"
type input "**********"
type input "*"
type input "*********"
type input "*"
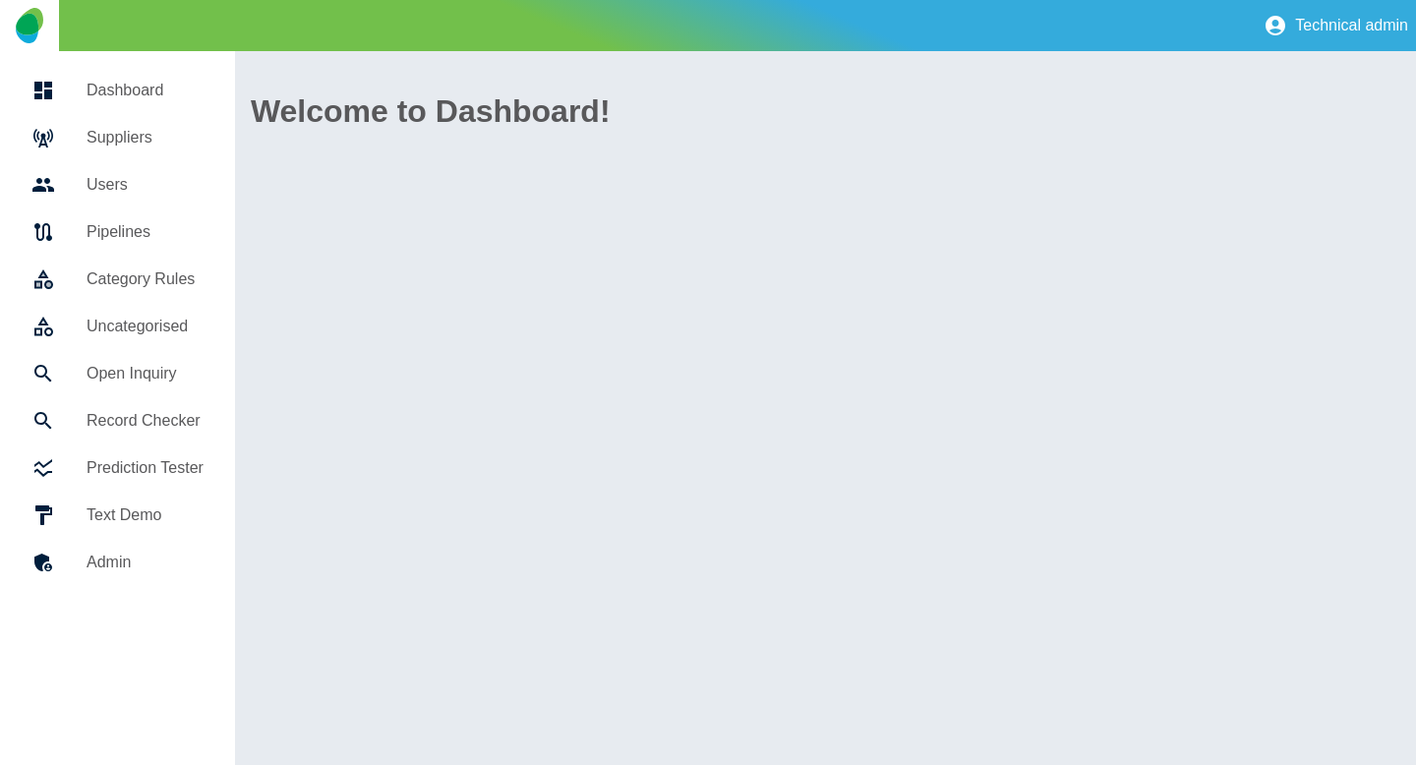
drag, startPoint x: 168, startPoint y: 286, endPoint x: 683, endPoint y: 36, distance: 571.9
click at [0, 0] on div "Technical admin Dashboard Suppliers Users Pipelines Category Rules Uncategorise…" at bounding box center [708, 382] width 1416 height 765
drag, startPoint x: 104, startPoint y: 283, endPoint x: 1361, endPoint y: 4, distance: 1287.7
click at [0, 0] on div "Technical admin Dashboard Suppliers Users Pipelines Category Rules Uncategorise…" at bounding box center [708, 382] width 1416 height 765
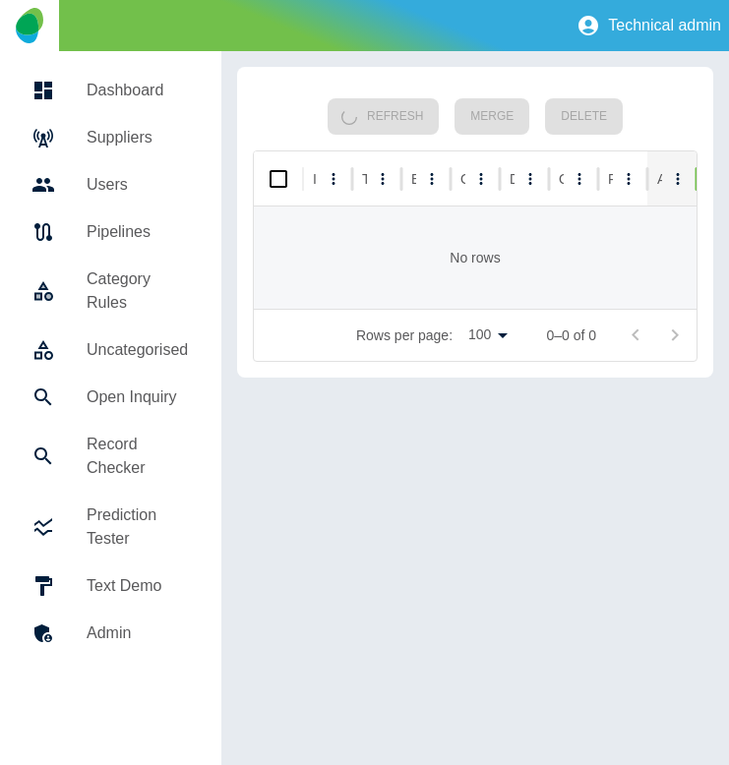
click at [139, 103] on link "Dashboard" at bounding box center [111, 90] width 190 height 47
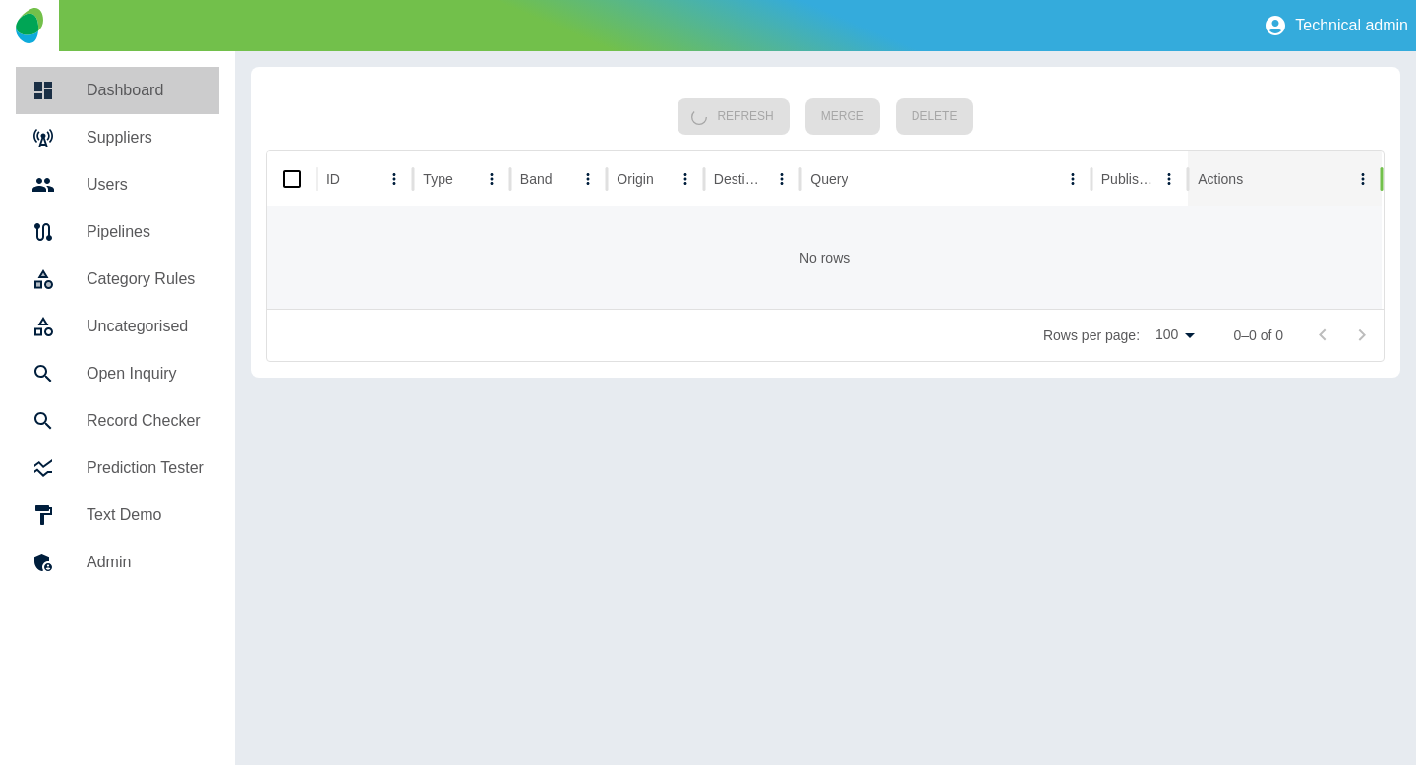
click at [129, 93] on h5 "Dashboard" at bounding box center [145, 91] width 117 height 24
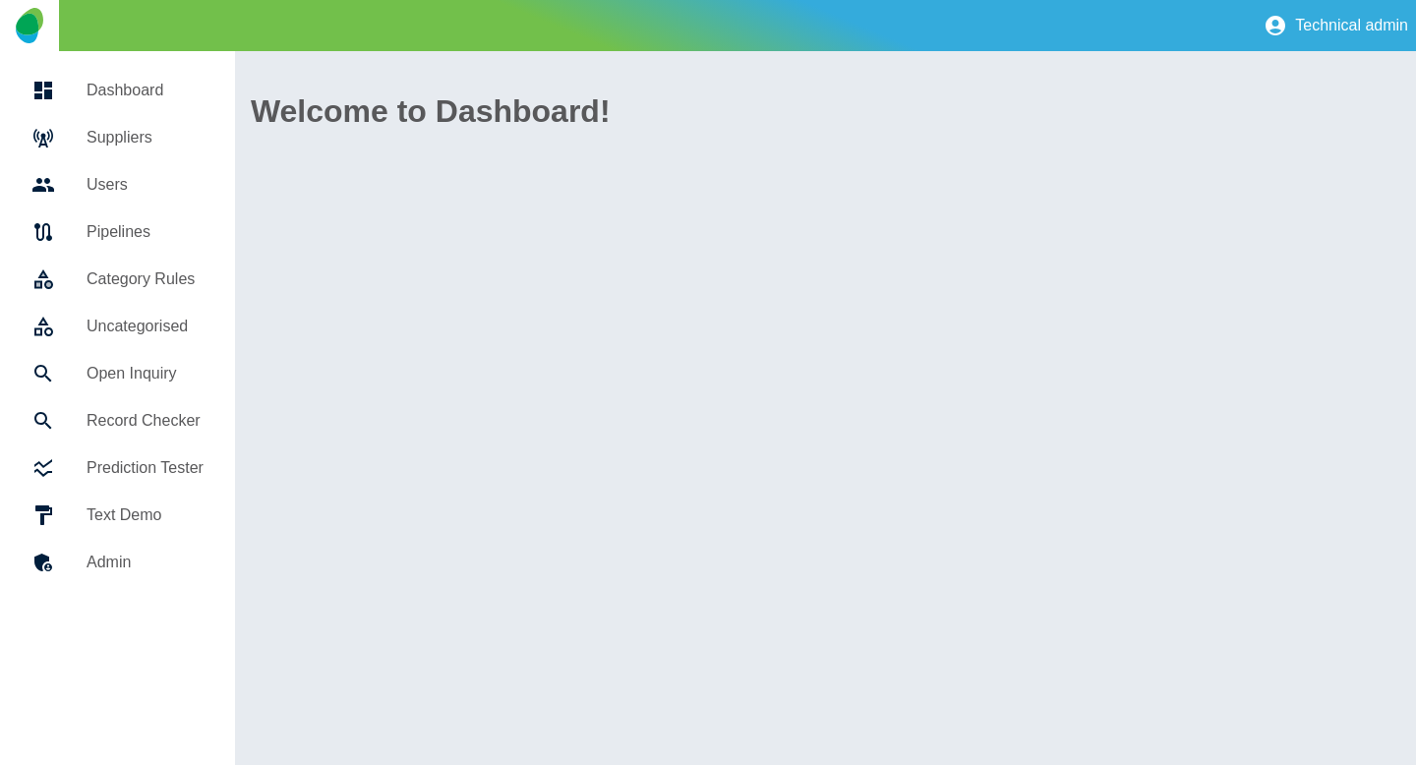
click at [121, 123] on link "Suppliers" at bounding box center [118, 137] width 204 height 47
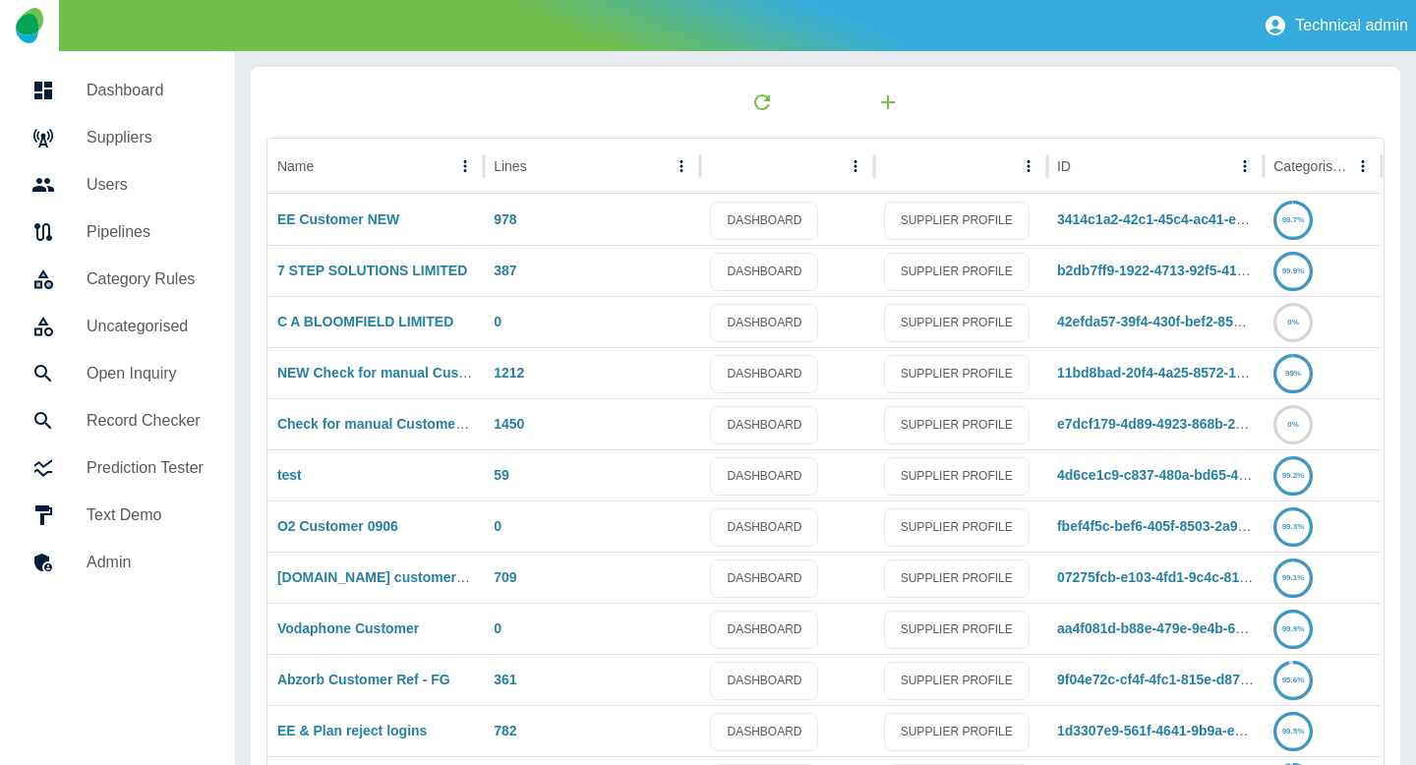
click at [118, 191] on h5 "Users" at bounding box center [145, 185] width 117 height 24
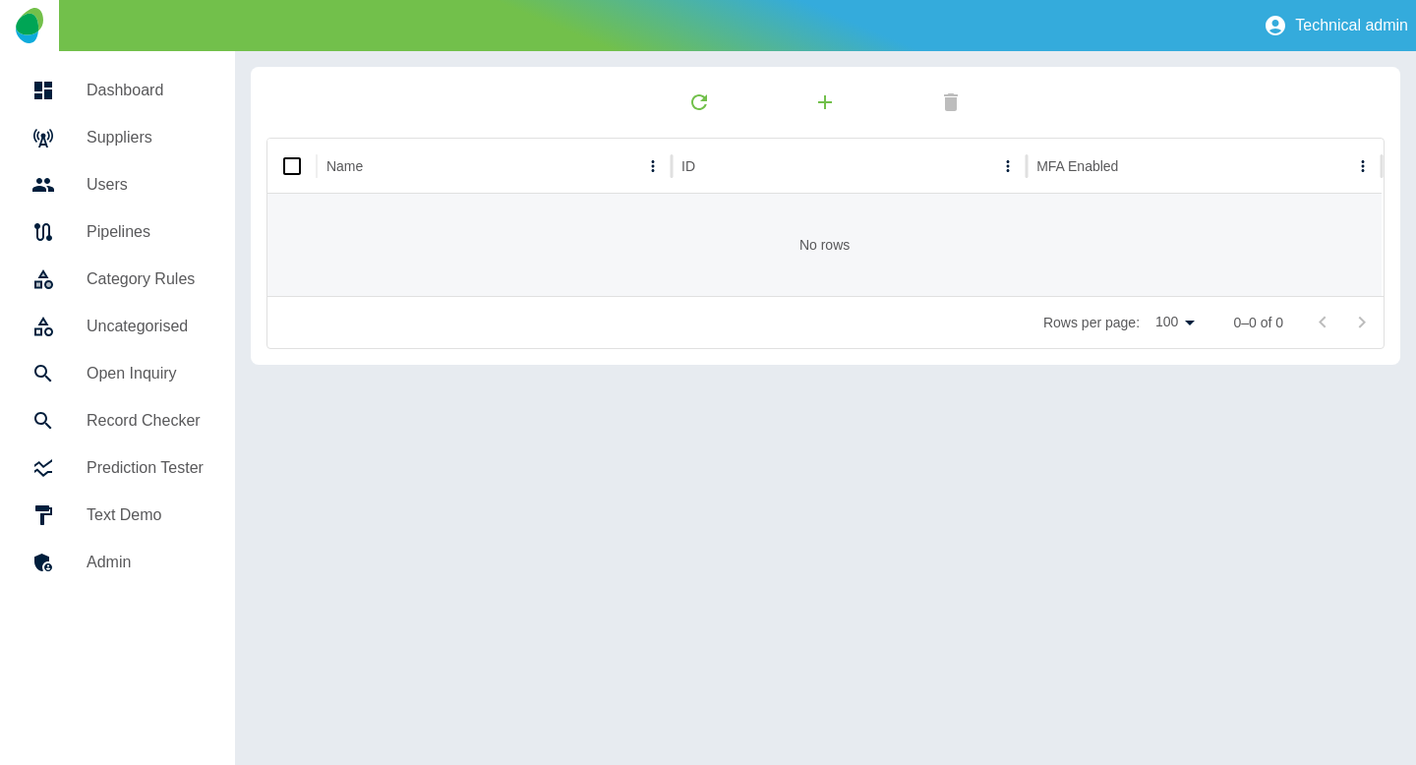
click at [110, 287] on h5 "Category Rules" at bounding box center [145, 280] width 117 height 24
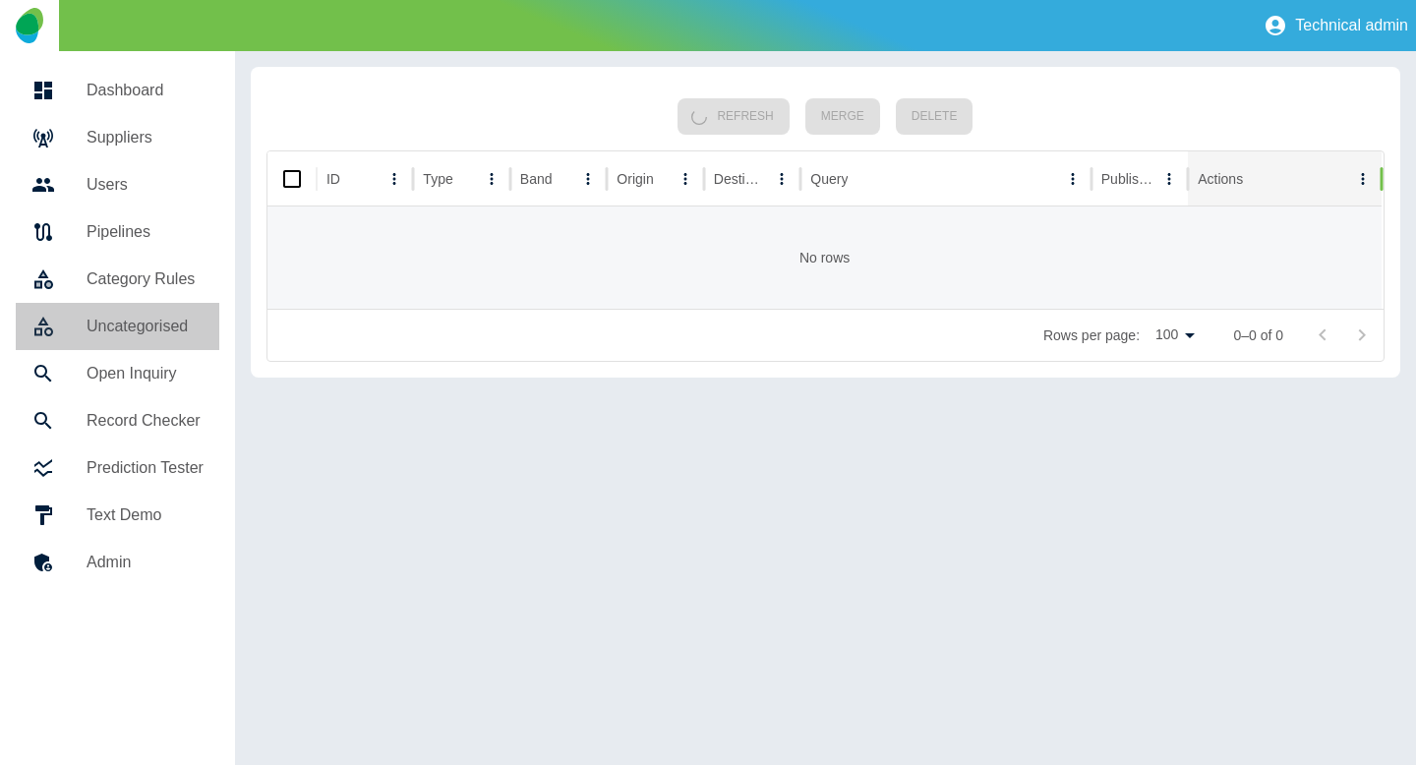
click at [152, 342] on link "Uncategorised" at bounding box center [118, 326] width 204 height 47
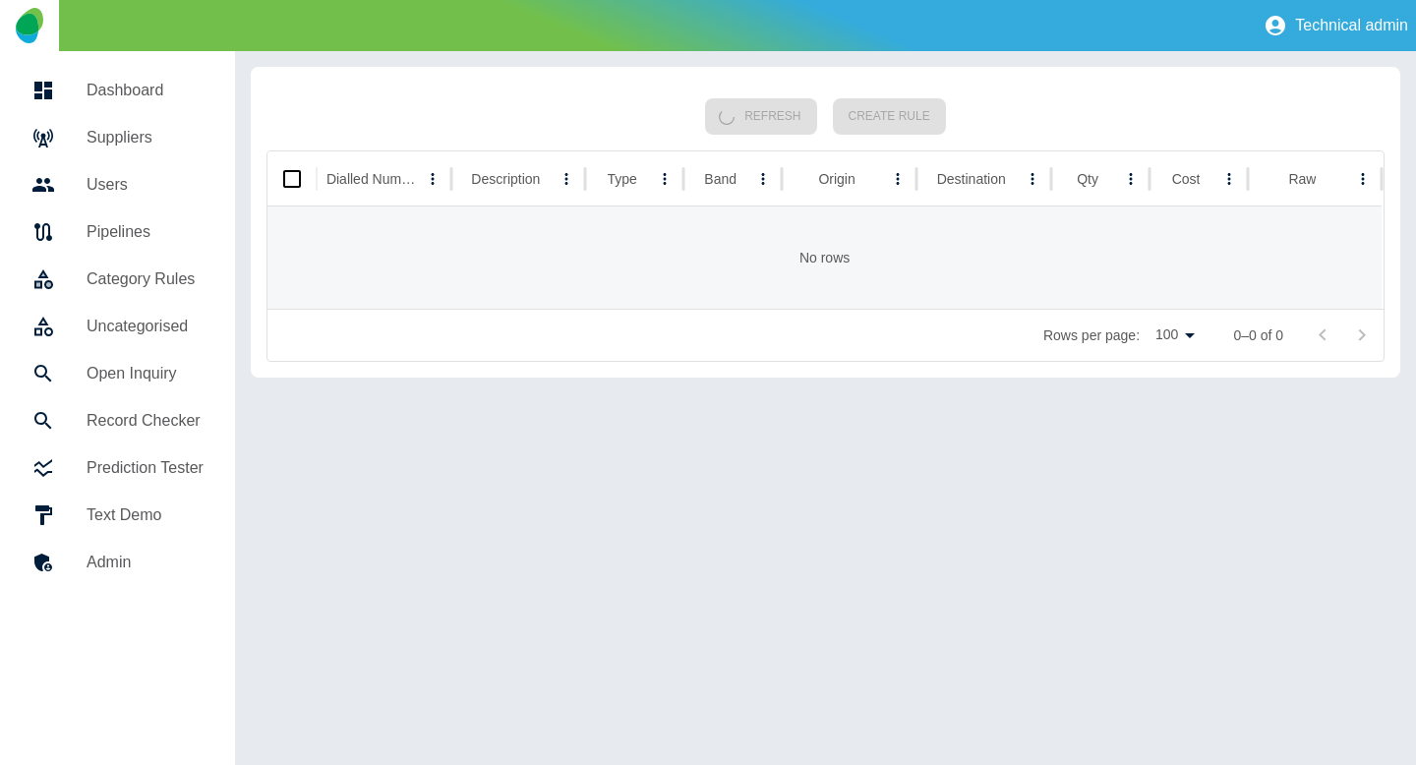
drag, startPoint x: 139, startPoint y: 333, endPoint x: 1105, endPoint y: 10, distance: 1018.6
click at [0, 0] on div "Technical admin Dashboard Suppliers Users Pipelines Category Rules Uncategorise…" at bounding box center [708, 382] width 1416 height 765
click at [153, 369] on h5 "Open Inquiry" at bounding box center [145, 374] width 117 height 24
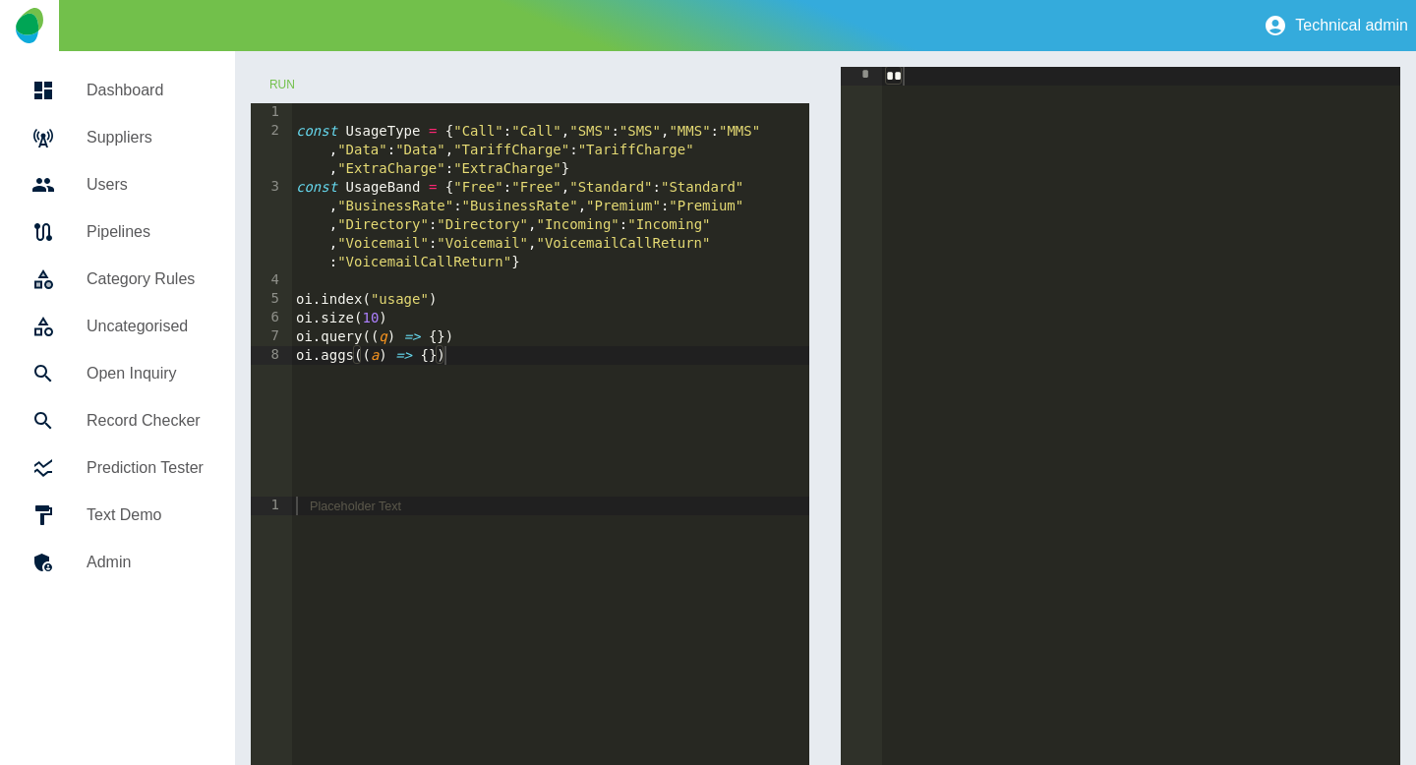
click at [146, 305] on link "Uncategorised" at bounding box center [118, 326] width 204 height 47
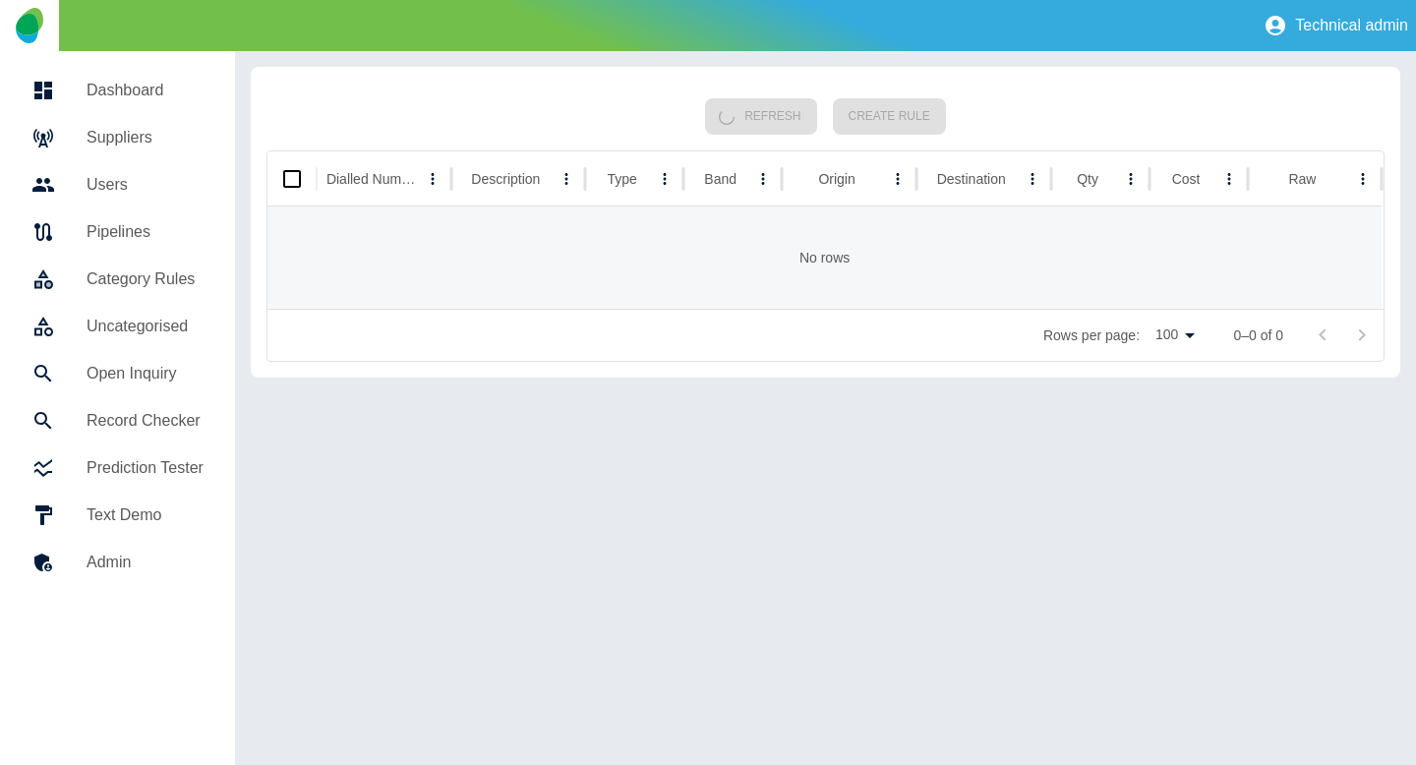
click at [146, 271] on h5 "Category Rules" at bounding box center [145, 280] width 117 height 24
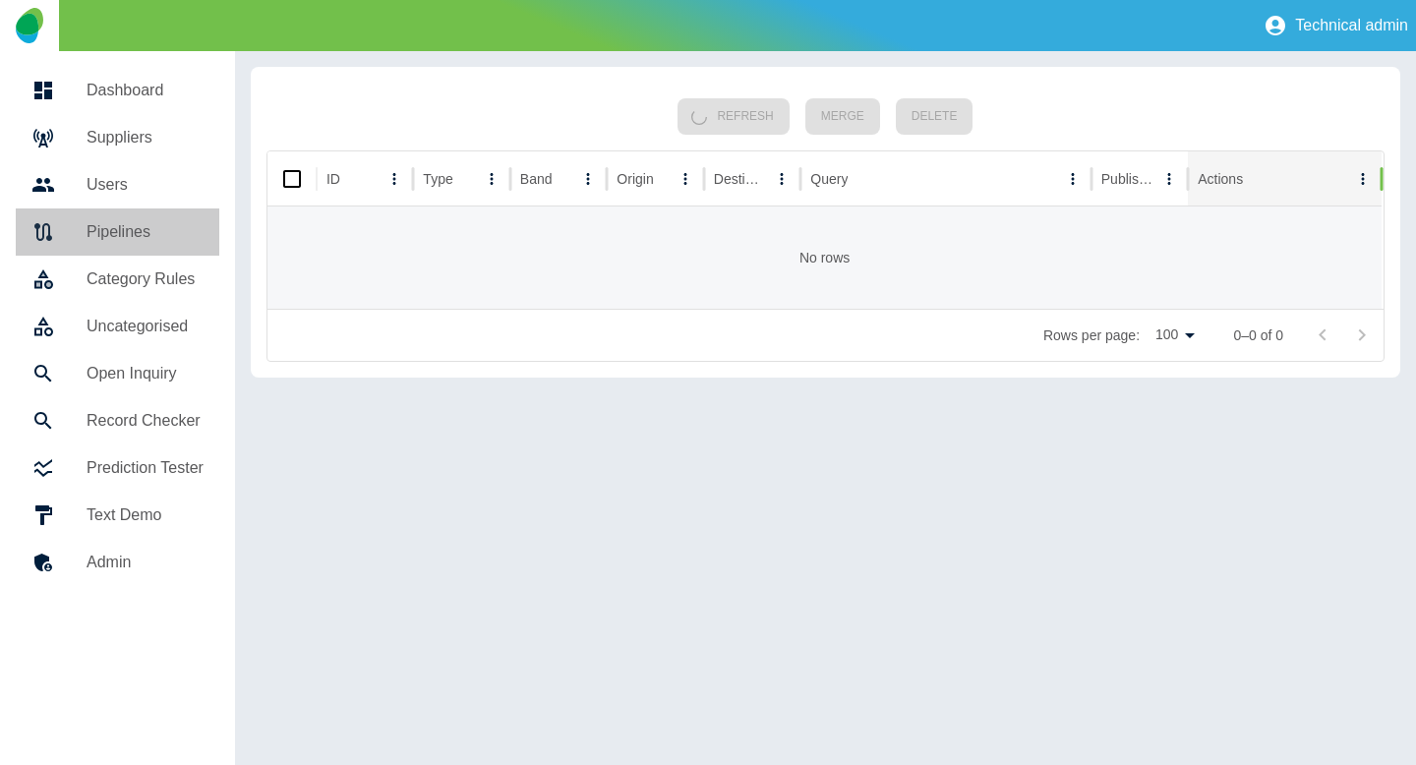
click at [145, 210] on link "Pipelines" at bounding box center [118, 232] width 204 height 47
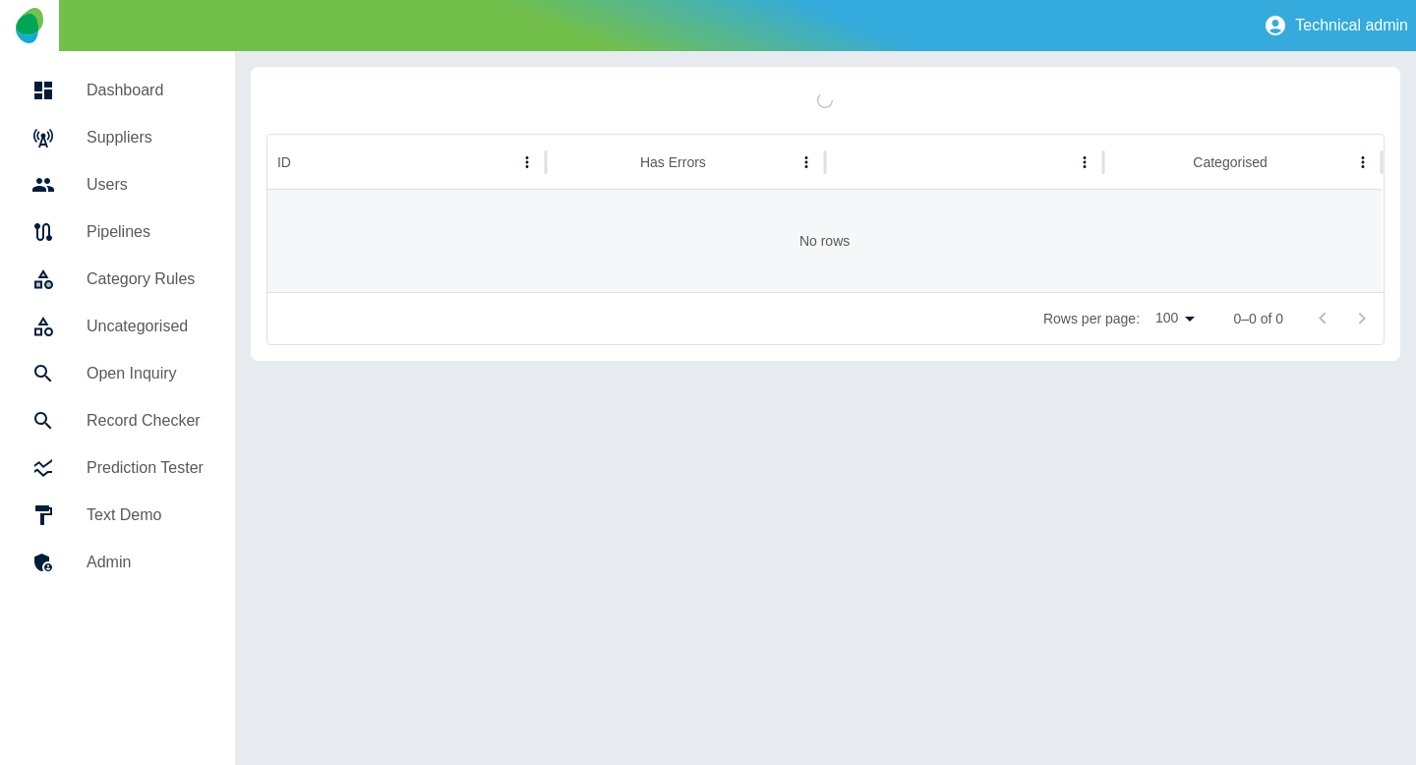
click at [134, 146] on h5 "Suppliers" at bounding box center [145, 138] width 117 height 24
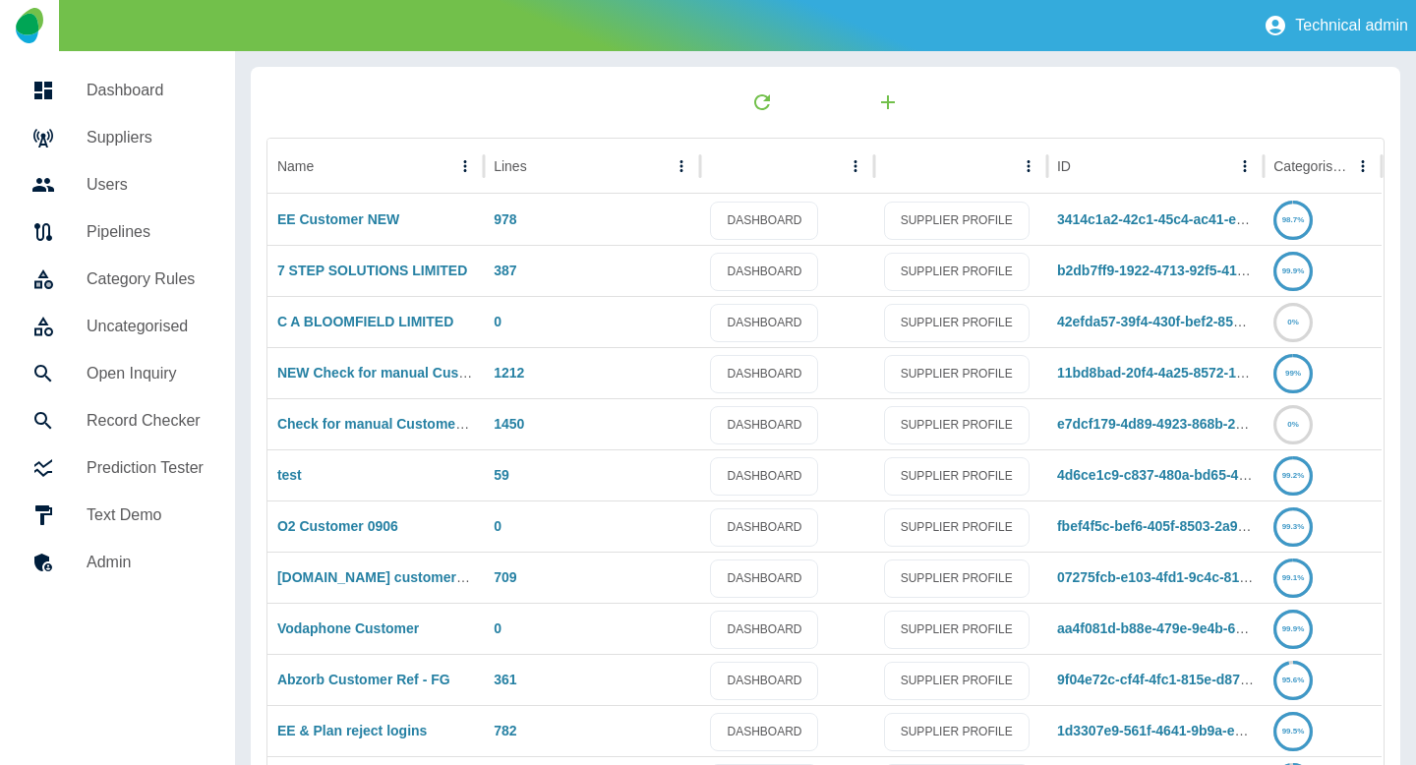
click at [134, 87] on h5 "Dashboard" at bounding box center [145, 91] width 117 height 24
